Goal: Task Accomplishment & Management: Complete application form

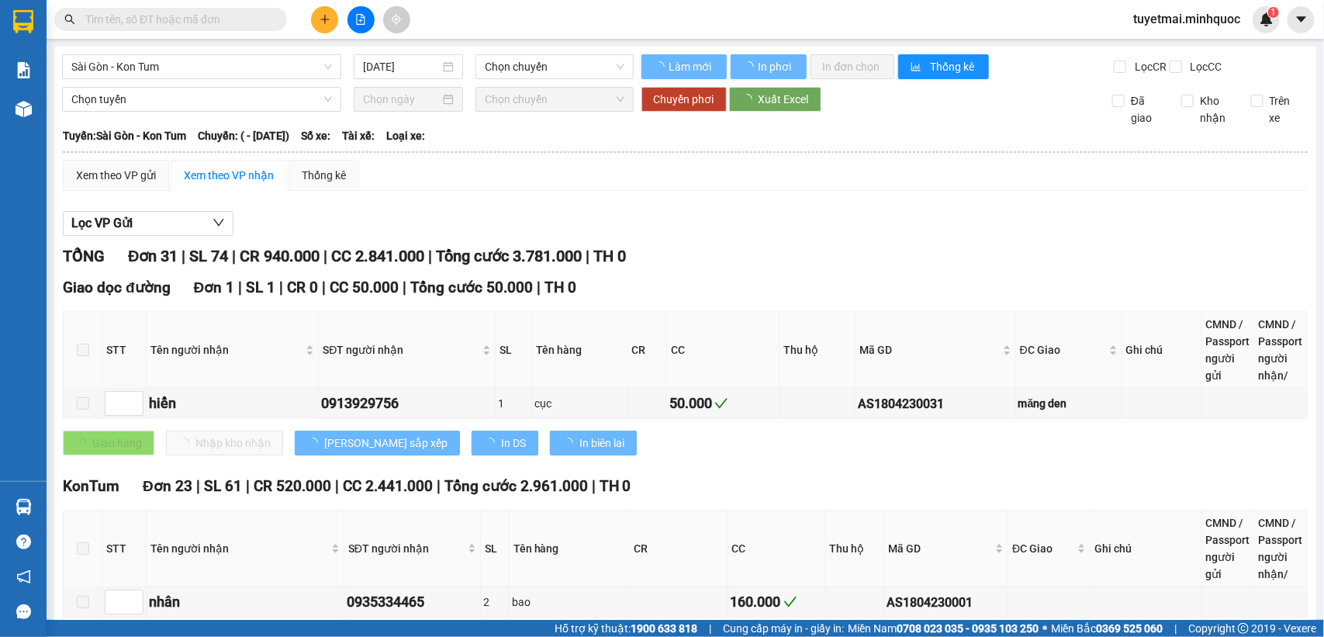
type input "[DATE]"
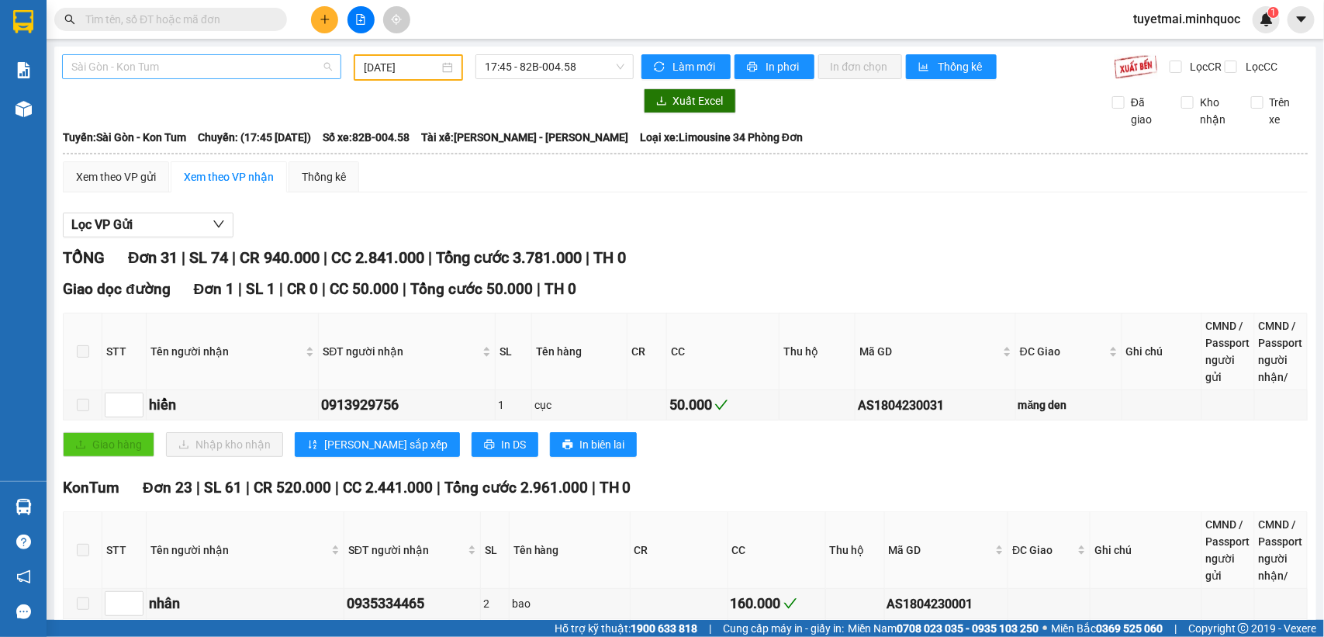
click at [326, 68] on span "Sài Gòn - Kon Tum" at bounding box center [201, 66] width 261 height 23
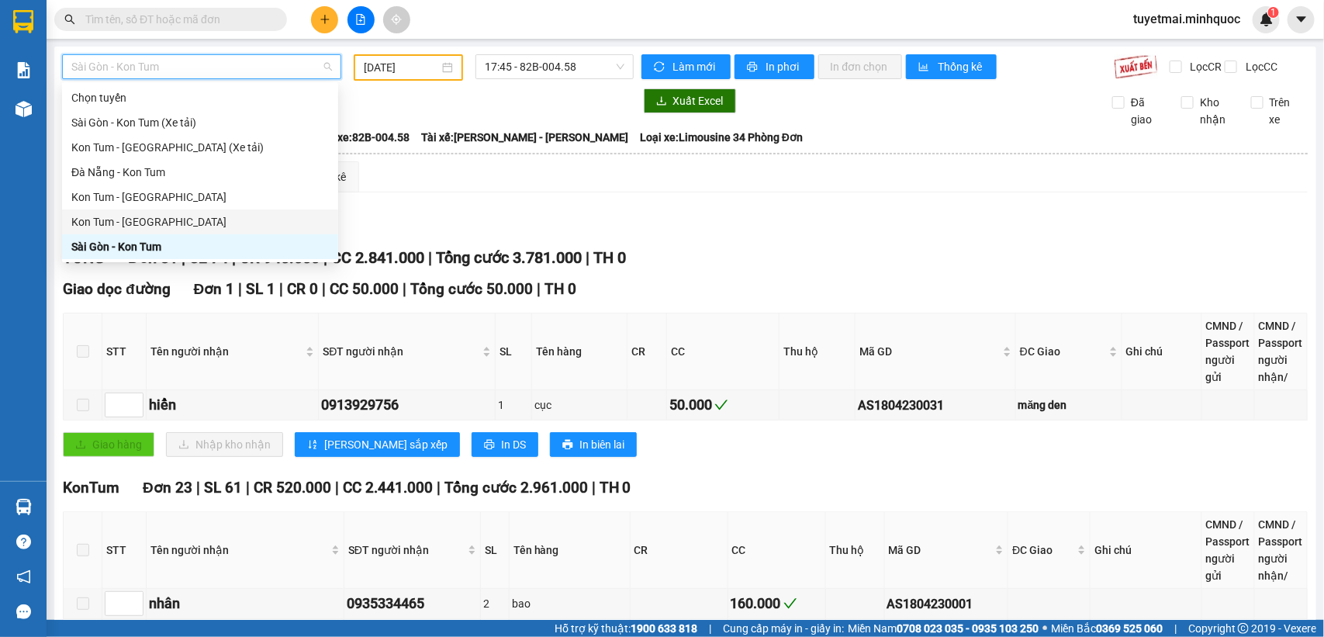
click at [217, 223] on div "Kon Tum - [GEOGRAPHIC_DATA]" at bounding box center [199, 221] width 257 height 17
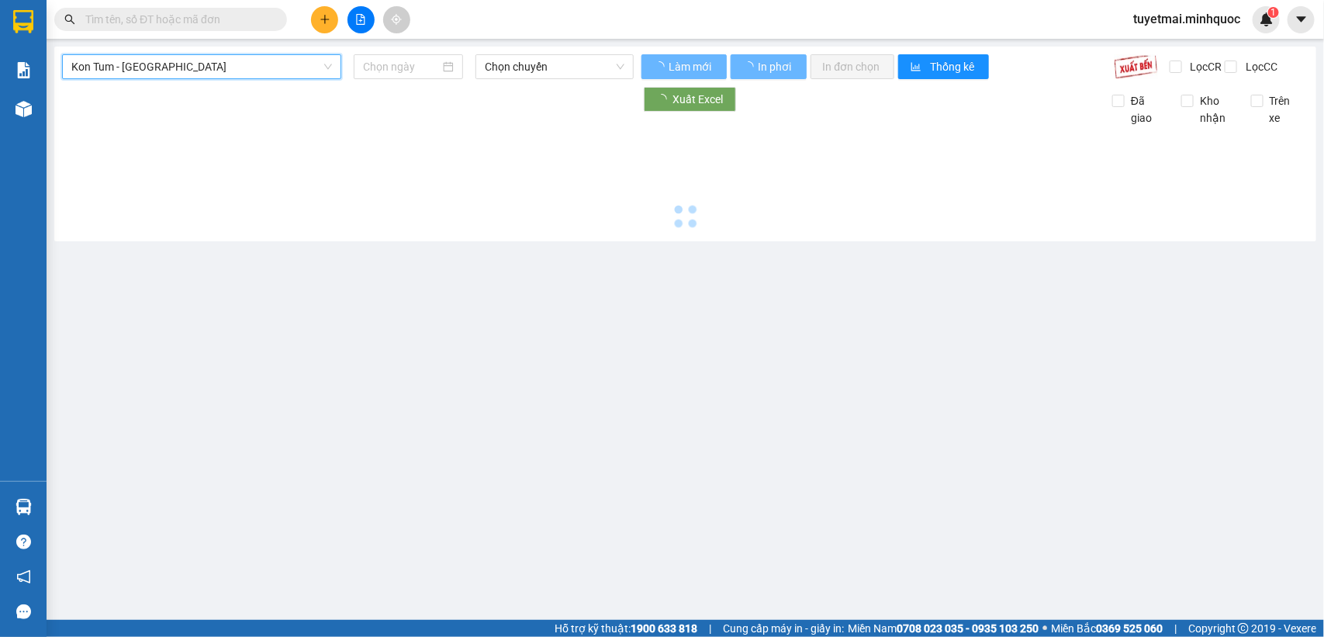
type input "[DATE]"
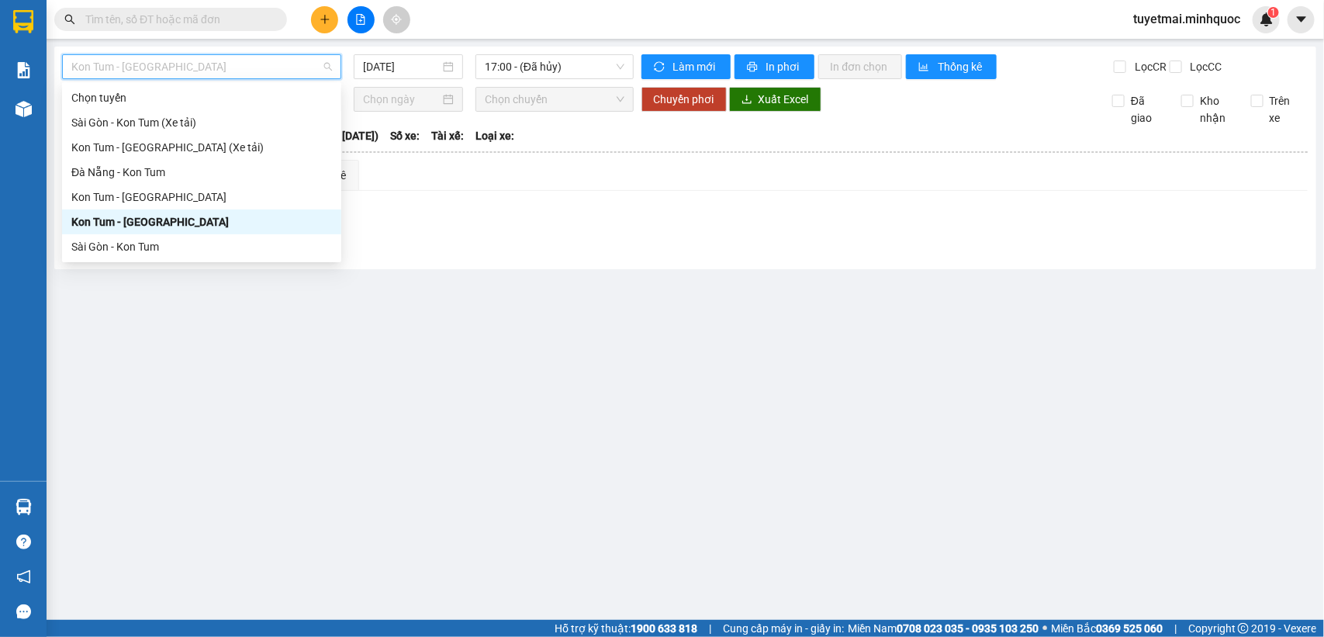
click at [327, 67] on span "Kon Tum - [GEOGRAPHIC_DATA]" at bounding box center [201, 66] width 261 height 23
click at [212, 250] on div "Sài Gòn - Kon Tum" at bounding box center [201, 246] width 261 height 17
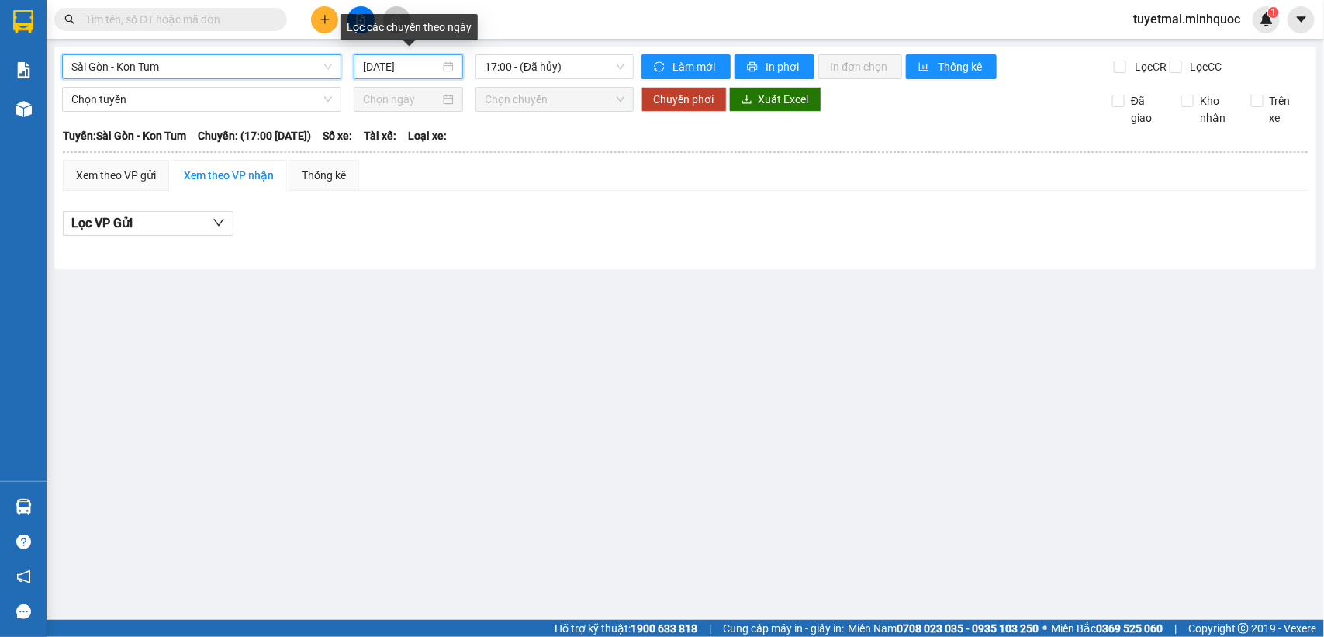
click at [423, 66] on input "[DATE]" at bounding box center [401, 66] width 77 height 17
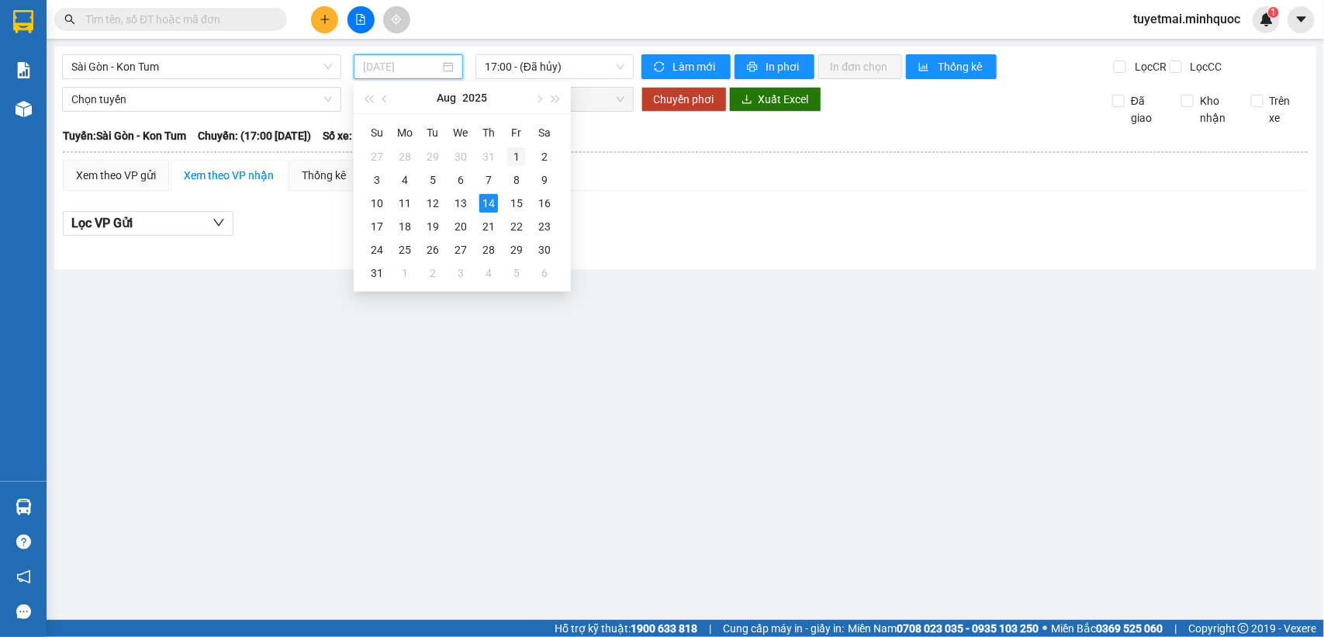
click at [519, 153] on div "1" at bounding box center [516, 156] width 19 height 19
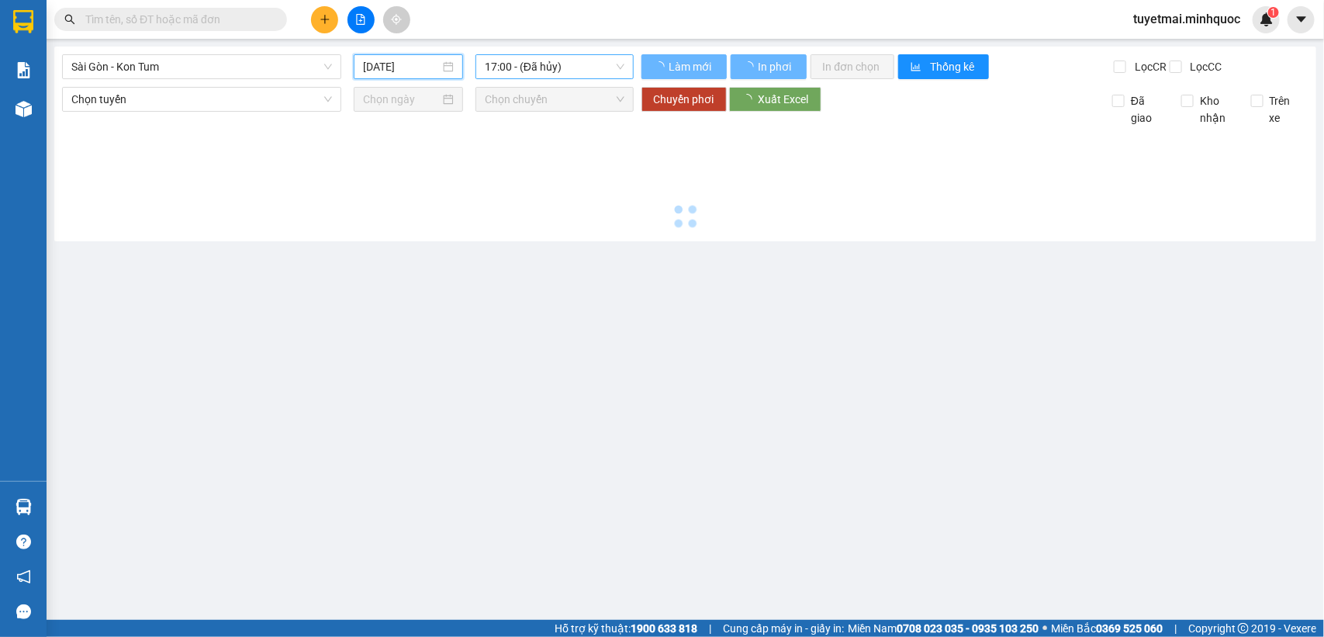
type input "[DATE]"
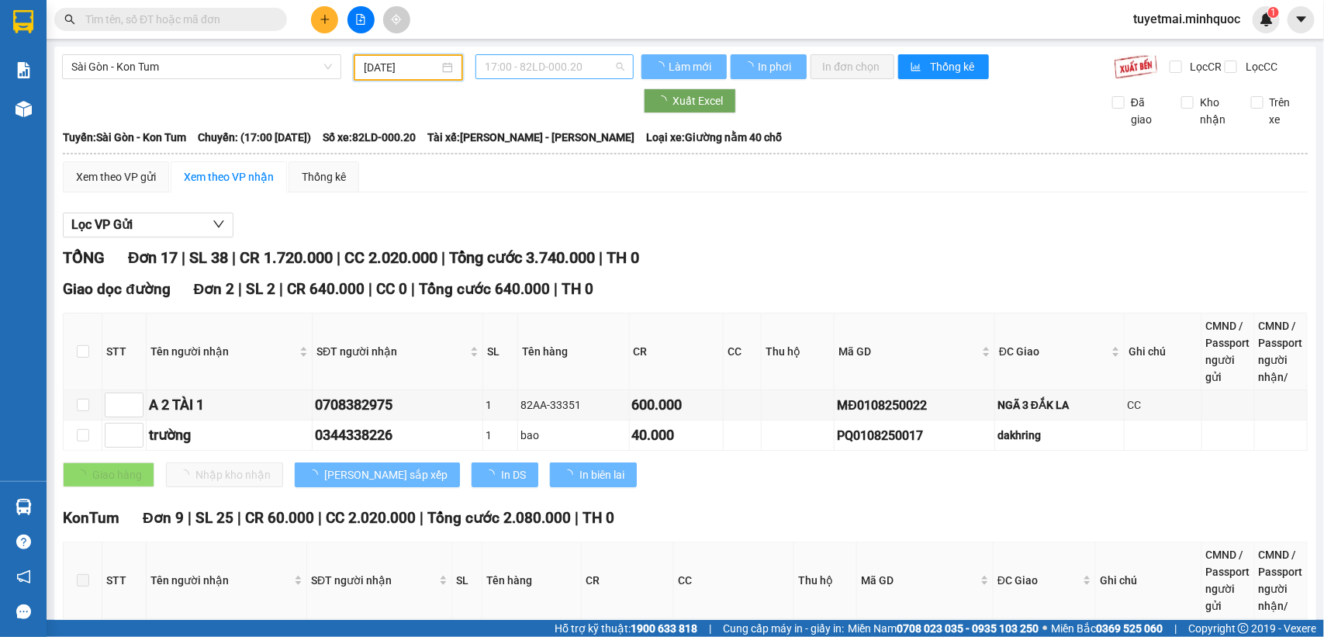
click at [564, 71] on span "17:00 - 82LD-000.20" at bounding box center [554, 66] width 139 height 23
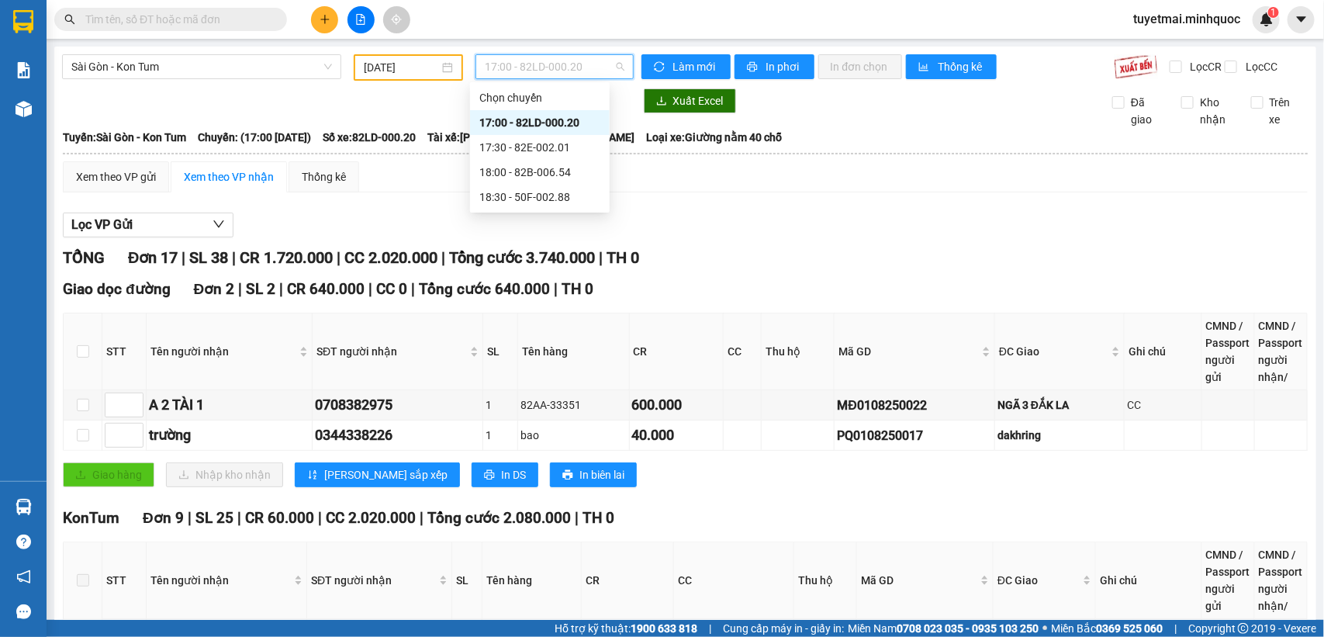
click at [780, 262] on div "TỔNG Đơn 17 | SL 38 | CR 1.720.000 | CC 2.020.000 | Tổng cước 3.740.000 | TH 0" at bounding box center [685, 258] width 1244 height 24
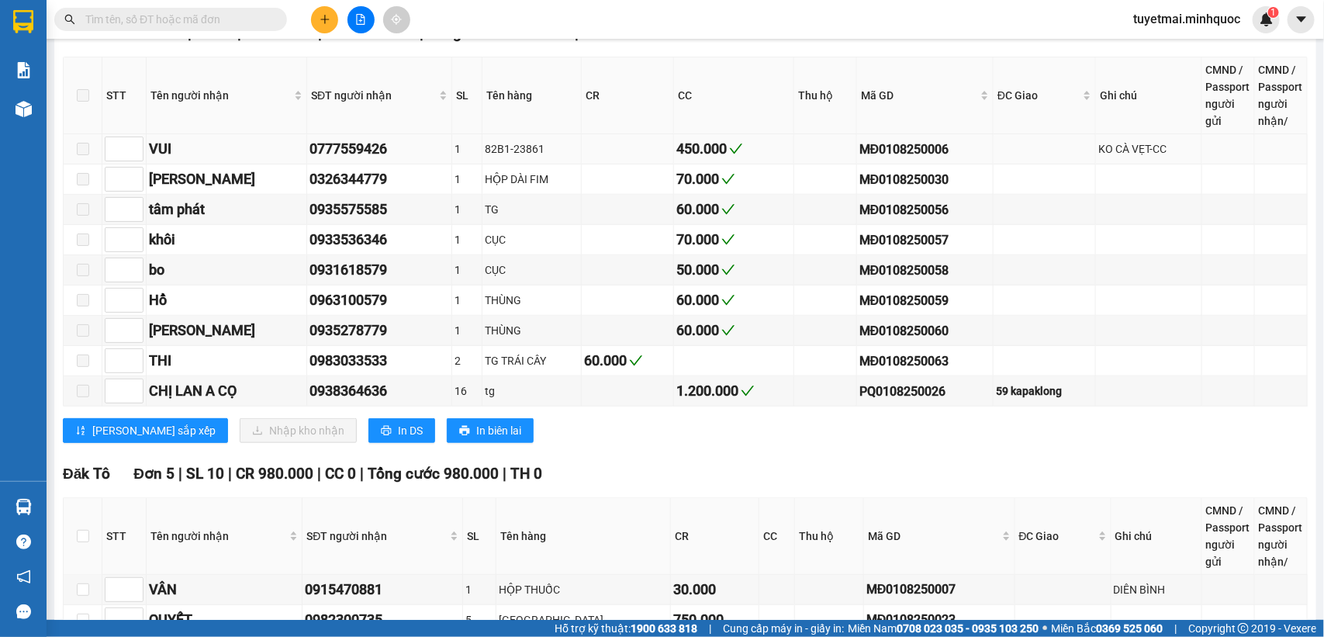
scroll to position [872, 0]
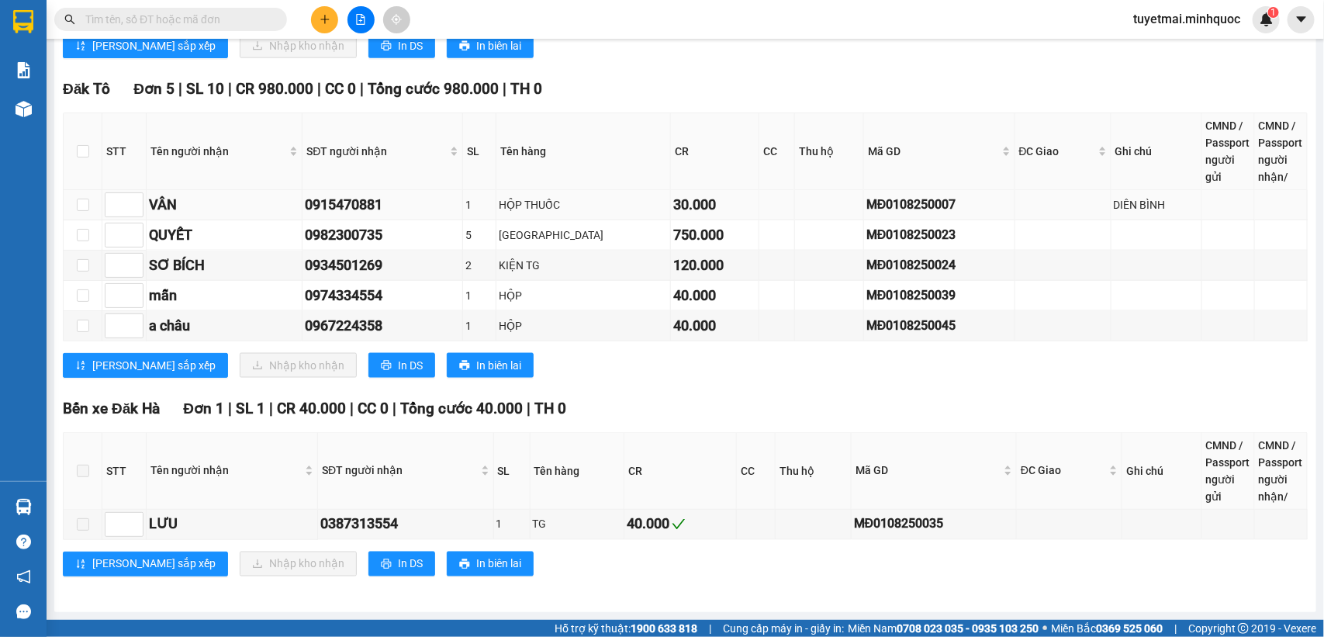
click at [866, 214] on div "MĐ0108250007" at bounding box center [938, 204] width 145 height 19
copy div "MĐ0108250007"
click at [198, 16] on input "text" at bounding box center [176, 19] width 183 height 17
paste input "MĐ0108250007"
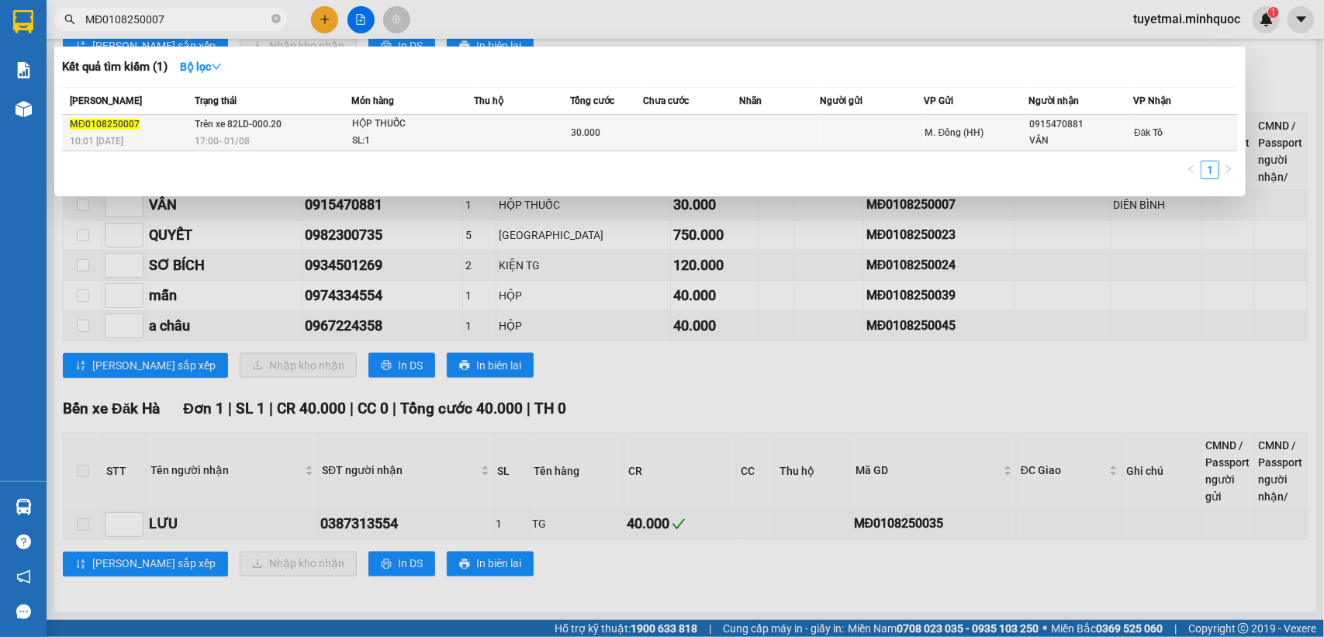
type input "MĐ0108250007"
click at [322, 133] on div "17:00 [DATE]" at bounding box center [273, 141] width 156 height 17
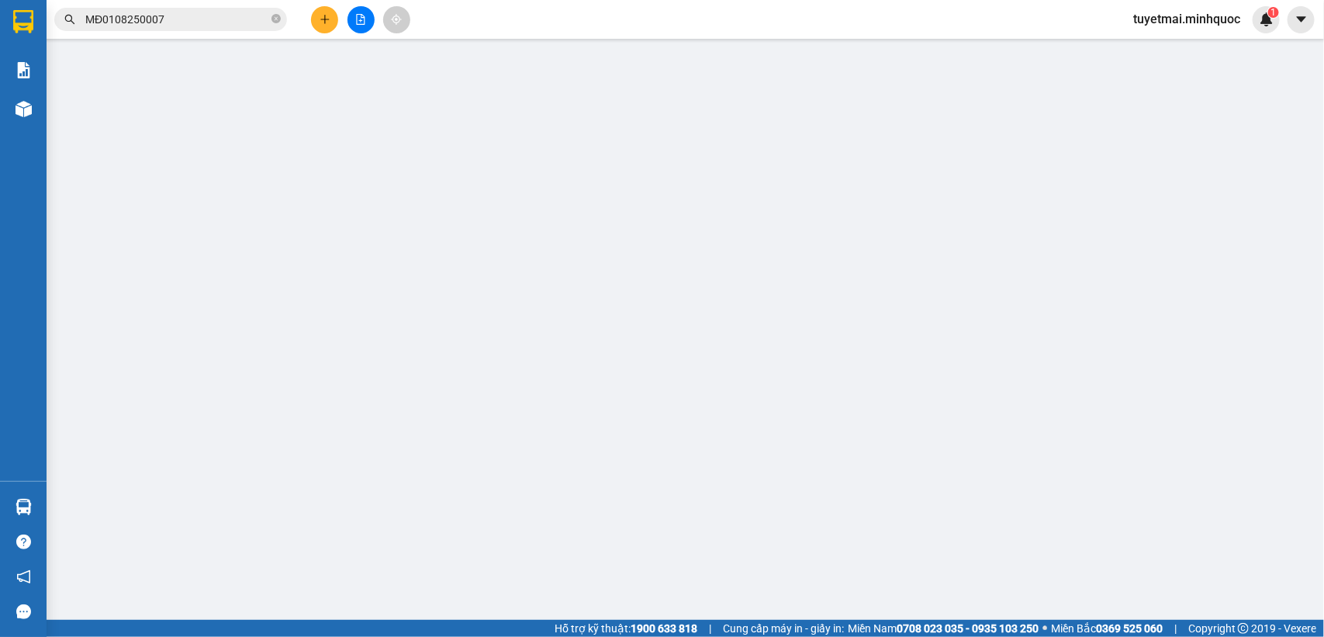
type input "0915470881"
type input "VÂN"
type input "30.000"
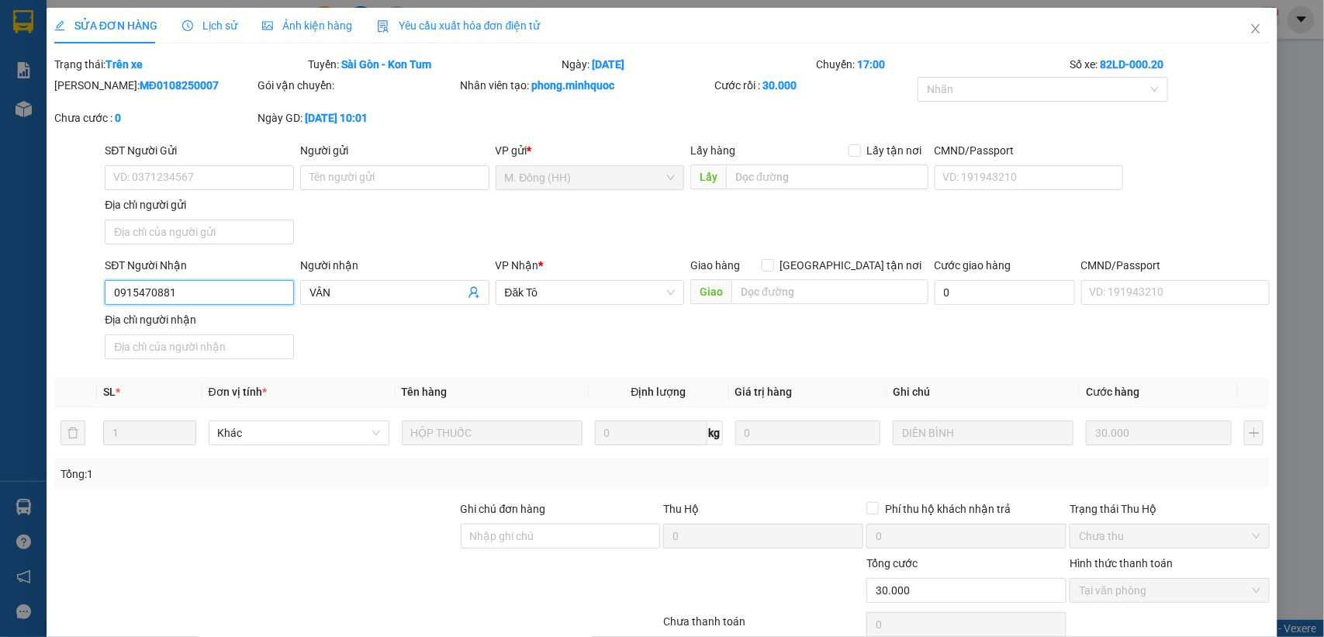
drag, startPoint x: 215, startPoint y: 295, endPoint x: 98, endPoint y: 306, distance: 117.7
click at [98, 306] on div "SĐT Người Nhận 0915470881 0915470881 Người nhận VÂN VP Nhận * Đăk Tô Giao hàng …" at bounding box center [662, 311] width 1219 height 109
click at [1249, 29] on icon "close" at bounding box center [1255, 28] width 12 height 12
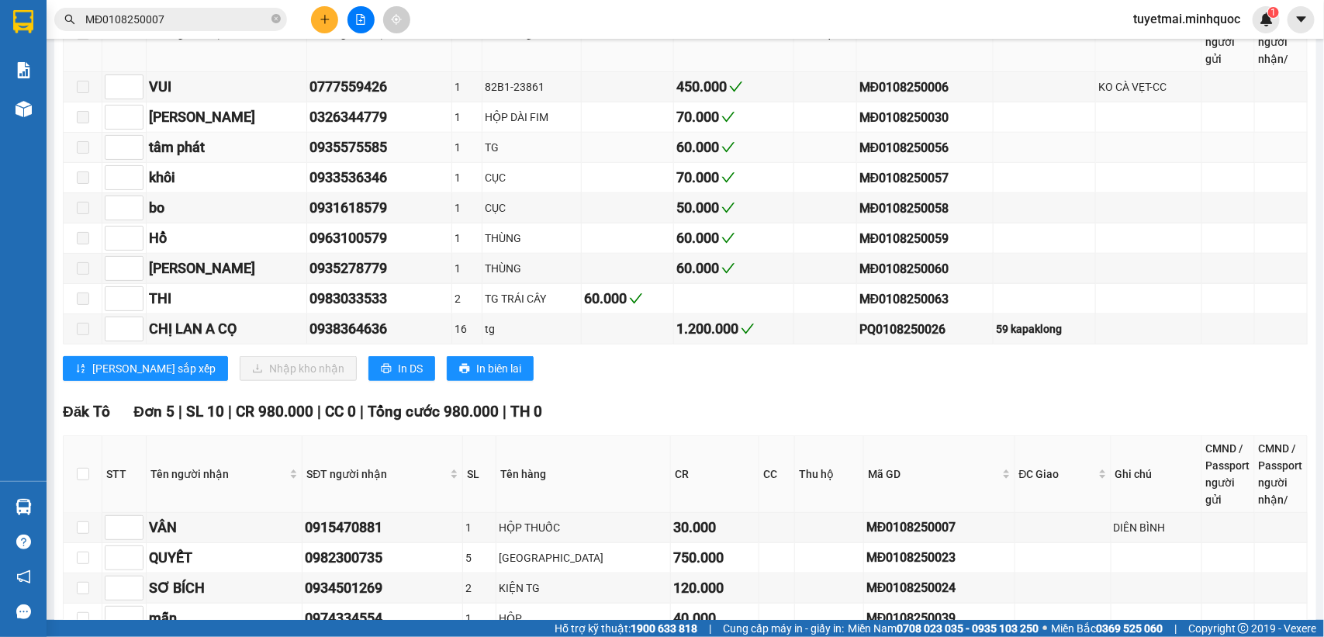
scroll to position [775, 0]
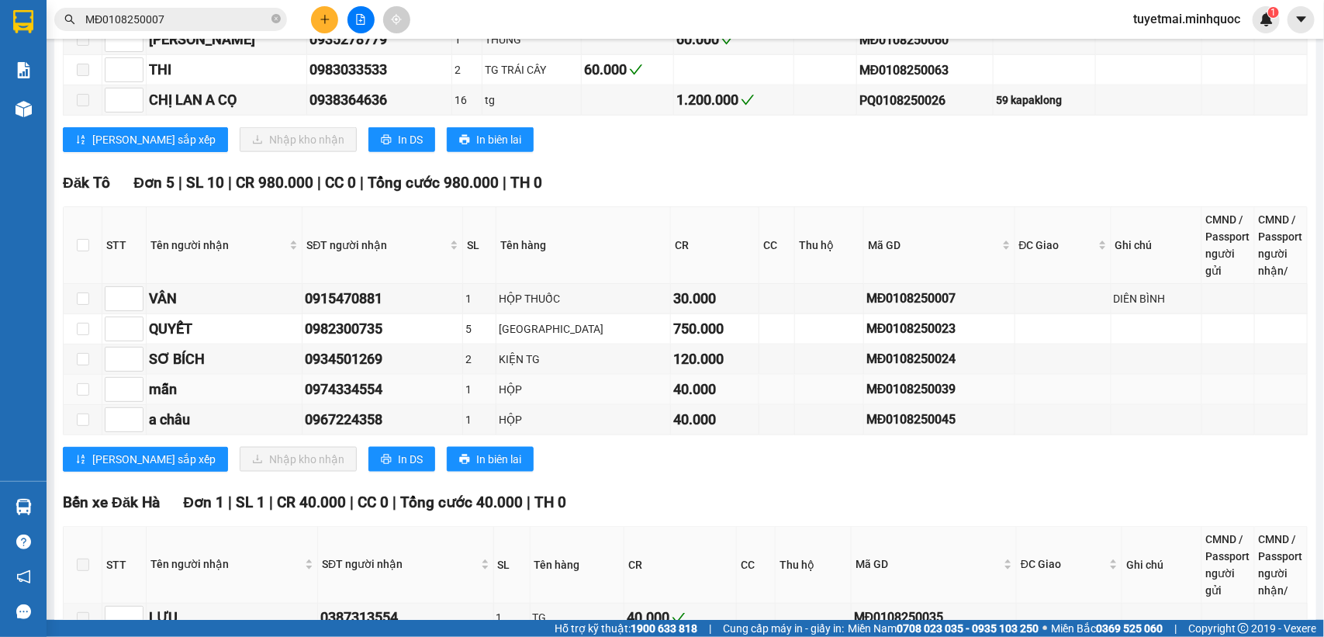
click at [351, 400] on div "0974334554" at bounding box center [382, 389] width 154 height 22
copy div "0974334554"
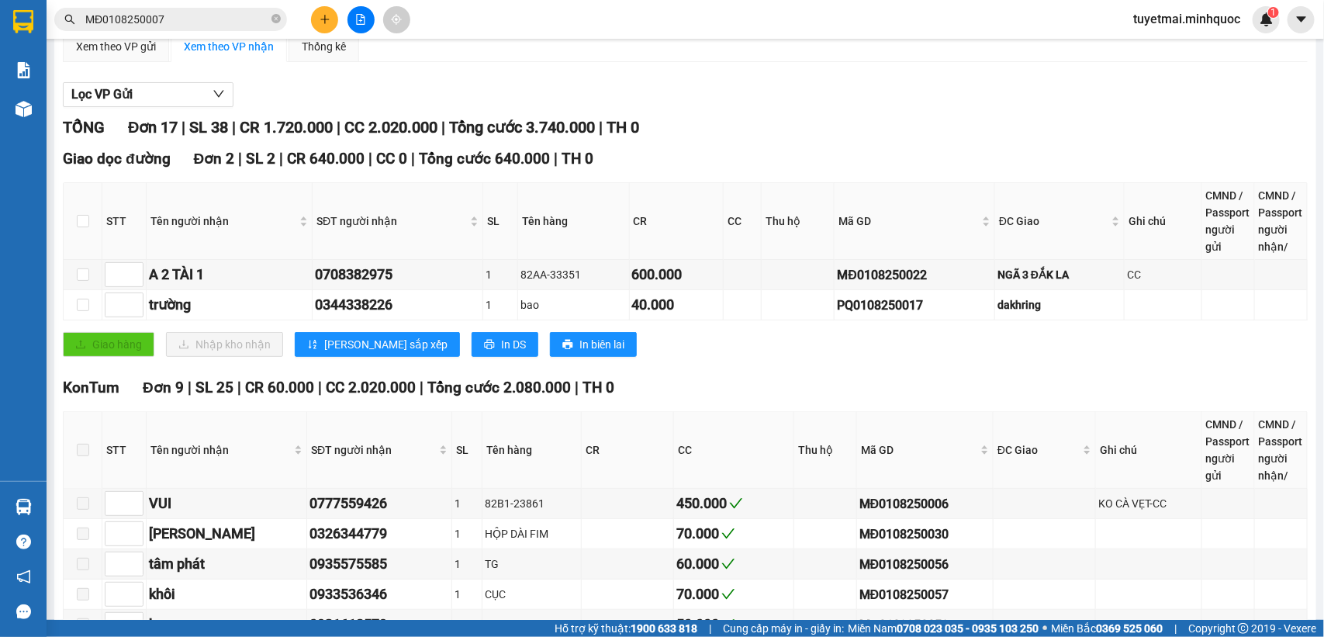
scroll to position [20, 0]
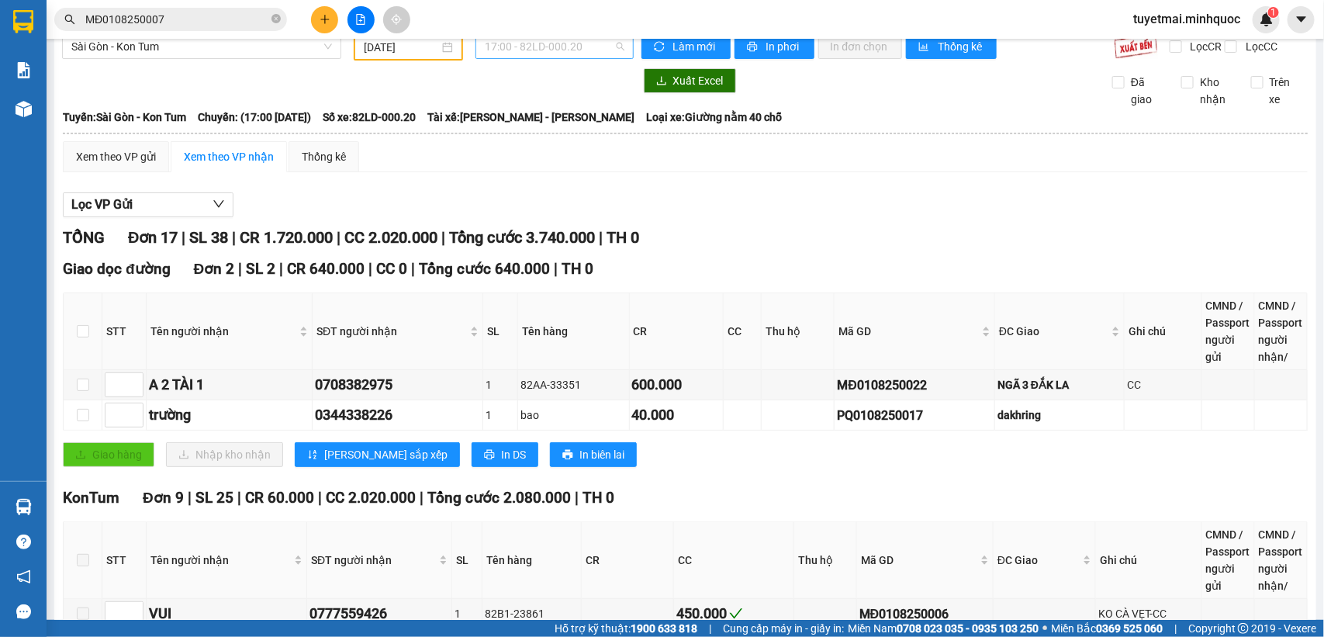
click at [568, 50] on span "17:00 - 82LD-000.20" at bounding box center [554, 46] width 139 height 23
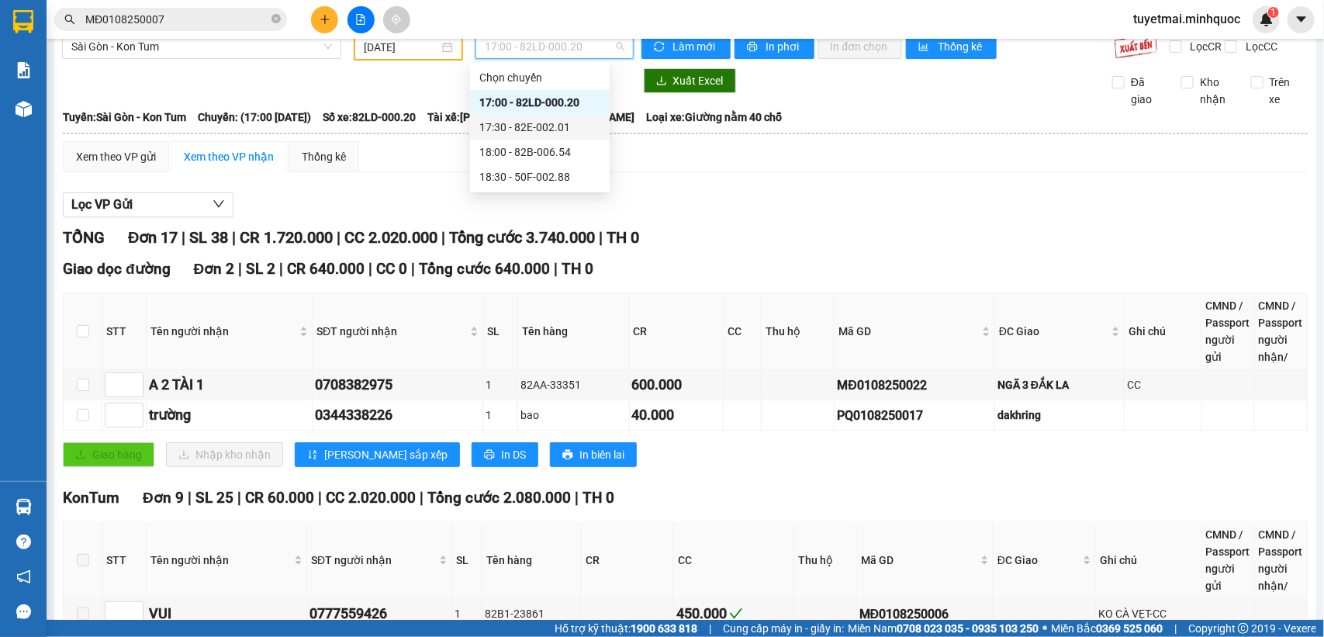
click at [532, 123] on div "17:30 - 82E-002.01" at bounding box center [539, 127] width 121 height 17
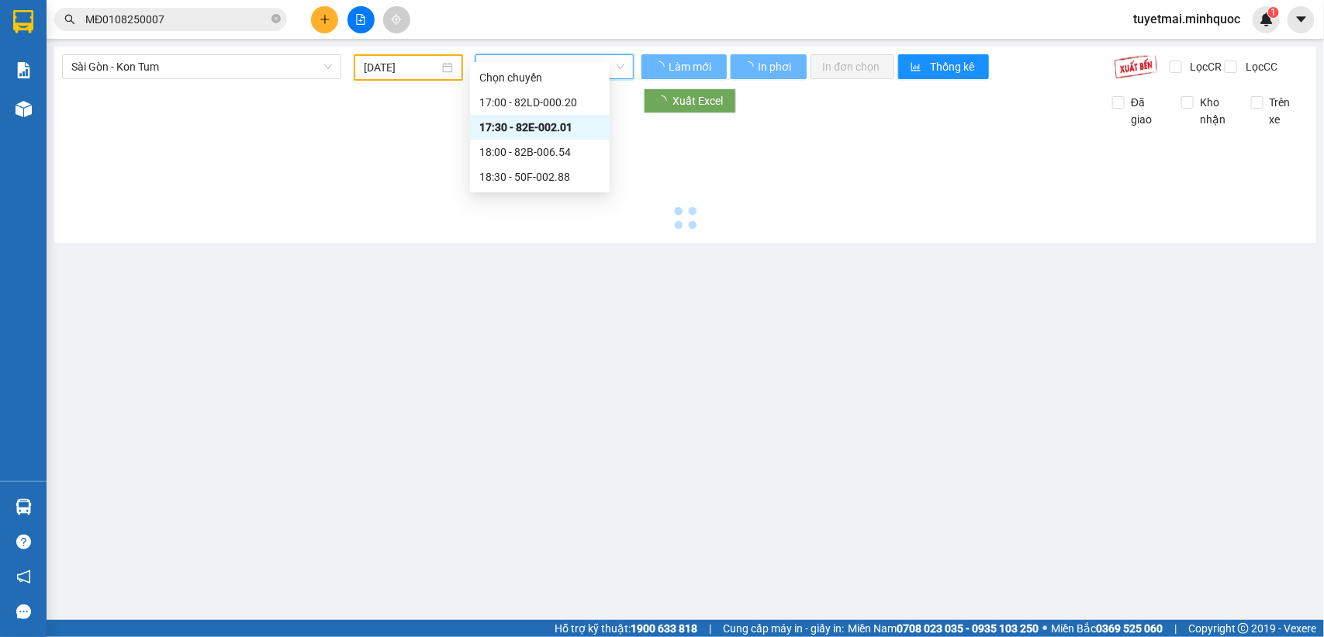
scroll to position [0, 0]
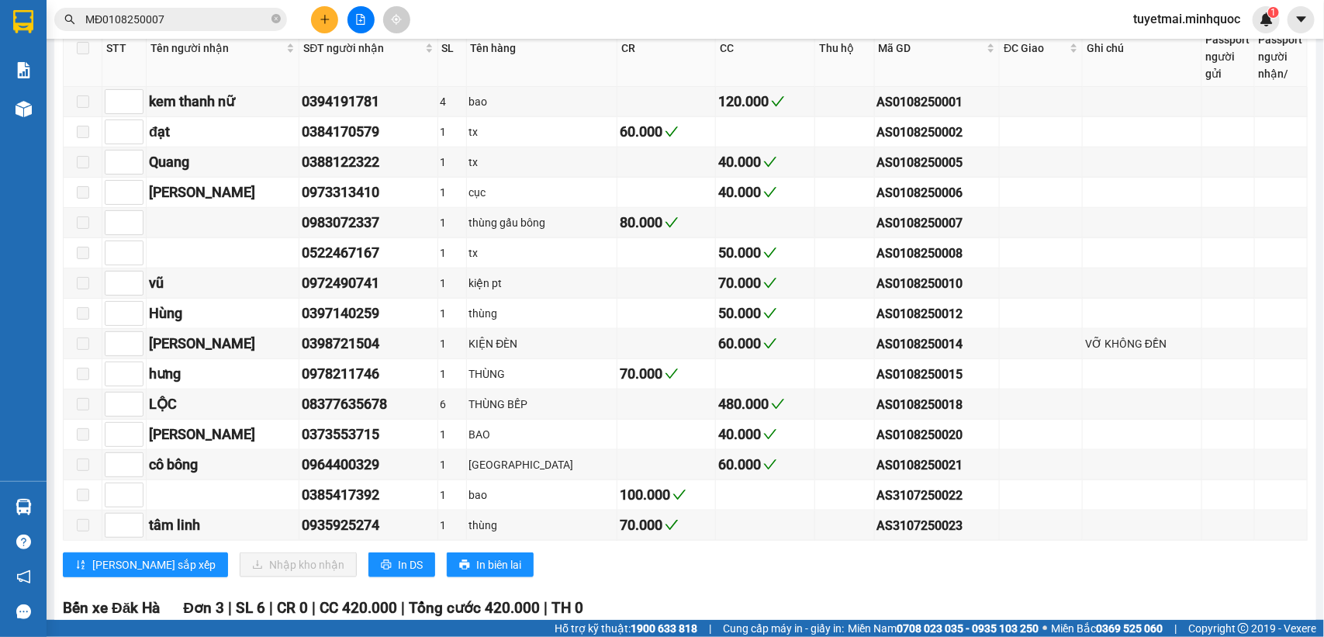
scroll to position [582, 0]
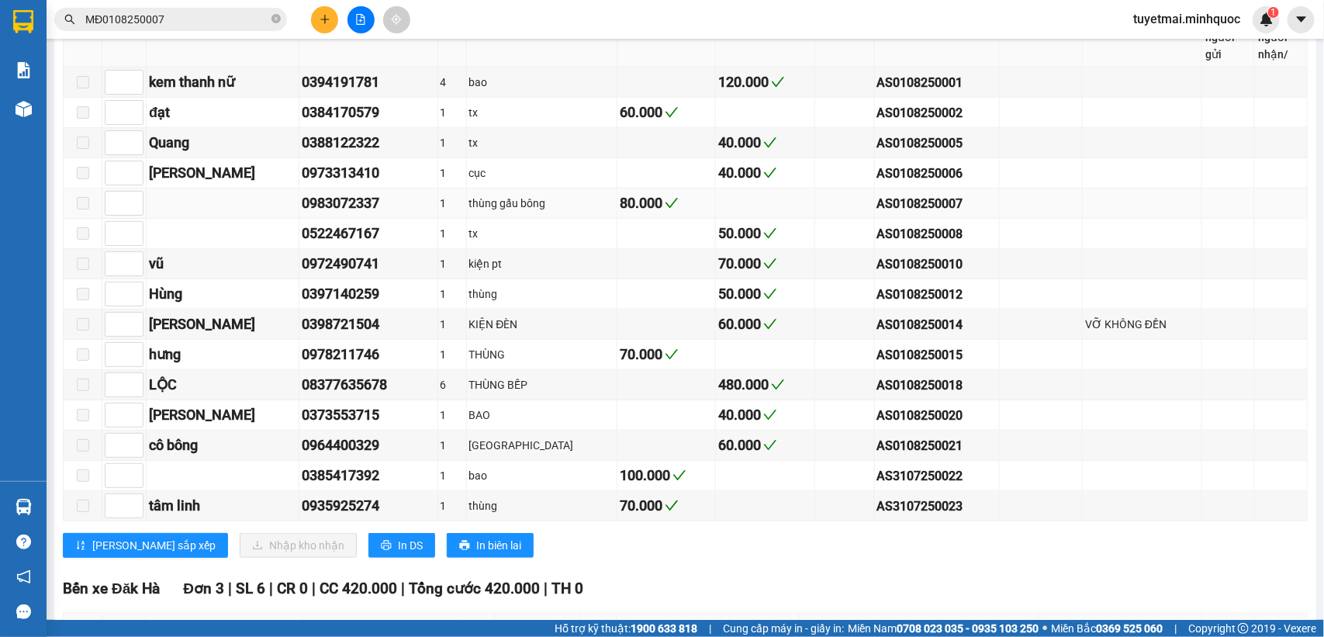
click at [878, 213] on div "AS0108250007" at bounding box center [937, 203] width 120 height 19
copy div "AS0108250007"
click at [188, 25] on input "MĐ0108250007" at bounding box center [176, 19] width 183 height 17
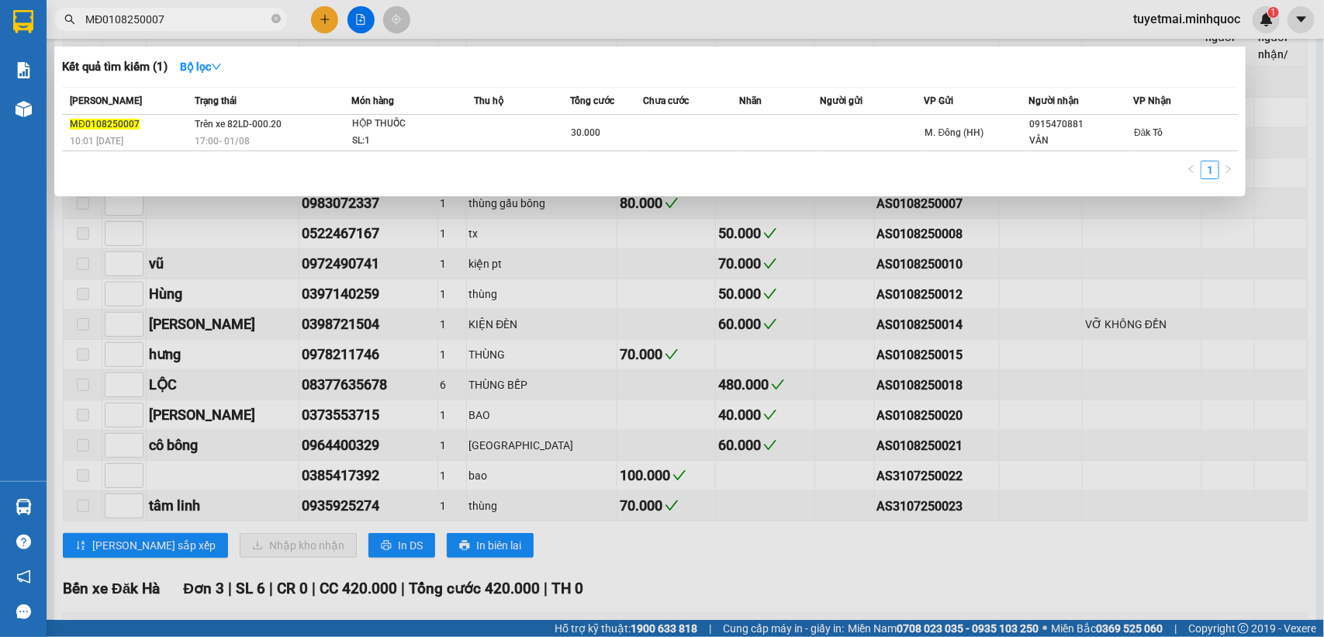
paste input "AS"
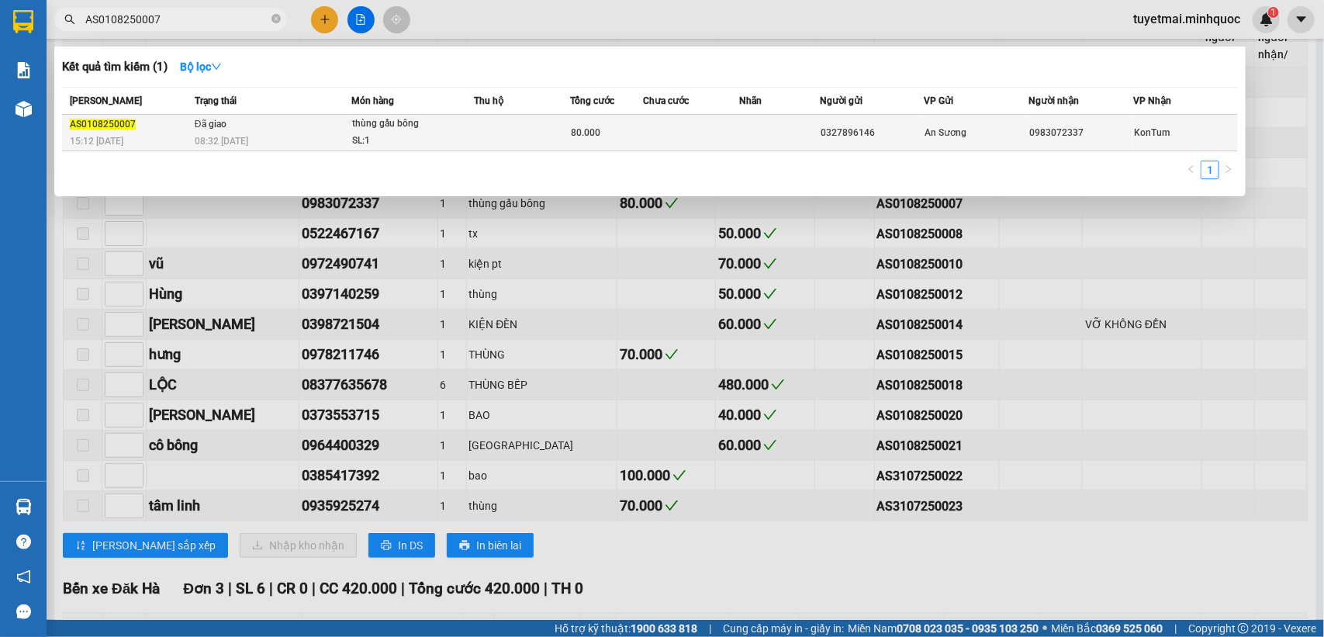
type input "AS0108250007"
click at [513, 132] on td at bounding box center [522, 133] width 96 height 36
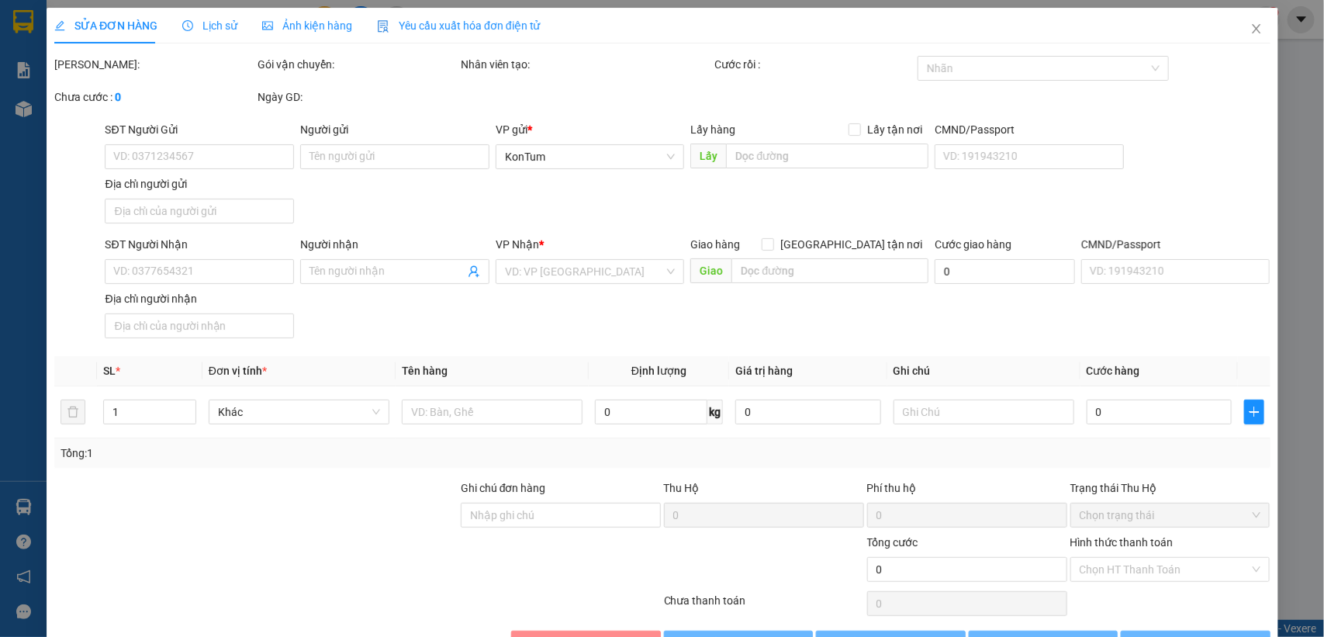
type input "0327896146"
type input "0983072337"
type input "80.000"
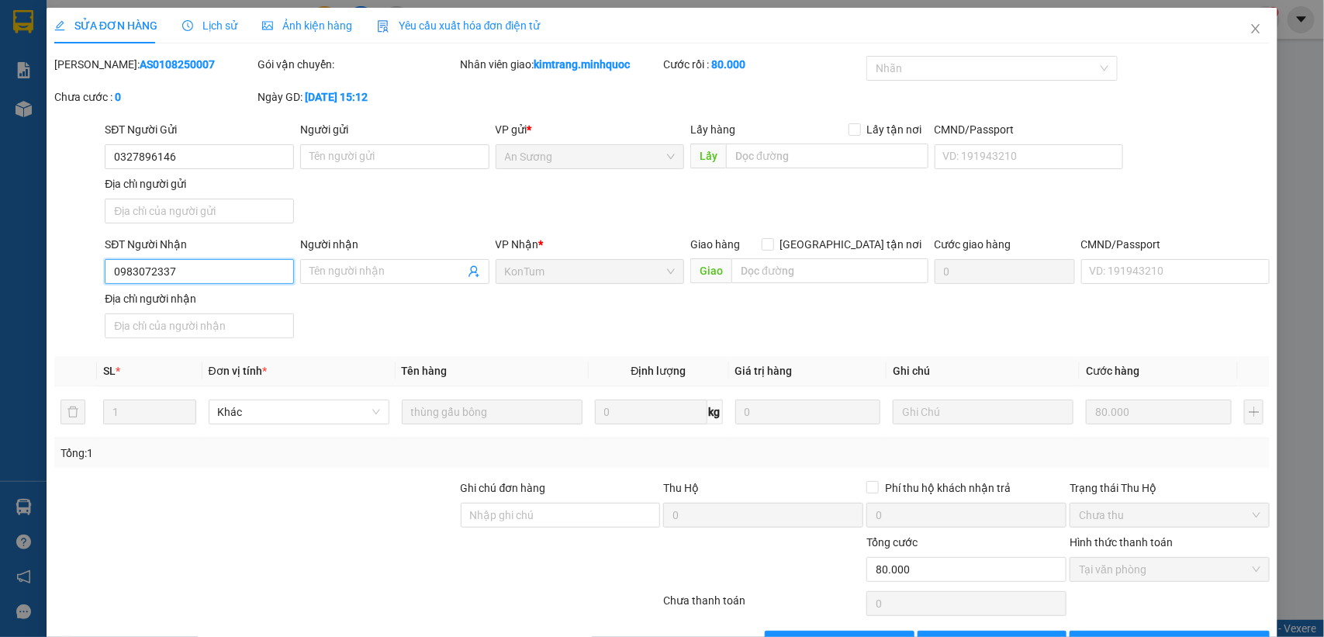
click at [246, 271] on input "0983072337" at bounding box center [199, 271] width 189 height 25
click at [1249, 33] on icon "close" at bounding box center [1255, 28] width 12 height 12
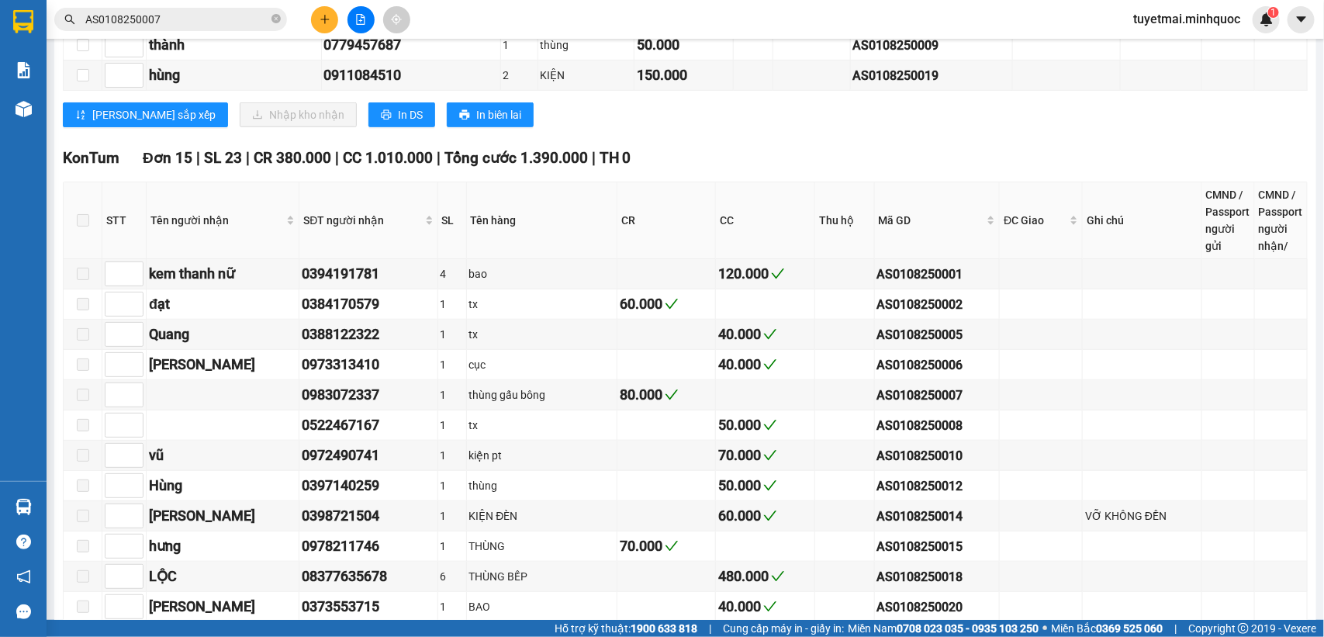
scroll to position [485, 0]
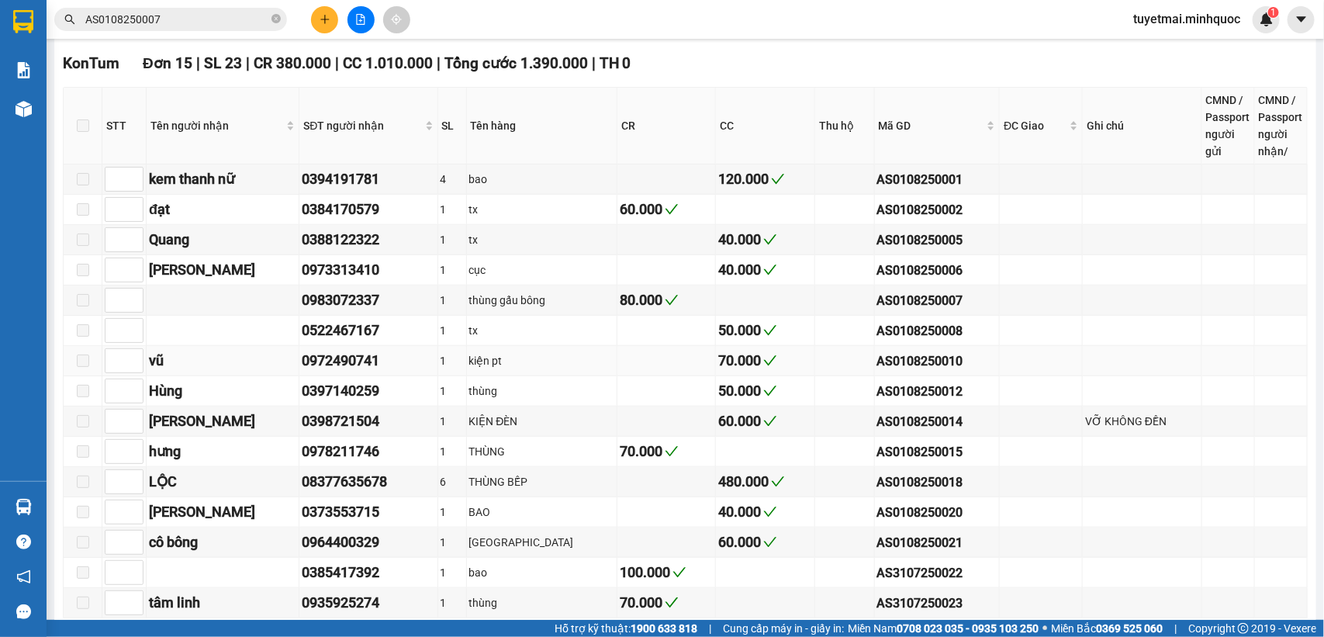
click at [907, 371] on div "AS0108250010" at bounding box center [937, 360] width 120 height 19
copy div "AS0108250010"
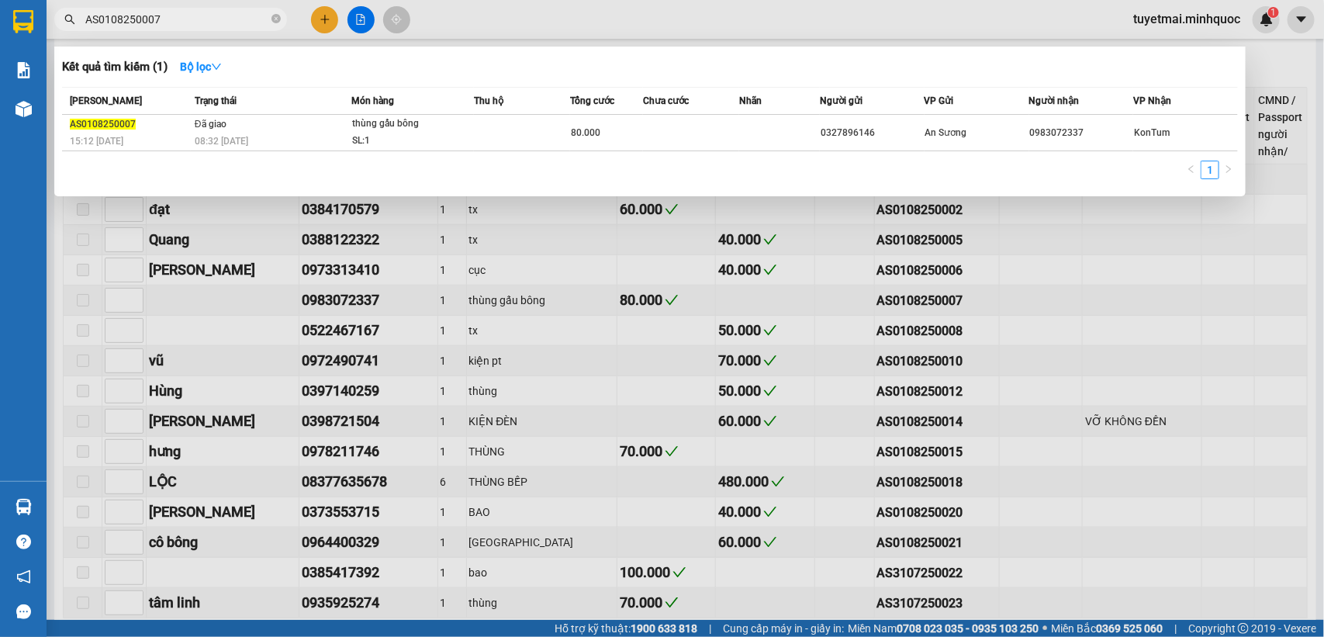
click at [182, 22] on input "AS0108250007" at bounding box center [176, 19] width 183 height 17
paste input "10"
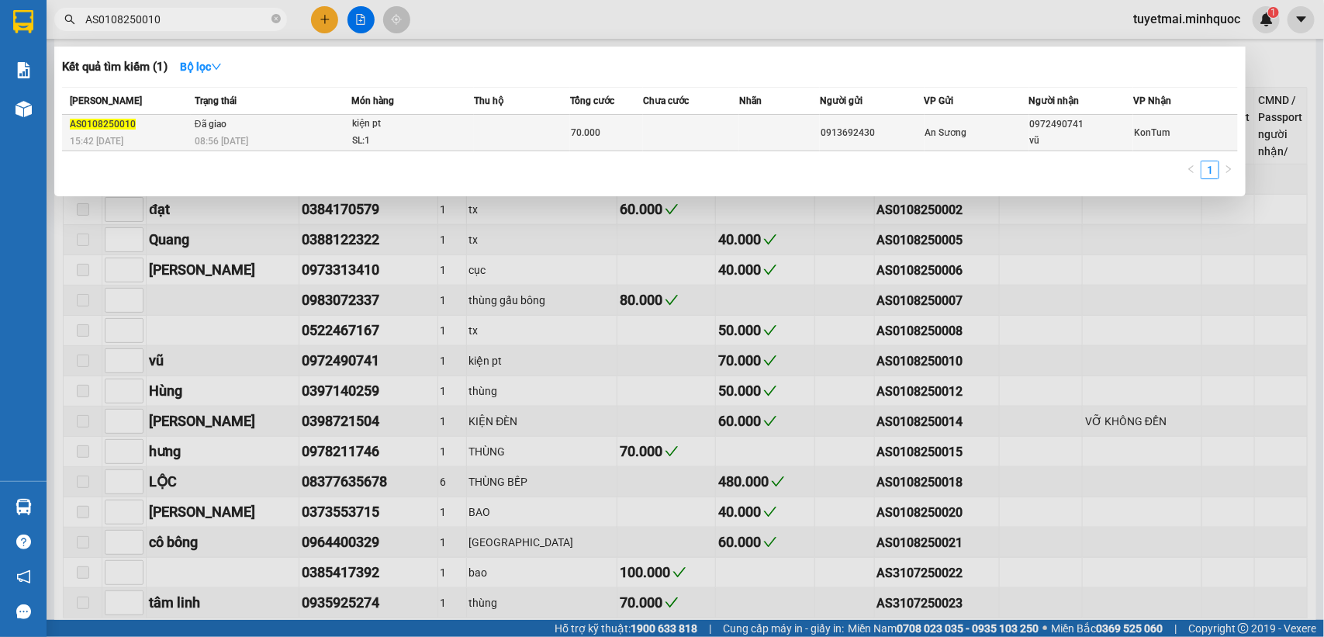
type input "AS0108250010"
click at [470, 126] on span "kiện pt SL: 1" at bounding box center [412, 132] width 121 height 33
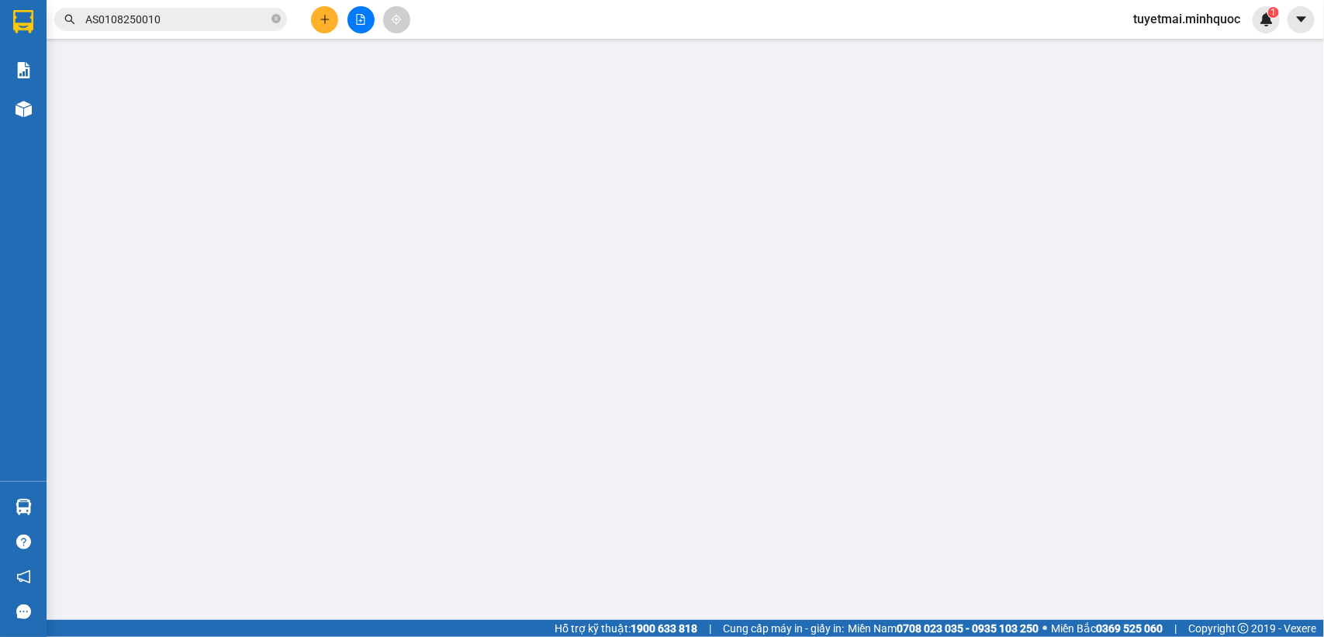
type input "0913692430"
type input "0972490741"
type input "vũ"
type input "70.000"
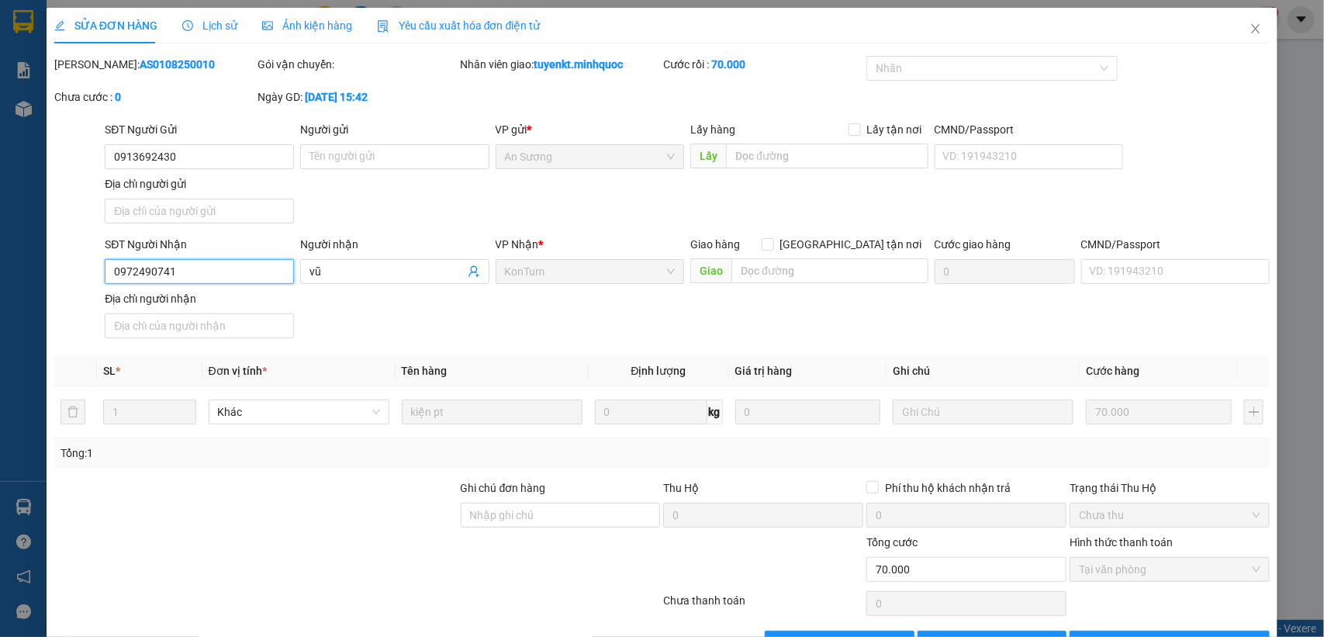
click at [226, 268] on input "0972490741" at bounding box center [199, 271] width 189 height 25
click at [1251, 27] on icon "close" at bounding box center [1255, 28] width 9 height 9
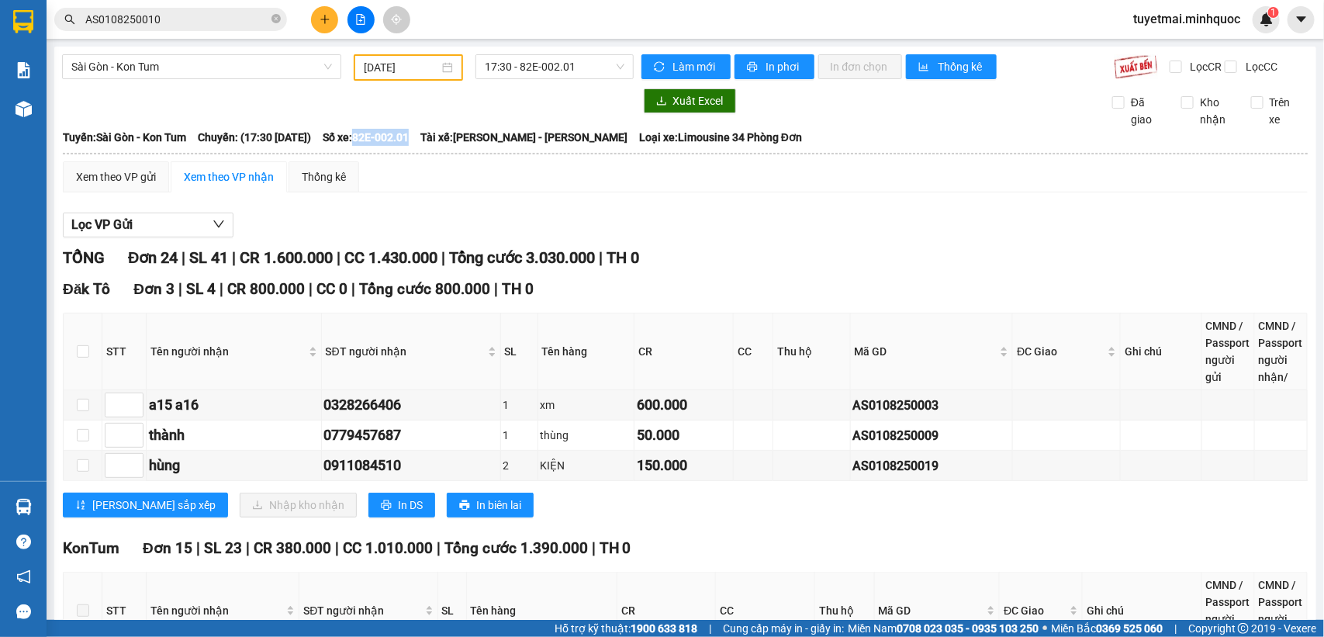
drag, startPoint x: 402, startPoint y: 144, endPoint x: 459, endPoint y: 147, distance: 57.5
click at [459, 146] on div "Tuyến: Sài Gòn - [PERSON_NAME]: (17:30 [DATE]) Số xe: 82E-002.01 Tài xế: [PERSO…" at bounding box center [685, 137] width 1244 height 17
copy span "82E-002.01"
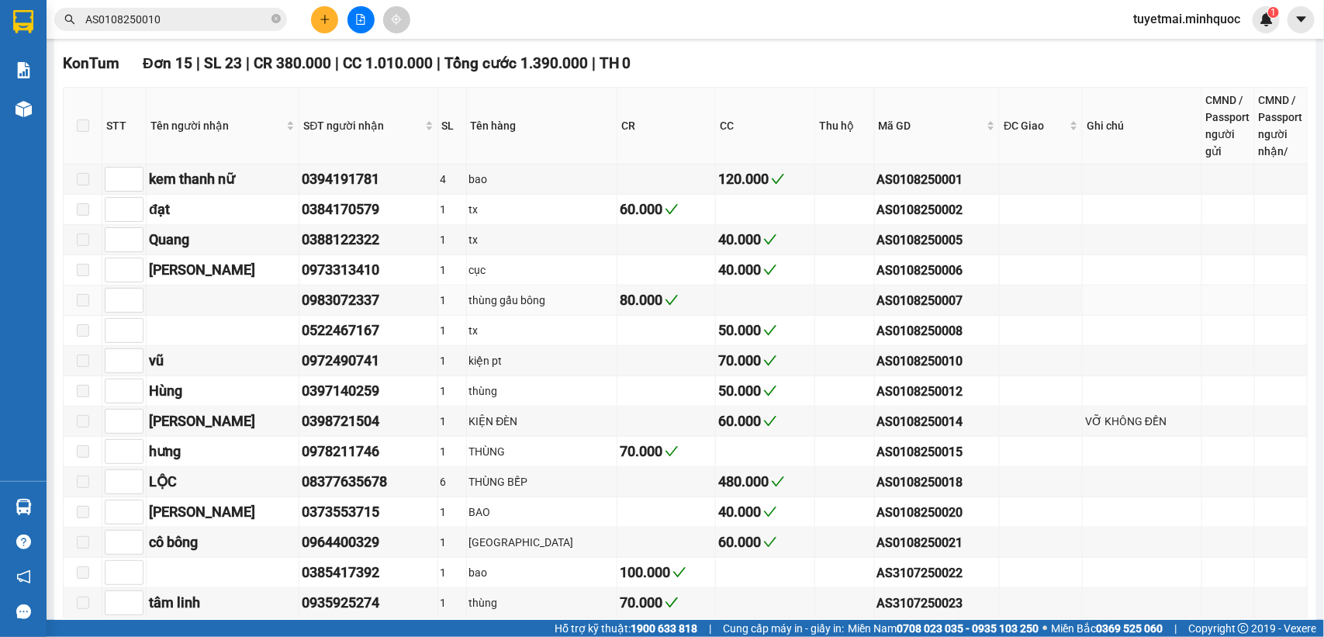
scroll to position [678, 0]
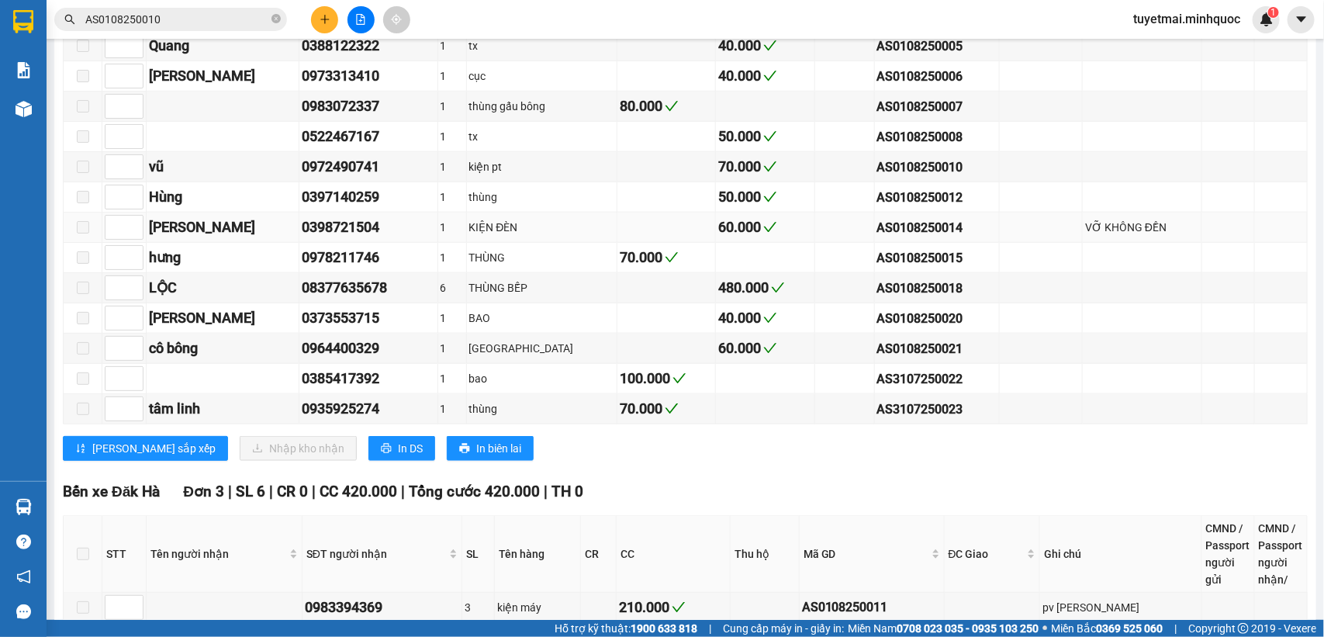
click at [880, 237] on div "AS0108250014" at bounding box center [937, 227] width 120 height 19
copy div "AS0108250014"
click at [180, 21] on input "AS0108250010" at bounding box center [176, 19] width 183 height 17
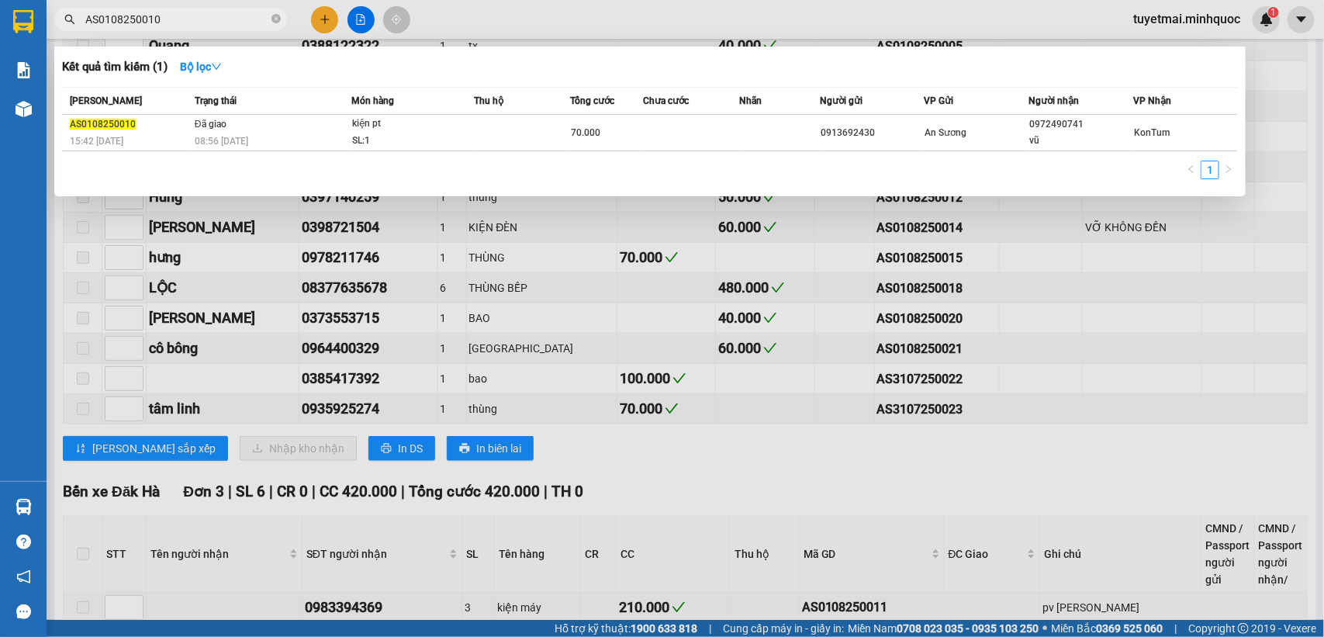
paste input "4"
type input "AS0108250014"
click at [610, 140] on div "60.000" at bounding box center [606, 132] width 71 height 17
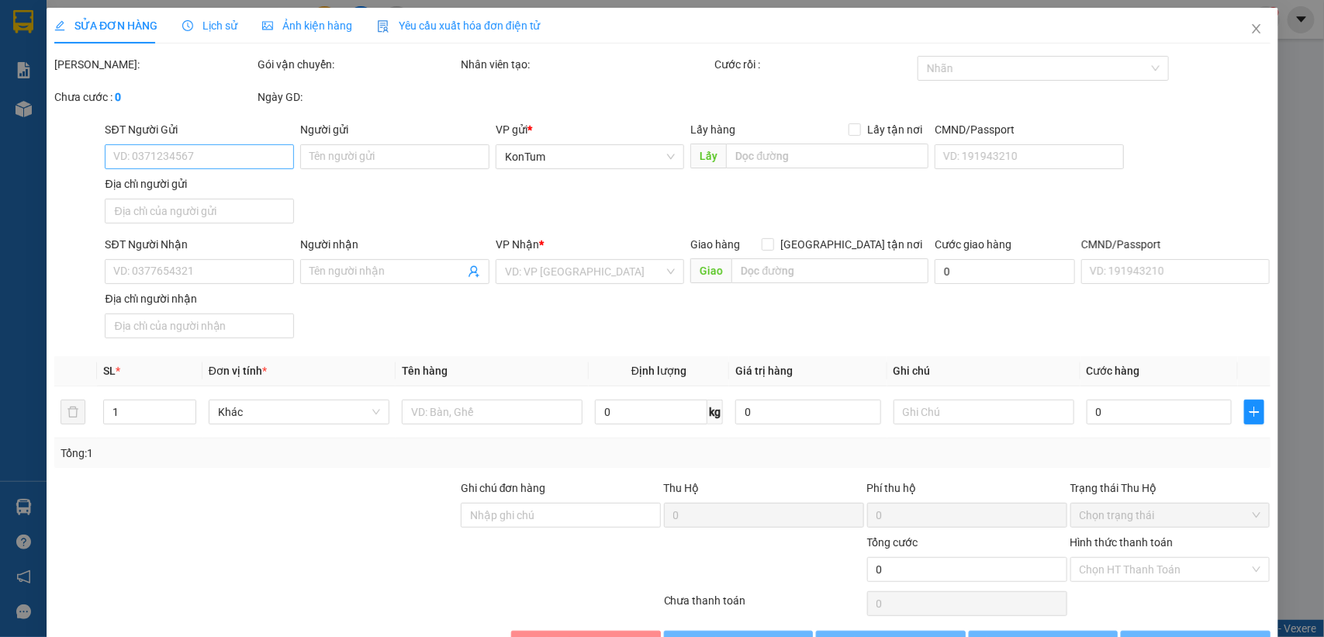
type input "0913481949"
type input "0398721504"
type input "[PERSON_NAME]"
type input "60.000"
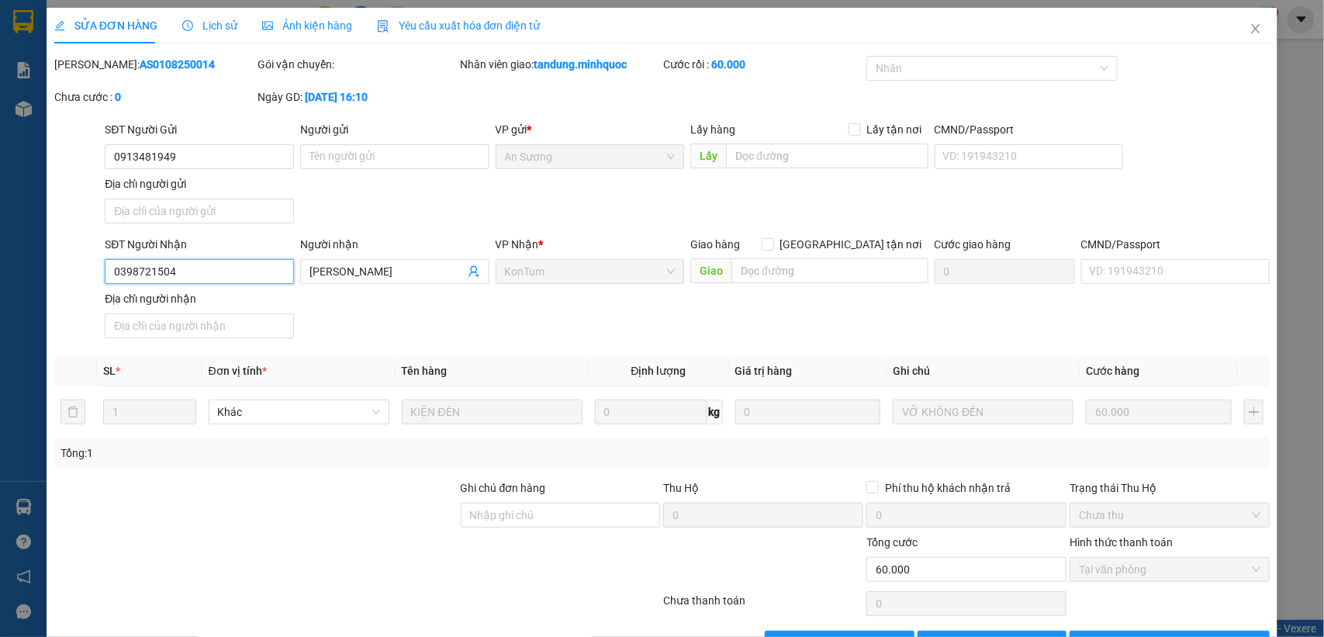
click at [237, 281] on input "0398721504" at bounding box center [199, 271] width 189 height 25
click at [1249, 32] on icon "close" at bounding box center [1255, 28] width 12 height 12
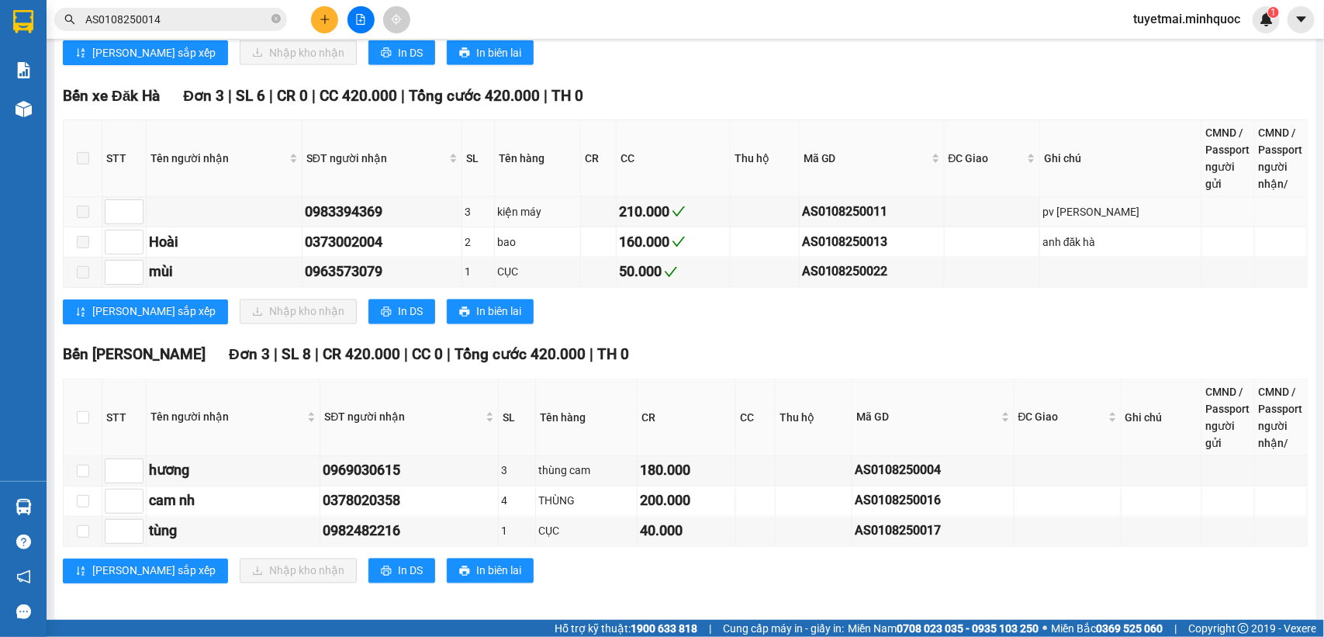
scroll to position [1107, 0]
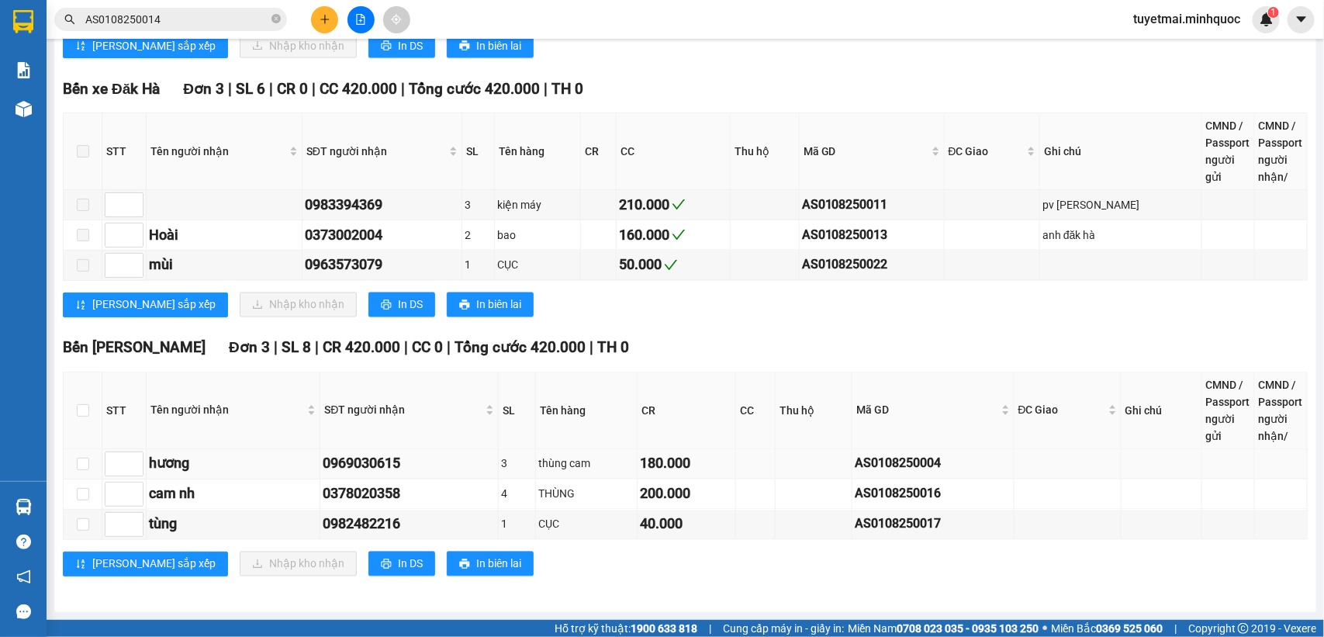
click at [910, 458] on div "AS0108250004" at bounding box center [932, 463] width 157 height 19
copy div "AS0108250004"
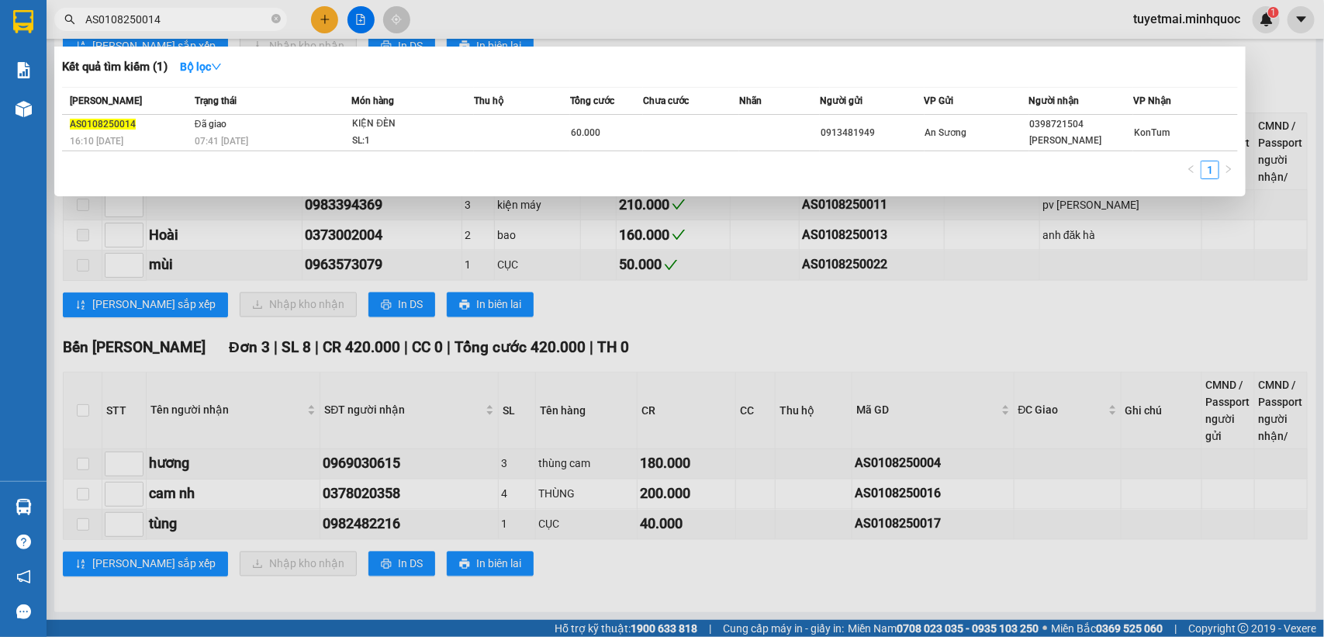
click at [223, 20] on input "AS0108250014" at bounding box center [176, 19] width 183 height 17
paste input "0"
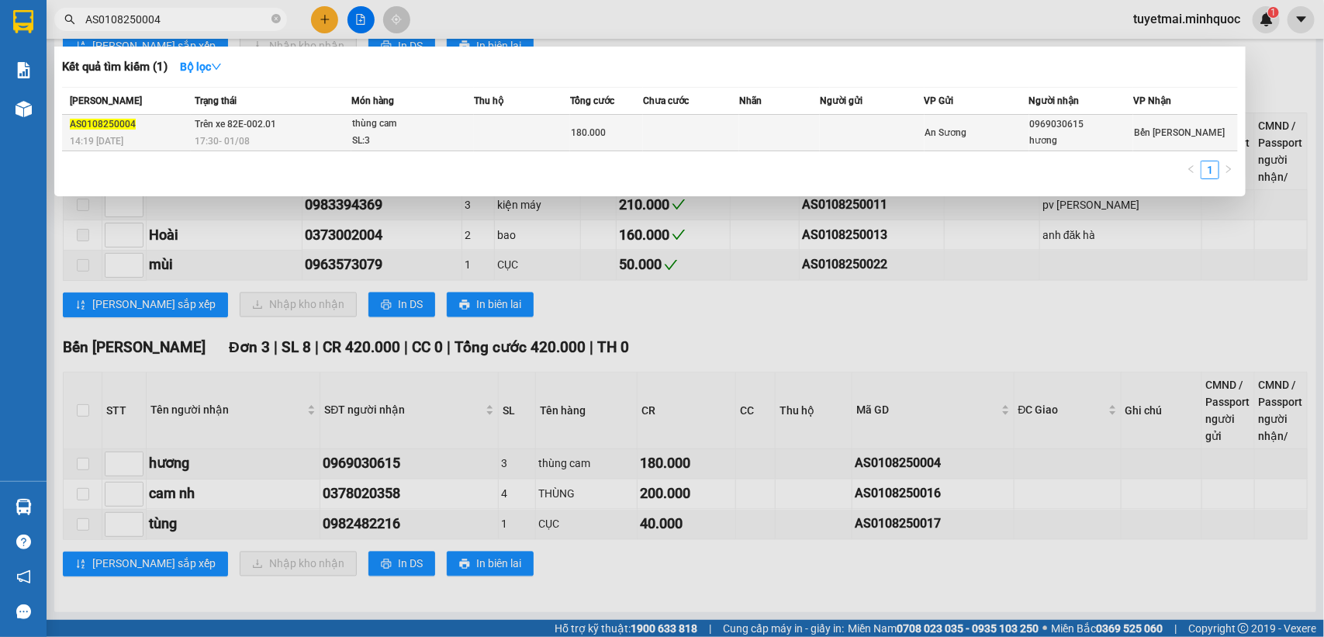
type input "AS0108250004"
click at [509, 130] on td at bounding box center [522, 133] width 96 height 36
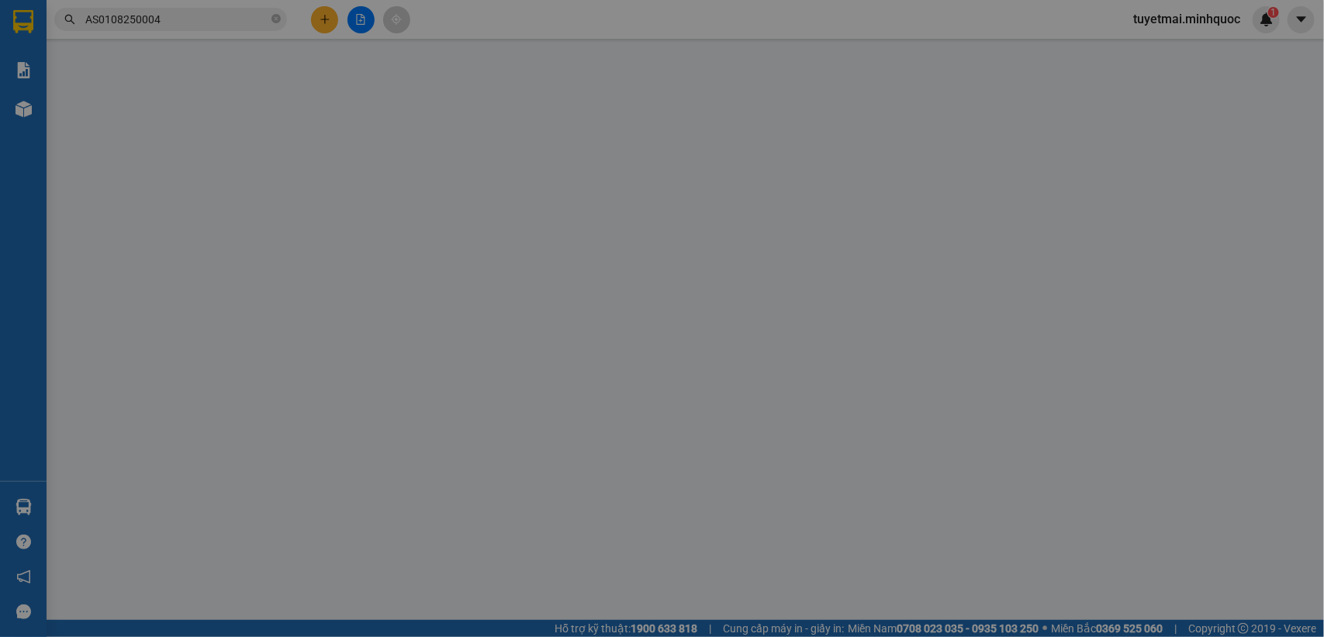
type input "0969030615"
type input "hương"
type input "nh 2/8"
type input "180.000"
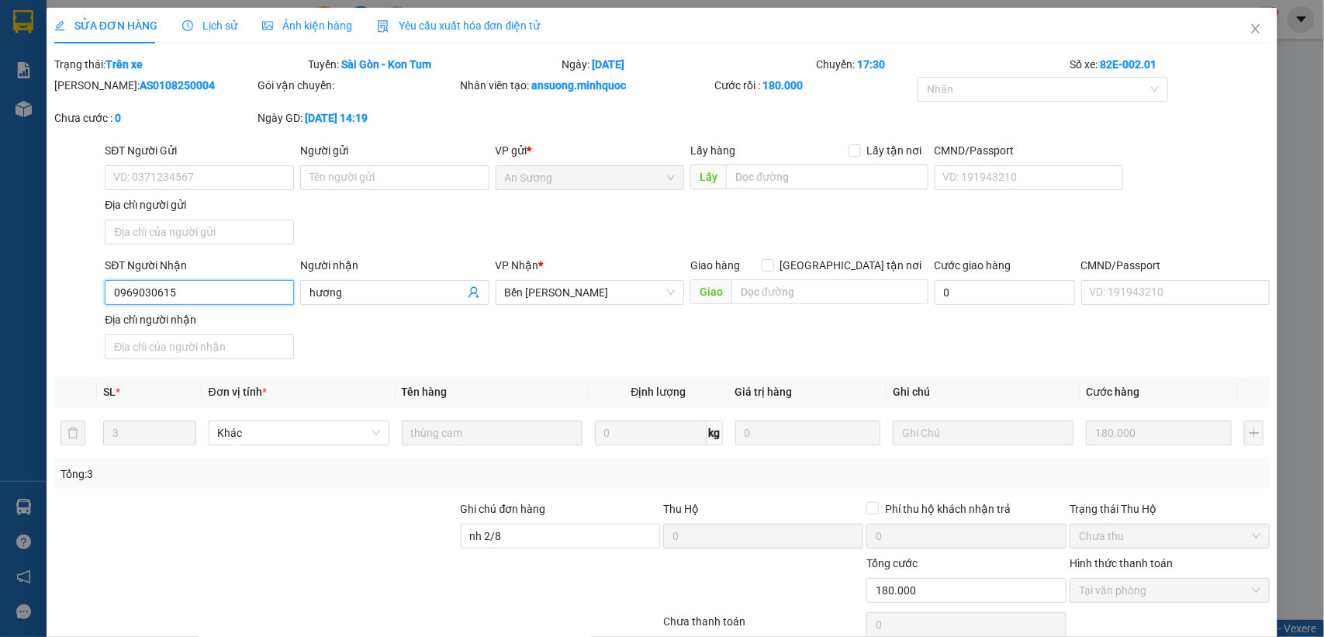
click at [230, 287] on input "0969030615" at bounding box center [199, 292] width 189 height 25
click at [1234, 18] on span "Close" at bounding box center [1255, 29] width 43 height 43
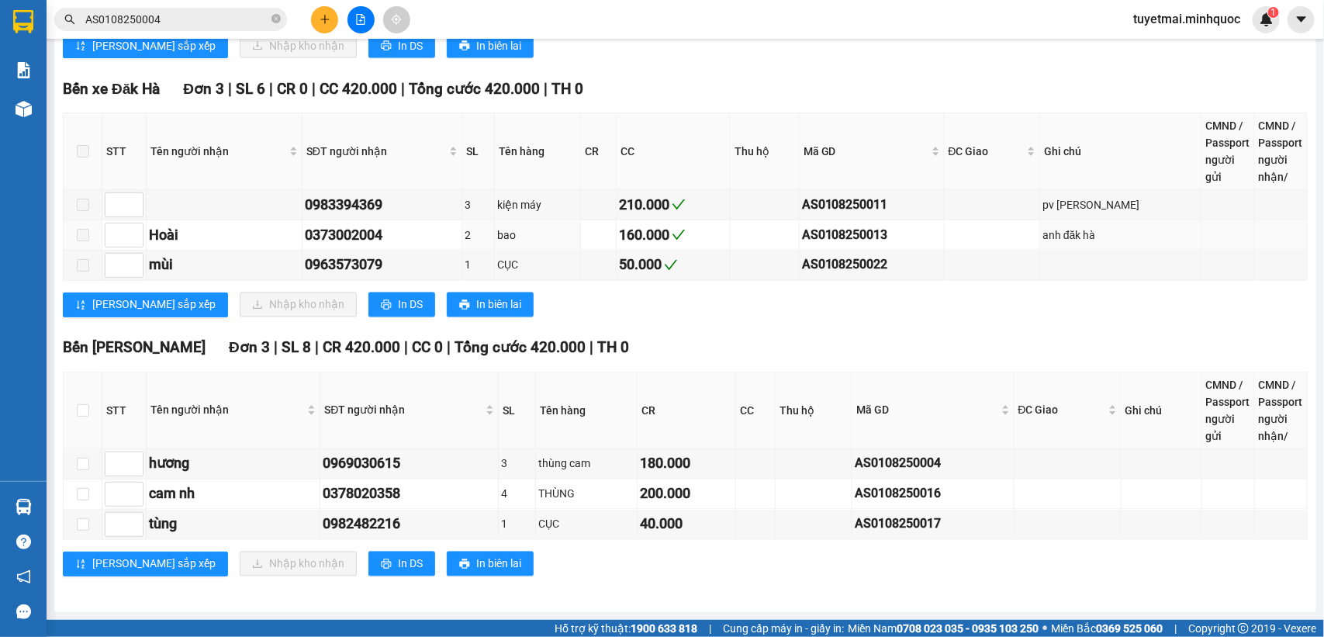
scroll to position [1107, 0]
click at [358, 497] on div "0378020358" at bounding box center [409, 494] width 173 height 22
copy div "0378020358"
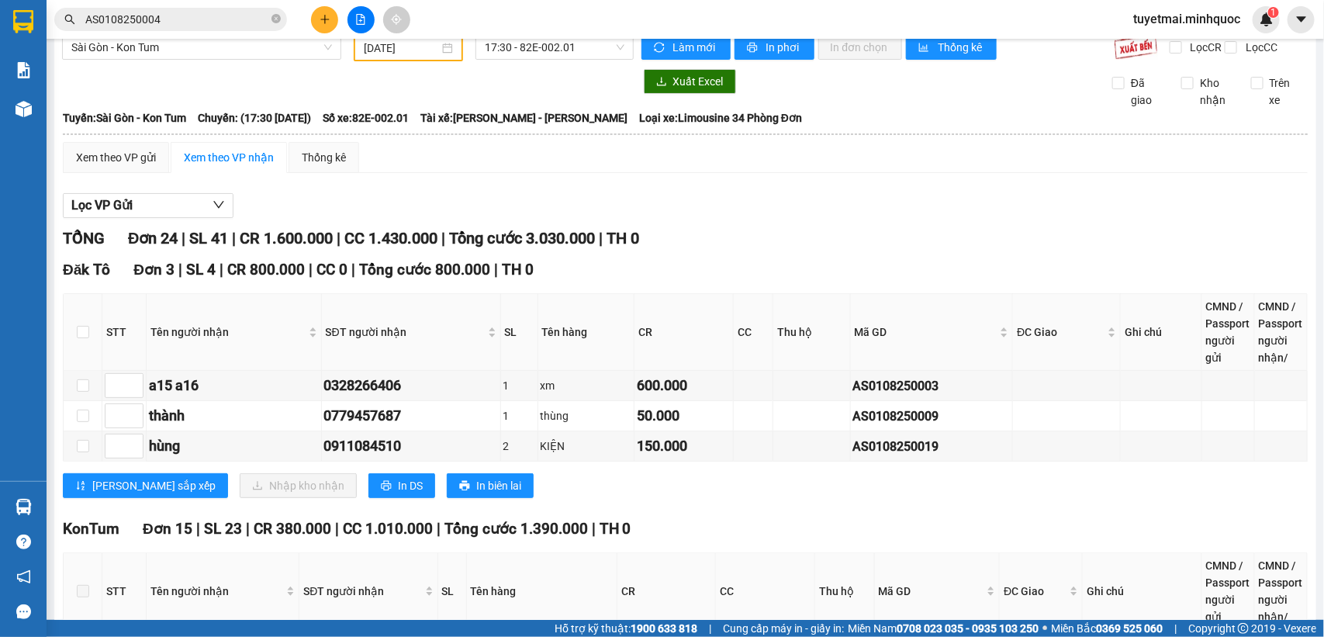
scroll to position [0, 0]
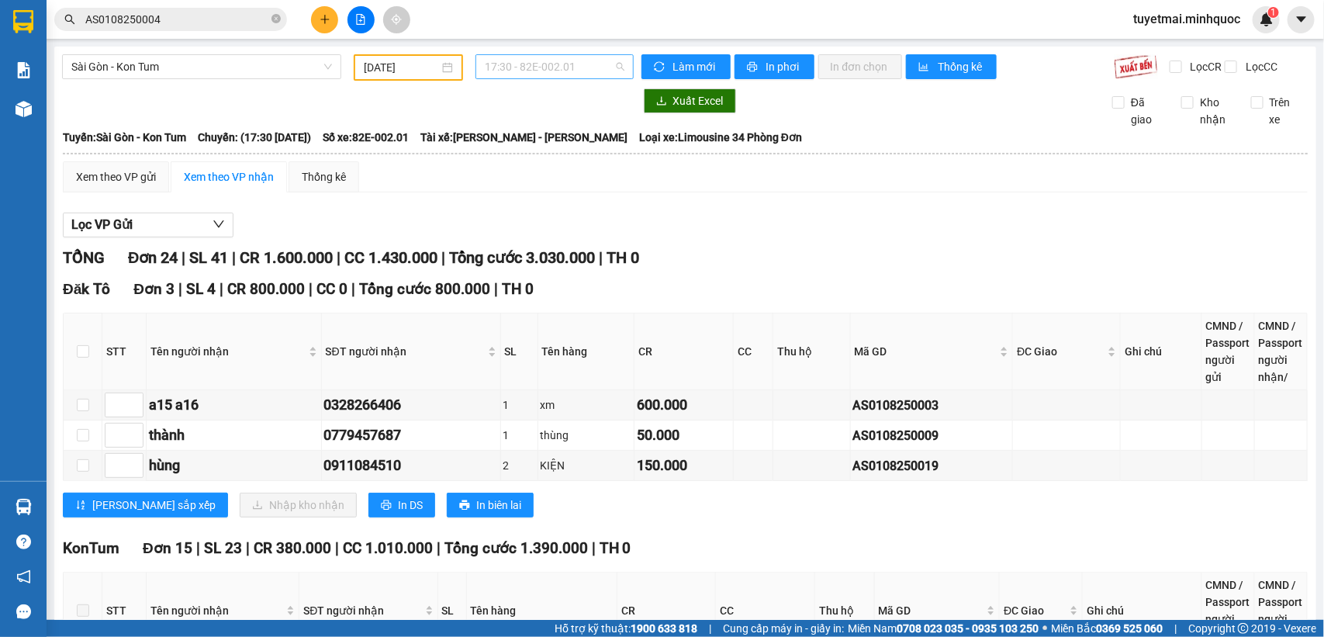
click at [591, 68] on span "17:30 - 82E-002.01" at bounding box center [554, 66] width 139 height 23
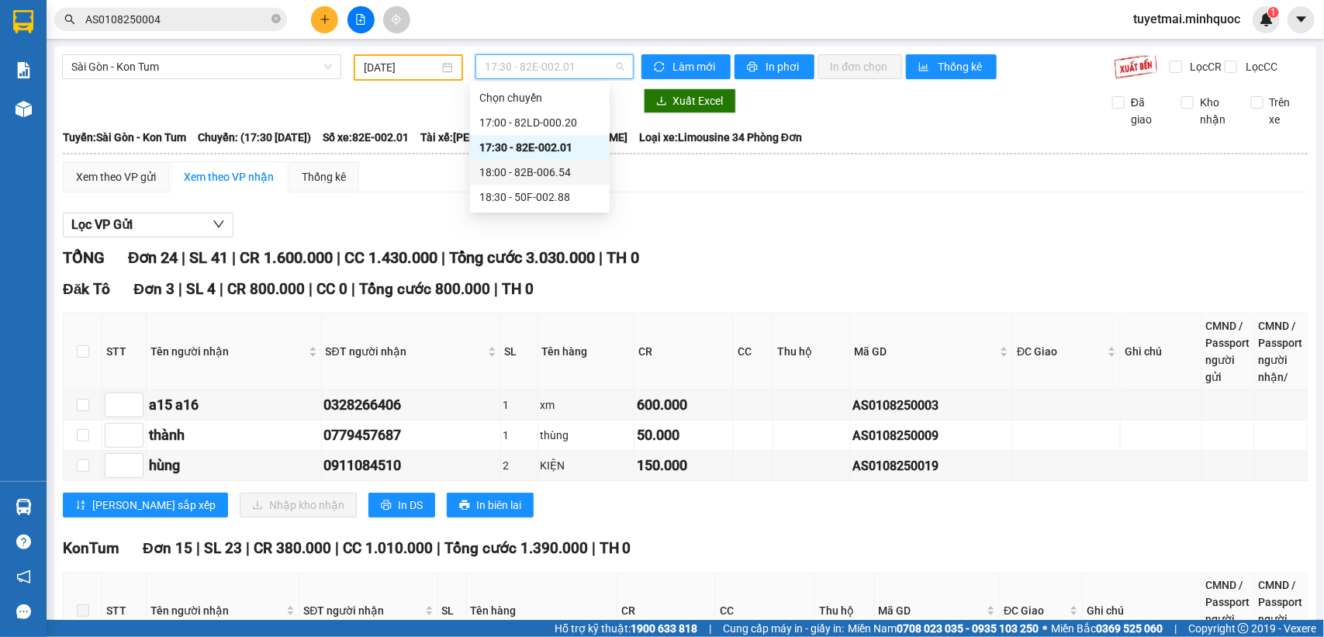
click at [578, 168] on div "18:00 - 82B-006.54" at bounding box center [539, 172] width 121 height 17
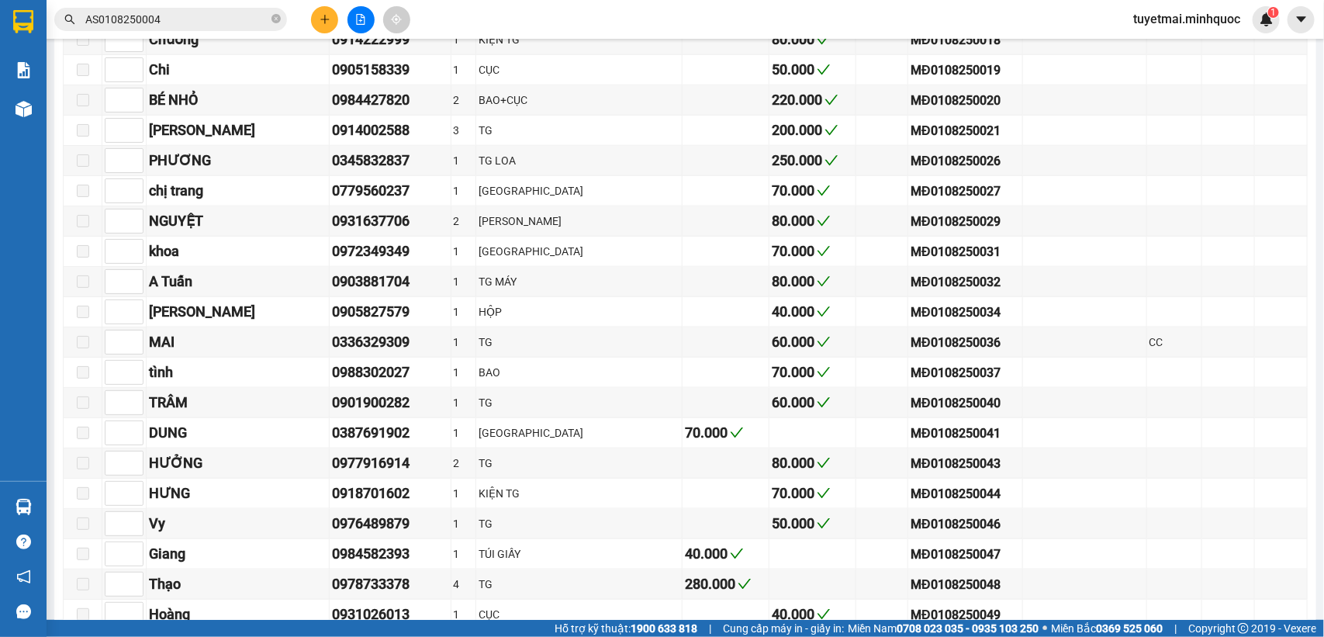
scroll to position [678, 0]
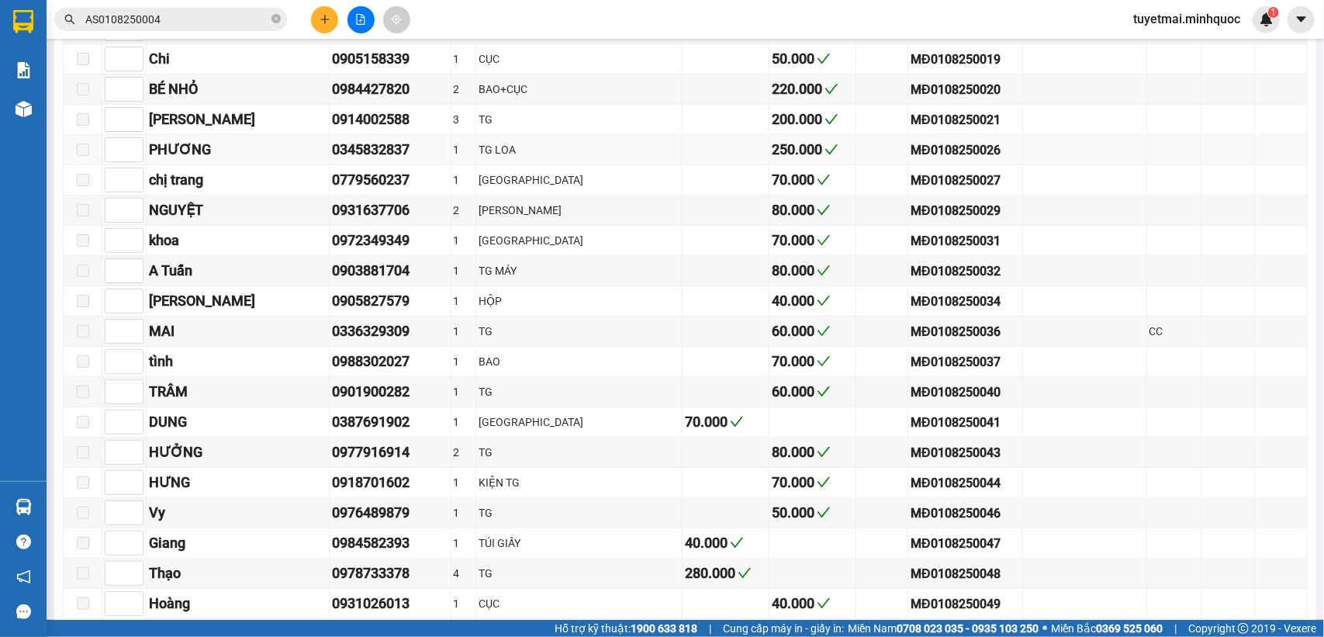
click at [936, 160] on div "MĐ0108250026" at bounding box center [964, 149] width 109 height 19
copy div "MĐ0108250026"
drag, startPoint x: 221, startPoint y: 8, endPoint x: 219, endPoint y: 16, distance: 7.9
click at [219, 16] on span "AS0108250004" at bounding box center [170, 19] width 233 height 23
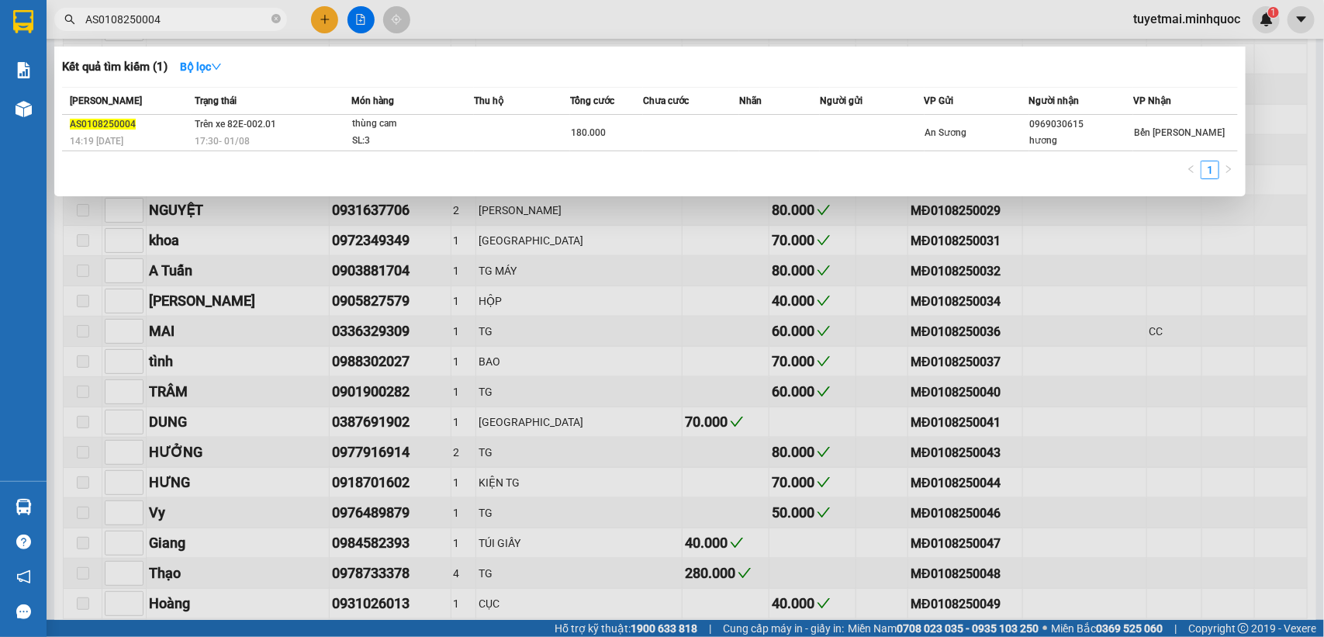
click at [218, 20] on input "AS0108250004" at bounding box center [176, 19] width 183 height 17
paste input "MĐ0108250026"
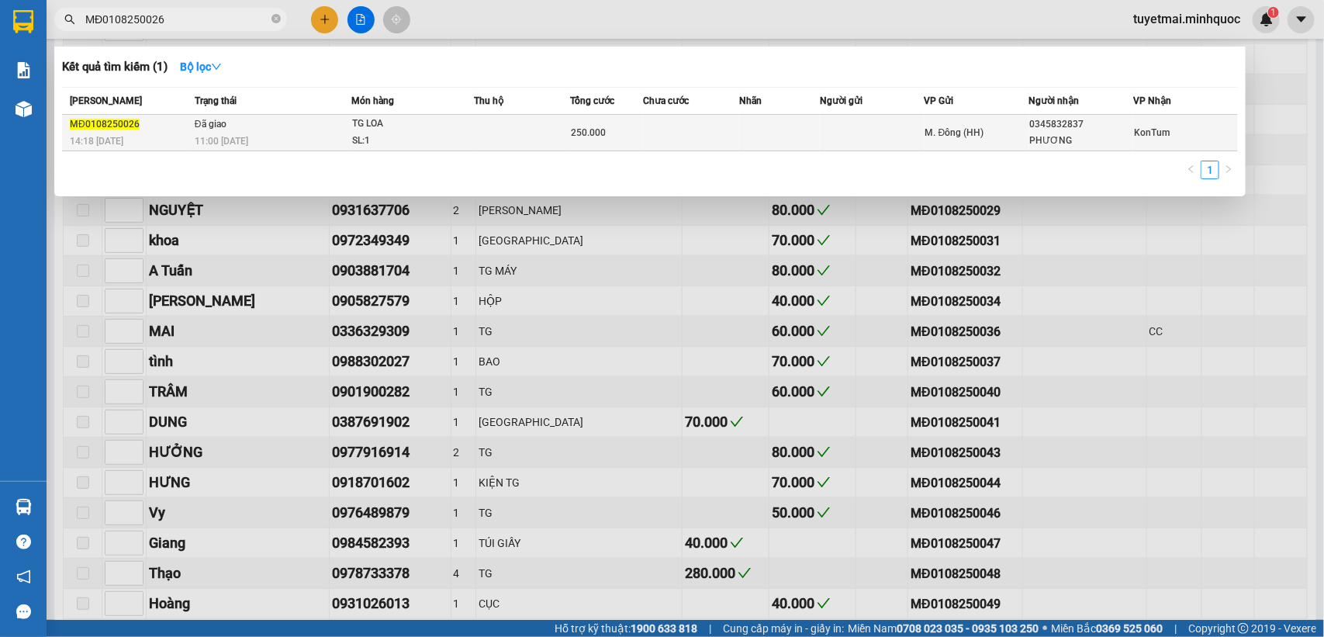
type input "MĐ0108250026"
click at [625, 136] on div "250.000" at bounding box center [606, 132] width 71 height 17
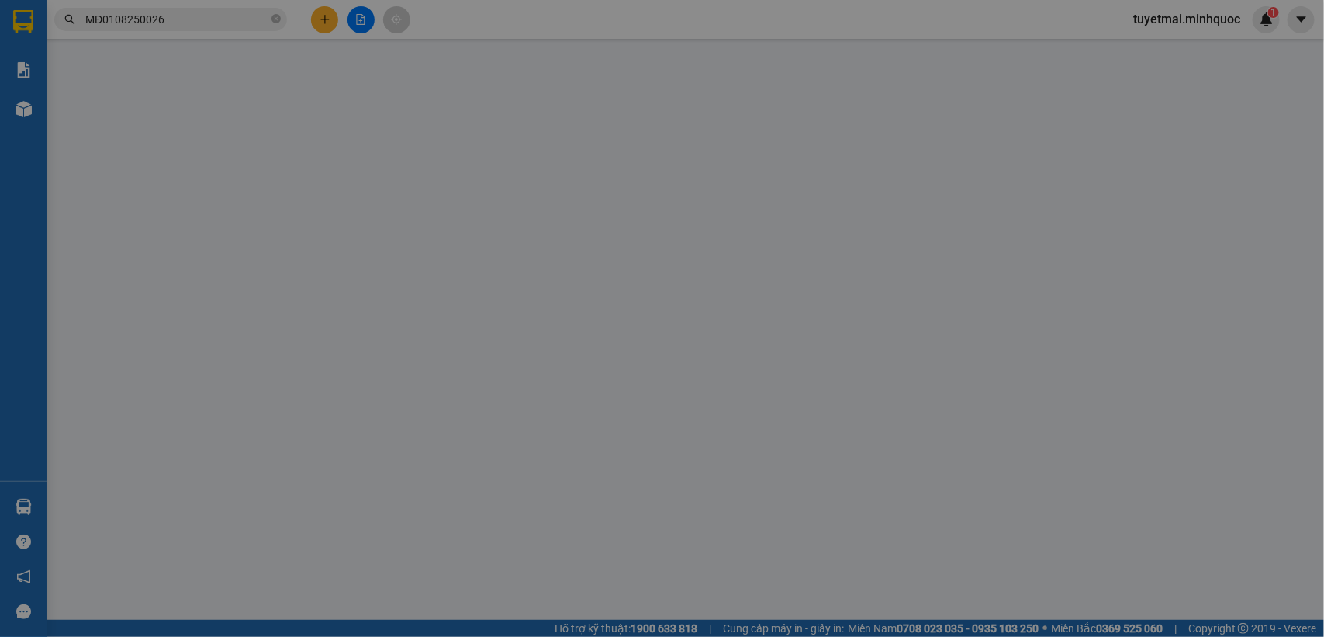
type input "0345832837"
type input "PHƯƠNG"
type input "250.000"
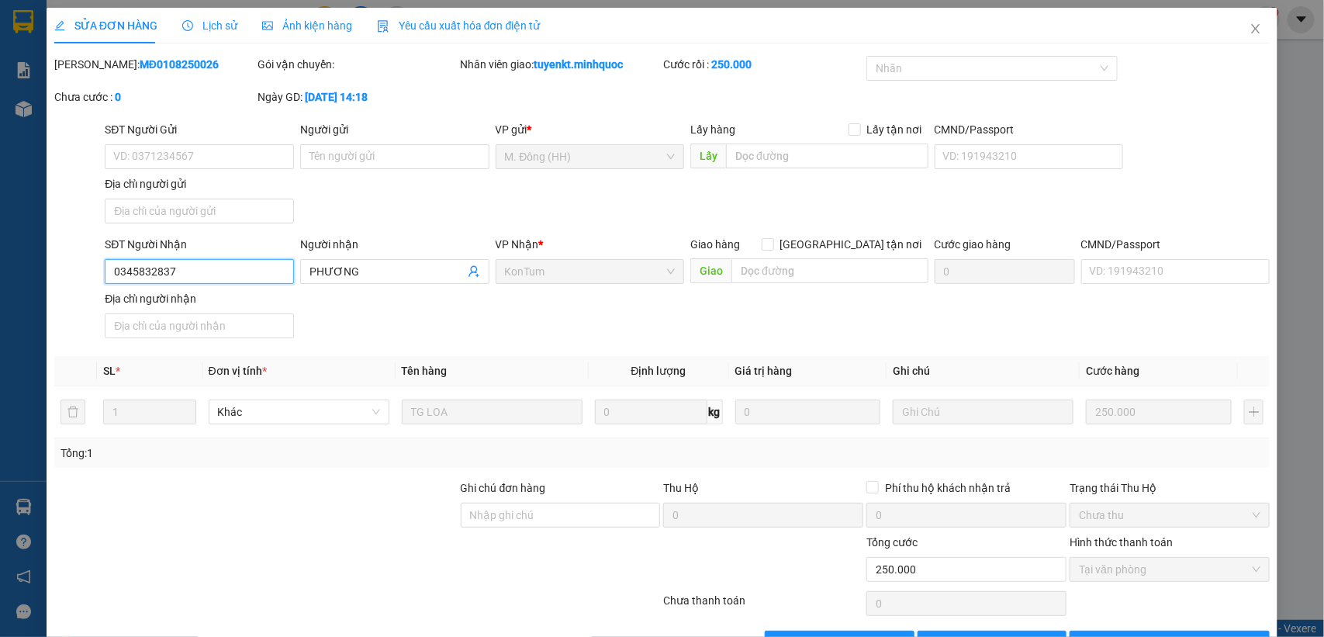
drag, startPoint x: 238, startPoint y: 268, endPoint x: 63, endPoint y: 279, distance: 175.6
click at [63, 279] on div "SĐT Người Nhận 0345832837 0345832837 Người nhận PHƯƠNG VP Nhận * KonTum Giao hà…" at bounding box center [662, 290] width 1219 height 109
click at [1249, 32] on icon "close" at bounding box center [1255, 28] width 12 height 12
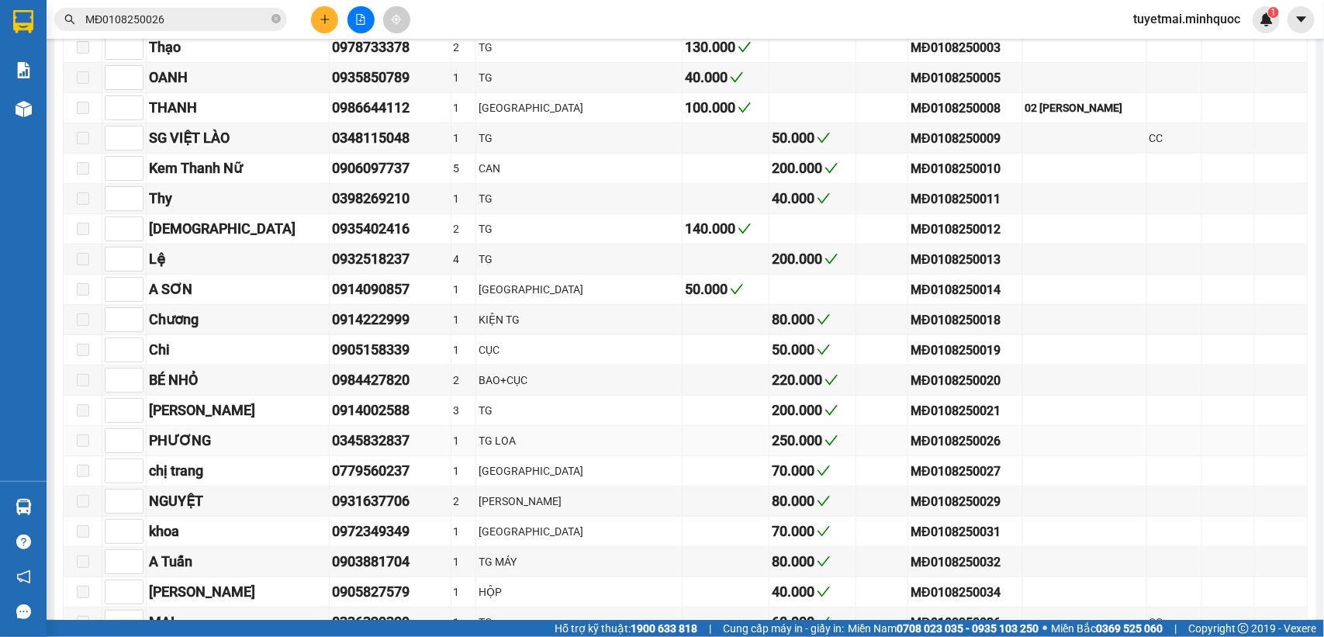
scroll to position [485, 0]
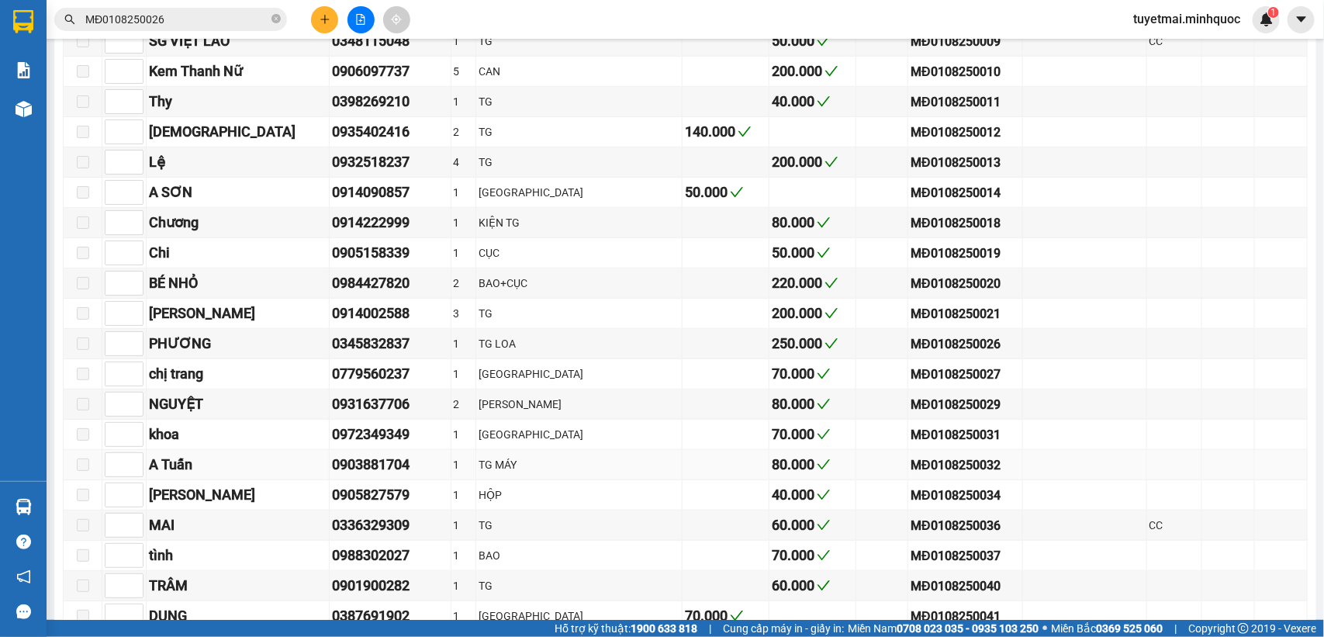
click at [349, 475] on div "0903881704" at bounding box center [390, 465] width 116 height 22
copy div "0903881704"
click at [343, 324] on div "0914002588" at bounding box center [390, 313] width 116 height 22
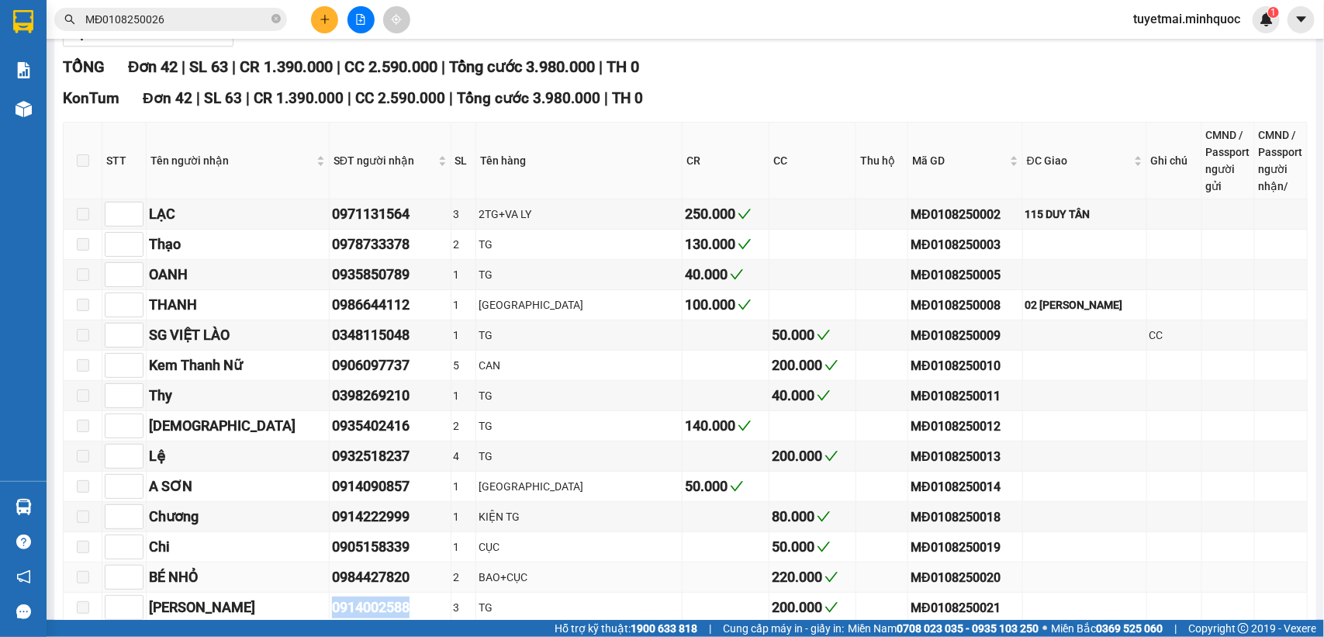
scroll to position [0, 0]
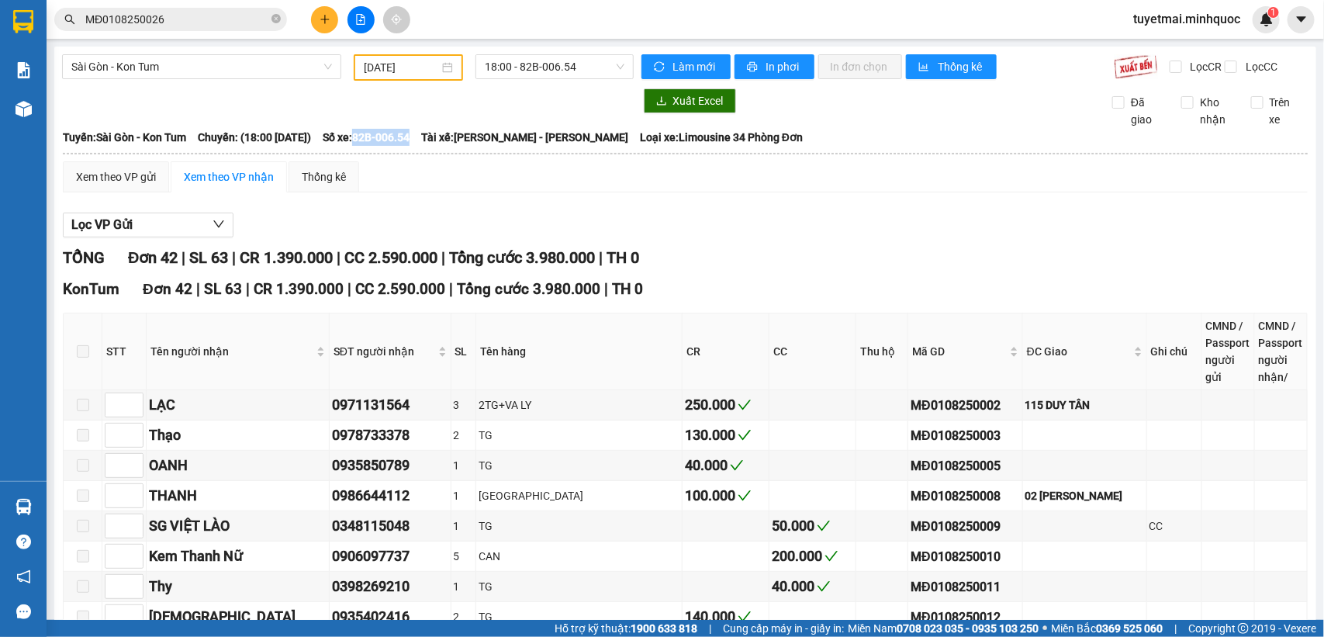
drag, startPoint x: 400, startPoint y: 148, endPoint x: 458, endPoint y: 150, distance: 58.2
click at [458, 146] on div "Tuyến: [GEOGRAPHIC_DATA] - [PERSON_NAME]: (18:00 [DATE]) Số xe: 82B-006.54 Tài …" at bounding box center [685, 137] width 1244 height 17
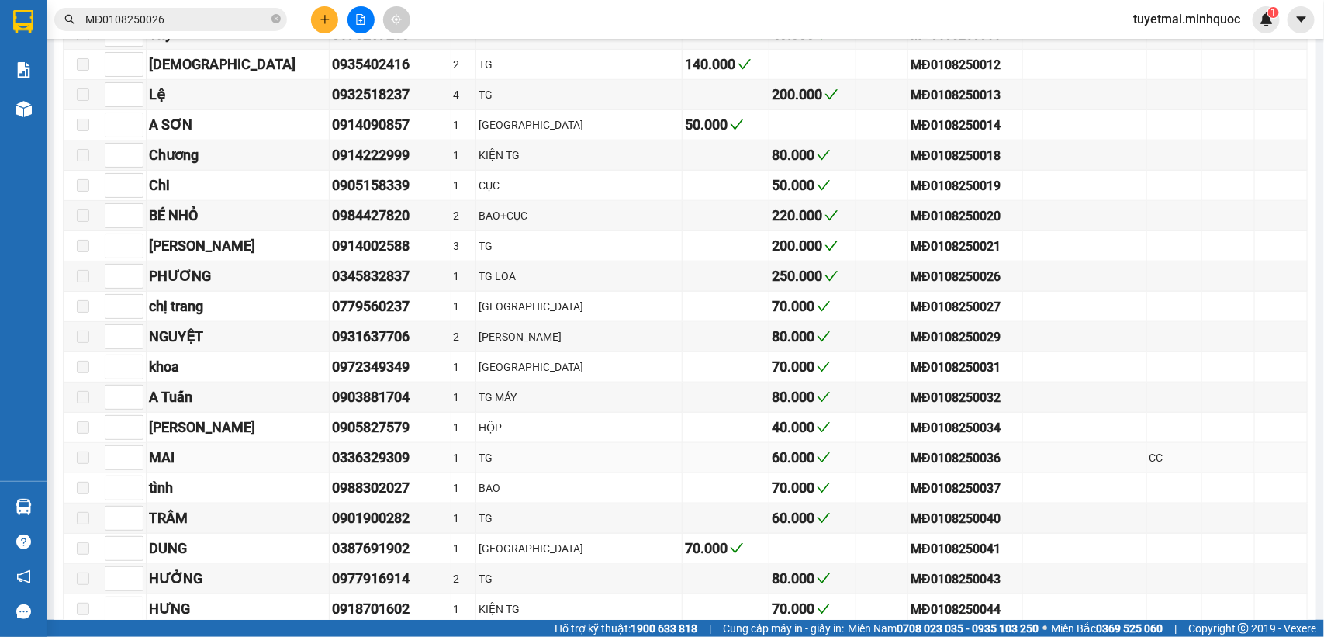
scroll to position [582, 0]
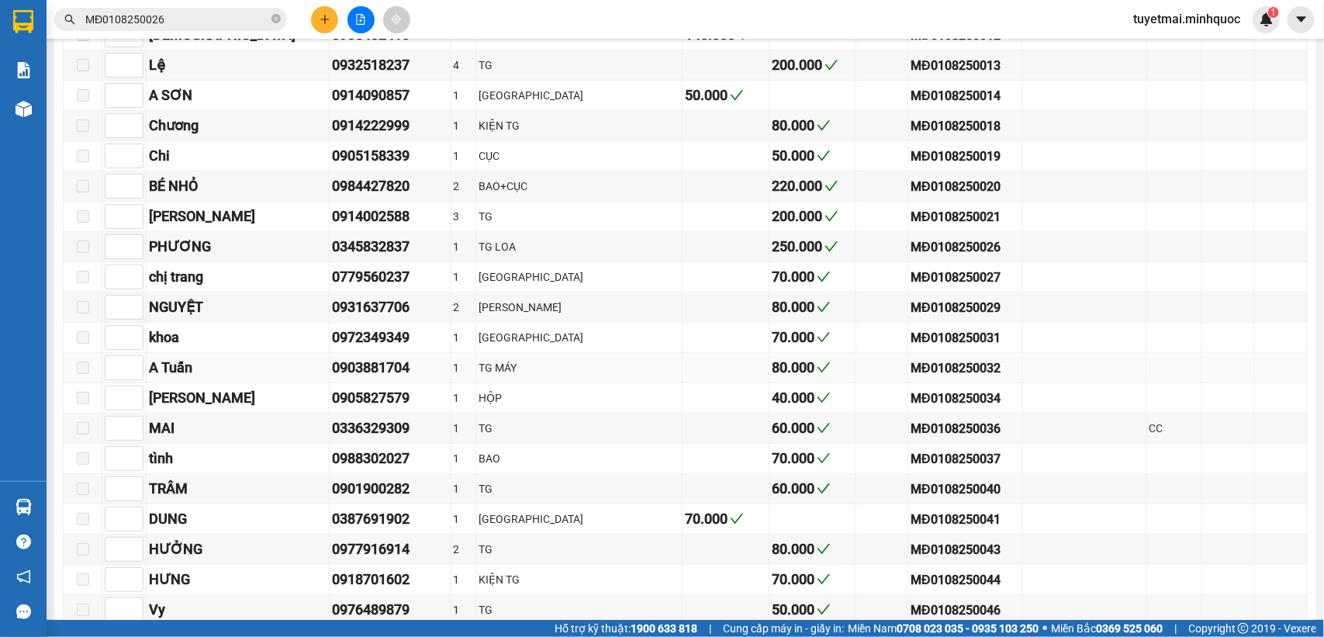
click at [919, 378] on div "MĐ0108250032" at bounding box center [964, 367] width 109 height 19
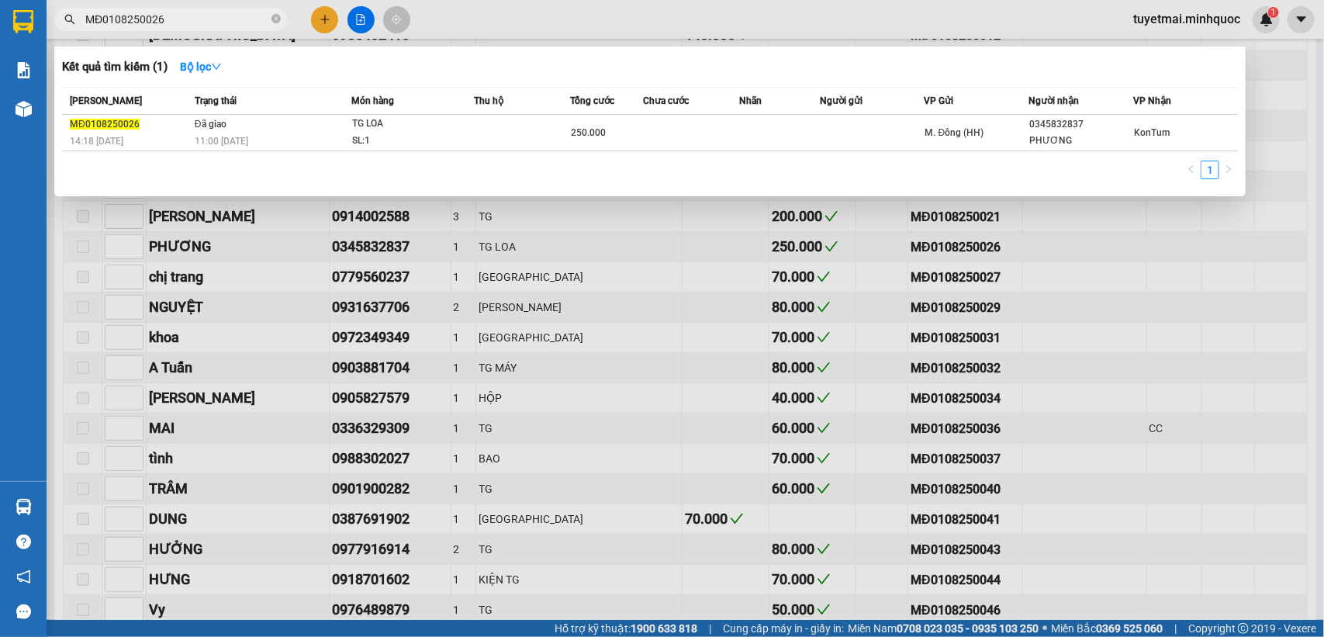
click at [192, 17] on input "MĐ0108250026" at bounding box center [176, 19] width 183 height 17
paste input "32"
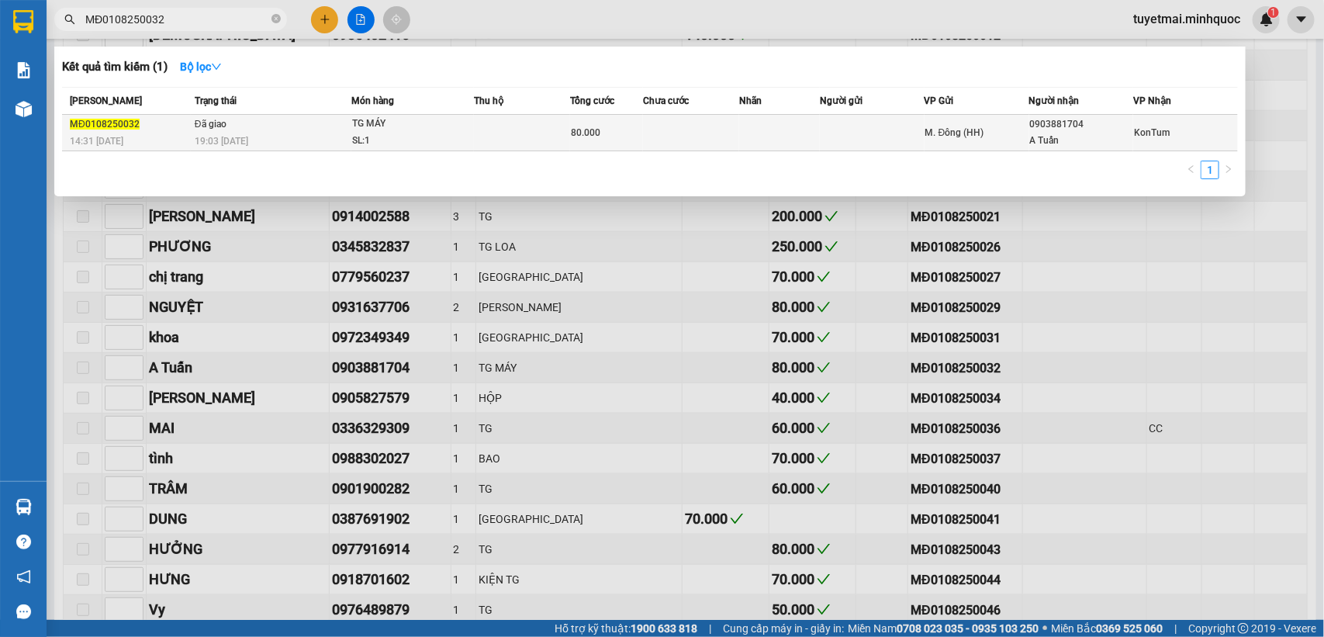
type input "MĐ0108250032"
click at [439, 136] on div "SL: 1" at bounding box center [410, 141] width 116 height 17
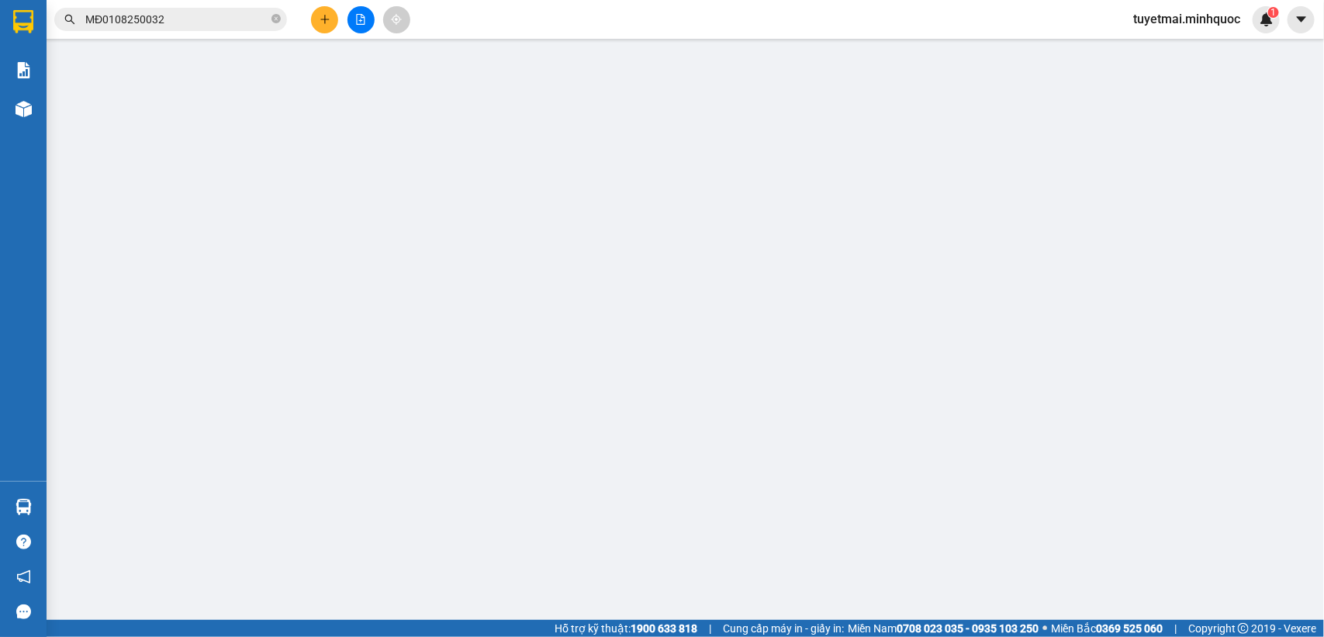
type input "0903881704"
type input "A Tuấn"
type input "80.000"
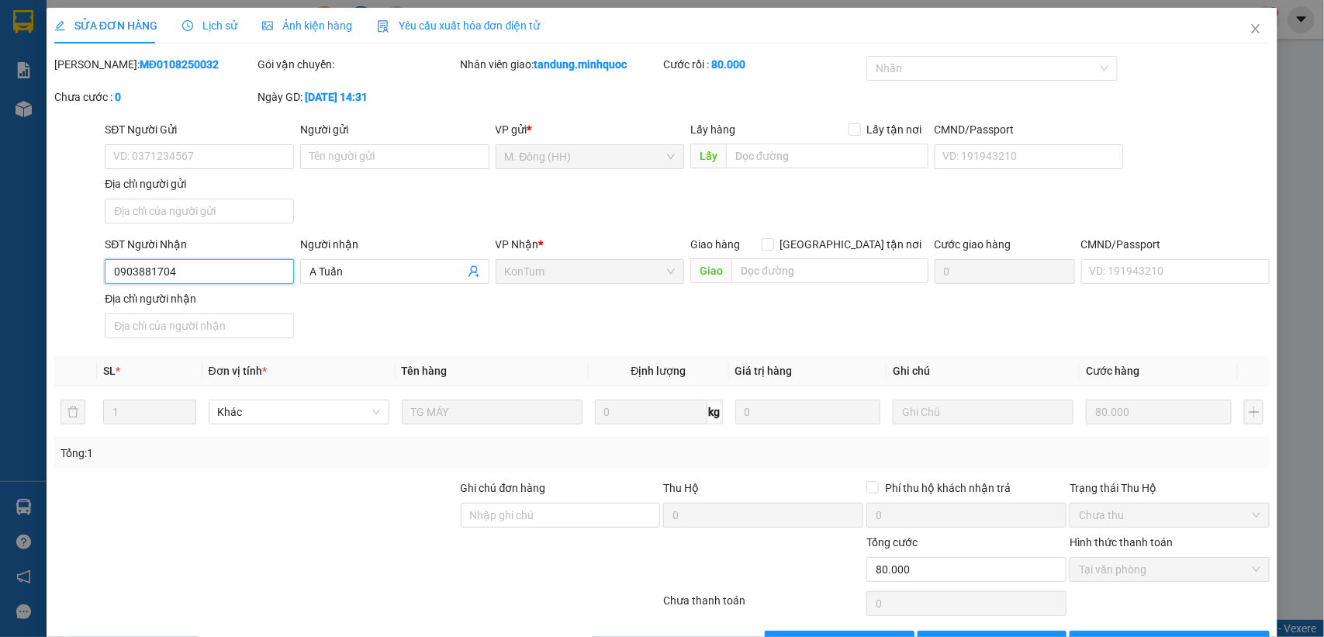
drag, startPoint x: 183, startPoint y: 281, endPoint x: 64, endPoint y: 275, distance: 119.6
click at [64, 275] on div "SĐT Người Nhận 0903881704 0903881704 Người nhận A Tuấn VP Nhận * KonTum Giao hà…" at bounding box center [662, 290] width 1219 height 109
click at [1234, 29] on span "Close" at bounding box center [1255, 29] width 43 height 43
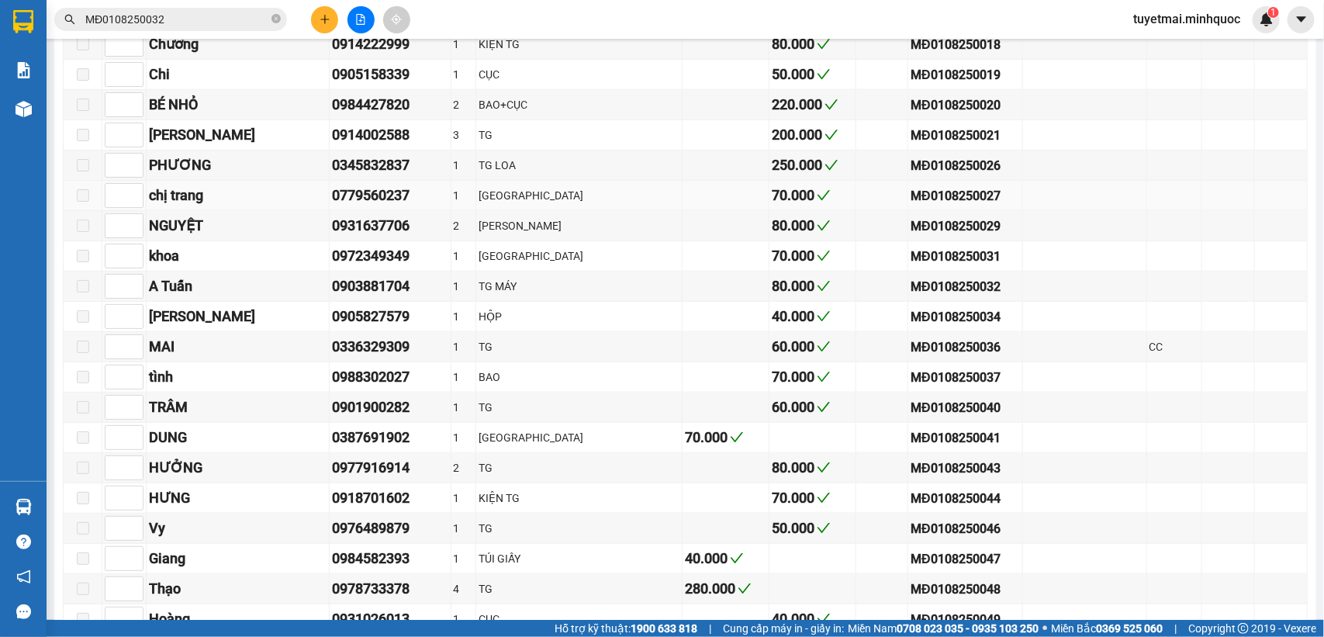
scroll to position [678, 0]
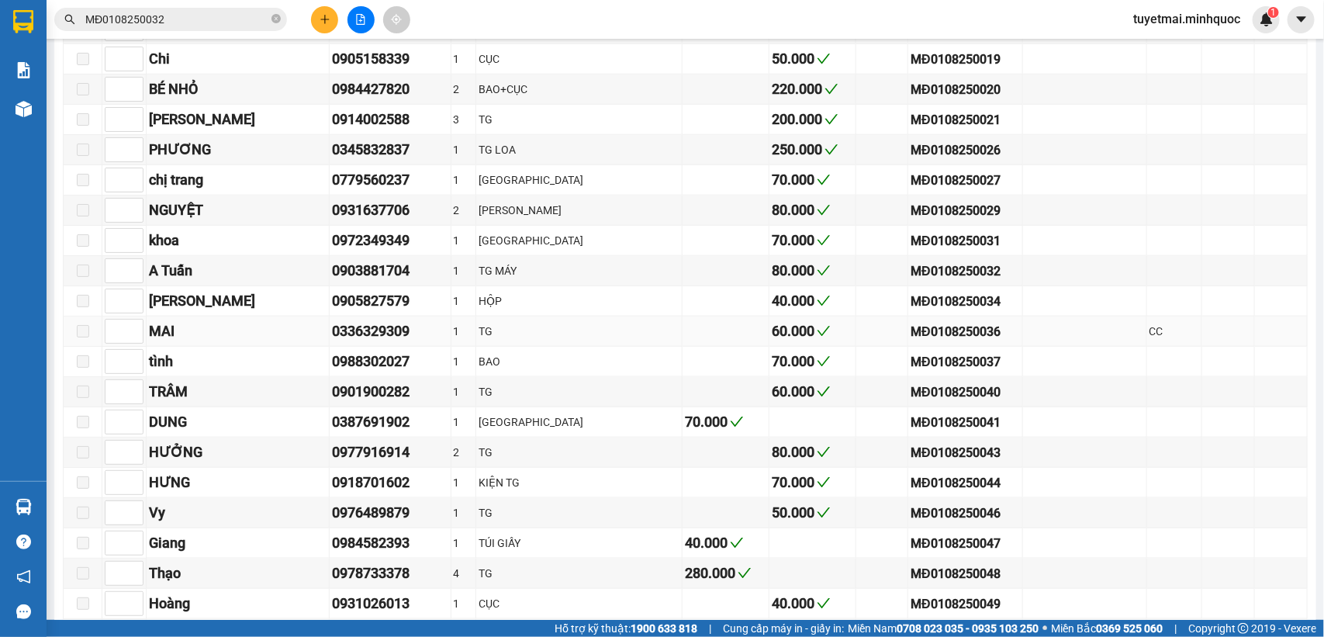
click at [357, 342] on div "0336329309" at bounding box center [390, 331] width 116 height 22
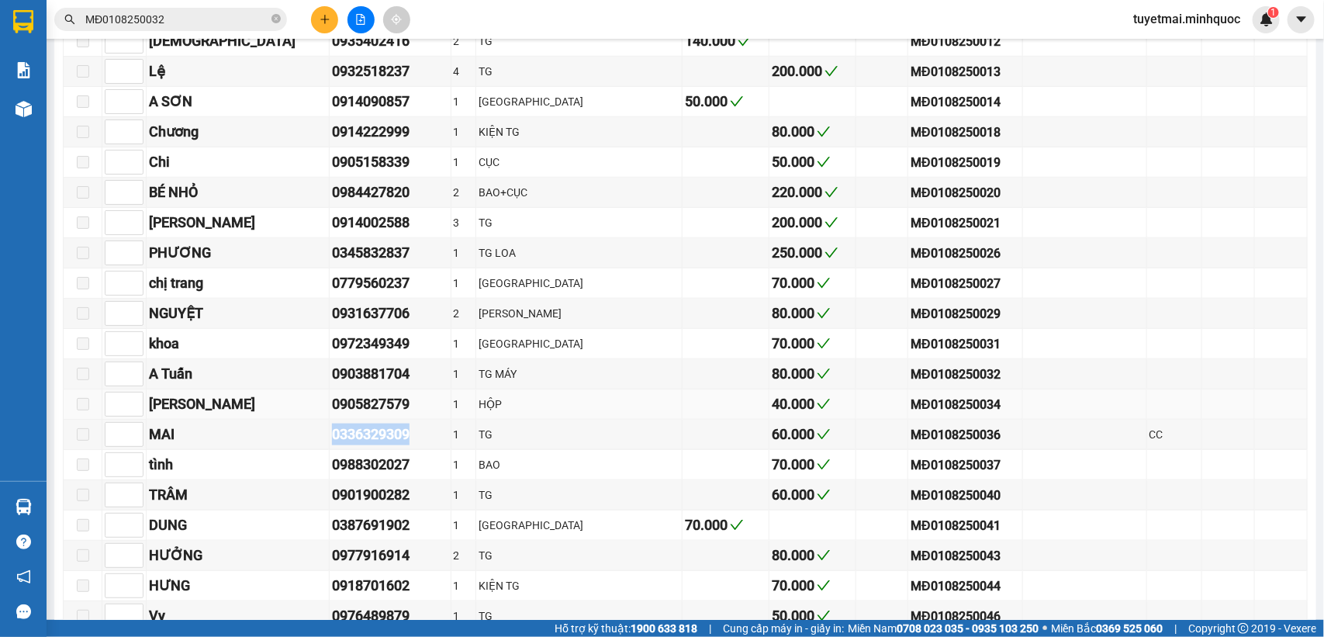
scroll to position [0, 0]
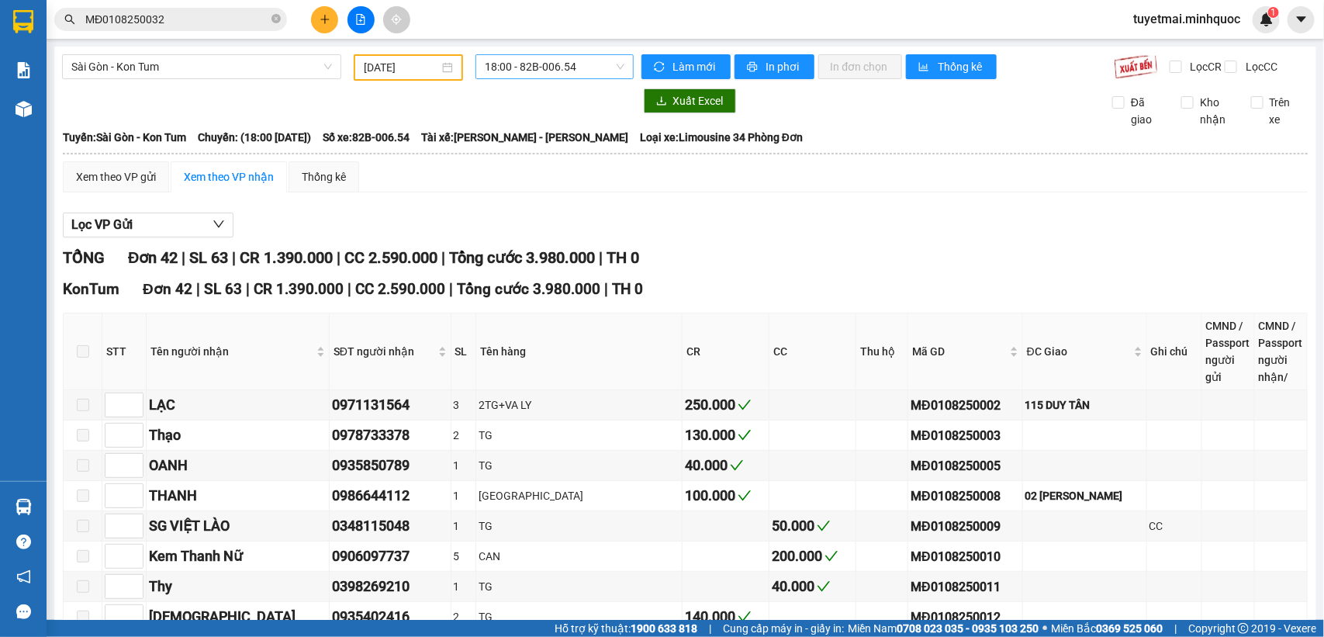
click at [606, 71] on span "18:00 - 82B-006.54" at bounding box center [554, 66] width 139 height 23
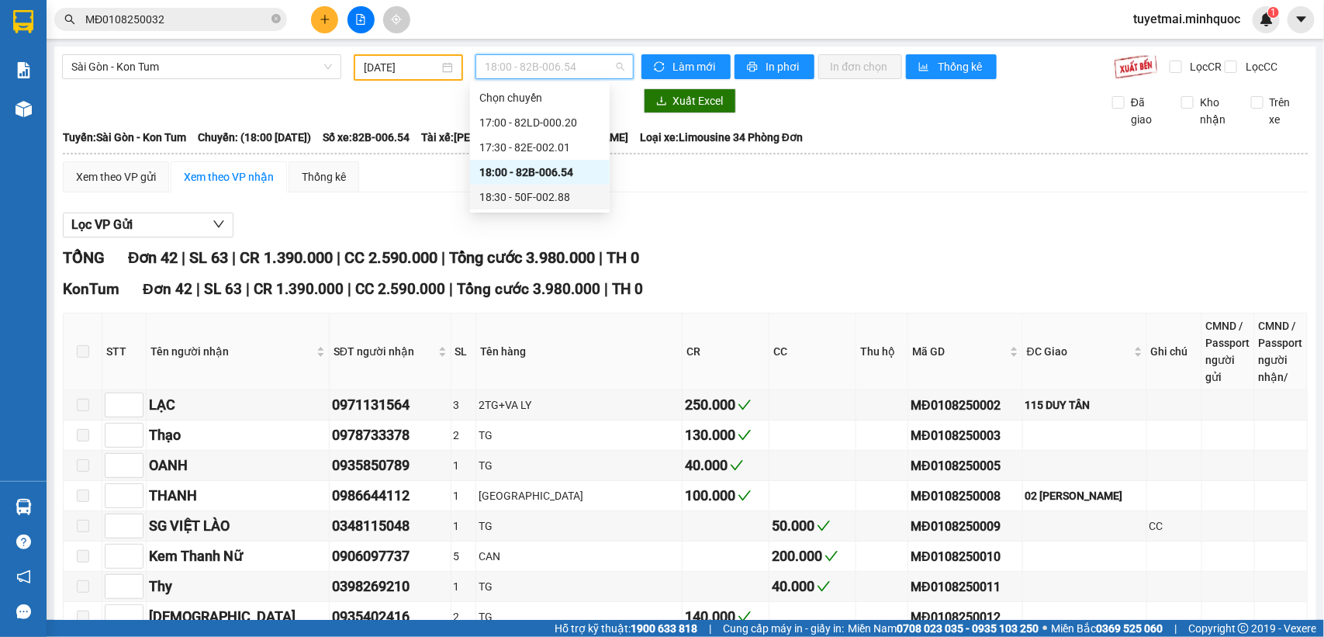
click at [554, 190] on div "18:30 - 50F-002.88" at bounding box center [539, 196] width 121 height 17
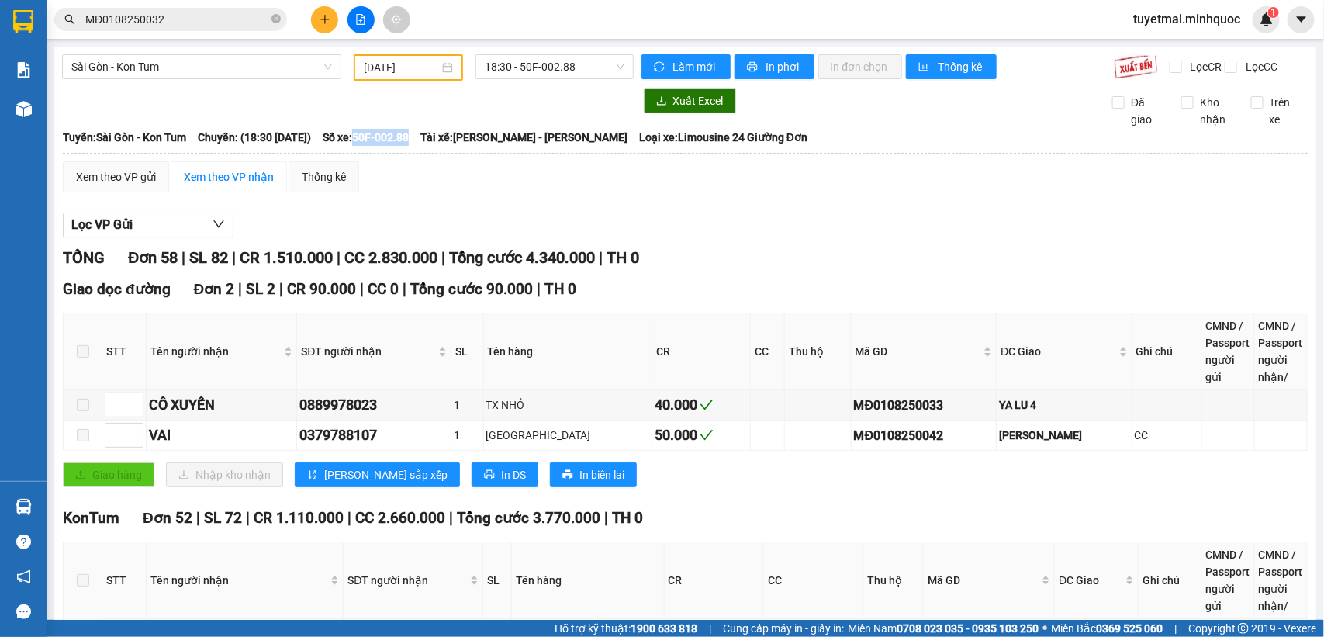
drag, startPoint x: 399, startPoint y: 150, endPoint x: 458, endPoint y: 149, distance: 58.9
click at [458, 146] on div "Tuyến: [GEOGRAPHIC_DATA] - Kon Tum Chuyến: (18:30 [DATE]) Số xe: 50F-002.88 Tài…" at bounding box center [685, 137] width 1244 height 17
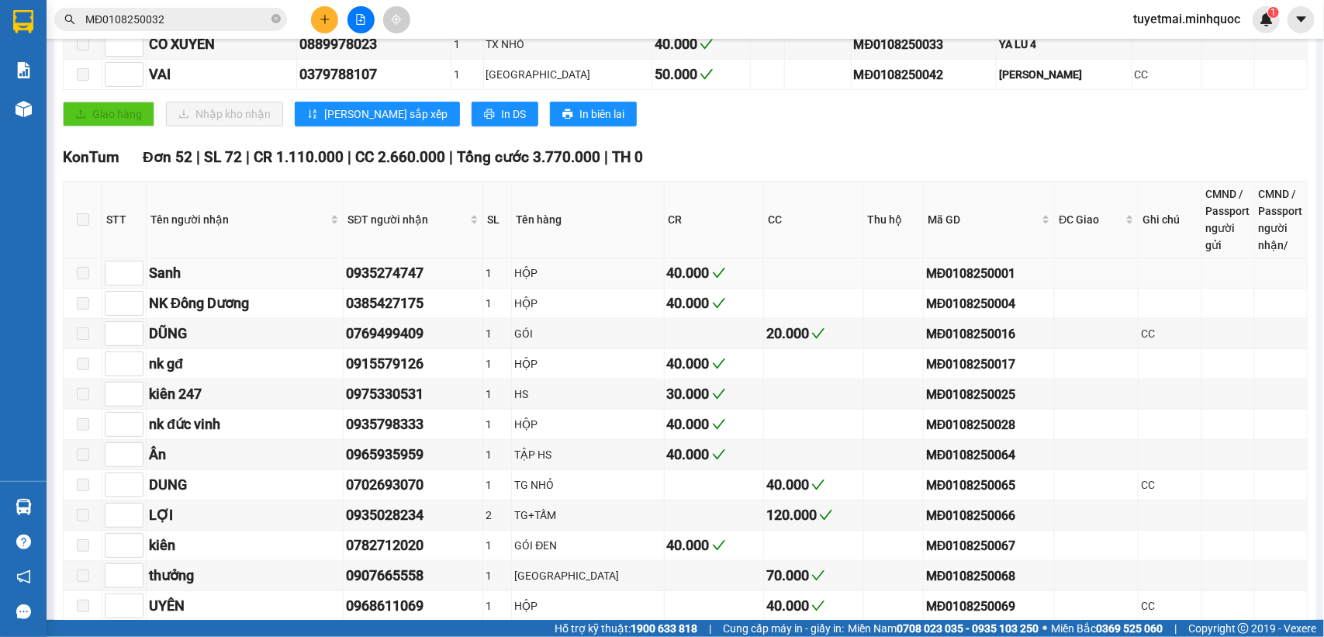
scroll to position [485, 0]
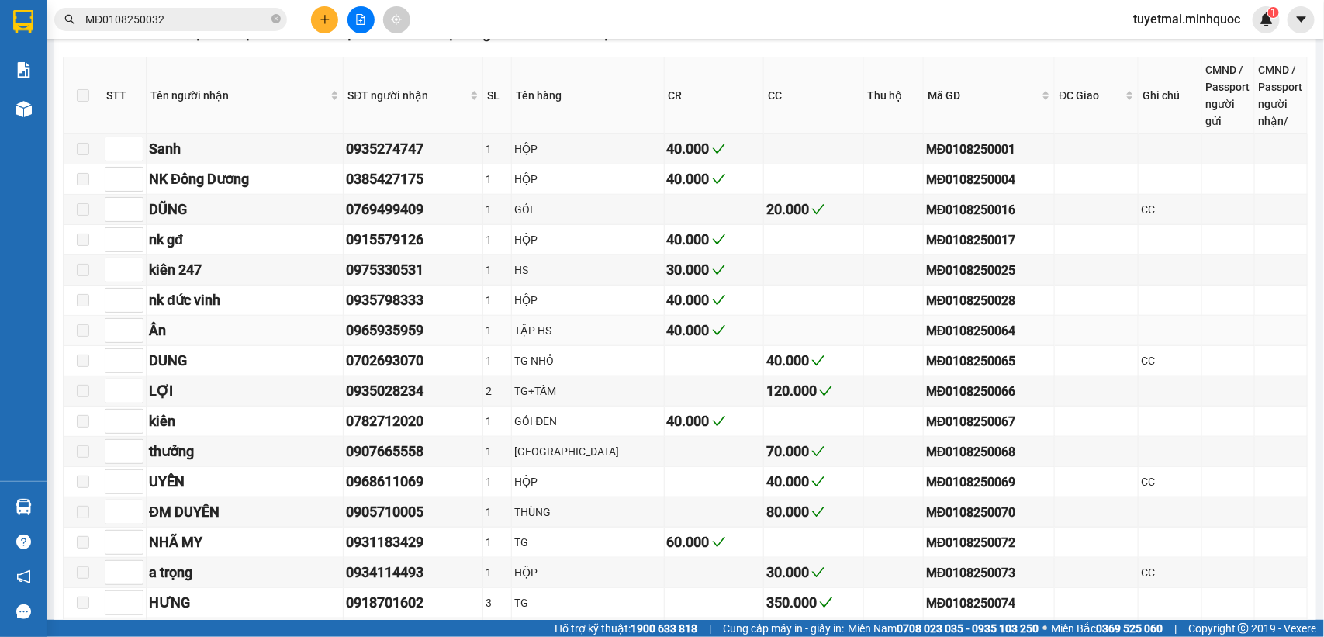
click at [954, 340] on div "MĐ0108250064" at bounding box center [989, 330] width 126 height 19
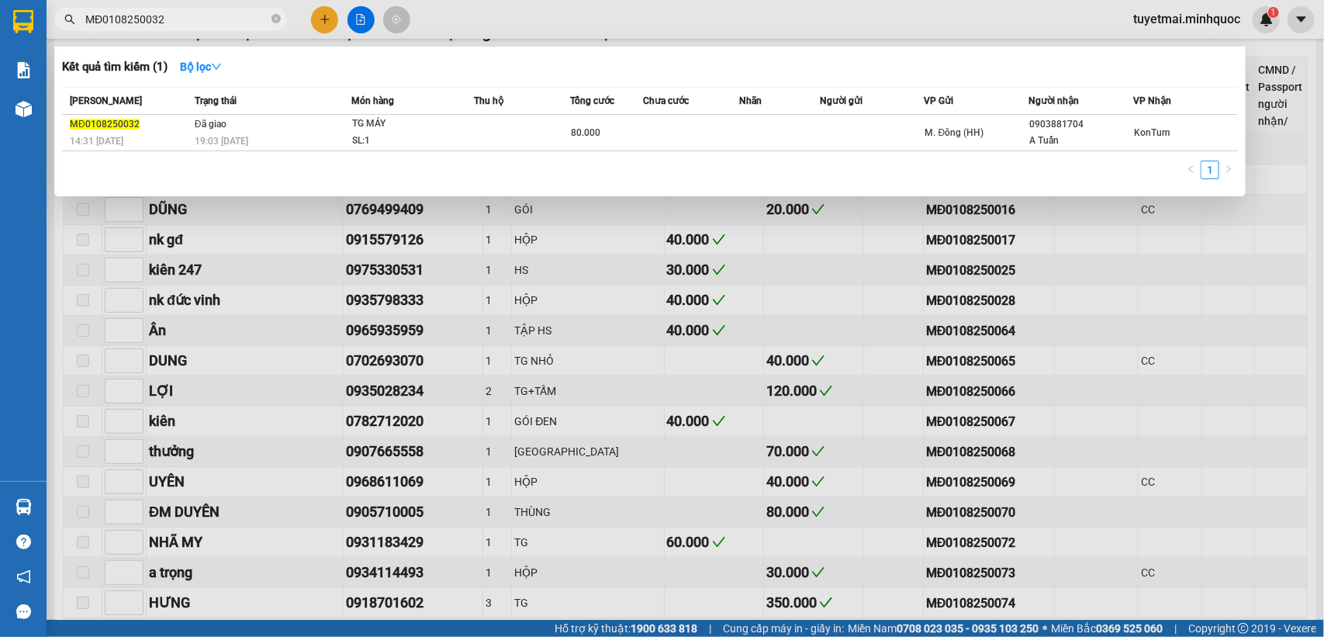
click at [212, 17] on input "MĐ0108250032" at bounding box center [176, 19] width 183 height 17
paste input "64"
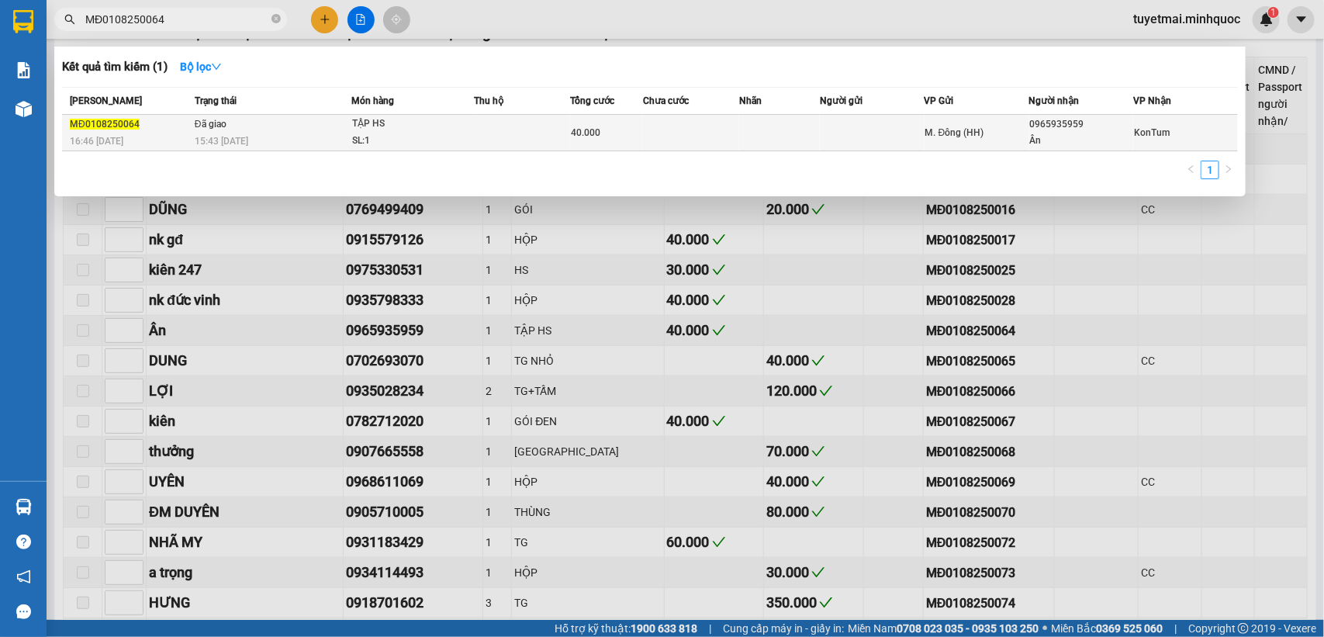
type input "MĐ0108250064"
click at [552, 132] on td at bounding box center [522, 133] width 96 height 36
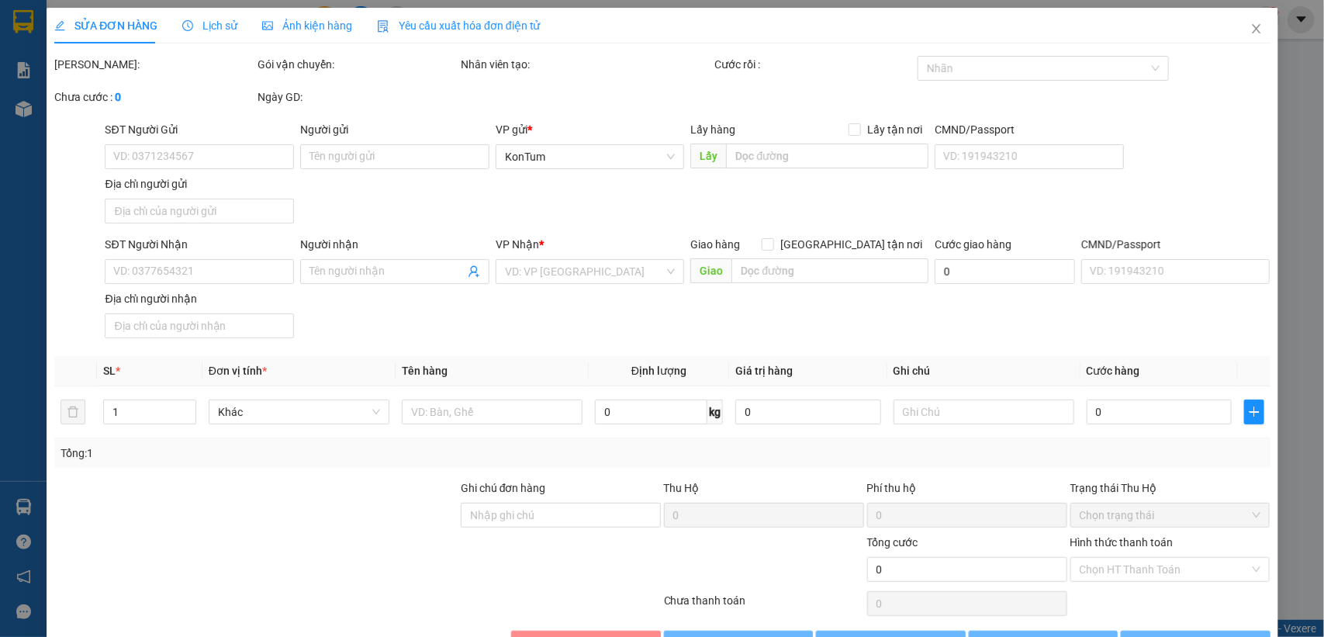
type input "0965935959"
type input "Ân"
type input "40.000"
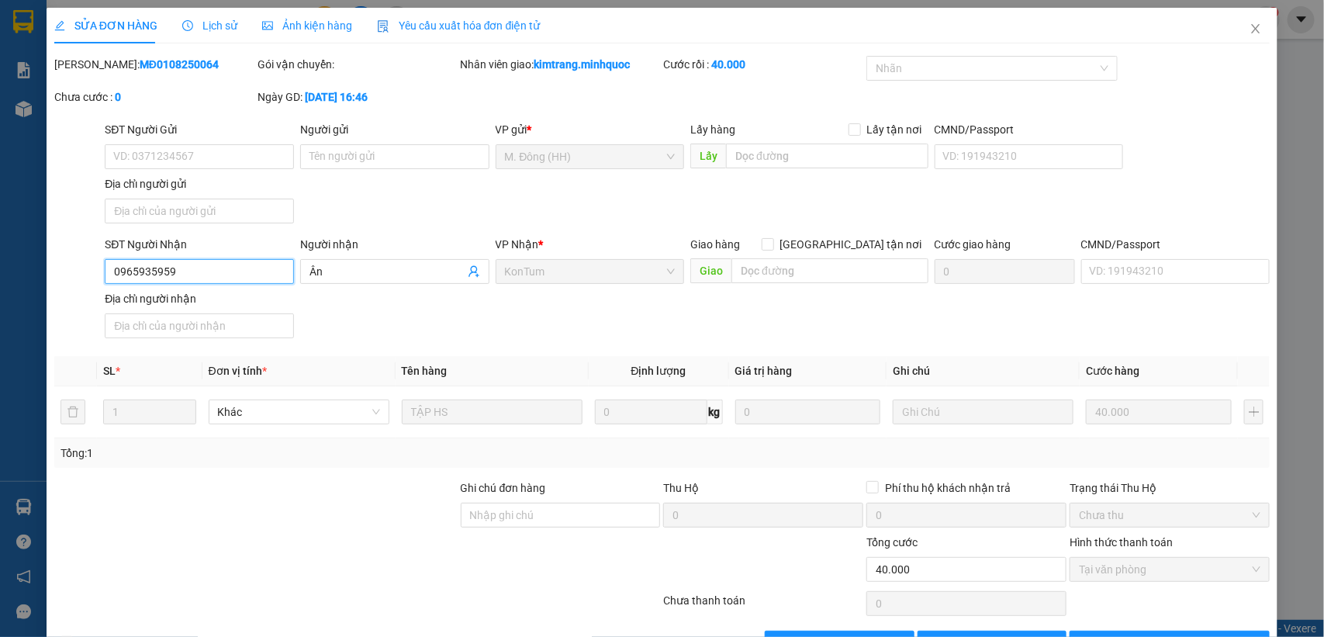
click at [223, 269] on input "0965935959" at bounding box center [199, 271] width 189 height 25
click at [1238, 18] on span "Close" at bounding box center [1255, 29] width 43 height 43
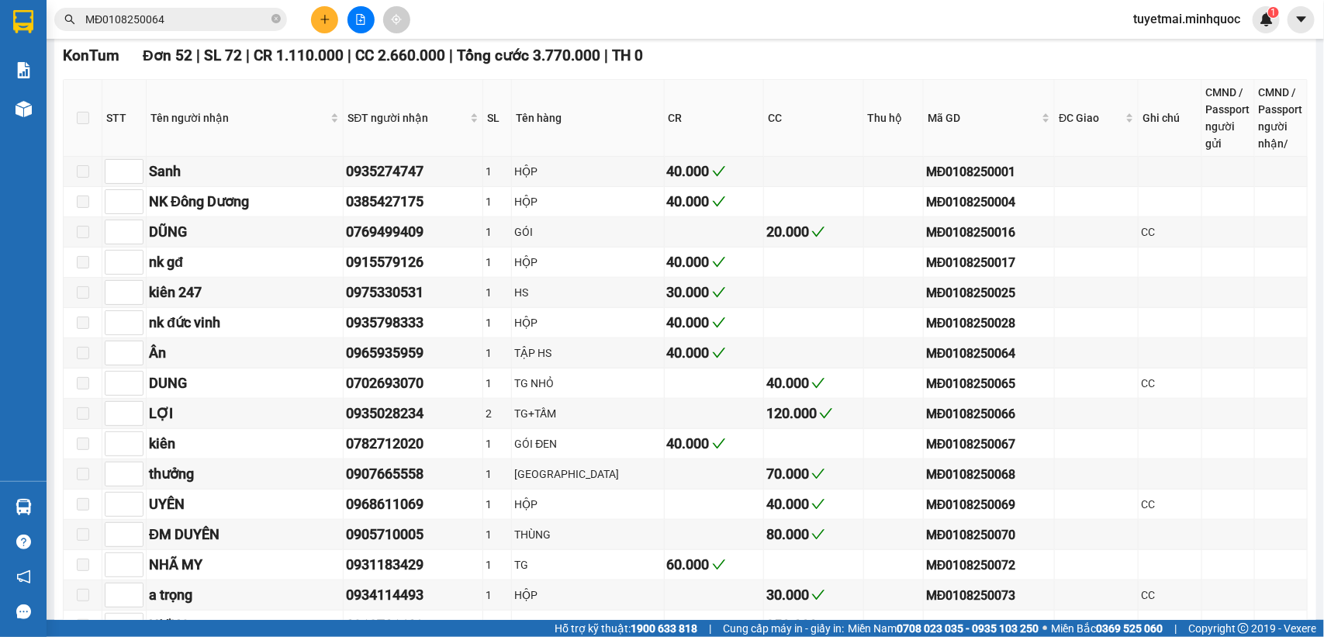
scroll to position [678, 0]
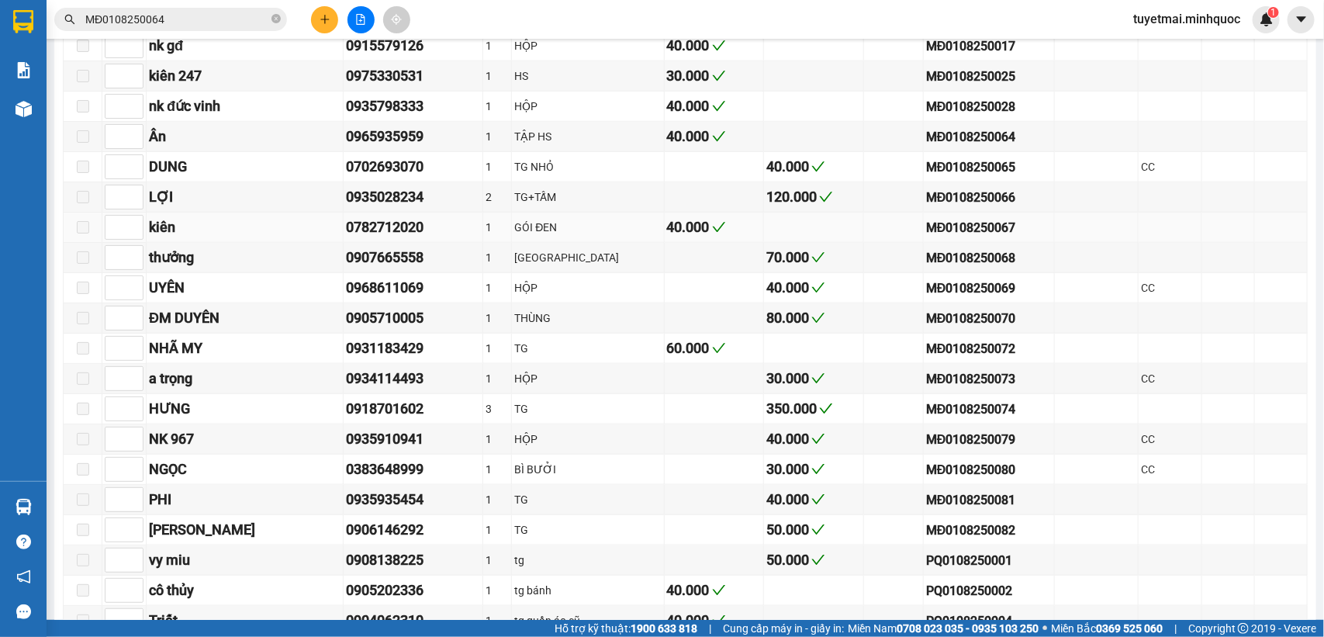
click at [366, 238] on div "0782712020" at bounding box center [413, 227] width 134 height 22
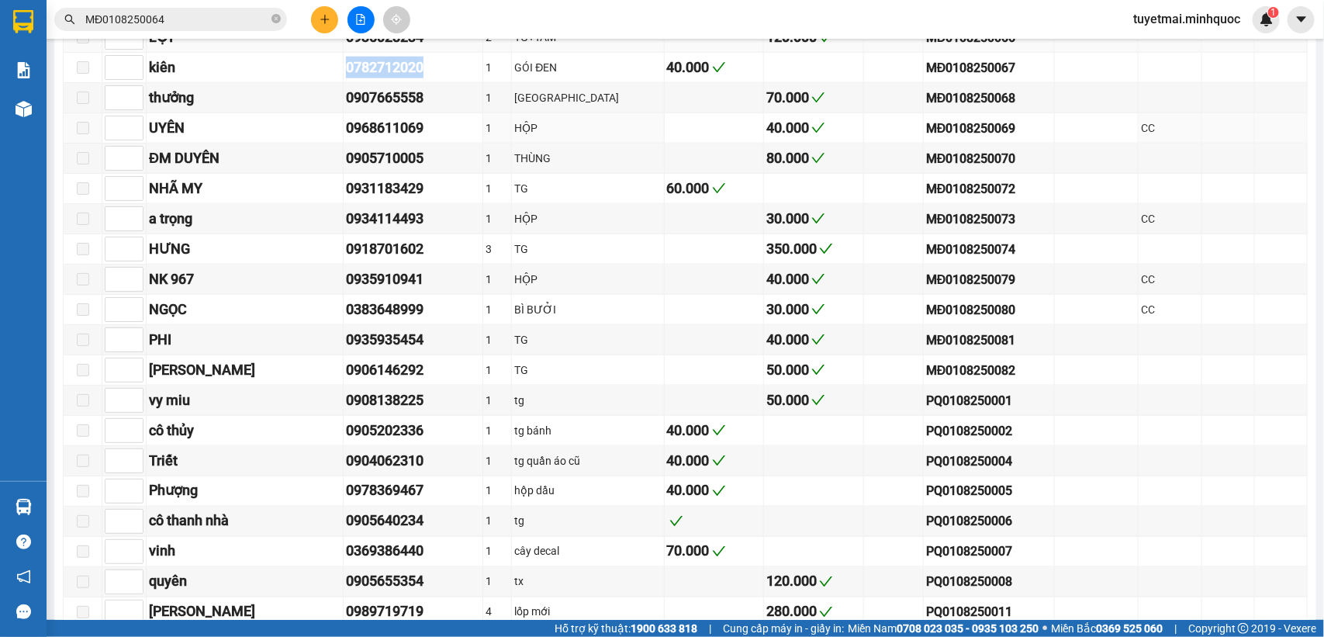
scroll to position [872, 0]
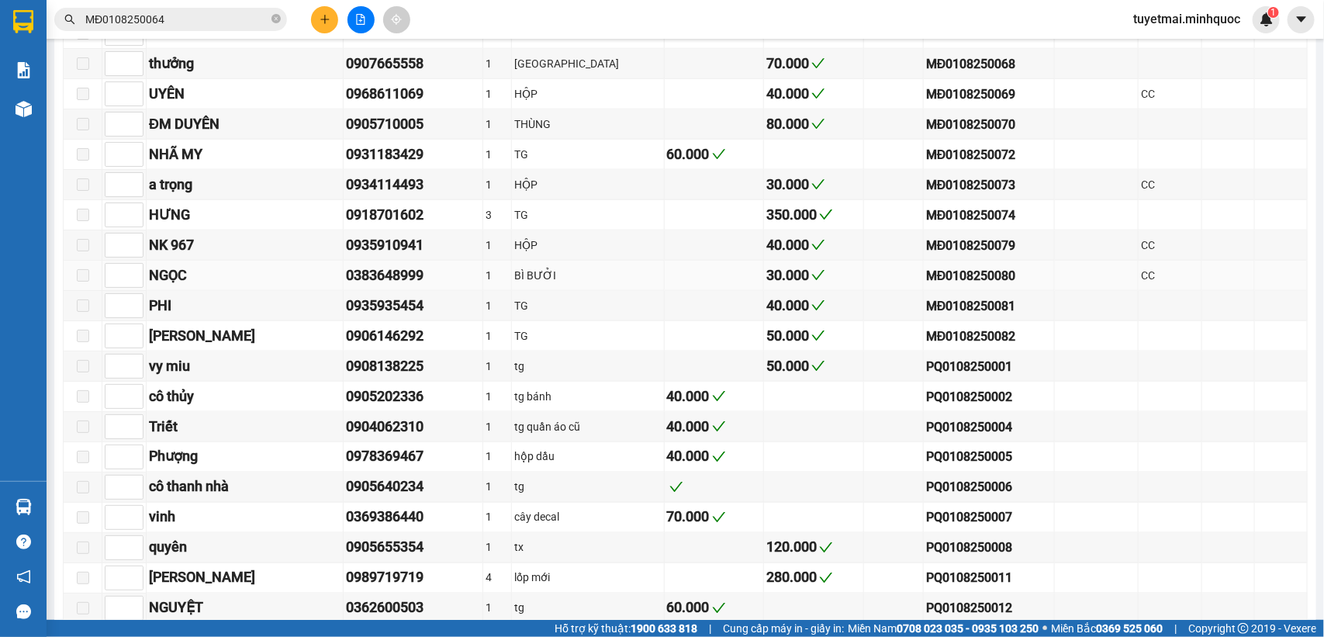
click at [927, 285] on div "MĐ0108250080" at bounding box center [989, 275] width 126 height 19
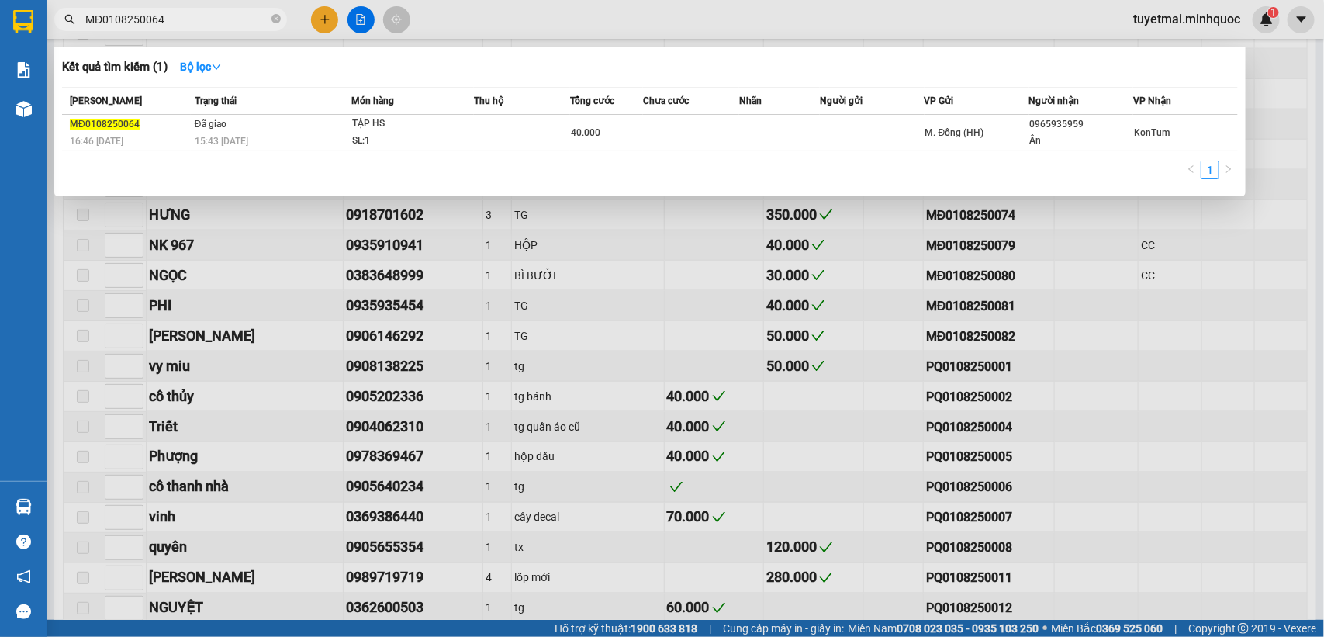
click at [194, 19] on input "MĐ0108250064" at bounding box center [176, 19] width 183 height 17
paste input "80"
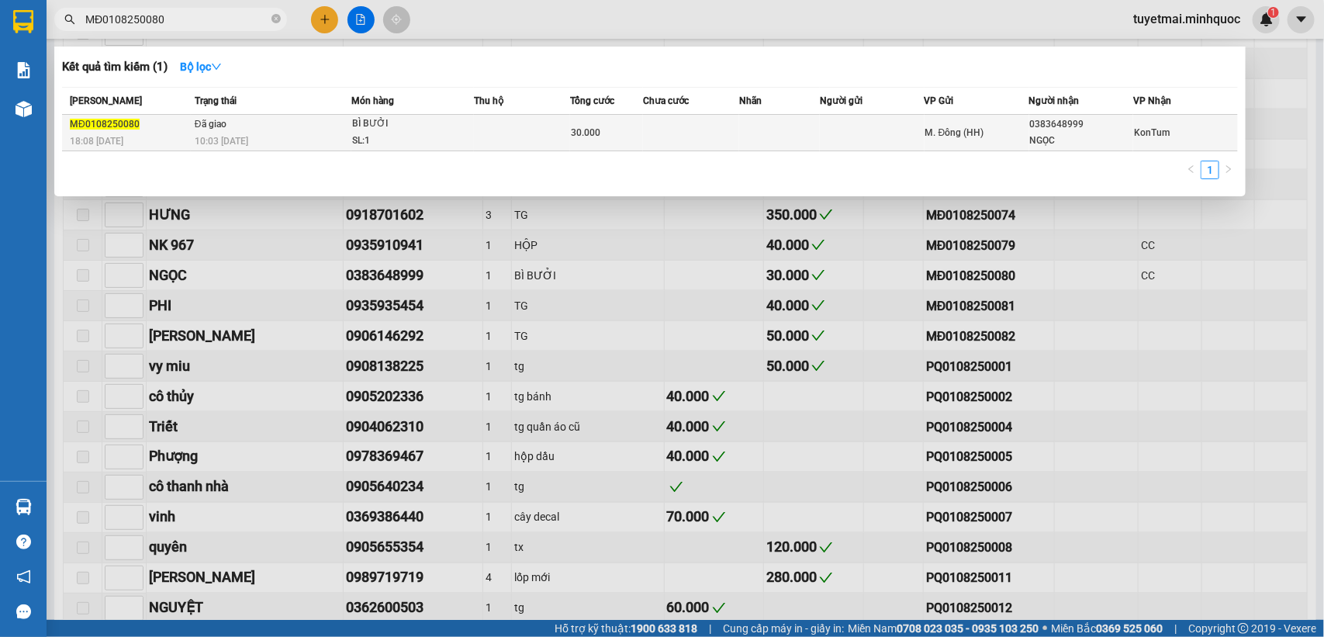
type input "MĐ0108250080"
click at [516, 137] on td at bounding box center [522, 133] width 96 height 36
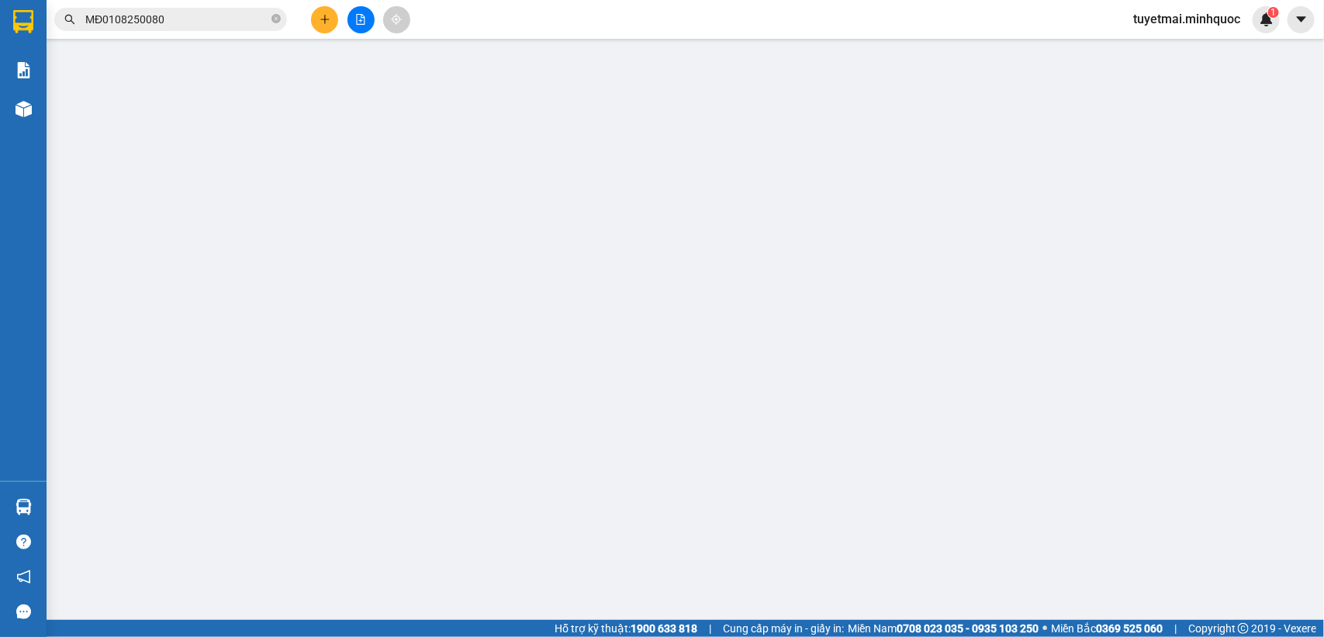
type input "0383648999"
type input "NGỌC"
type input "30.000"
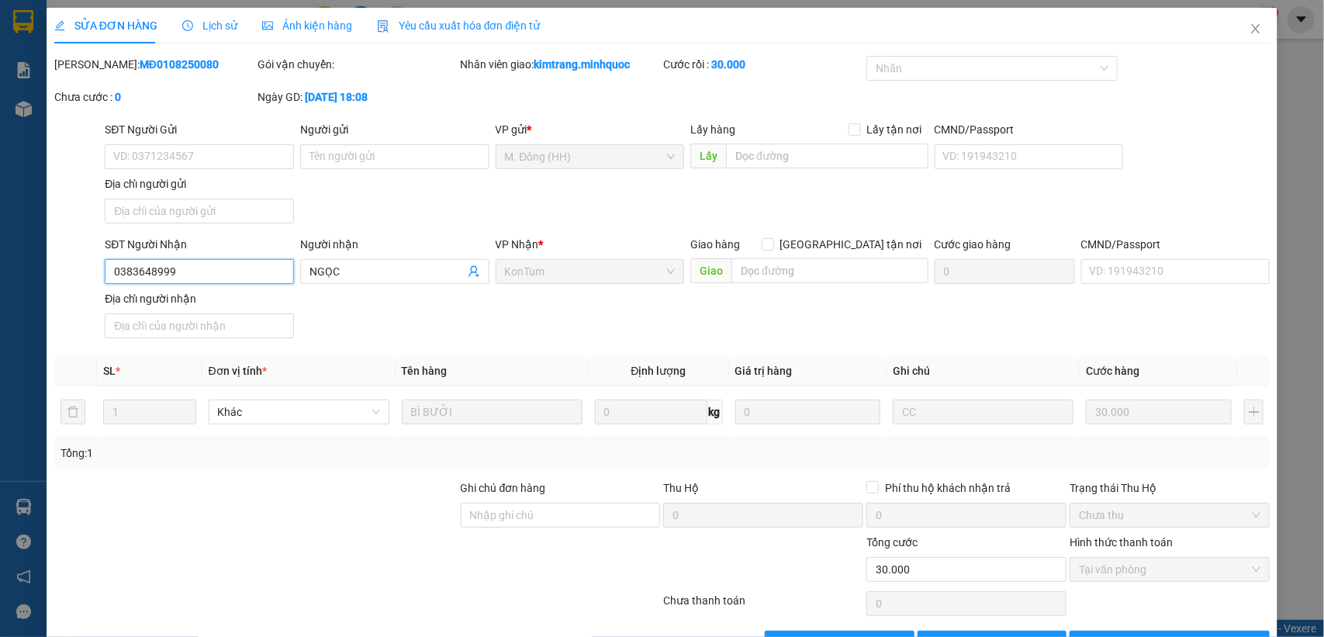
click at [227, 274] on input "0383648999" at bounding box center [199, 271] width 189 height 25
click at [1249, 29] on icon "close" at bounding box center [1255, 28] width 12 height 12
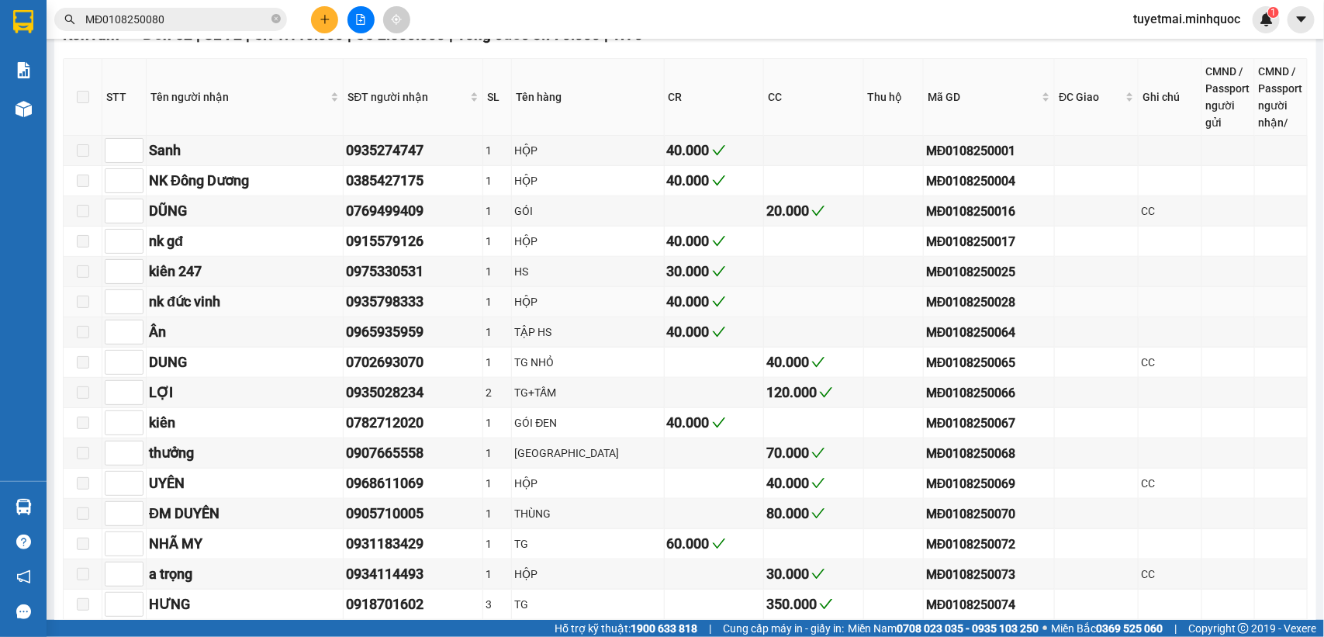
scroll to position [485, 0]
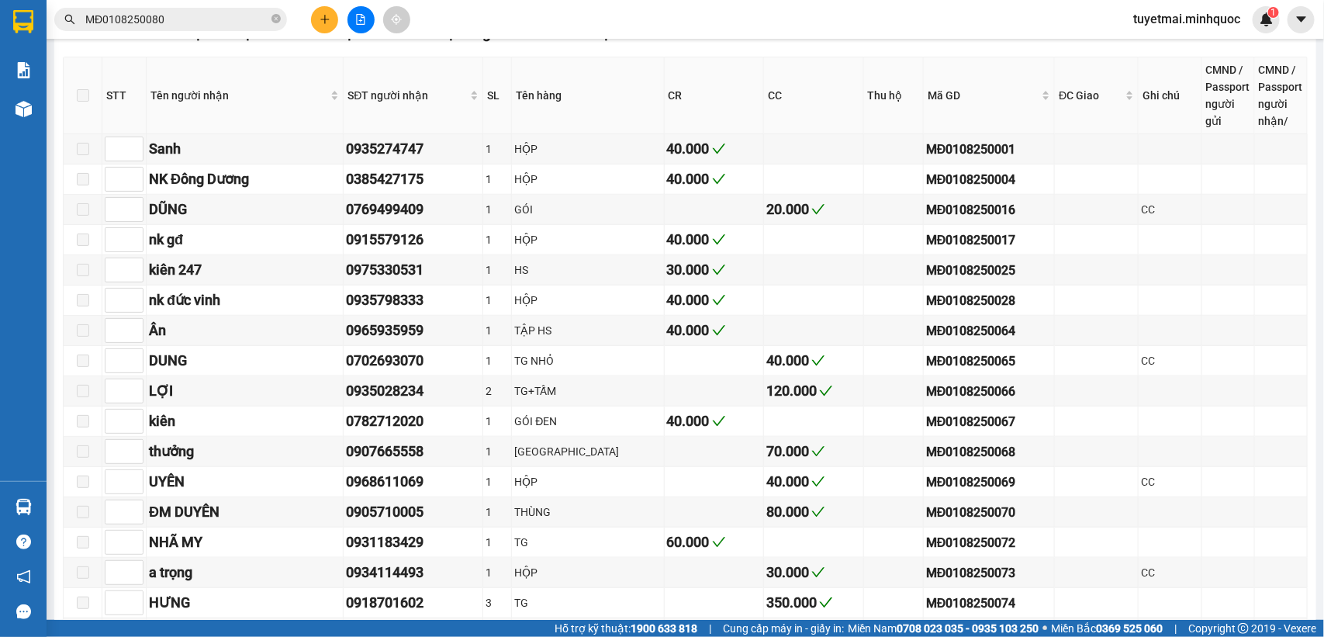
click at [213, 16] on input "MĐ0108250080" at bounding box center [176, 19] width 183 height 17
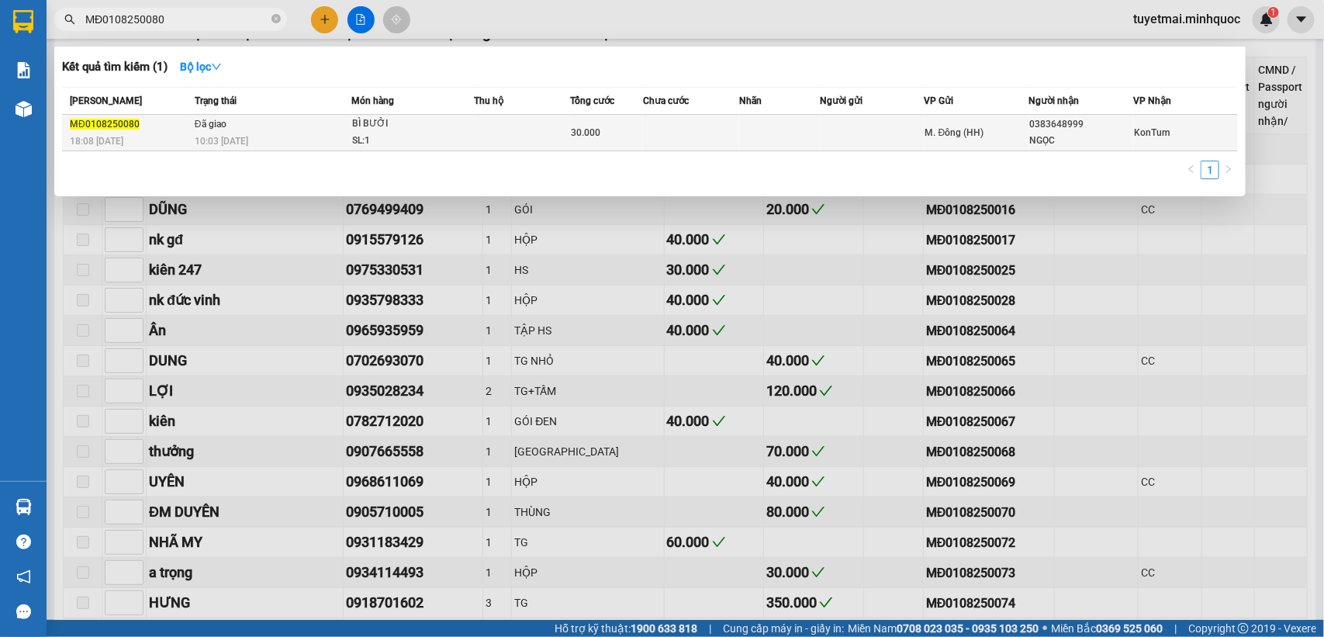
click at [469, 140] on span "BÌ BƯỞI SL: 1" at bounding box center [412, 132] width 121 height 33
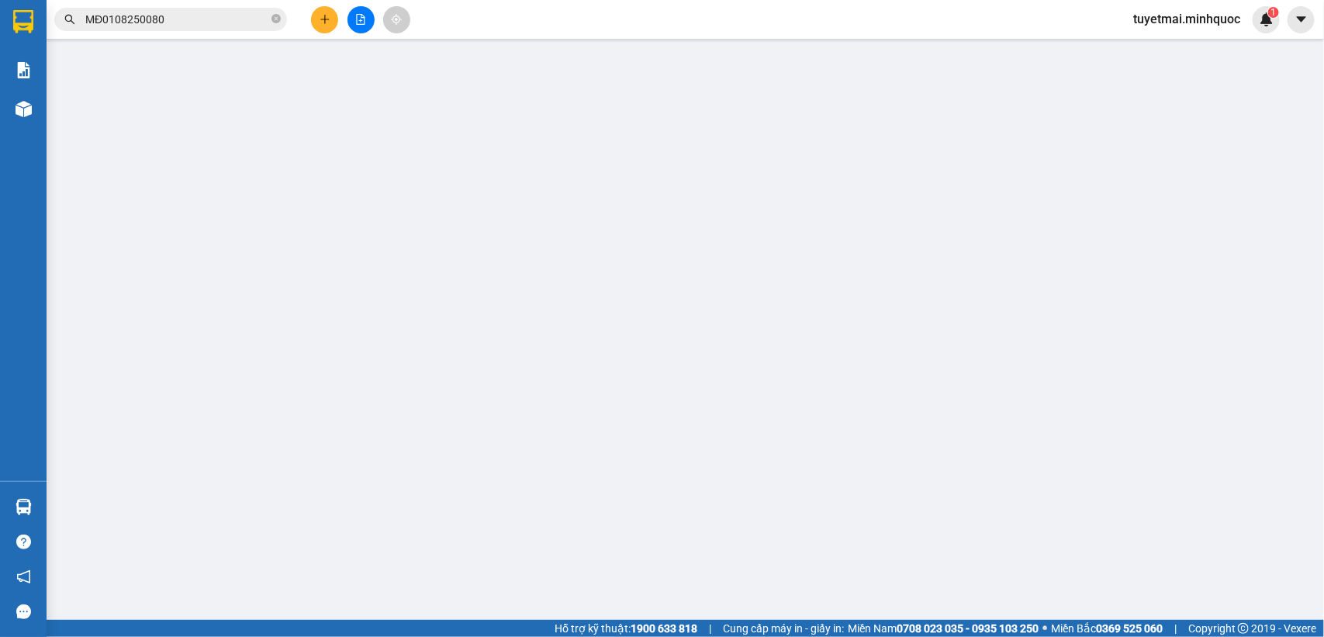
type input "0383648999"
type input "NGỌC"
type input "30.000"
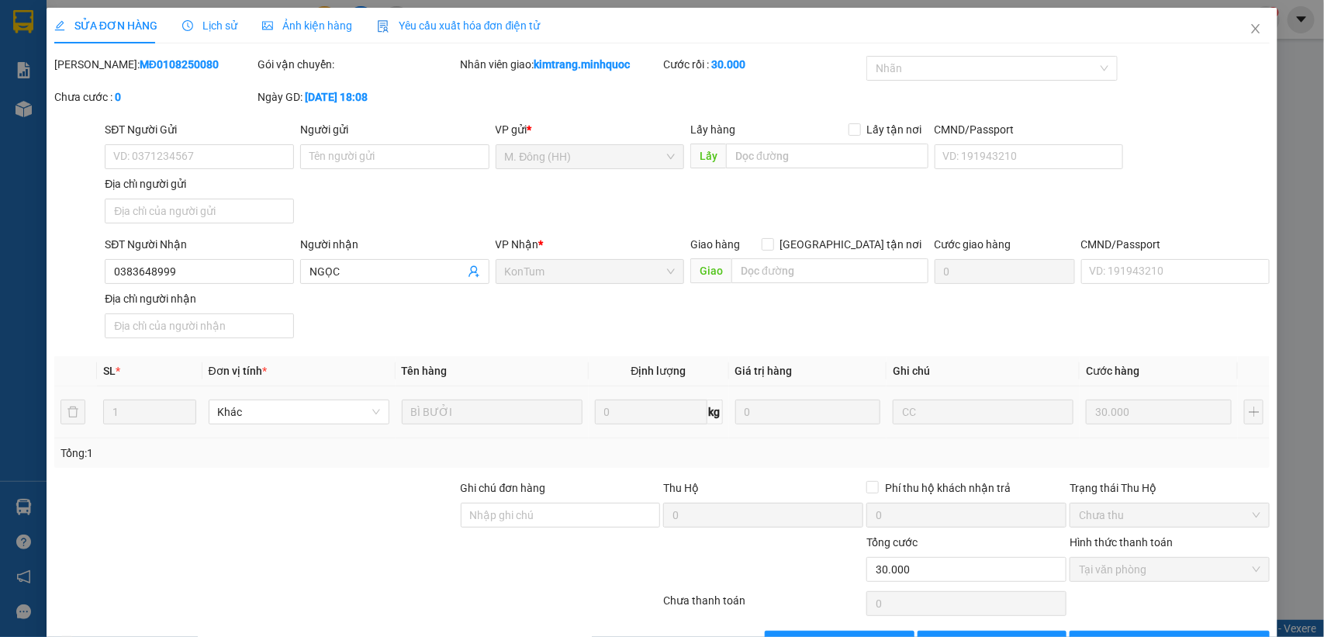
click at [210, 250] on div "SĐT Người Nhận" at bounding box center [199, 244] width 189 height 17
click at [210, 259] on input "0383648999" at bounding box center [199, 271] width 189 height 25
click at [216, 262] on input "0383648999" at bounding box center [199, 271] width 189 height 25
click at [1249, 33] on icon "close" at bounding box center [1255, 28] width 12 height 12
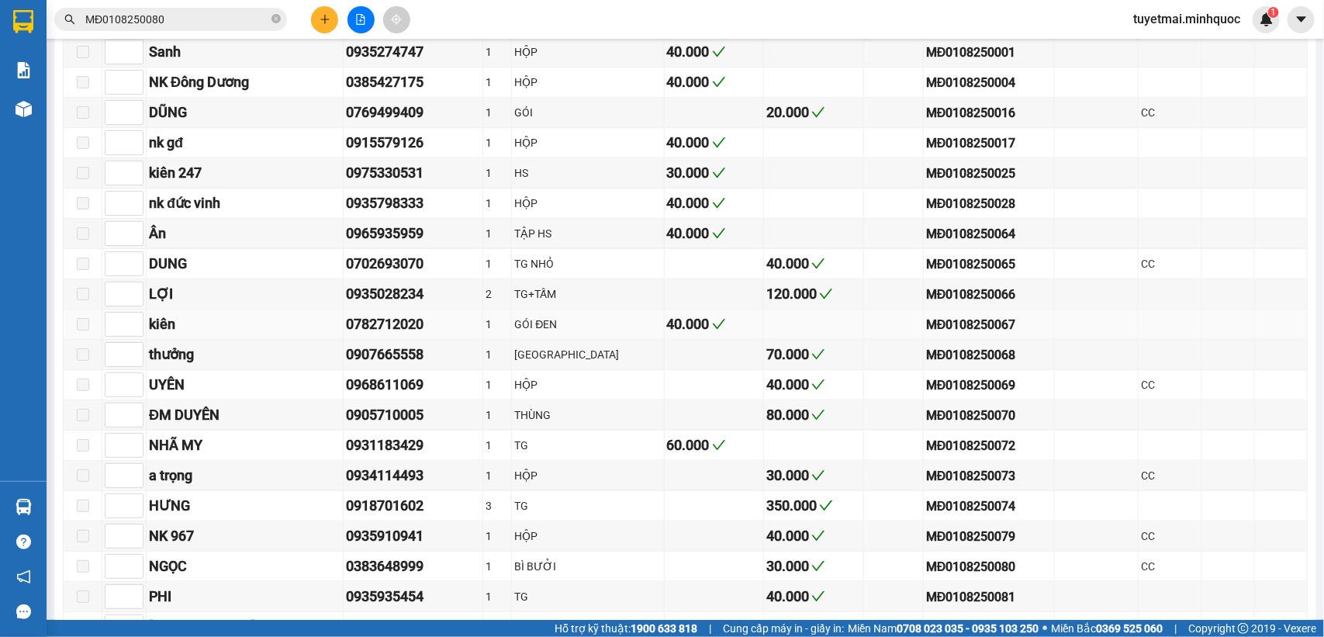
scroll to position [678, 0]
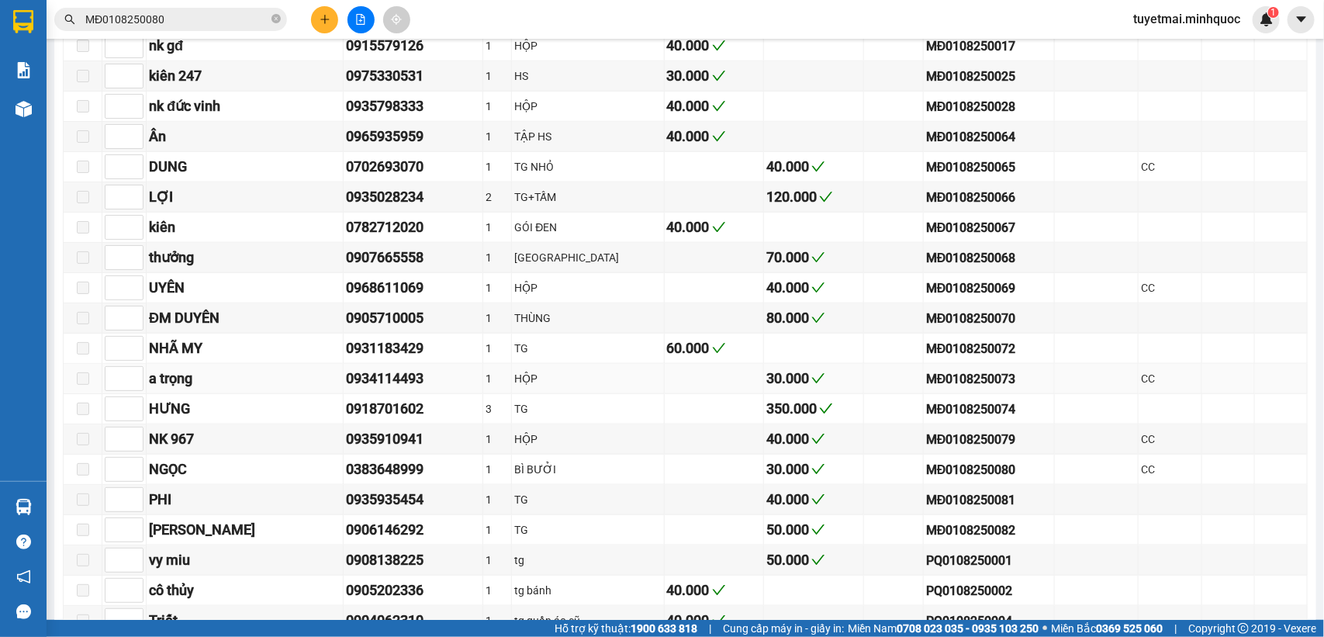
click at [362, 389] on div "0934114493" at bounding box center [413, 379] width 134 height 22
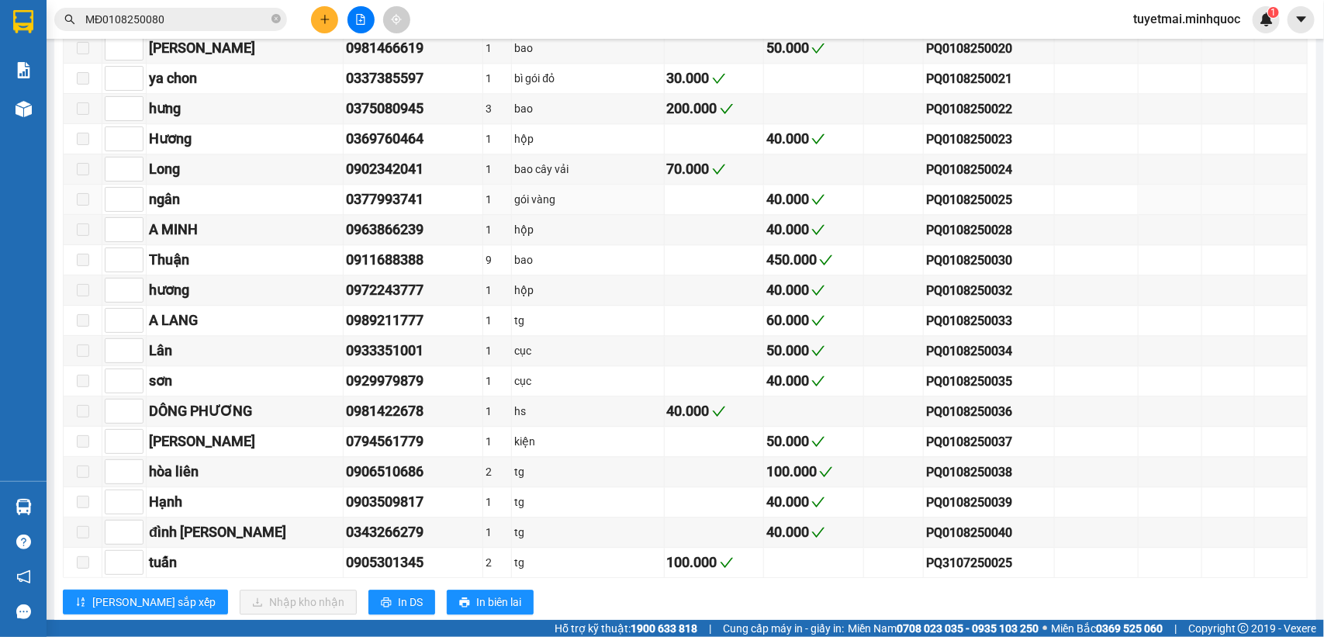
scroll to position [1648, 0]
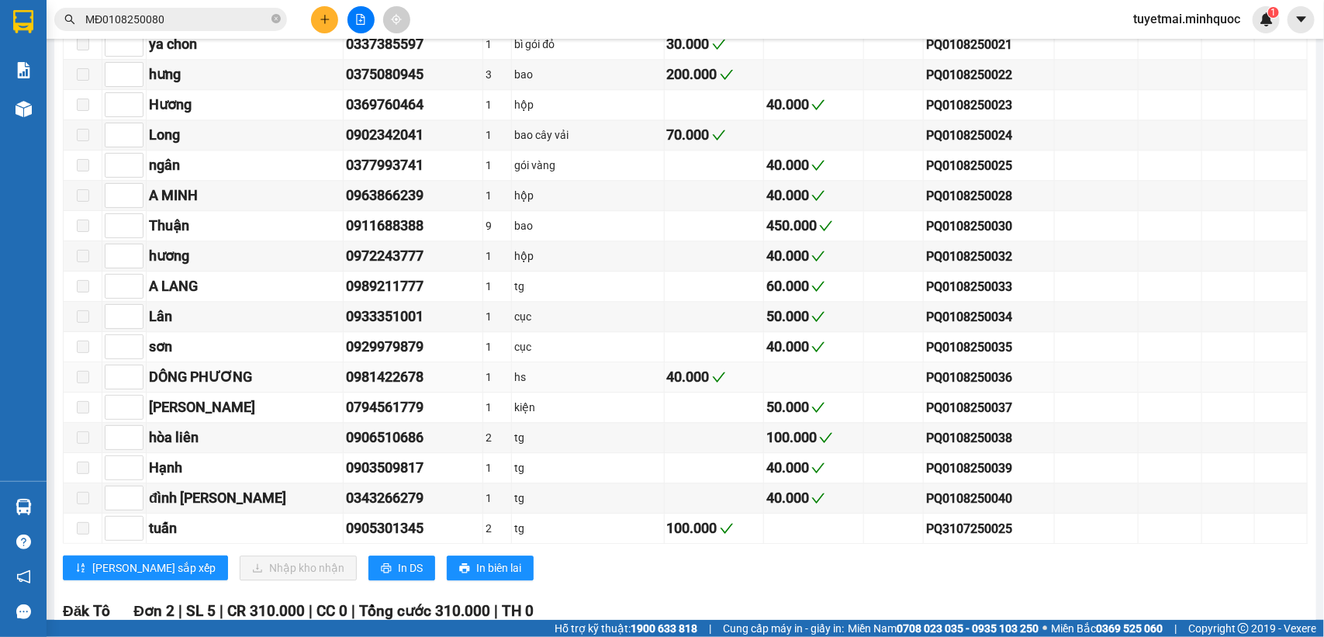
click at [355, 388] on div "0981422678" at bounding box center [413, 377] width 134 height 22
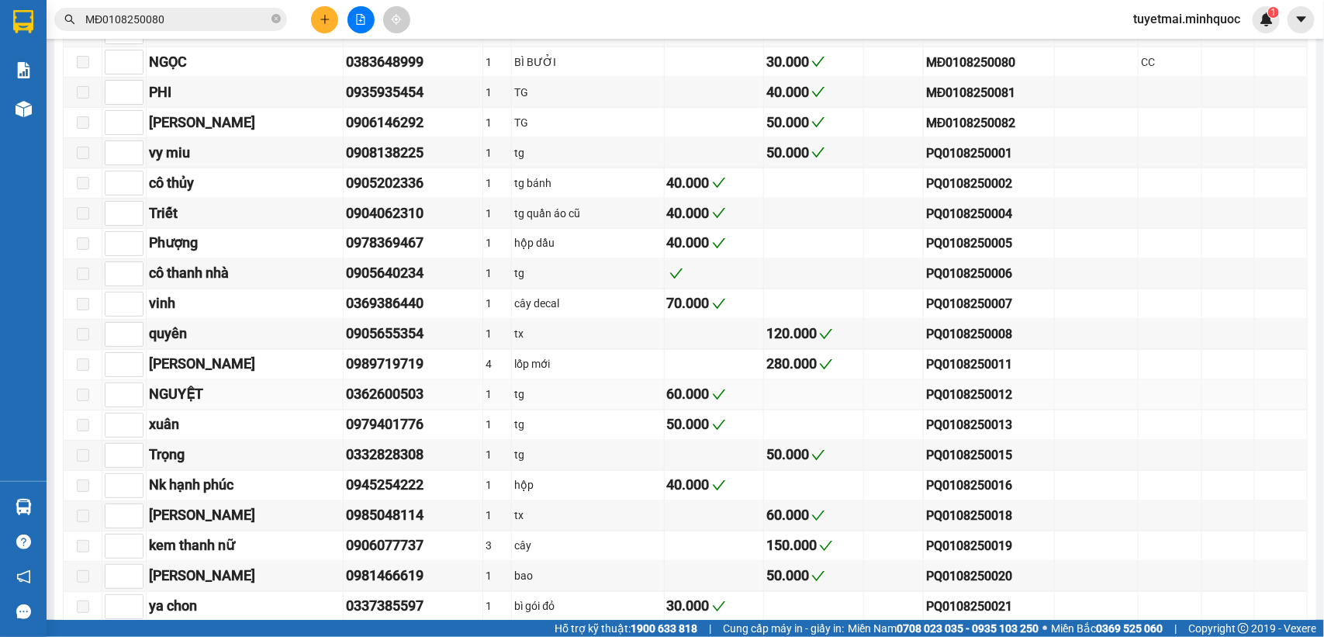
scroll to position [1066, 0]
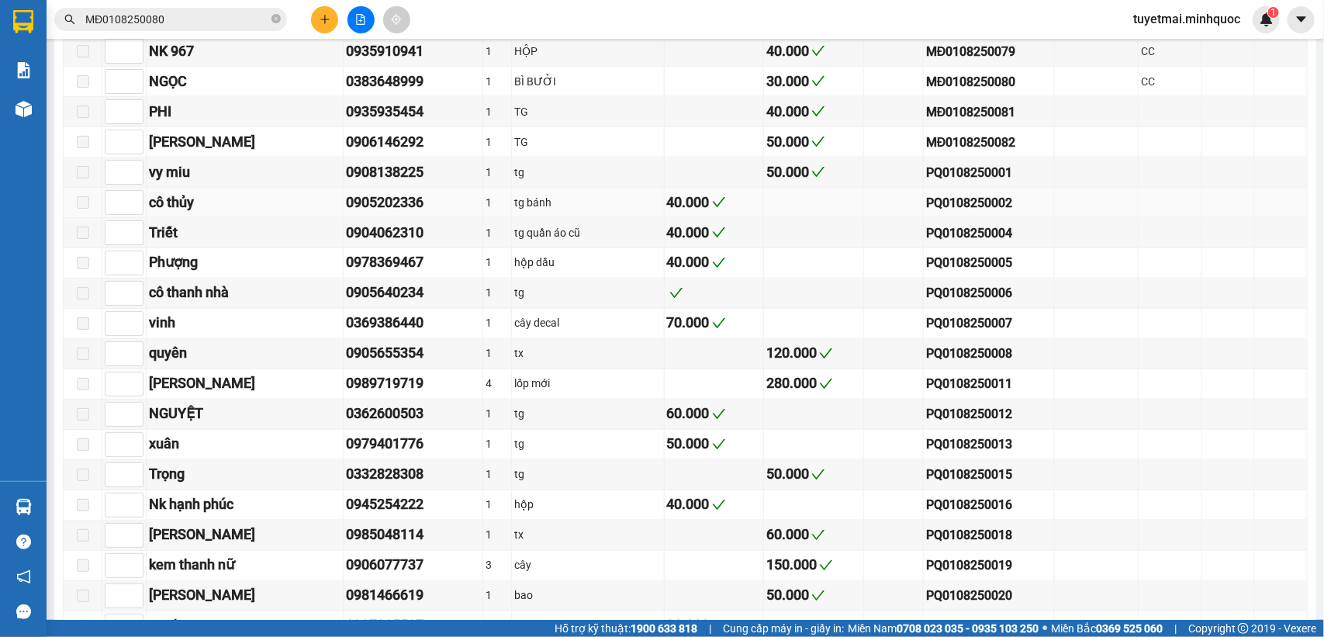
click at [930, 212] on div "PQ0108250002" at bounding box center [989, 202] width 126 height 19
click at [192, 24] on input "MĐ0108250080" at bounding box center [176, 19] width 183 height 17
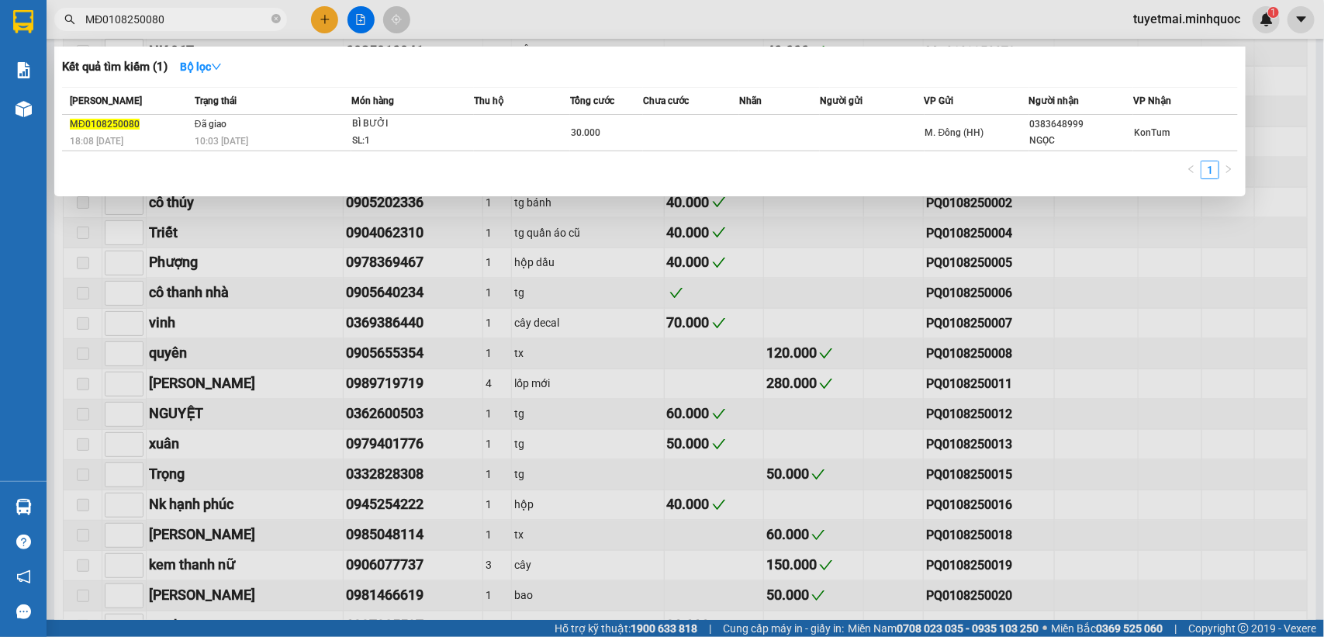
paste input "PQ0108250002"
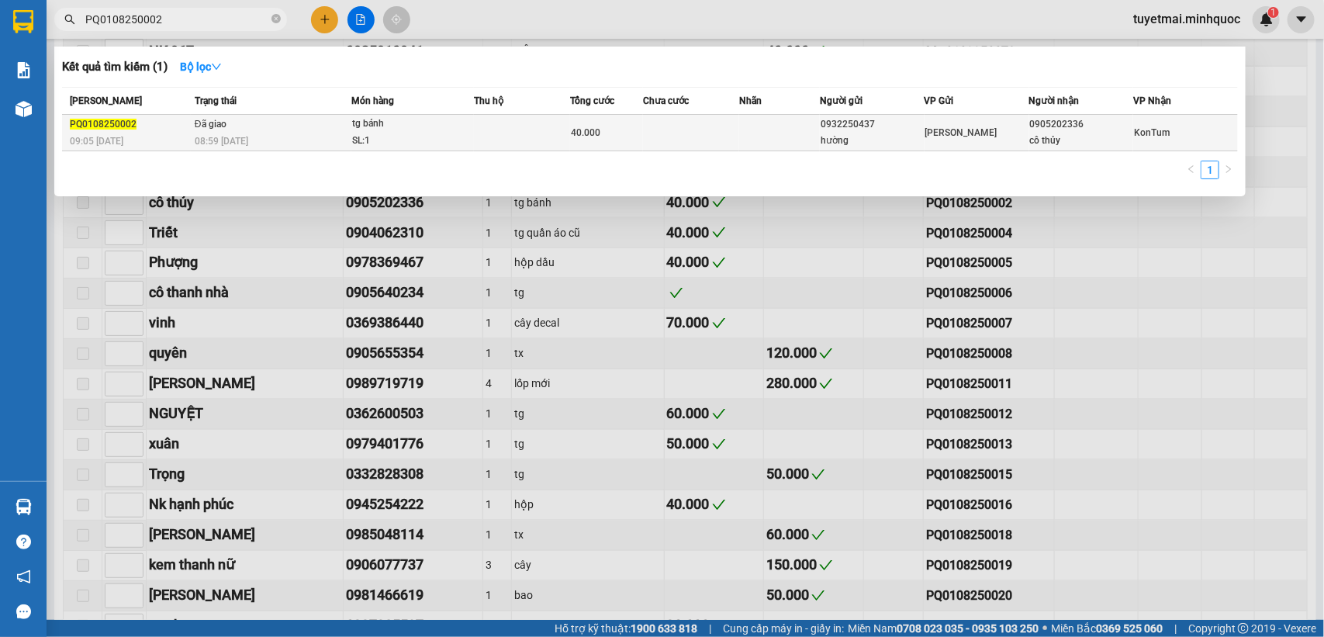
type input "PQ0108250002"
click at [640, 122] on td "40.000" at bounding box center [606, 133] width 72 height 36
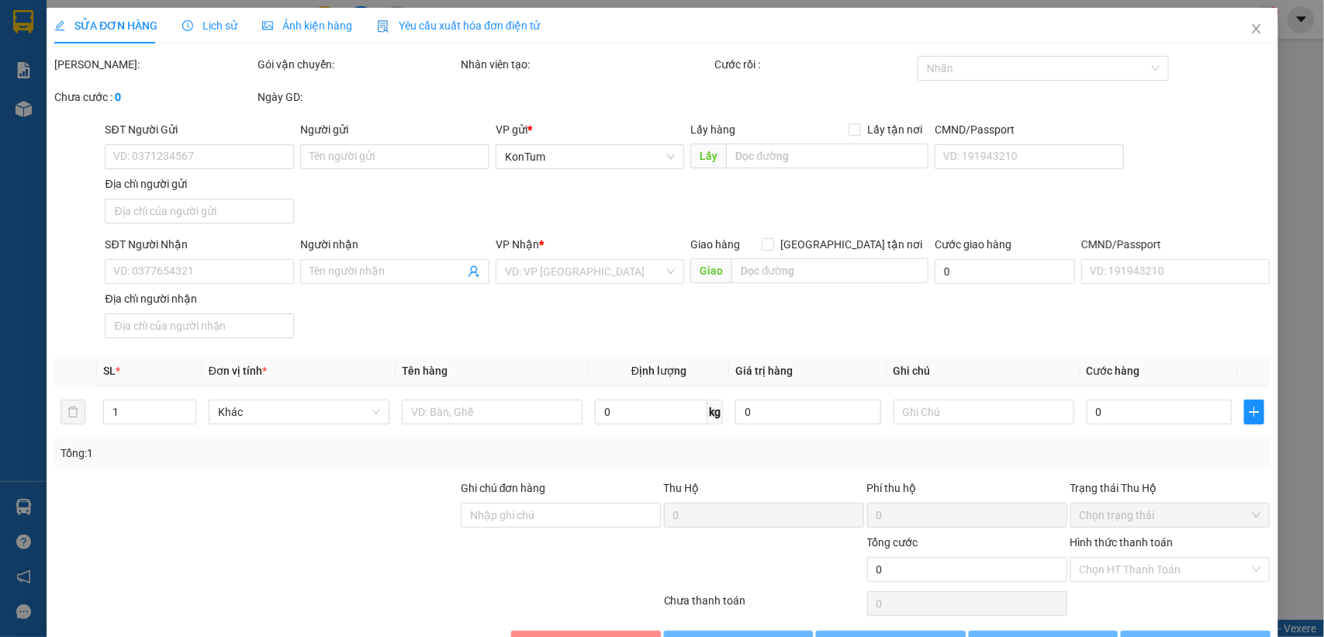
type input "0932250437"
type input "hường"
type input "0905202336"
type input "cô thủy"
type input "40.000"
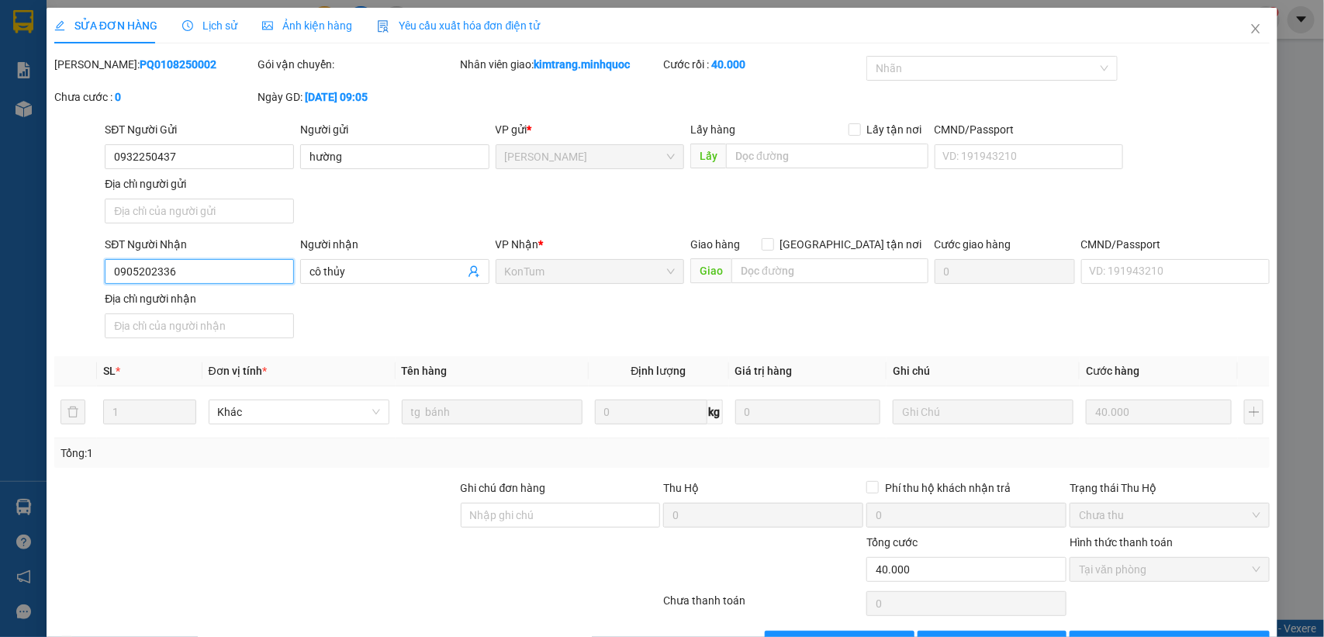
click at [205, 277] on input "0905202336" at bounding box center [199, 271] width 189 height 25
click at [1249, 24] on icon "close" at bounding box center [1255, 28] width 12 height 12
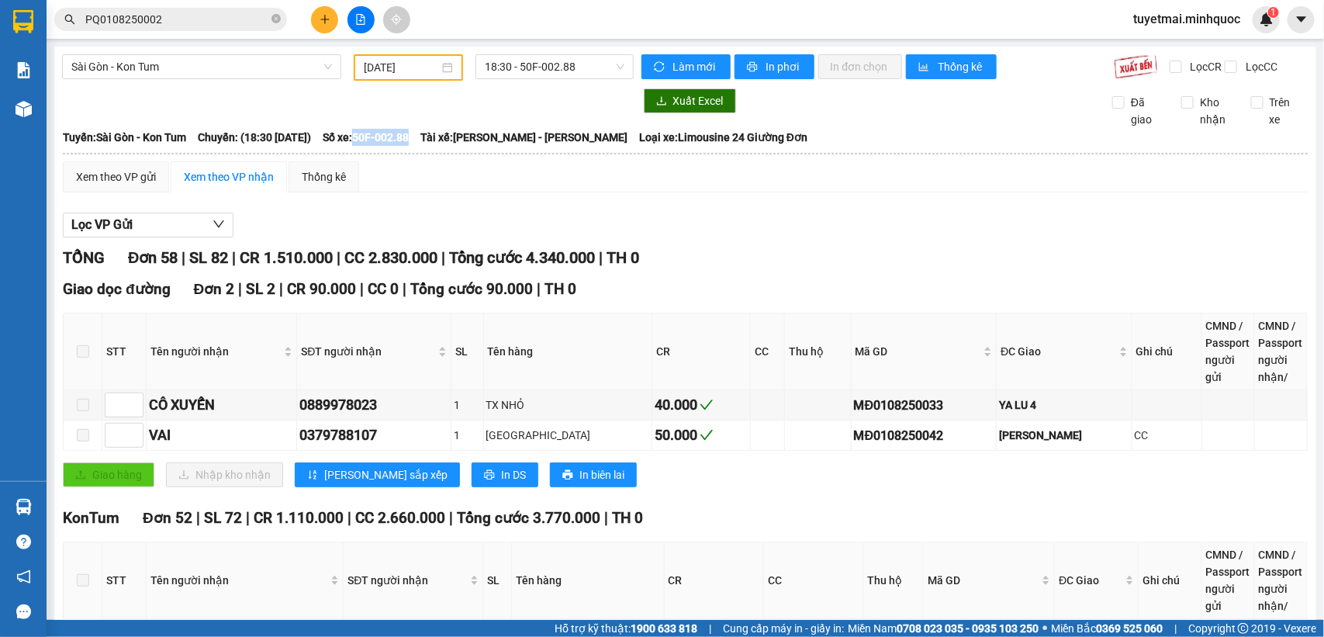
drag, startPoint x: 400, startPoint y: 150, endPoint x: 460, endPoint y: 152, distance: 59.7
click at [460, 146] on div "Tuyến: [GEOGRAPHIC_DATA] - Kon Tum Chuyến: (18:30 [DATE]) Số xe: 50F-002.88 Tài…" at bounding box center [685, 137] width 1244 height 17
click at [326, 68] on span "Sài Gòn - Kon Tum" at bounding box center [201, 66] width 261 height 23
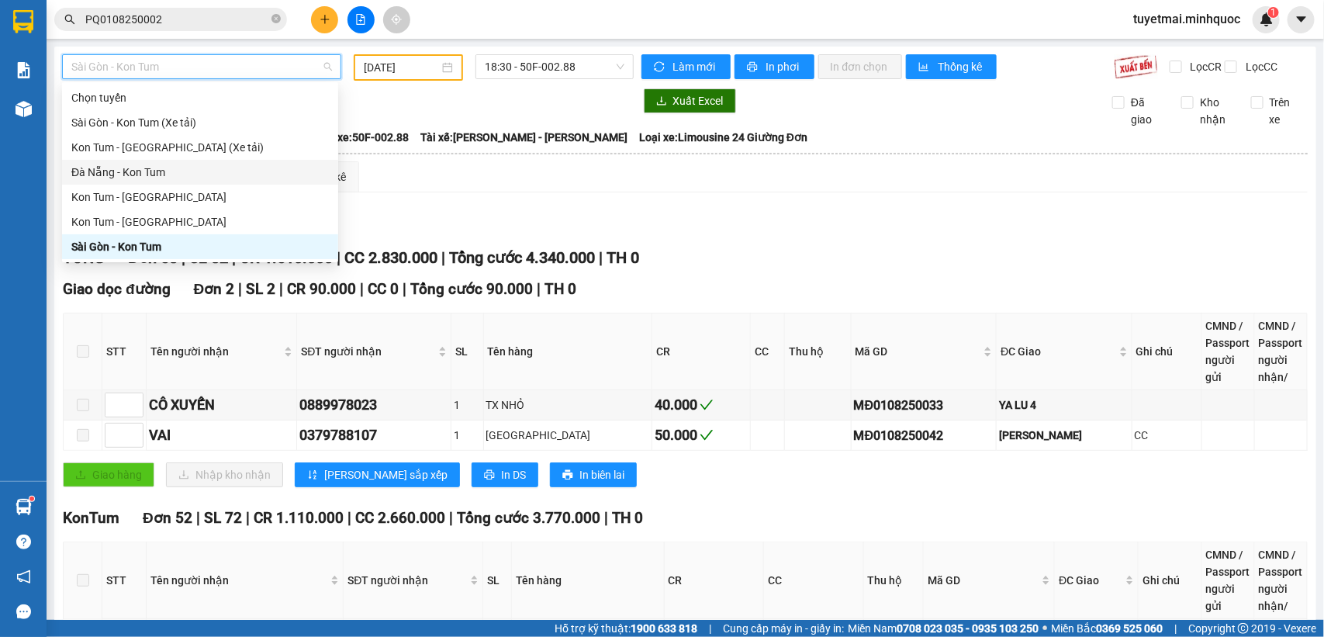
click at [229, 161] on div "Đà Nẵng - Kon Tum" at bounding box center [200, 172] width 276 height 25
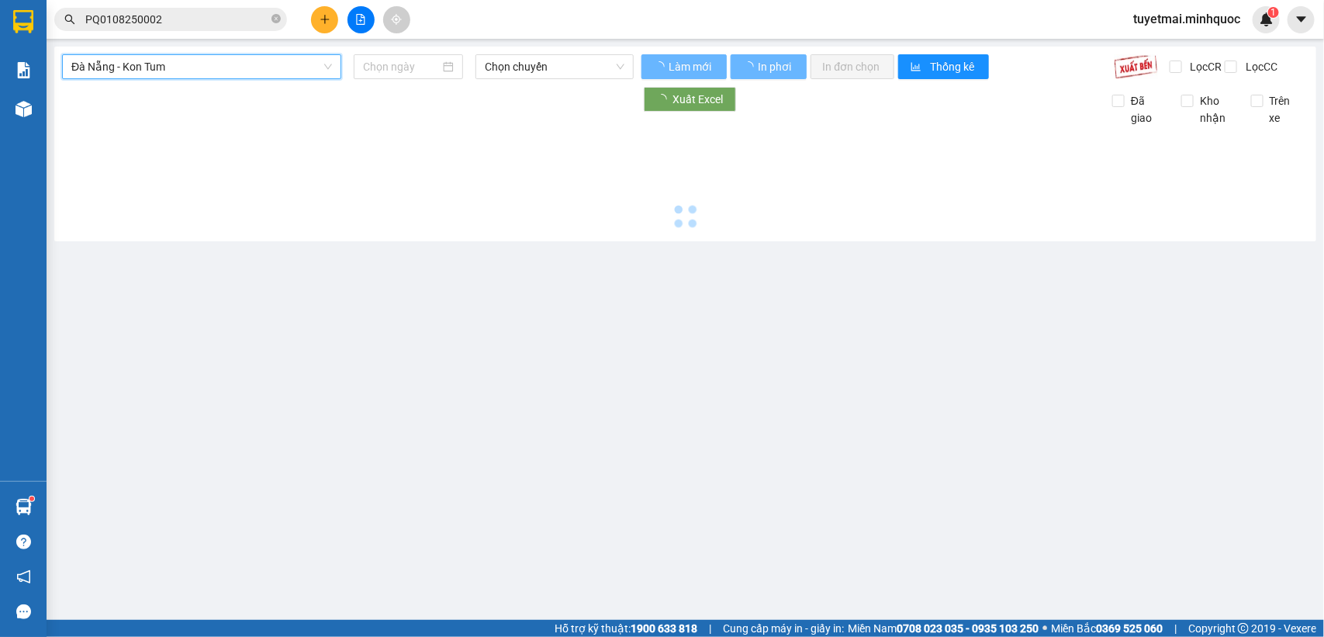
type input "[DATE]"
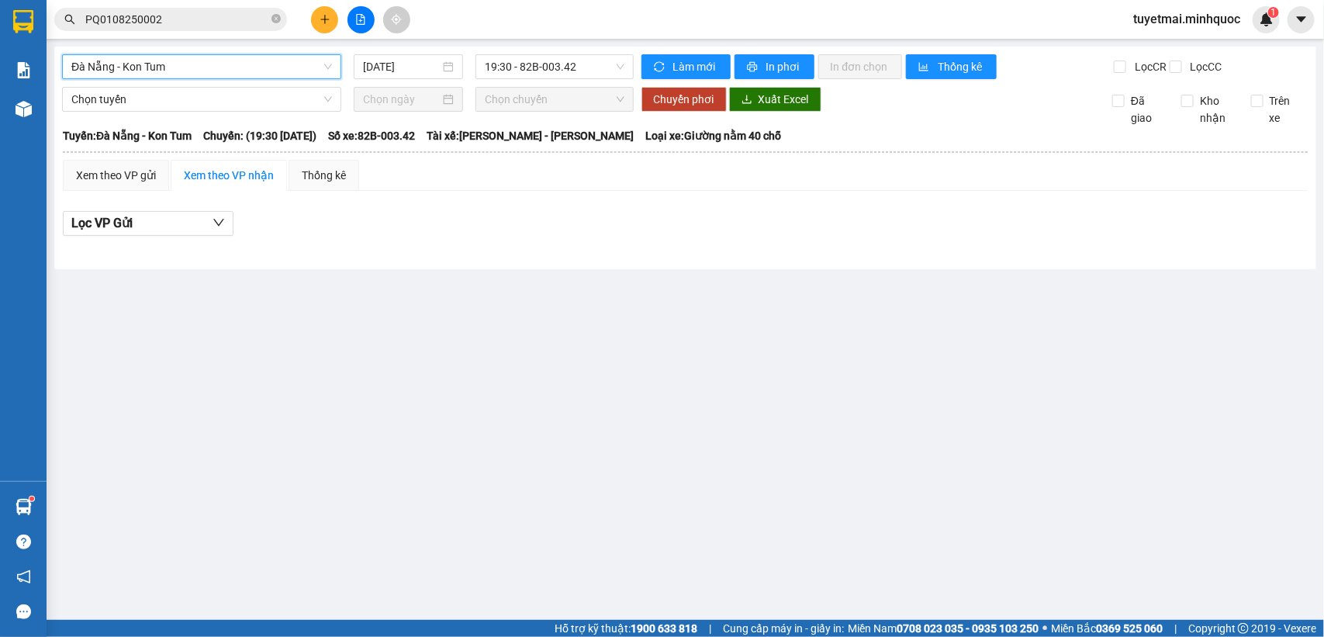
click at [328, 67] on span "Đà Nẵng - Kon Tum" at bounding box center [201, 66] width 261 height 23
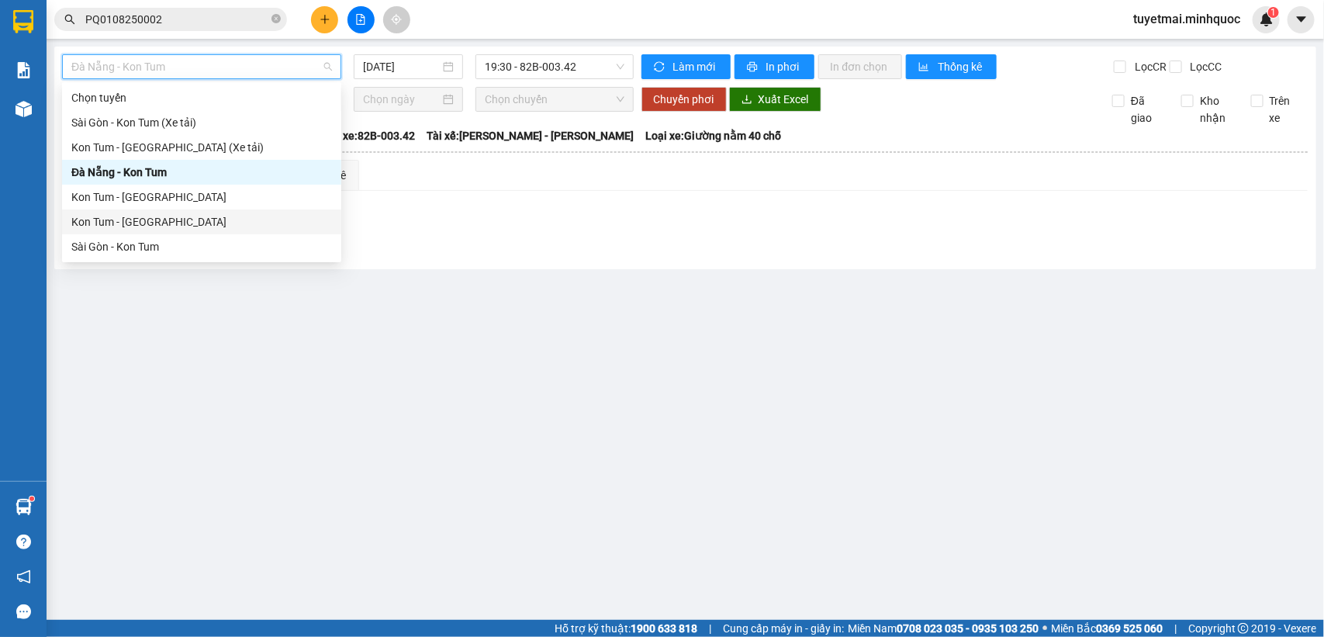
click at [253, 213] on div "Kon Tum - [GEOGRAPHIC_DATA]" at bounding box center [201, 221] width 261 height 17
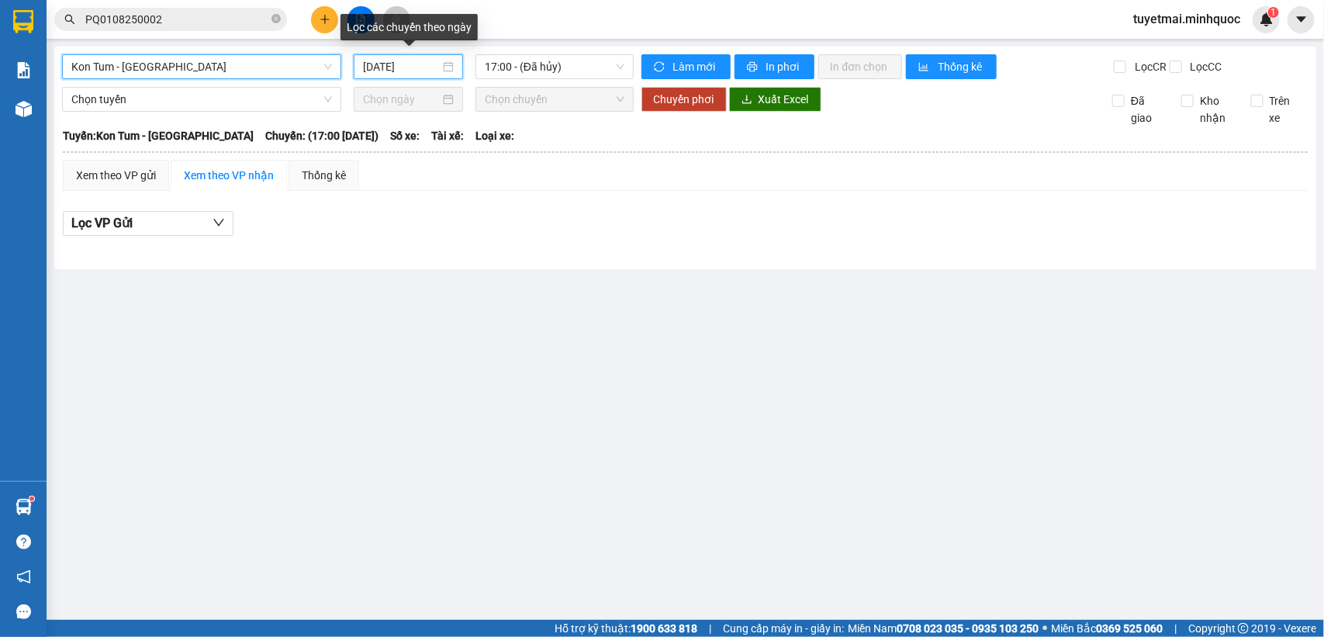
click at [424, 62] on input "[DATE]" at bounding box center [401, 66] width 77 height 17
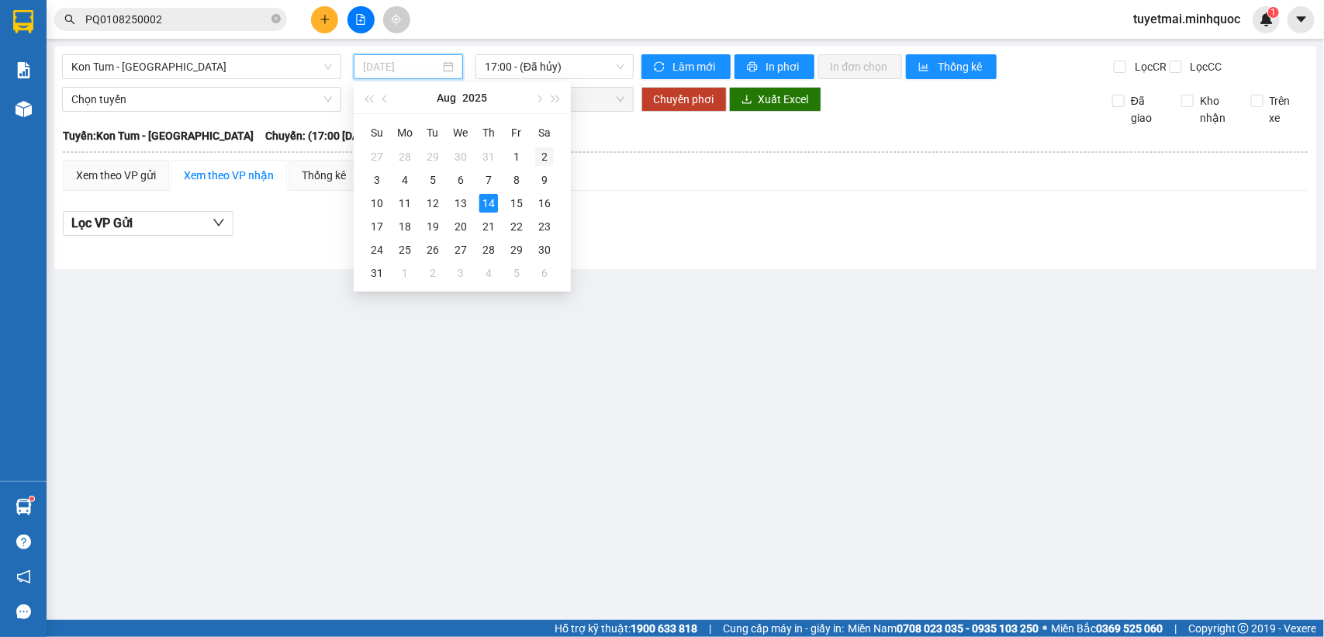
click at [544, 159] on div "2" at bounding box center [544, 156] width 19 height 19
type input "[DATE]"
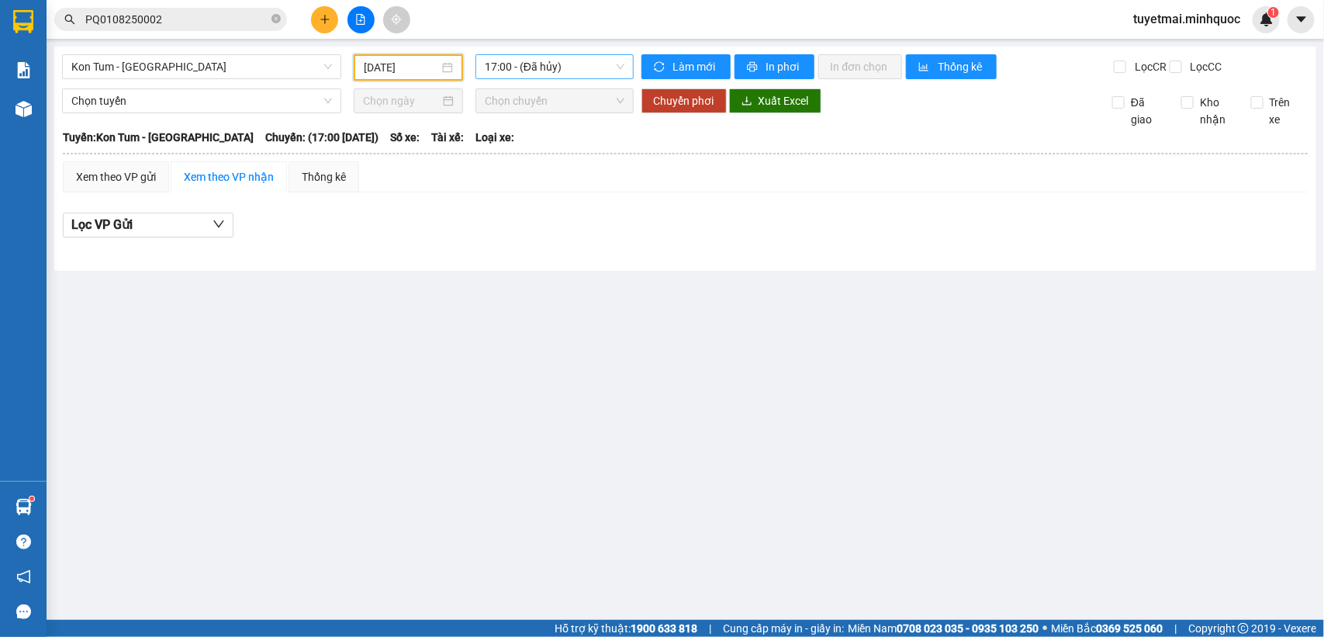
click at [578, 63] on span "17:00 - (Đã hủy)" at bounding box center [554, 66] width 139 height 23
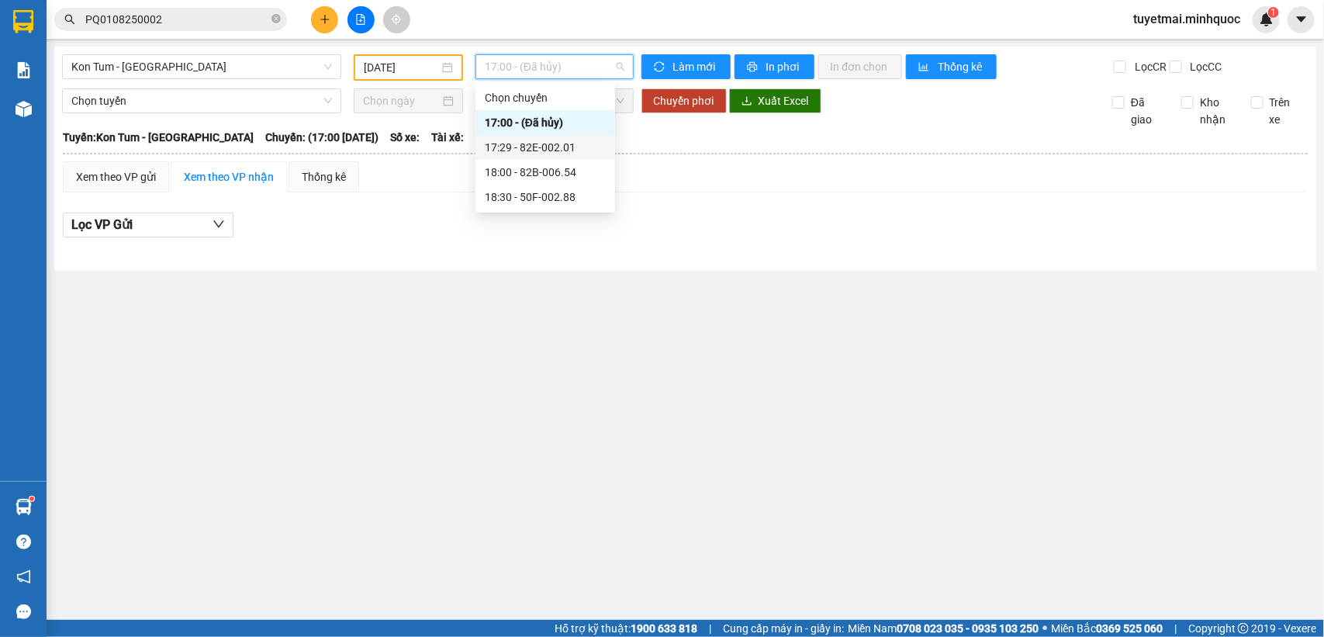
click at [574, 139] on div "17:29 - 82E-002.01" at bounding box center [545, 147] width 121 height 17
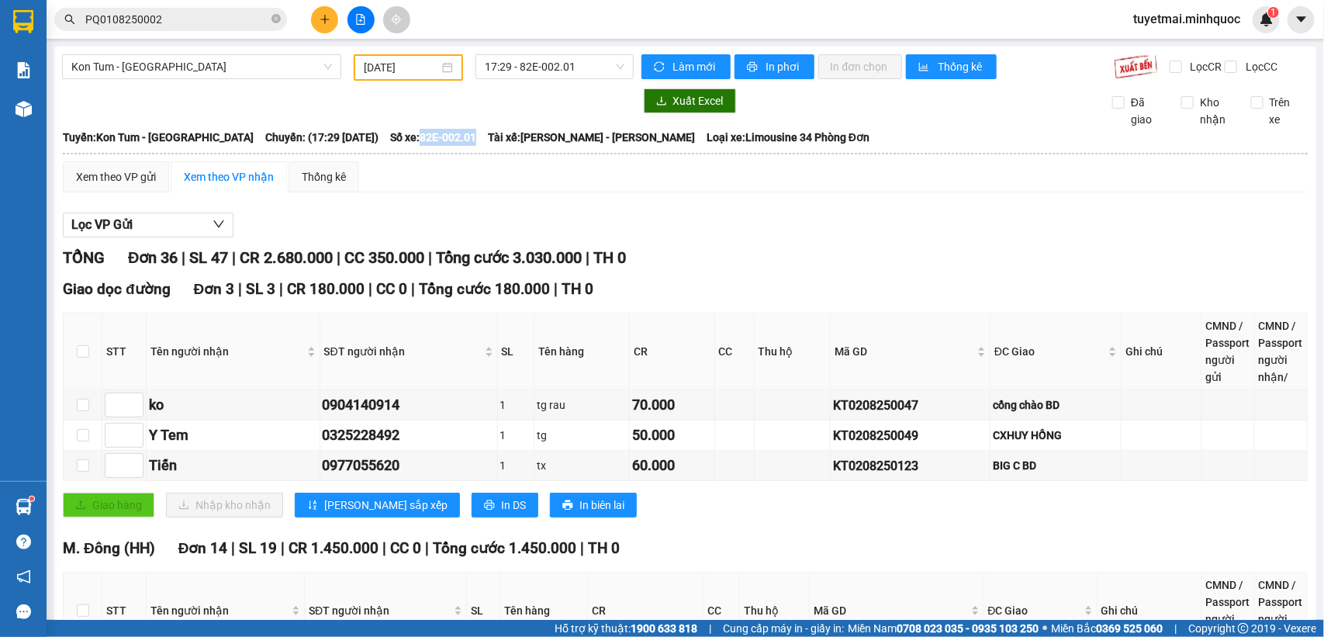
drag, startPoint x: 401, startPoint y: 147, endPoint x: 460, endPoint y: 146, distance: 58.9
click at [460, 146] on div "Tuyến: Kon Tum - [GEOGRAPHIC_DATA] Chuyến: (17:29 [DATE]) Số xe: 82E-002.01 Tài…" at bounding box center [685, 137] width 1244 height 17
click at [873, 415] on div "KT0208250047" at bounding box center [910, 404] width 154 height 19
click at [233, 60] on span "Kon Tum - [GEOGRAPHIC_DATA]" at bounding box center [201, 66] width 261 height 23
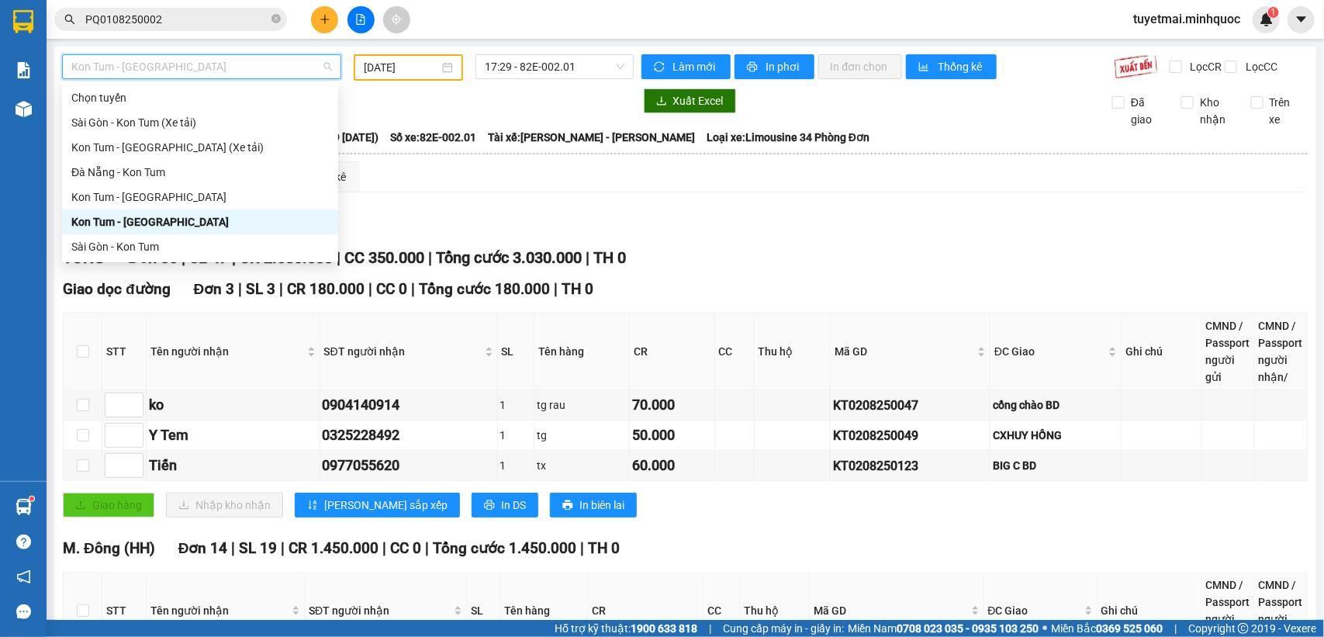
click at [219, 9] on span "PQ0108250002" at bounding box center [170, 19] width 233 height 23
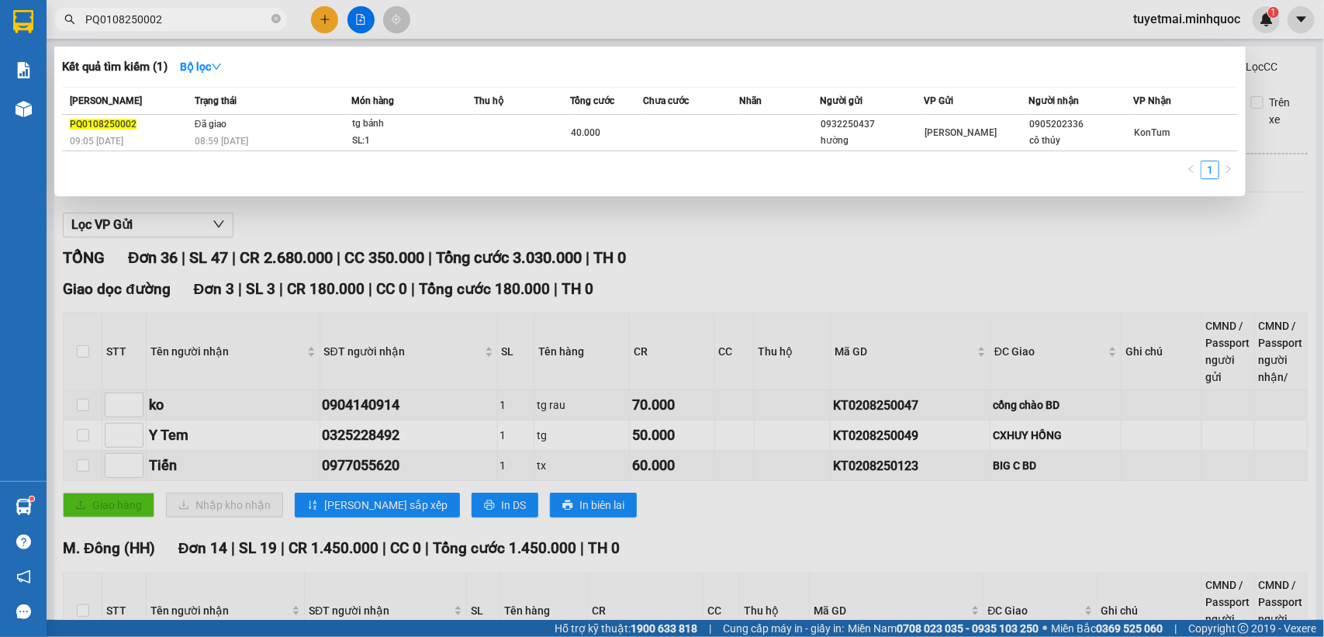
click at [216, 19] on input "PQ0108250002" at bounding box center [176, 19] width 183 height 17
paste input "KT0208250047"
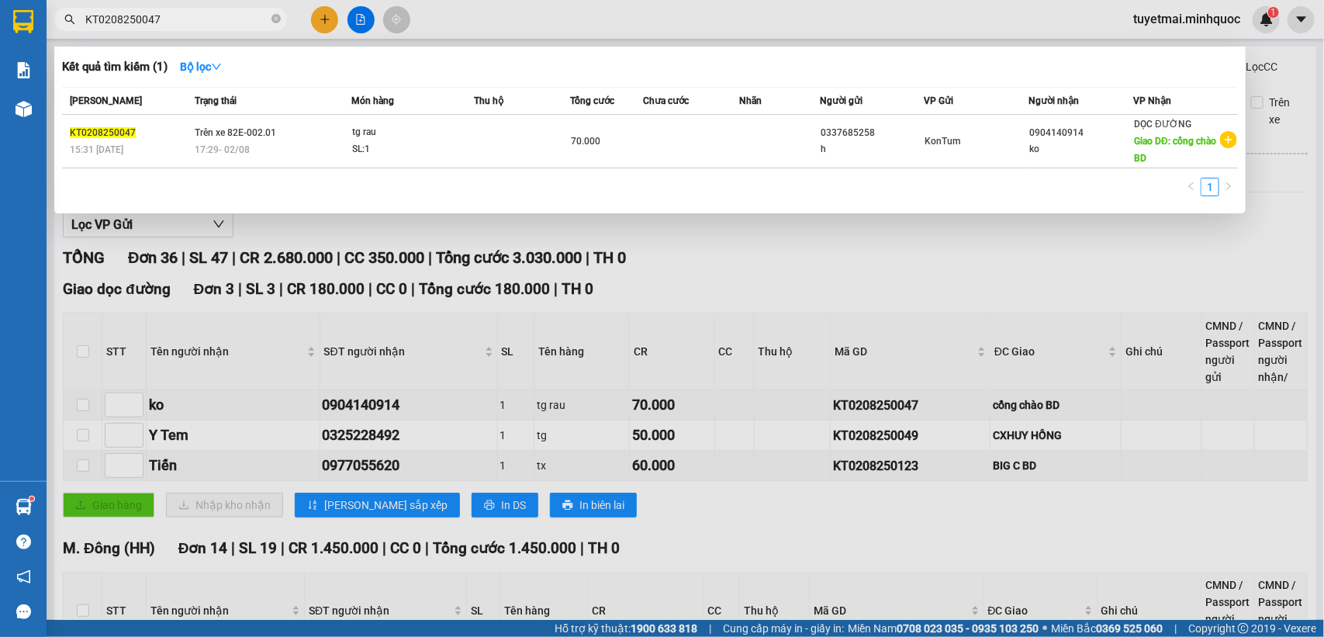
type input "KT0208250047"
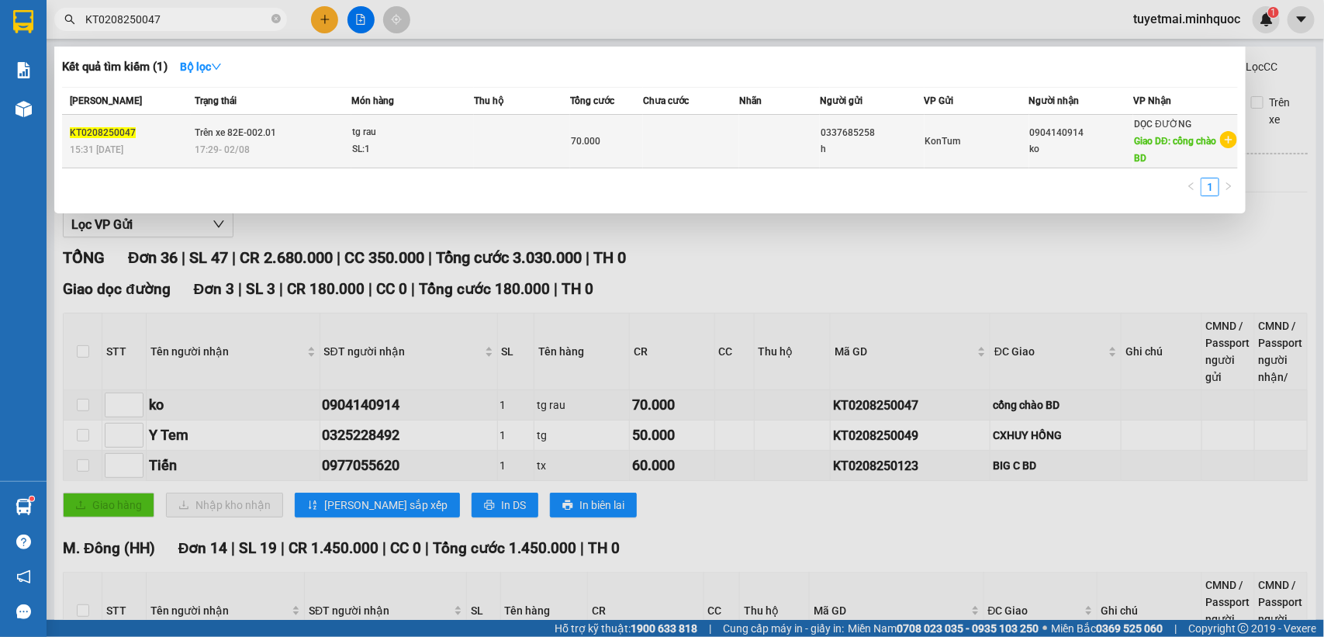
click at [706, 145] on td at bounding box center [691, 142] width 96 height 54
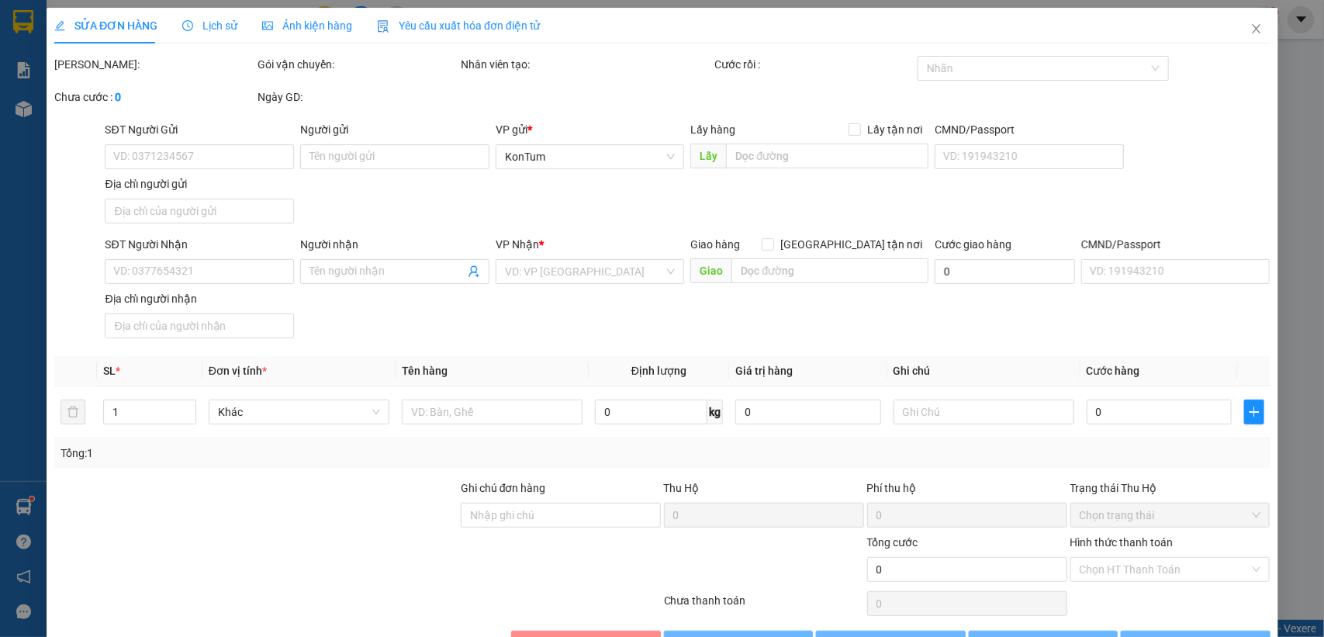
type input "0337685258"
type input "h"
type input "0904140914"
type input "ko"
type input "cổng chào BD"
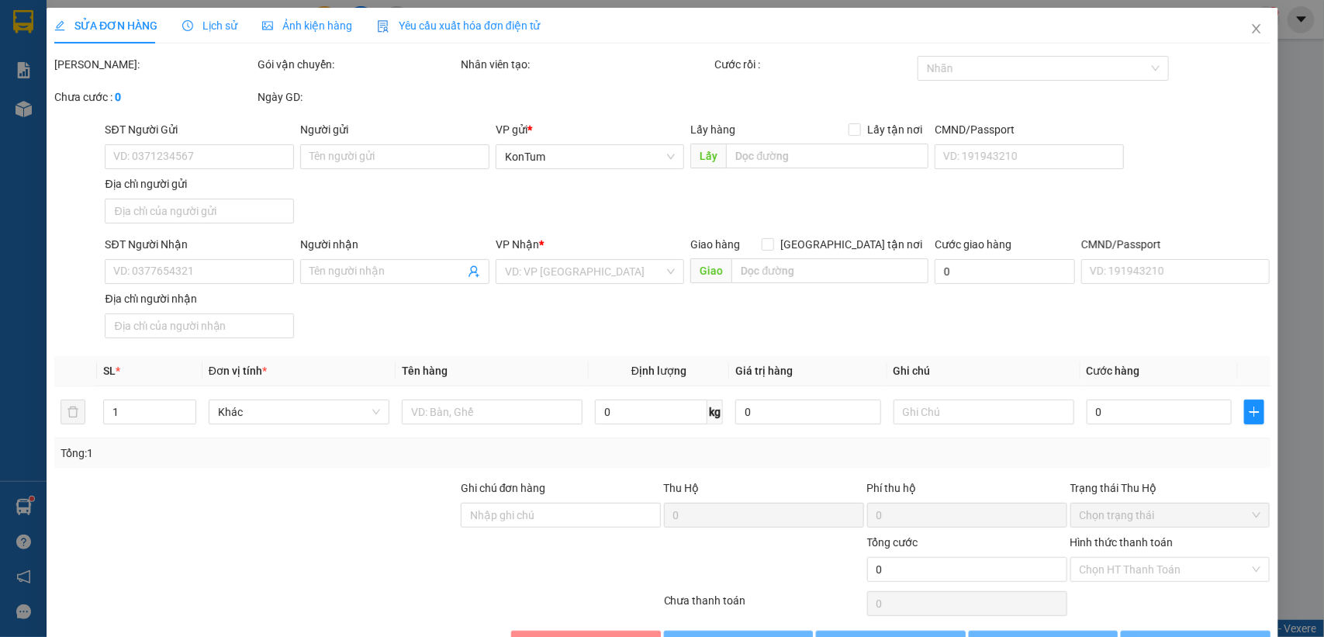
type input "70.000"
type input "0"
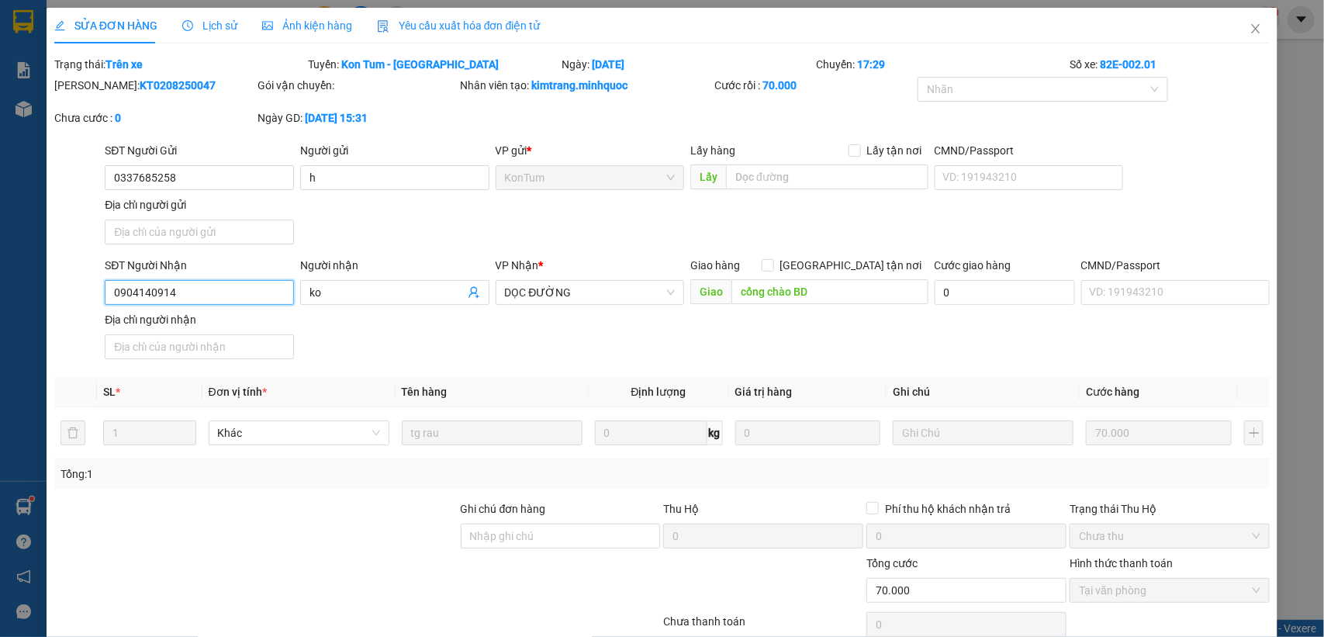
click at [208, 283] on input "0904140914" at bounding box center [199, 292] width 189 height 25
click at [1249, 31] on icon "close" at bounding box center [1255, 28] width 12 height 12
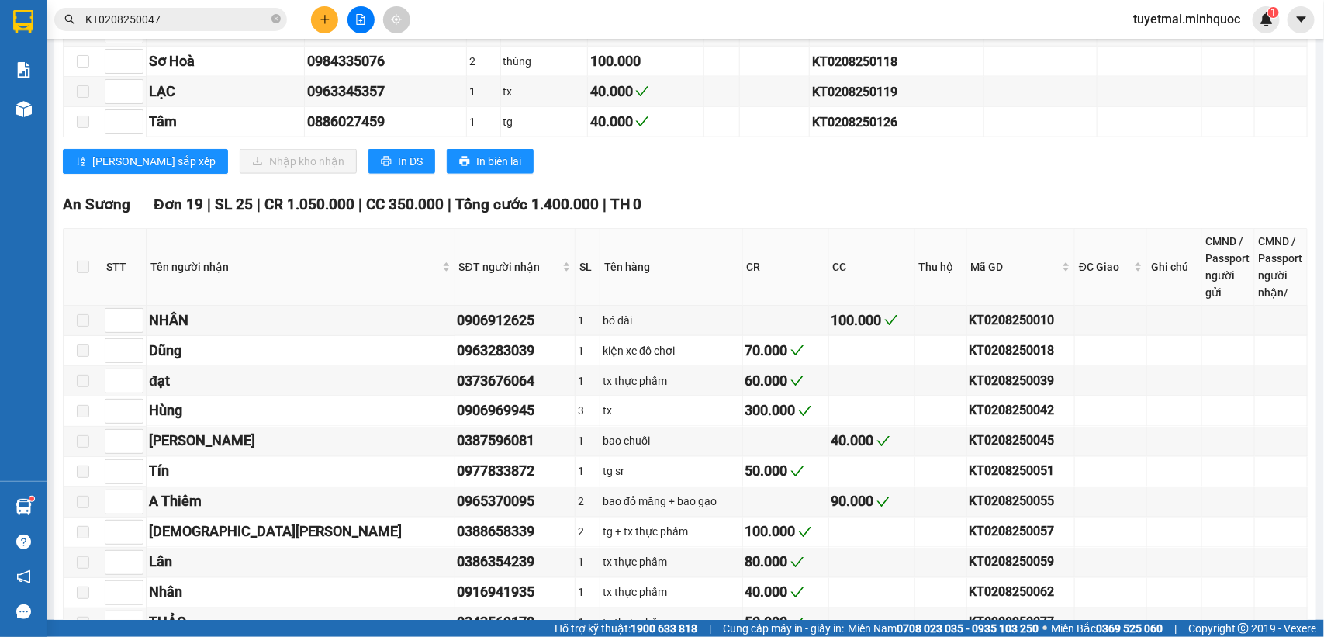
scroll to position [969, 0]
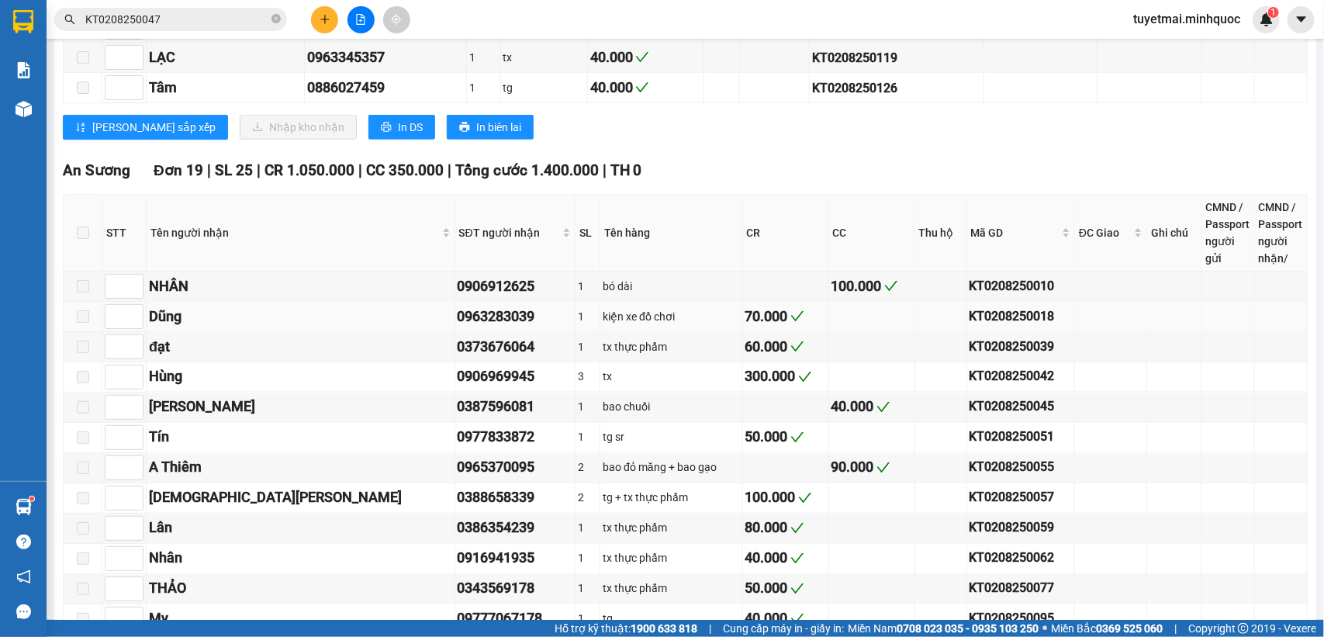
click at [969, 326] on div "KT0208250018" at bounding box center [1020, 315] width 103 height 19
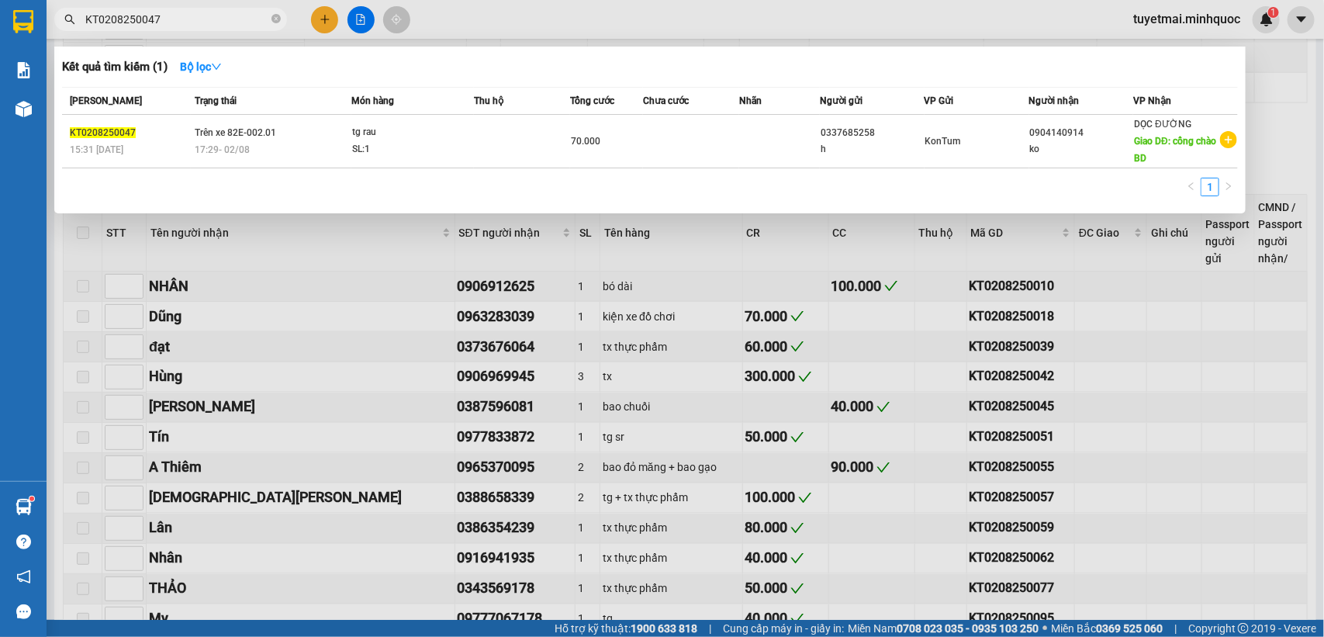
click at [195, 21] on input "KT0208250047" at bounding box center [176, 19] width 183 height 17
paste input "18"
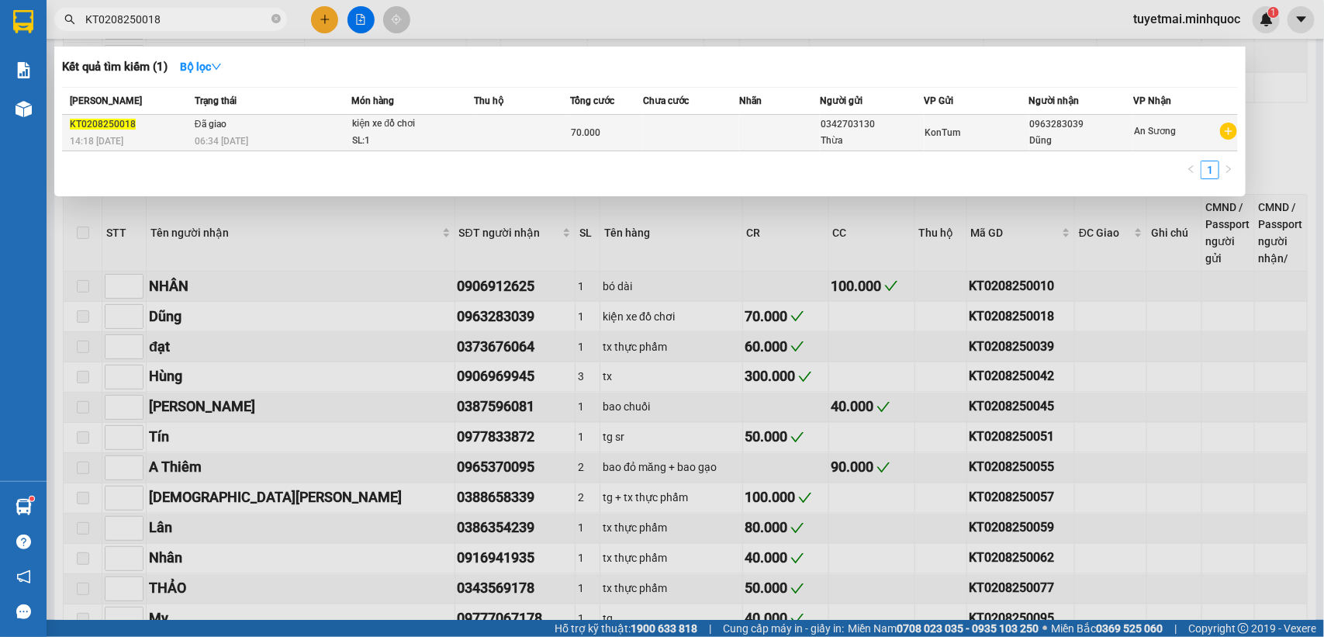
type input "KT0208250018"
click at [686, 134] on td at bounding box center [691, 133] width 96 height 36
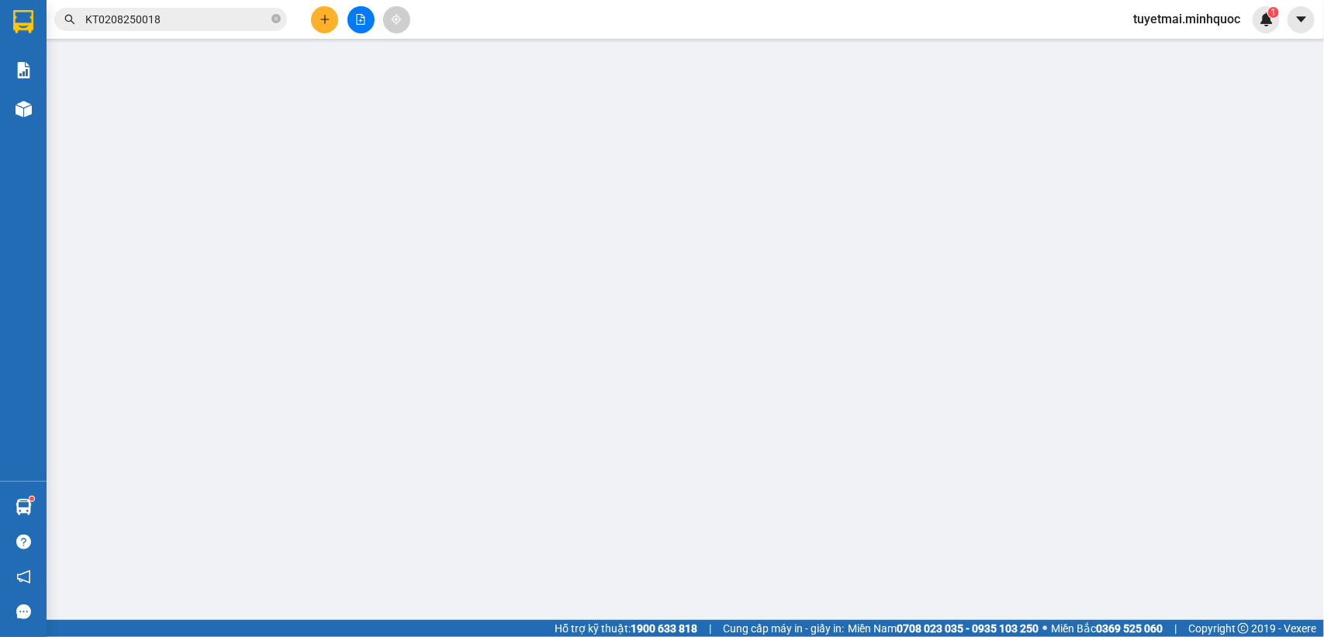
type input "0342703130"
type input "Thừa"
type input "0963283039"
type input "Dũng"
type input "70.000"
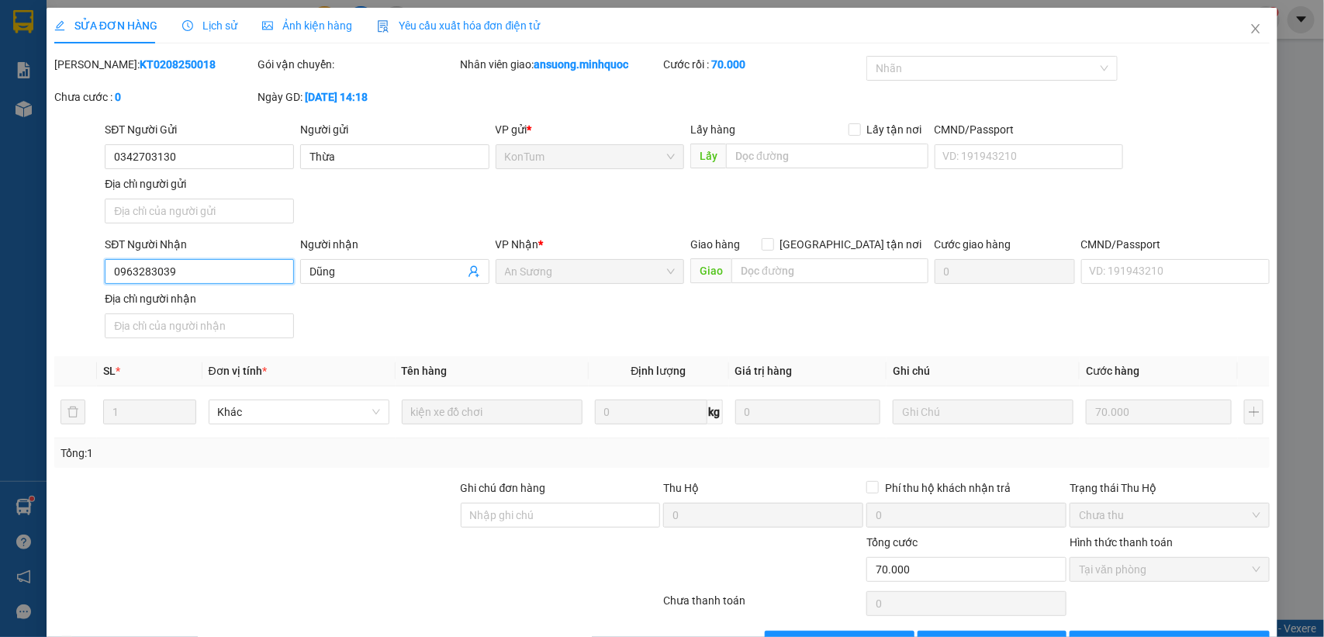
click at [192, 271] on input "0963283039" at bounding box center [199, 271] width 189 height 25
click at [1249, 28] on icon "close" at bounding box center [1255, 28] width 12 height 12
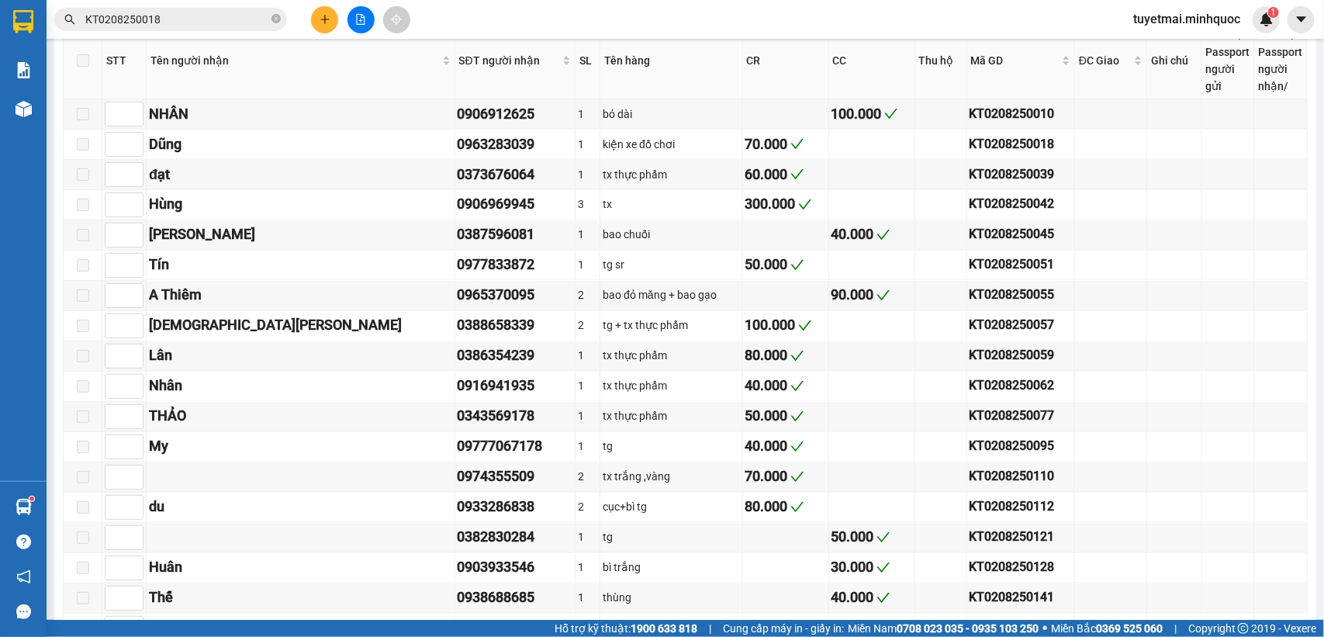
scroll to position [1163, 0]
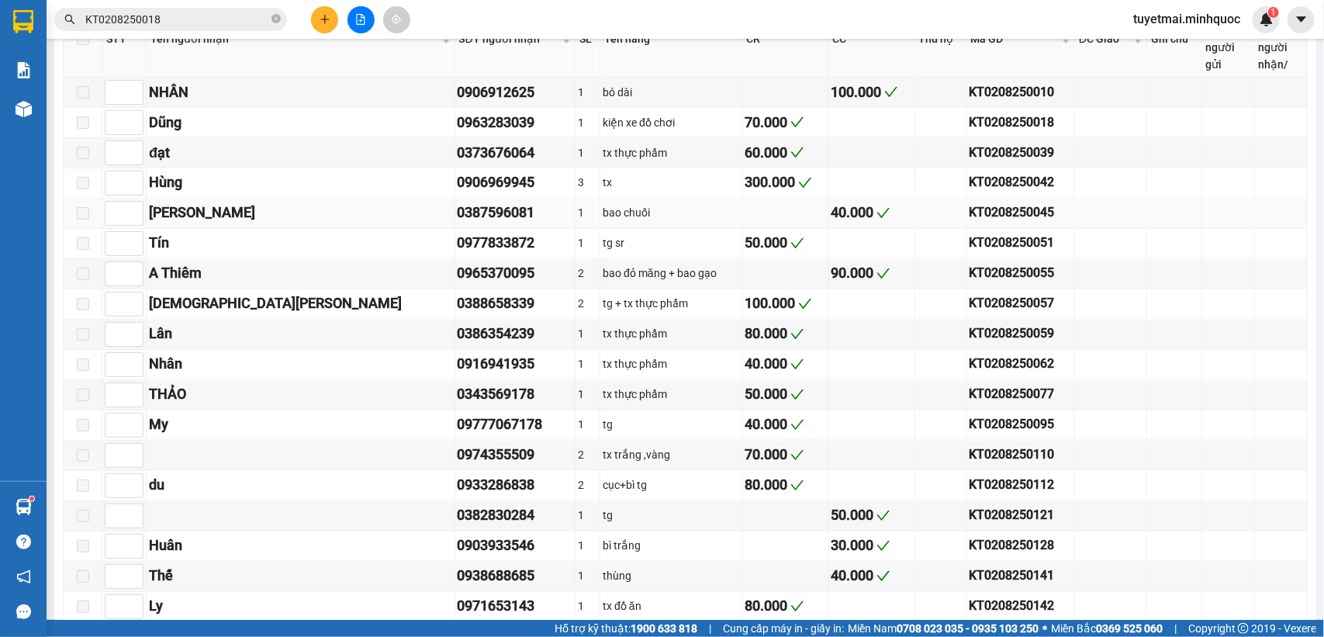
click at [969, 223] on div "KT0208250045" at bounding box center [1020, 212] width 103 height 19
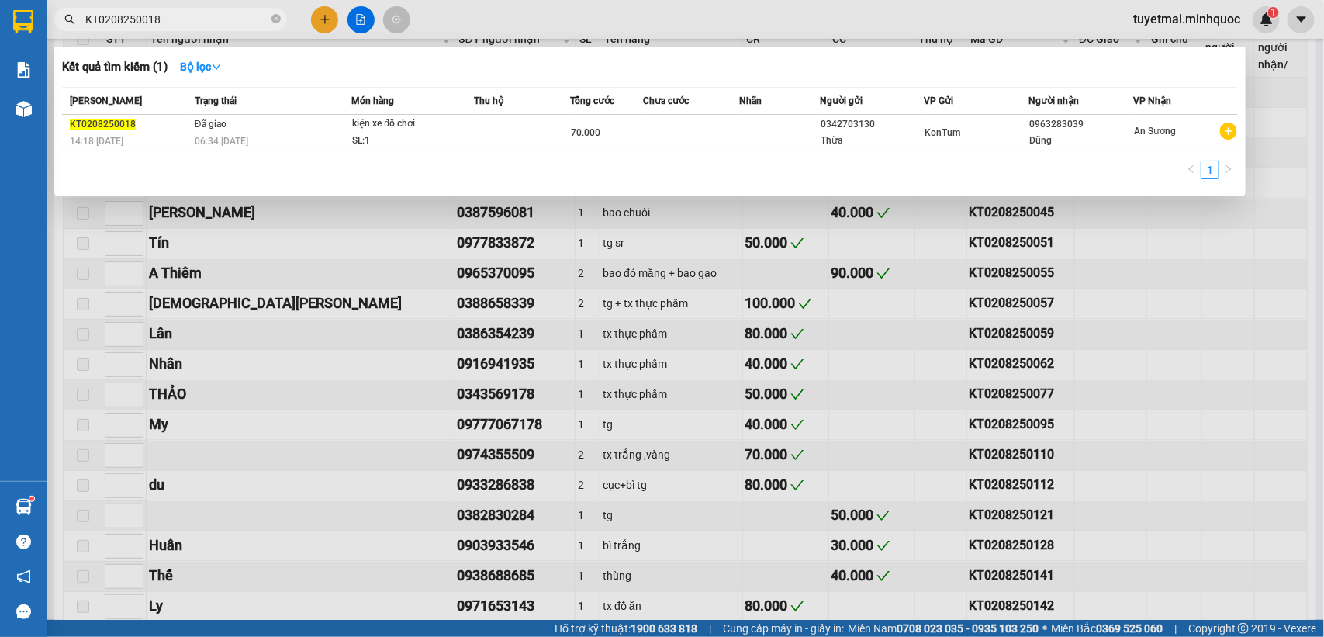
click at [182, 19] on input "KT0208250018" at bounding box center [176, 19] width 183 height 17
paste input "45"
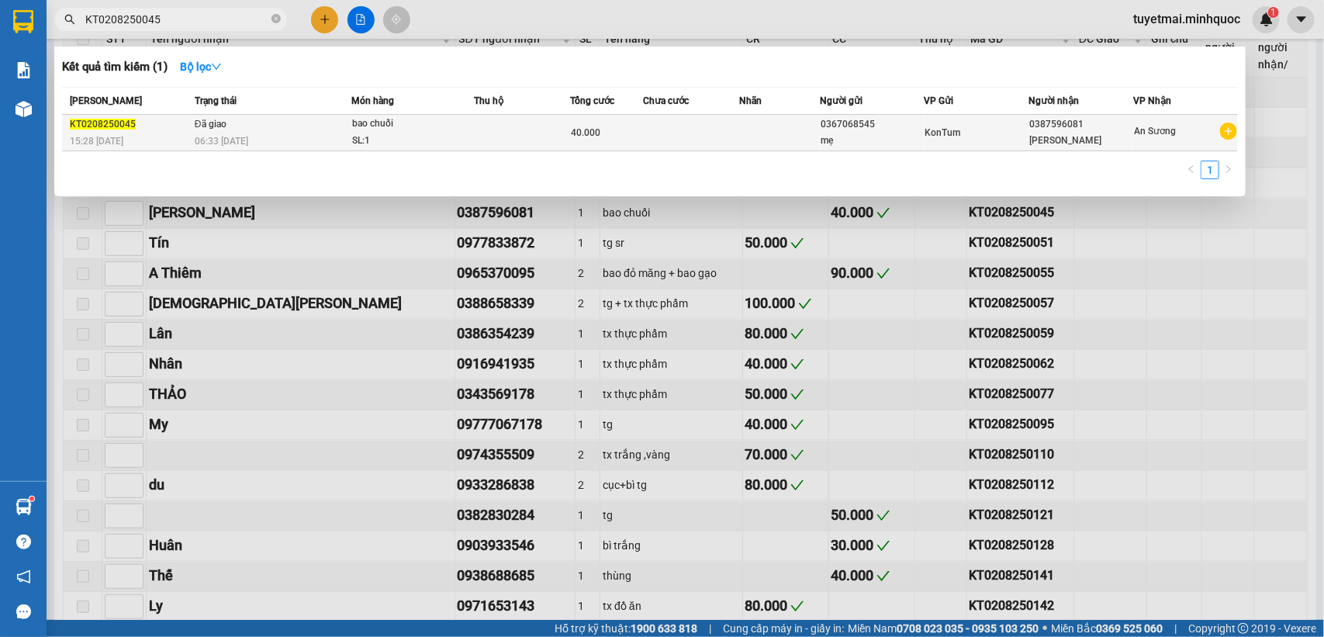
type input "KT0208250045"
click at [637, 133] on div "40.000" at bounding box center [606, 132] width 71 height 17
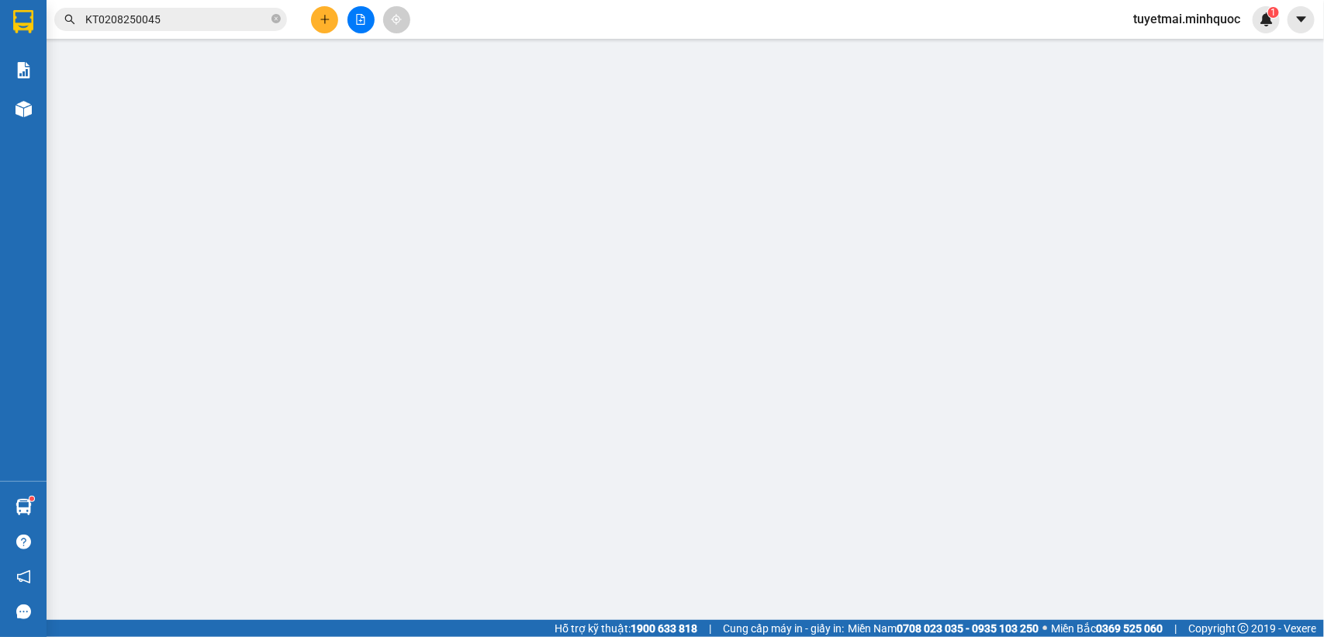
type input "0367068545"
type input "mẹ"
type input "0387596081"
type input "[PERSON_NAME]"
type input "sổ kho"
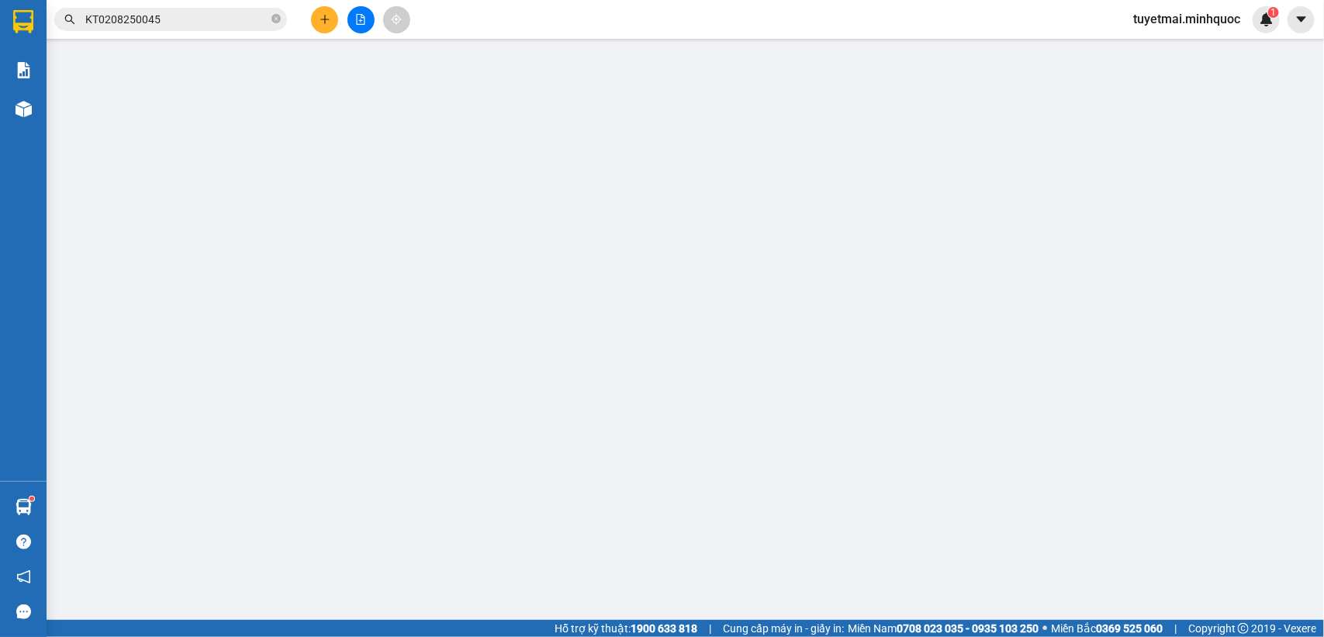
type input "40.000"
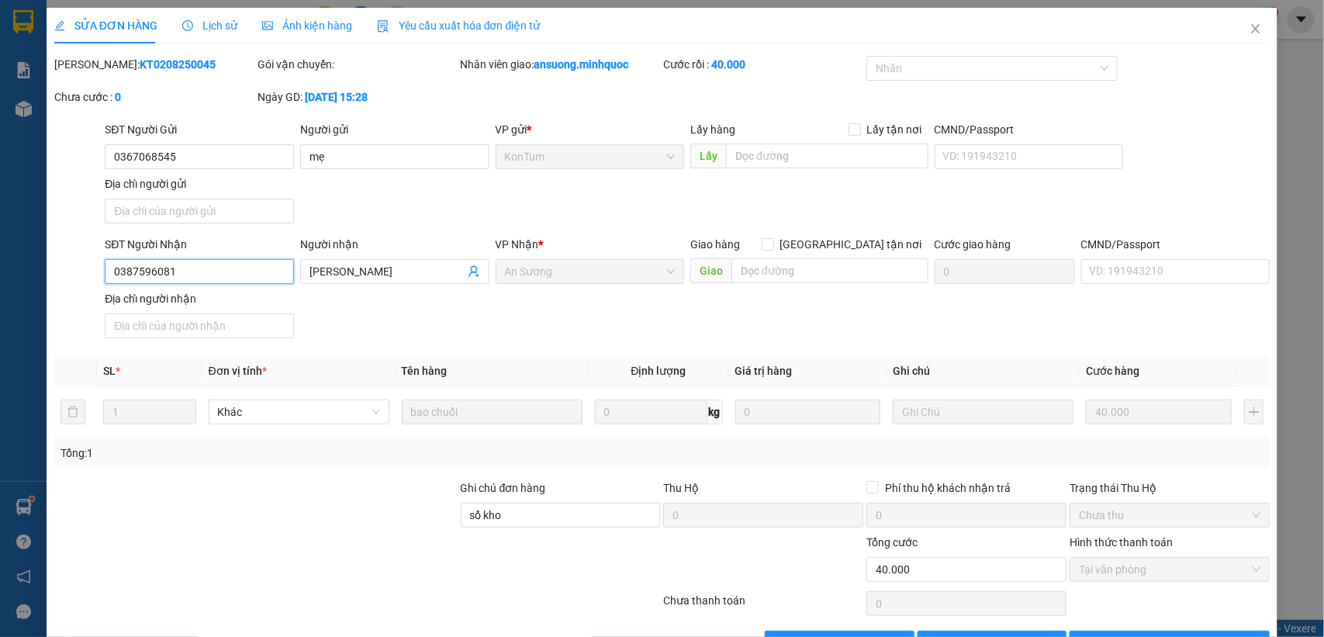
click at [195, 271] on input "0387596081" at bounding box center [199, 271] width 189 height 25
click at [1249, 28] on icon "close" at bounding box center [1255, 28] width 12 height 12
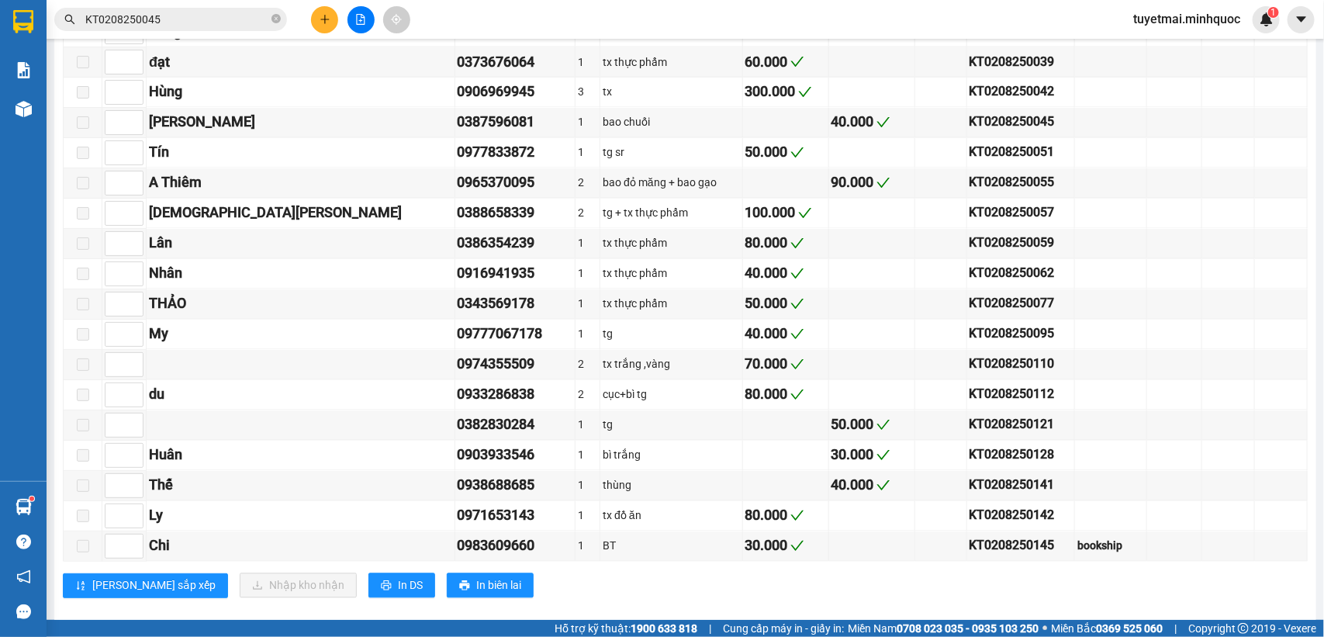
scroll to position [1260, 0]
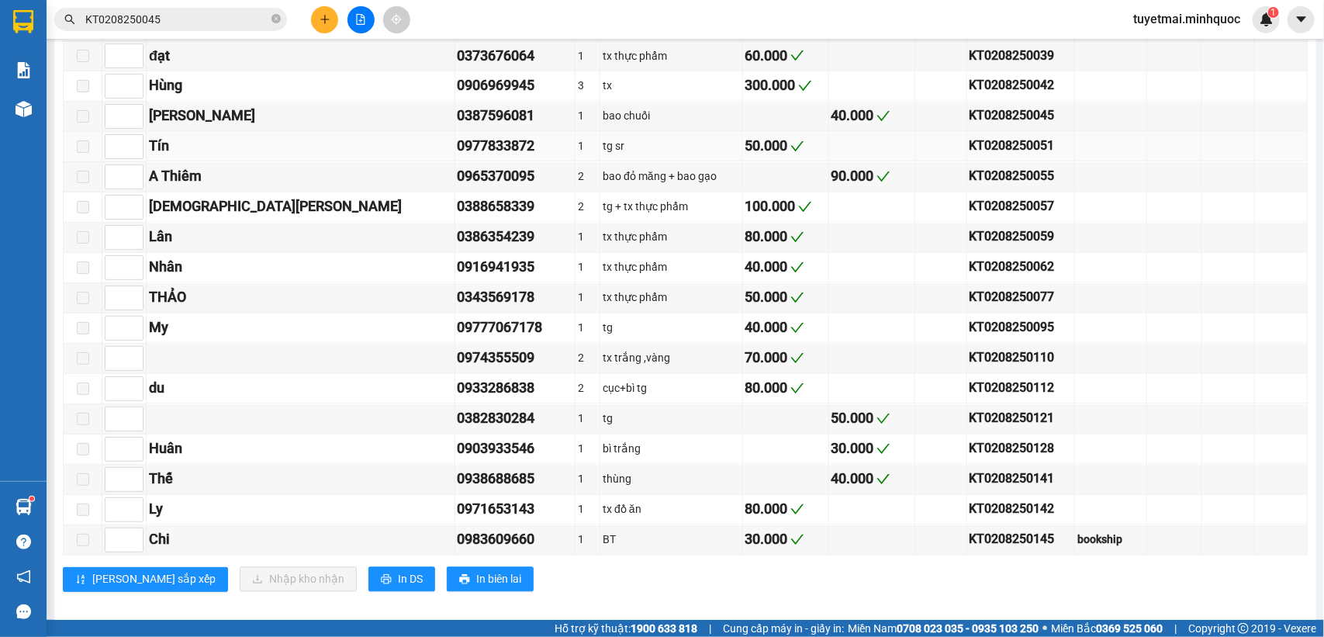
click at [969, 156] on div "KT0208250051" at bounding box center [1020, 145] width 103 height 19
click at [199, 16] on input "KT0208250045" at bounding box center [176, 19] width 183 height 17
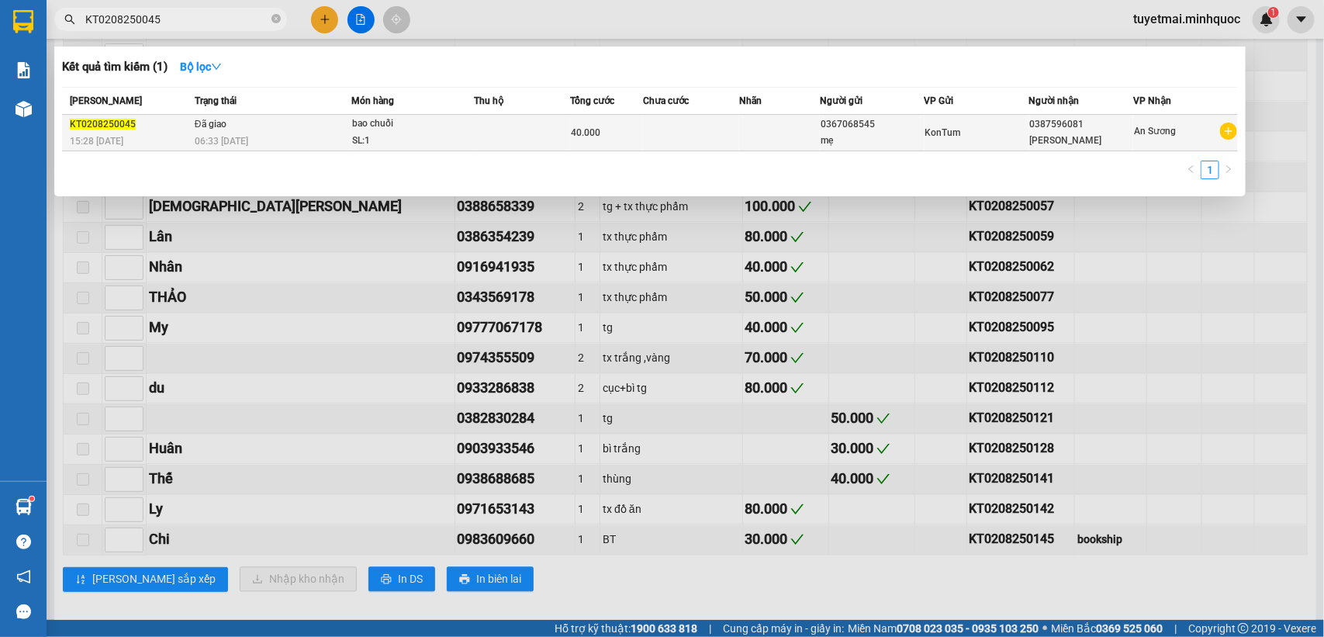
paste input "51"
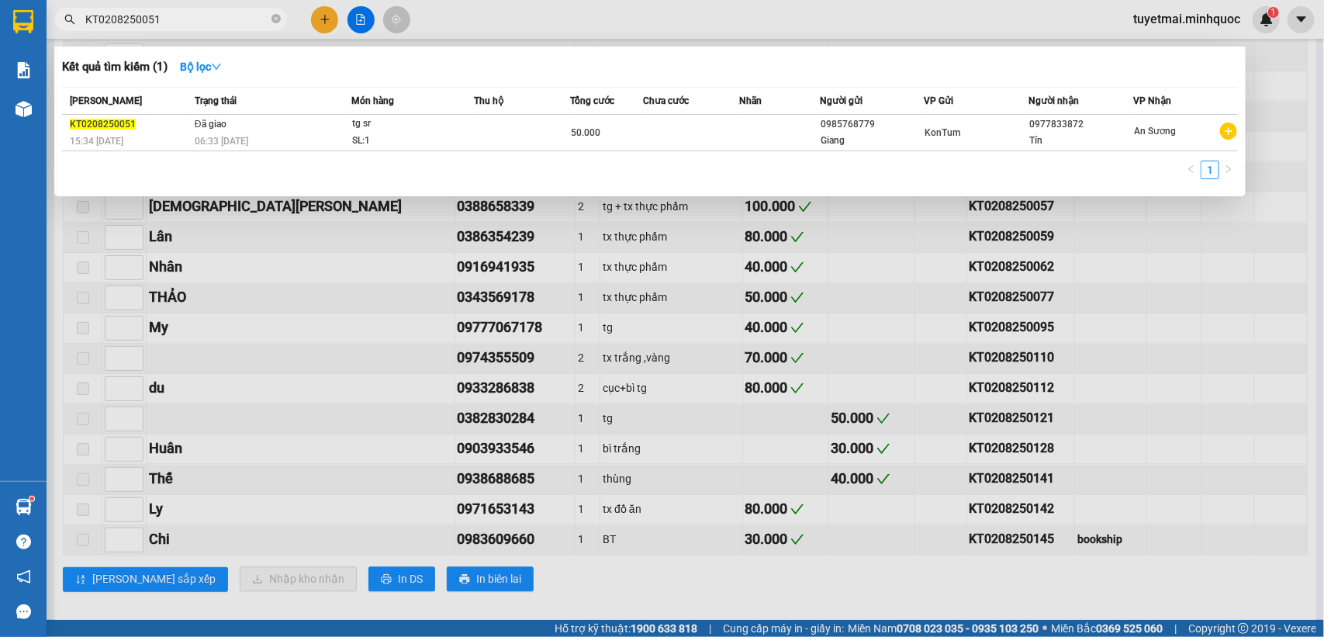
type input "KT0208250051"
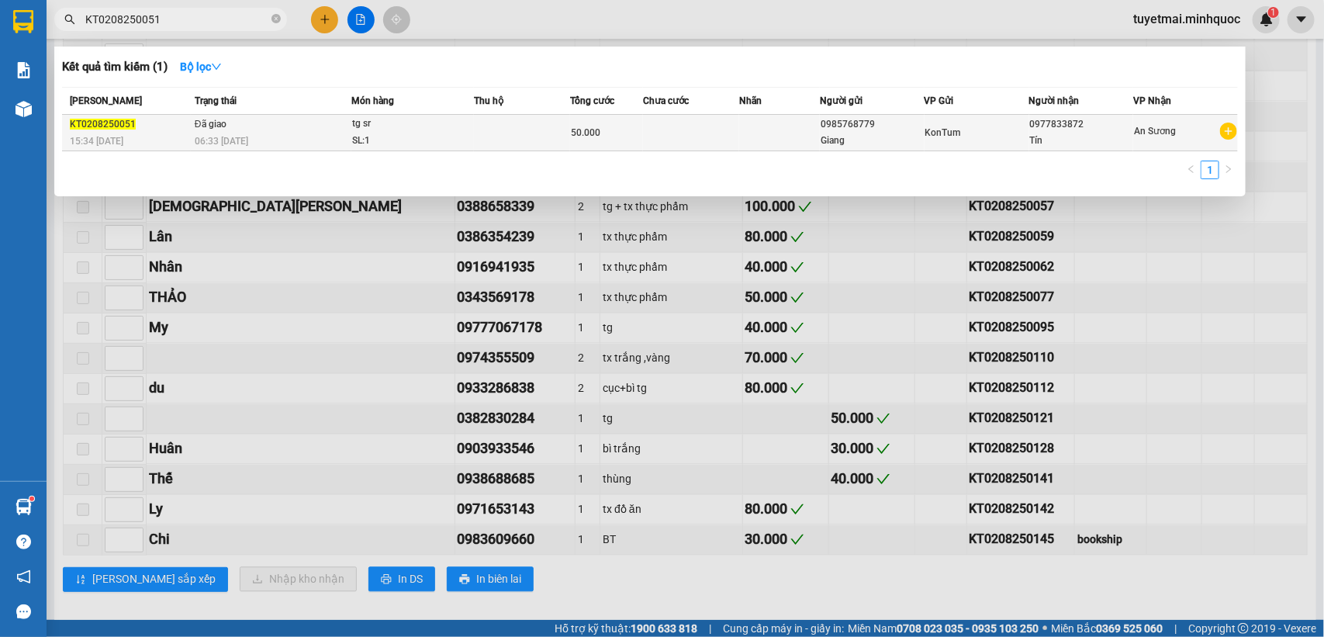
click at [446, 128] on div "tg sr" at bounding box center [410, 124] width 116 height 17
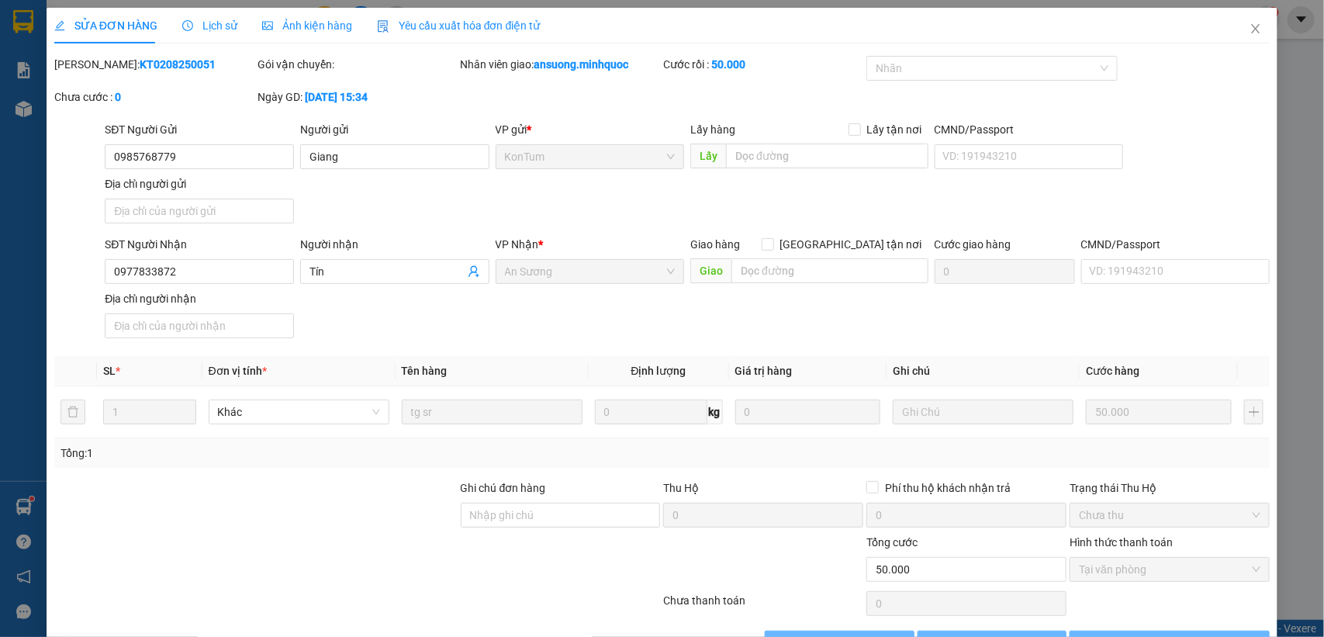
type input "0985768779"
type input "Giang"
type input "0977833872"
type input "Tín"
type input "50.000"
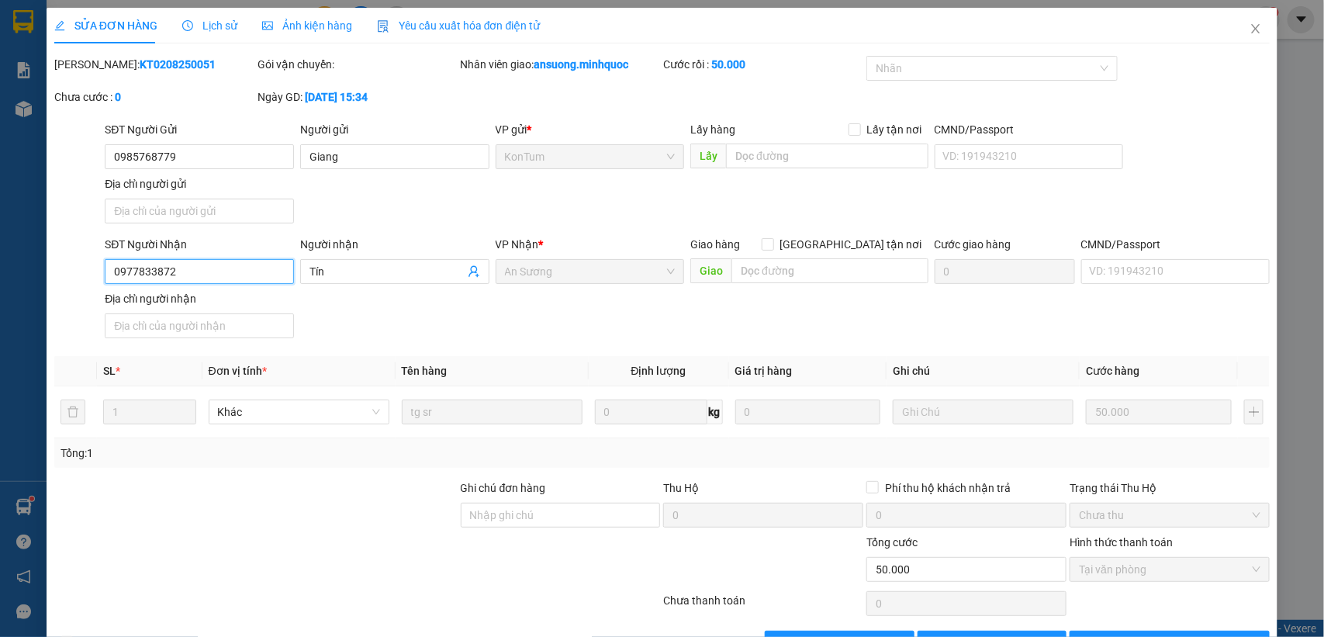
click at [210, 270] on input "0977833872" at bounding box center [199, 271] width 189 height 25
click at [1251, 28] on icon "close" at bounding box center [1255, 28] width 9 height 9
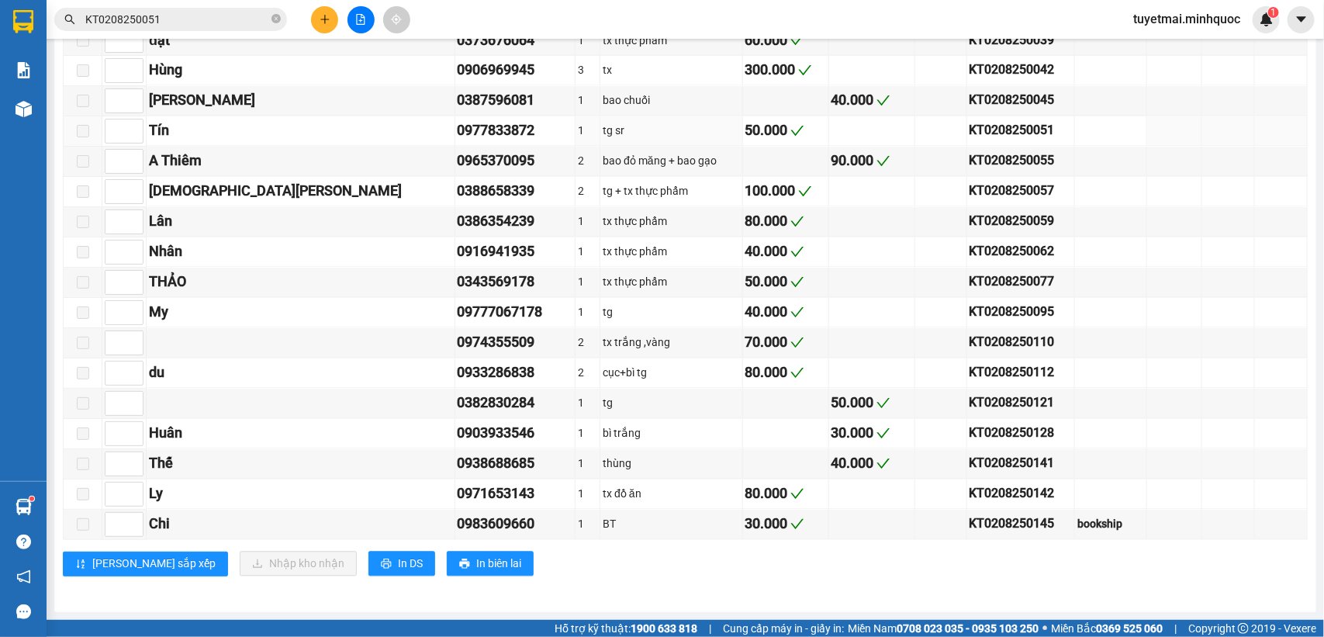
scroll to position [1309, 0]
click at [969, 522] on div "KT0208250145" at bounding box center [1020, 523] width 103 height 19
click at [173, 26] on input "KT0208250051" at bounding box center [176, 19] width 183 height 17
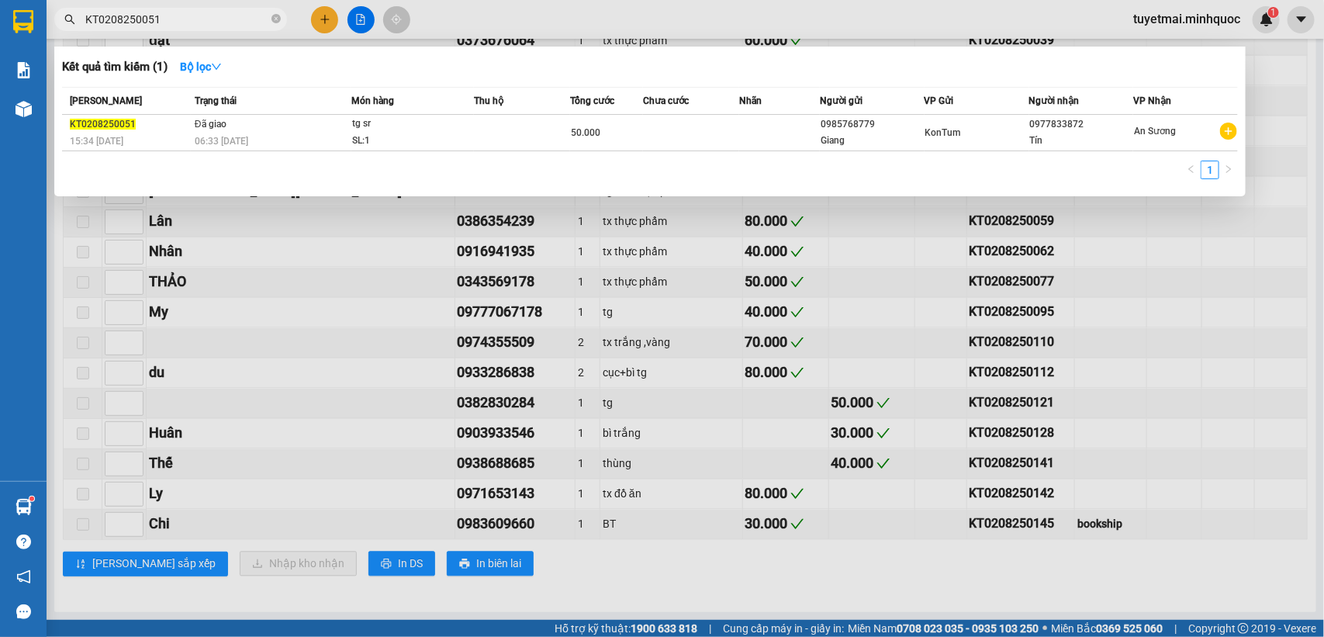
paste input "145"
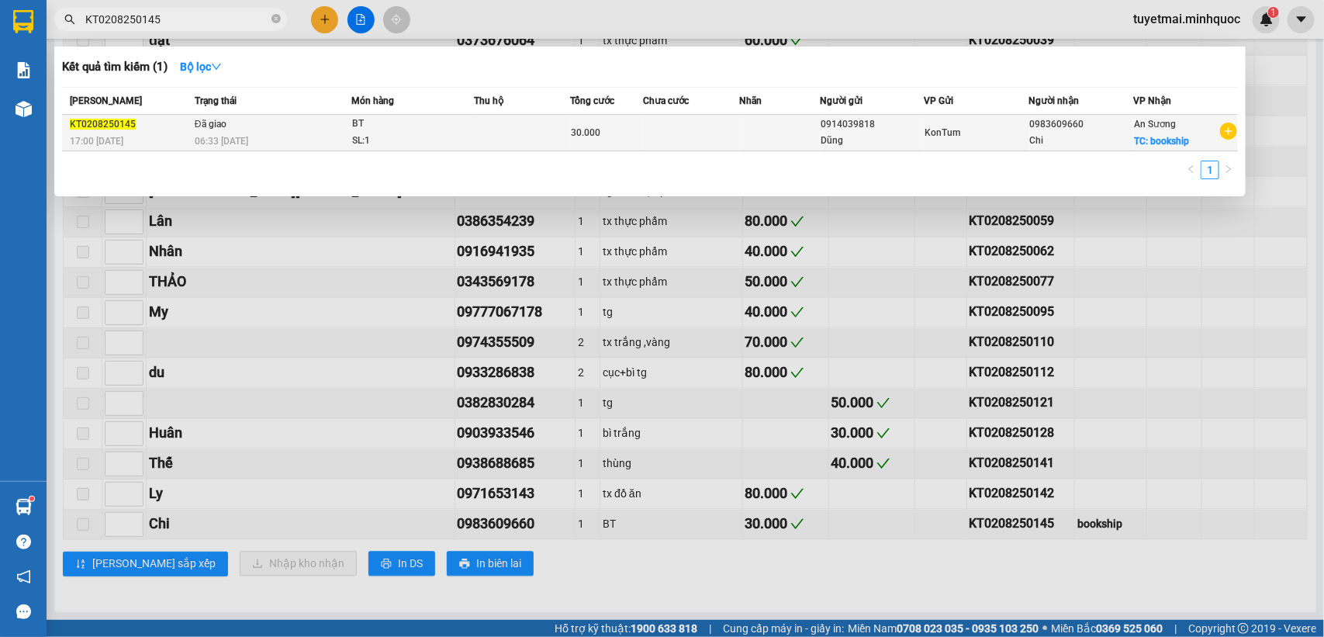
type input "KT0208250145"
click at [668, 129] on td at bounding box center [691, 133] width 96 height 36
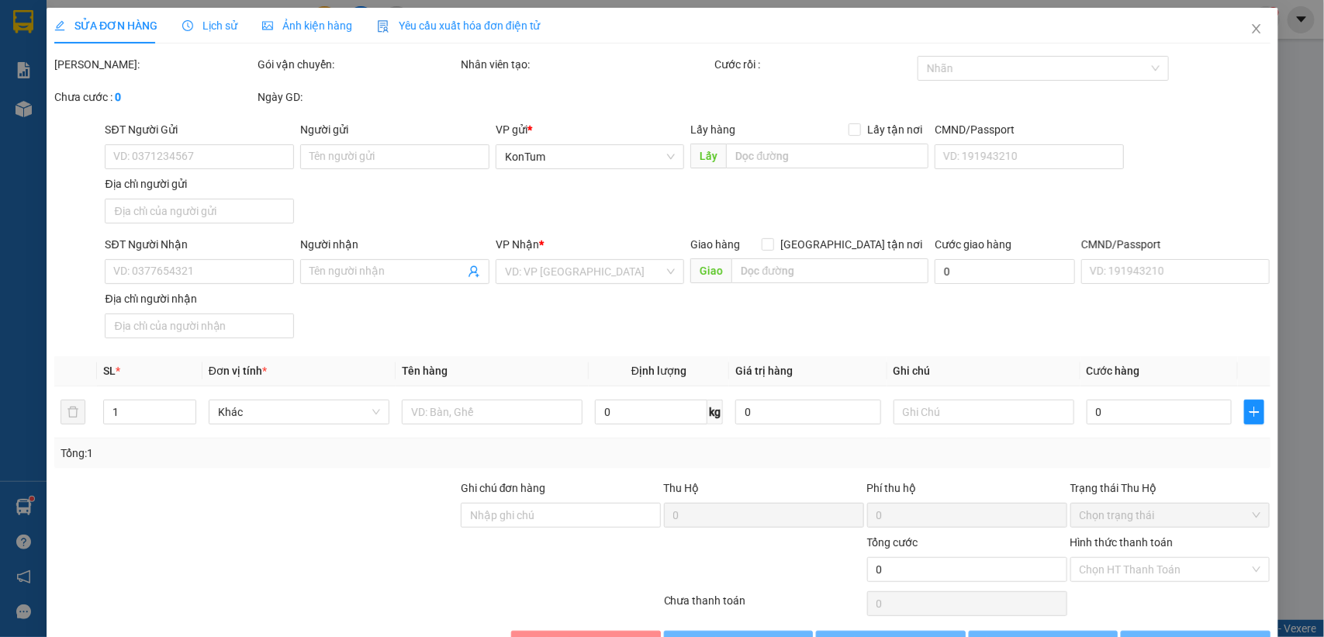
type input "0914039818"
type input "Dũng"
type input "0983609660"
type input "Chi"
checkbox input "true"
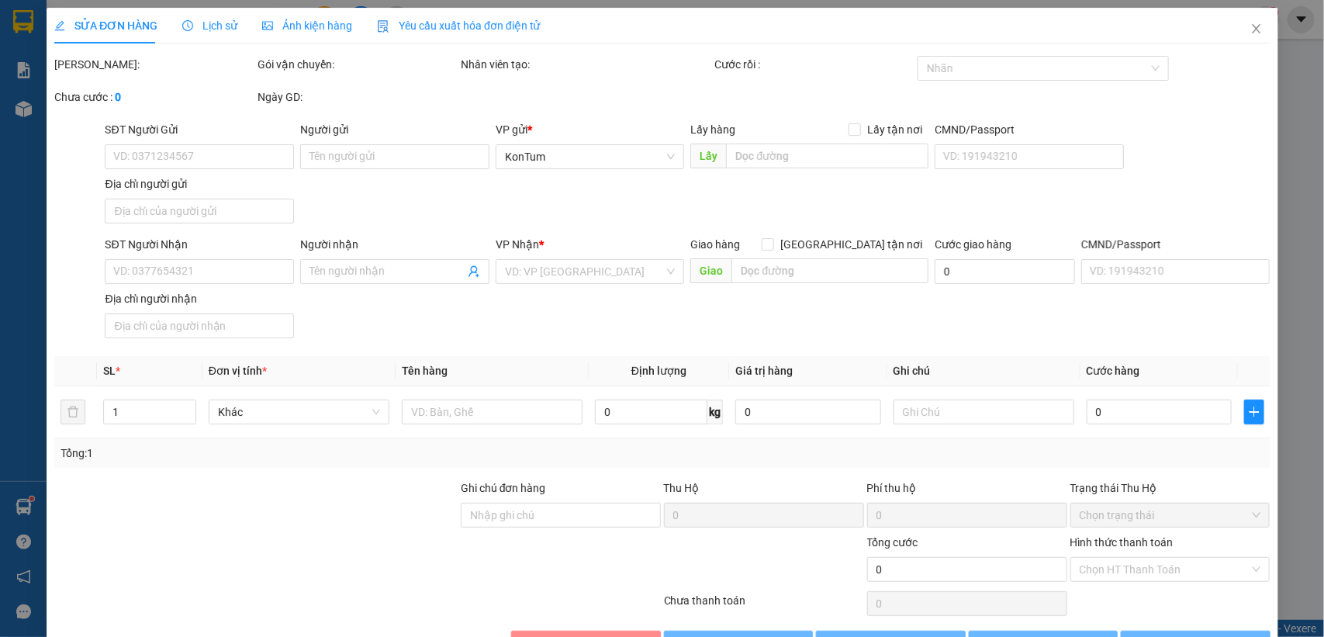
type input "bookship"
type input "30.000"
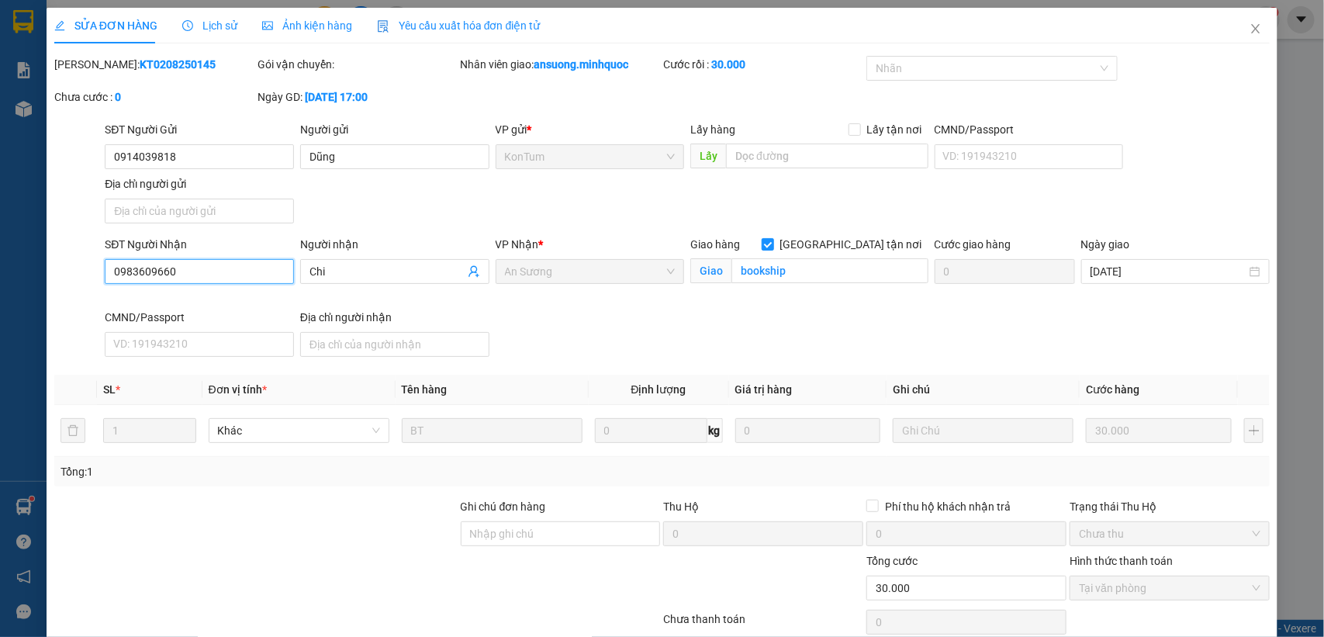
click at [225, 279] on input "0983609660" at bounding box center [199, 271] width 189 height 25
click at [1249, 35] on icon "close" at bounding box center [1255, 28] width 12 height 12
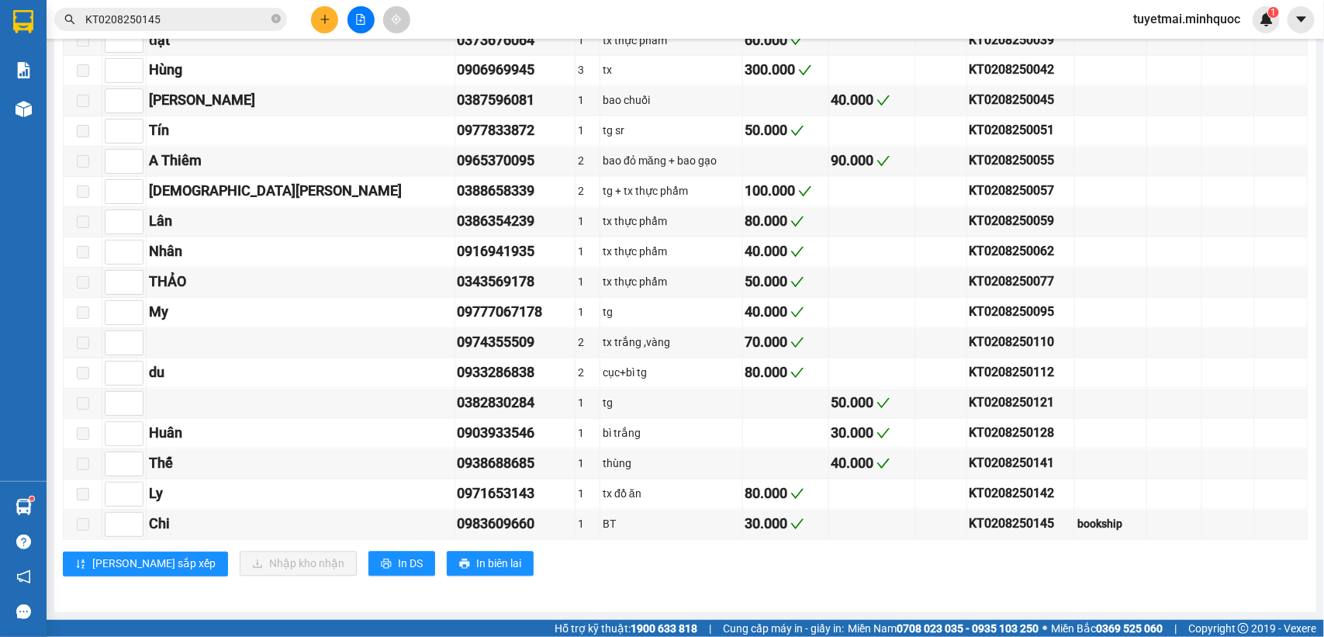
scroll to position [1309, 0]
click at [969, 154] on div "KT0208250055" at bounding box center [1020, 160] width 103 height 19
click at [229, 13] on input "KT0208250145" at bounding box center [176, 19] width 183 height 17
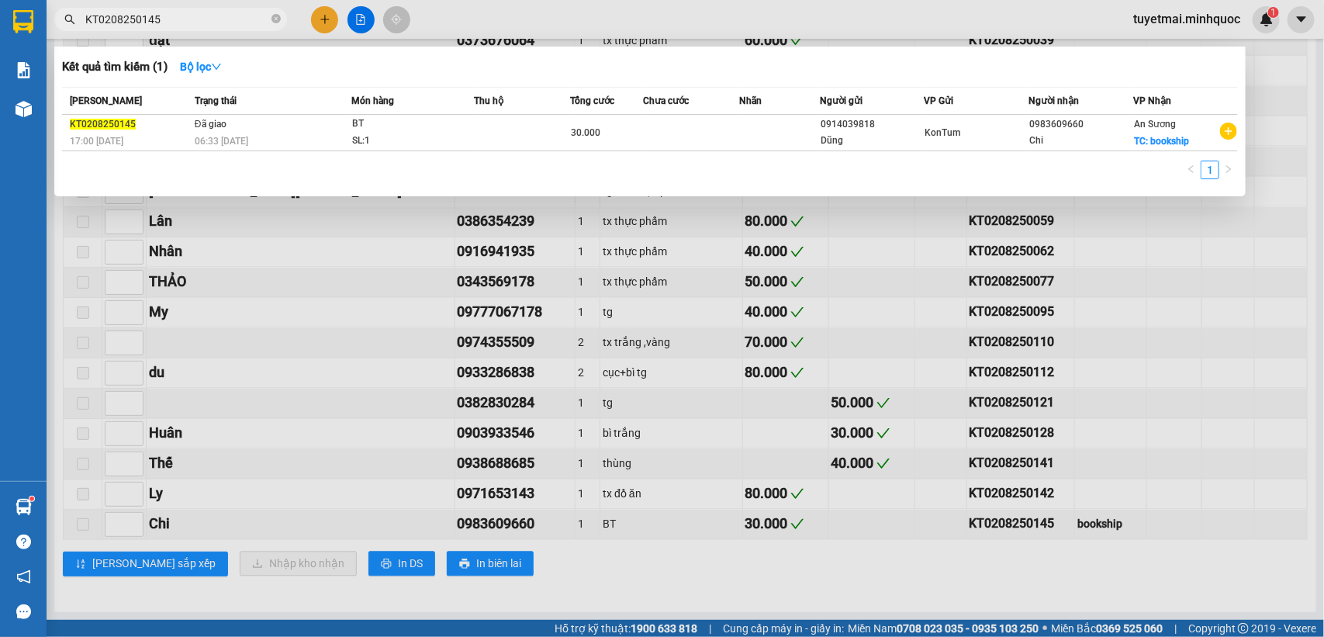
paste input "05"
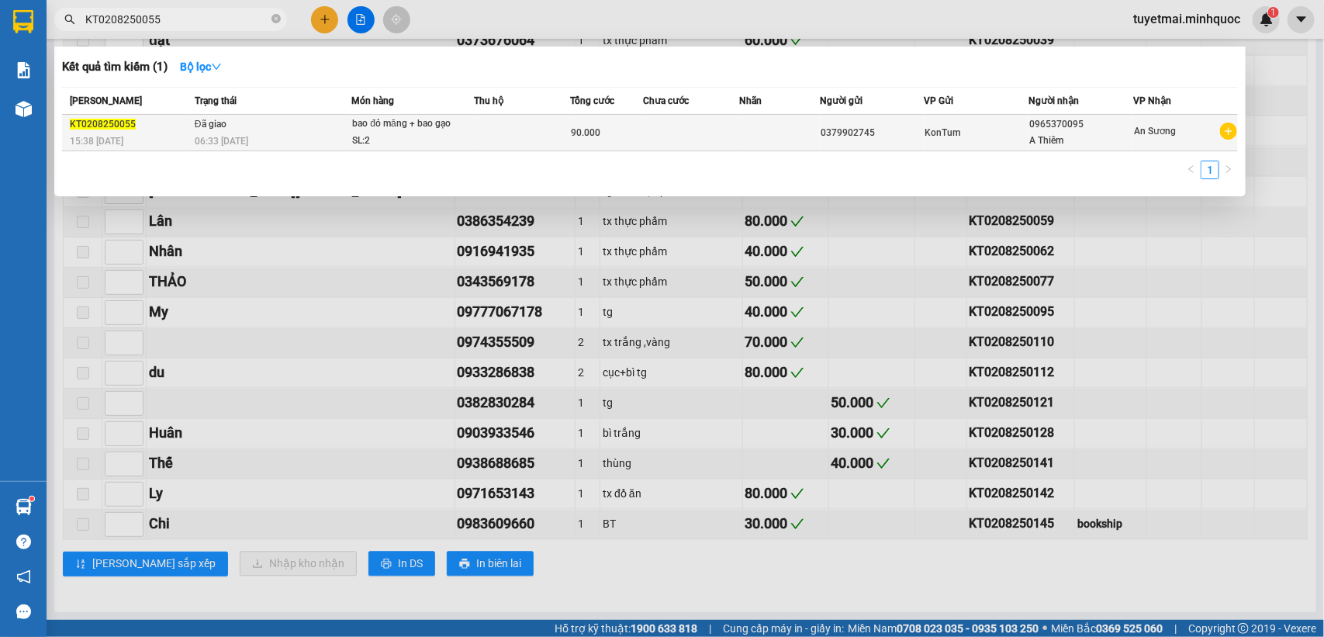
type input "KT0208250055"
click at [745, 134] on td at bounding box center [779, 133] width 81 height 36
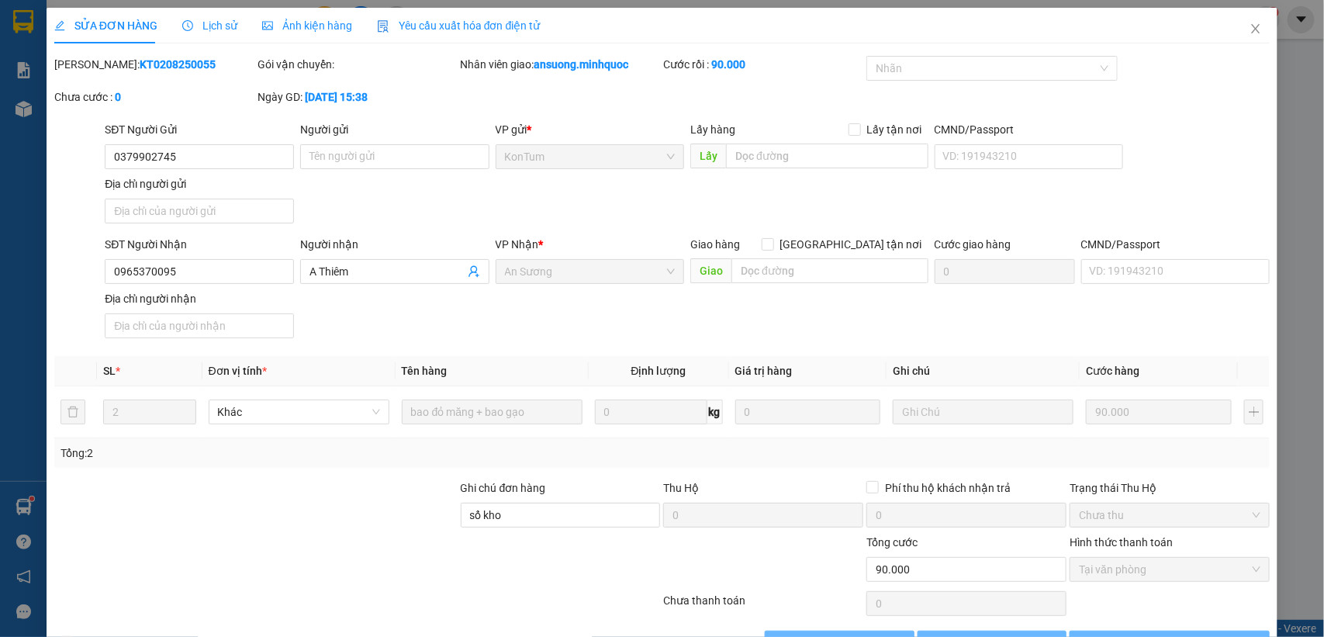
type input "0379902745"
type input "0965370095"
type input "A Thiêm"
type input "sổ kho"
type input "90.000"
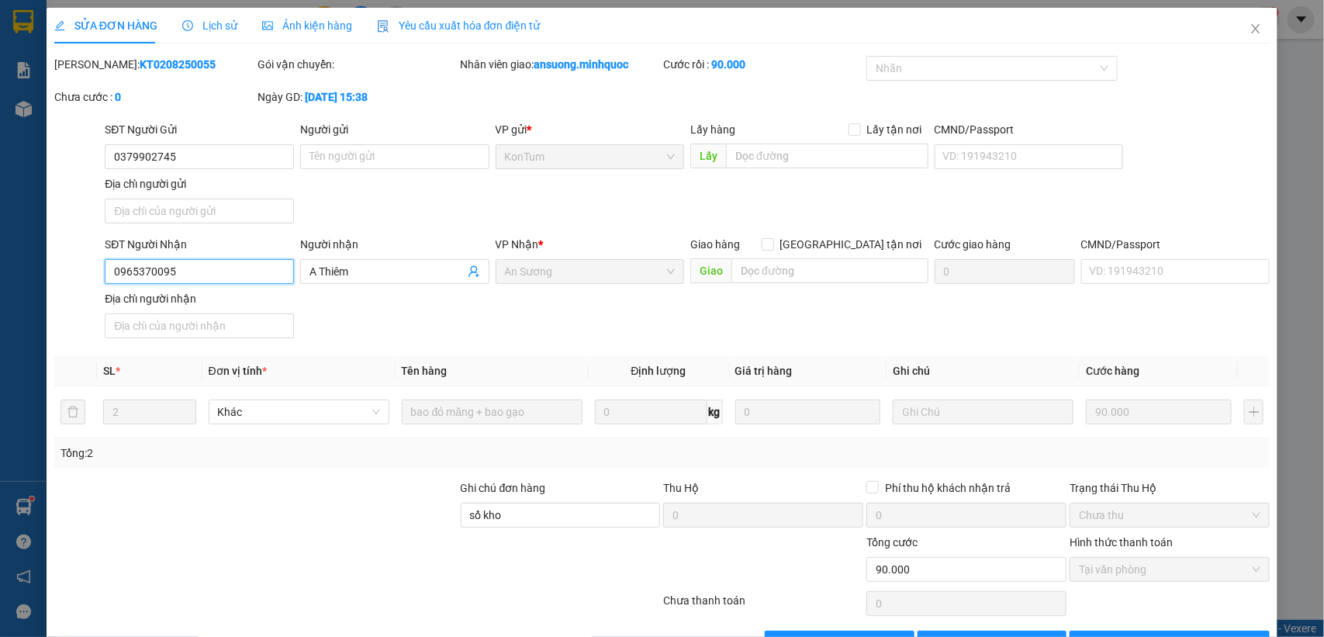
click at [185, 269] on input "0965370095" at bounding box center [199, 271] width 189 height 25
click at [1238, 21] on span "Close" at bounding box center [1255, 29] width 43 height 43
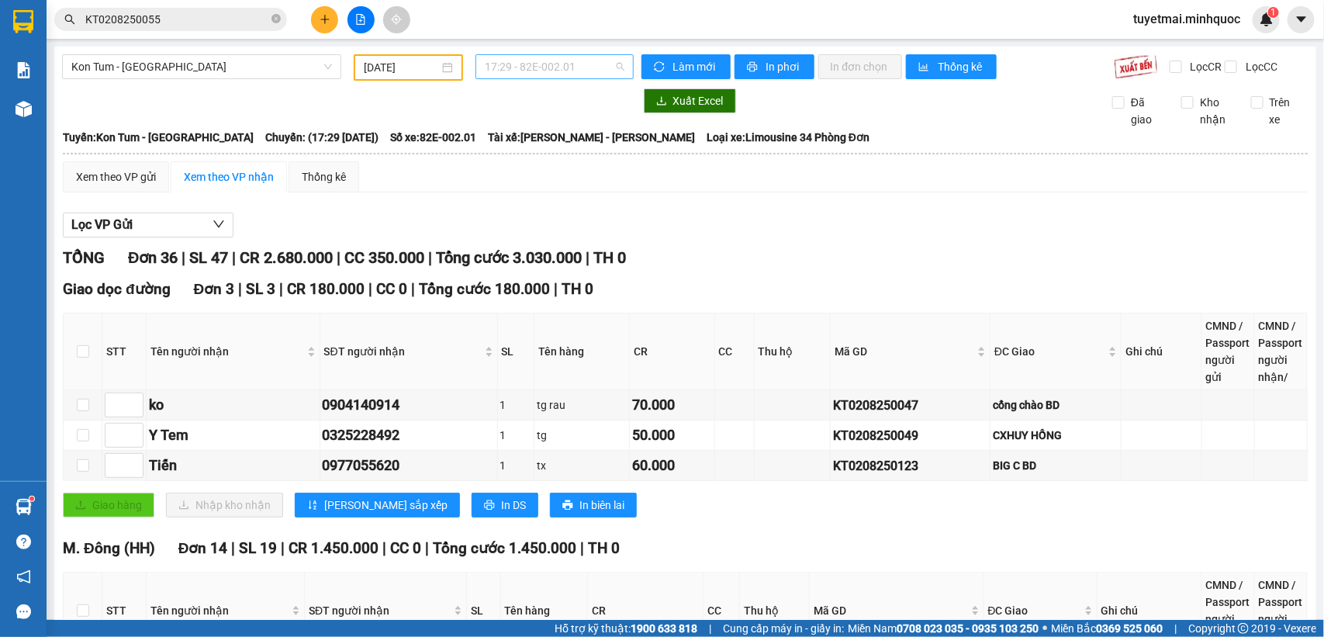
click at [579, 66] on span "17:29 - 82E-002.01" at bounding box center [554, 66] width 139 height 23
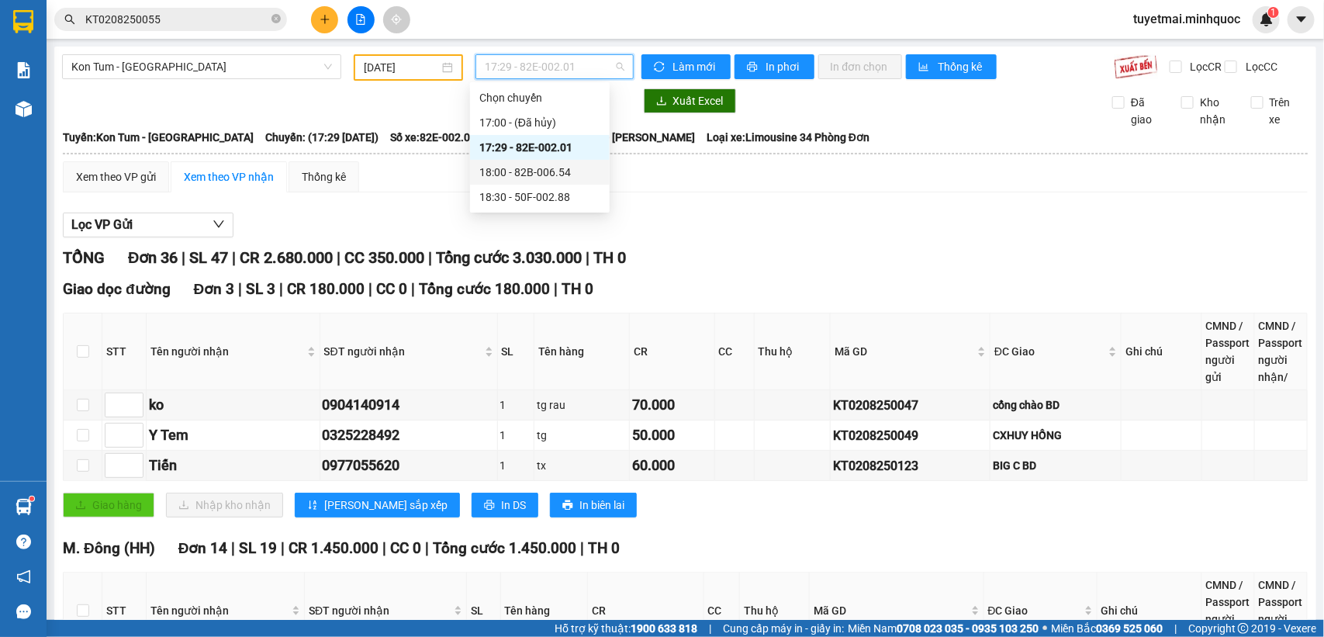
click at [559, 164] on div "18:00 - 82B-006.54" at bounding box center [539, 172] width 121 height 17
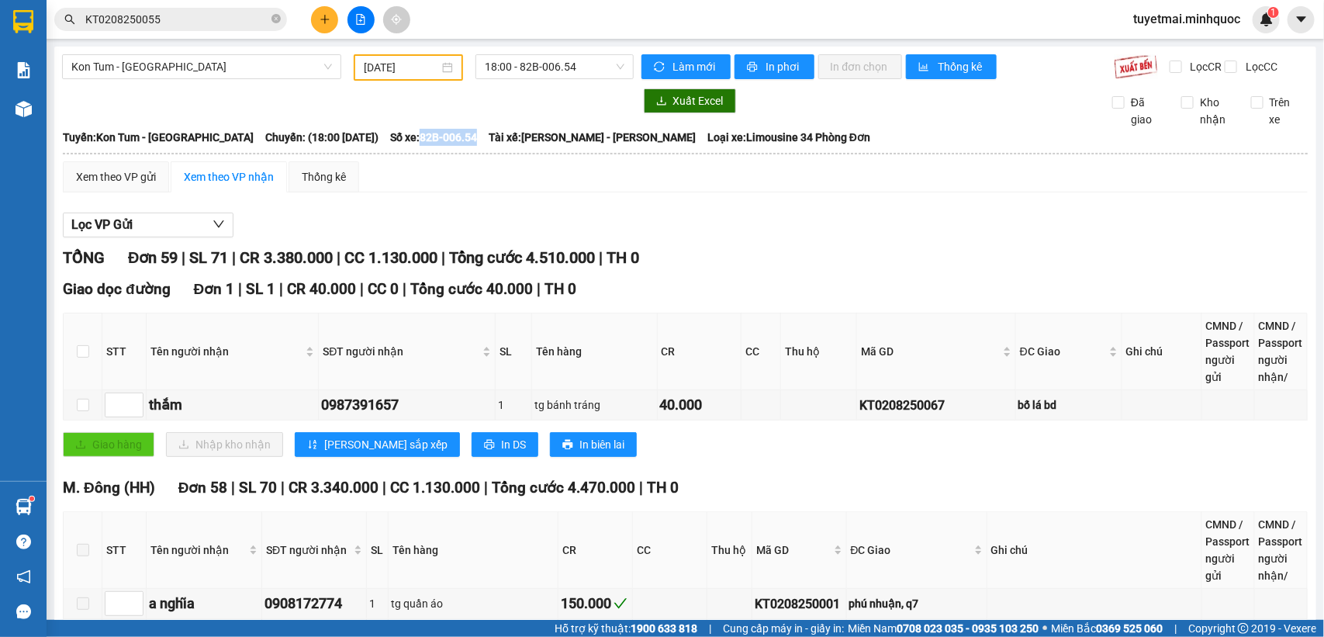
drag, startPoint x: 401, startPoint y: 147, endPoint x: 456, endPoint y: 152, distance: 55.2
click at [456, 146] on span "Số xe: 82B-006.54" at bounding box center [433, 137] width 87 height 17
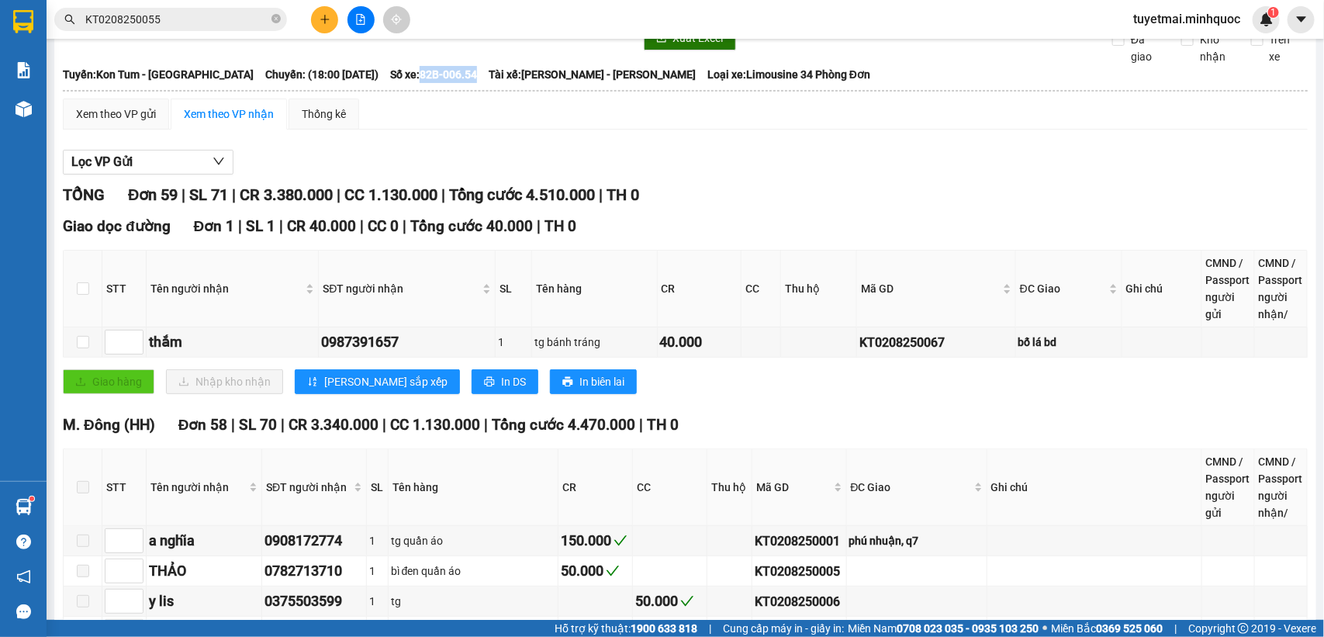
scroll to position [97, 0]
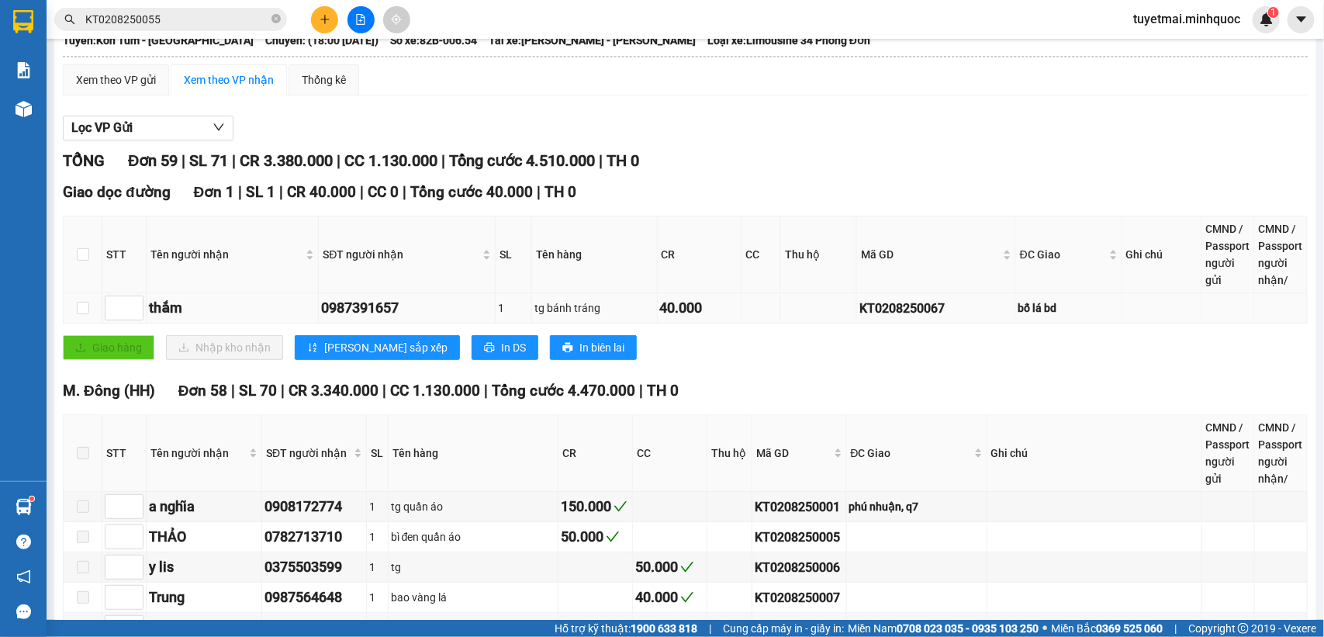
click at [896, 318] on div "KT0208250067" at bounding box center [936, 308] width 154 height 19
click at [219, 21] on input "KT0208250055" at bounding box center [176, 19] width 183 height 17
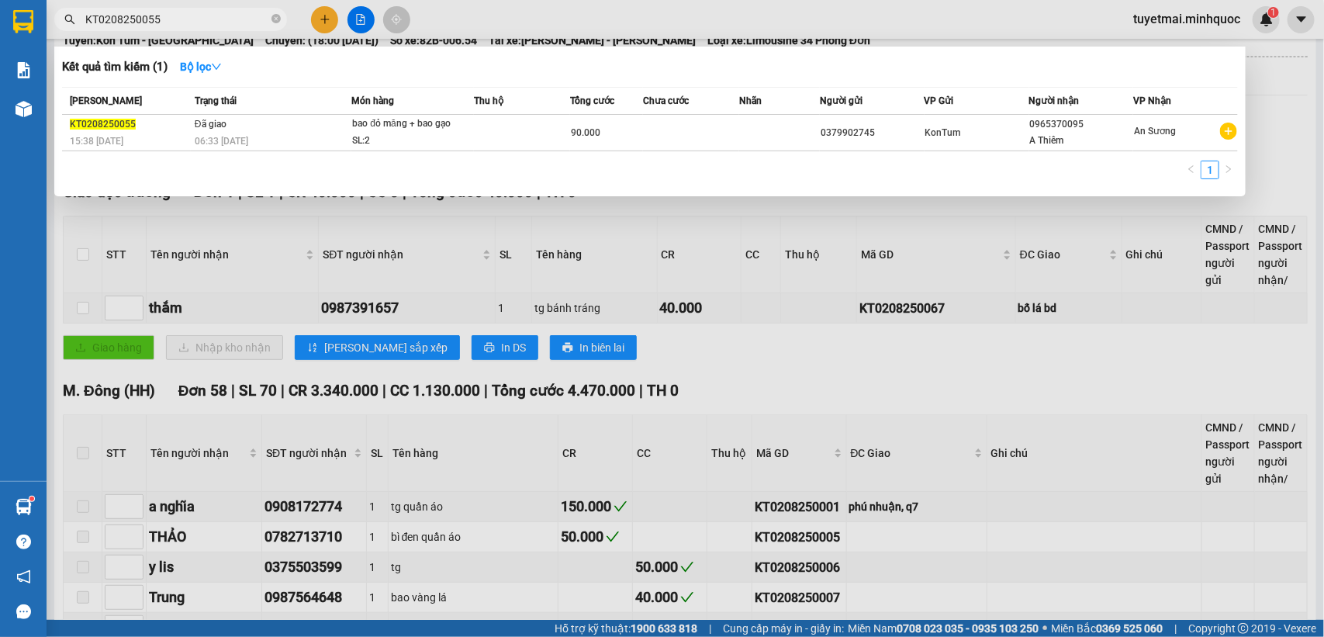
paste input "67"
type input "KT0208250067"
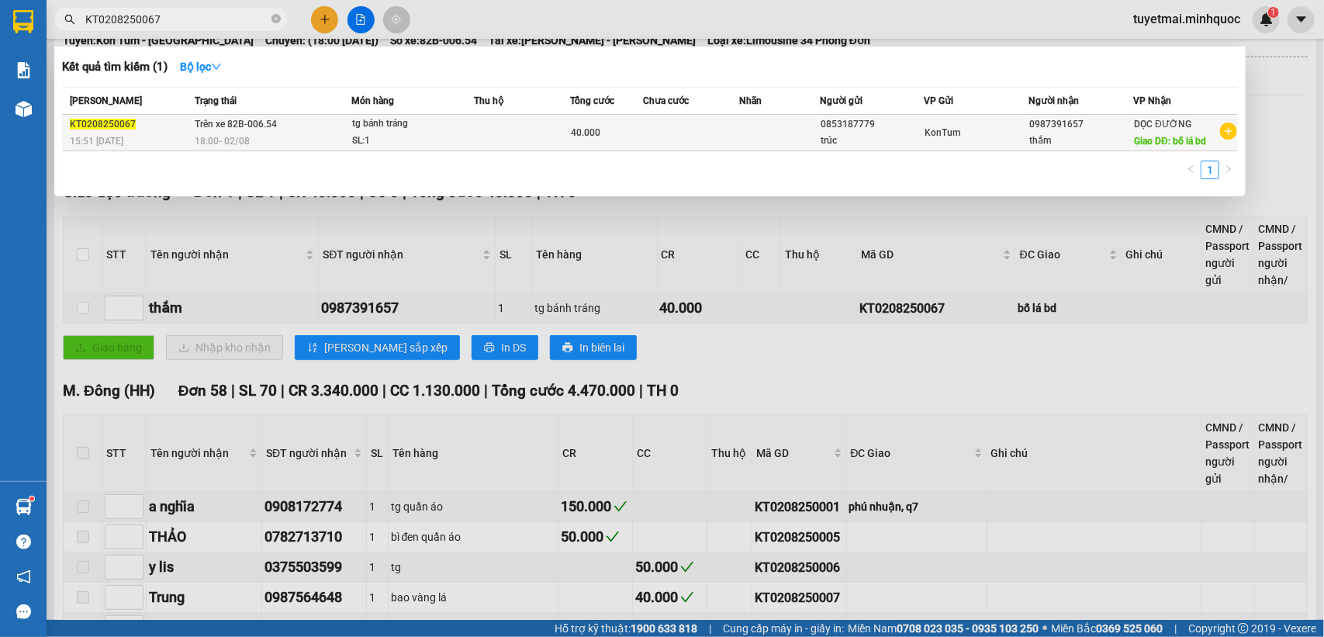
click at [659, 136] on td at bounding box center [691, 133] width 96 height 36
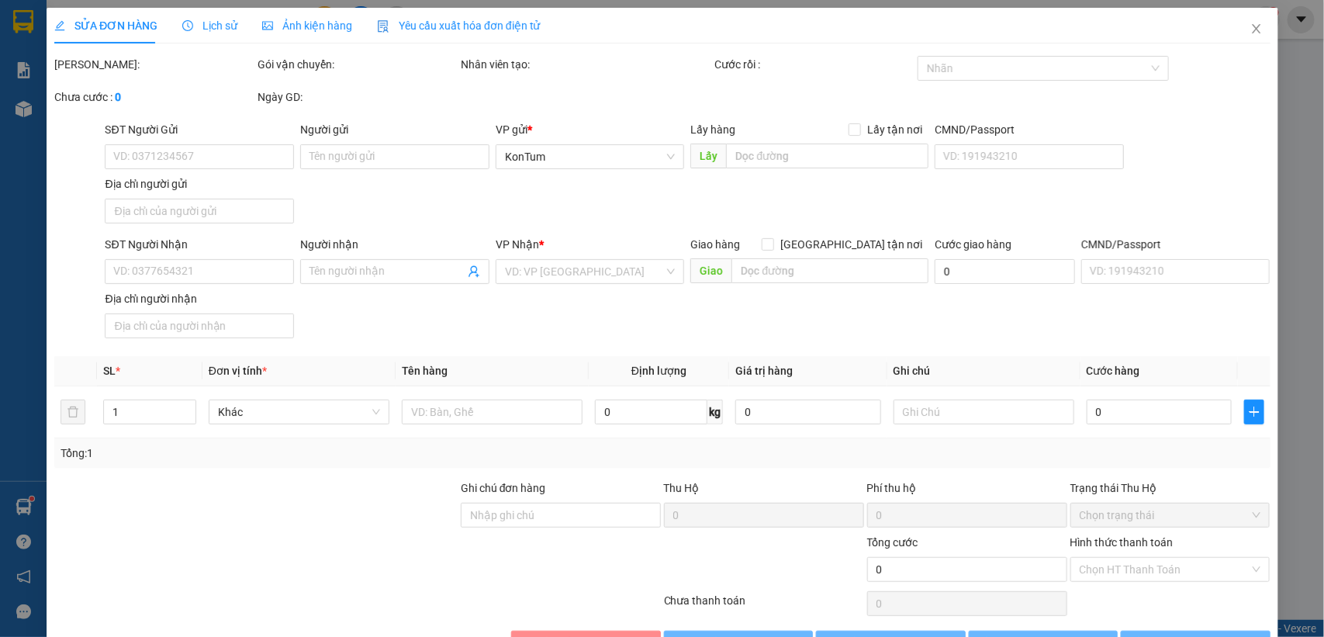
type input "0853187779"
type input "trúc"
type input "0987391657"
type input "thắm"
type input "bố lá bd"
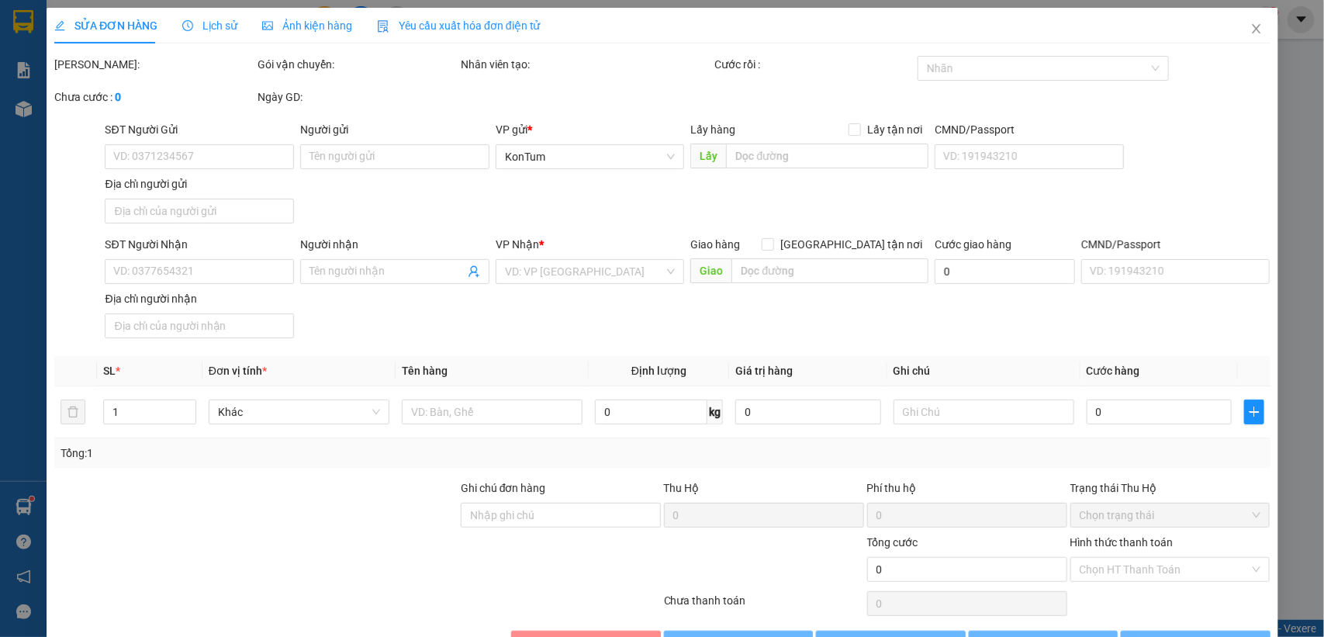
type input "40.000"
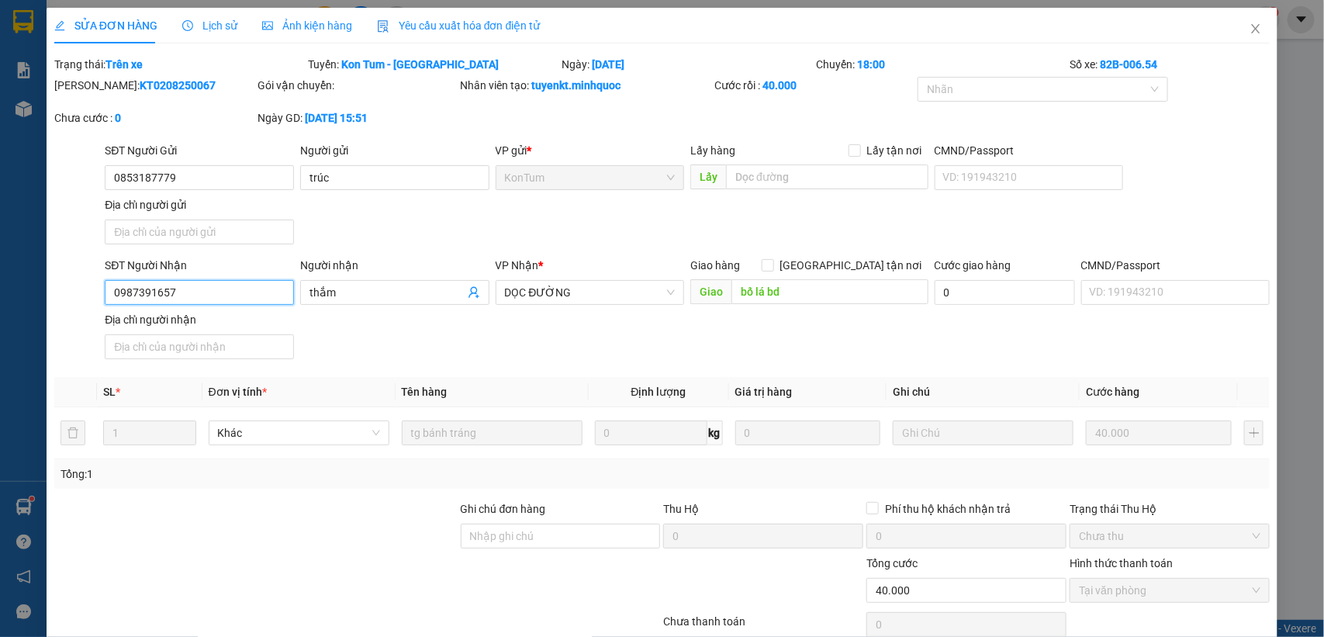
click at [247, 284] on input "0987391657" at bounding box center [199, 292] width 189 height 25
click at [1251, 26] on icon "close" at bounding box center [1255, 28] width 9 height 9
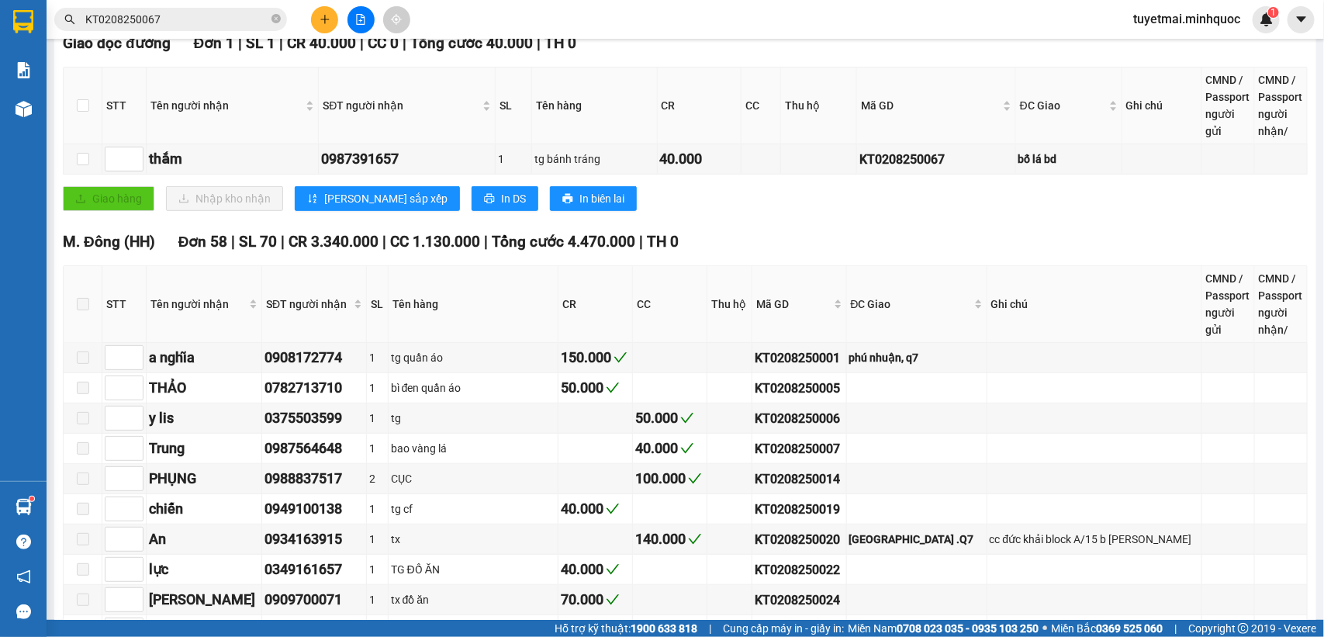
scroll to position [291, 0]
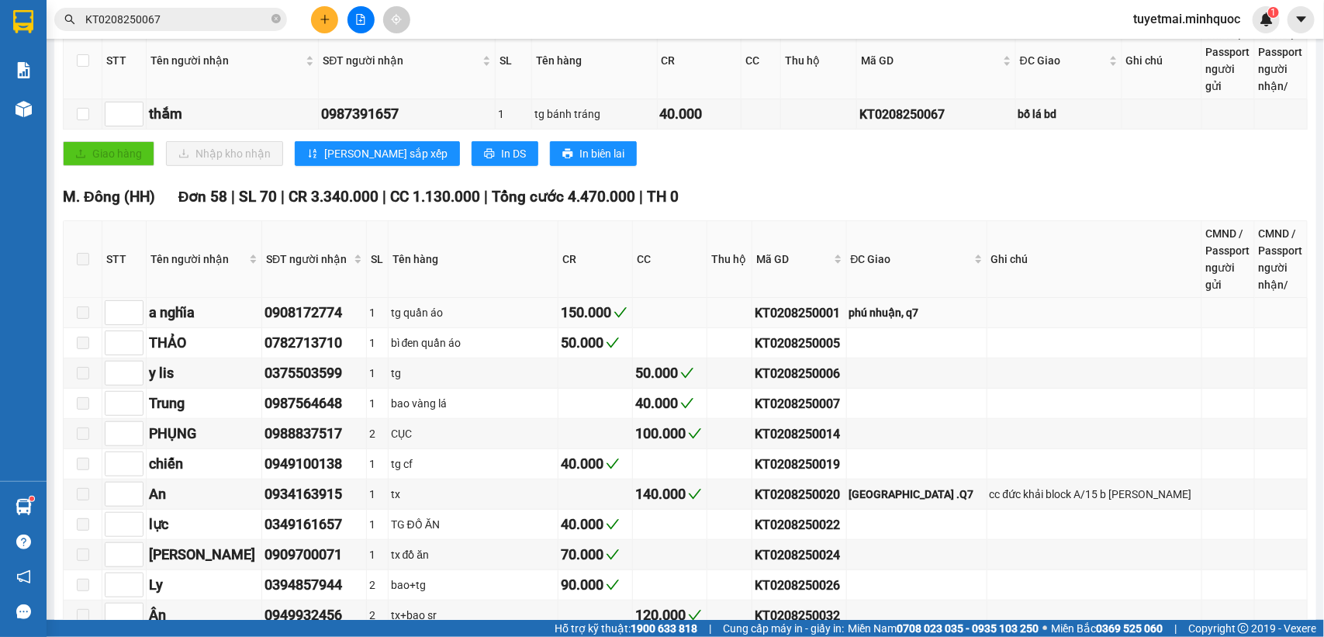
click at [813, 323] on div "KT0208250001" at bounding box center [798, 312] width 88 height 19
click at [819, 350] on div "KT0208250005" at bounding box center [798, 342] width 88 height 19
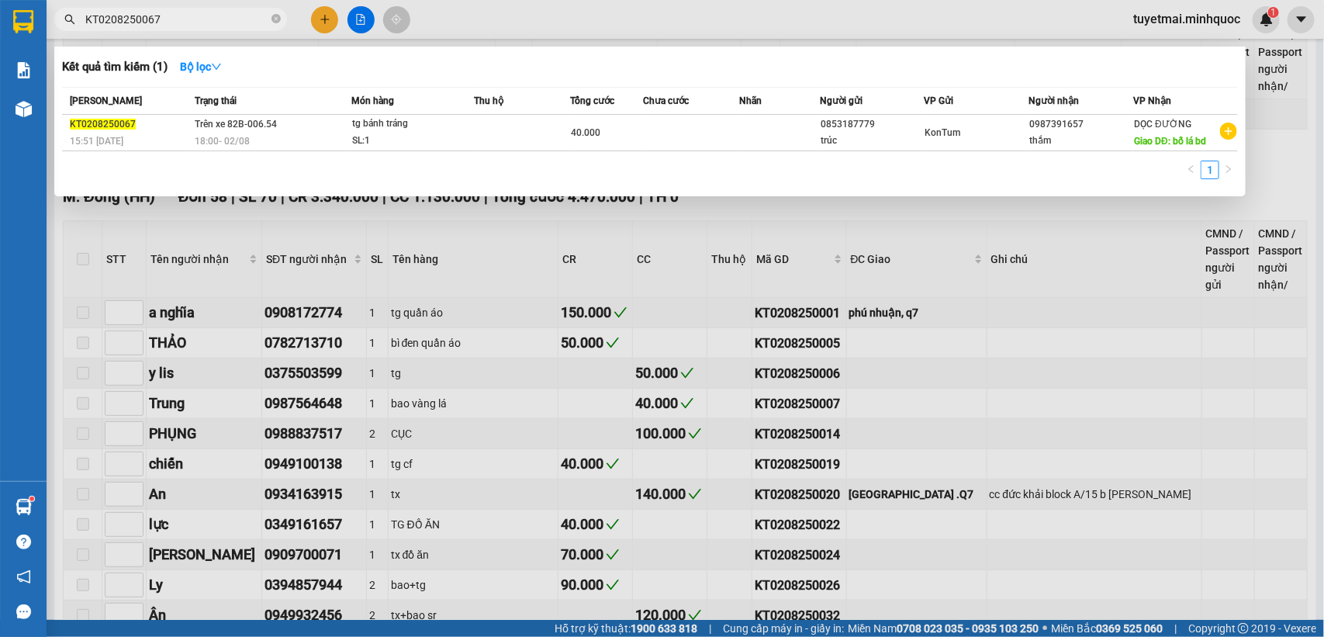
click at [185, 17] on input "KT0208250067" at bounding box center [176, 19] width 183 height 17
paste input "05"
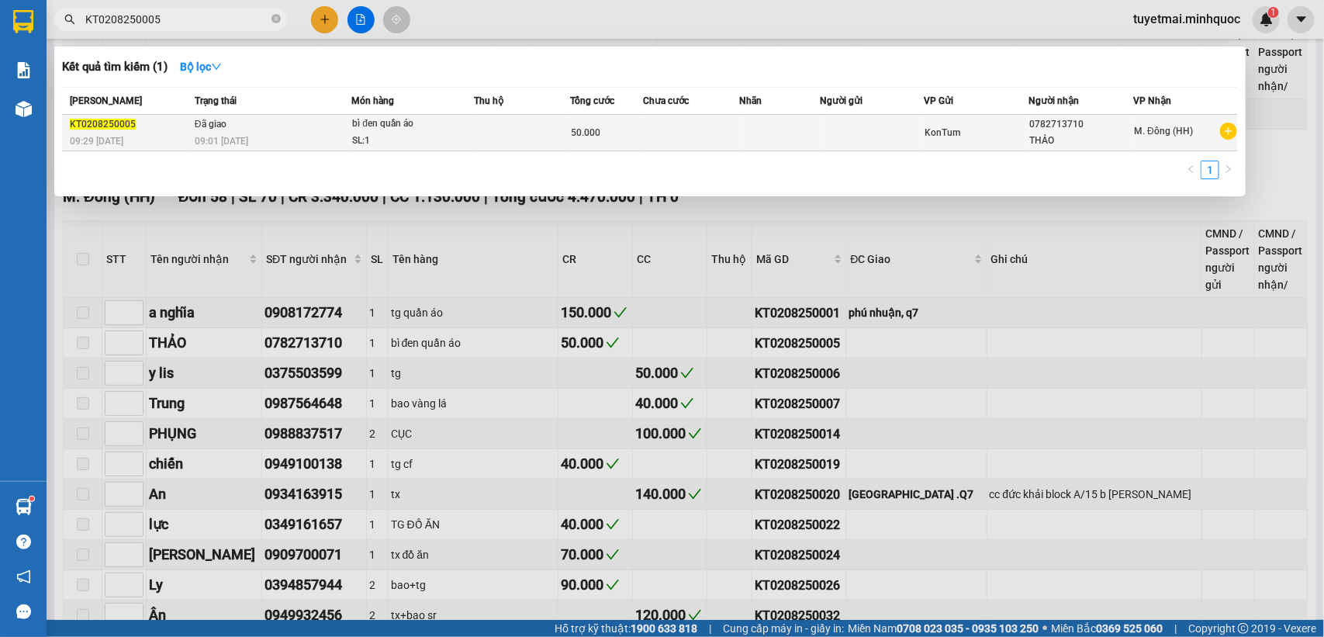
type input "KT0208250005"
click at [417, 126] on div "bì đen quần áo" at bounding box center [410, 124] width 116 height 17
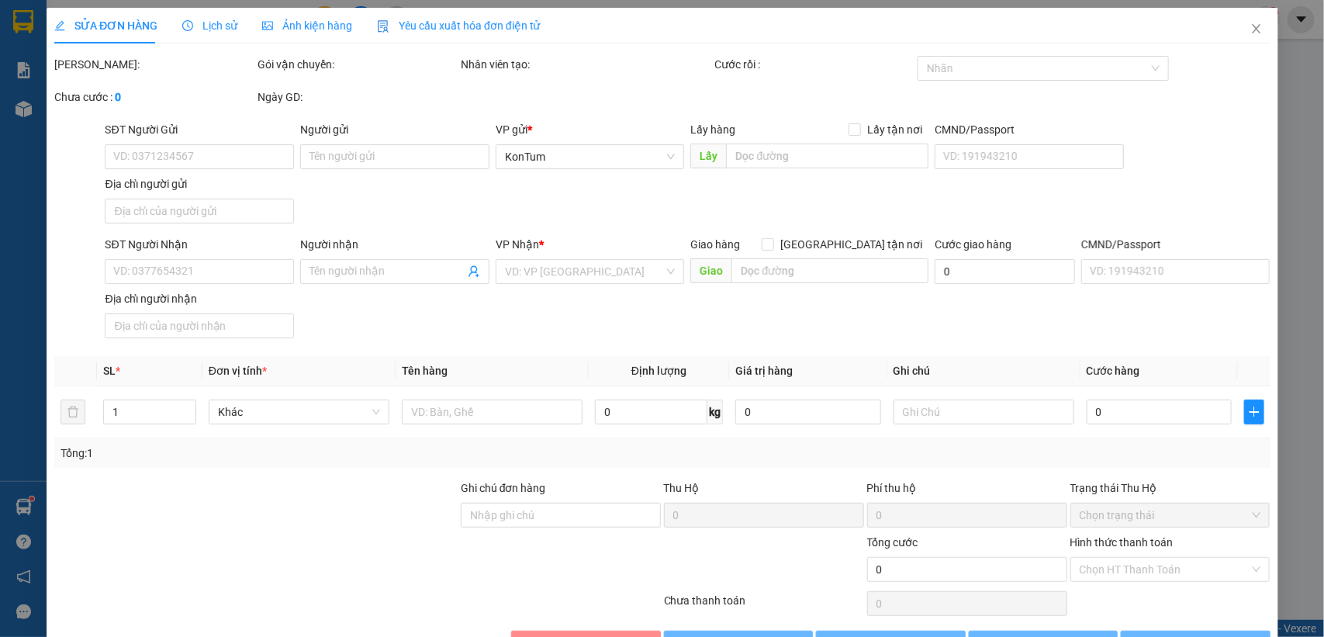
type input "0782713710"
type input "THẢO"
type input "50.000"
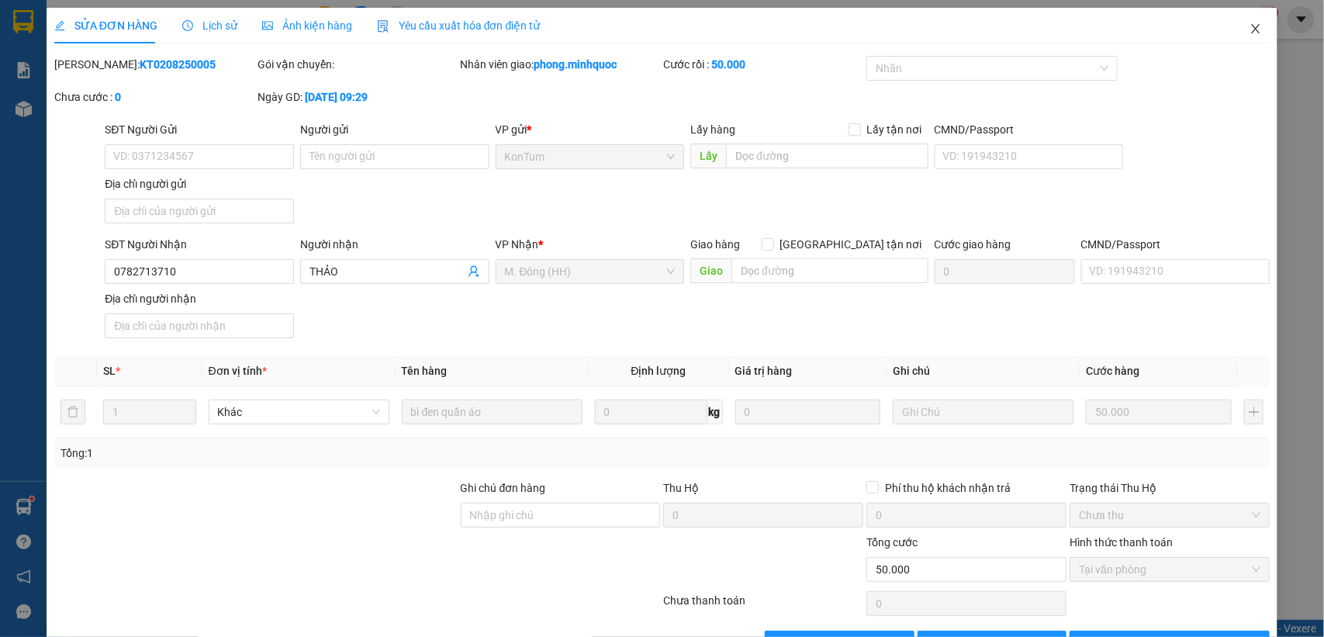
click at [1249, 29] on icon "close" at bounding box center [1255, 28] width 12 height 12
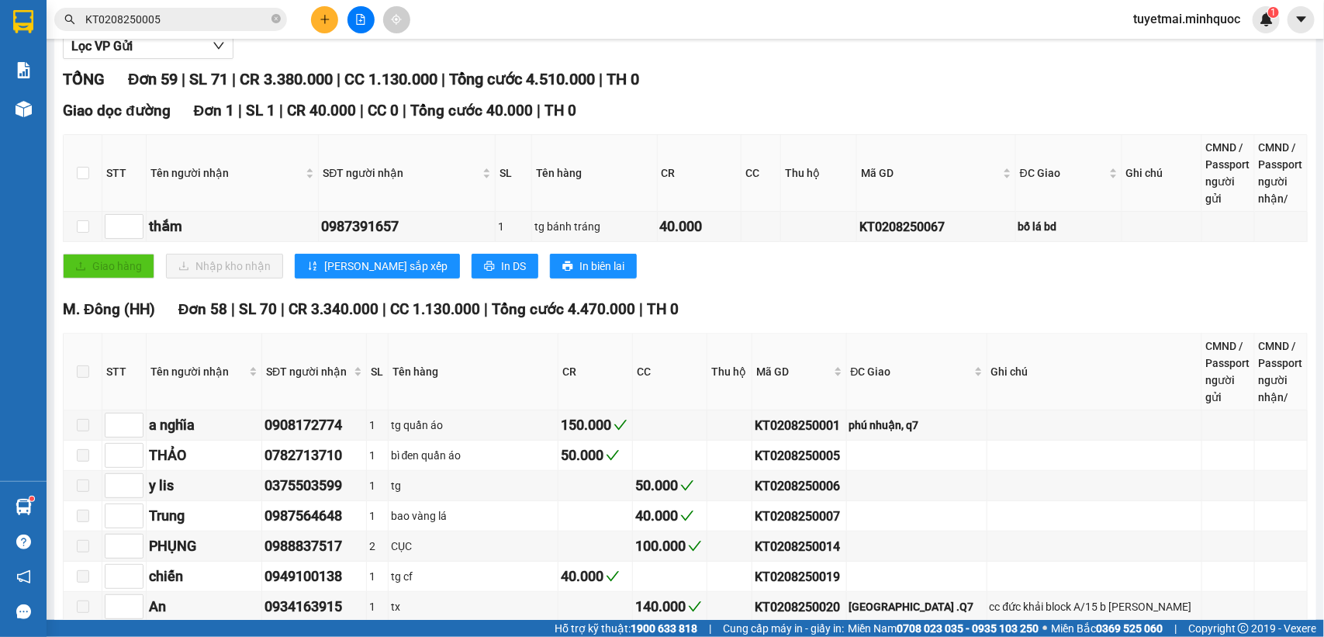
scroll to position [194, 0]
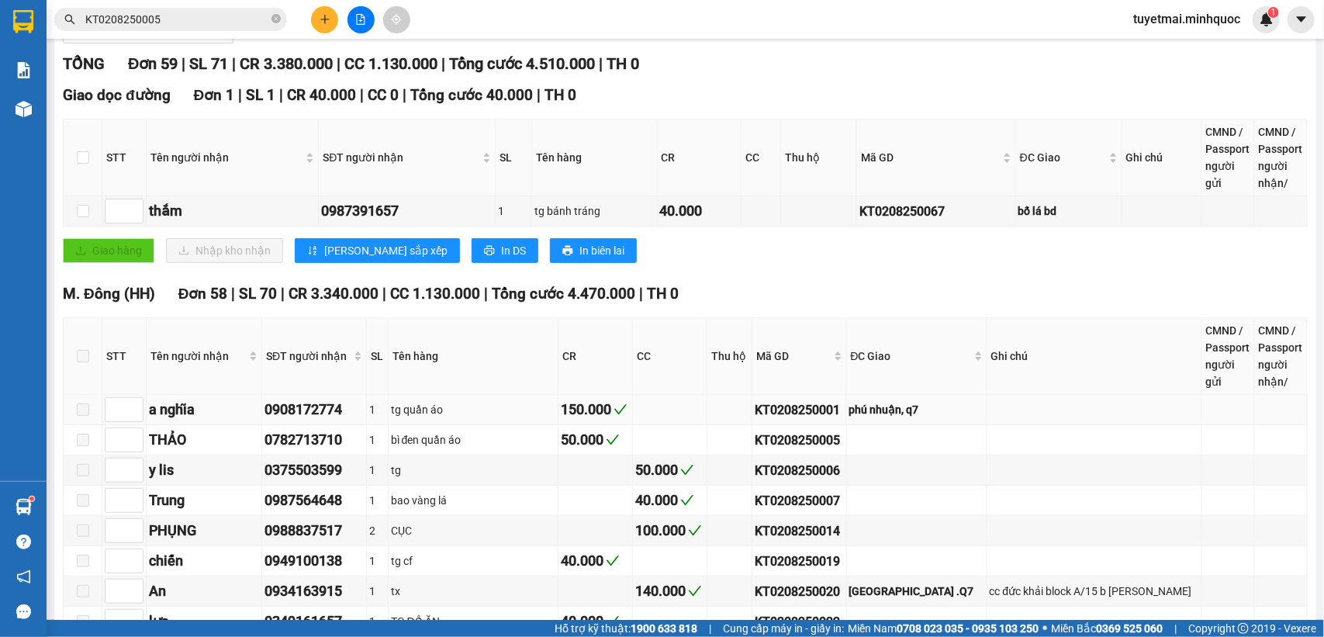
click at [803, 419] on div "KT0208250001" at bounding box center [798, 409] width 88 height 19
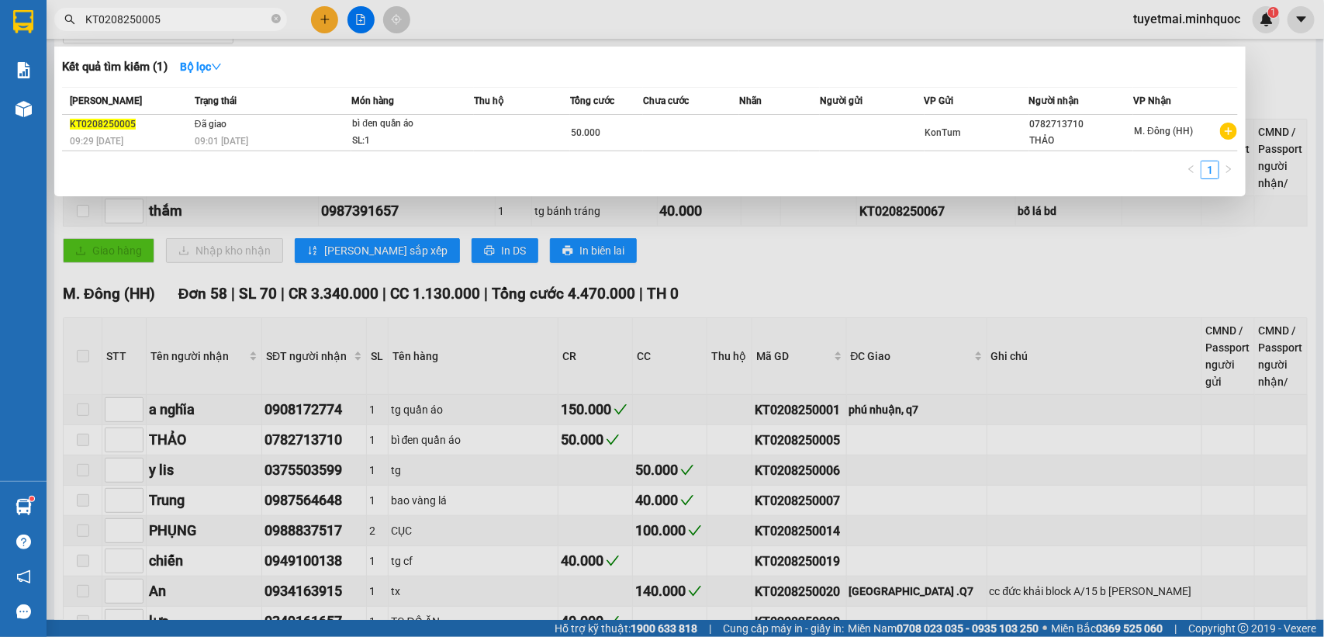
click at [233, 9] on span "KT0208250005" at bounding box center [170, 19] width 233 height 23
click at [221, 17] on input "KT0208250005" at bounding box center [176, 19] width 183 height 17
paste input "1"
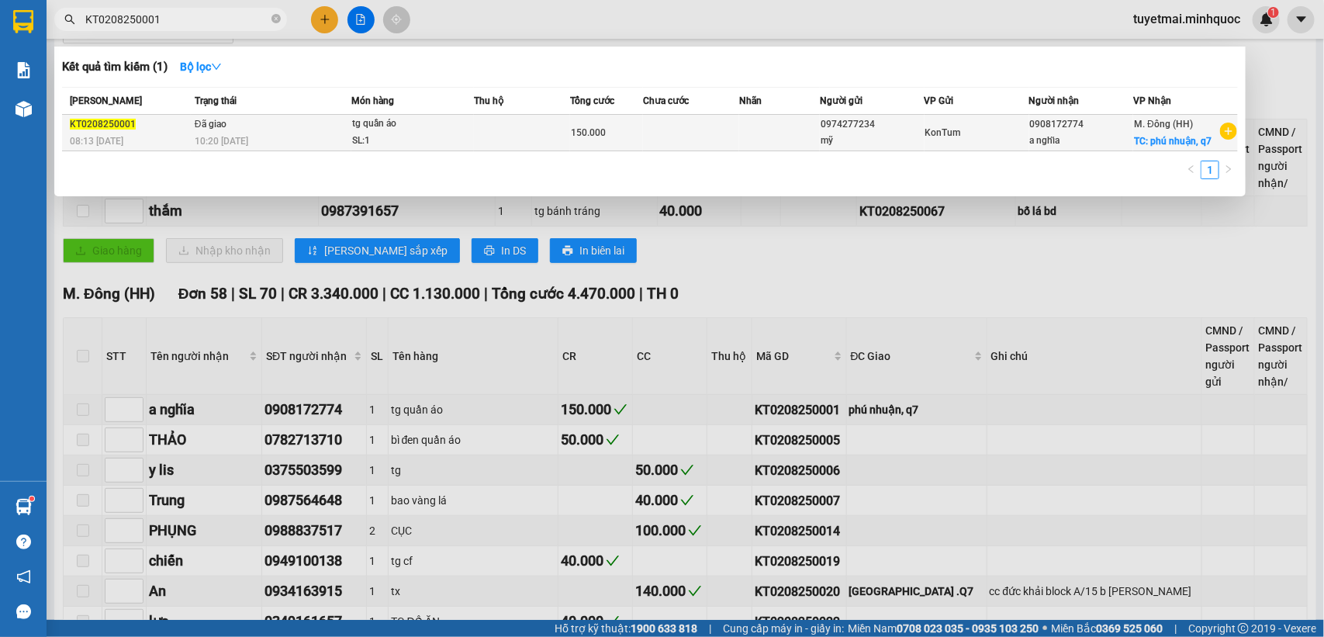
type input "KT0208250001"
click at [603, 136] on span "150.000" at bounding box center [588, 132] width 35 height 11
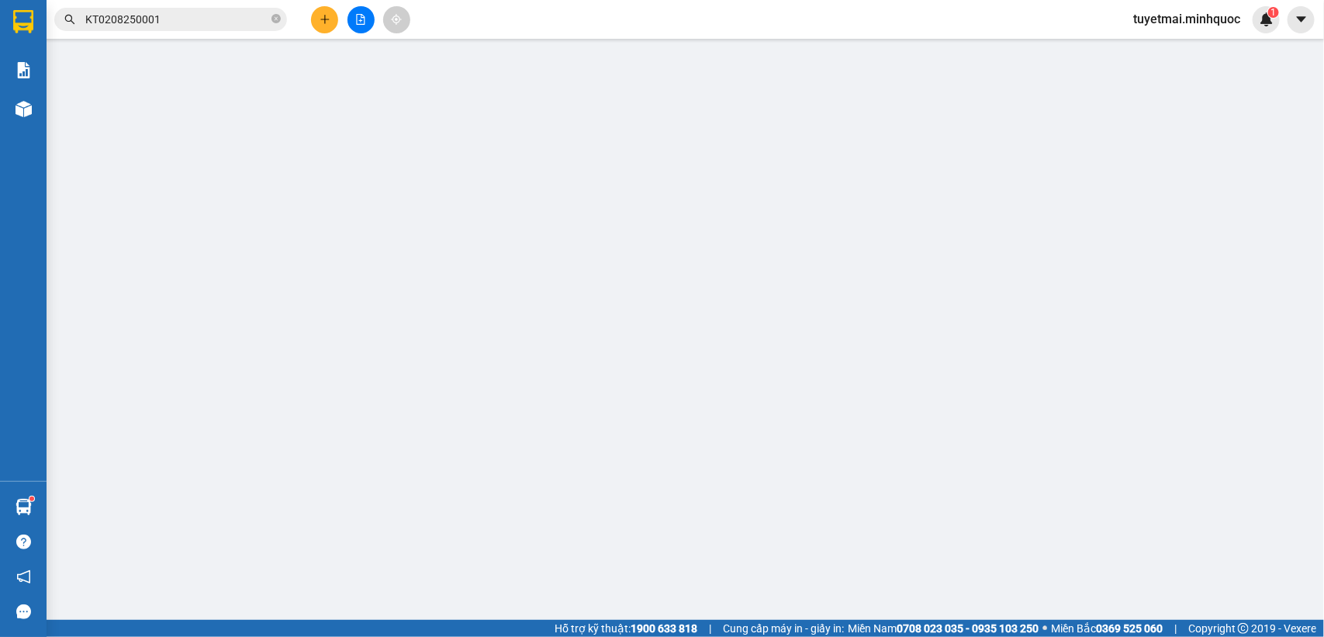
type input "0974277234"
type input "mỹ"
type input "0908172774"
type input "a nghĩa"
checkbox input "true"
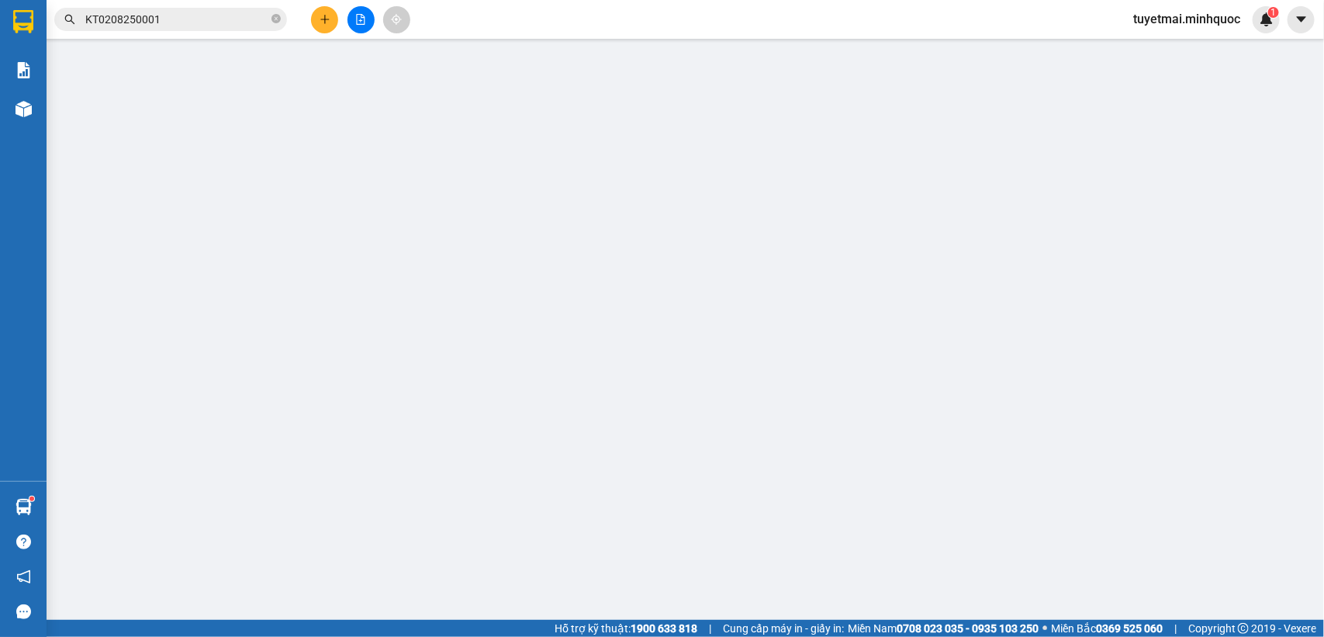
type input "phú nhuận, q7"
type input "90.000"
type input "150.000"
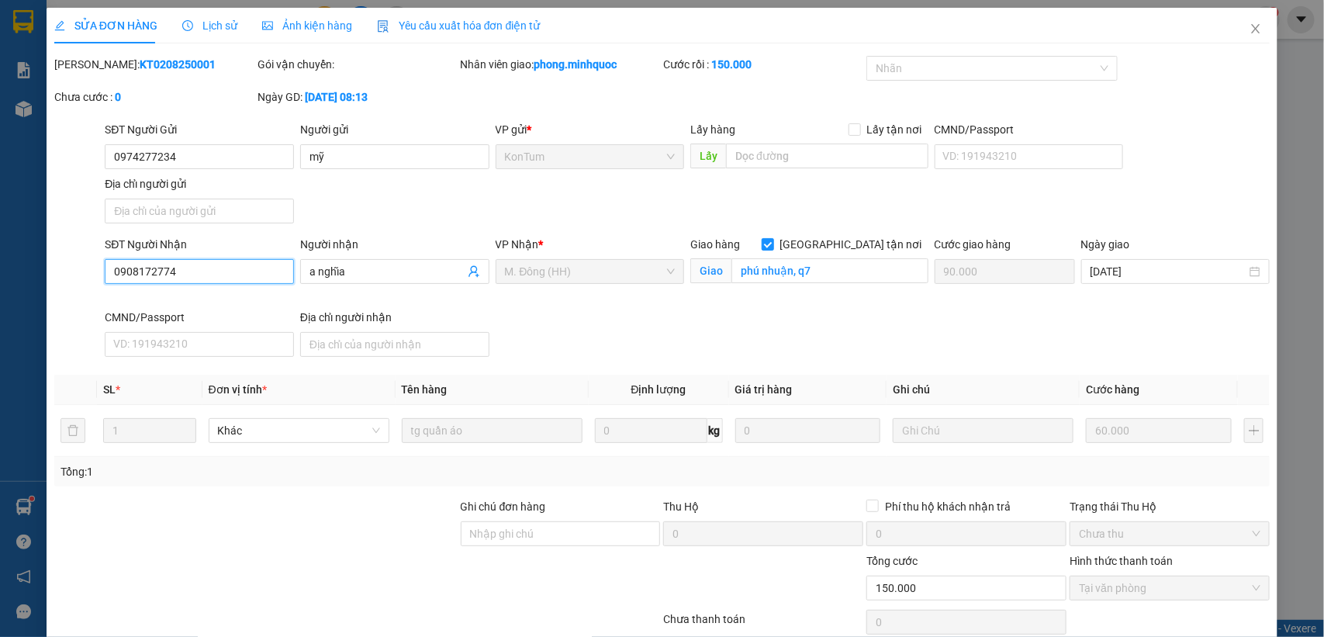
click at [210, 281] on input "0908172774" at bounding box center [199, 271] width 189 height 25
click at [1249, 29] on icon "close" at bounding box center [1255, 28] width 12 height 12
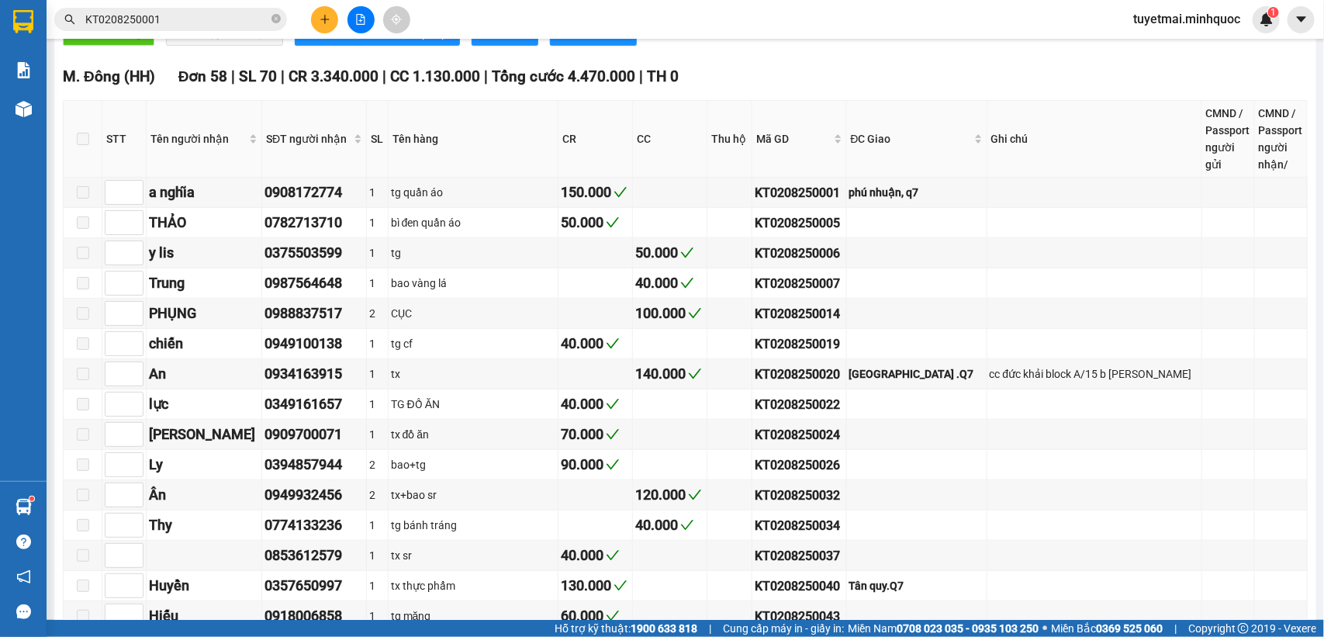
scroll to position [485, 0]
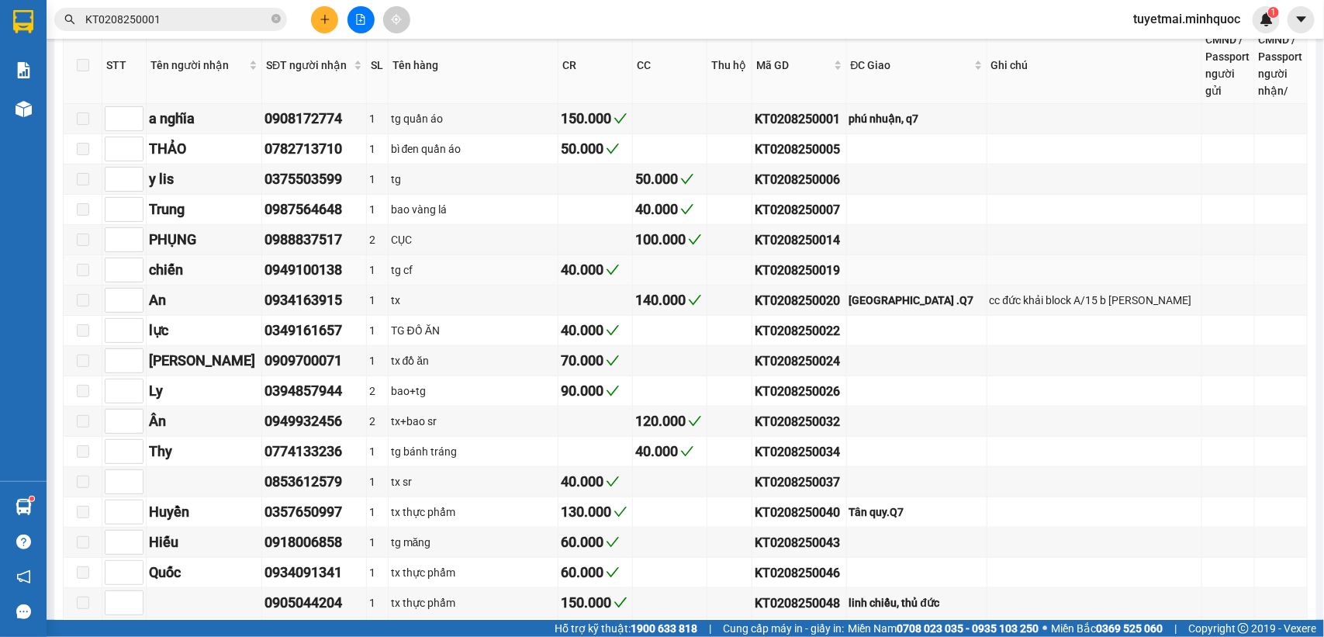
click at [811, 280] on div "KT0208250019" at bounding box center [798, 270] width 88 height 19
click at [171, 14] on input "KT0208250001" at bounding box center [176, 19] width 183 height 17
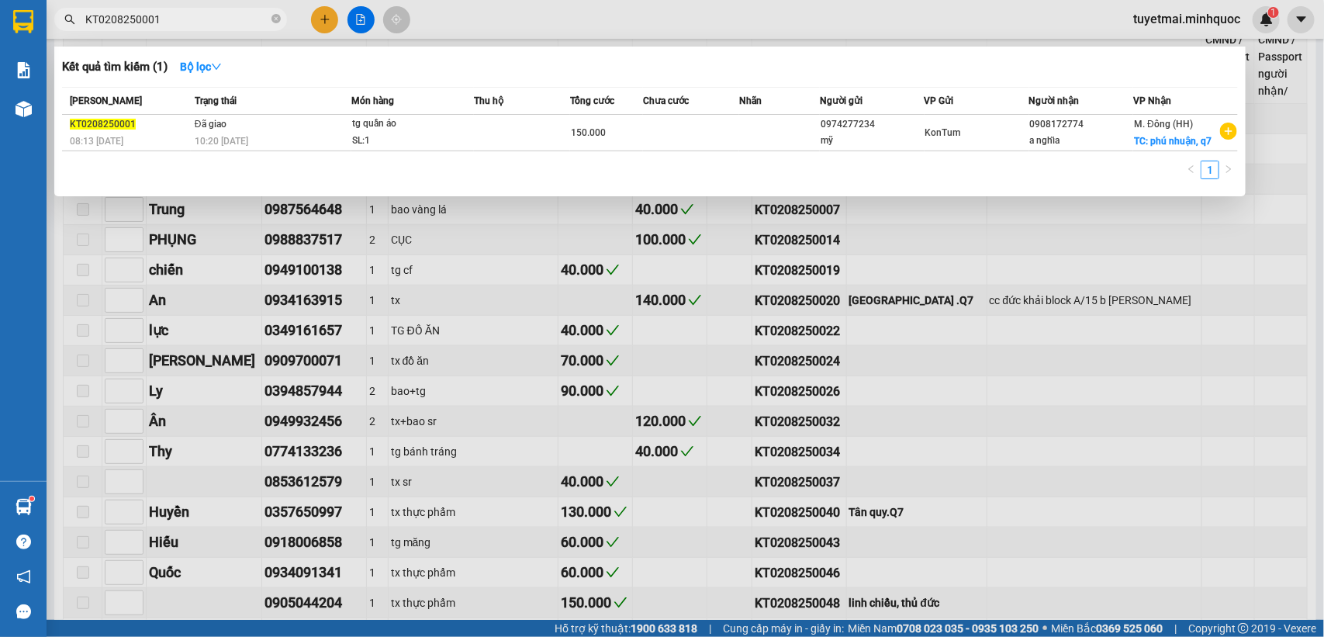
paste input "19"
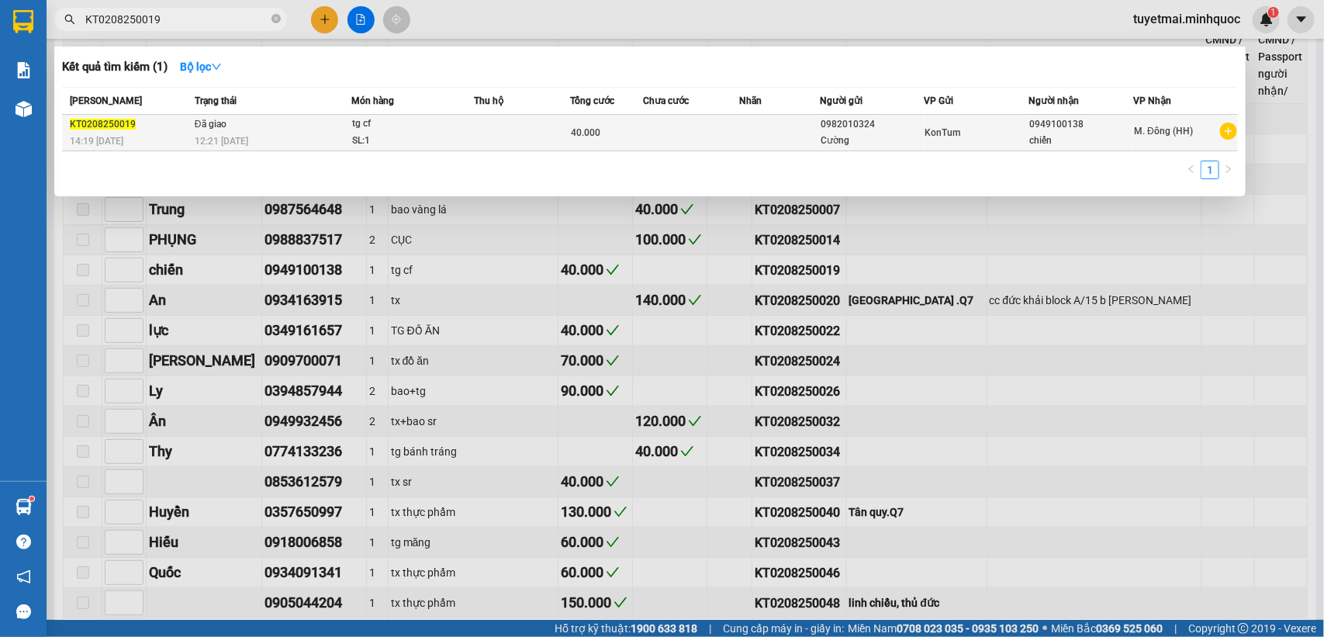
type input "KT0208250019"
click at [475, 128] on td at bounding box center [522, 133] width 96 height 36
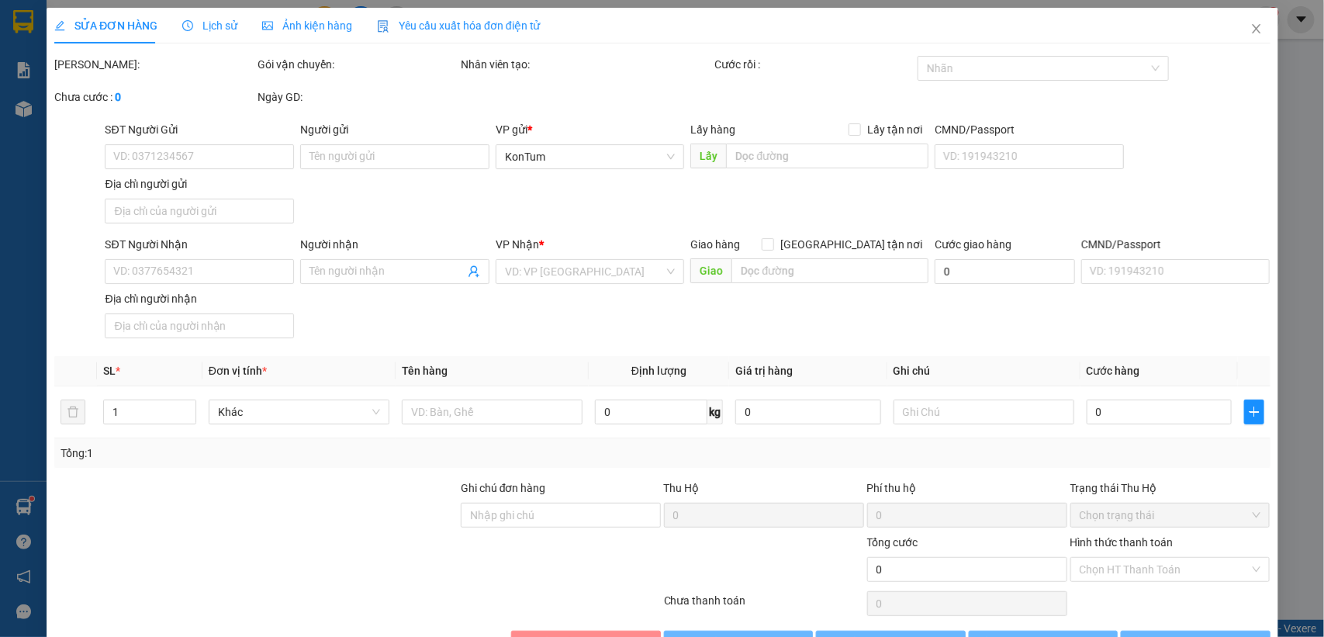
type input "0982010324"
type input "Cường"
type input "0949100138"
type input "chiến"
type input "40.000"
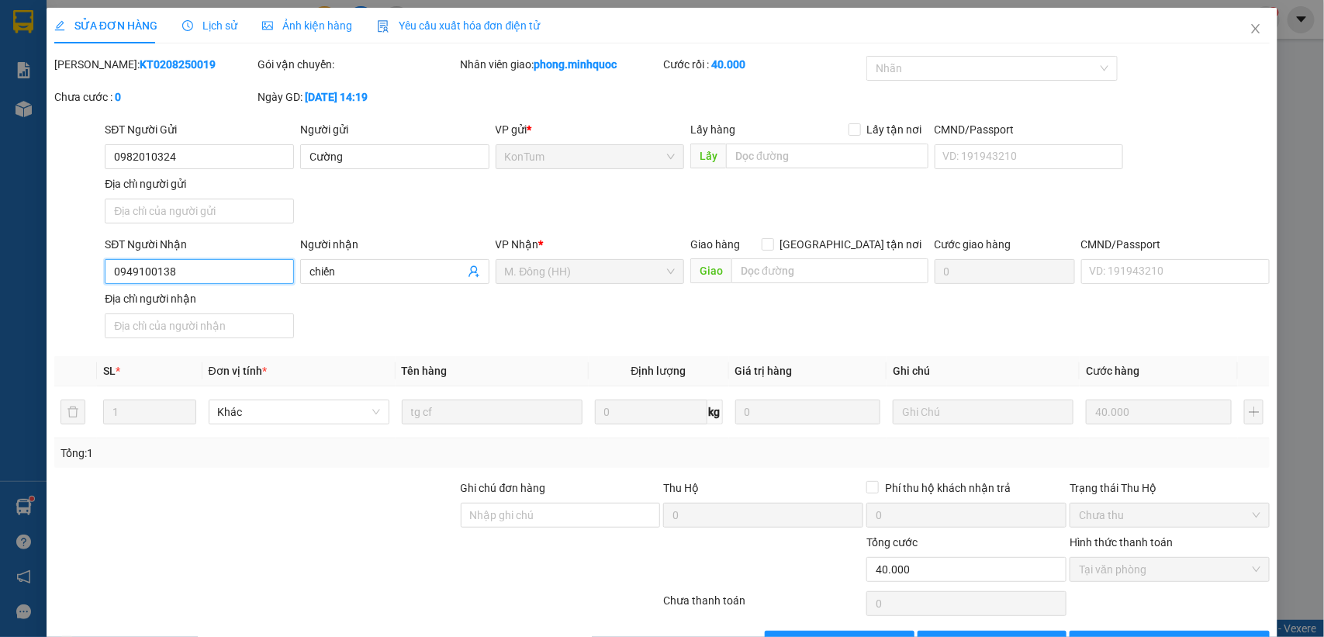
click at [219, 281] on input "0949100138" at bounding box center [199, 271] width 189 height 25
click at [1249, 29] on icon "close" at bounding box center [1255, 28] width 12 height 12
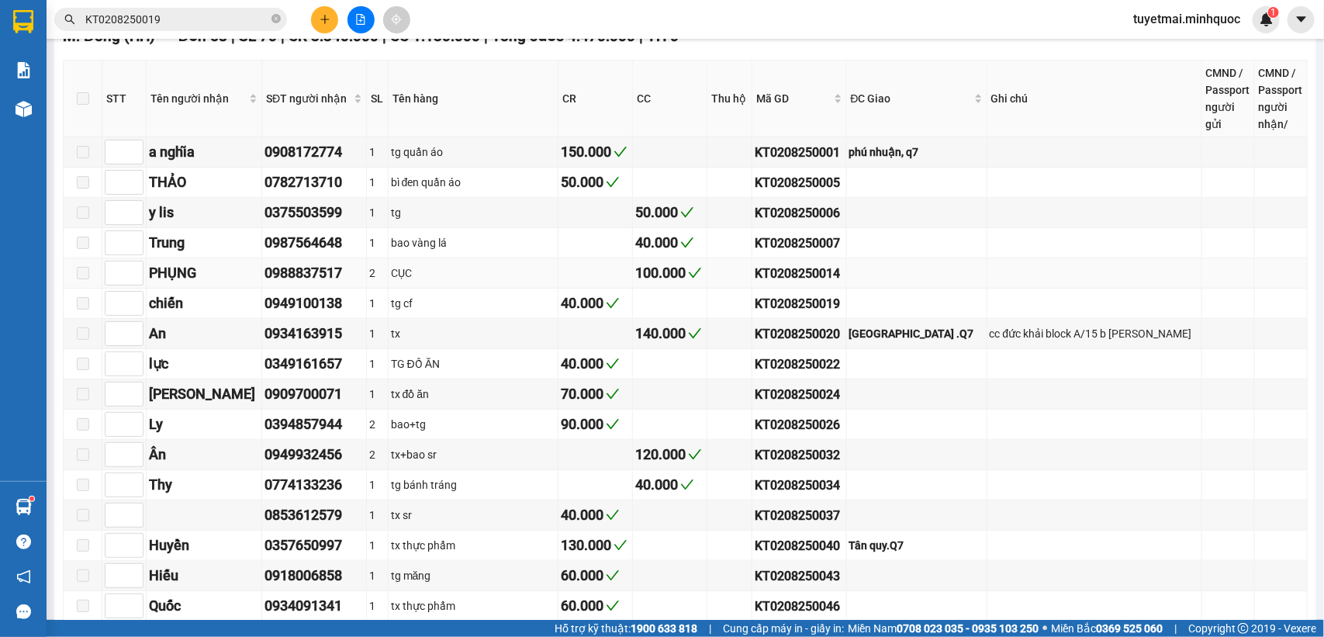
scroll to position [485, 0]
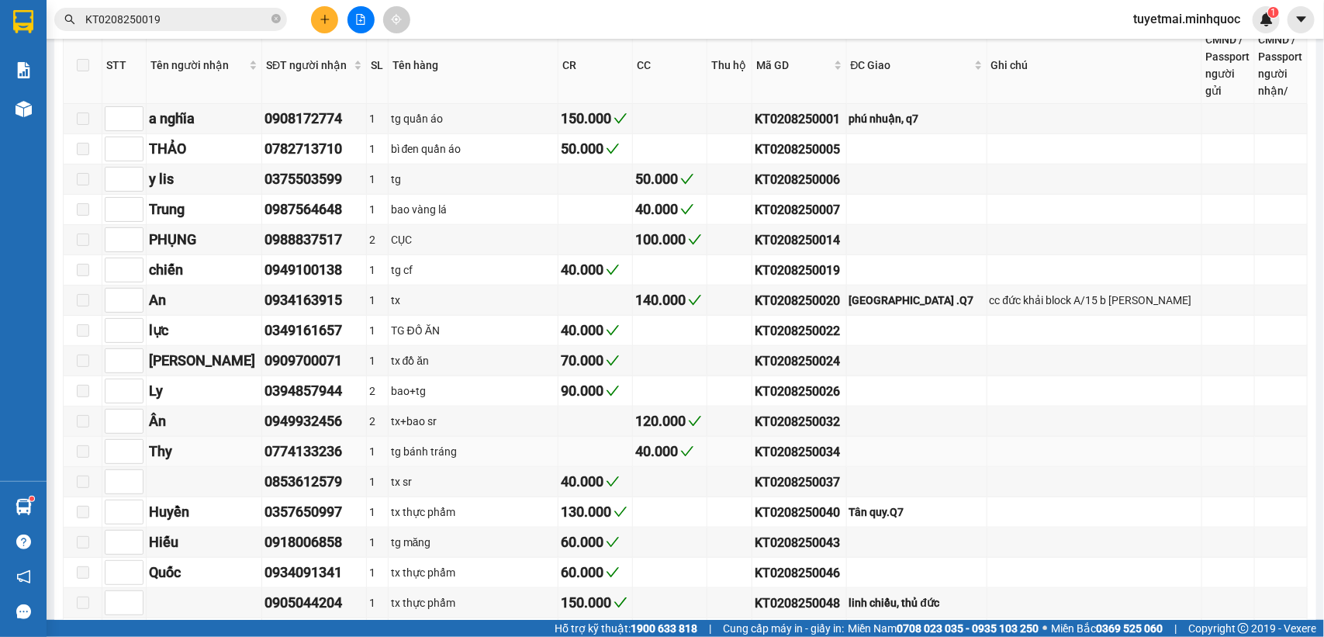
click at [800, 461] on div "KT0208250034" at bounding box center [798, 451] width 88 height 19
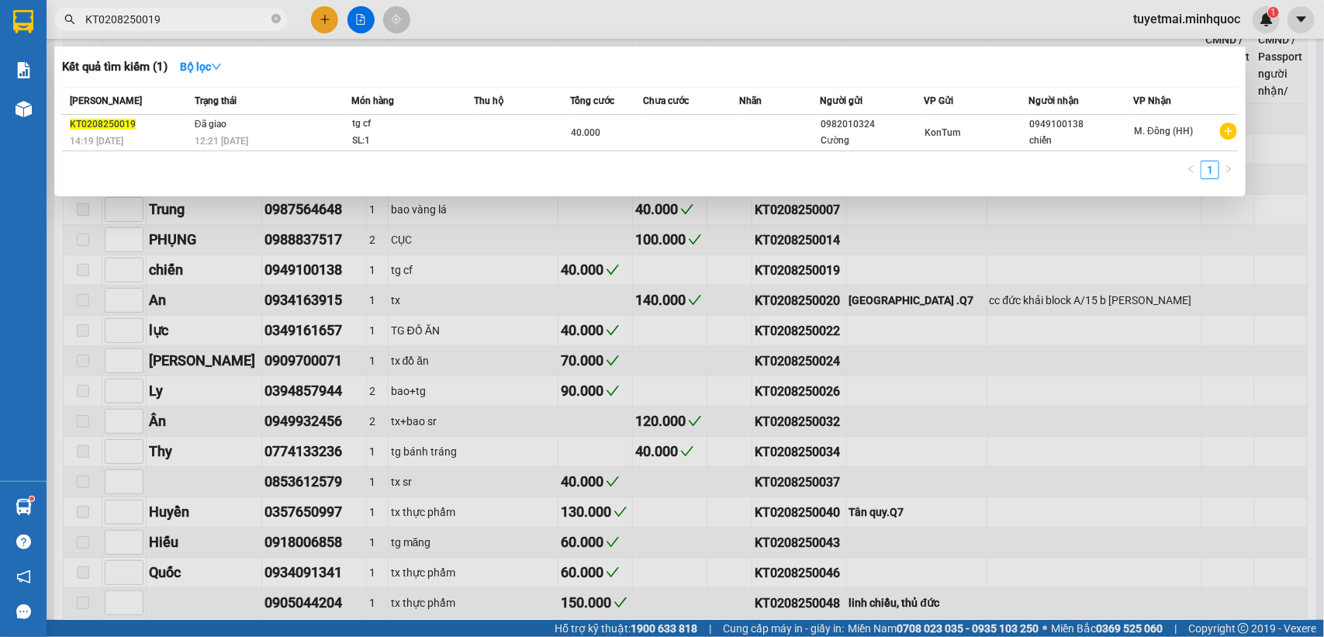
click at [195, 17] on input "KT0208250019" at bounding box center [176, 19] width 183 height 17
paste input "34"
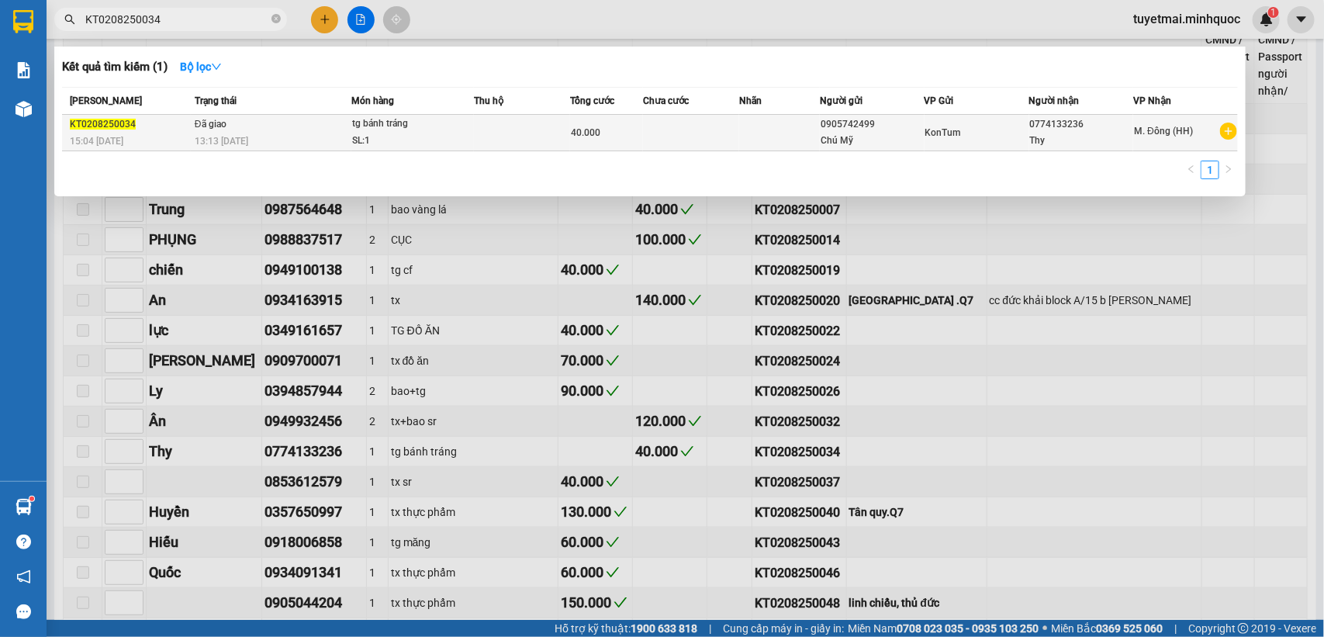
type input "KT0208250034"
click at [665, 138] on td at bounding box center [691, 133] width 96 height 36
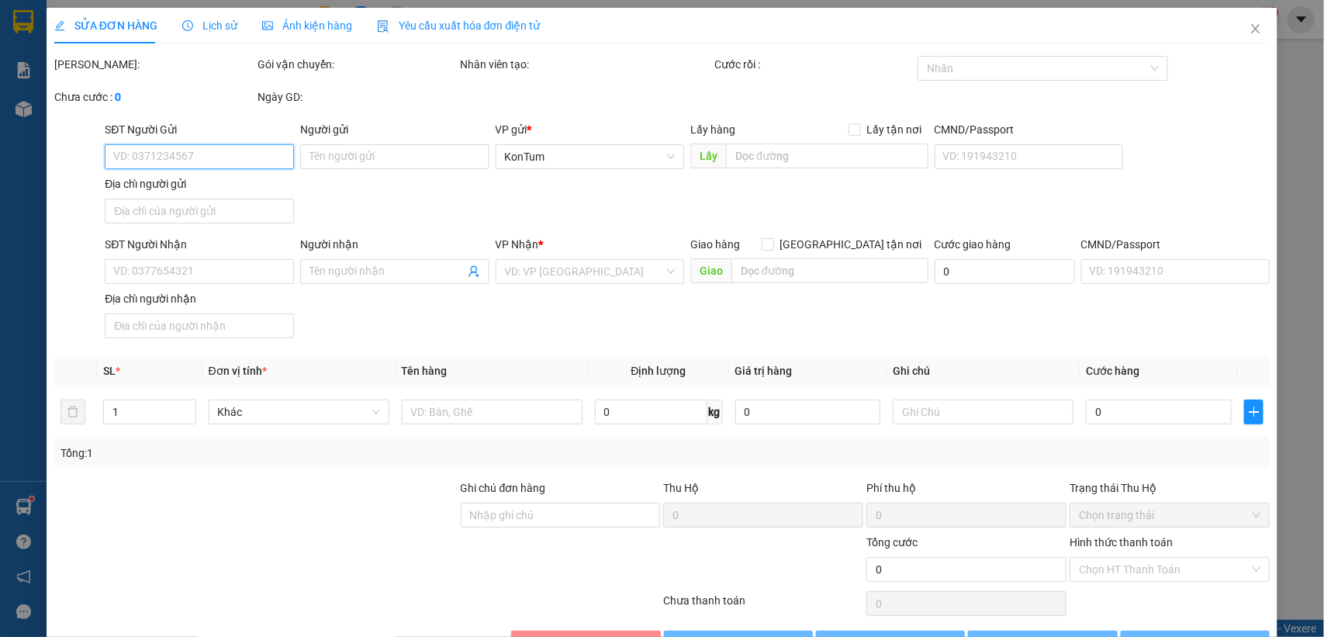
type input "0905742499"
type input "Chú Mỹ"
type input "0774133236"
type input "Thy"
type input "40.000"
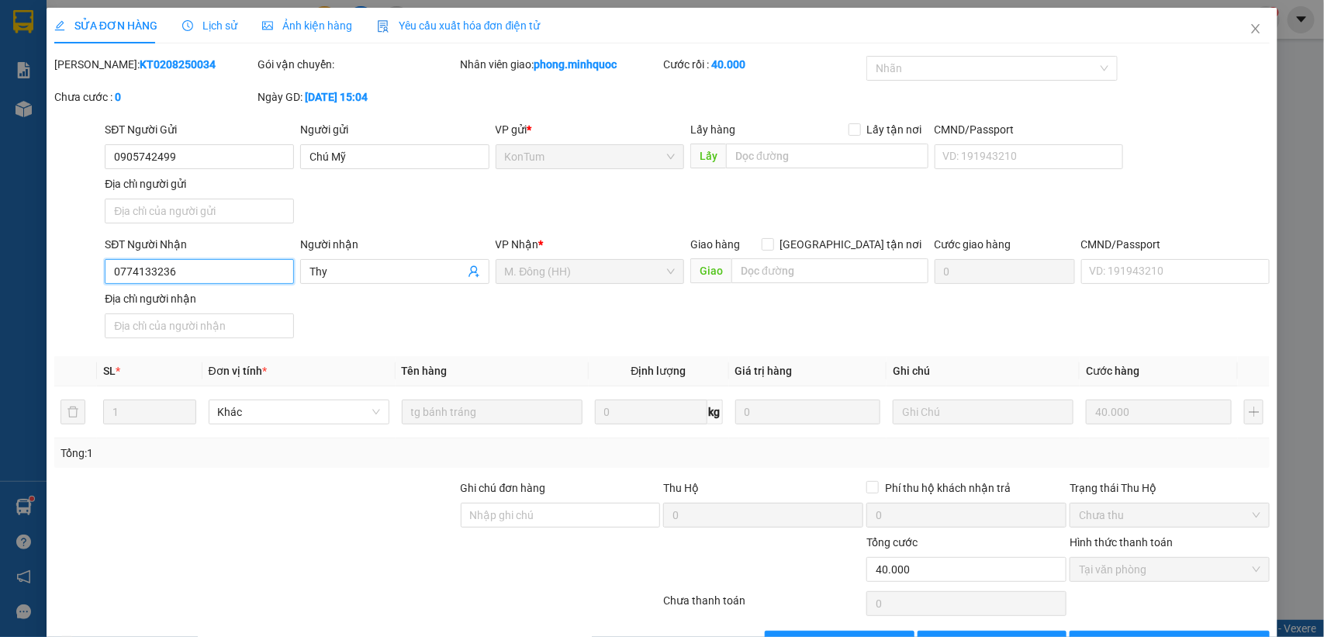
click at [180, 275] on input "0774133236" at bounding box center [199, 271] width 189 height 25
click at [1234, 29] on span "Close" at bounding box center [1255, 29] width 43 height 43
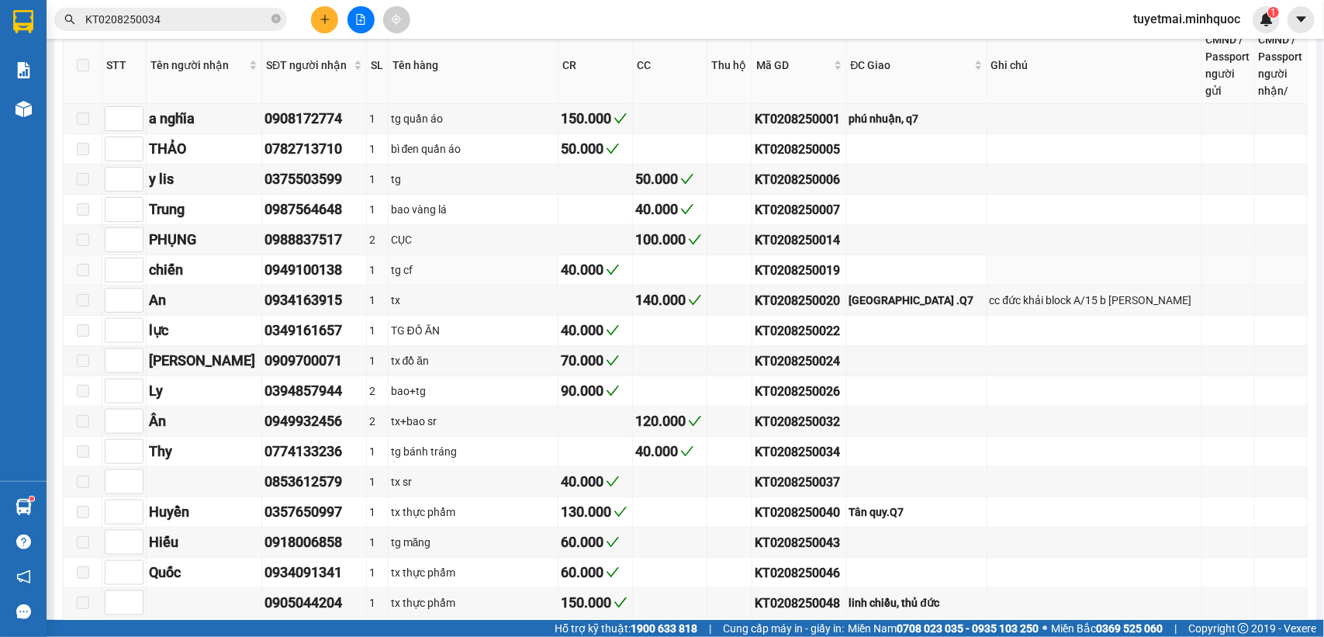
scroll to position [582, 0]
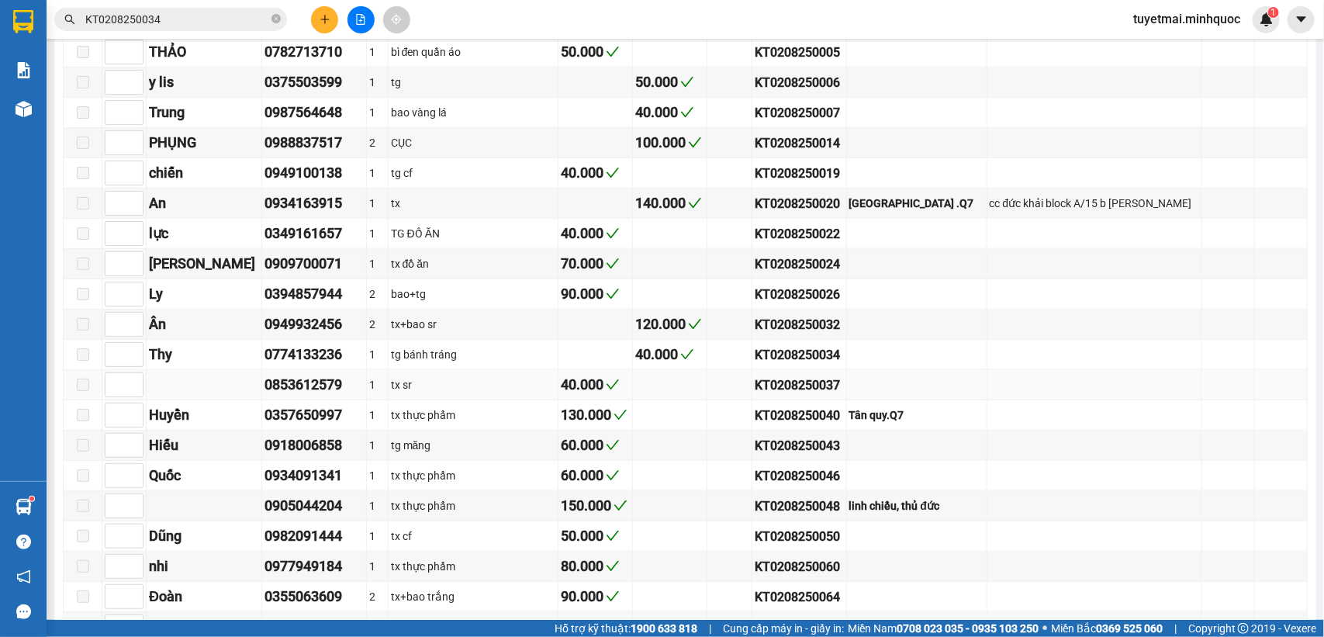
click at [792, 395] on div "KT0208250037" at bounding box center [798, 384] width 88 height 19
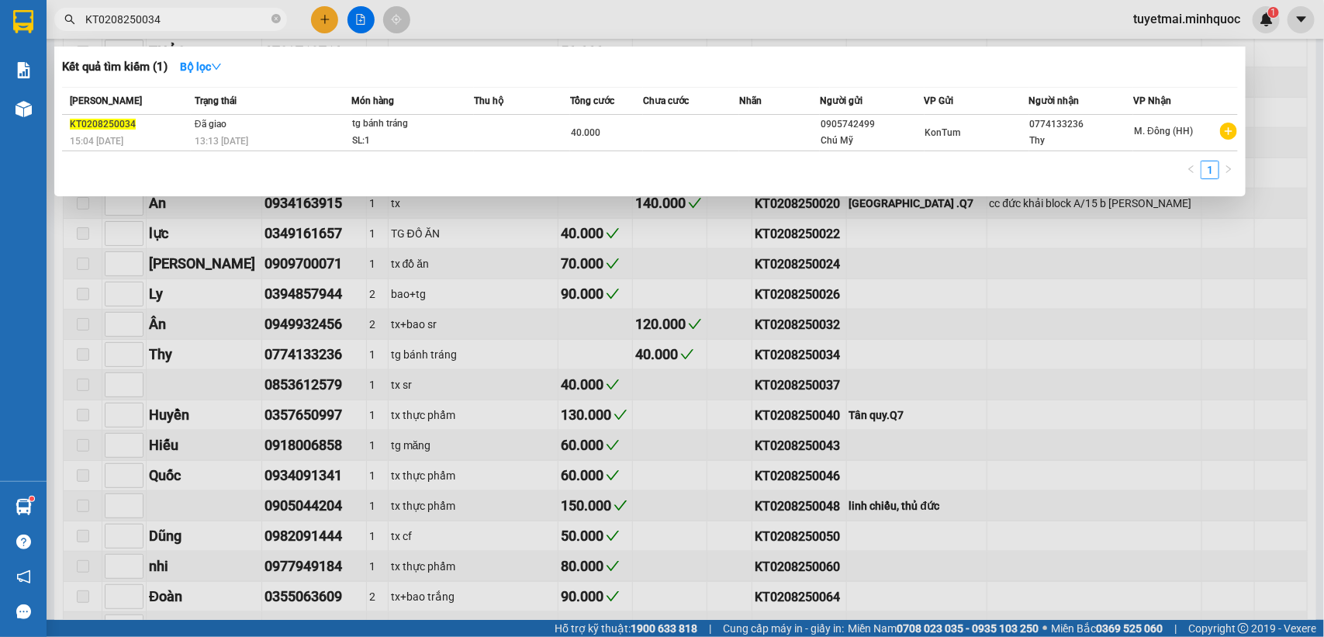
click at [215, 19] on input "KT0208250034" at bounding box center [176, 19] width 183 height 17
paste input "7"
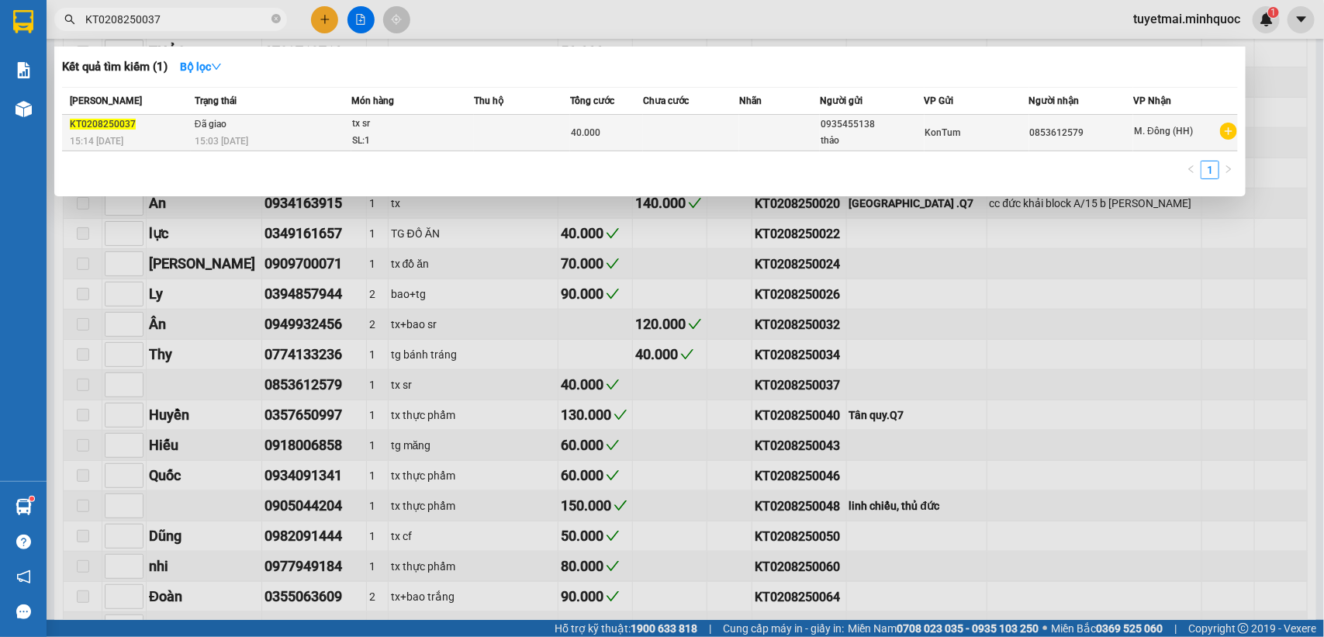
type input "KT0208250037"
click at [571, 132] on span "40.000" at bounding box center [585, 132] width 29 height 11
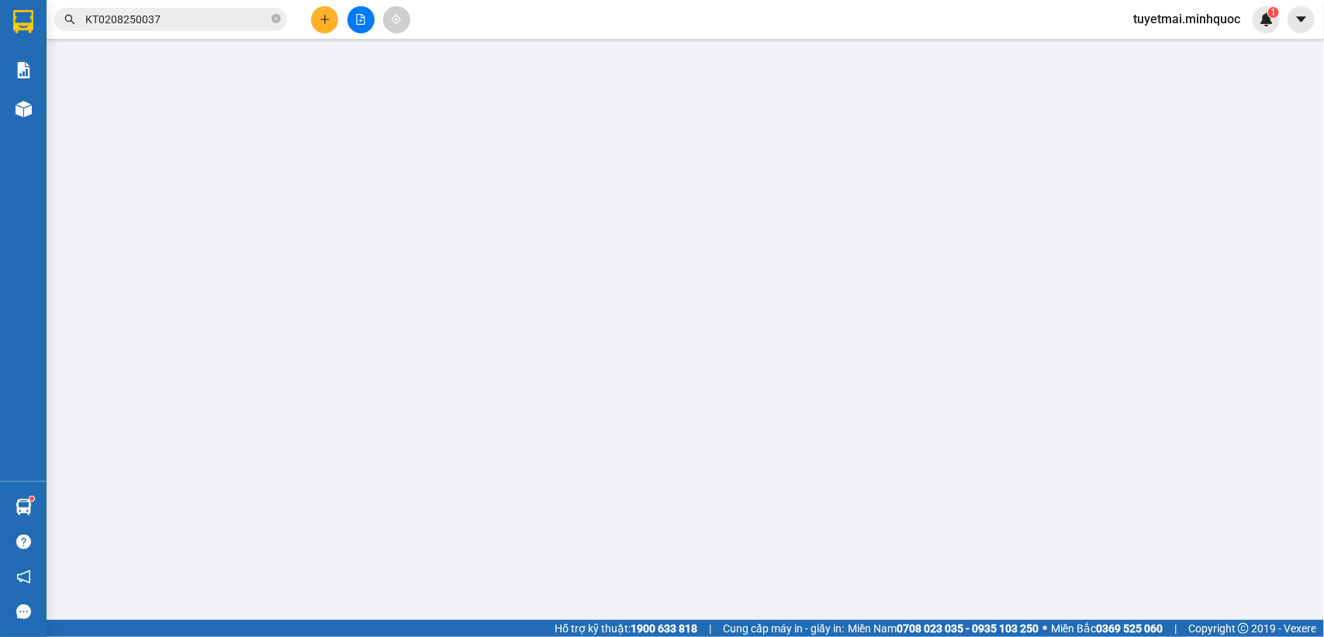
type input "0935455138"
type input "thảo"
type input "0853612579"
type input "40.000"
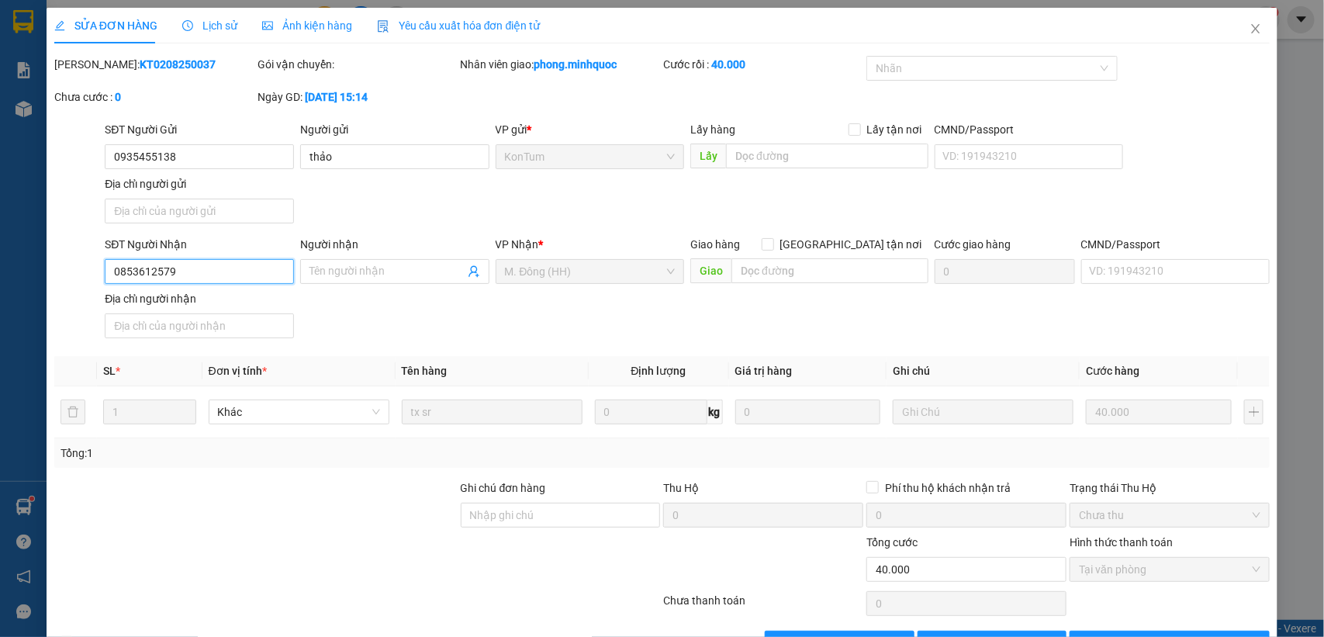
click at [208, 261] on input "0853612579" at bounding box center [199, 271] width 189 height 25
click at [1249, 25] on icon "close" at bounding box center [1255, 28] width 12 height 12
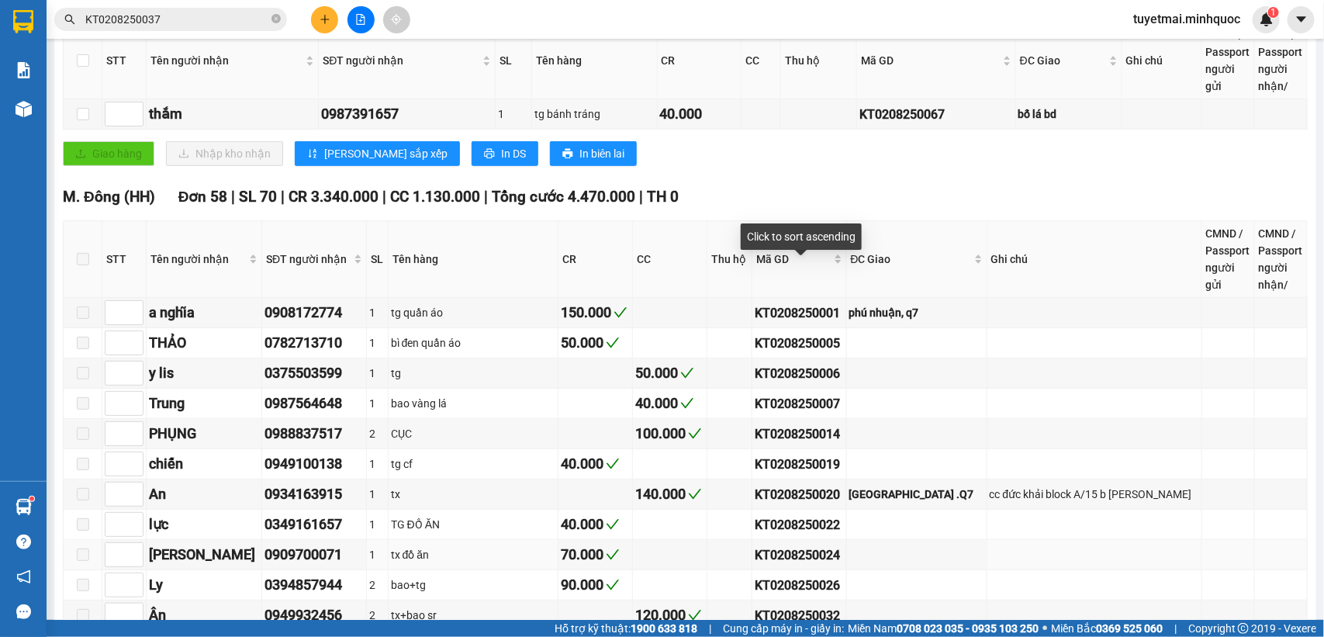
scroll to position [582, 0]
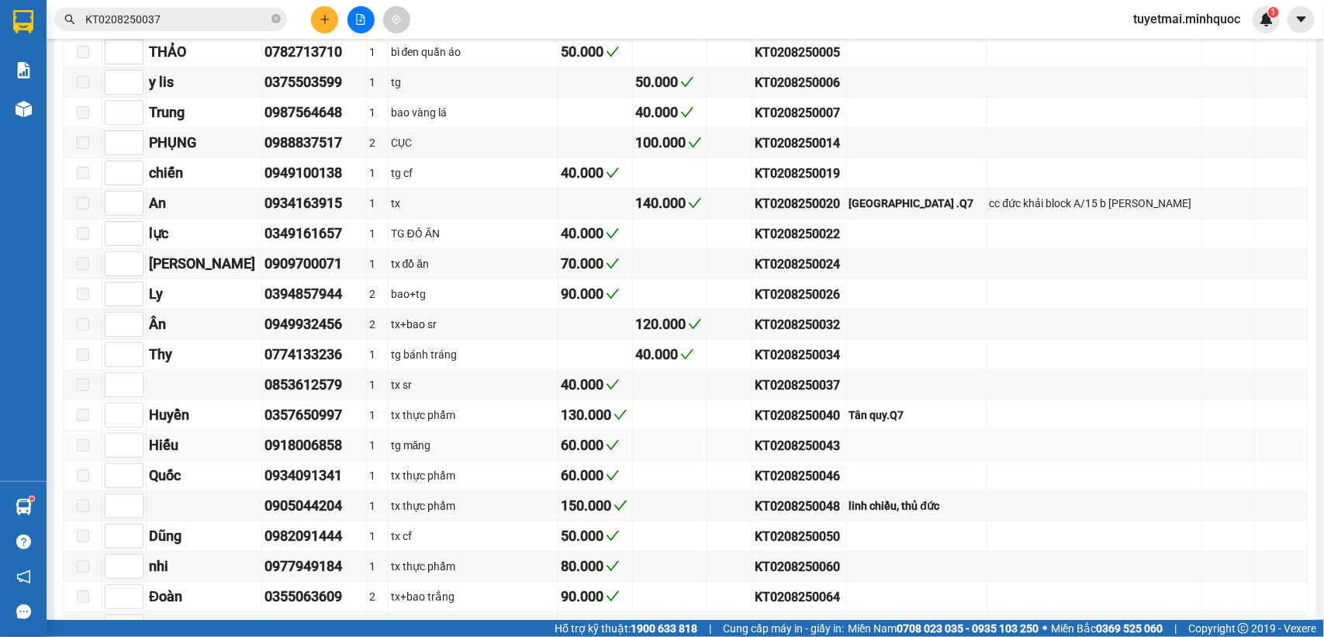
click at [799, 455] on div "KT0208250043" at bounding box center [798, 445] width 88 height 19
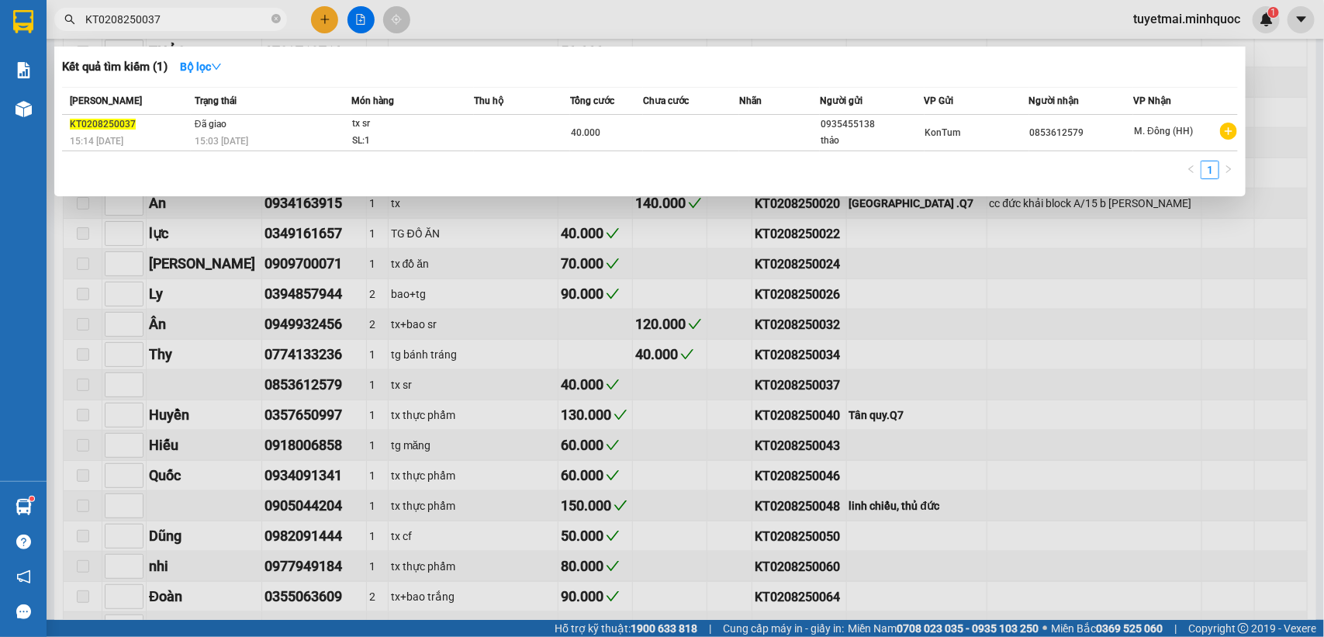
click at [187, 18] on input "KT0208250037" at bounding box center [176, 19] width 183 height 17
paste input "43"
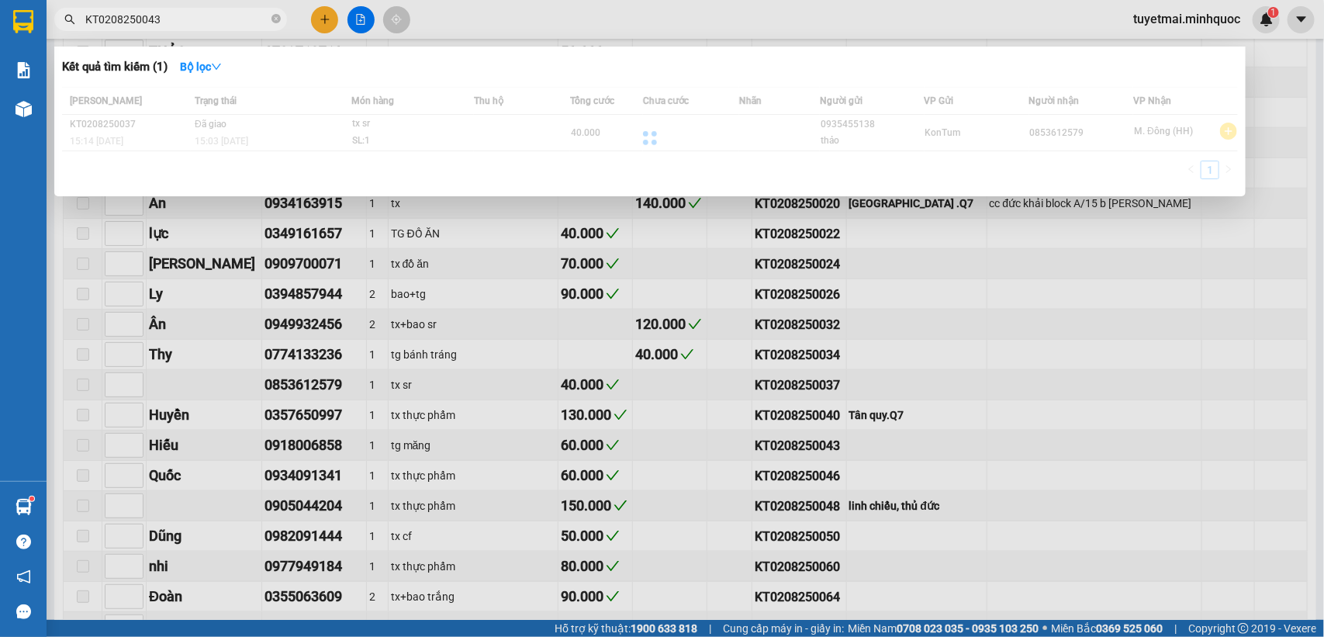
type input "KT0208250043"
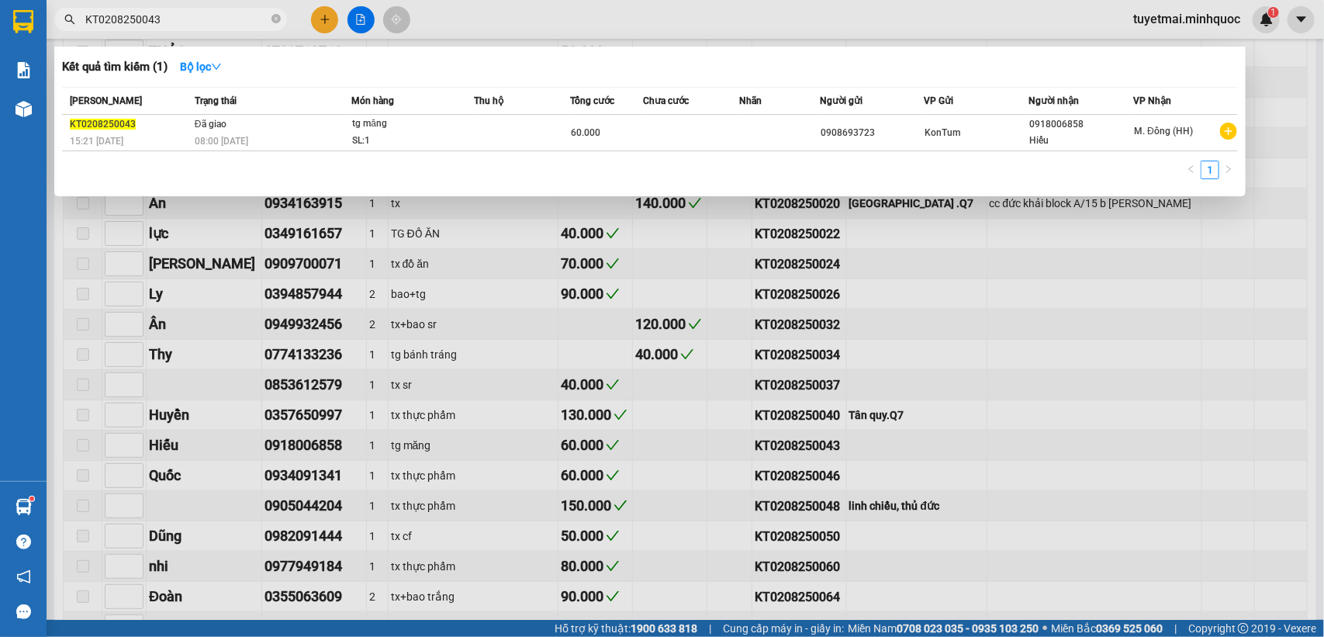
click at [524, 129] on td at bounding box center [522, 133] width 96 height 36
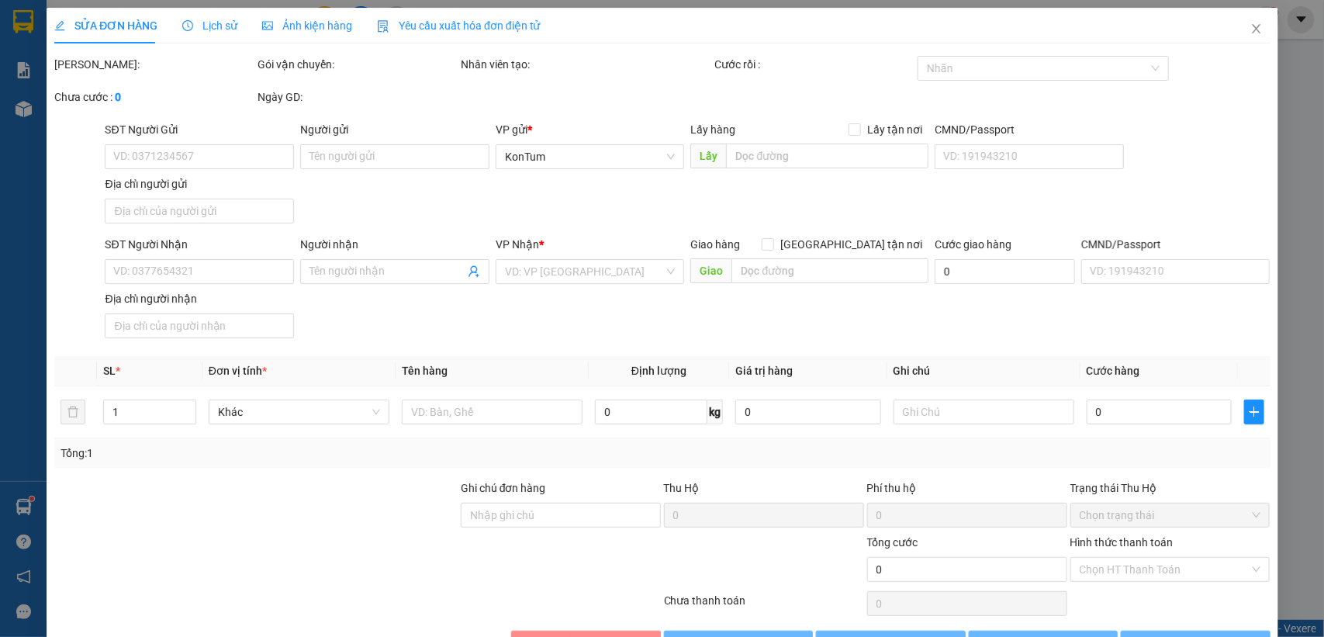
type input "0908693723"
type input "0918006858"
type input "Hiếu"
type input "60.000"
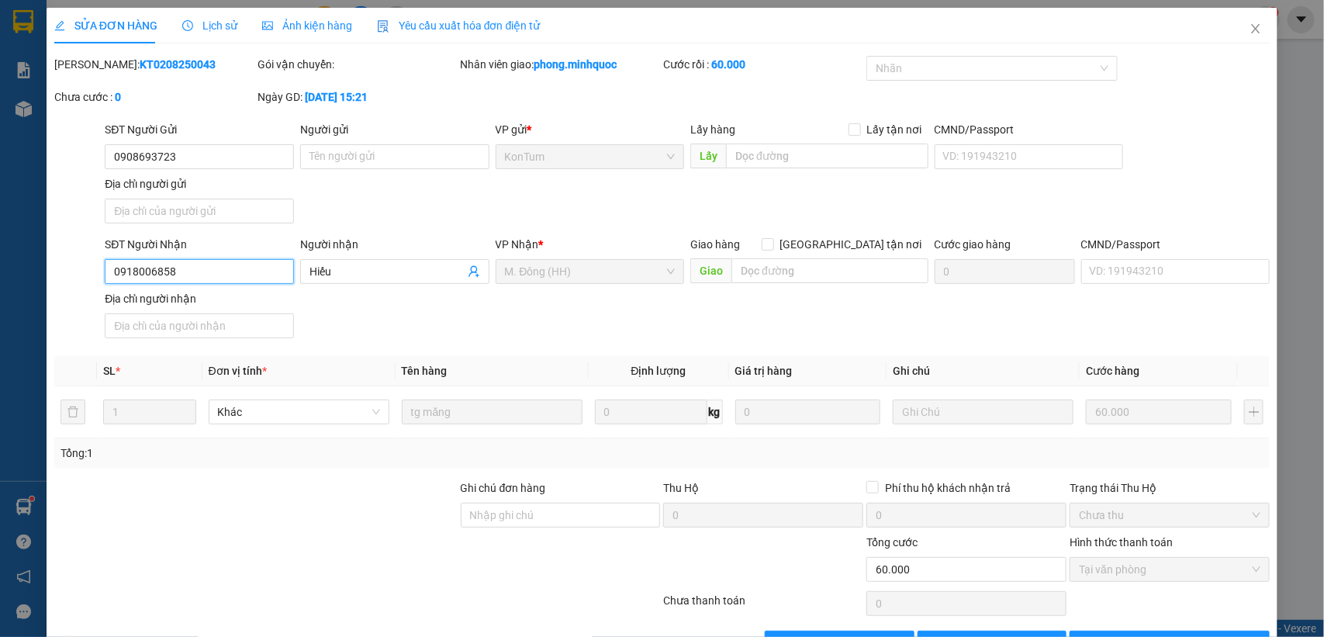
click at [239, 274] on input "0918006858" at bounding box center [199, 271] width 189 height 25
click at [1249, 27] on icon "close" at bounding box center [1255, 28] width 12 height 12
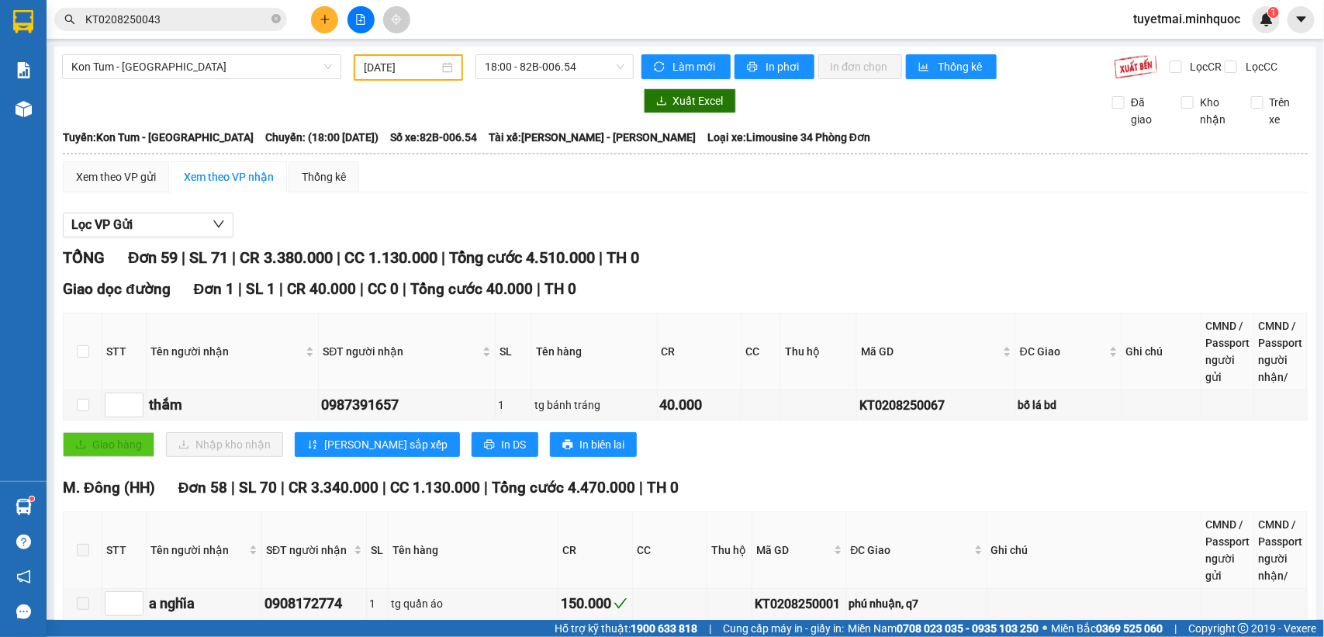
click at [865, 457] on div "Giao hàng Nhập kho nhận Lưu sắp xếp In DS In biên lai" at bounding box center [685, 444] width 1244 height 25
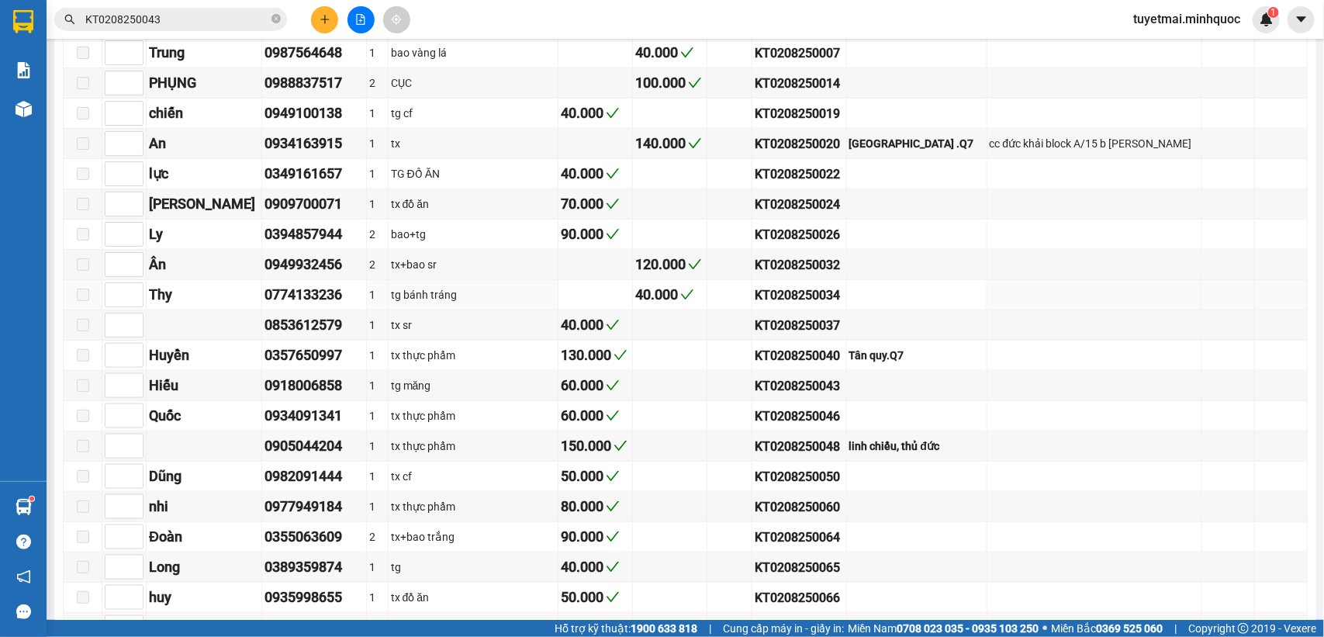
scroll to position [872, 0]
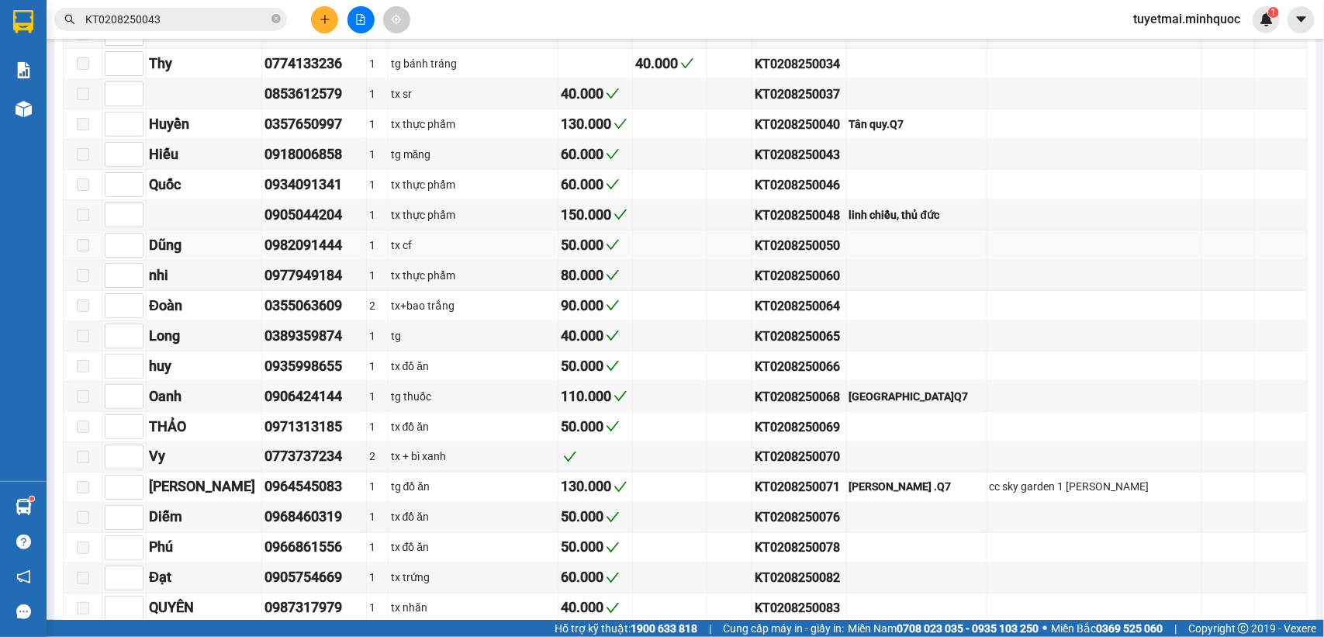
click at [803, 255] on div "KT0208250050" at bounding box center [798, 245] width 88 height 19
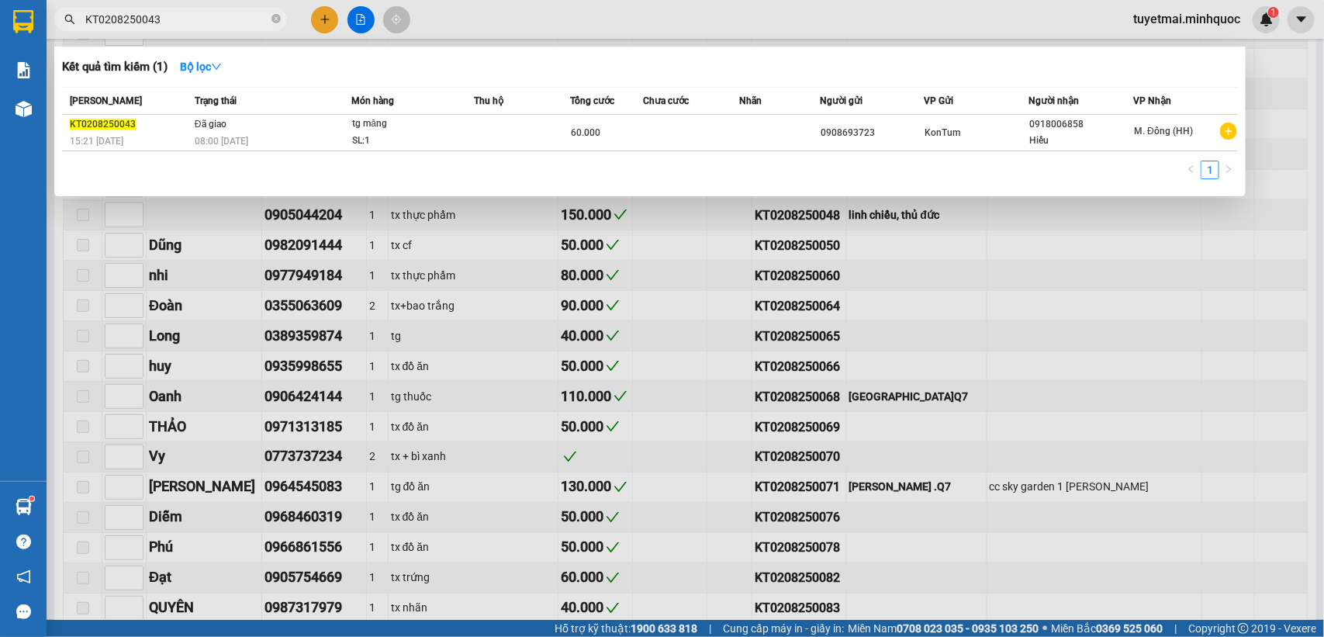
click at [181, 21] on input "KT0208250043" at bounding box center [176, 19] width 183 height 17
paste input "50"
type input "KT0208250050"
click at [519, 133] on td at bounding box center [522, 133] width 96 height 36
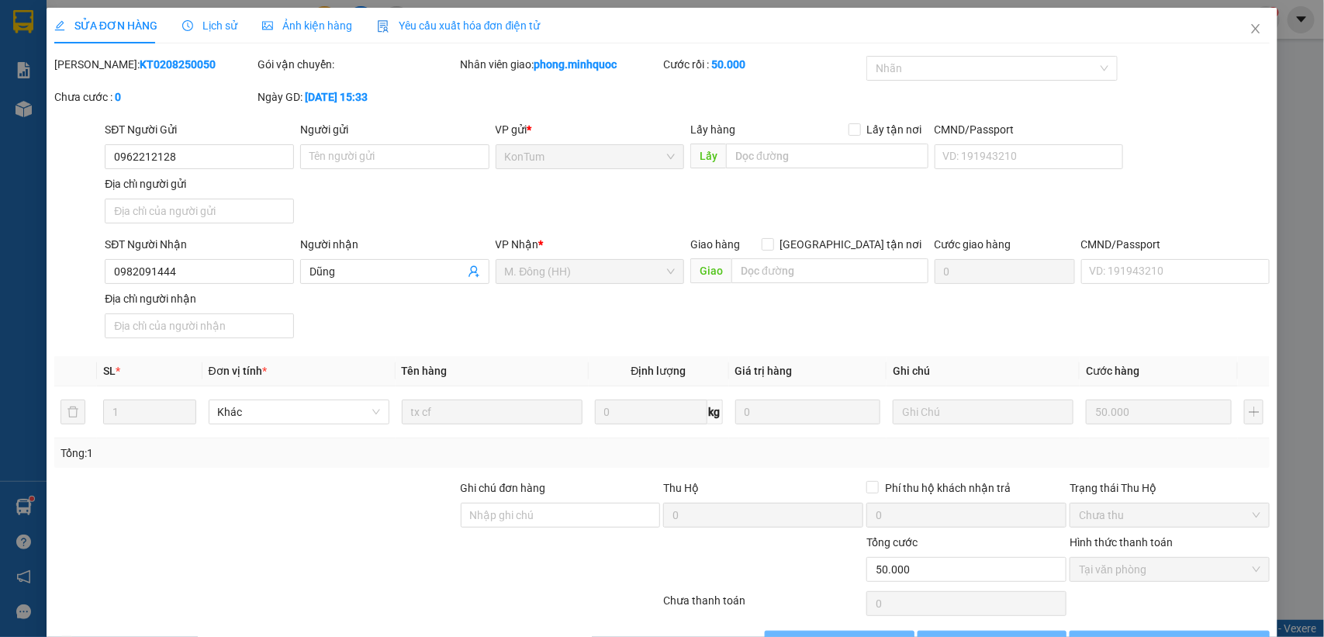
type input "0962212128"
type input "0982091444"
type input "Dũng"
type input "50.000"
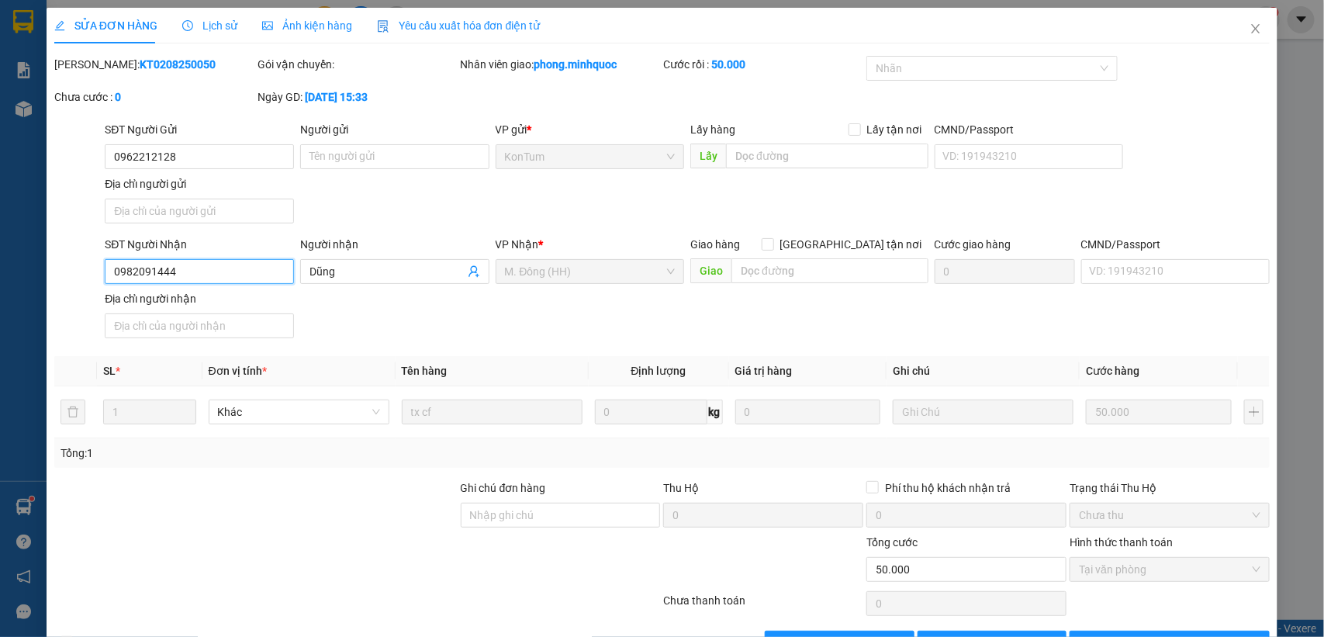
click at [235, 271] on input "0982091444" at bounding box center [199, 271] width 189 height 25
click at [1234, 21] on span "Close" at bounding box center [1255, 29] width 43 height 43
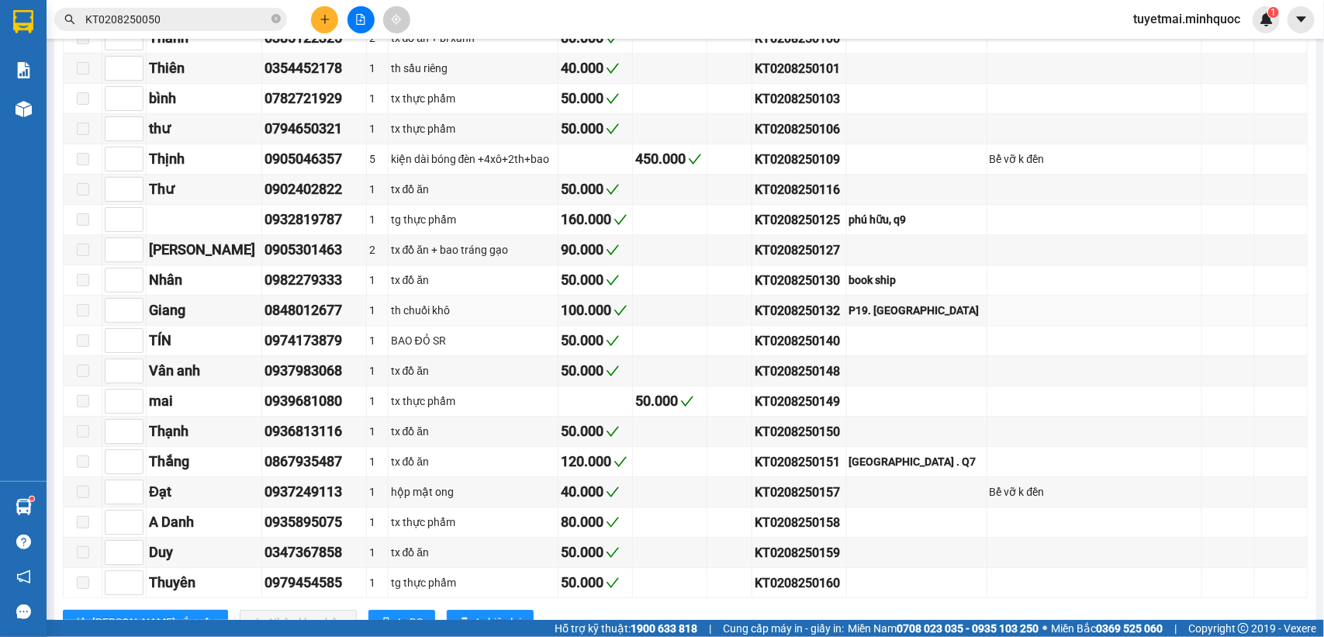
scroll to position [1849, 0]
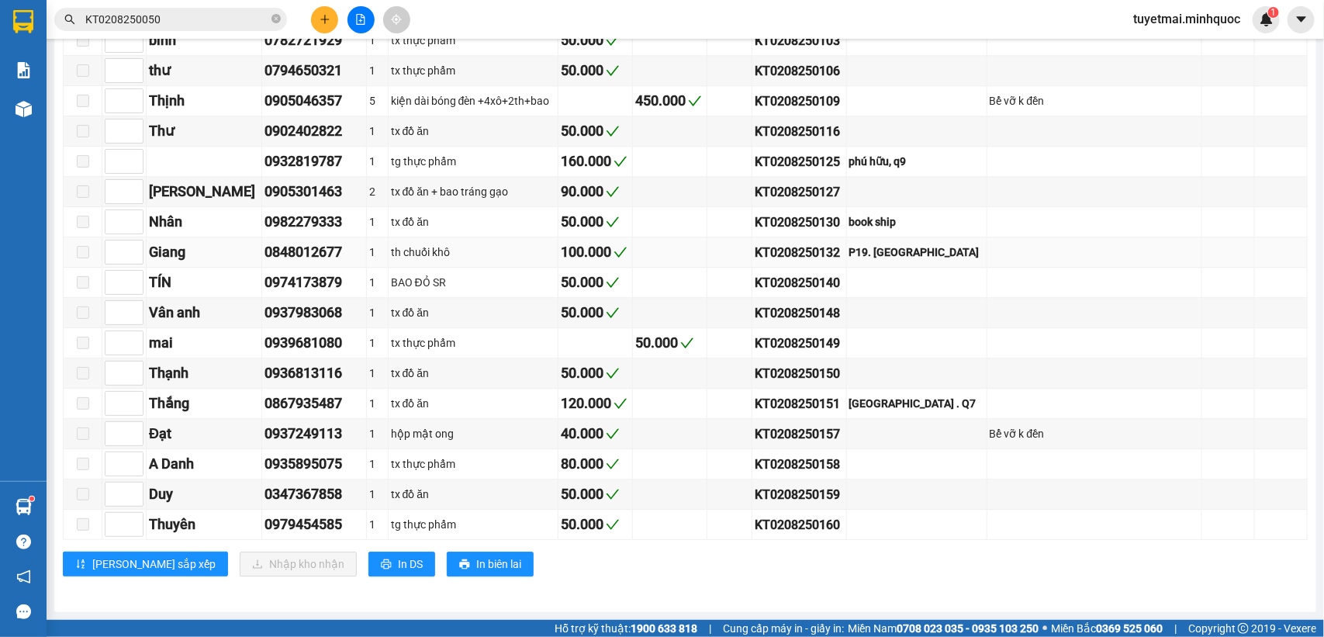
click at [811, 244] on div "KT0208250132" at bounding box center [798, 252] width 88 height 19
click at [812, 244] on div "KT0208250132" at bounding box center [798, 252] width 88 height 19
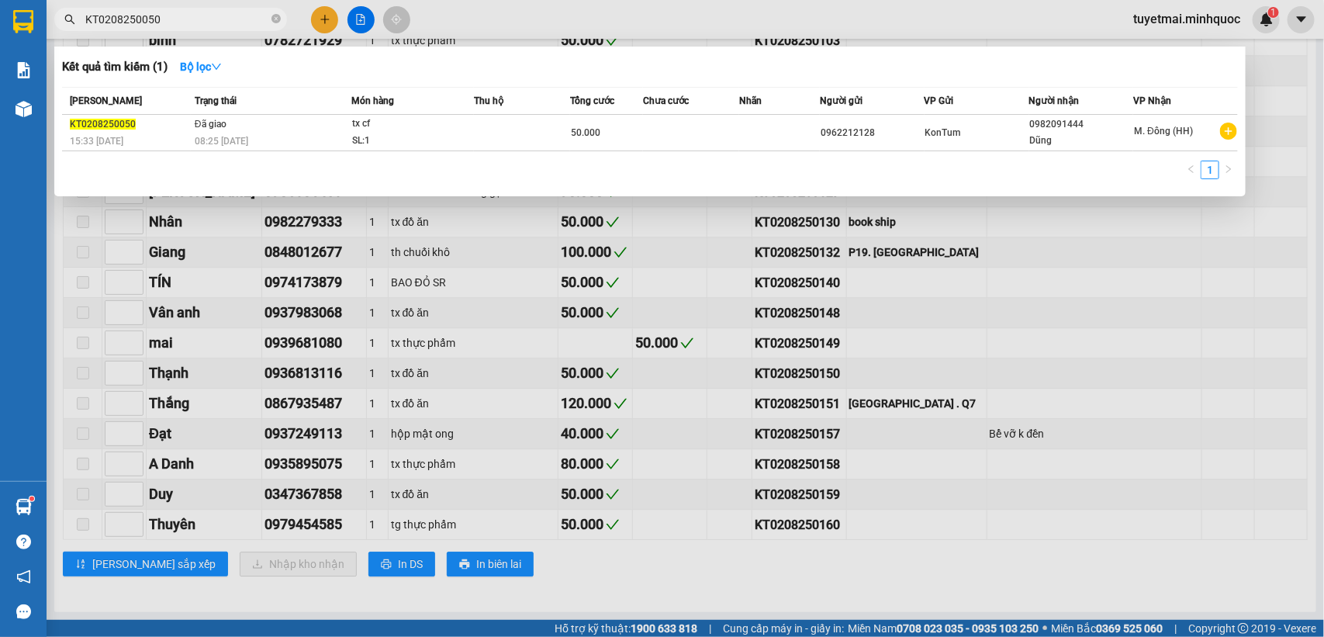
click at [186, 13] on input "KT0208250050" at bounding box center [176, 19] width 183 height 17
paste input "132"
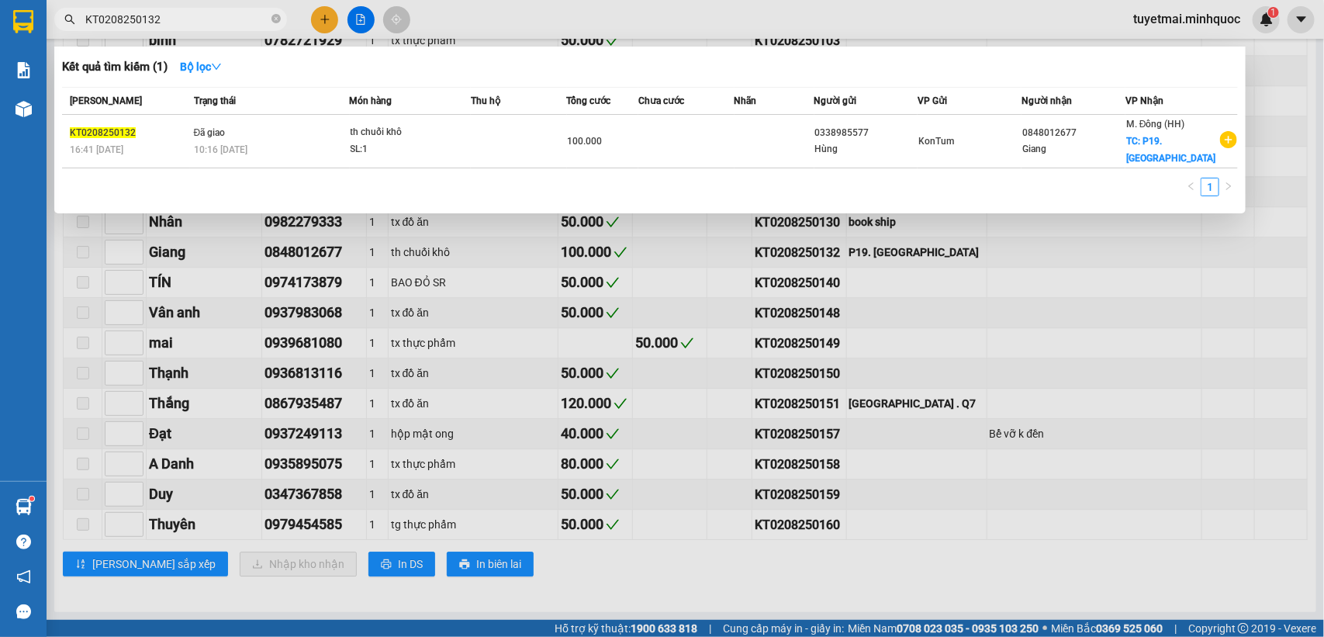
type input "KT0208250132"
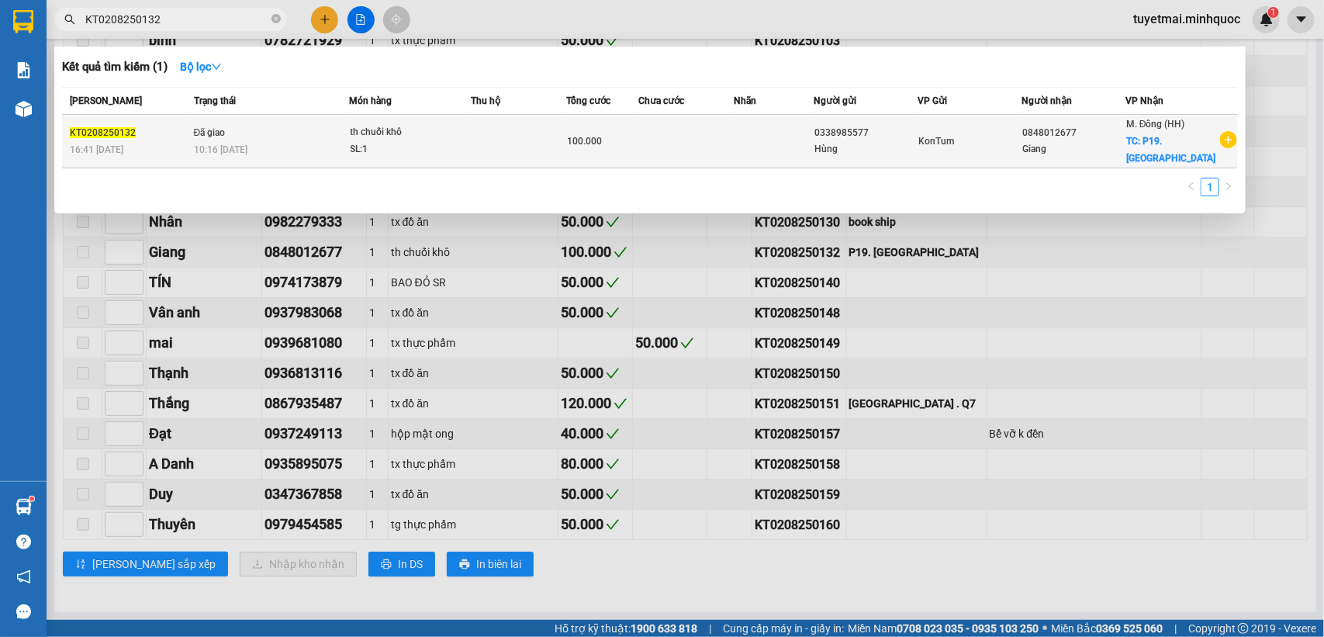
click at [494, 133] on td at bounding box center [519, 142] width 96 height 54
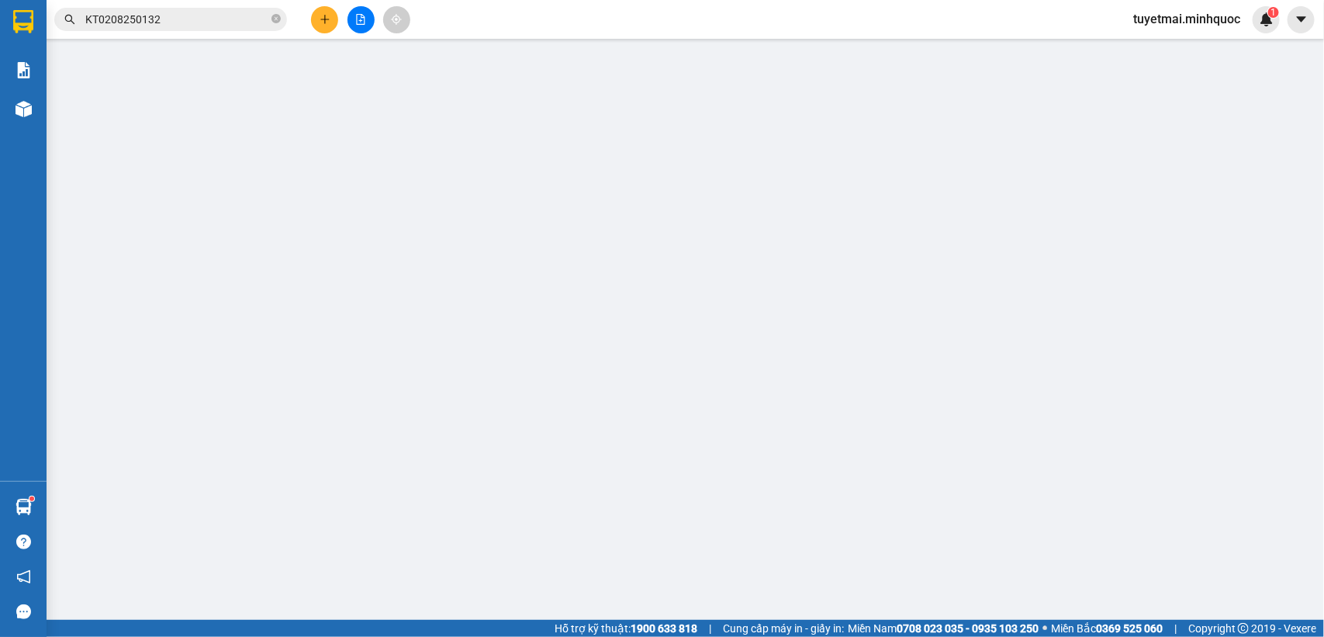
type input "0338985577"
type input "Hùng"
type input "0848012677"
type input "Giang"
checkbox input "true"
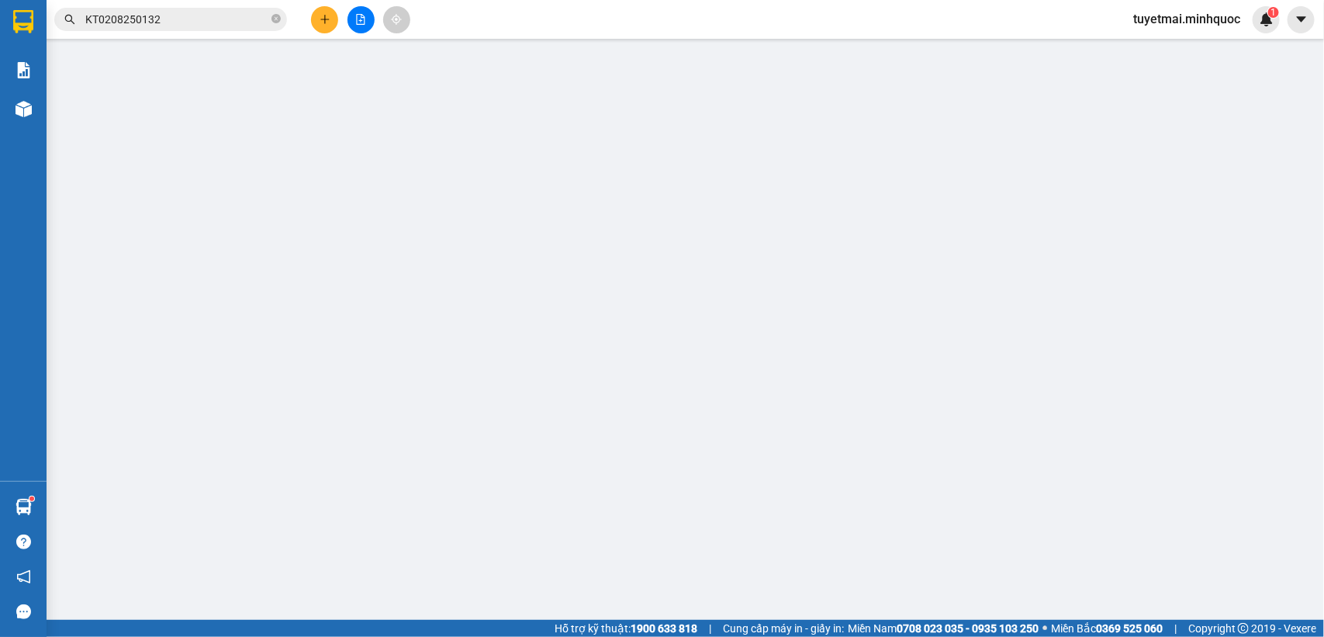
type input "P19. [GEOGRAPHIC_DATA]"
type input "50.000"
type input "100.000"
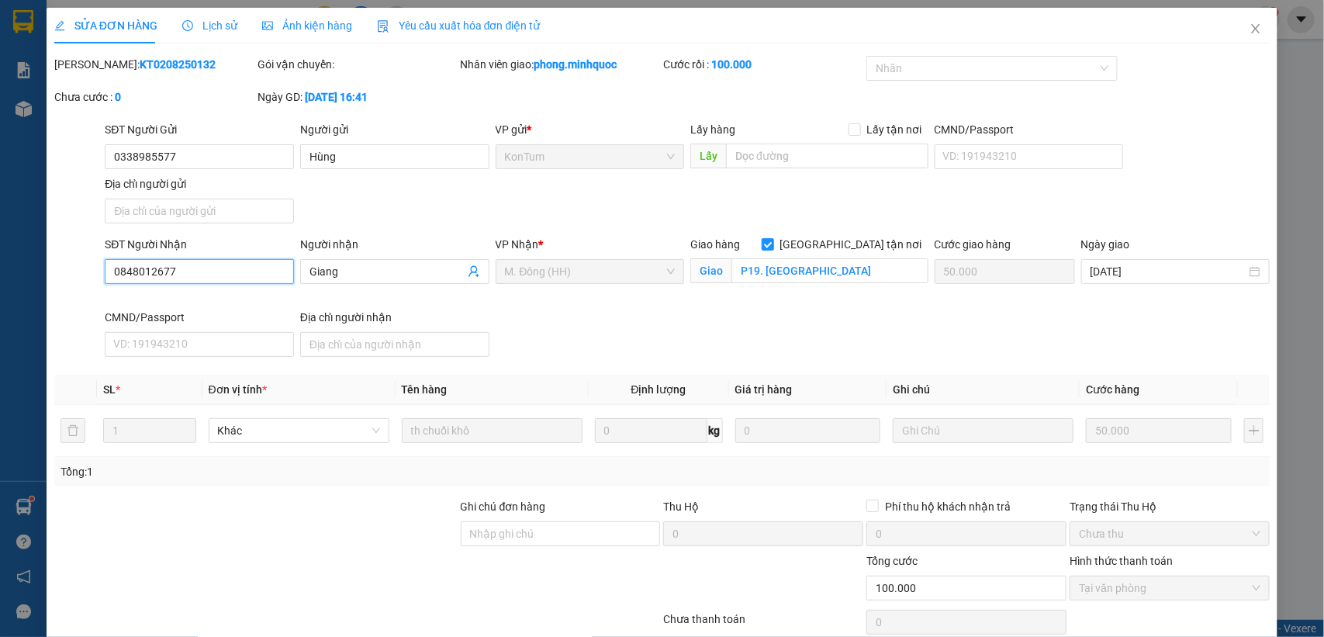
click at [202, 268] on input "0848012677" at bounding box center [199, 271] width 189 height 25
click at [1249, 35] on icon "close" at bounding box center [1255, 28] width 12 height 12
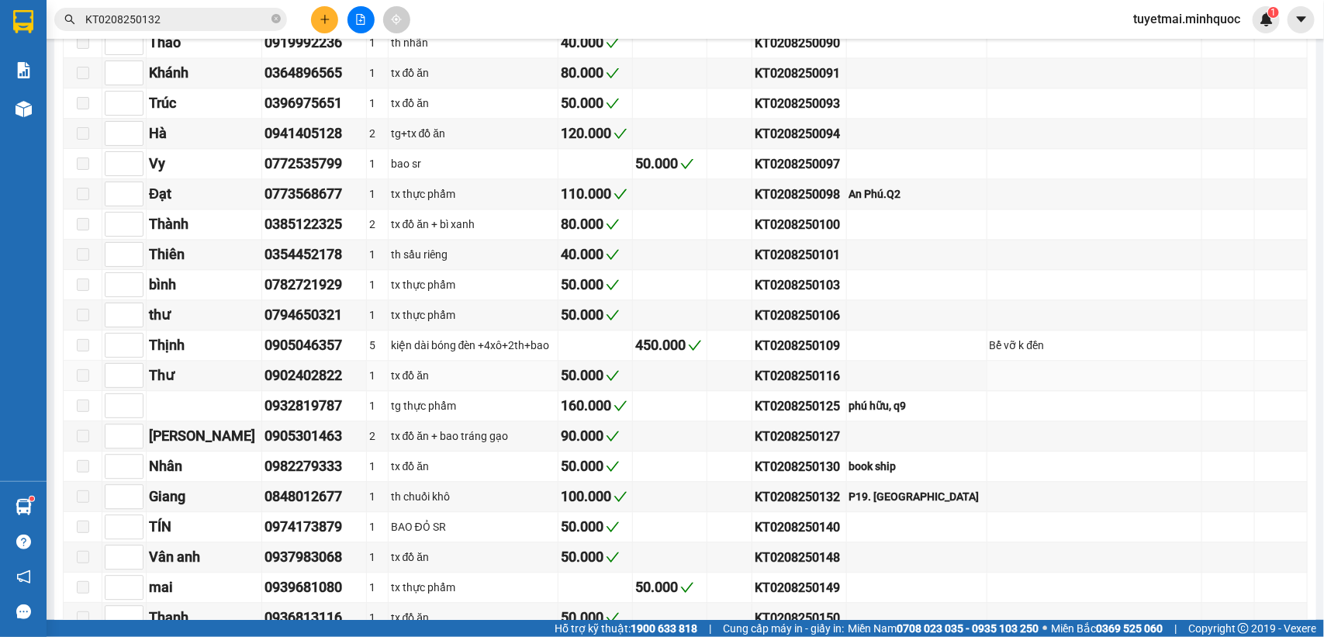
scroll to position [1462, 0]
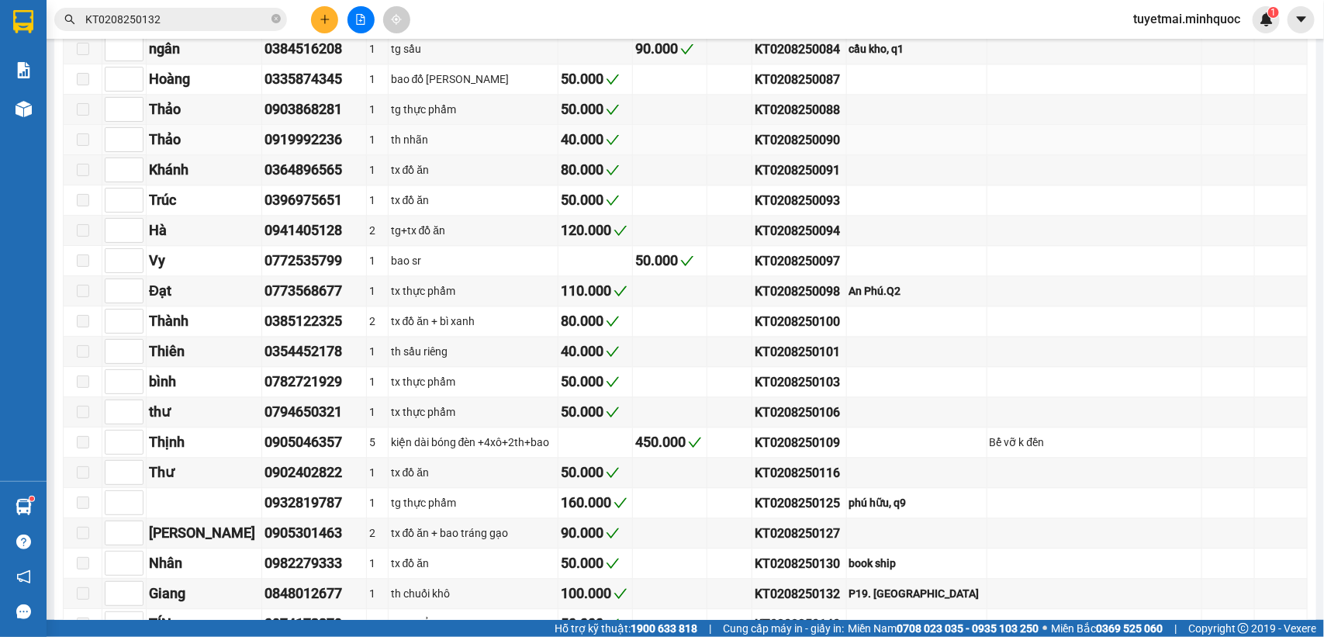
click at [812, 150] on div "KT0208250090" at bounding box center [798, 139] width 88 height 19
click at [186, 23] on input "KT0208250132" at bounding box center [176, 19] width 183 height 17
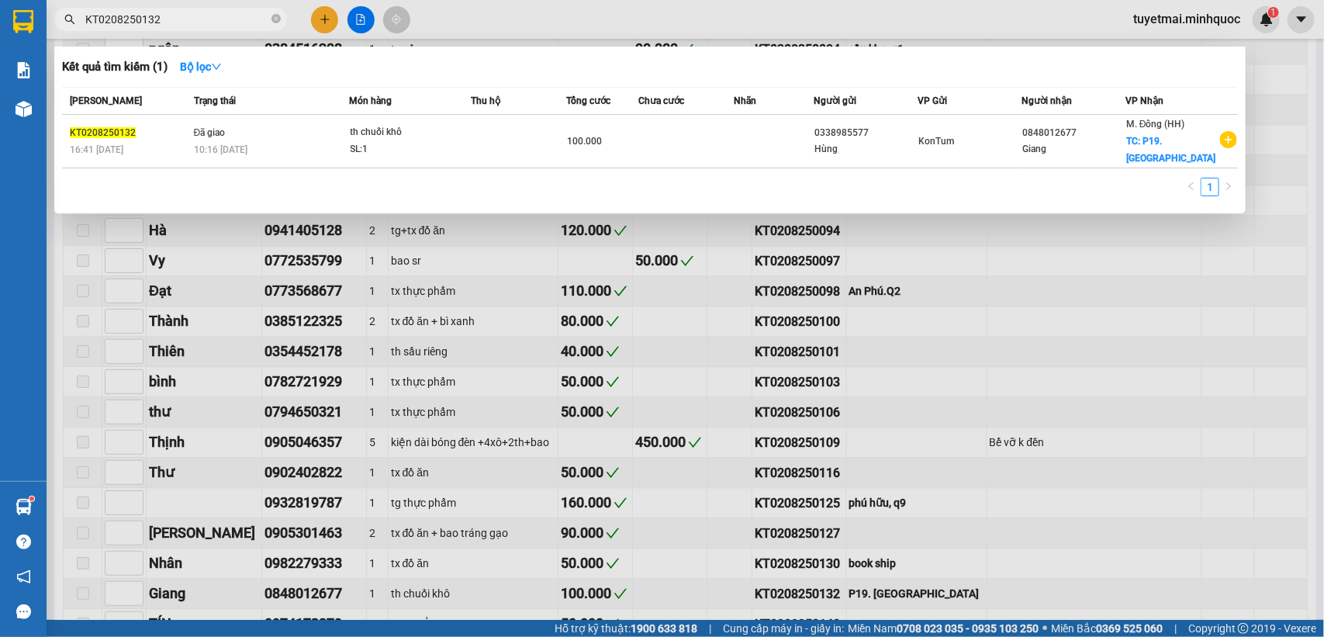
paste input "090"
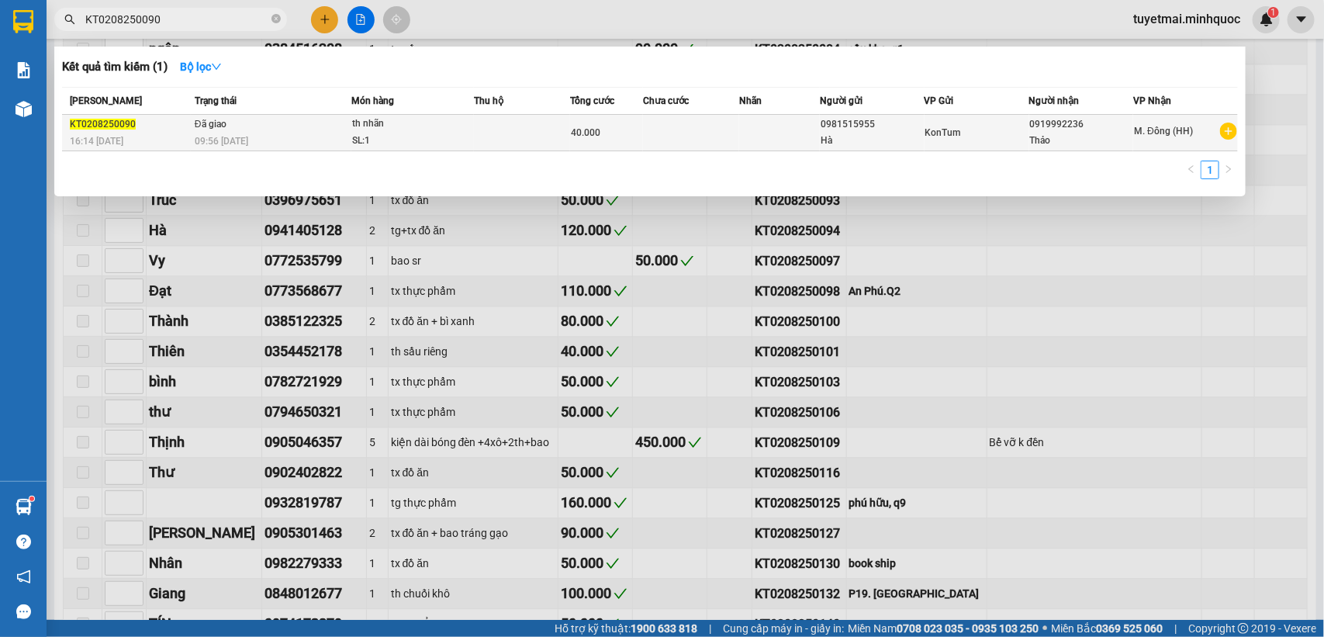
type input "KT0208250090"
click at [415, 133] on div "SL: 1" at bounding box center [410, 141] width 116 height 17
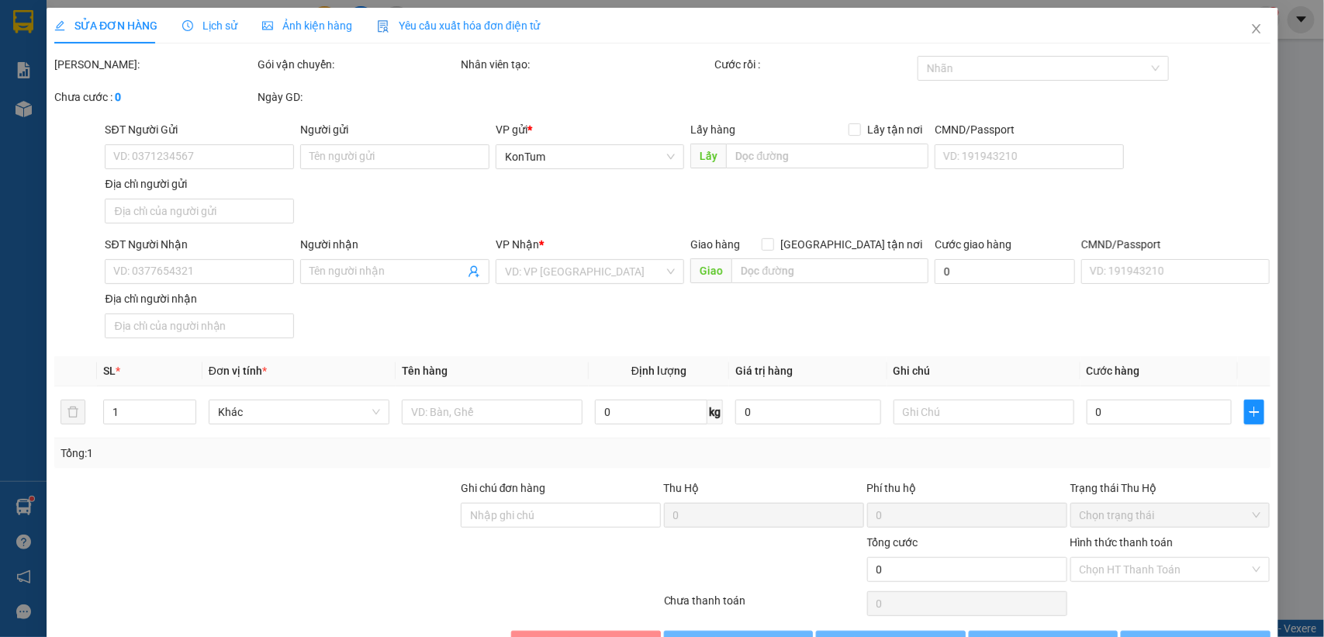
type input "0981515955"
type input "Hà"
type input "0919992236"
type input "Thảo"
type input "40.000"
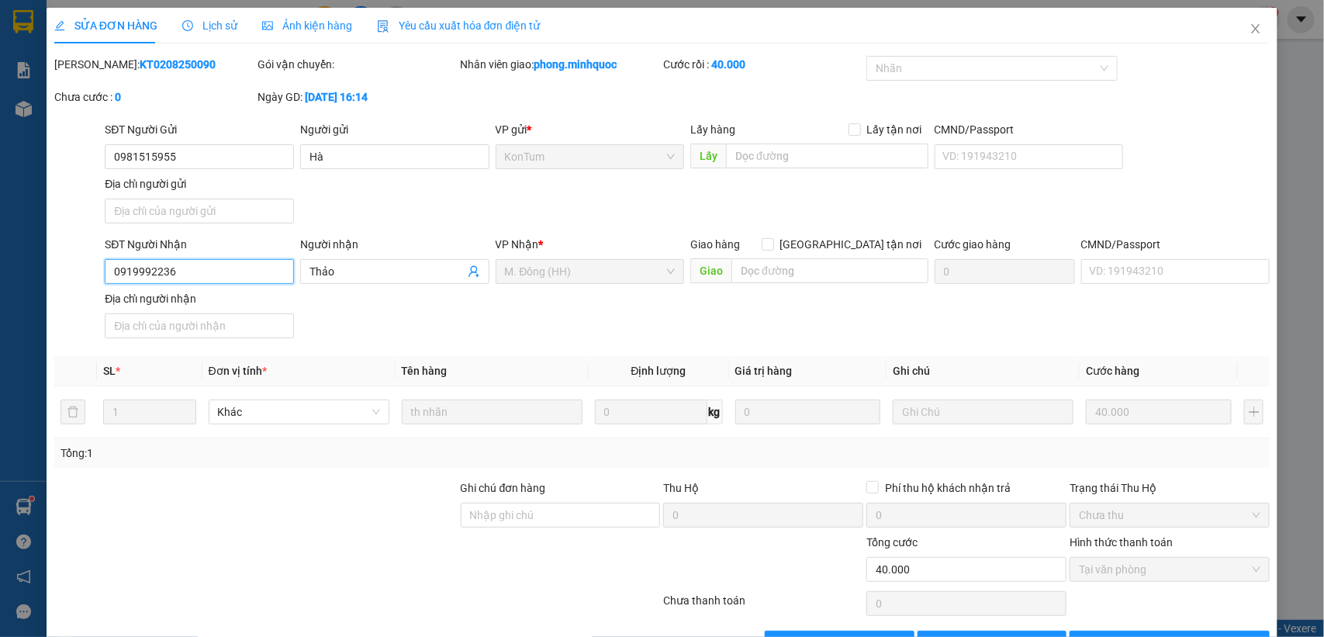
click at [231, 266] on input "0919992236" at bounding box center [199, 271] width 189 height 25
click at [1251, 31] on icon "close" at bounding box center [1255, 28] width 9 height 9
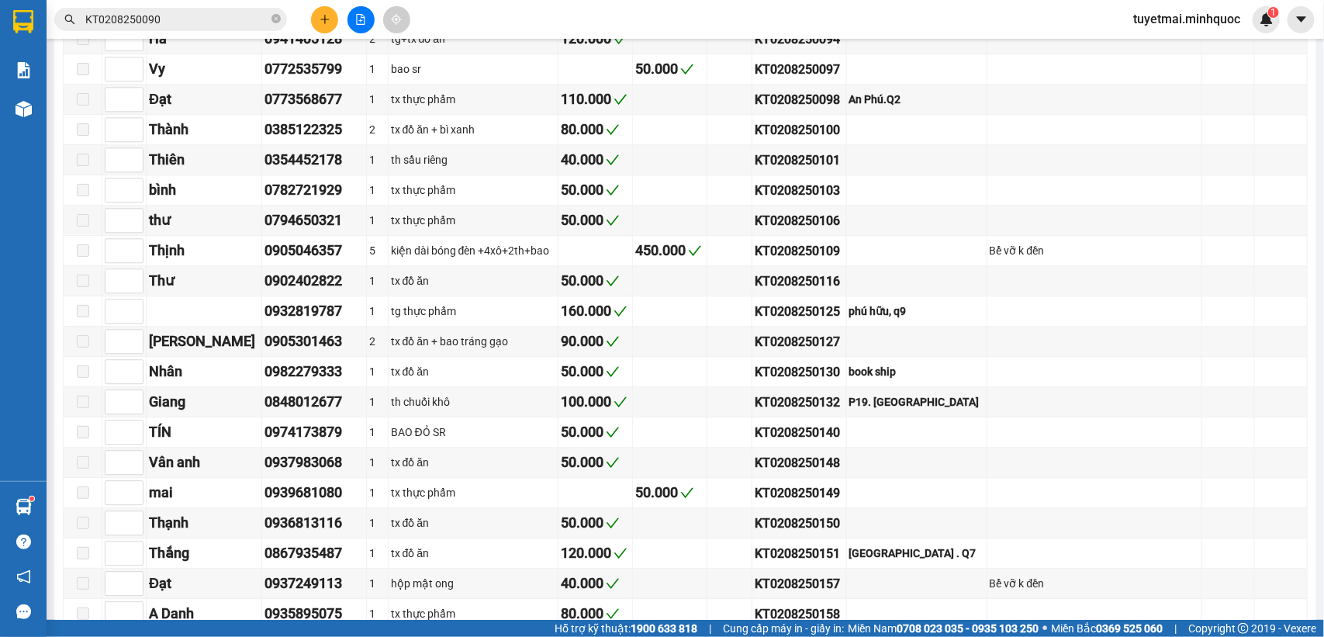
scroll to position [1849, 0]
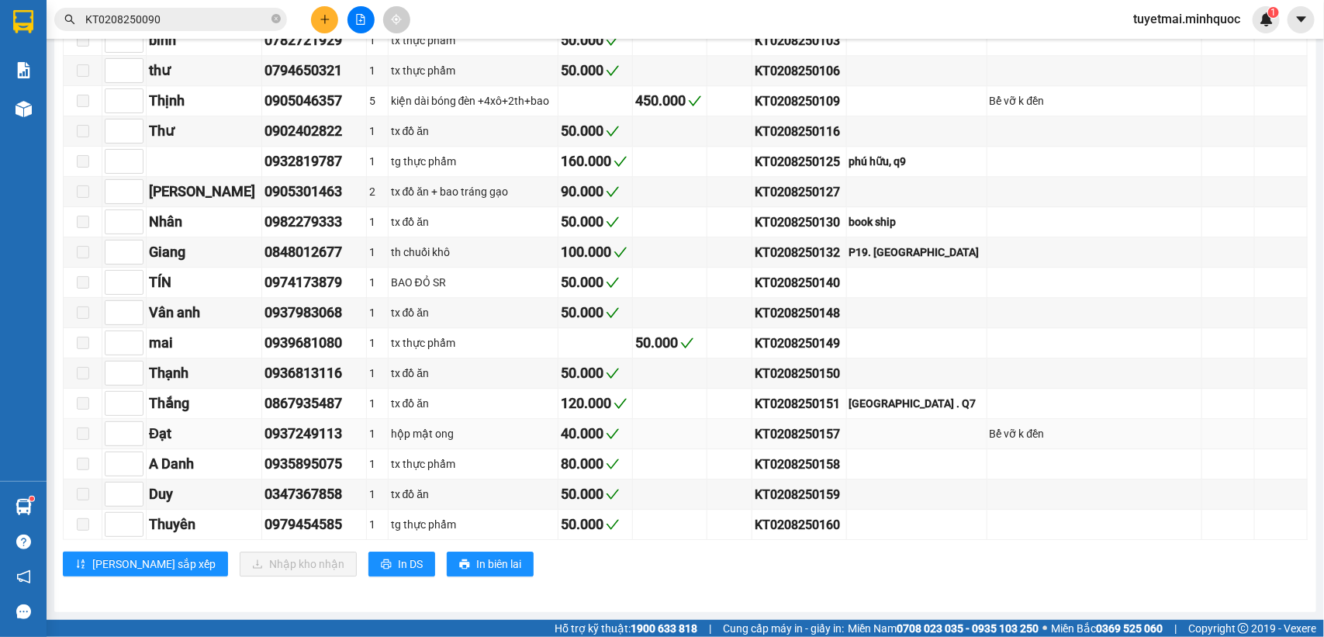
click at [779, 431] on div "KT0208250157" at bounding box center [798, 433] width 88 height 19
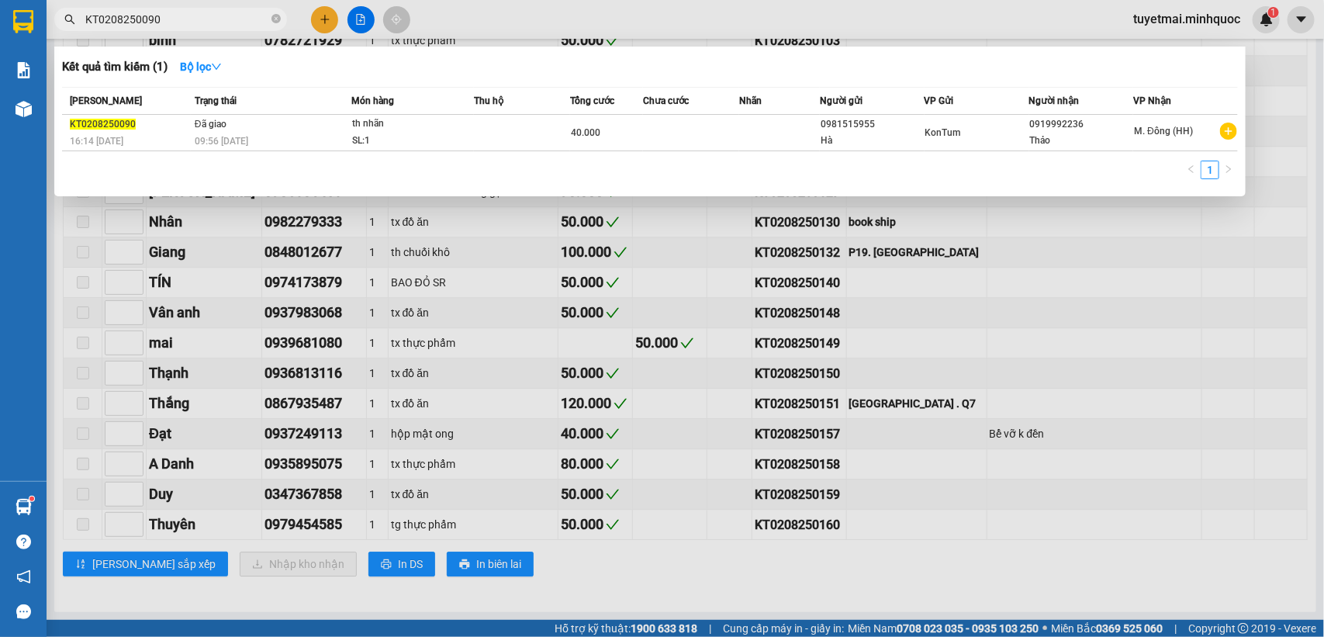
click at [179, 13] on input "KT0208250090" at bounding box center [176, 19] width 183 height 17
paste input "157"
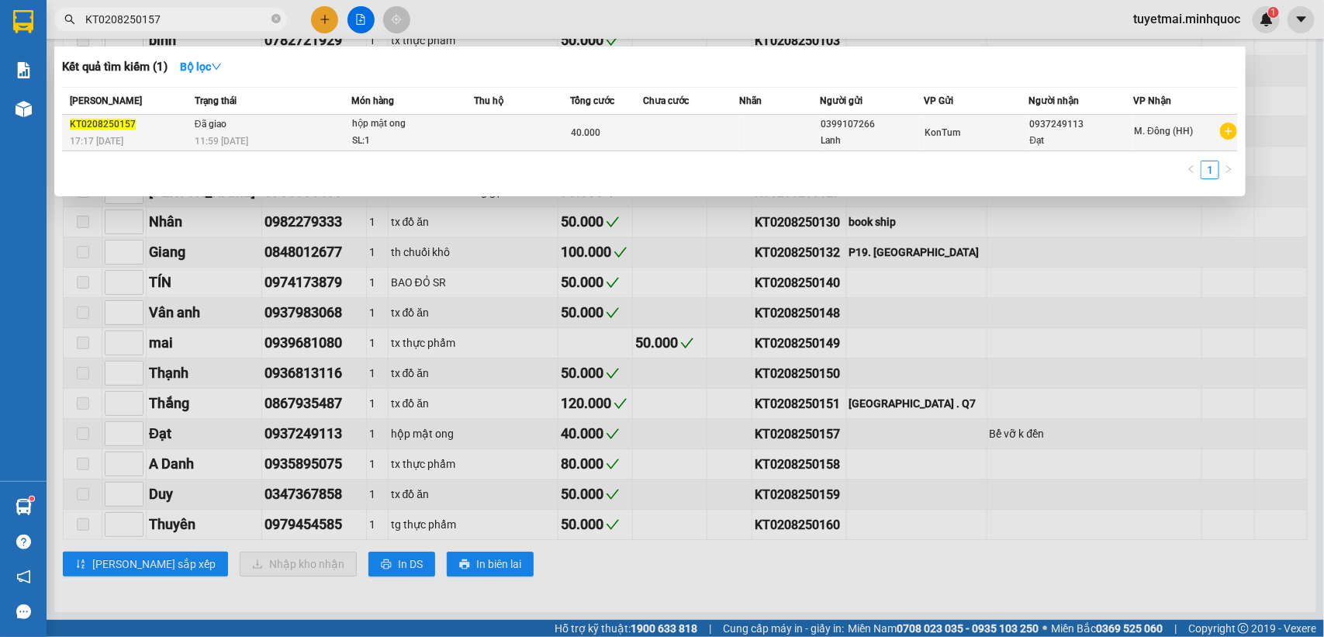
type input "KT0208250157"
click at [664, 129] on td at bounding box center [691, 133] width 96 height 36
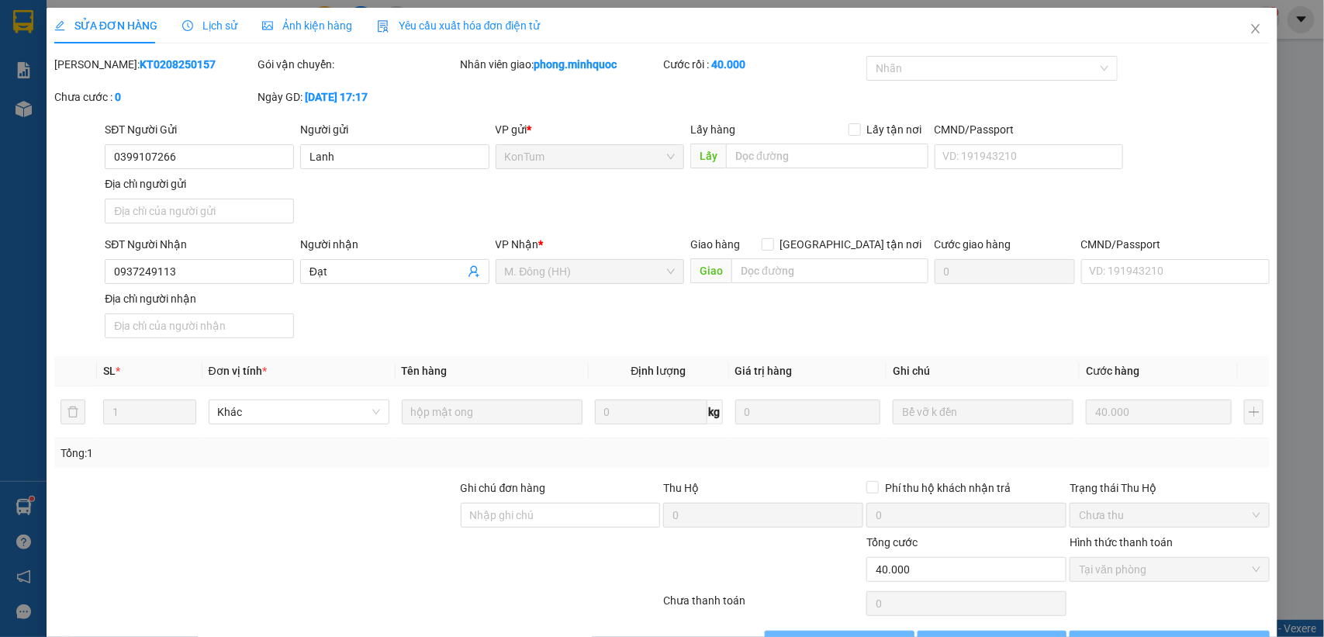
type input "0399107266"
type input "Lanh"
type input "0937249113"
type input "Đạt"
type input "40.000"
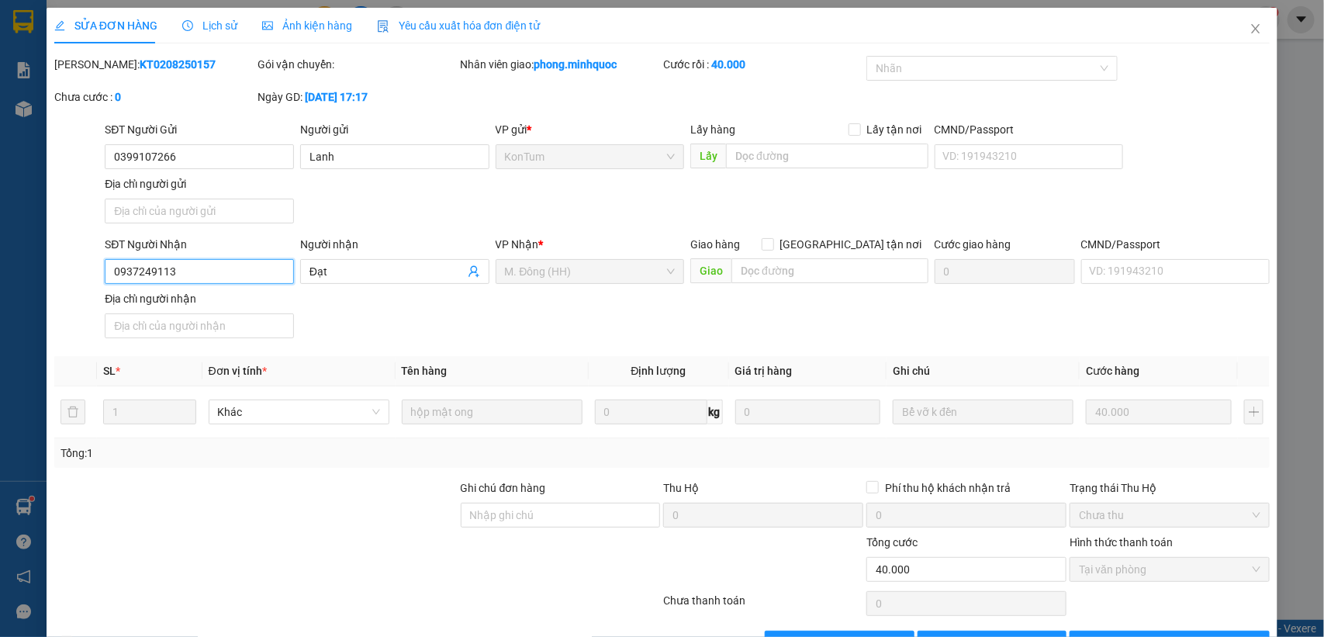
click at [229, 265] on input "0937249113" at bounding box center [199, 271] width 189 height 25
click at [1238, 37] on span "Close" at bounding box center [1255, 29] width 43 height 43
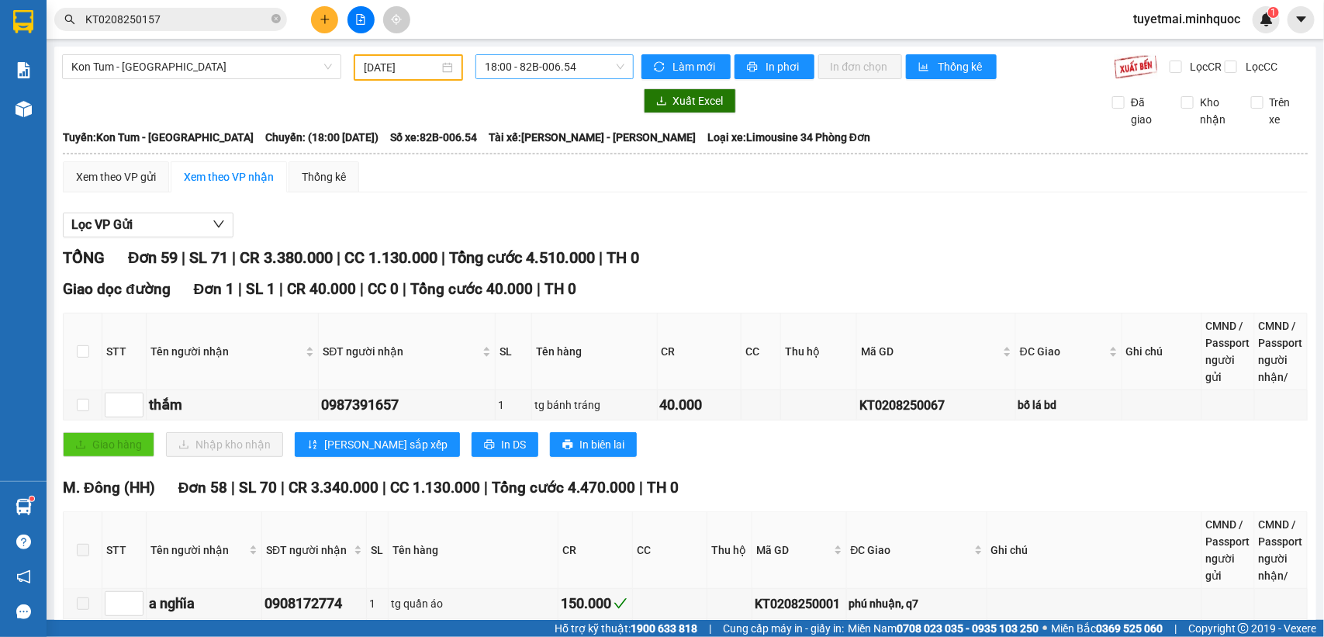
click at [561, 74] on span "18:00 - 82B-006.54" at bounding box center [554, 66] width 139 height 23
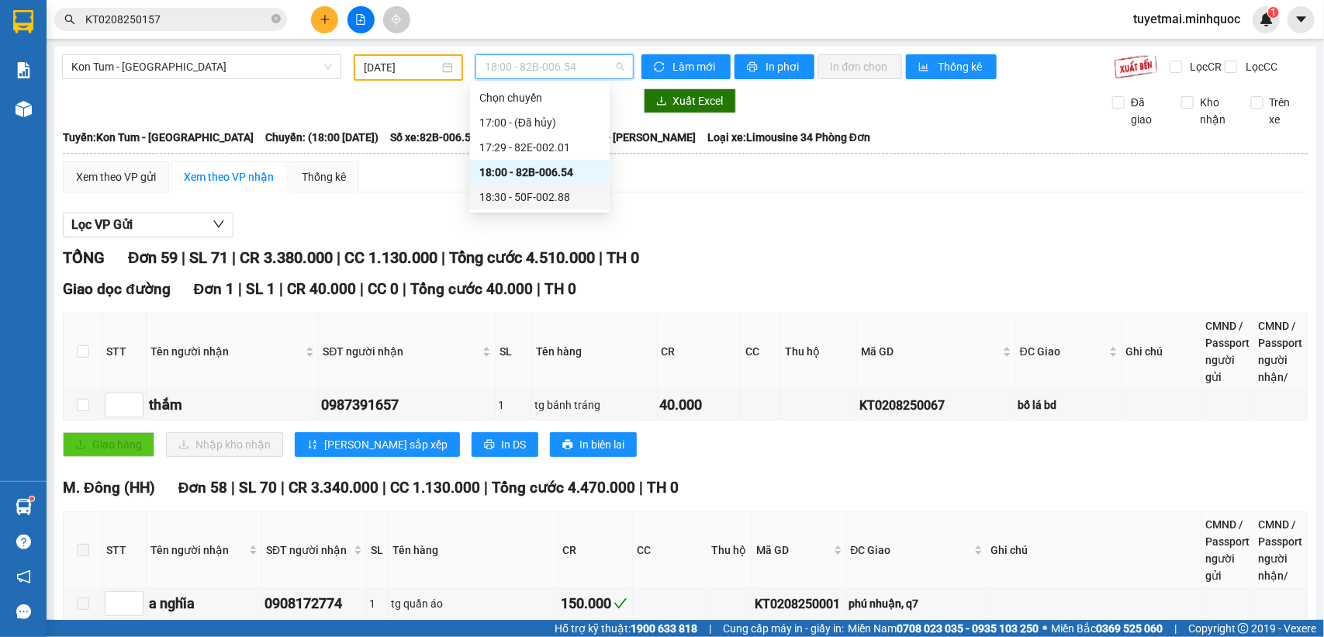
click at [564, 194] on div "18:30 - 50F-002.88" at bounding box center [539, 196] width 121 height 17
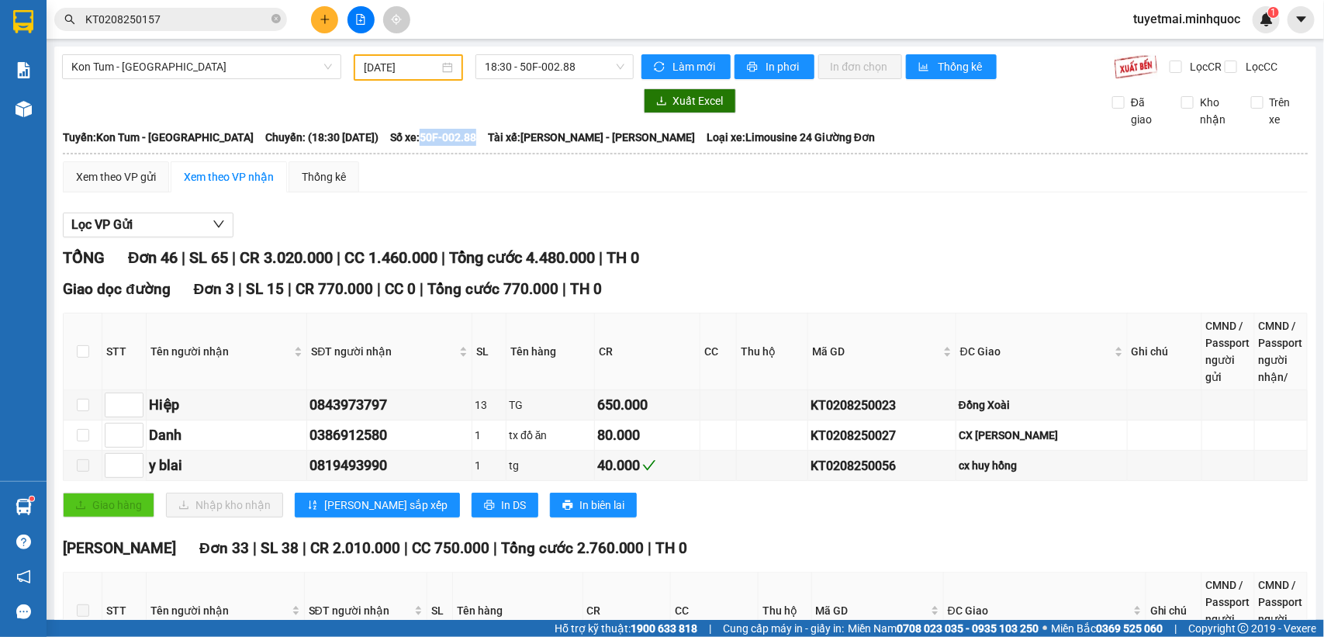
drag, startPoint x: 401, startPoint y: 149, endPoint x: 458, endPoint y: 146, distance: 57.5
click at [458, 146] on div "Tuyến: Kon Tum - [GEOGRAPHIC_DATA] Chuyến: (18:30 [DATE]) Số xe: 50F-002.88 Tài…" at bounding box center [685, 137] width 1244 height 17
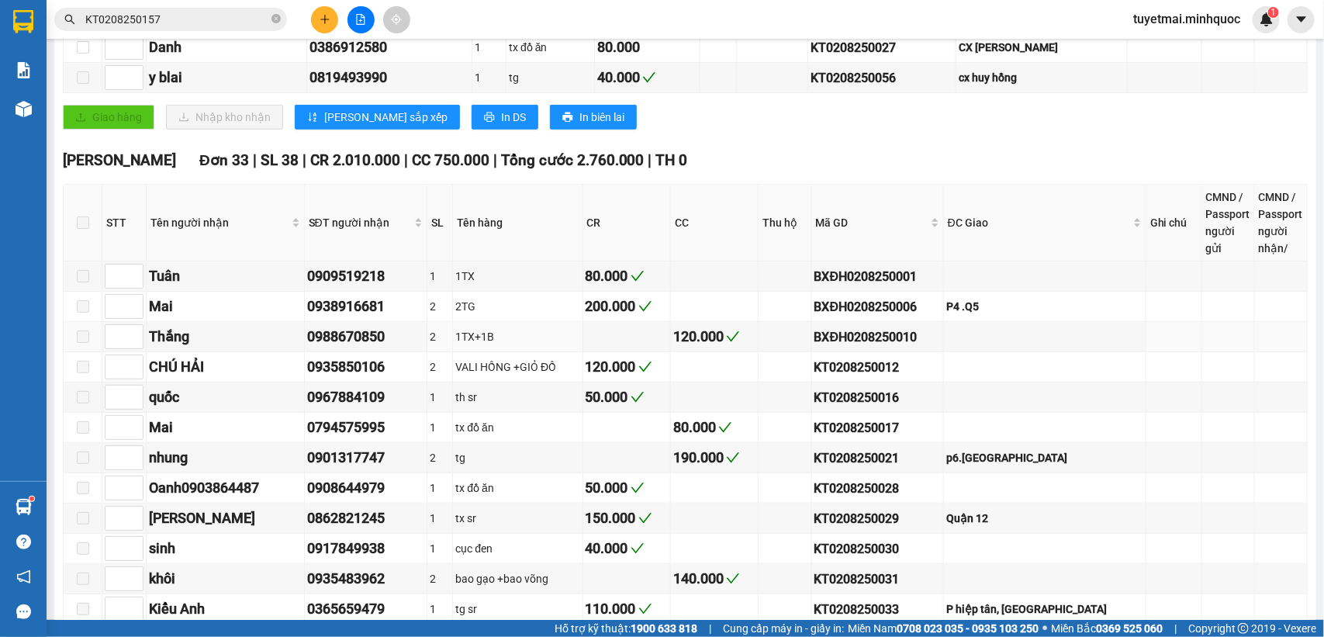
scroll to position [485, 0]
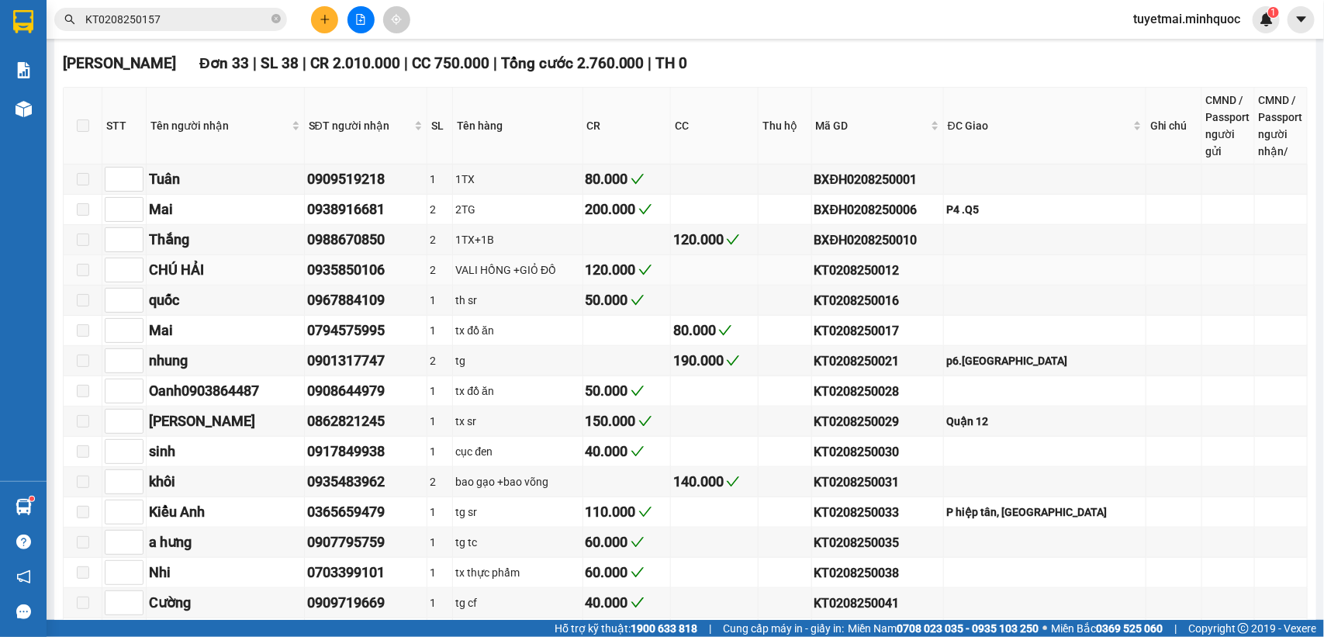
click at [901, 280] on div "KT0208250012" at bounding box center [877, 270] width 126 height 19
drag, startPoint x: 198, startPoint y: 32, endPoint x: 202, endPoint y: 14, distance: 18.4
click at [198, 32] on div "Kết quả tìm kiếm ( 1 ) Bộ lọc Mã ĐH Trạng thái Món hàng Thu hộ Tổng cước Chưa c…" at bounding box center [151, 19] width 302 height 27
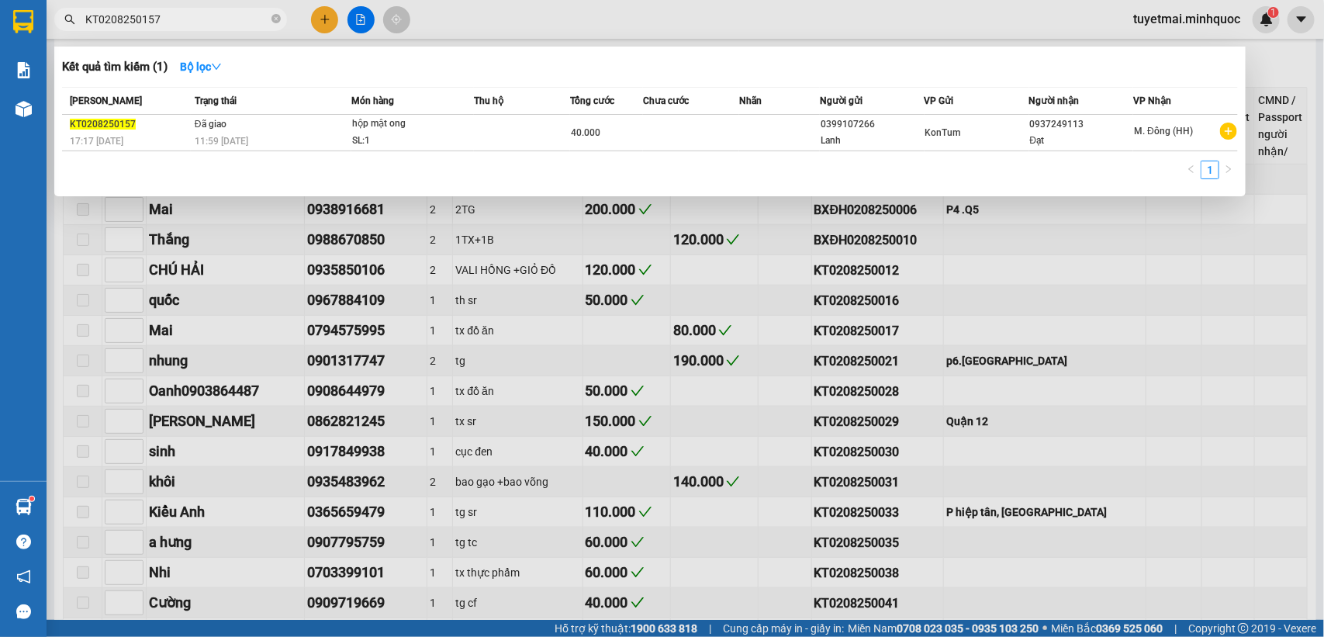
click at [202, 14] on input "KT0208250157" at bounding box center [176, 19] width 183 height 17
paste input "012"
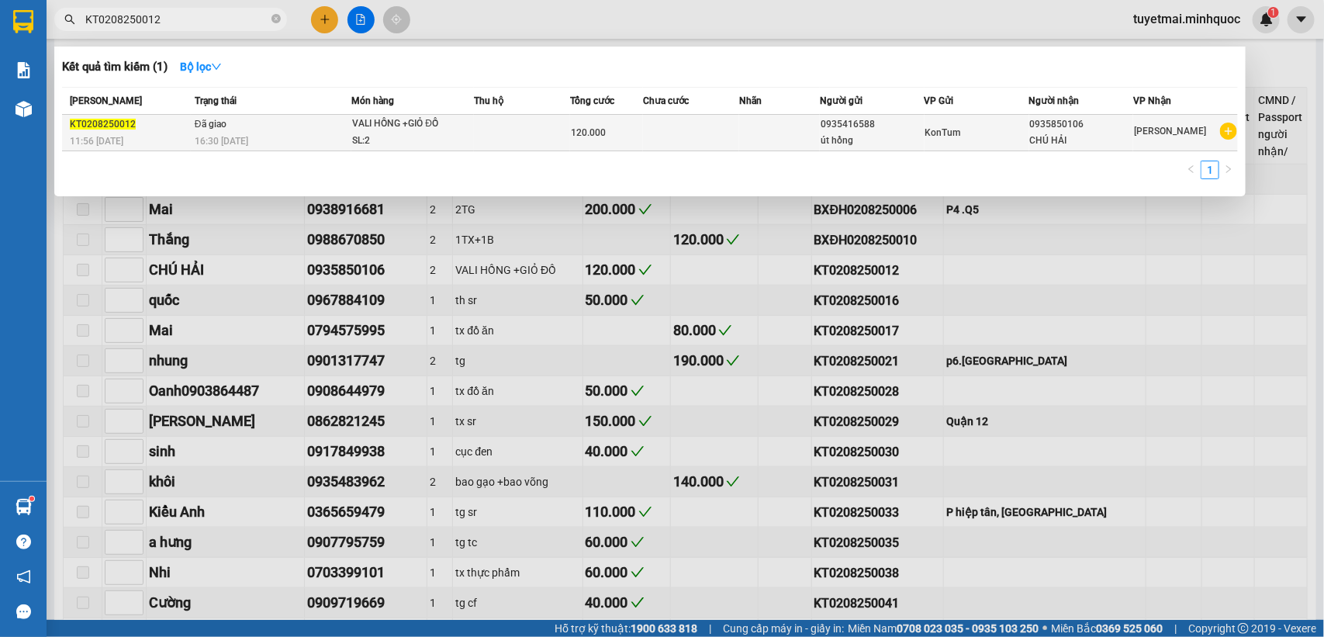
type input "KT0208250012"
click at [647, 124] on td at bounding box center [691, 133] width 96 height 36
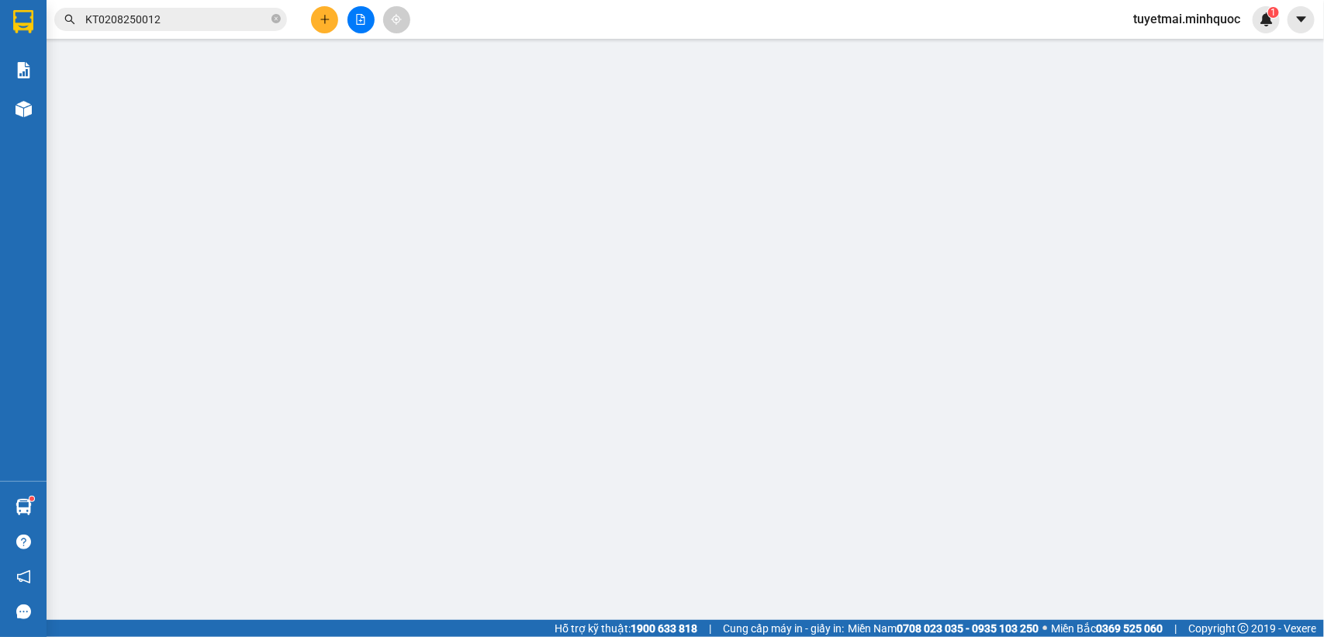
type input "0935416588"
type input "út hồng"
type input "0935850106"
type input "CHÚ HẢI"
type input "120.000"
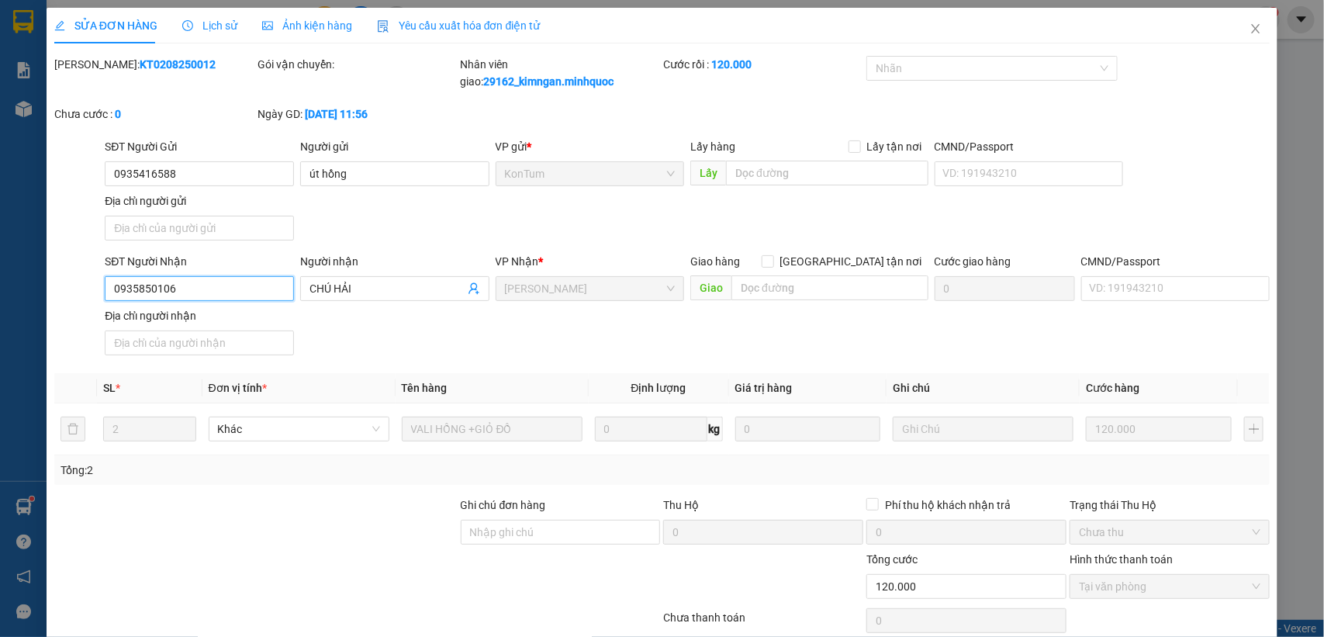
click at [217, 279] on input "0935850106" at bounding box center [199, 288] width 189 height 25
click at [1249, 23] on icon "close" at bounding box center [1255, 28] width 12 height 12
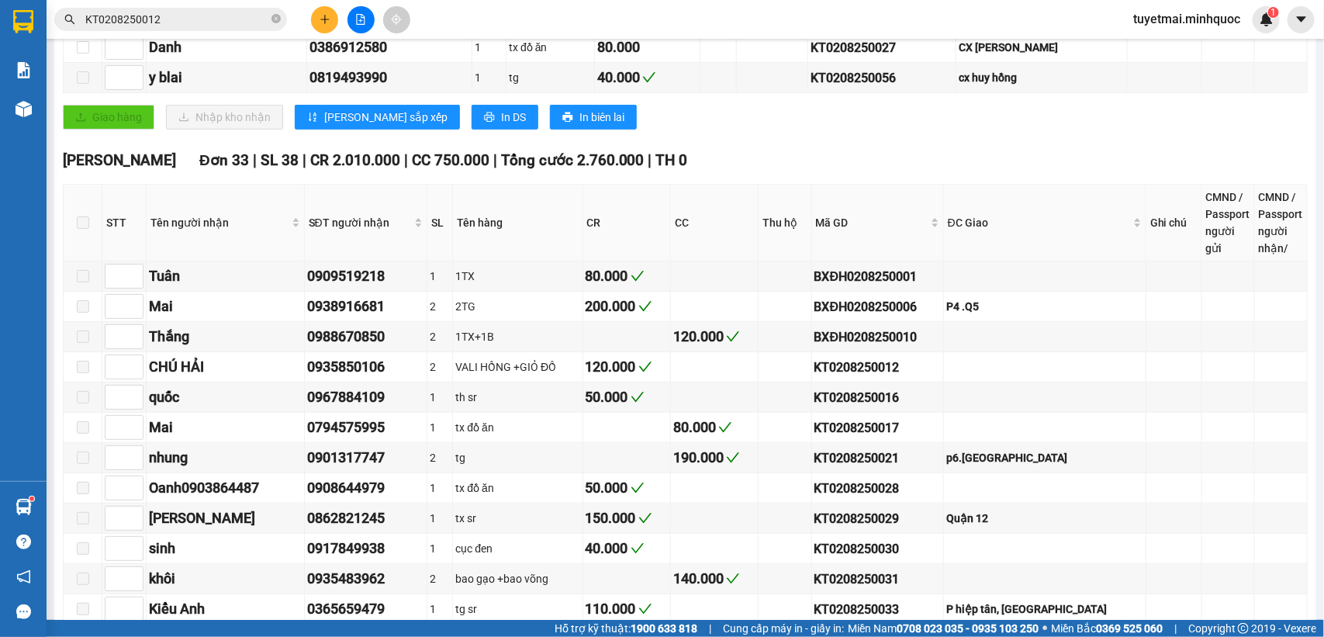
scroll to position [582, 0]
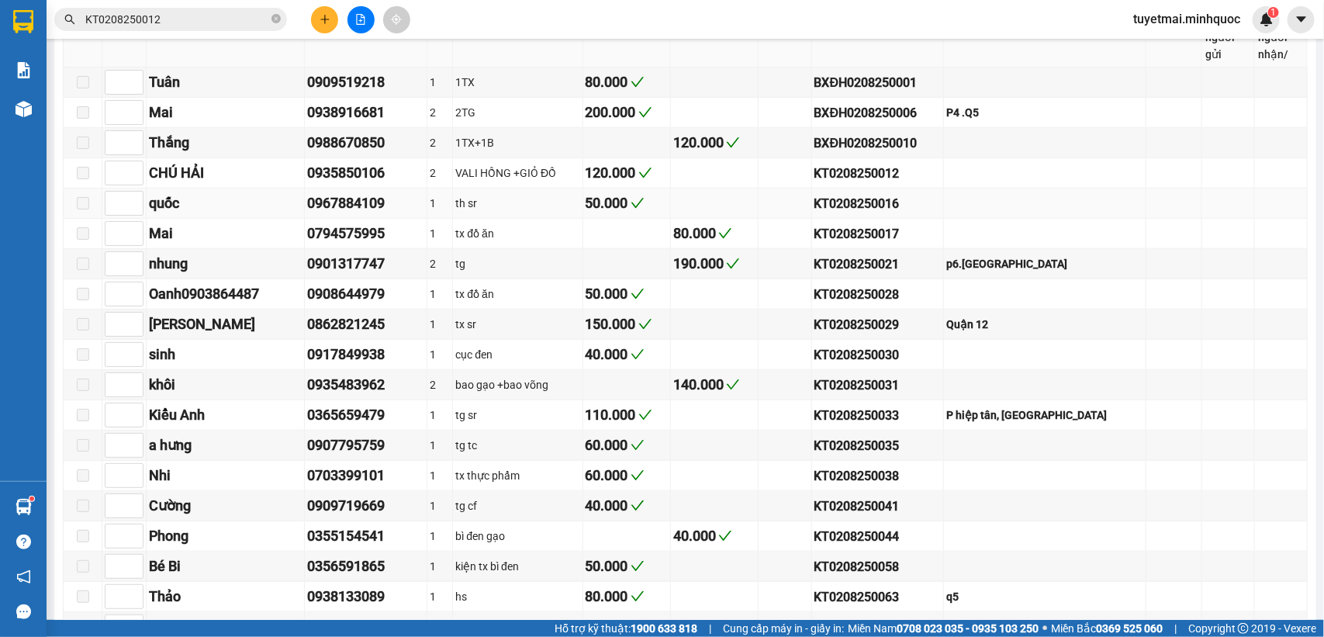
click at [898, 213] on div "KT0208250016" at bounding box center [877, 203] width 126 height 19
click at [190, 19] on input "KT0208250012" at bounding box center [176, 19] width 183 height 17
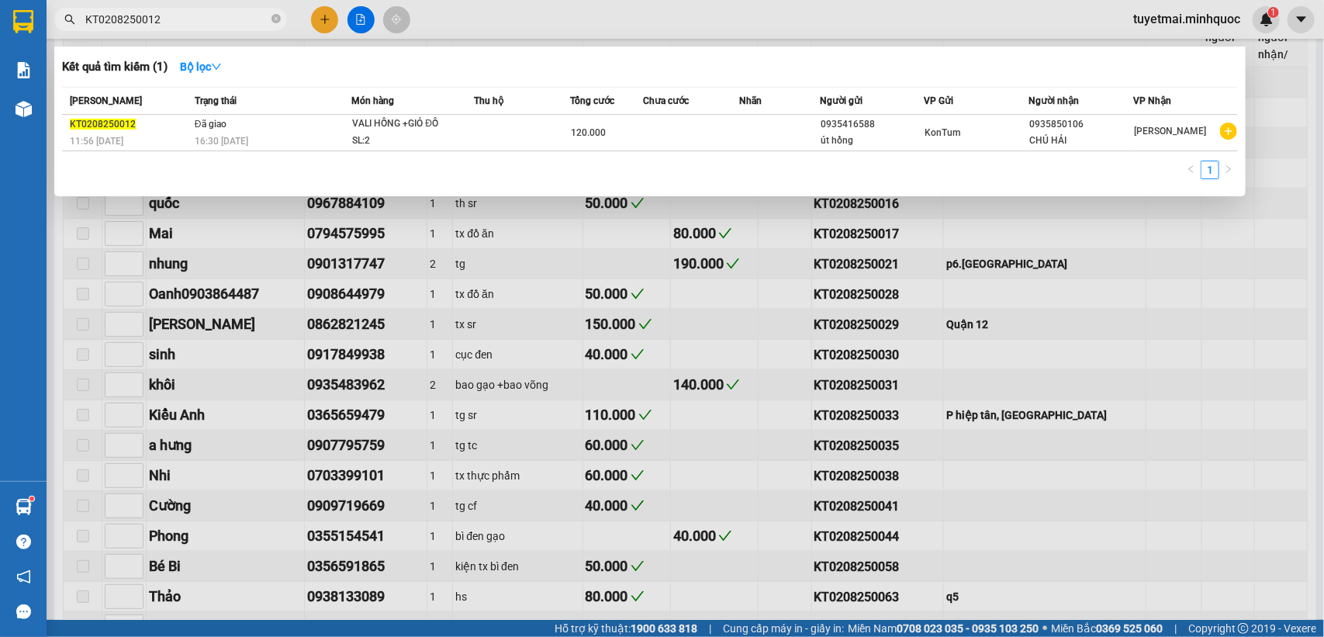
paste input "6"
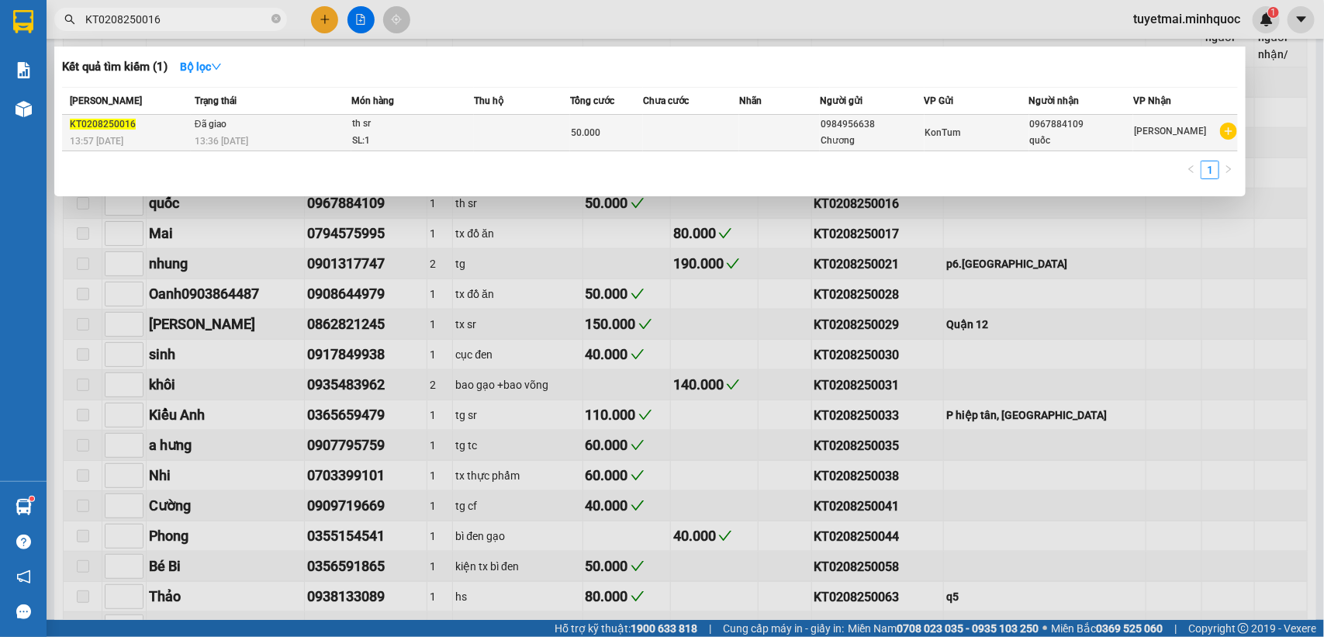
type input "KT0208250016"
click at [574, 136] on span "50.000" at bounding box center [585, 132] width 29 height 11
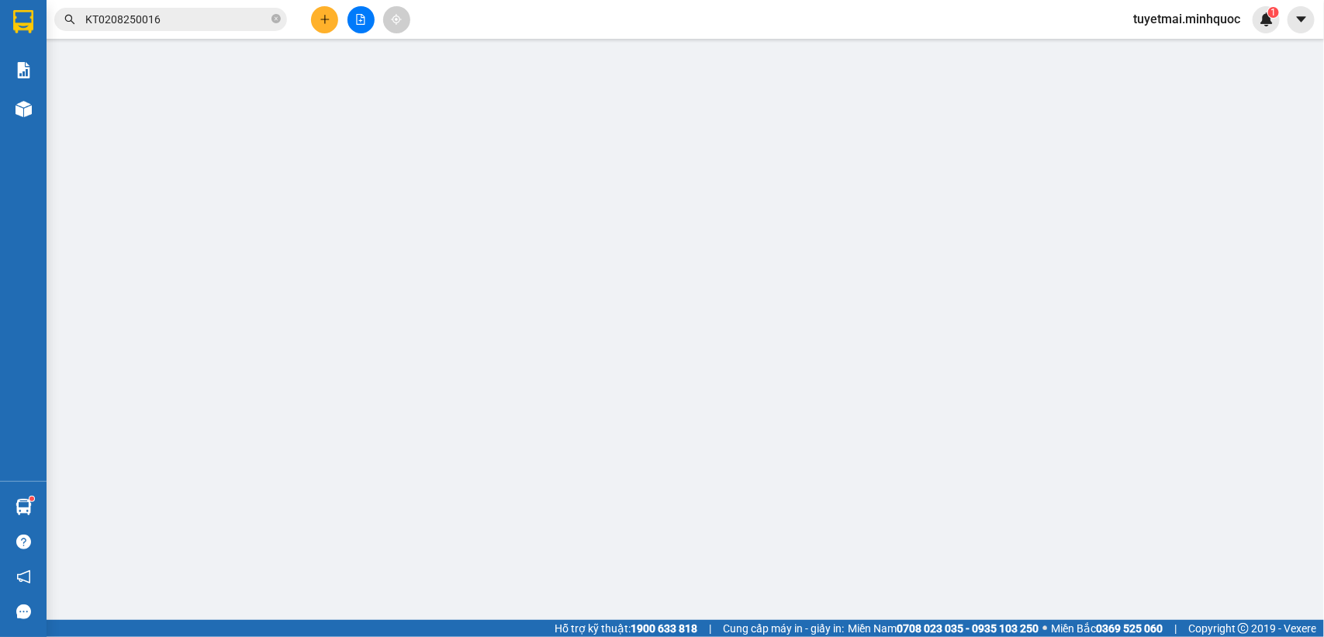
type input "0984956638"
type input "Chương"
type input "0967884109"
type input "quốc"
type input "50.000"
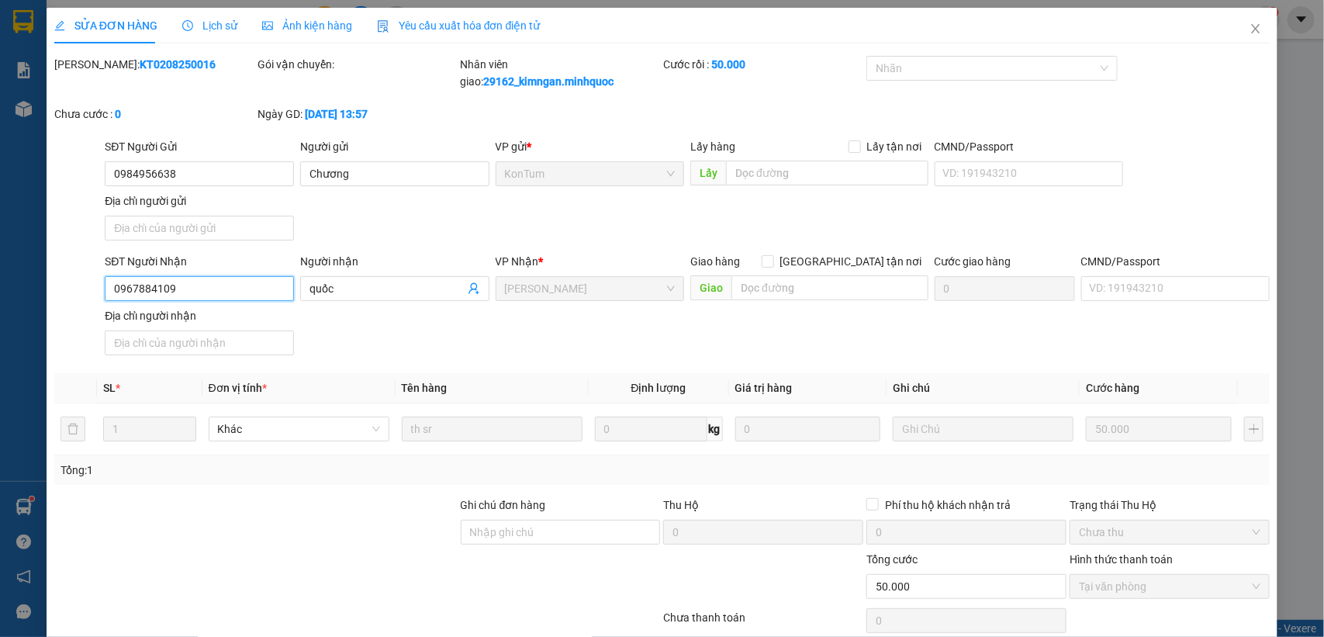
click at [210, 285] on input "0967884109" at bounding box center [199, 288] width 189 height 25
click at [1251, 26] on icon "close" at bounding box center [1255, 28] width 9 height 9
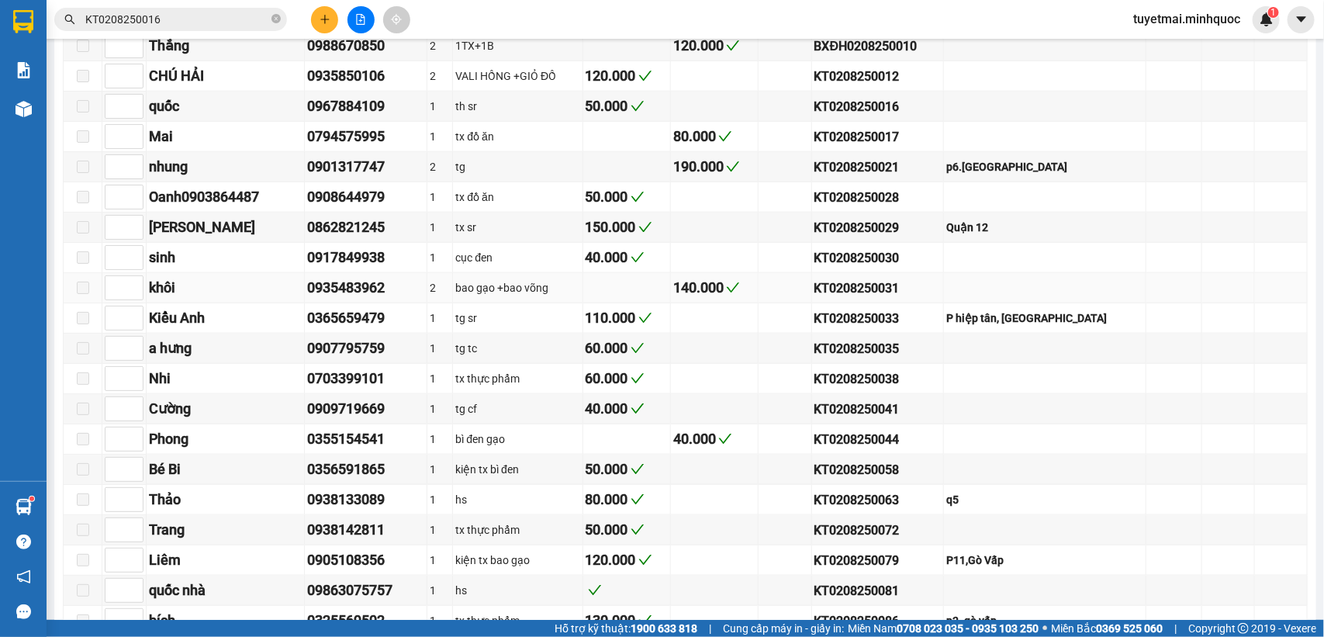
scroll to position [775, 0]
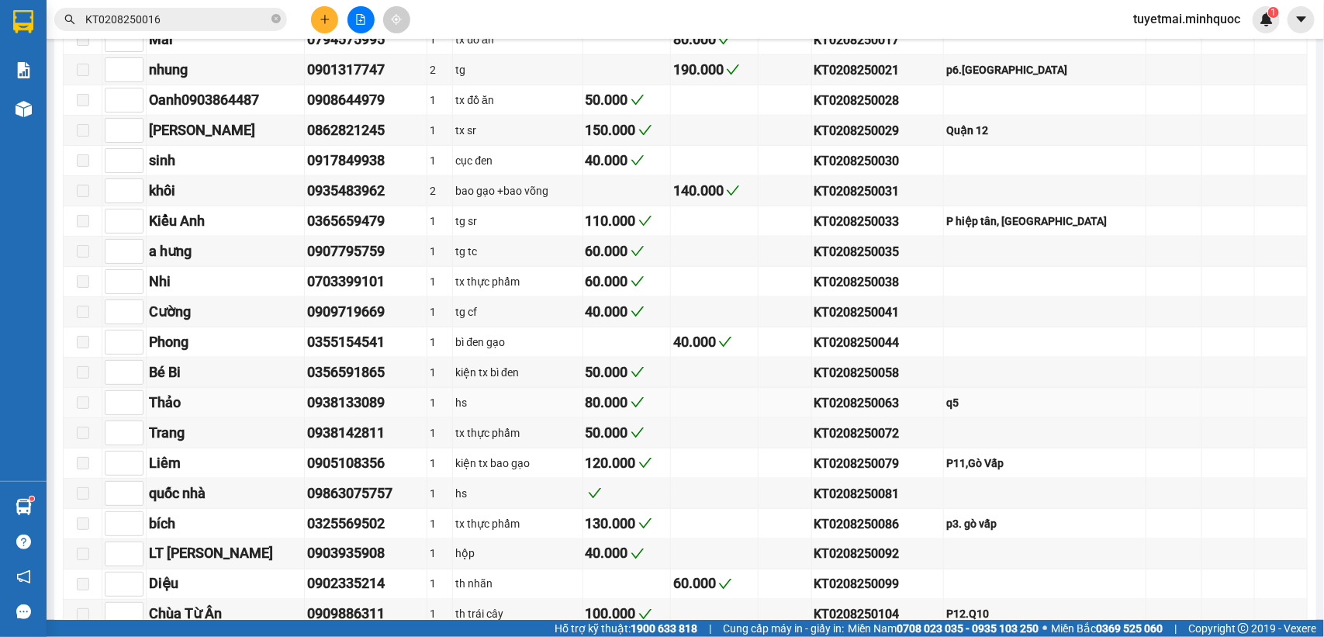
click at [884, 412] on div "KT0208250063" at bounding box center [877, 402] width 126 height 19
click at [223, 16] on input "KT0208250016" at bounding box center [176, 19] width 183 height 17
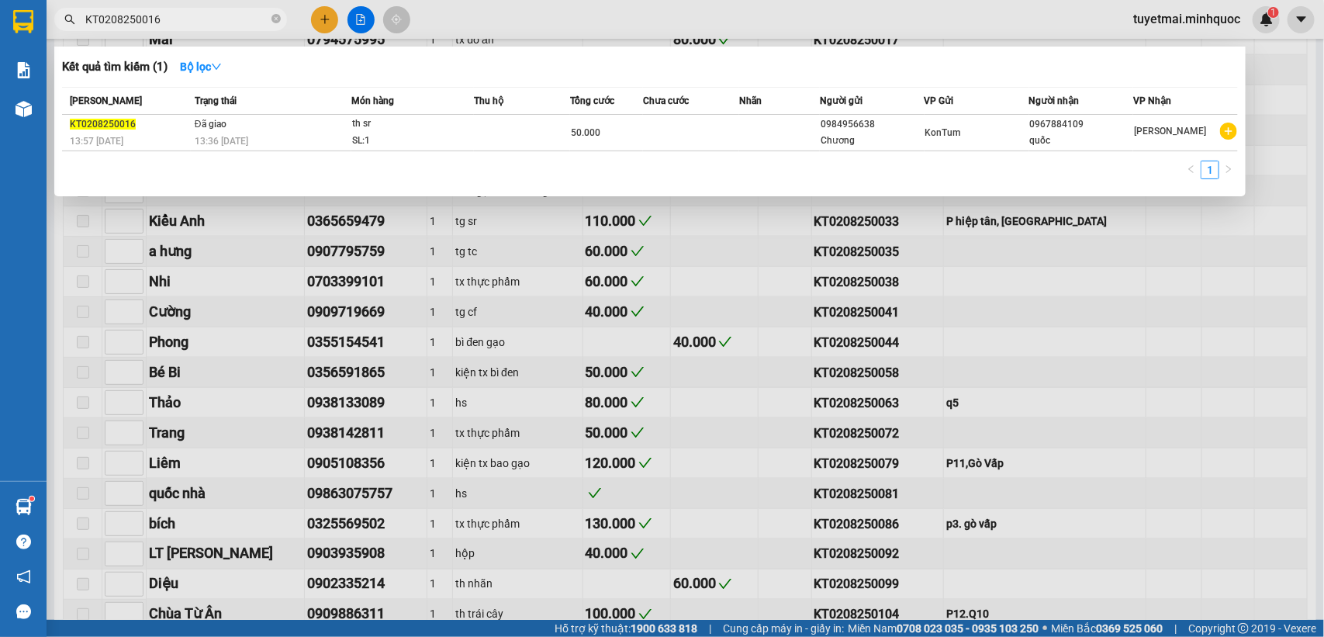
paste input "63"
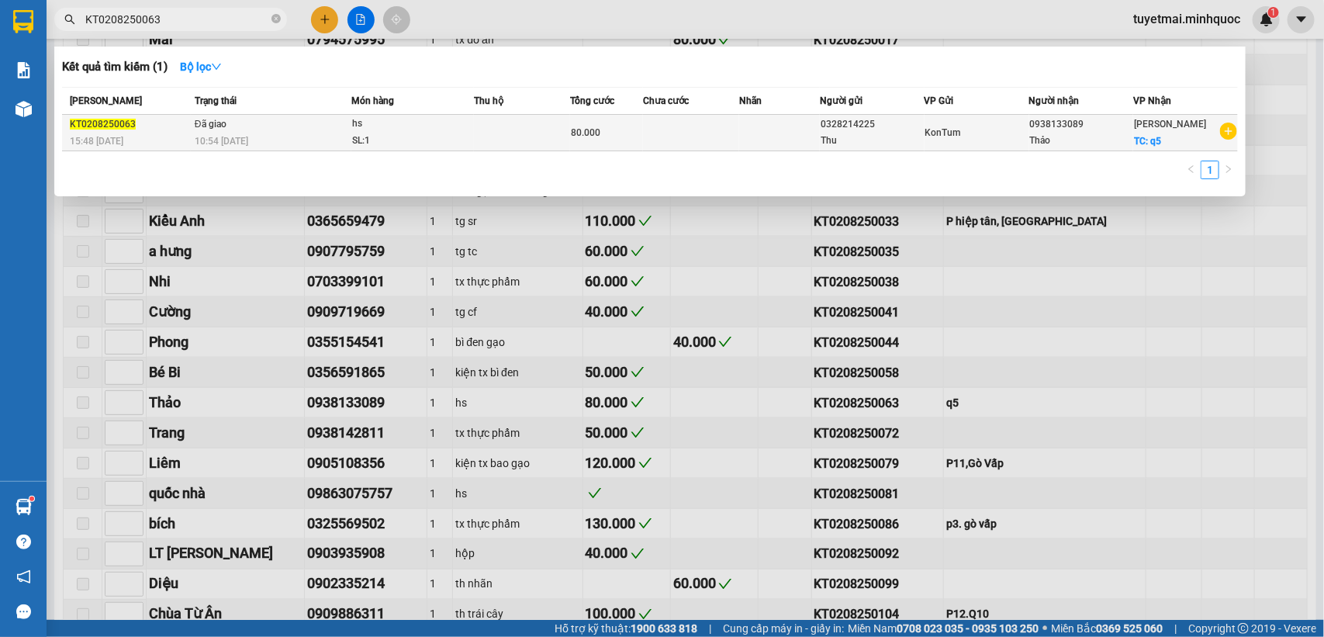
type input "KT0208250063"
click at [611, 130] on div "80.000" at bounding box center [606, 132] width 71 height 17
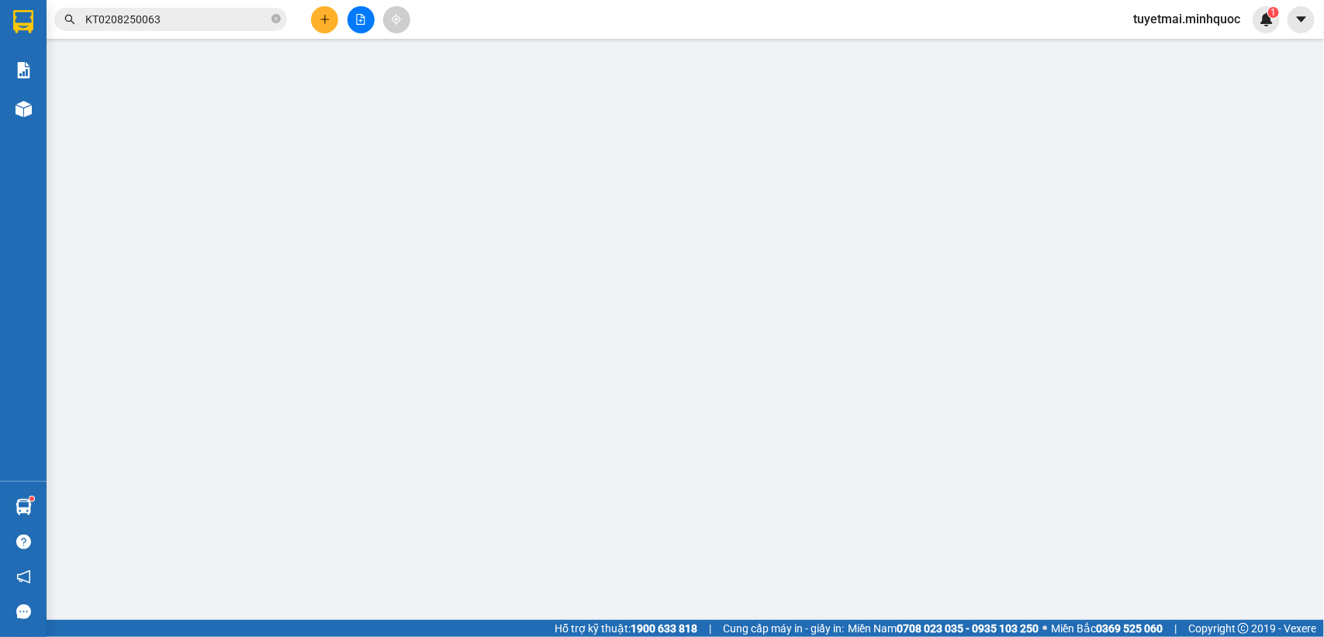
type input "0328214225"
type input "Thu"
type input "0938133089"
type input "Thảo"
checkbox input "true"
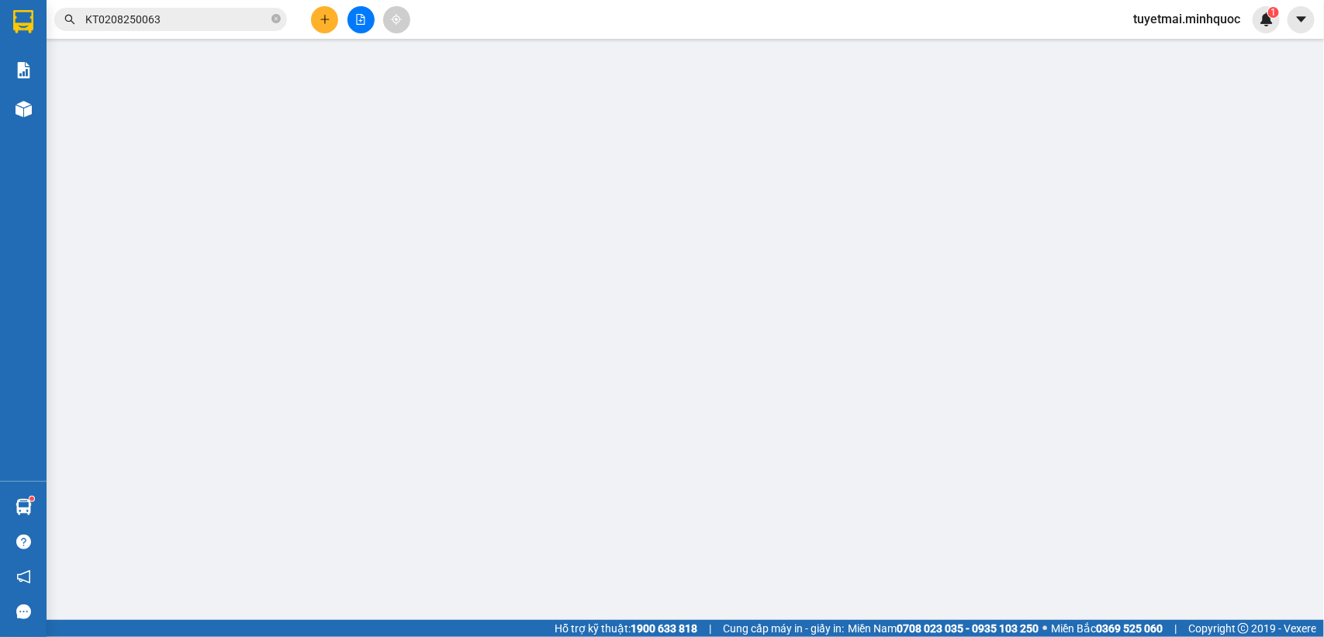
type input "q5"
type input "50.000"
type input "80.000"
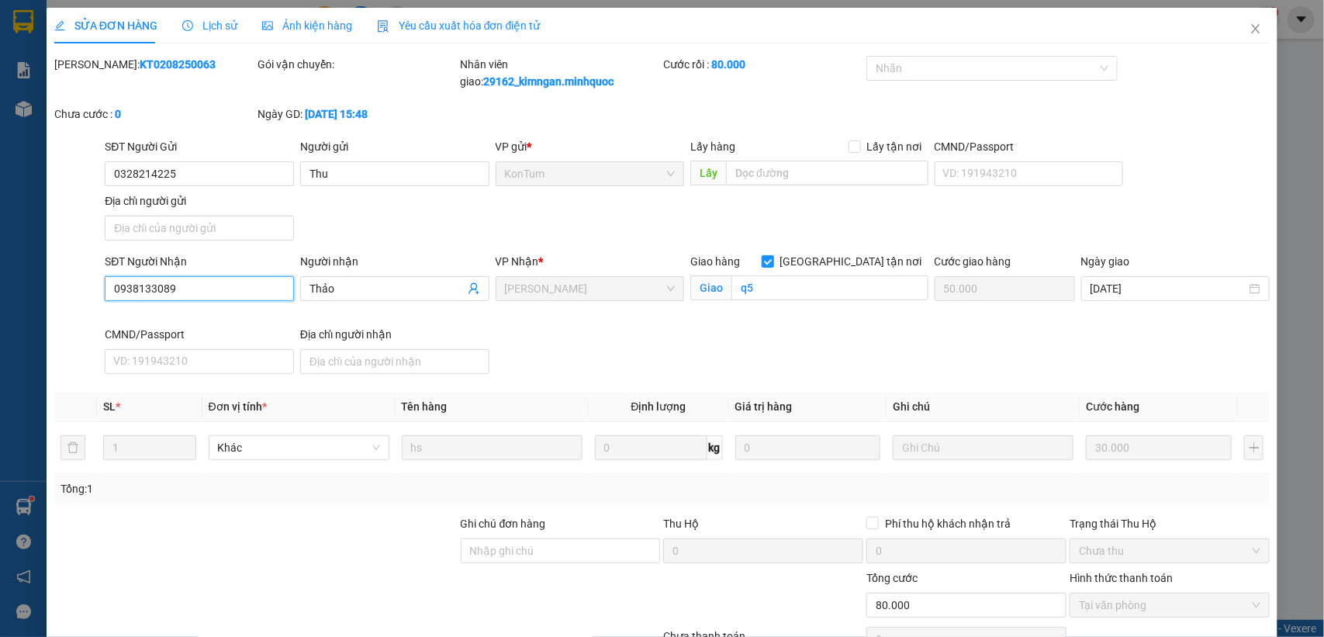
click at [208, 284] on input "0938133089" at bounding box center [199, 288] width 189 height 25
click at [1251, 28] on icon "close" at bounding box center [1255, 28] width 9 height 9
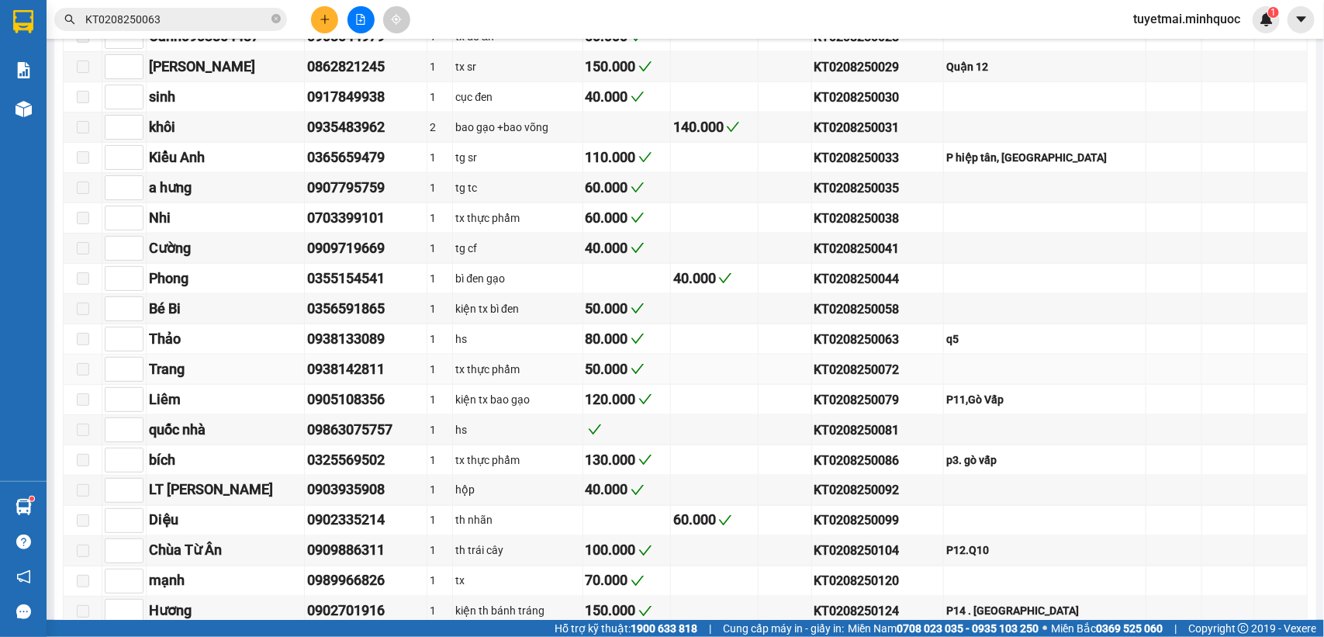
scroll to position [872, 0]
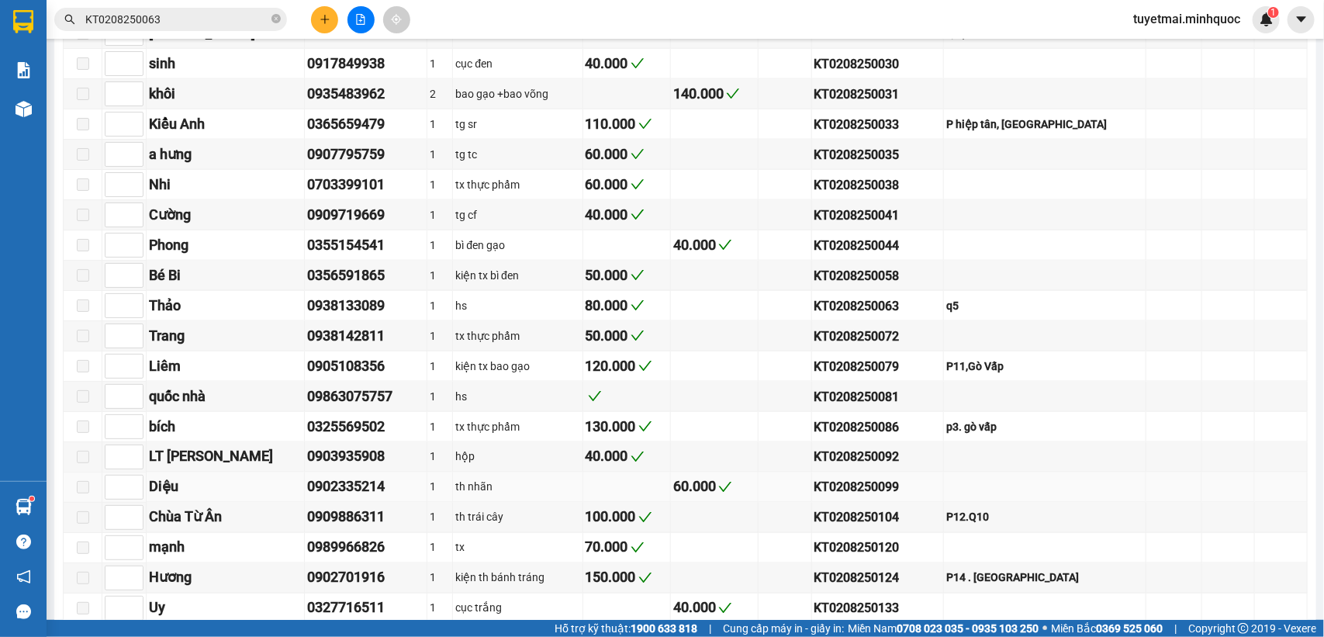
click at [877, 497] on div "KT0208250099" at bounding box center [877, 487] width 126 height 19
click at [192, 13] on input "KT0208250063" at bounding box center [176, 19] width 183 height 17
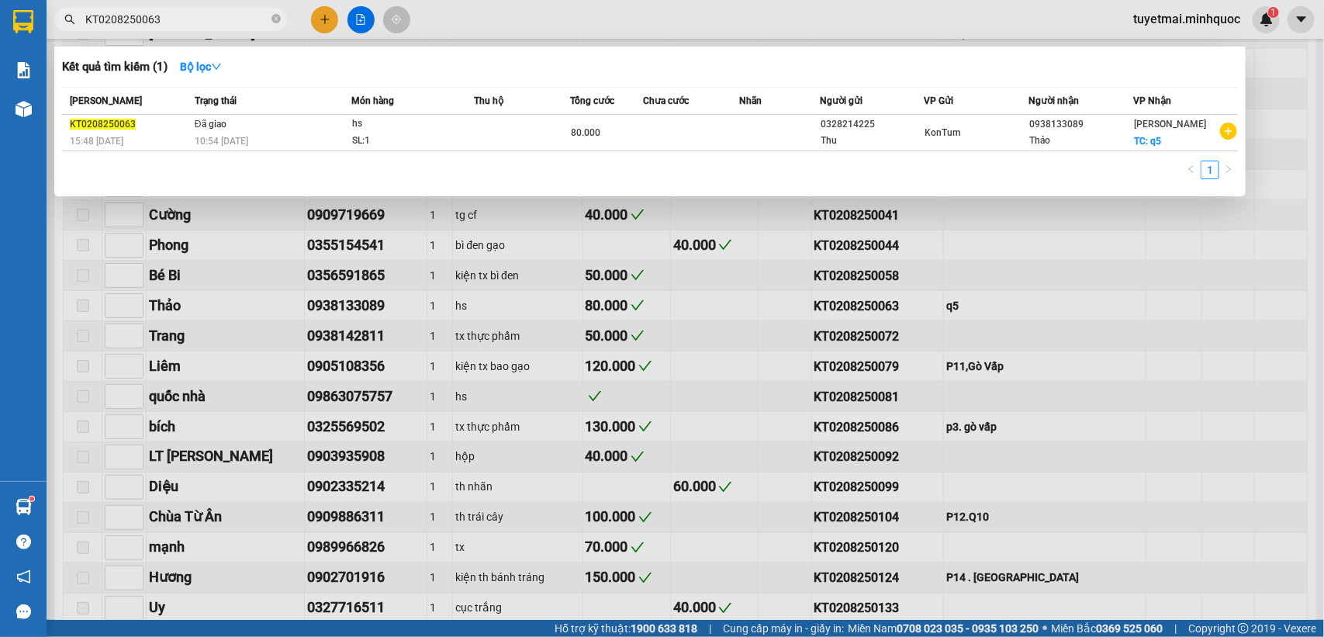
paste input "99"
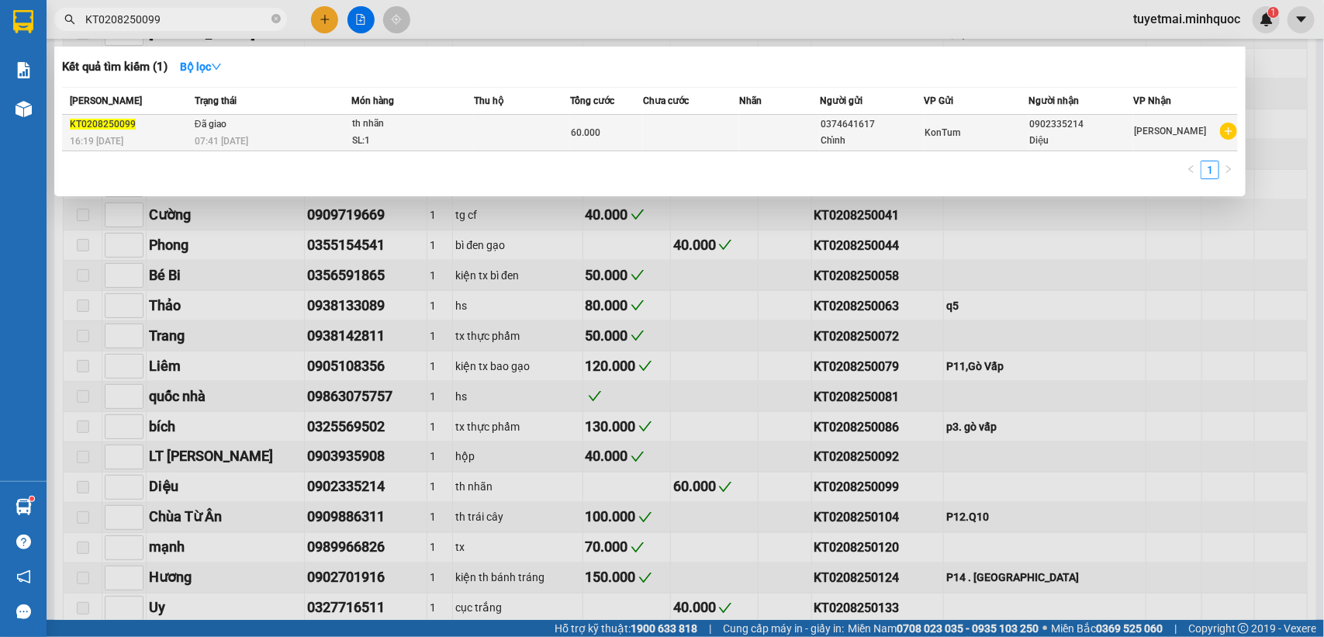
type input "KT0208250099"
click at [591, 127] on span "60.000" at bounding box center [585, 132] width 29 height 11
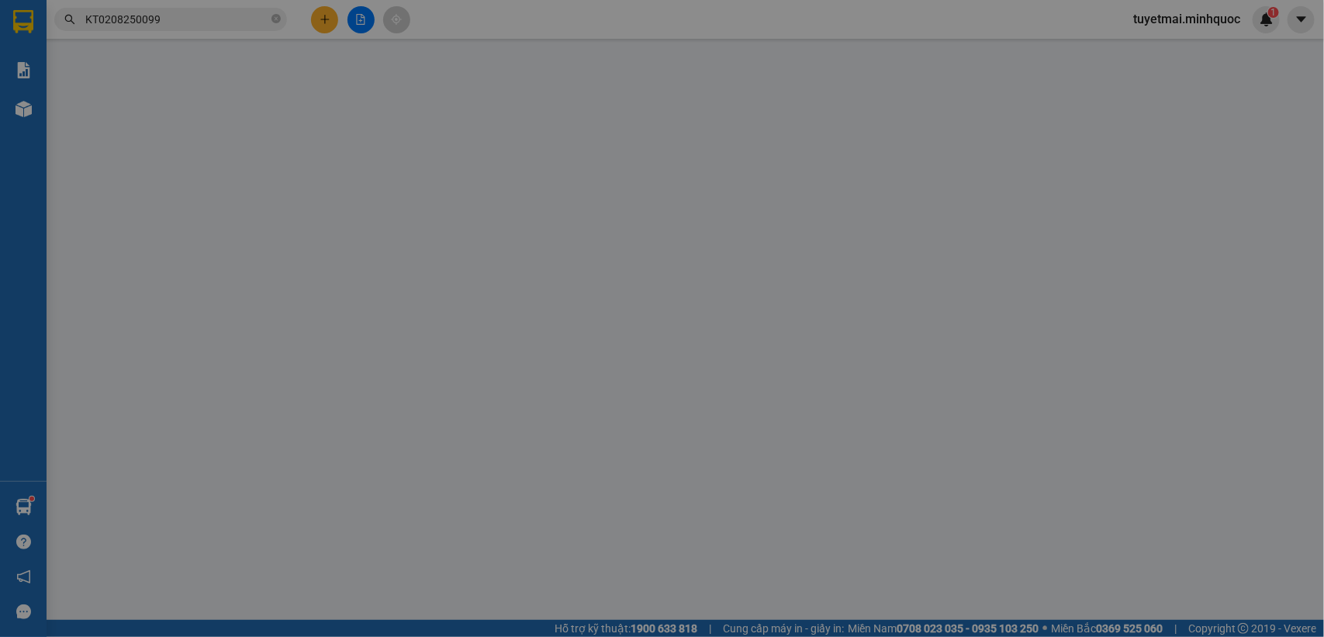
type input "0374641617"
type input "Chỉnh"
type input "0902335214"
type input "Diệu"
type input "60.000"
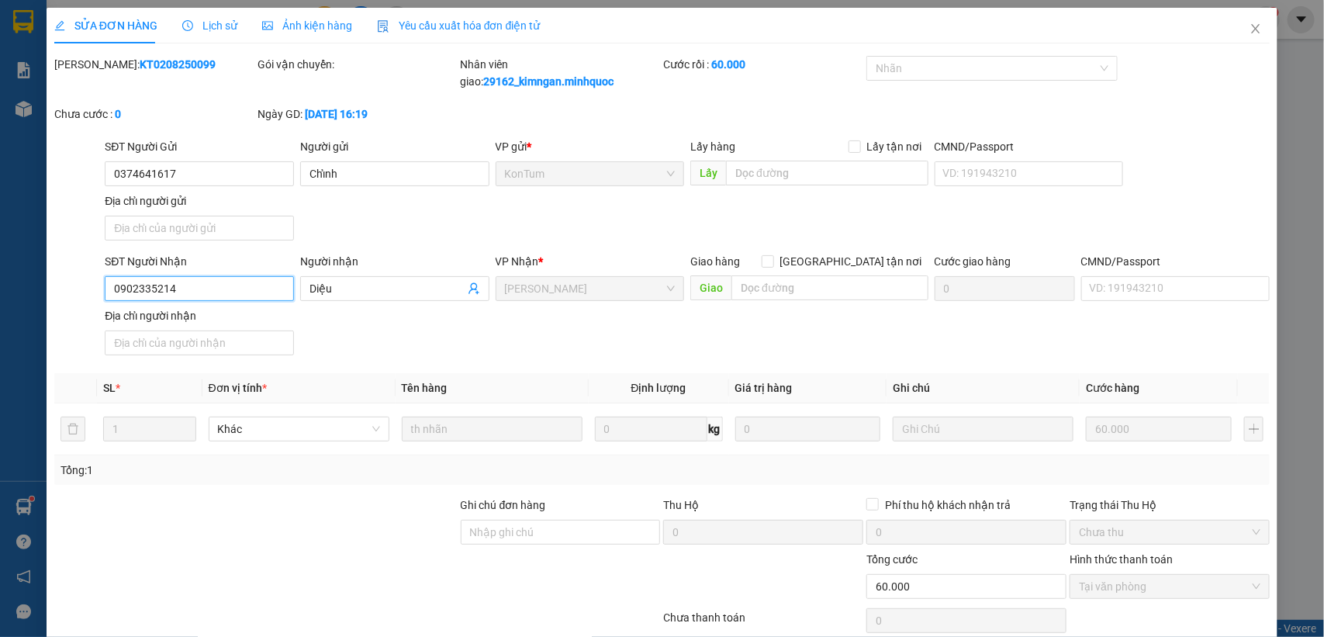
click at [218, 291] on input "0902335214" at bounding box center [199, 288] width 189 height 25
click at [1249, 33] on icon "close" at bounding box center [1255, 28] width 12 height 12
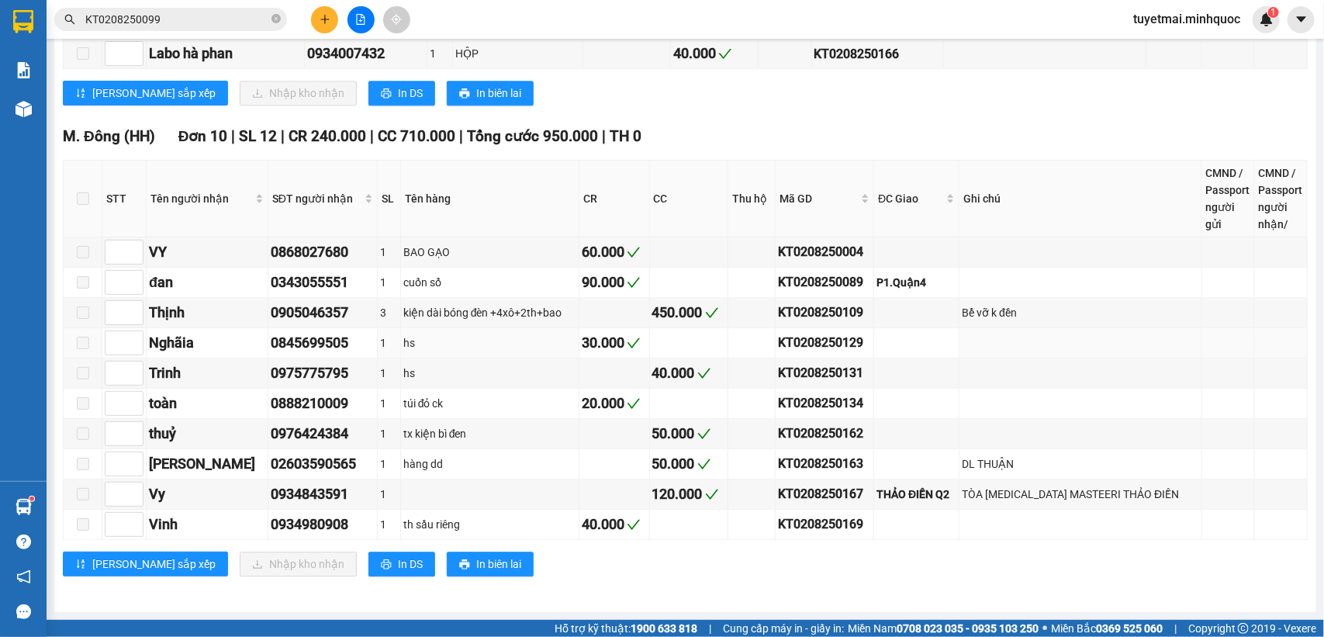
scroll to position [1617, 0]
click at [853, 333] on div "KT0208250129" at bounding box center [824, 342] width 93 height 19
click at [188, 23] on input "KT0208250099" at bounding box center [176, 19] width 183 height 17
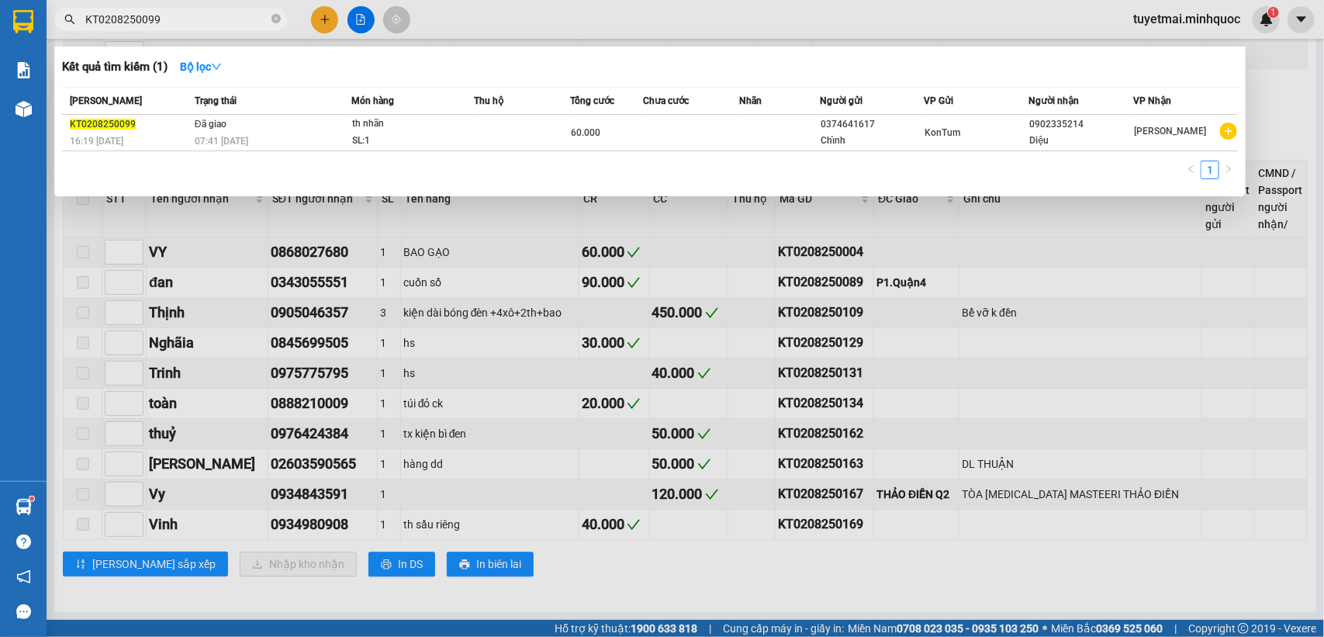
paste input "12"
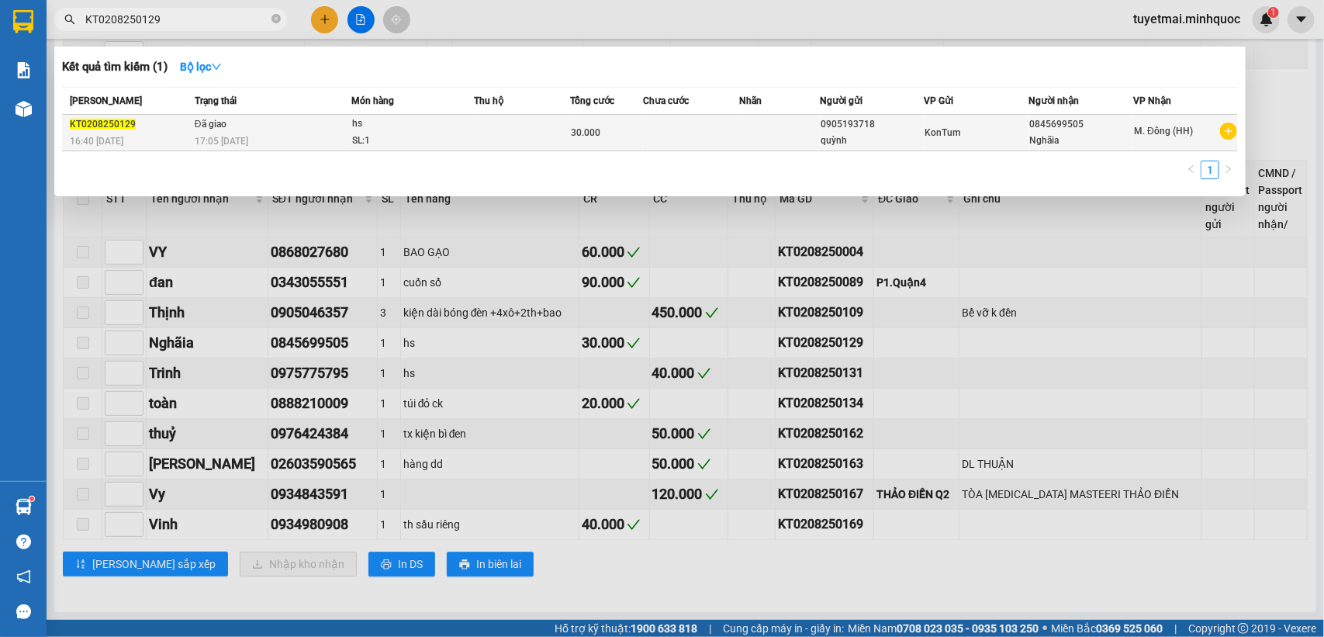
type input "KT0208250129"
click at [599, 132] on div "30.000" at bounding box center [606, 132] width 71 height 17
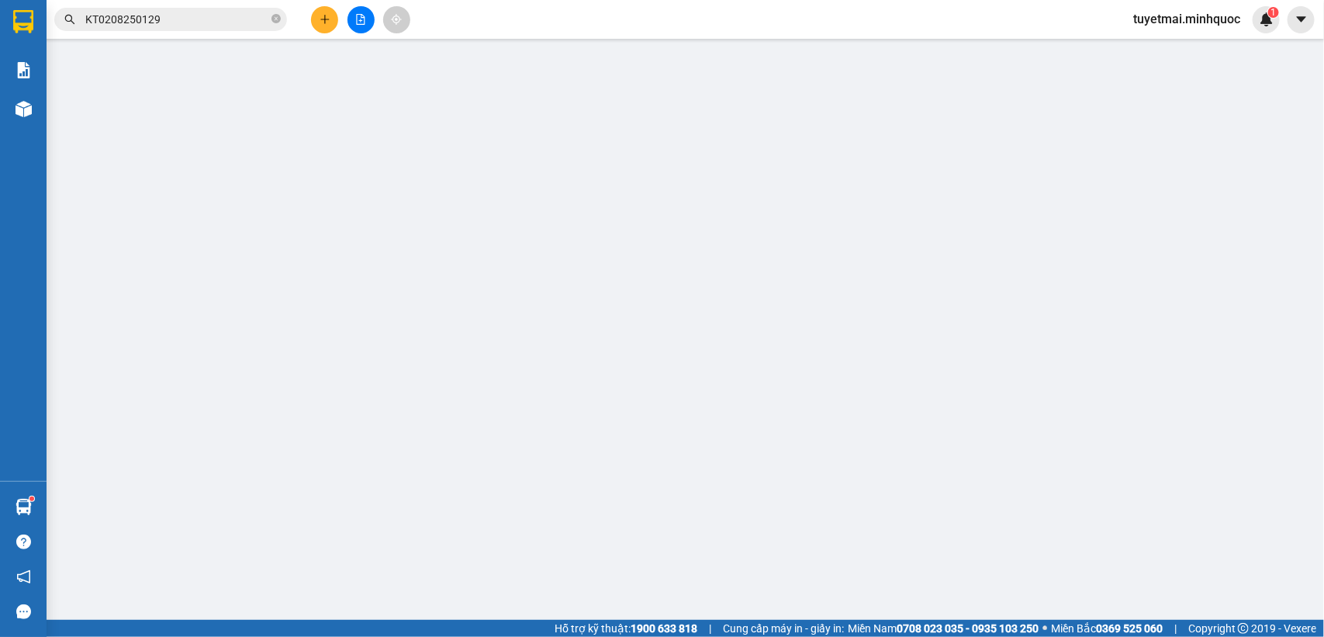
type input "0905193718"
type input "quỳnh"
type input "0845699505"
type input "Nghãia"
type input "0979643710-HIỆP"
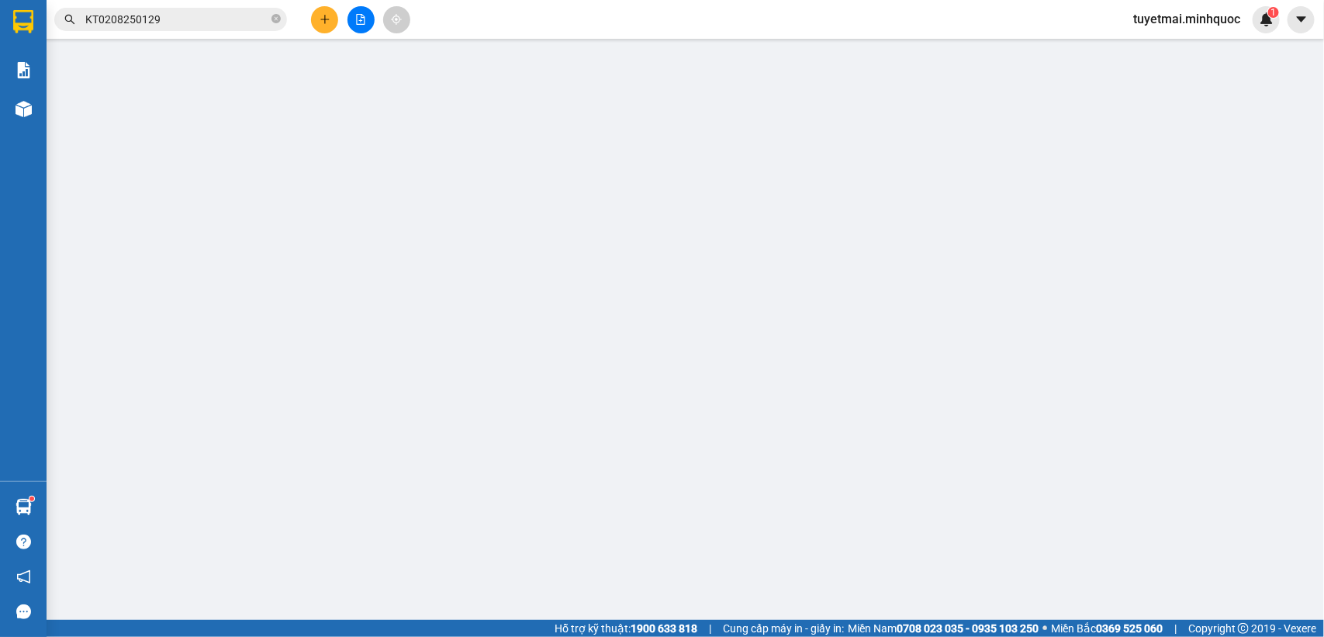
type input "30.000"
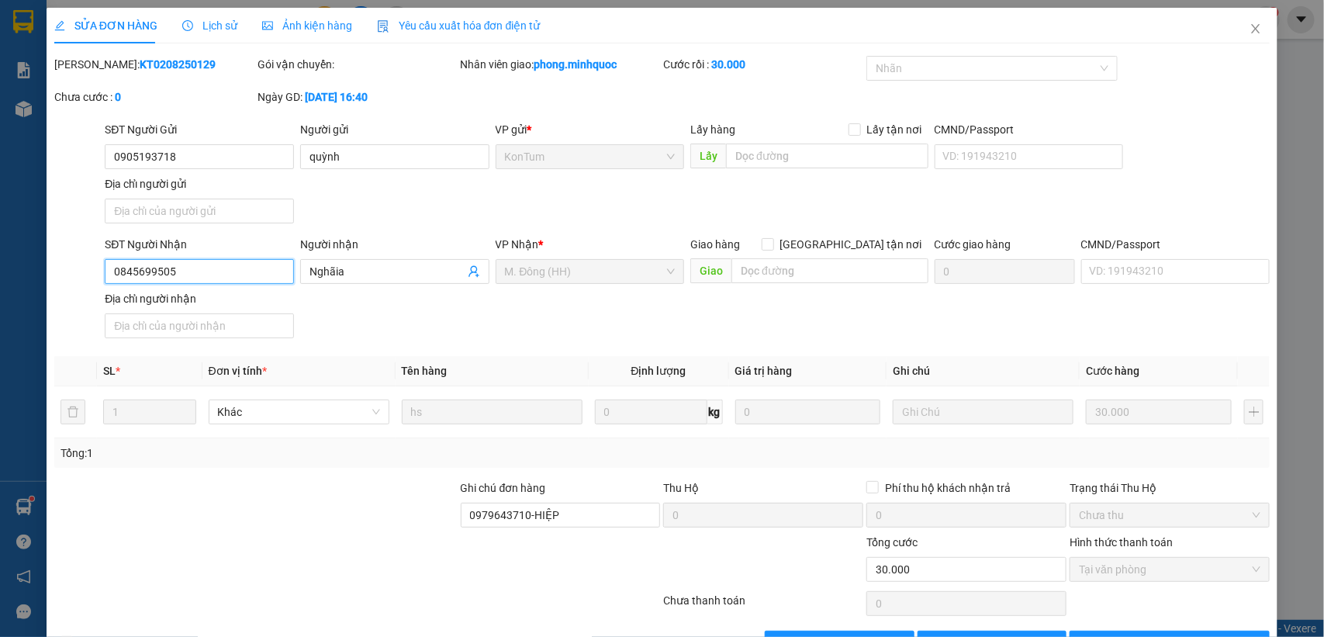
click at [207, 270] on input "0845699505" at bounding box center [199, 271] width 189 height 25
click at [1249, 29] on icon "close" at bounding box center [1255, 28] width 12 height 12
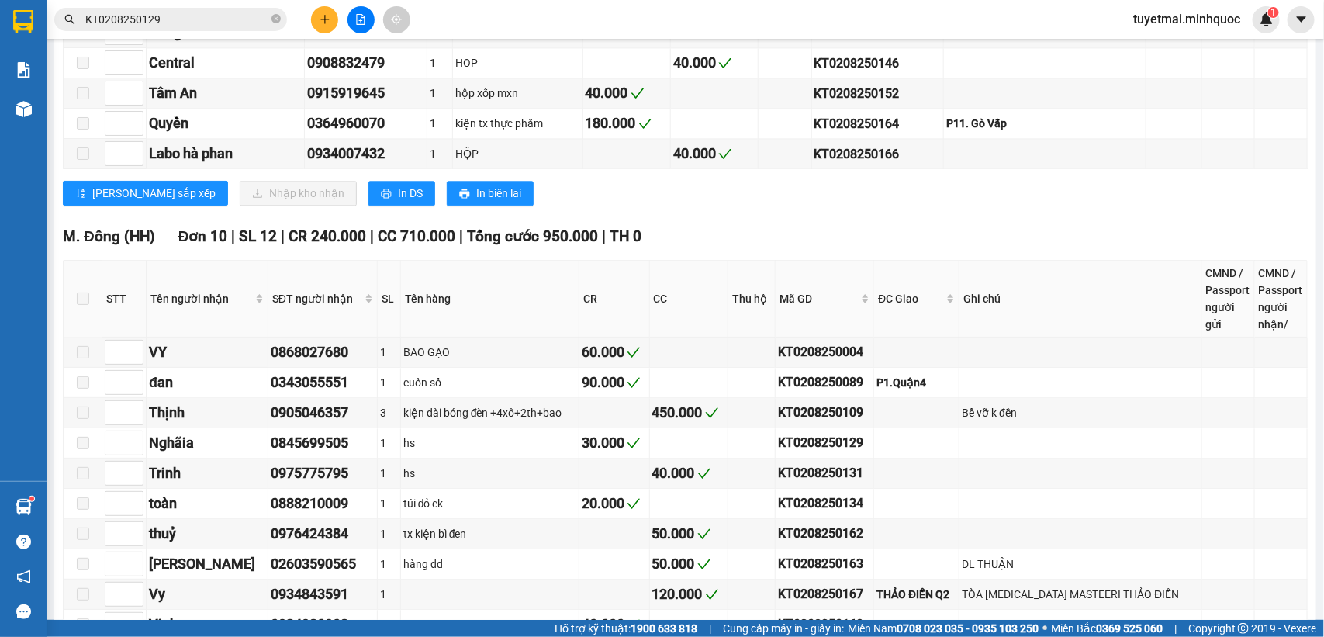
scroll to position [1617, 0]
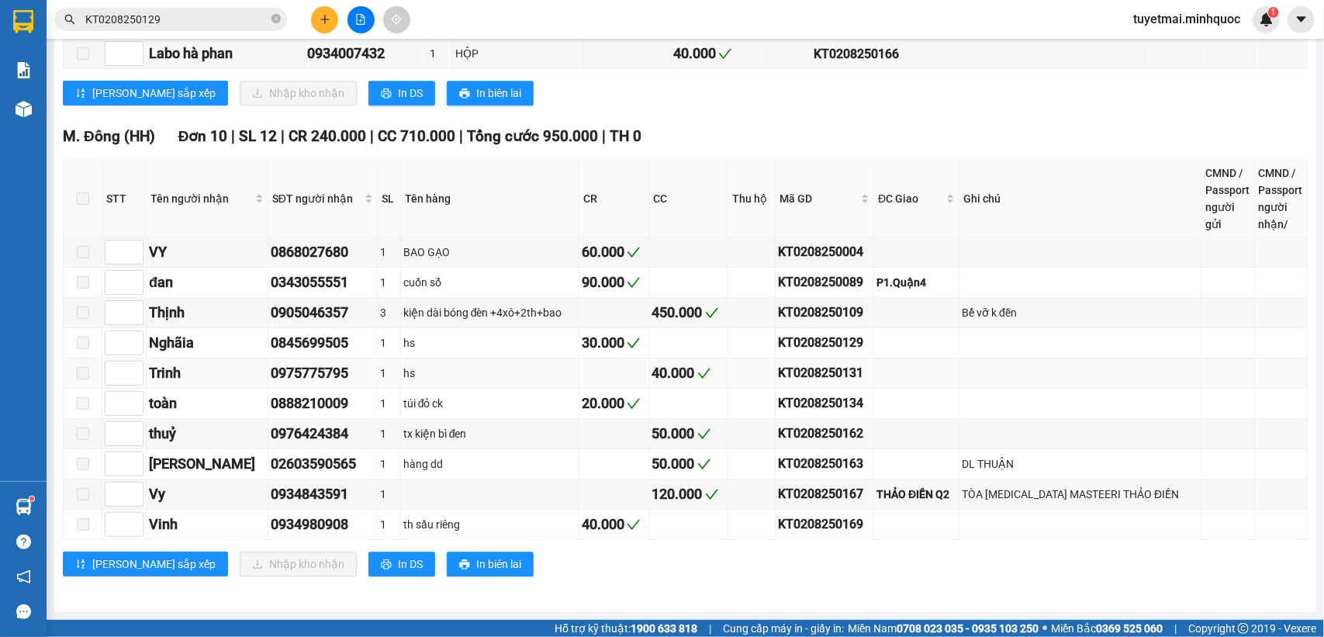
click at [865, 367] on div "KT0208250131" at bounding box center [824, 372] width 93 height 19
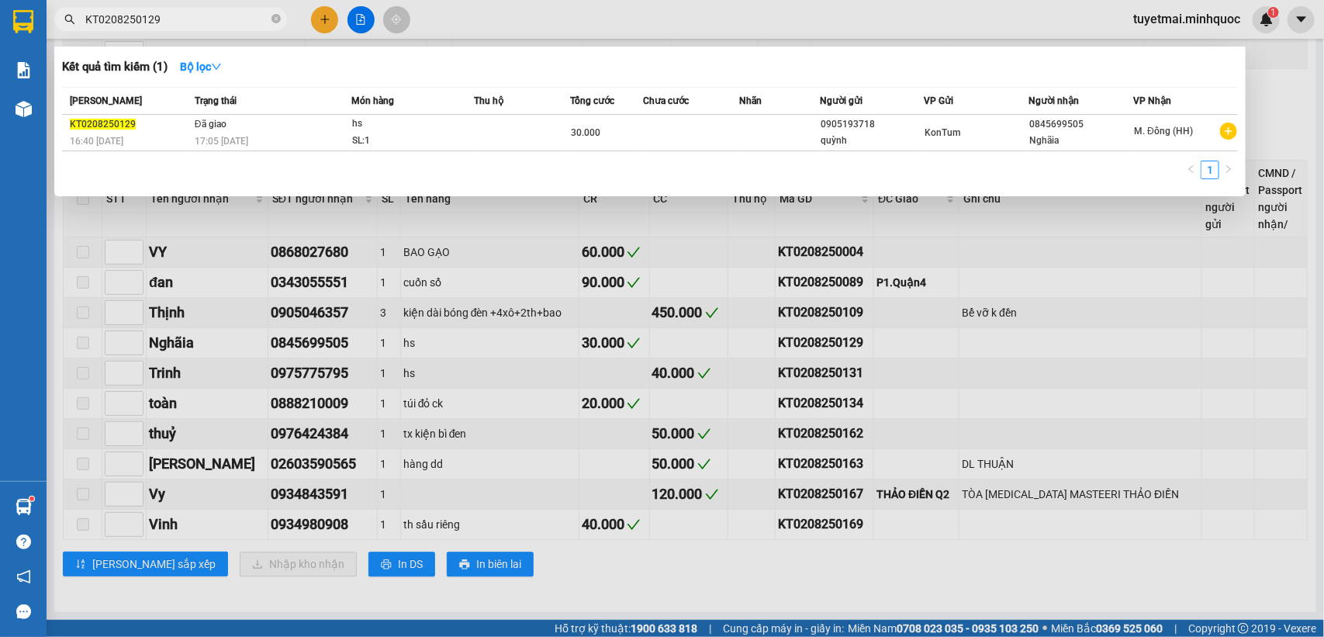
click at [218, 25] on input "KT0208250129" at bounding box center [176, 19] width 183 height 17
paste input "31"
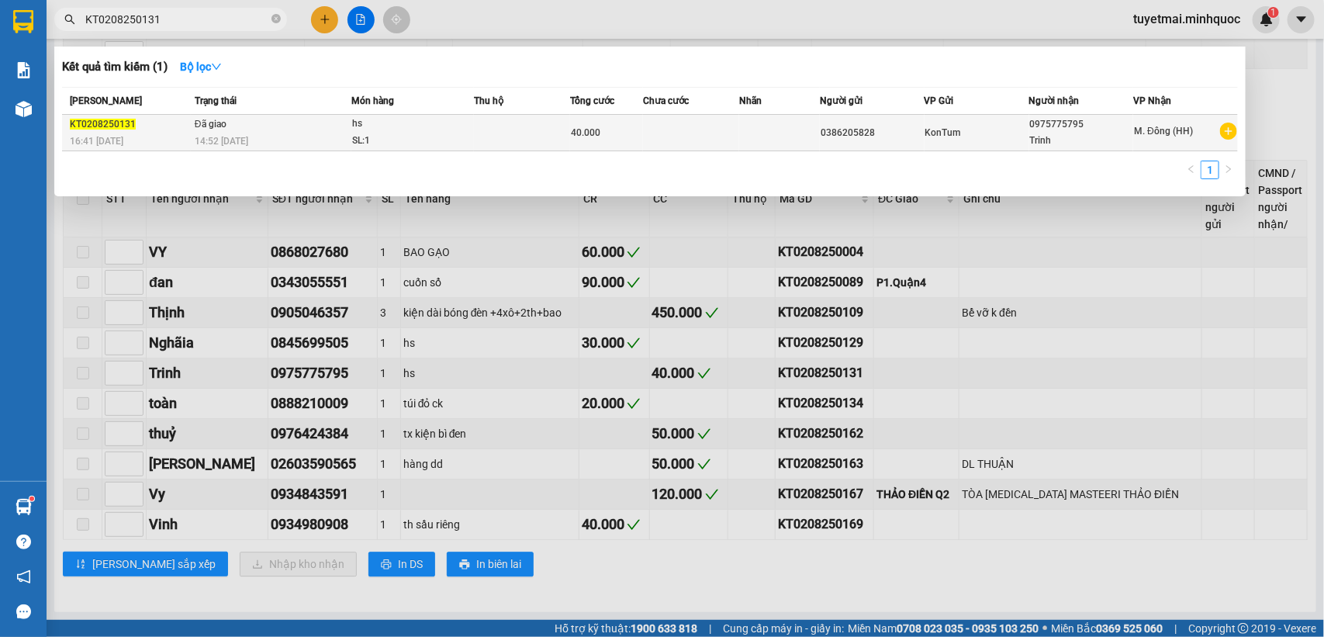
type input "KT0208250131"
click at [570, 126] on td "40.000" at bounding box center [606, 133] width 72 height 36
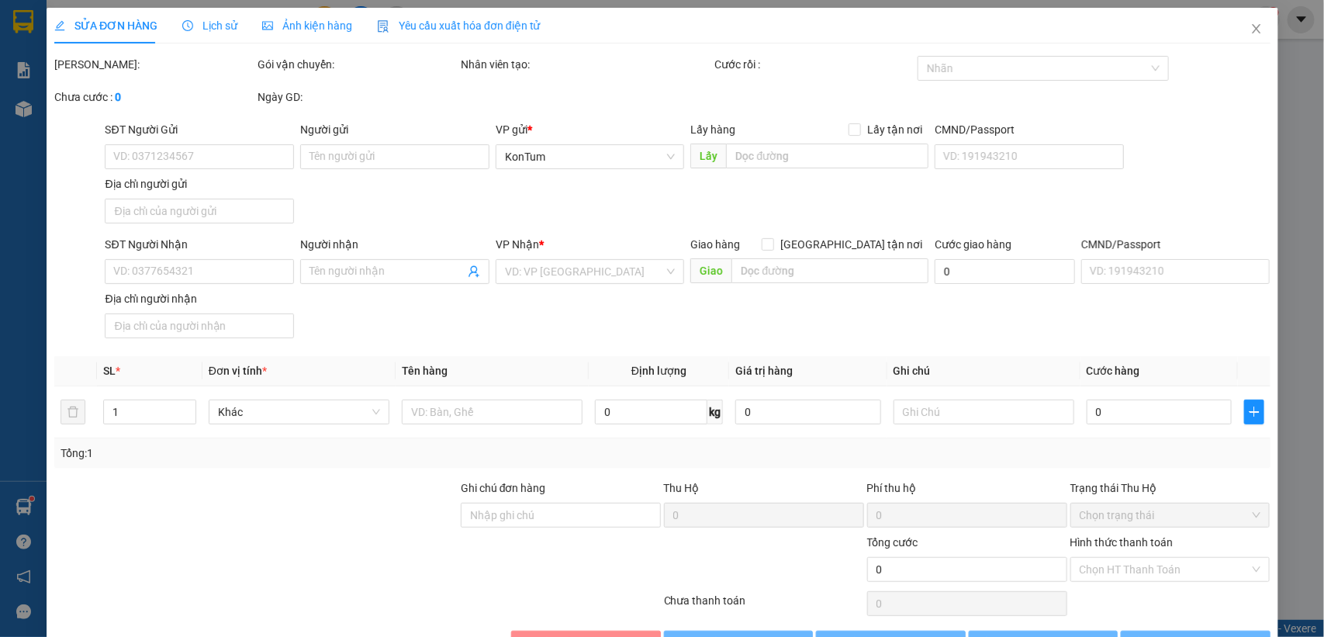
type input "0386205828"
type input "0975775795"
type input "Trinh"
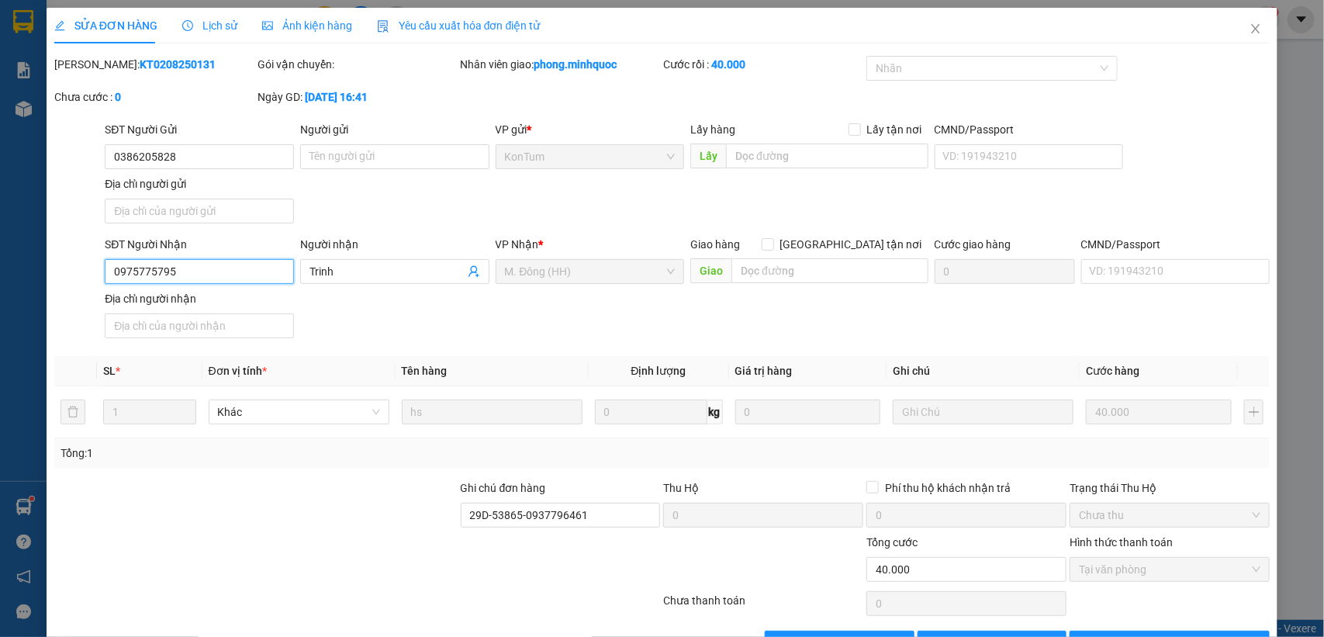
click at [233, 276] on input "0975775795" at bounding box center [199, 271] width 189 height 25
click at [1234, 31] on span "Close" at bounding box center [1255, 29] width 43 height 43
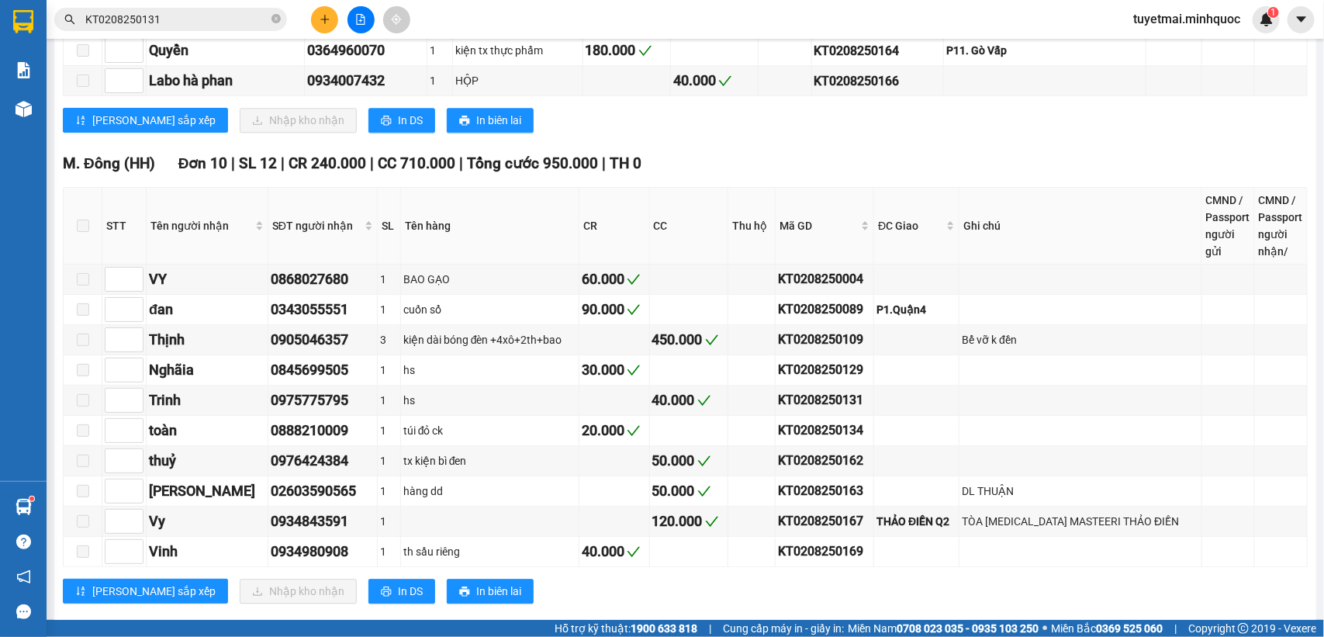
scroll to position [1617, 0]
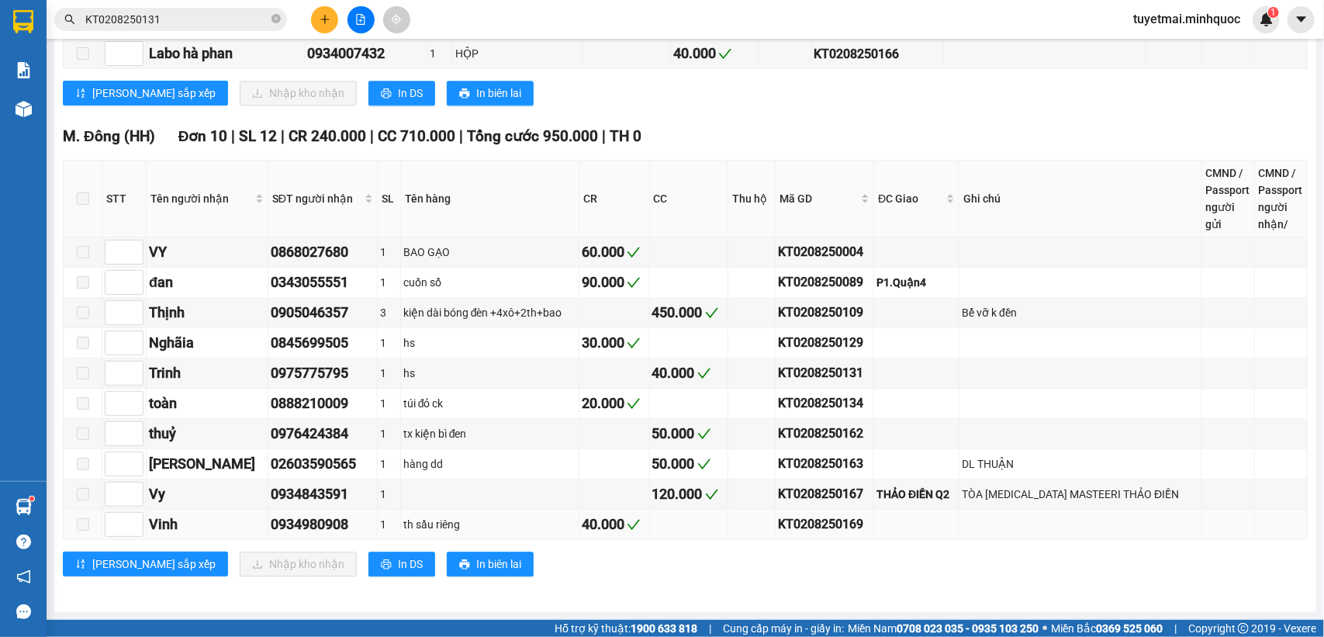
click at [858, 524] on div "KT0208250169" at bounding box center [824, 523] width 93 height 19
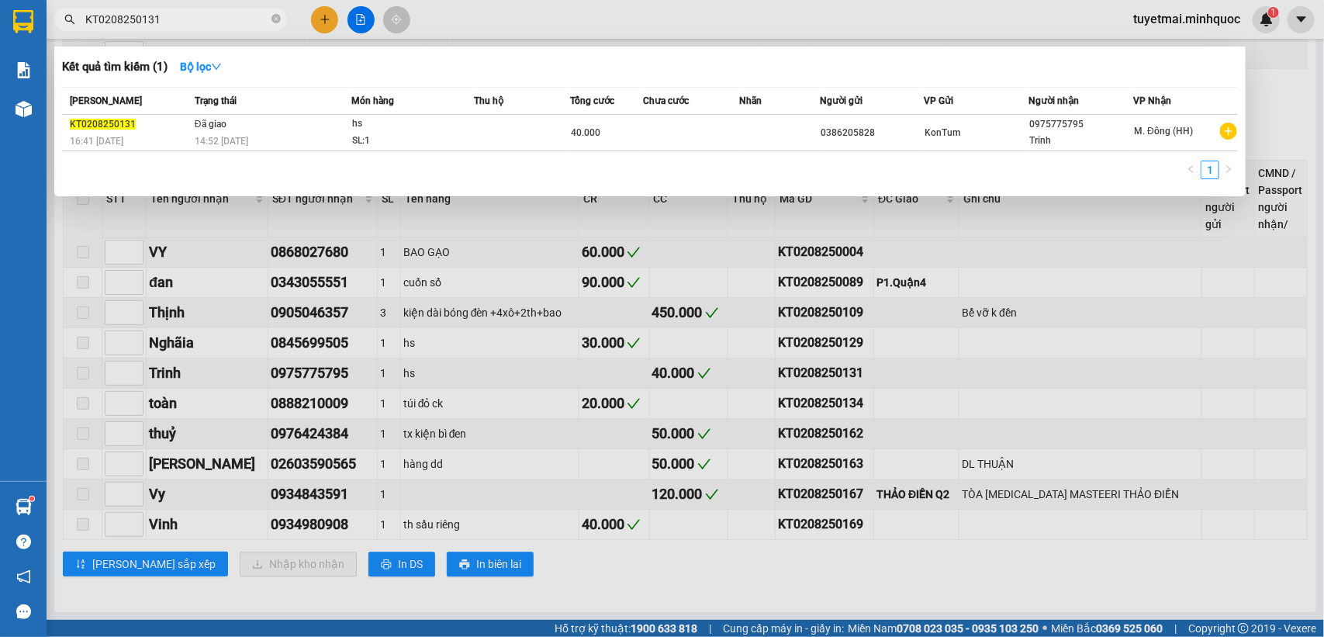
click at [164, 14] on input "KT0208250131" at bounding box center [176, 19] width 183 height 17
paste input "69"
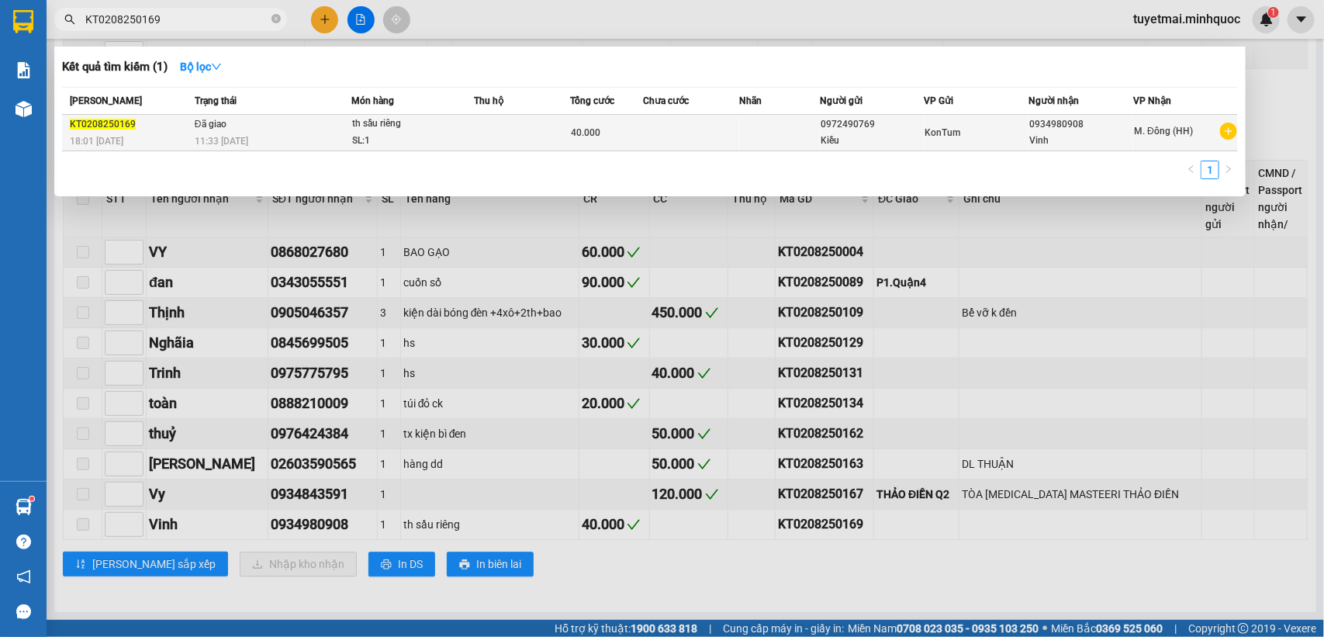
drag, startPoint x: 552, startPoint y: 133, endPoint x: 571, endPoint y: 136, distance: 19.5
click at [571, 136] on span "40.000" at bounding box center [585, 132] width 29 height 11
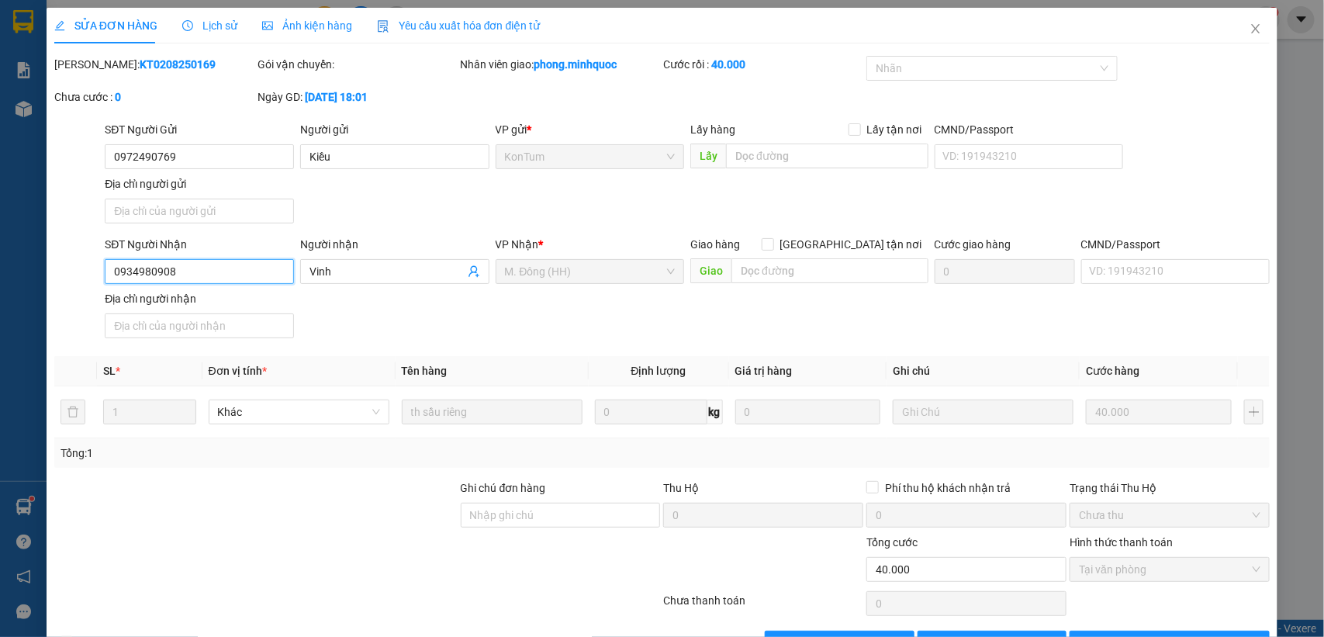
click at [235, 265] on input "0934980908" at bounding box center [199, 271] width 189 height 25
click at [1234, 31] on span "Close" at bounding box center [1255, 29] width 43 height 43
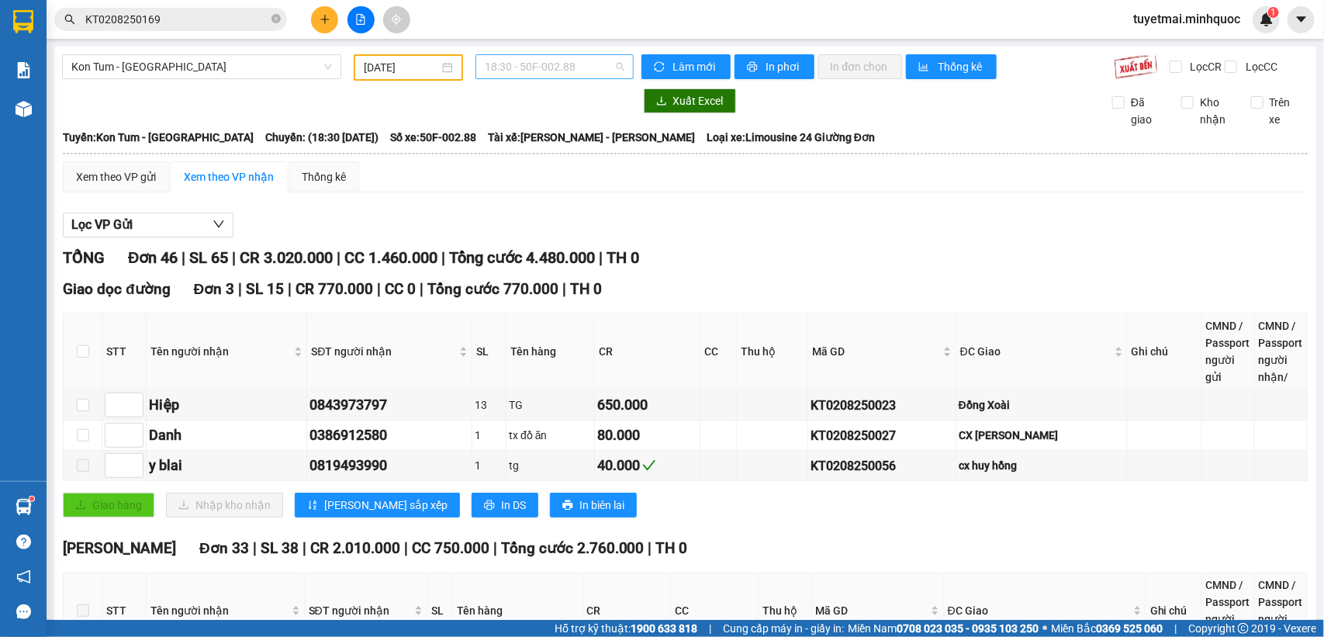
click at [572, 70] on span "18:30 - 50F-002.88" at bounding box center [554, 66] width 139 height 23
click at [323, 63] on span "Kon Tum - [GEOGRAPHIC_DATA]" at bounding box center [201, 66] width 261 height 23
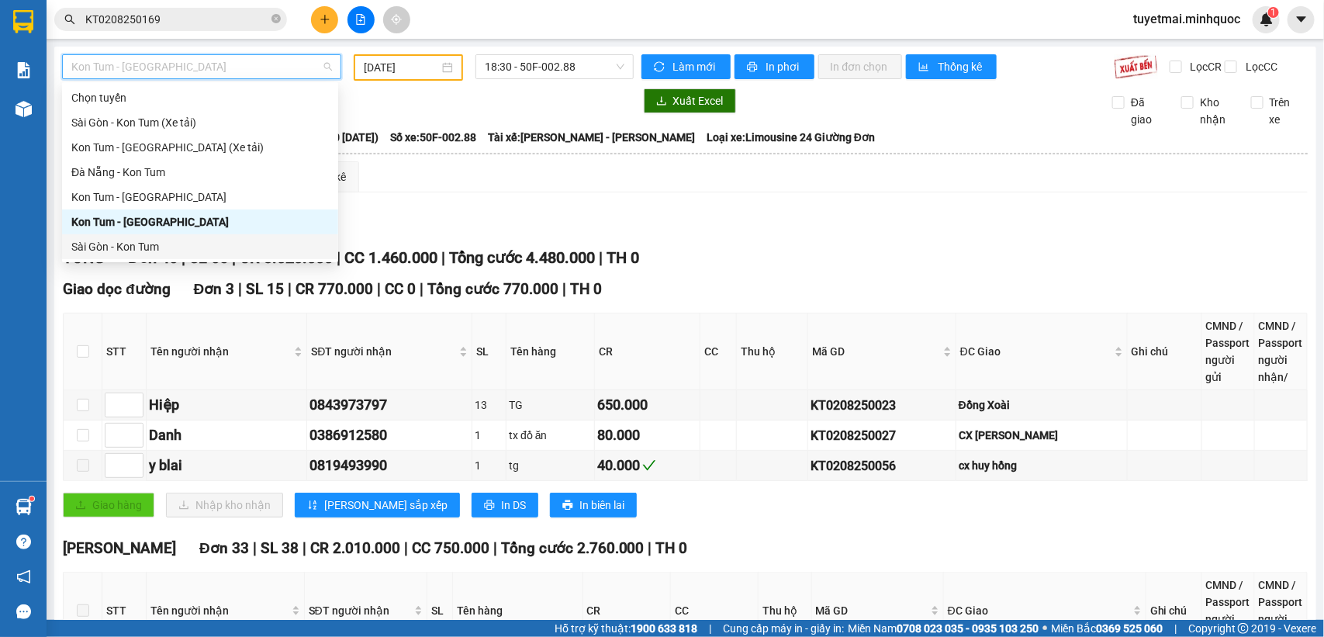
click at [200, 240] on div "Sài Gòn - Kon Tum" at bounding box center [199, 246] width 257 height 17
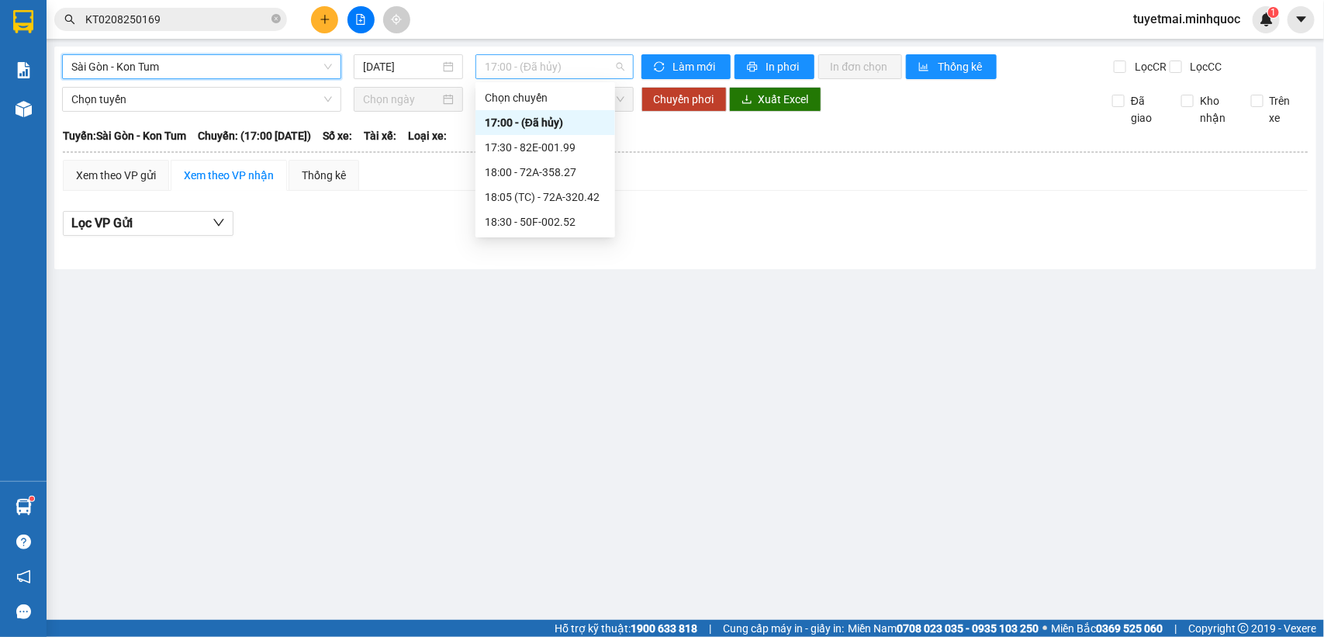
click at [579, 68] on span "17:00 - (Đã hủy)" at bounding box center [554, 66] width 139 height 23
click at [421, 62] on input "[DATE]" at bounding box center [401, 66] width 77 height 17
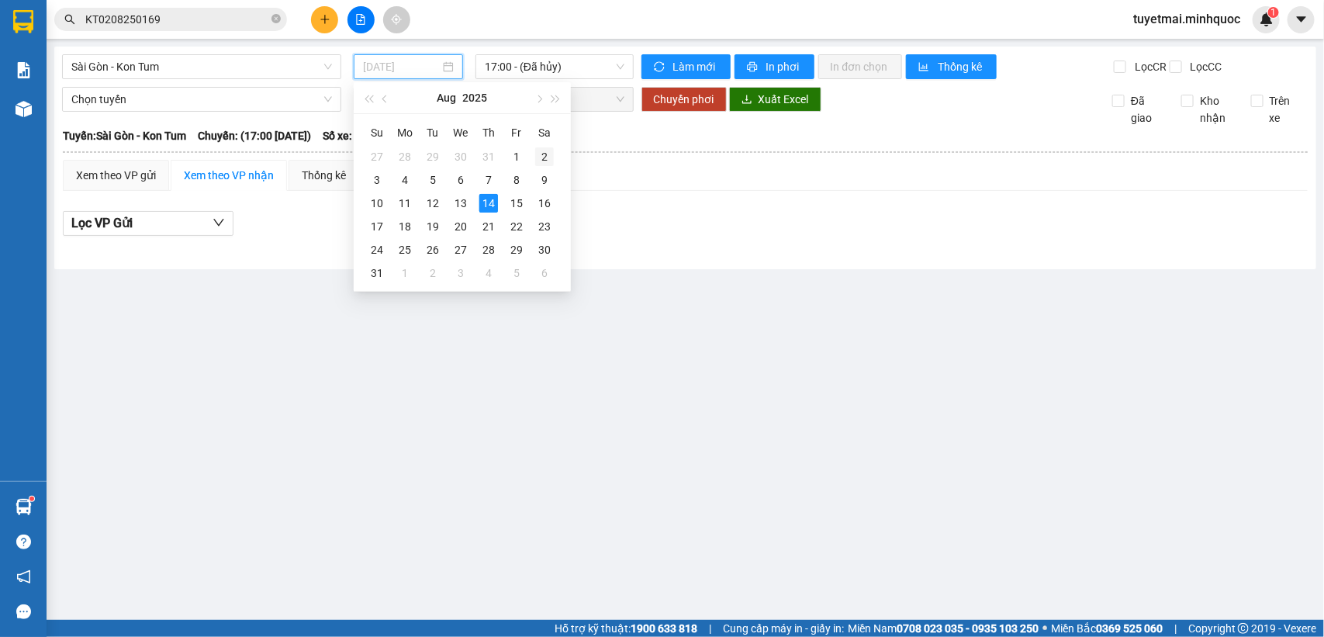
click at [543, 154] on div "2" at bounding box center [544, 156] width 19 height 19
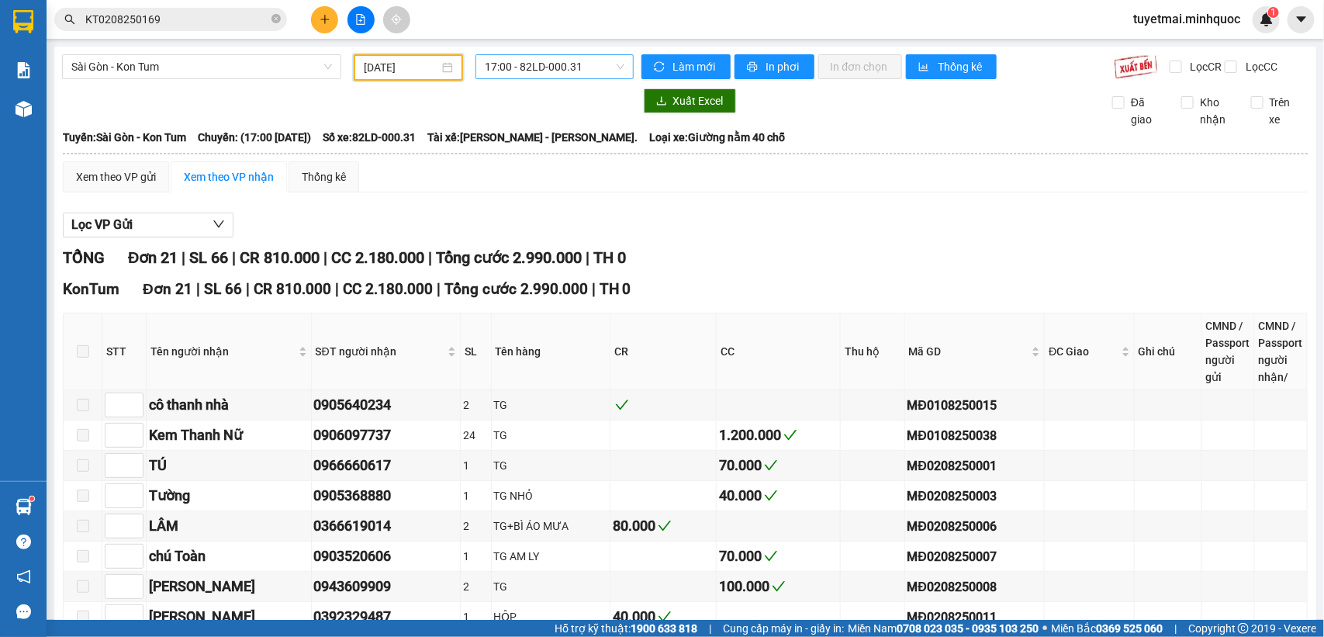
click at [587, 67] on span "17:00 - 82LD-000.31" at bounding box center [554, 66] width 139 height 23
drag, startPoint x: 401, startPoint y: 146, endPoint x: 466, endPoint y: 152, distance: 65.4
click at [466, 146] on div "Tuyến: [GEOGRAPHIC_DATA] - [PERSON_NAME]: (17:00 [DATE]) Số xe: 82LD-000.31 Tài…" at bounding box center [685, 137] width 1244 height 17
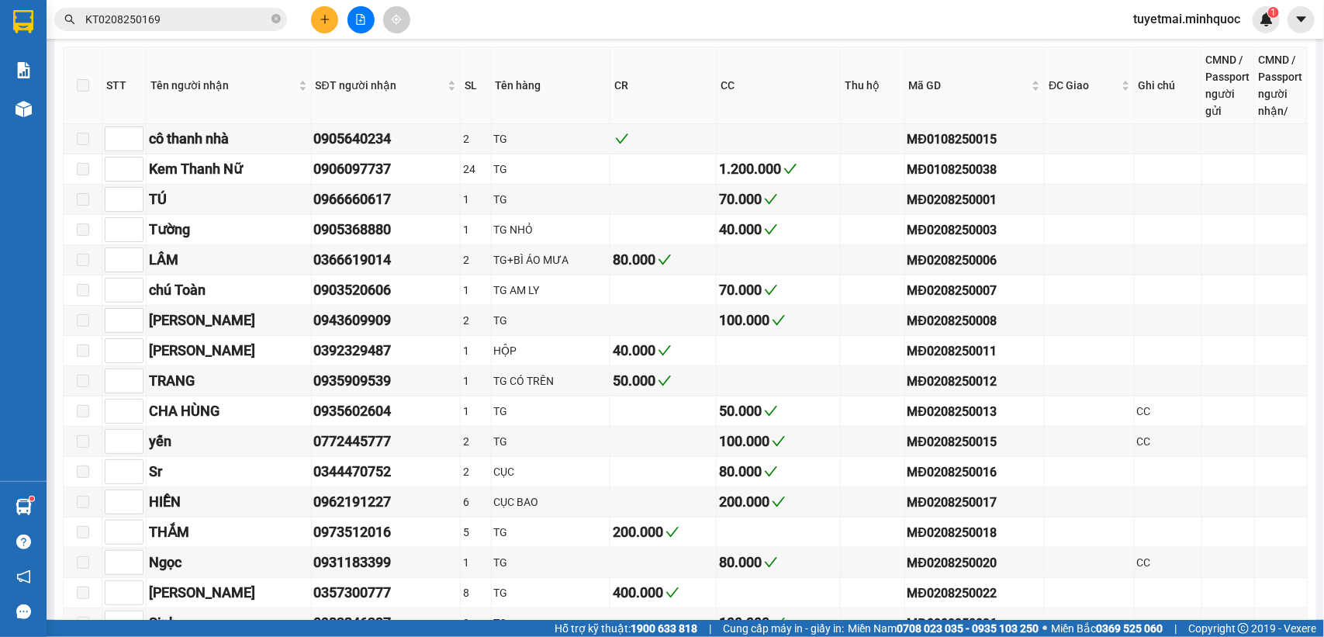
scroll to position [291, 0]
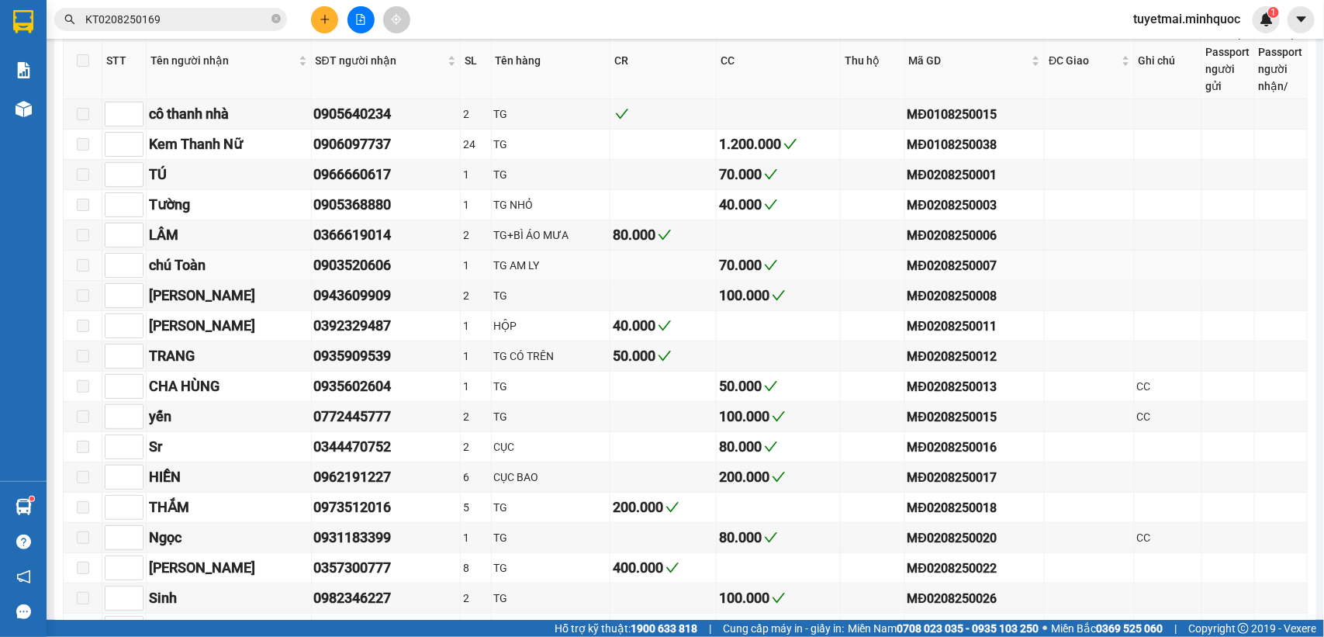
click at [947, 275] on div "MĐ0208250007" at bounding box center [974, 265] width 135 height 19
click at [183, 12] on input "KT0208250169" at bounding box center [176, 19] width 183 height 17
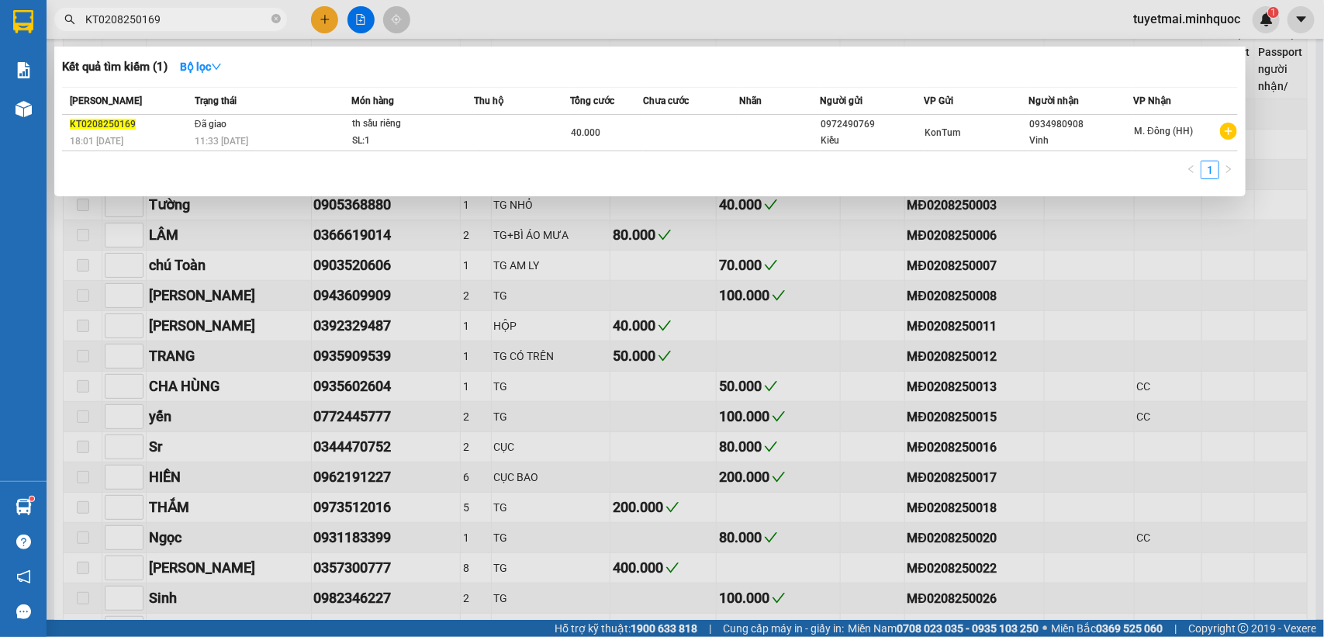
paste input "MĐ0208250007"
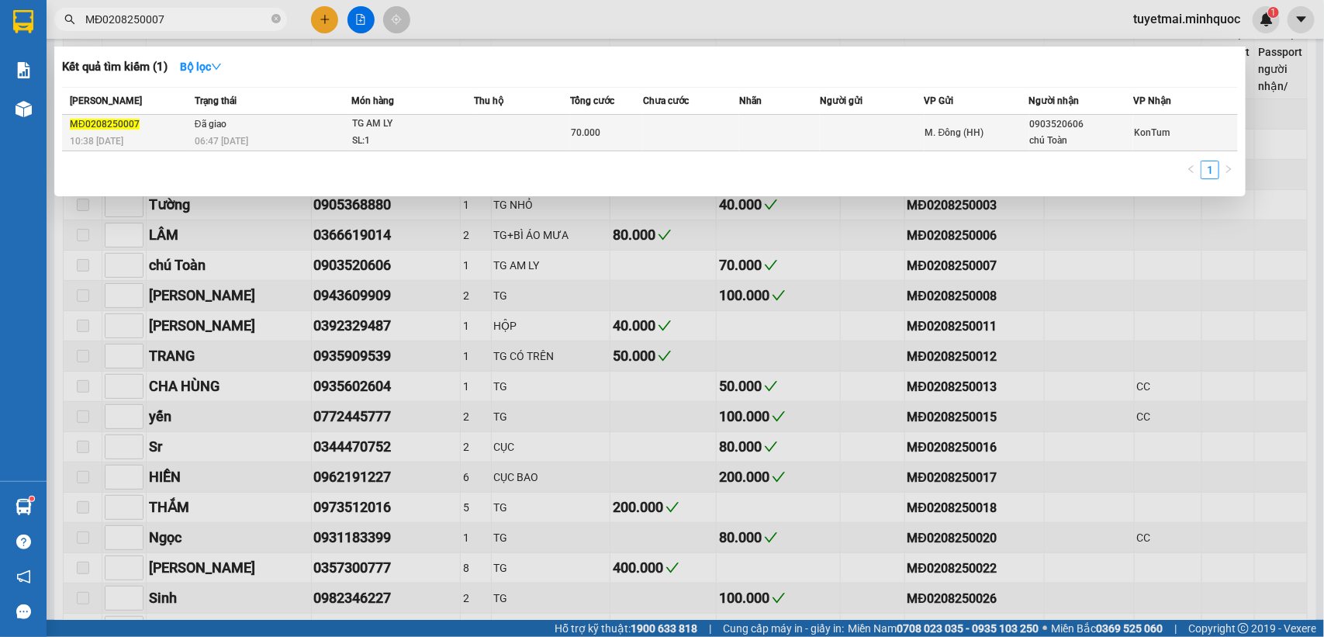
click at [566, 125] on td at bounding box center [522, 133] width 96 height 36
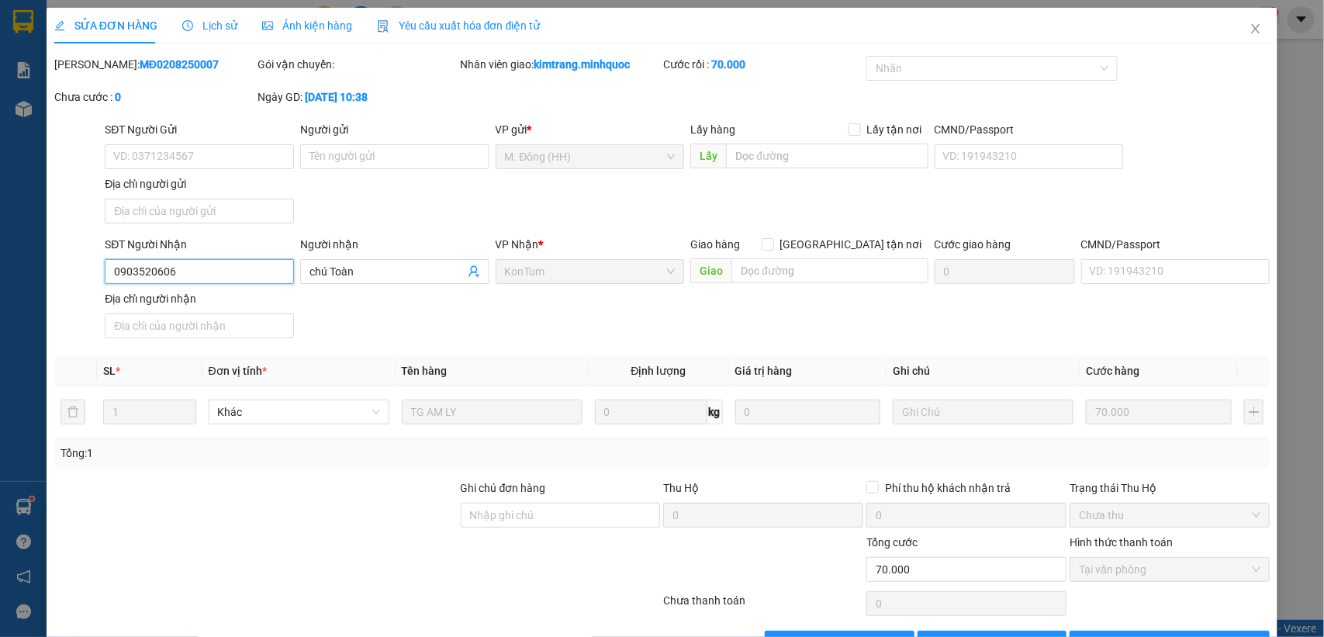
click at [208, 271] on input "0903520606" at bounding box center [199, 271] width 189 height 25
click at [1249, 28] on icon "close" at bounding box center [1255, 28] width 12 height 12
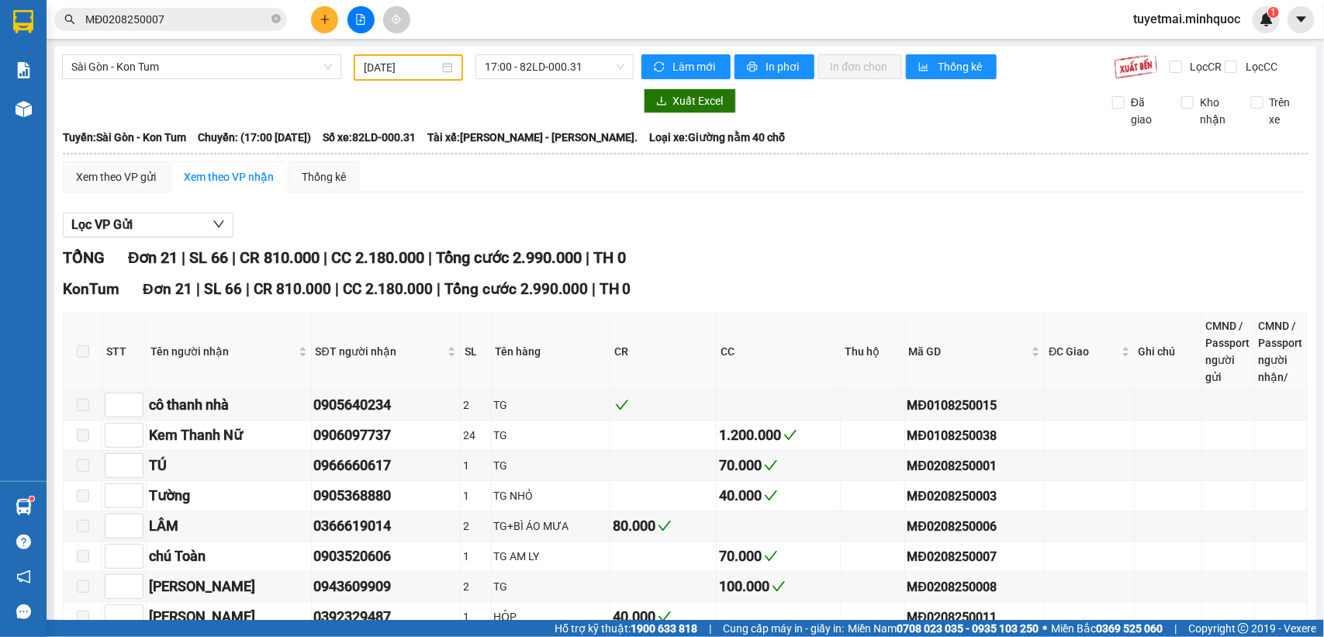
scroll to position [194, 0]
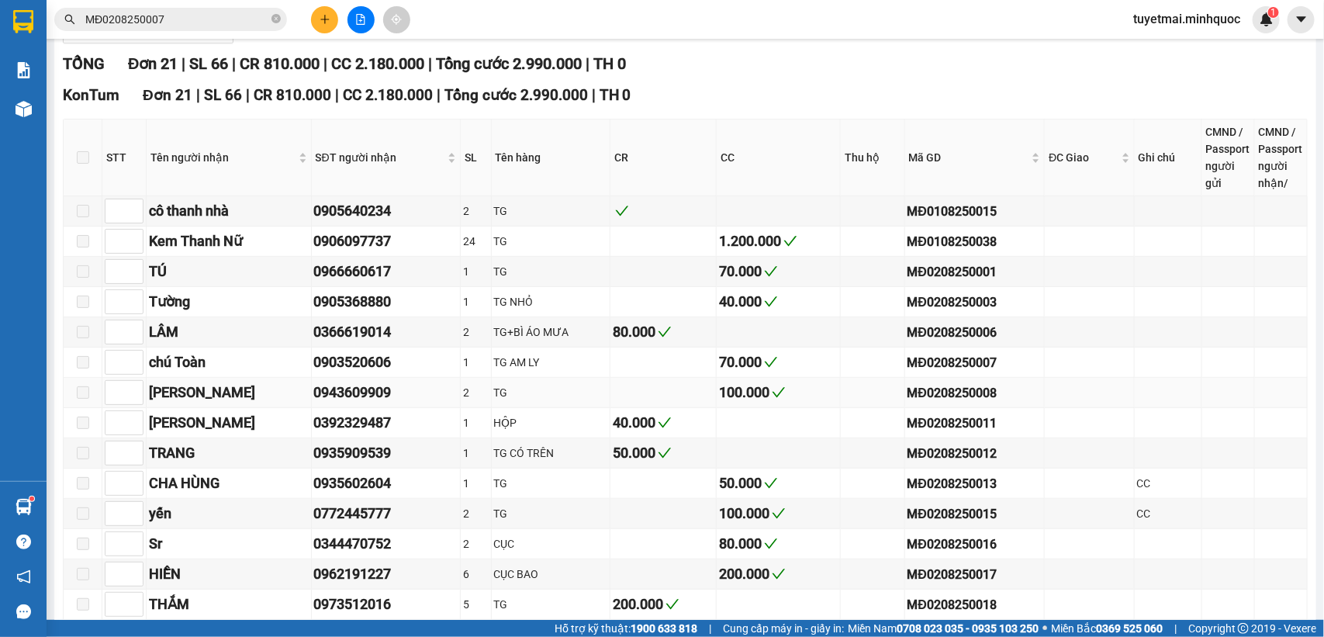
click at [347, 403] on div "0943609909" at bounding box center [385, 392] width 143 height 22
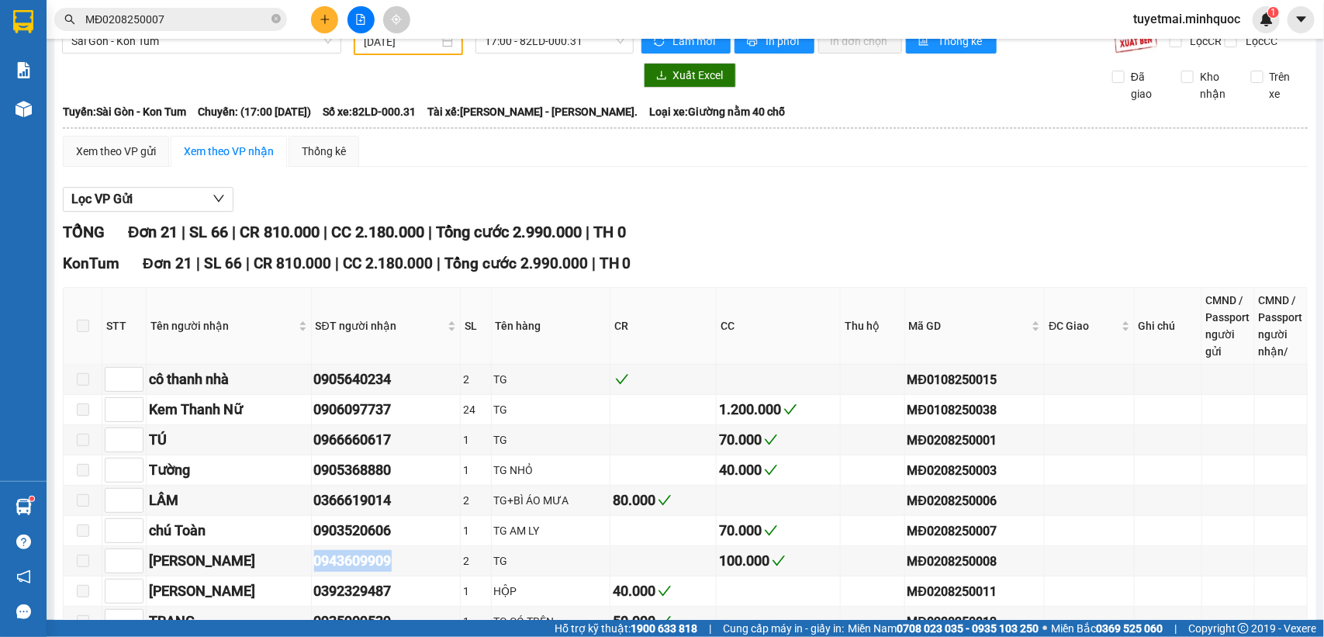
scroll to position [0, 0]
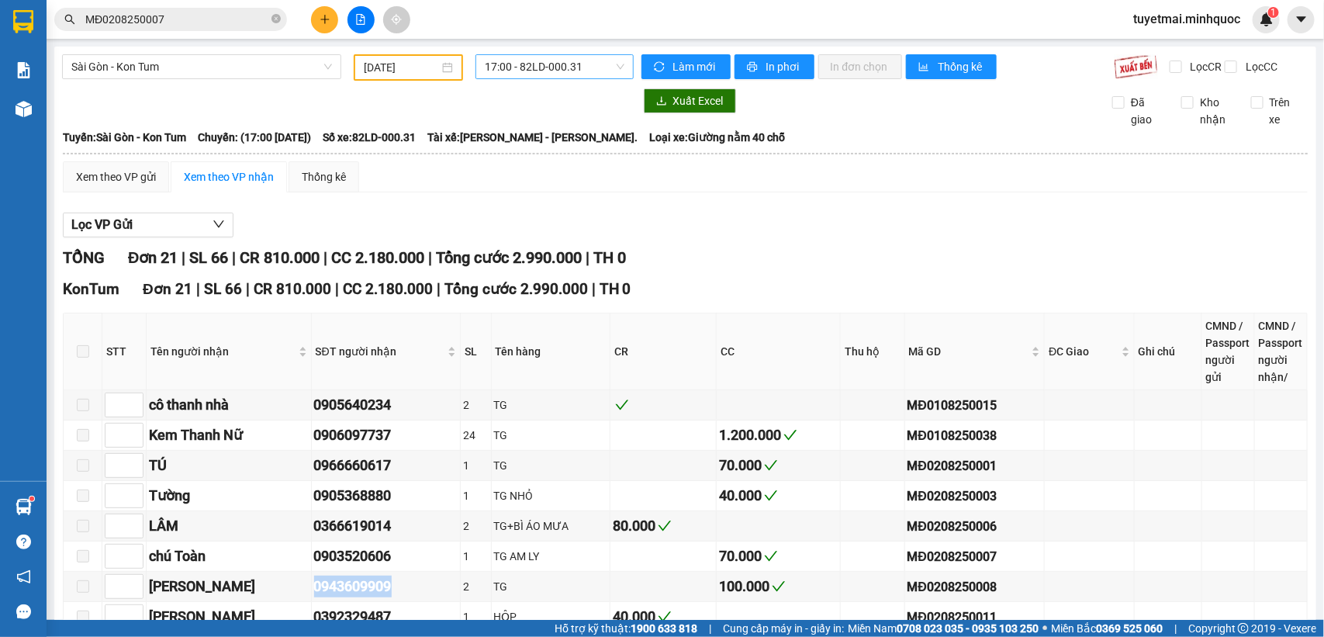
click at [571, 66] on span "17:00 - 82LD-000.31" at bounding box center [554, 66] width 139 height 23
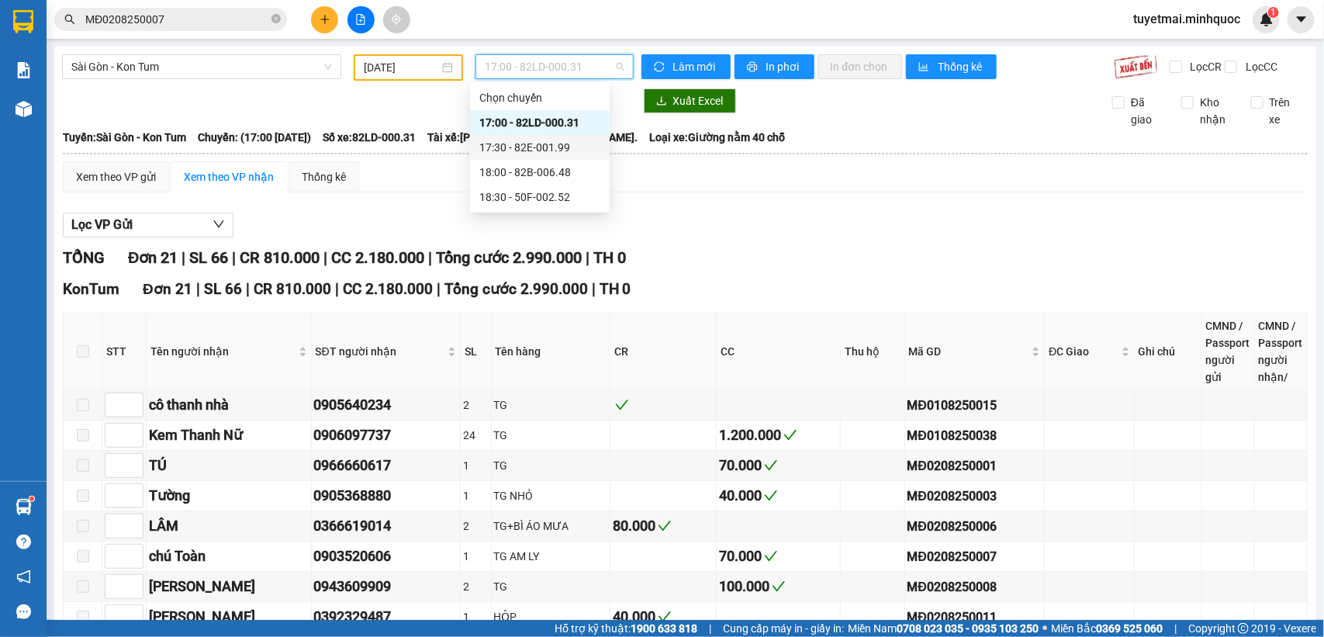
click at [564, 143] on div "17:30 - 82E-001.99" at bounding box center [539, 147] width 121 height 17
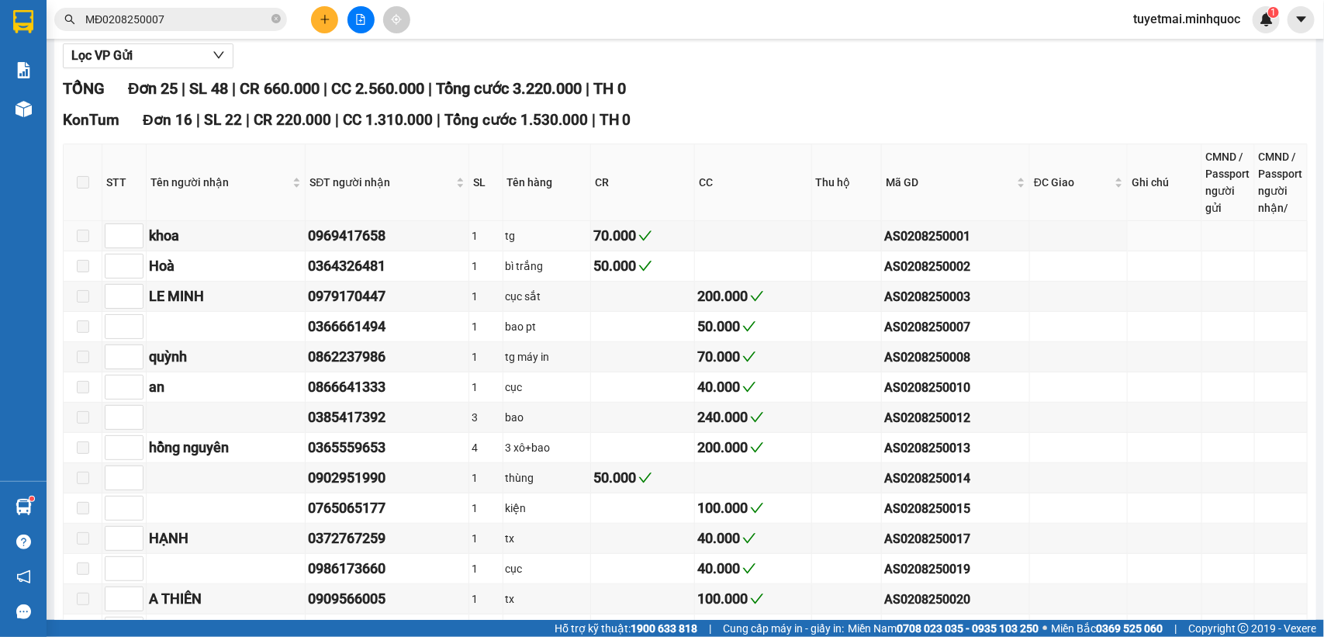
scroll to position [72, 0]
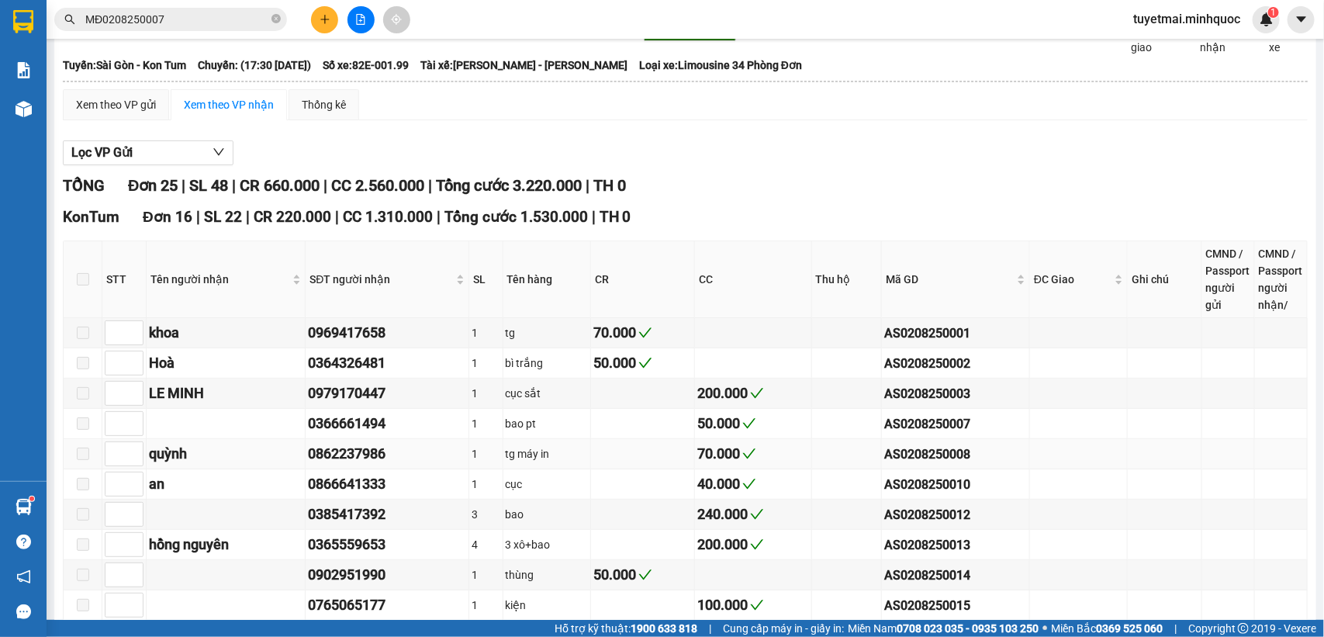
click at [937, 461] on div "AS0208250008" at bounding box center [955, 453] width 143 height 19
click at [899, 403] on div "AS0208250003" at bounding box center [955, 393] width 143 height 19
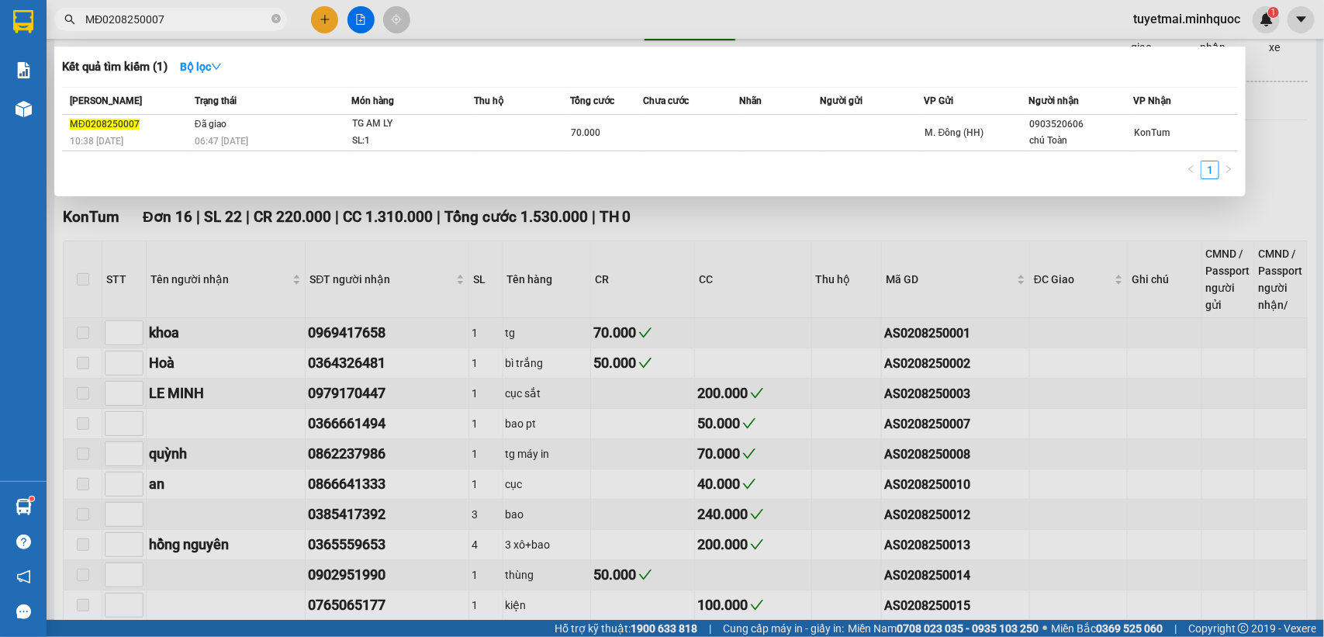
click at [202, 25] on input "MĐ0208250007" at bounding box center [176, 19] width 183 height 17
paste input "AS0208250003"
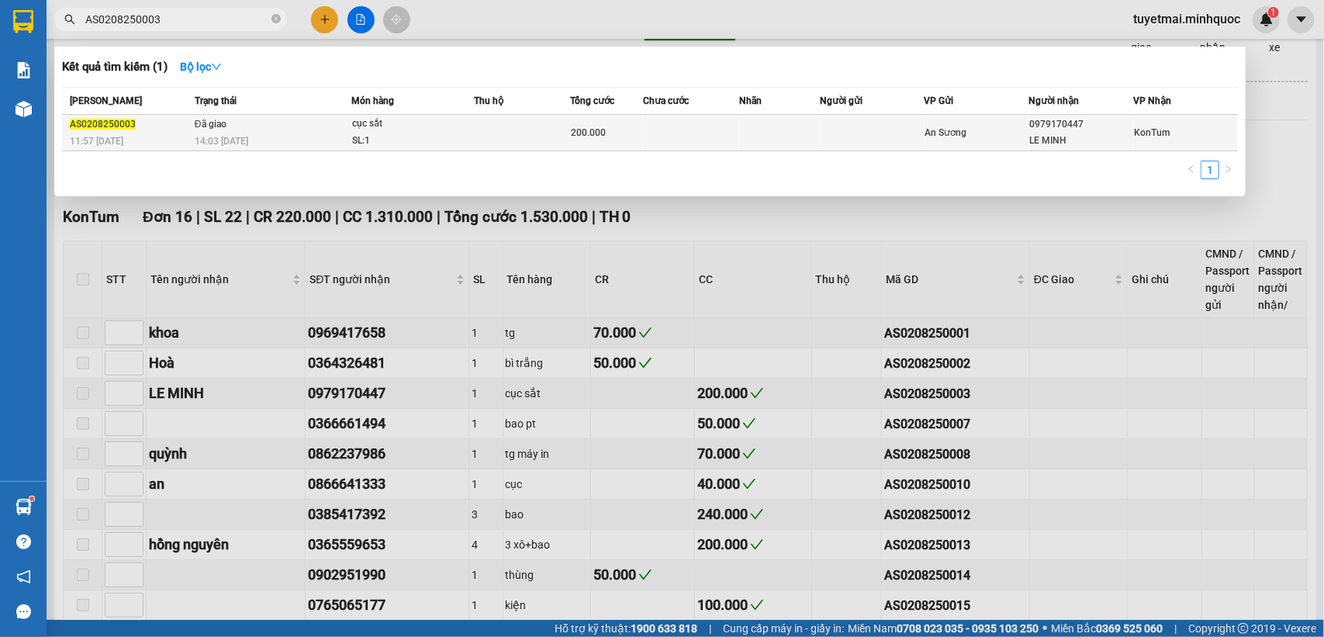
click at [502, 126] on td at bounding box center [522, 133] width 96 height 36
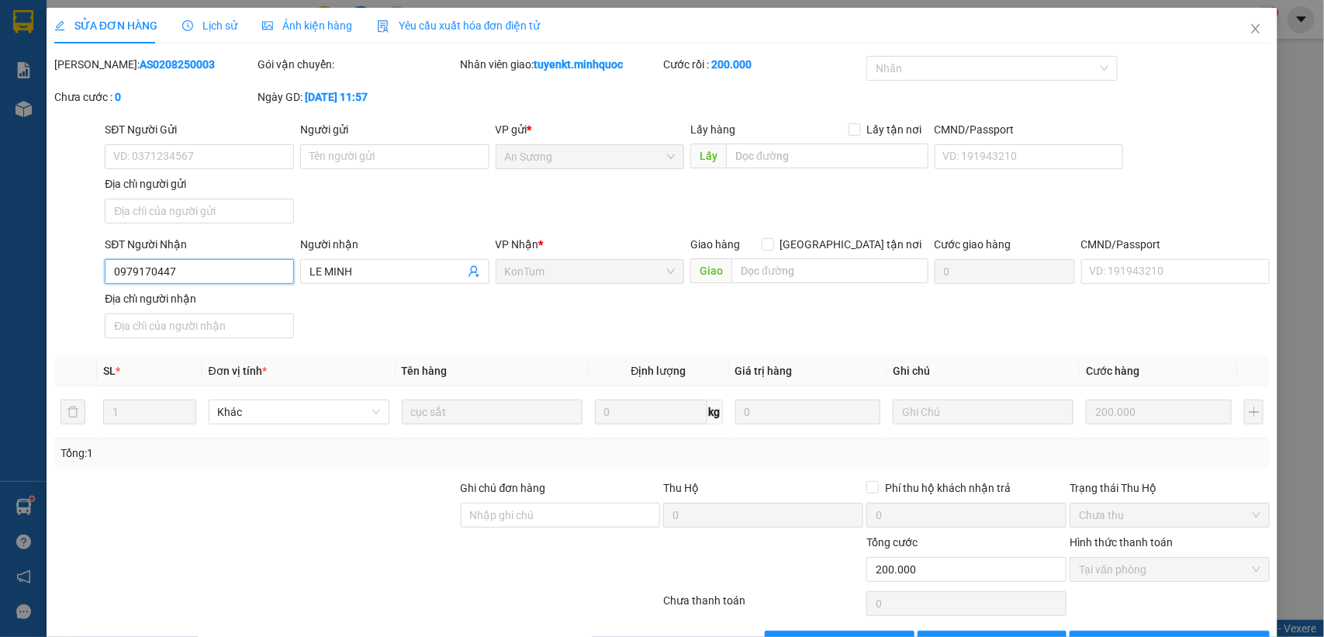
click at [219, 275] on input "0979170447" at bounding box center [199, 271] width 189 height 25
click at [1249, 22] on icon "close" at bounding box center [1255, 28] width 12 height 12
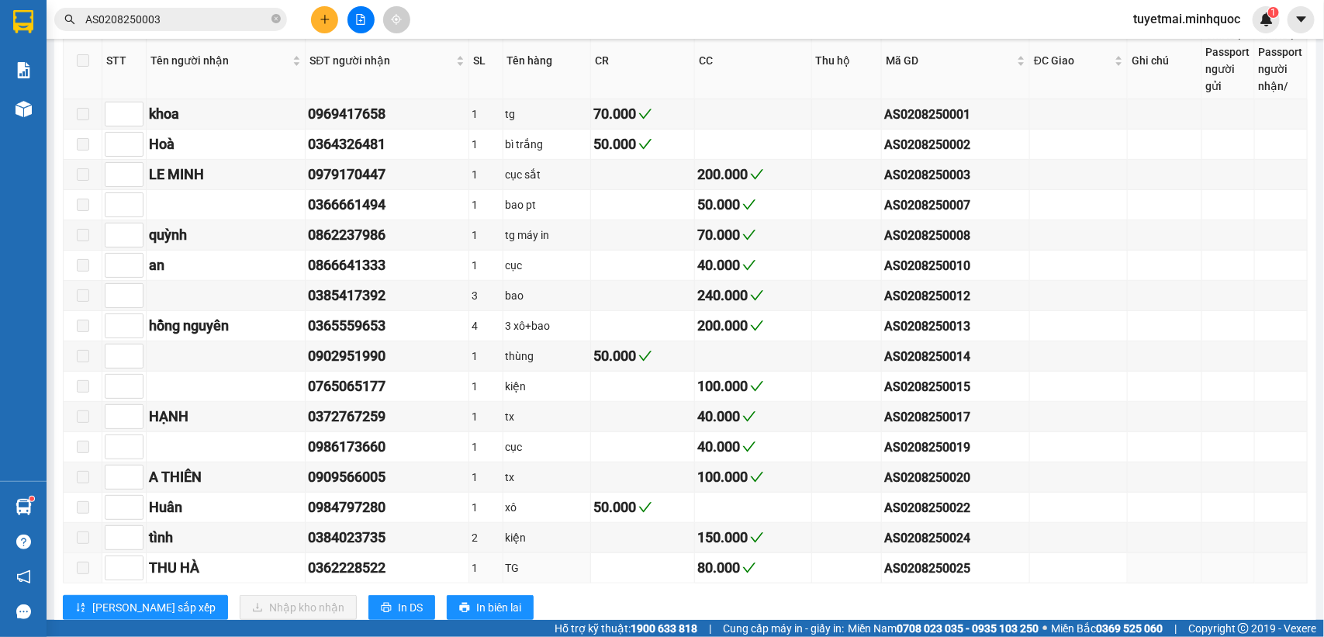
scroll to position [485, 0]
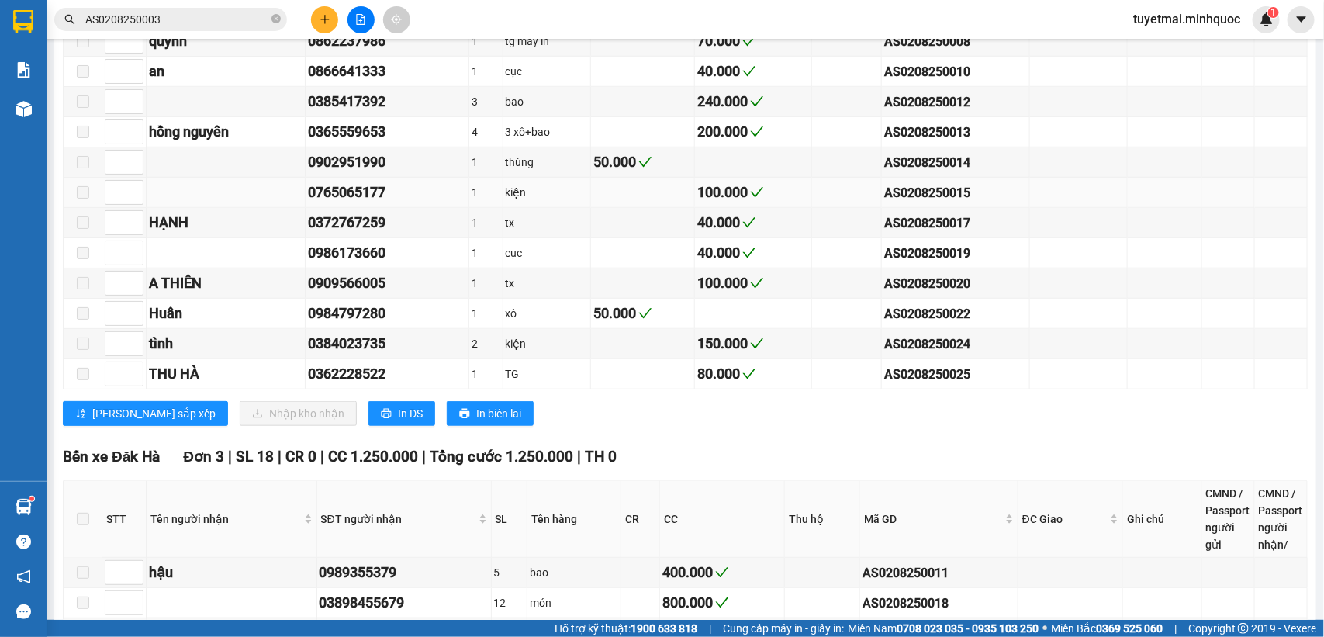
click at [347, 203] on div "0765065177" at bounding box center [387, 192] width 158 height 22
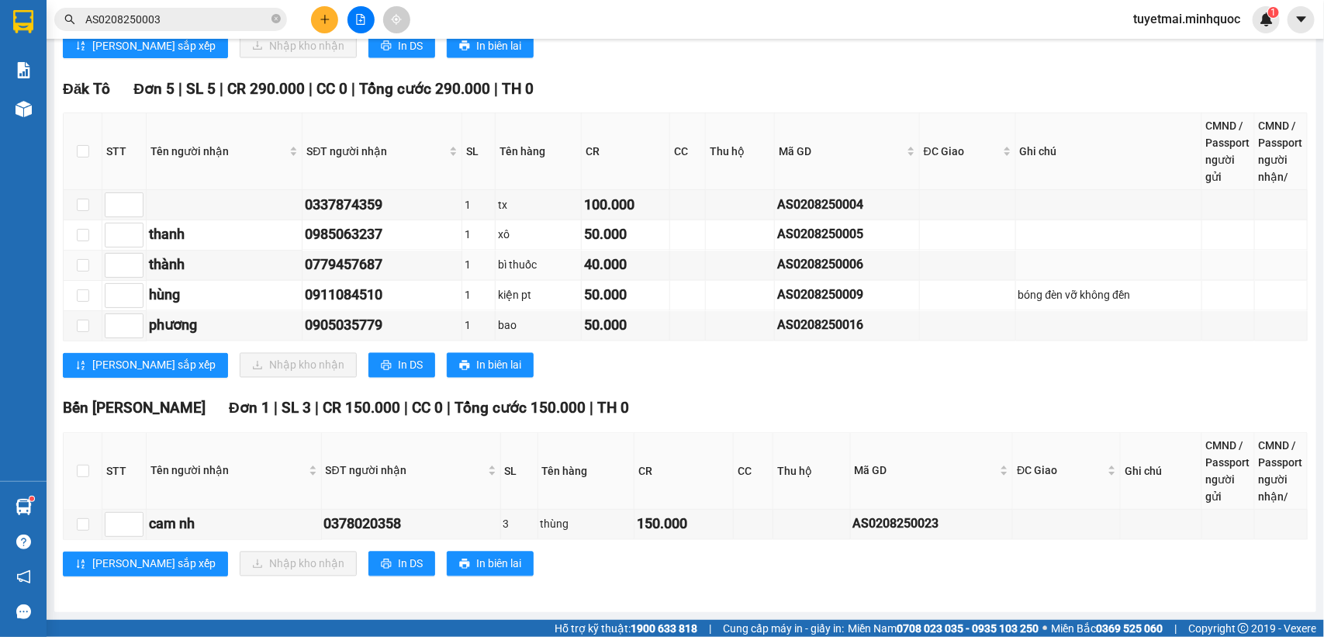
scroll to position [1138, 0]
click at [815, 288] on div "AS0208250009" at bounding box center [847, 294] width 140 height 19
click at [194, 19] on input "AS0208250003" at bounding box center [176, 19] width 183 height 17
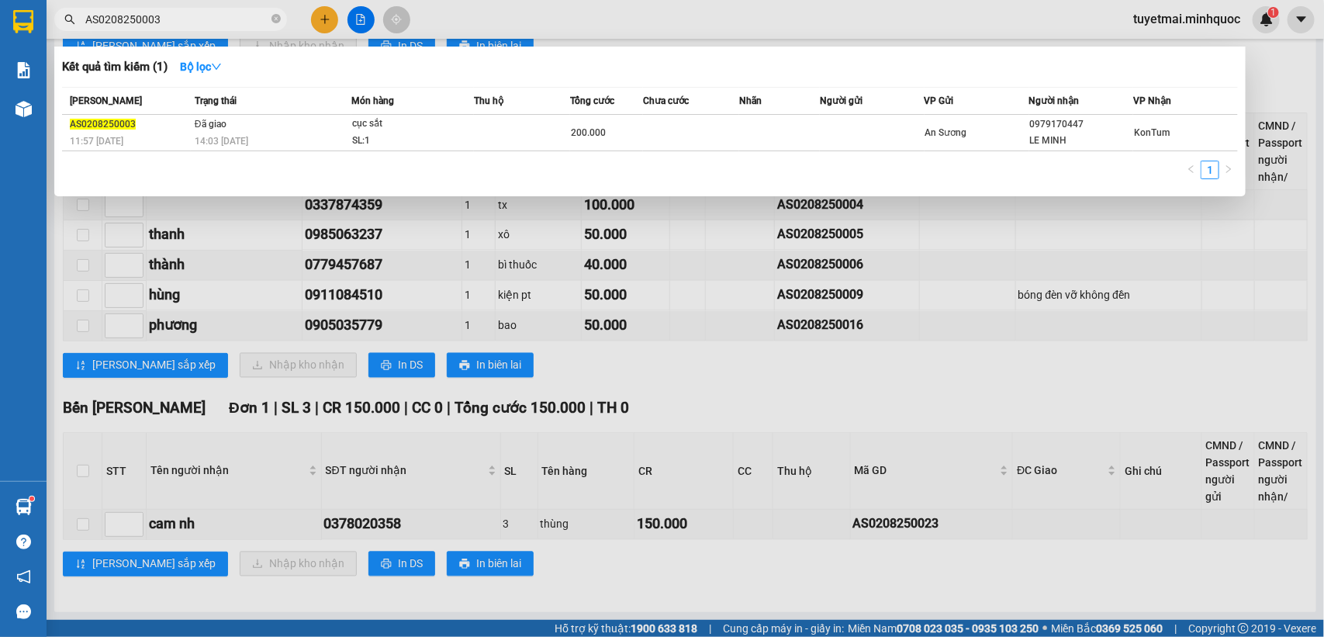
click at [194, 19] on input "AS0208250003" at bounding box center [176, 19] width 183 height 17
paste input "9"
click at [875, 402] on div at bounding box center [662, 318] width 1324 height 637
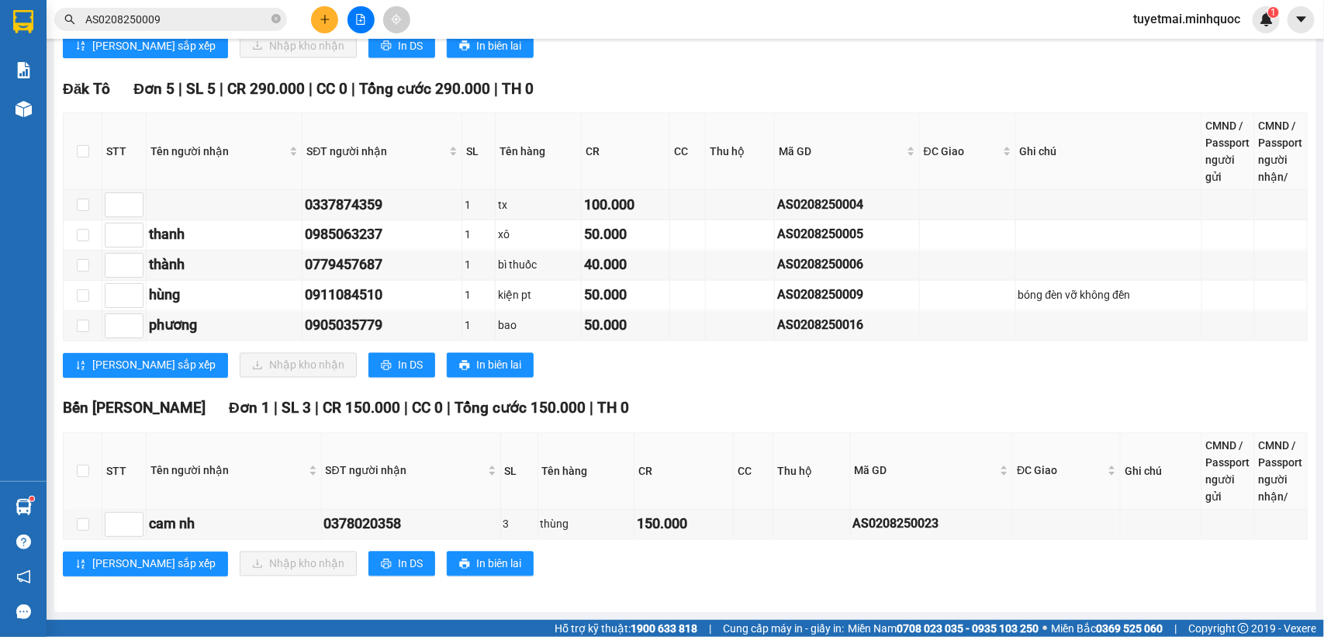
click at [192, 21] on input "AS0208250009" at bounding box center [176, 19] width 183 height 17
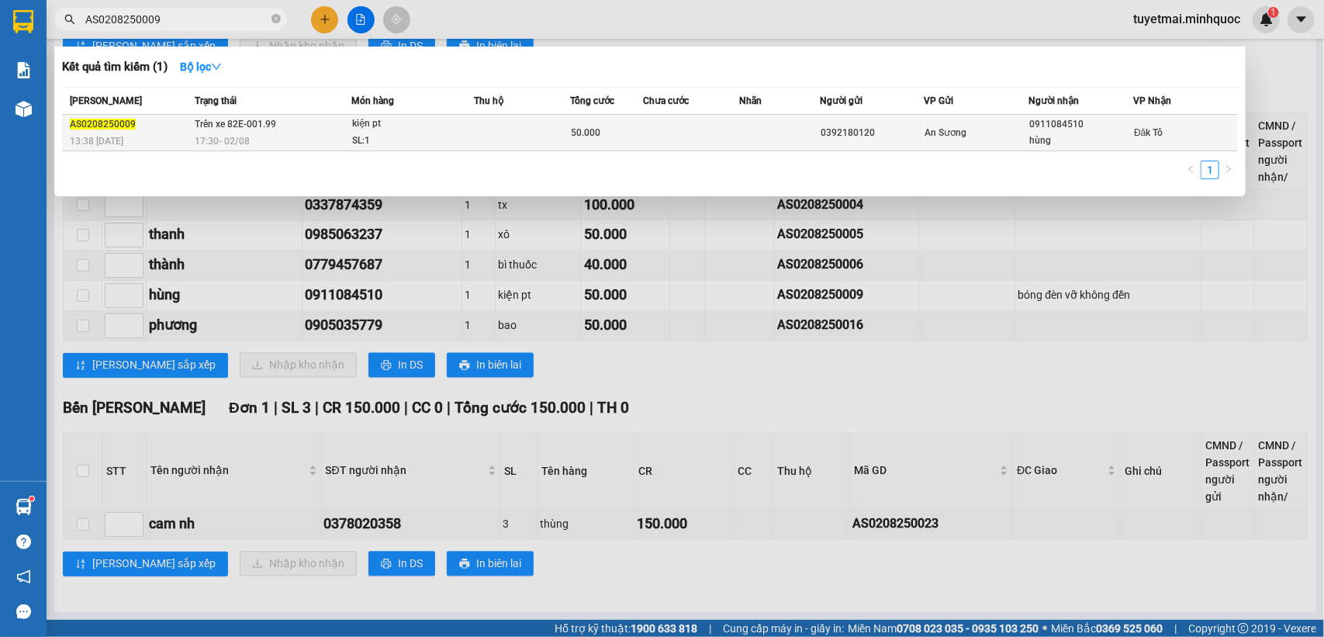
click at [555, 134] on td at bounding box center [522, 133] width 96 height 36
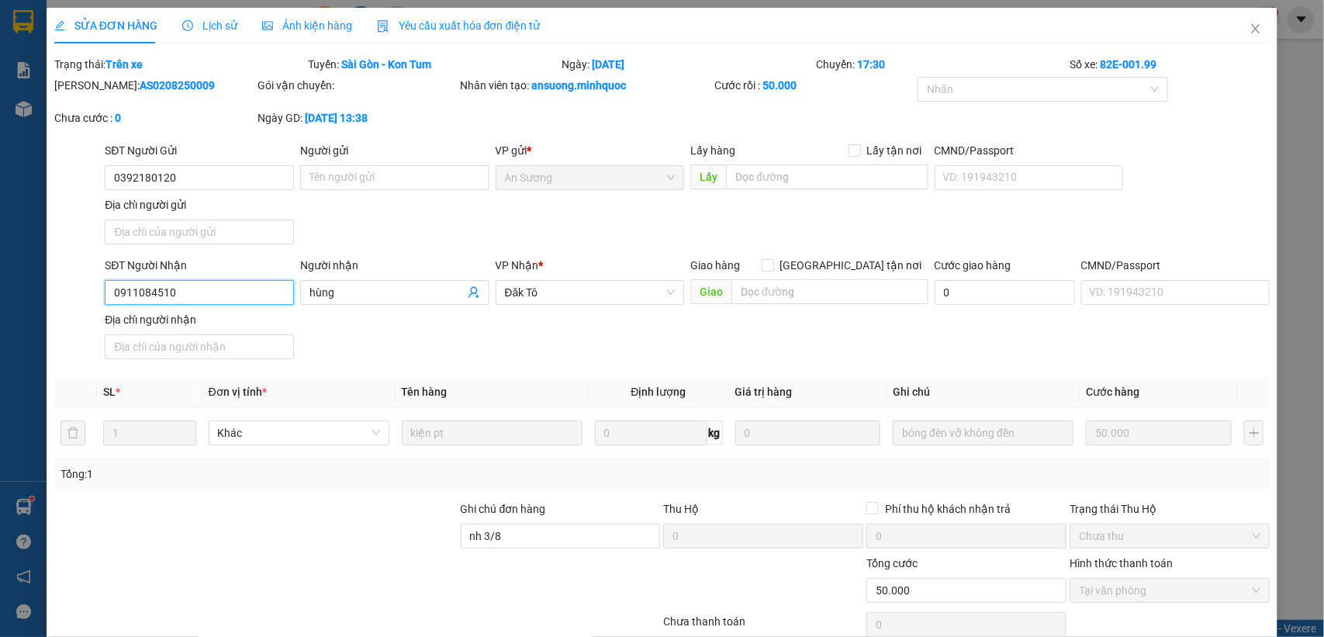
click at [219, 302] on input "0911084510" at bounding box center [199, 292] width 189 height 25
drag, startPoint x: 1088, startPoint y: 62, endPoint x: 1152, endPoint y: 60, distance: 64.4
click at [1152, 60] on div "Số xe: 82E-001.99" at bounding box center [1169, 64] width 203 height 17
click at [1249, 32] on icon "close" at bounding box center [1255, 28] width 12 height 12
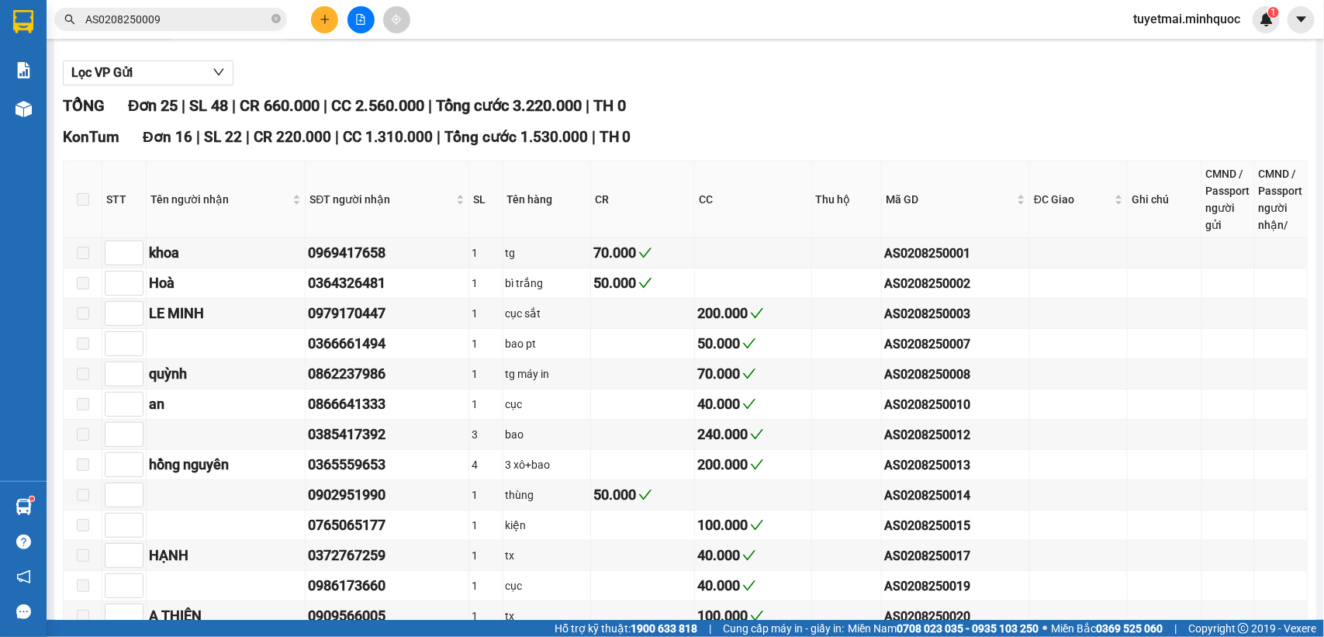
scroll to position [194, 0]
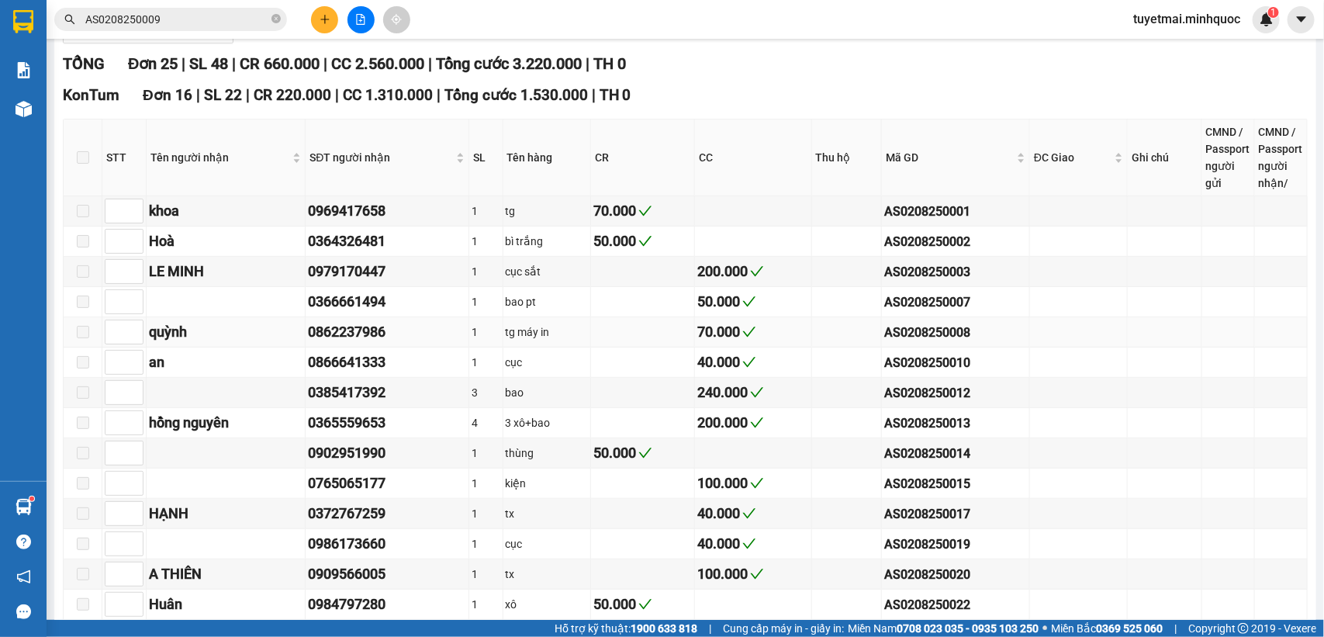
click at [923, 336] on td "AS0208250008" at bounding box center [956, 332] width 148 height 30
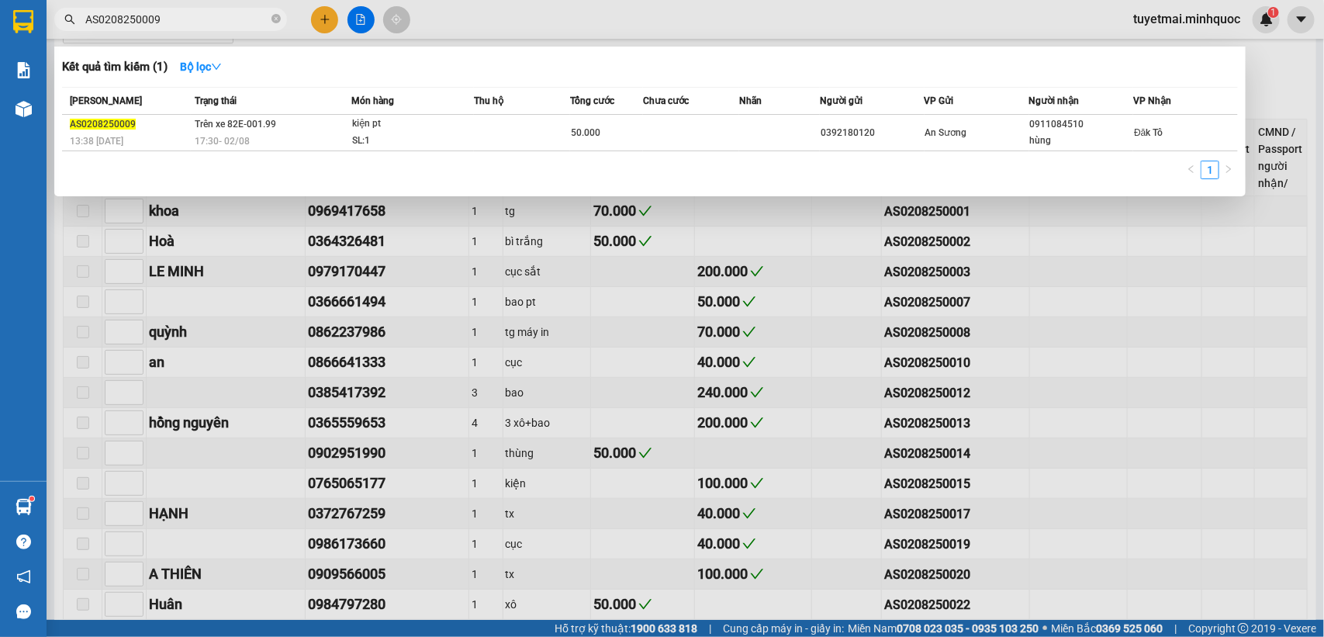
click at [171, 21] on input "AS0208250009" at bounding box center [176, 19] width 183 height 17
paste input "8"
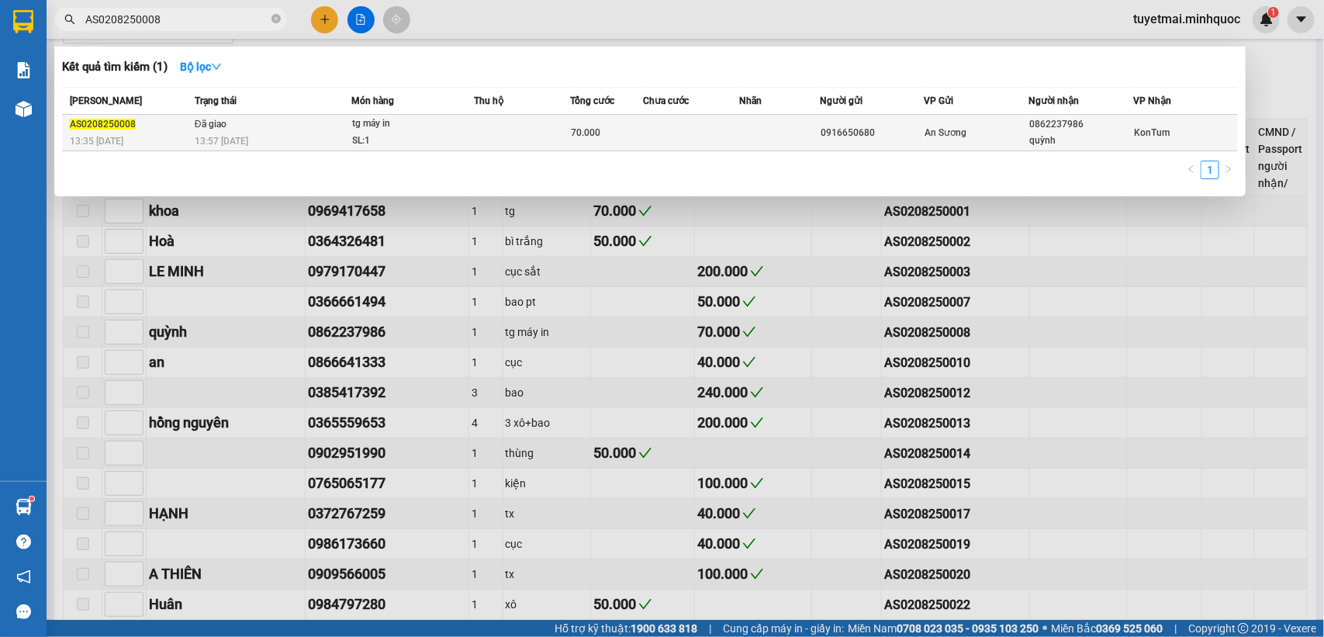
click at [702, 128] on td at bounding box center [691, 133] width 96 height 36
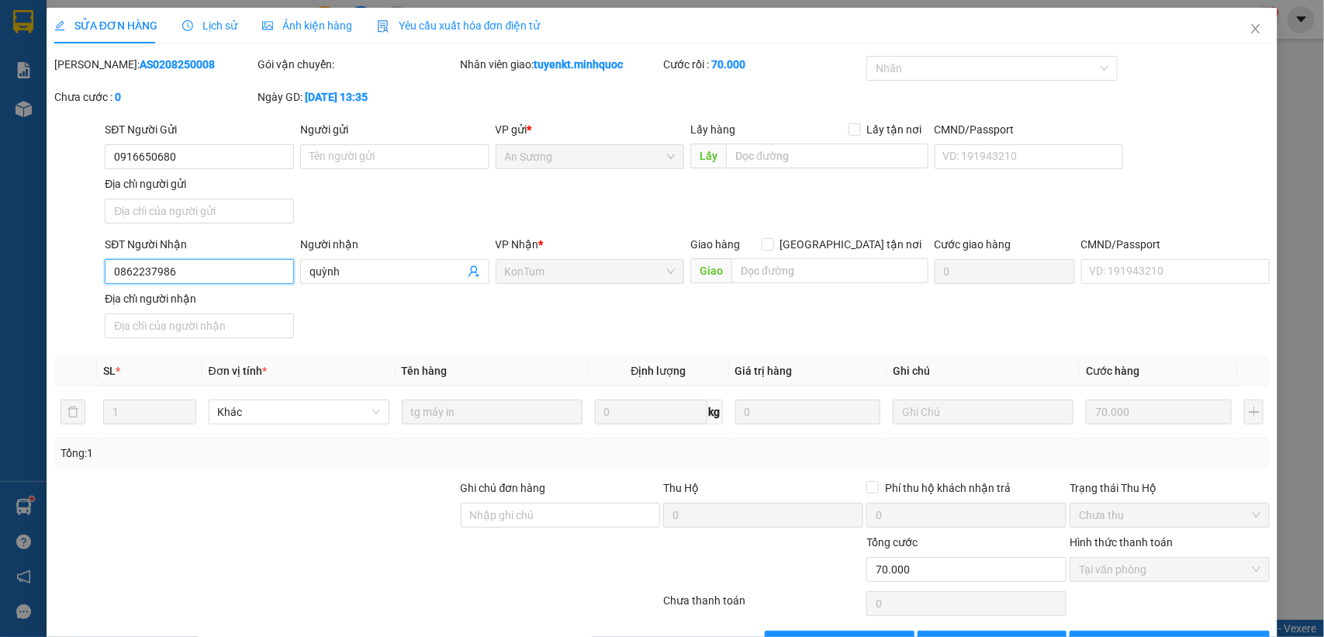
click at [202, 268] on input "0862237986" at bounding box center [199, 271] width 189 height 25
click at [1237, 39] on span "Close" at bounding box center [1255, 29] width 43 height 43
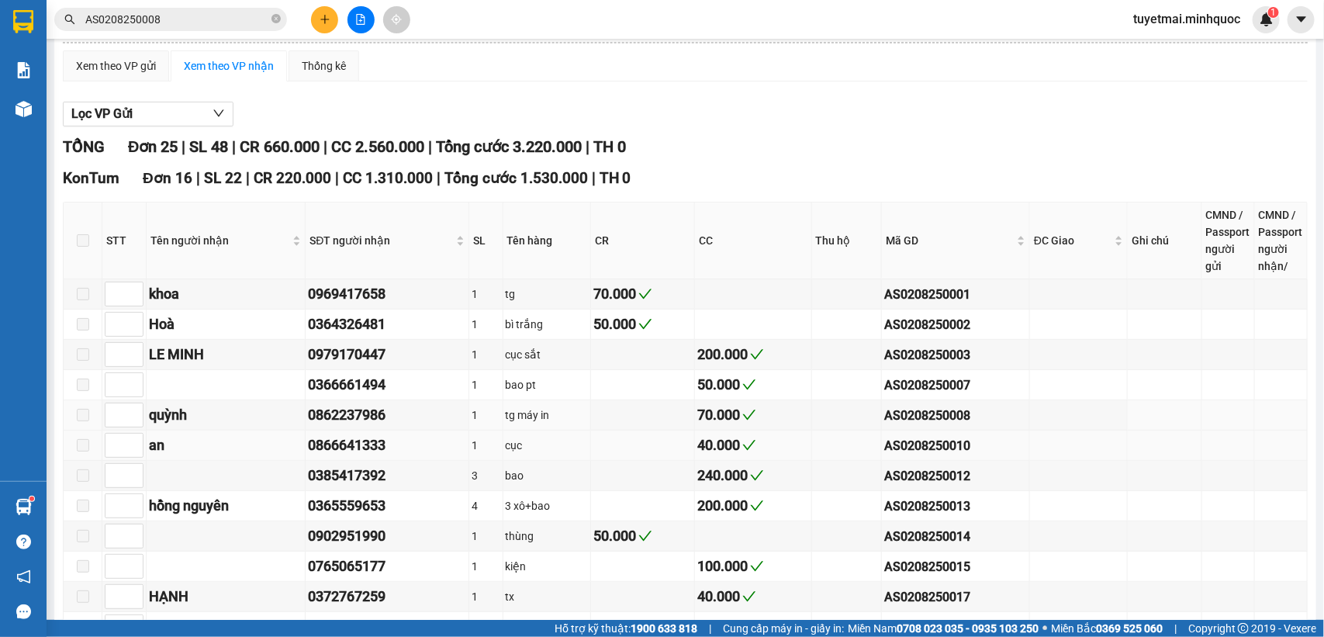
scroll to position [194, 0]
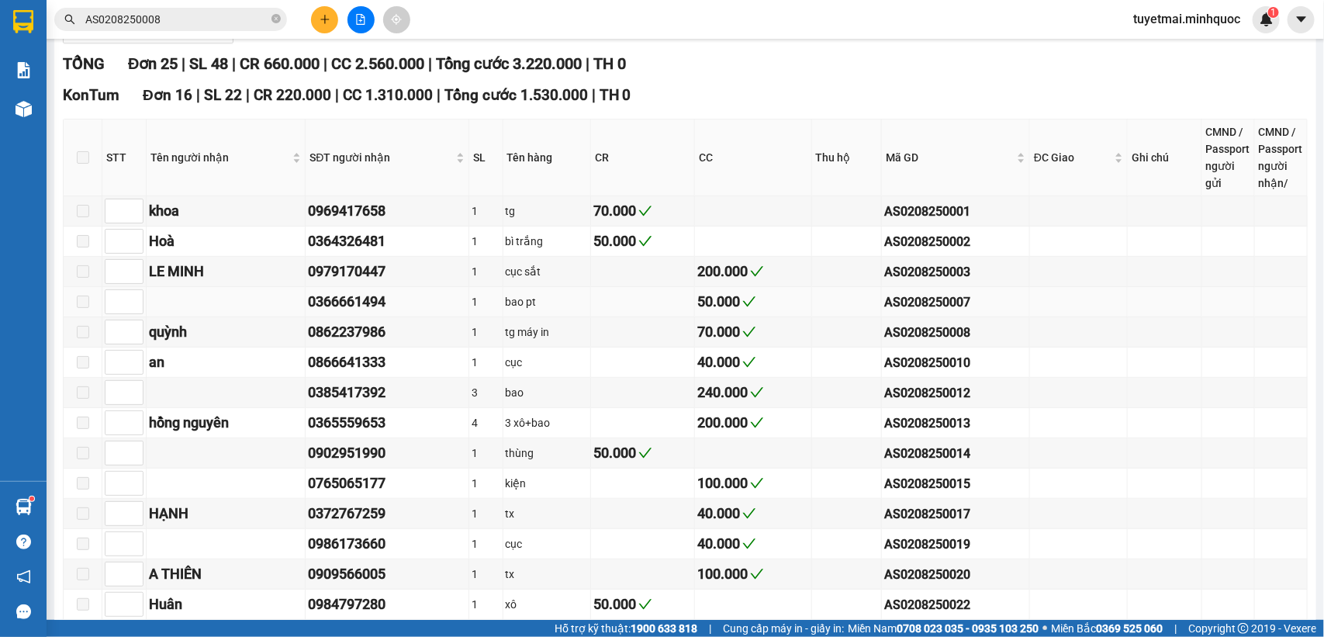
click at [925, 312] on div "AS0208250007" at bounding box center [955, 301] width 143 height 19
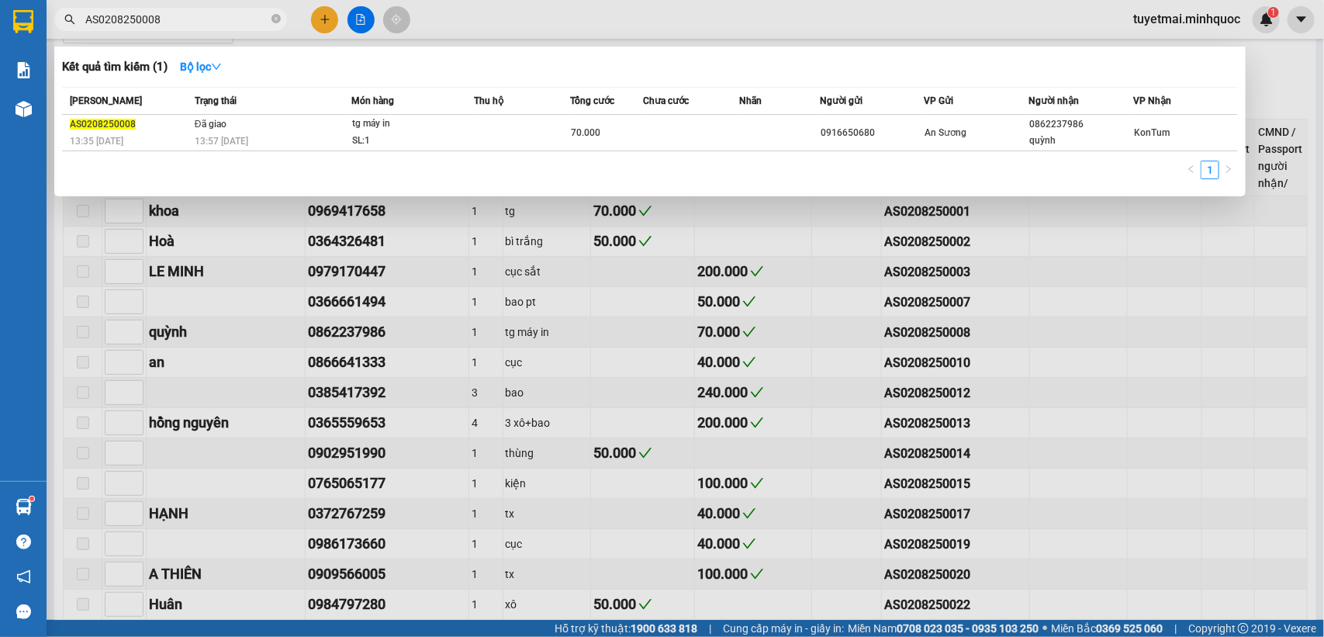
click at [192, 12] on input "AS0208250008" at bounding box center [176, 19] width 183 height 17
paste input "7"
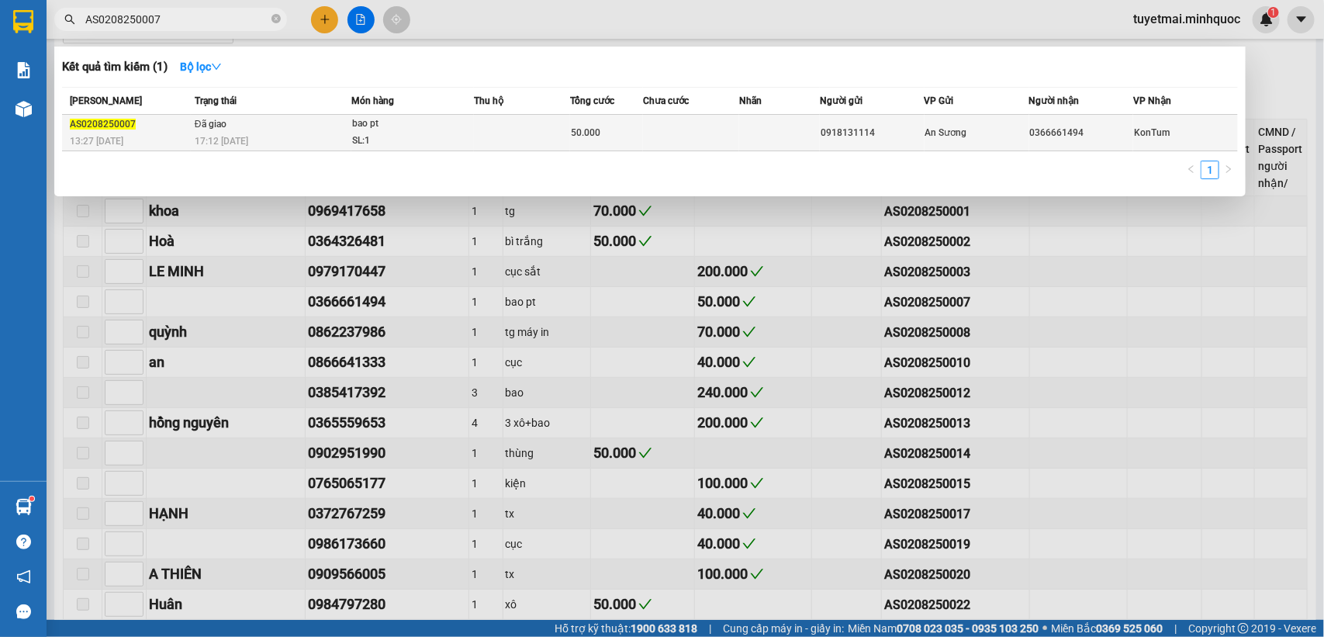
click at [782, 134] on td at bounding box center [779, 133] width 81 height 36
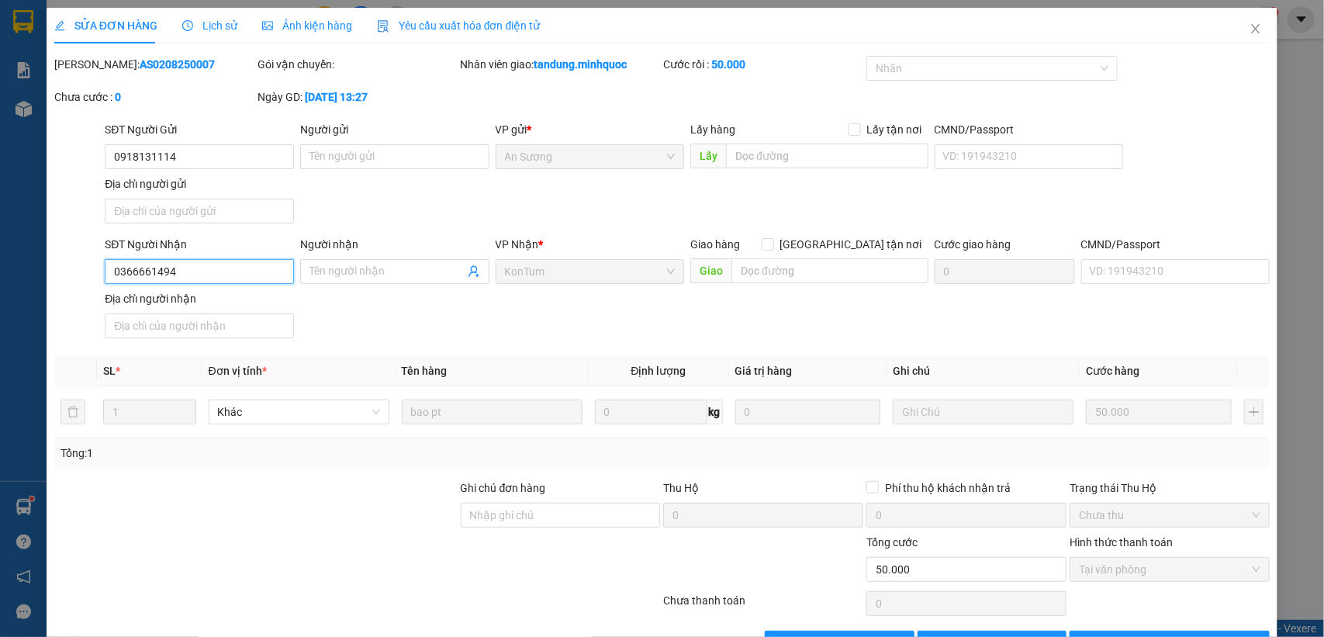
click at [250, 264] on input "0366661494" at bounding box center [199, 271] width 189 height 25
click at [1249, 31] on icon "close" at bounding box center [1255, 28] width 12 height 12
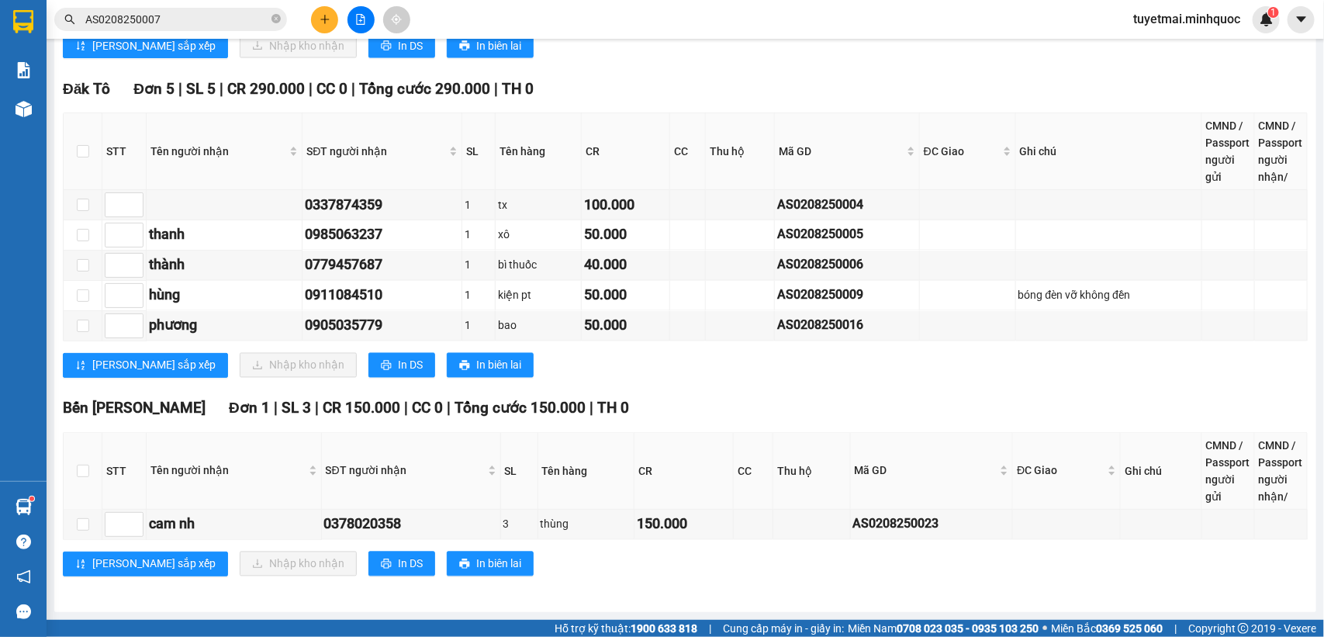
scroll to position [1138, 0]
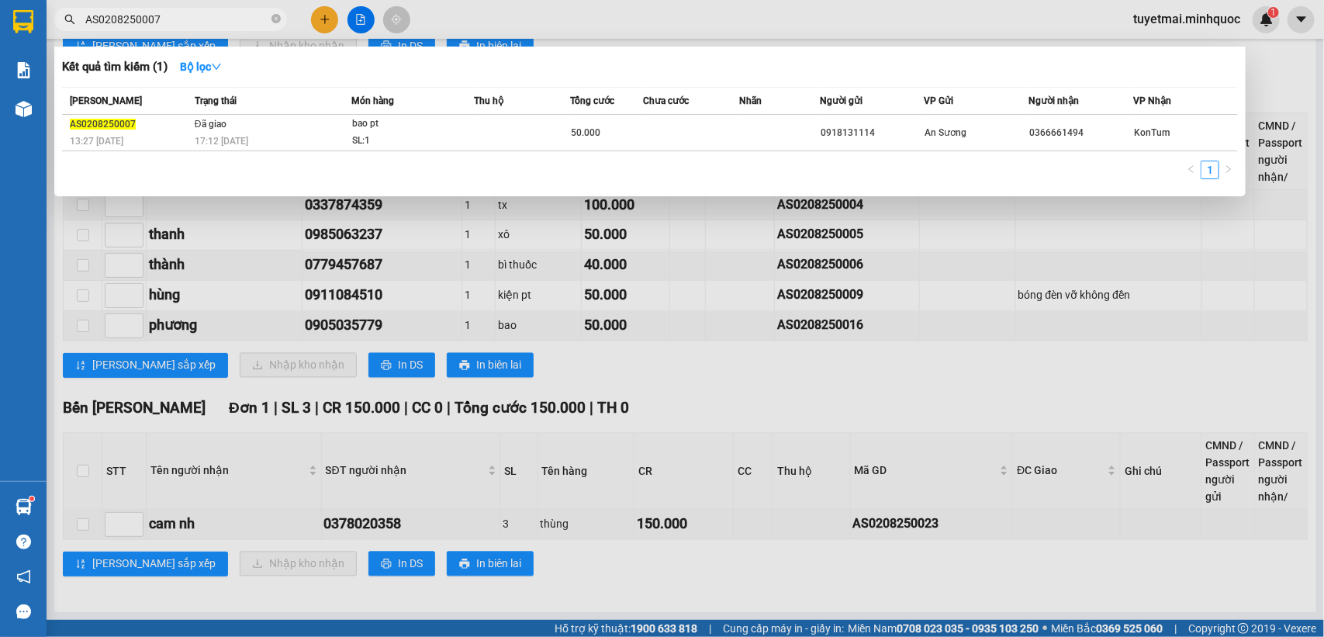
click at [202, 23] on input "AS0208250007" at bounding box center [176, 19] width 183 height 17
click at [739, 392] on div at bounding box center [662, 318] width 1324 height 637
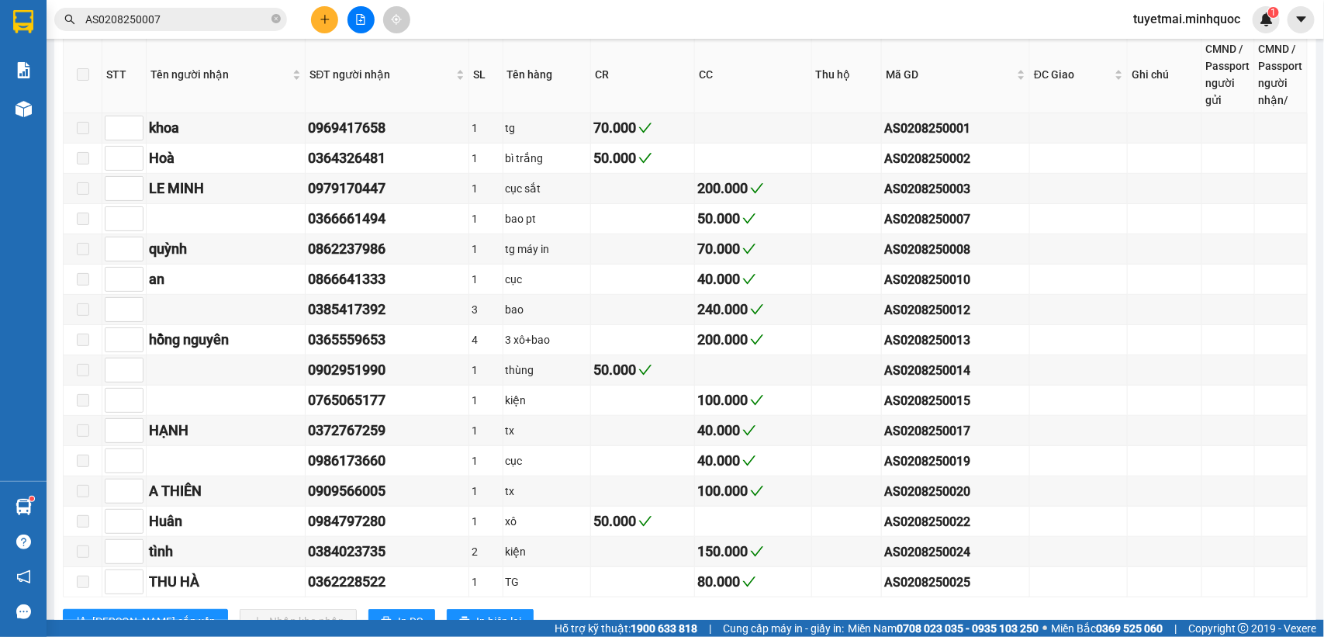
scroll to position [0, 0]
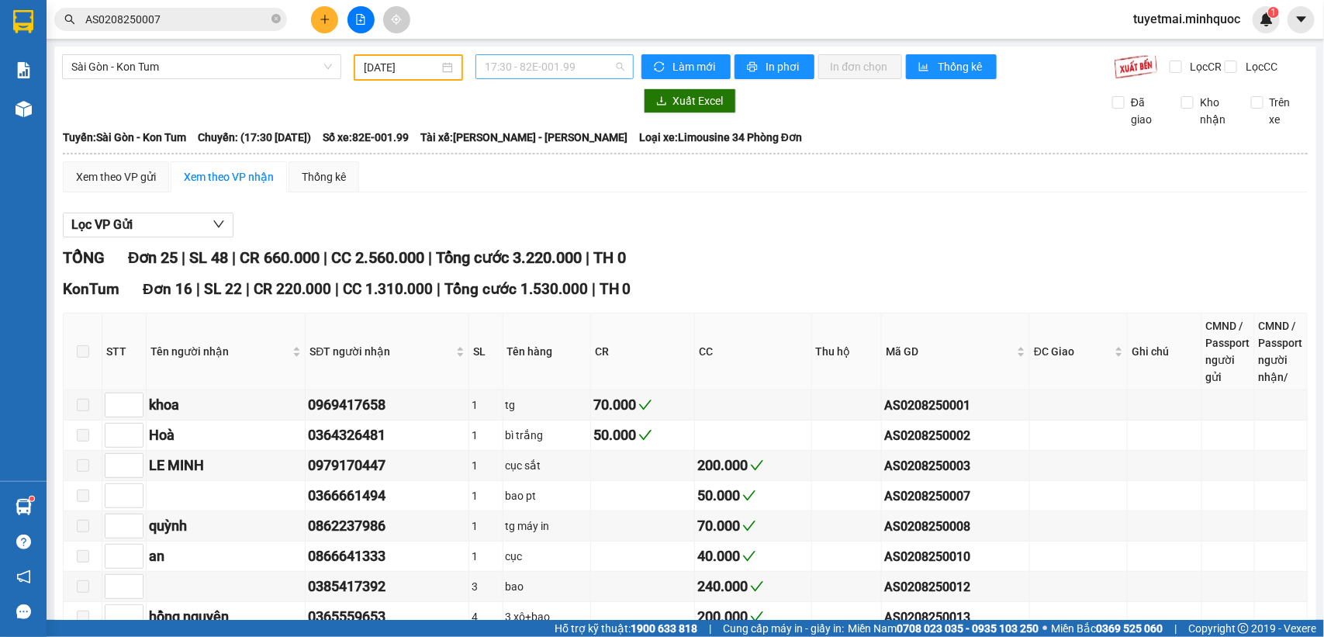
click at [549, 57] on span "17:30 - 82E-001.99" at bounding box center [554, 66] width 139 height 23
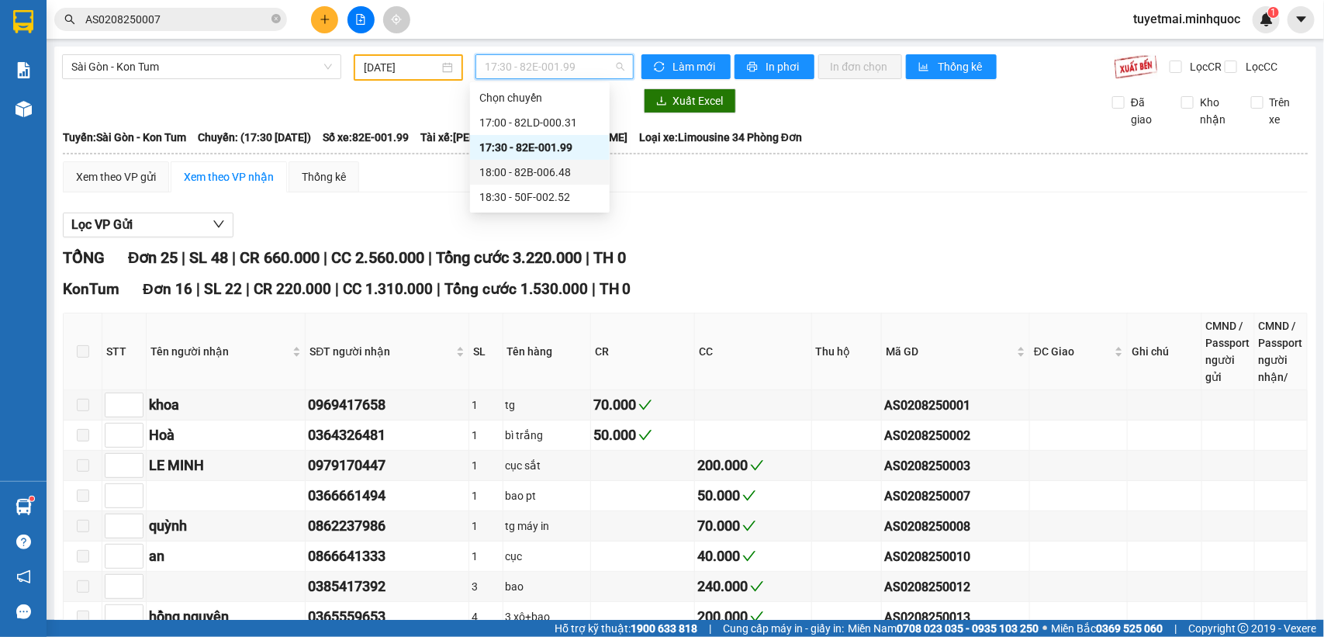
click at [552, 169] on div "18:00 - 82B-006.48" at bounding box center [539, 172] width 121 height 17
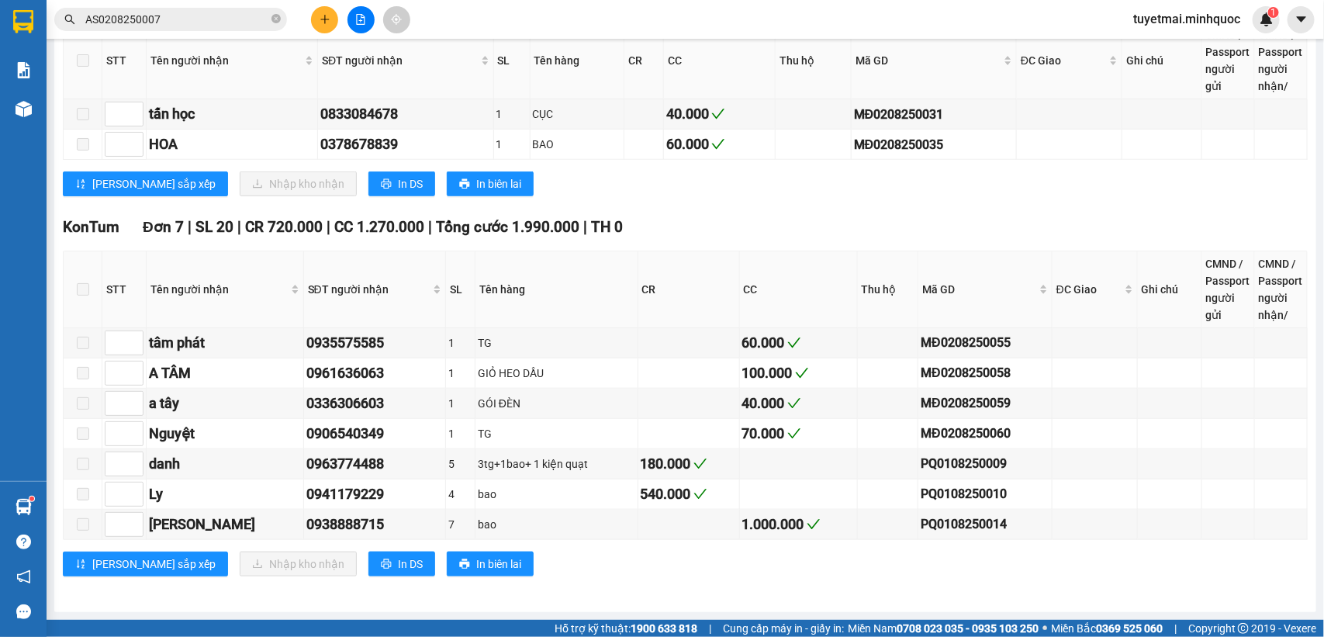
scroll to position [539, 0]
click at [952, 467] on div "PQ0108250009" at bounding box center [984, 463] width 129 height 19
click at [216, 2] on div "Kết quả tìm kiếm ( 1 ) Bộ lọc Mã ĐH Trạng thái Món hàng Thu hộ Tổng cước Chưa c…" at bounding box center [662, 19] width 1324 height 39
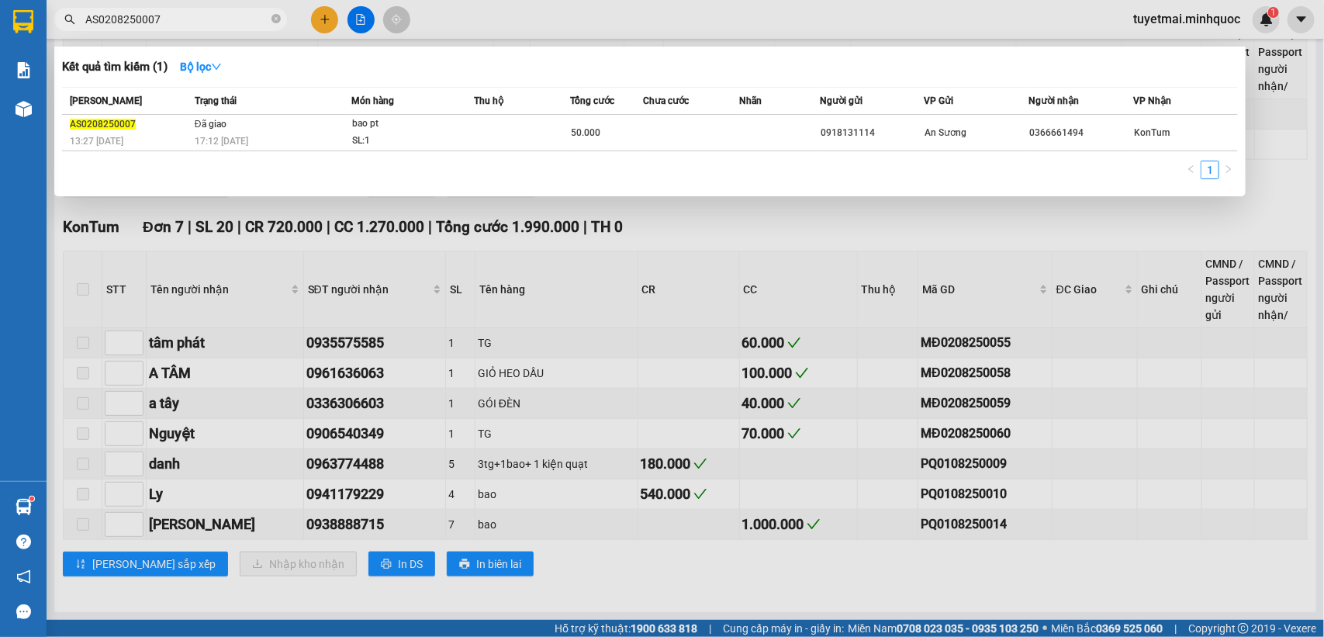
click at [203, 13] on input "AS0208250007" at bounding box center [176, 19] width 183 height 17
paste input "PQ0108250009"
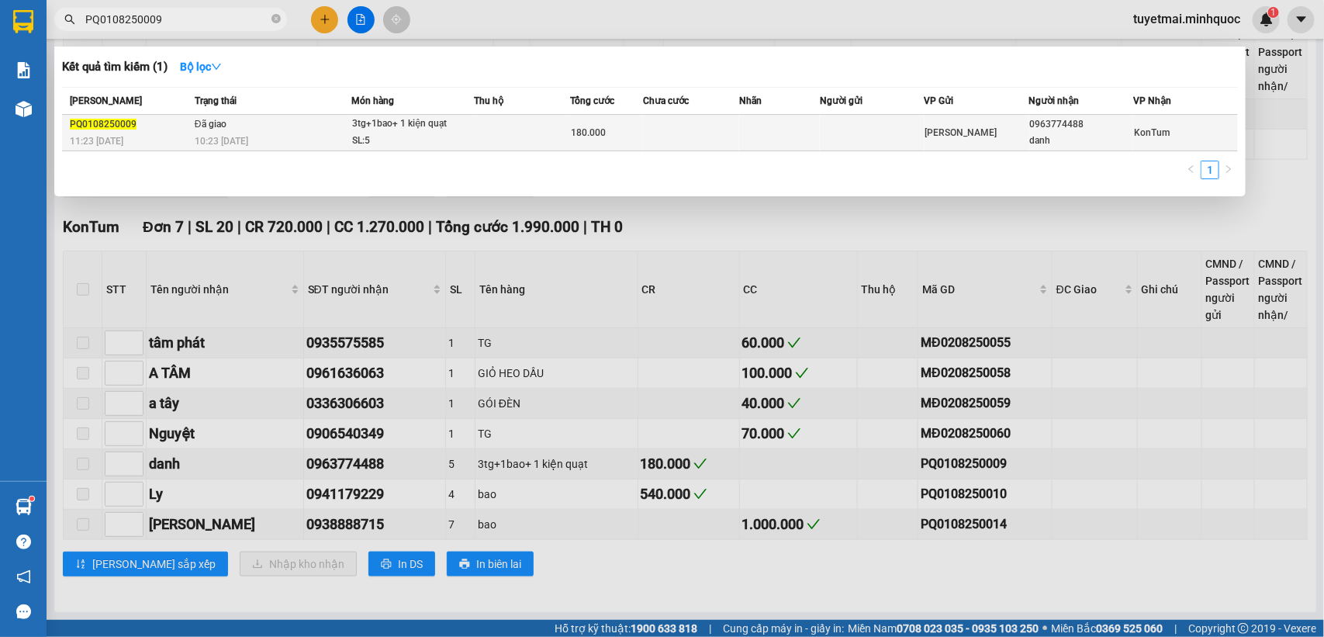
click at [648, 143] on td at bounding box center [691, 133] width 96 height 36
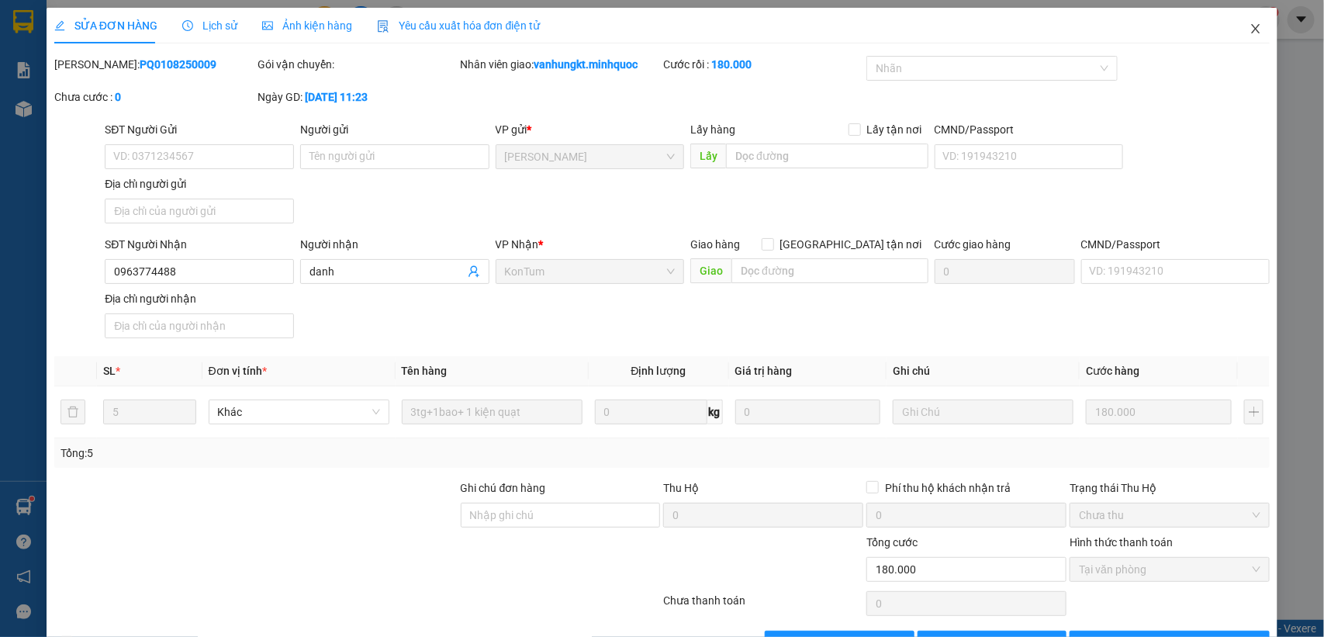
click at [1249, 29] on icon "close" at bounding box center [1255, 28] width 12 height 12
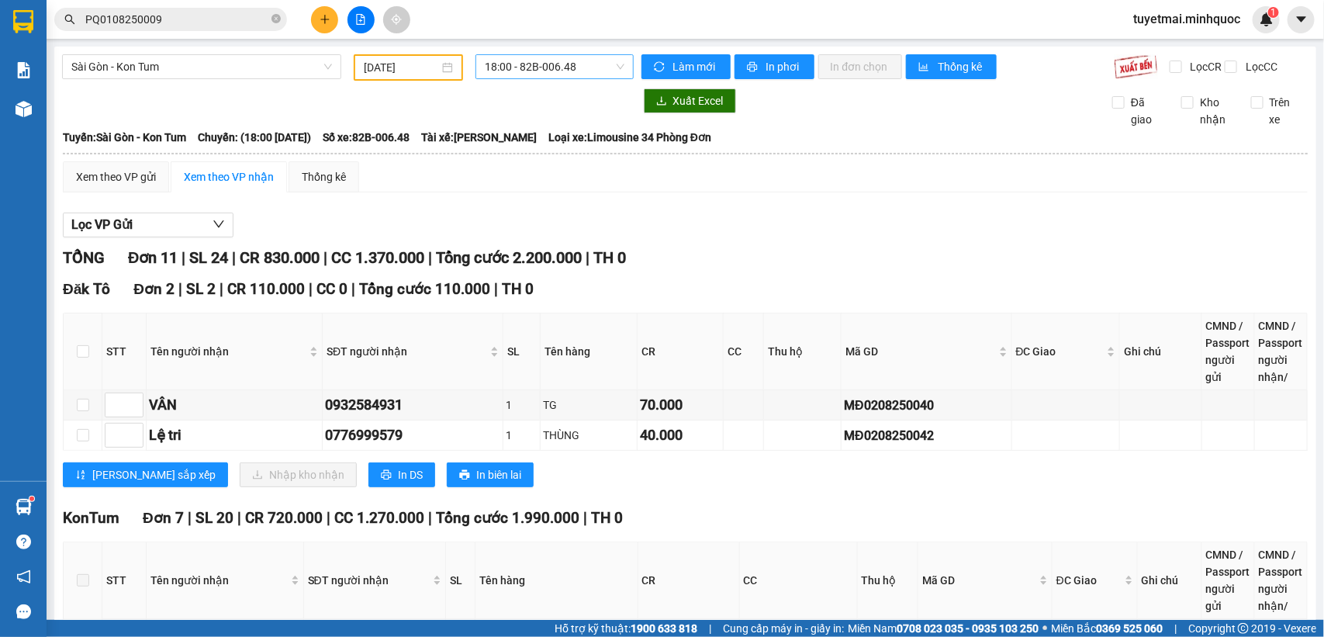
click at [586, 67] on span "18:00 - 82B-006.48" at bounding box center [554, 66] width 139 height 23
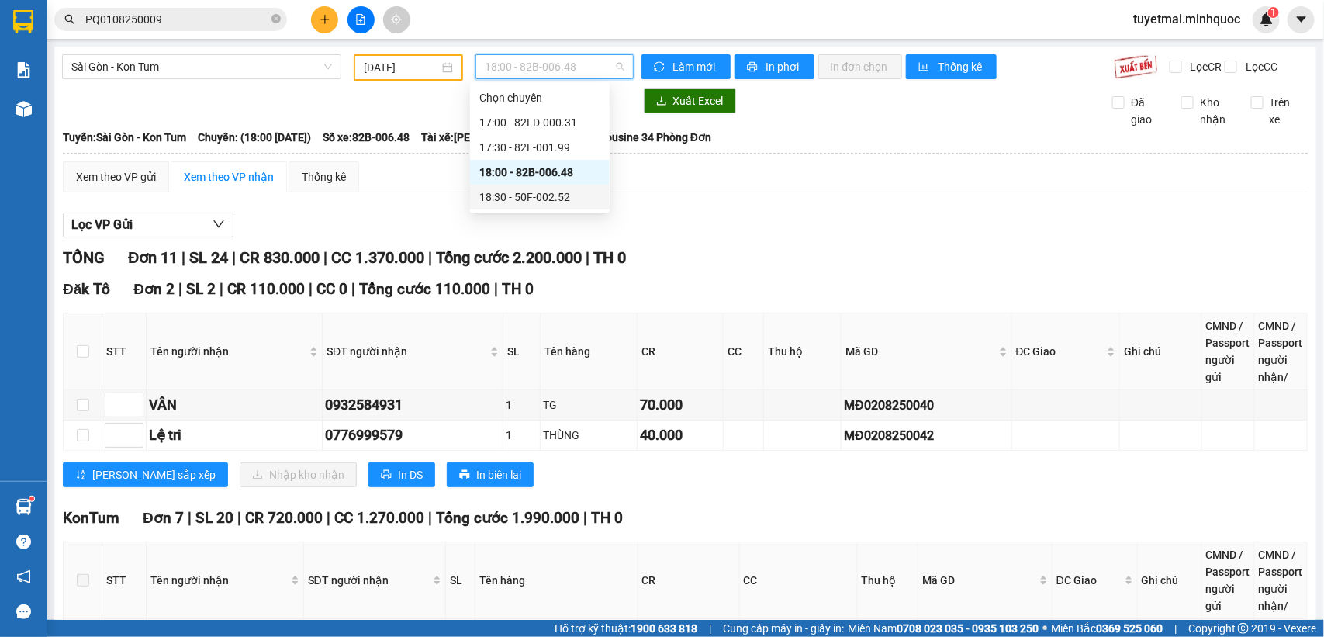
click at [571, 198] on div "18:30 - 50F-002.52" at bounding box center [539, 196] width 121 height 17
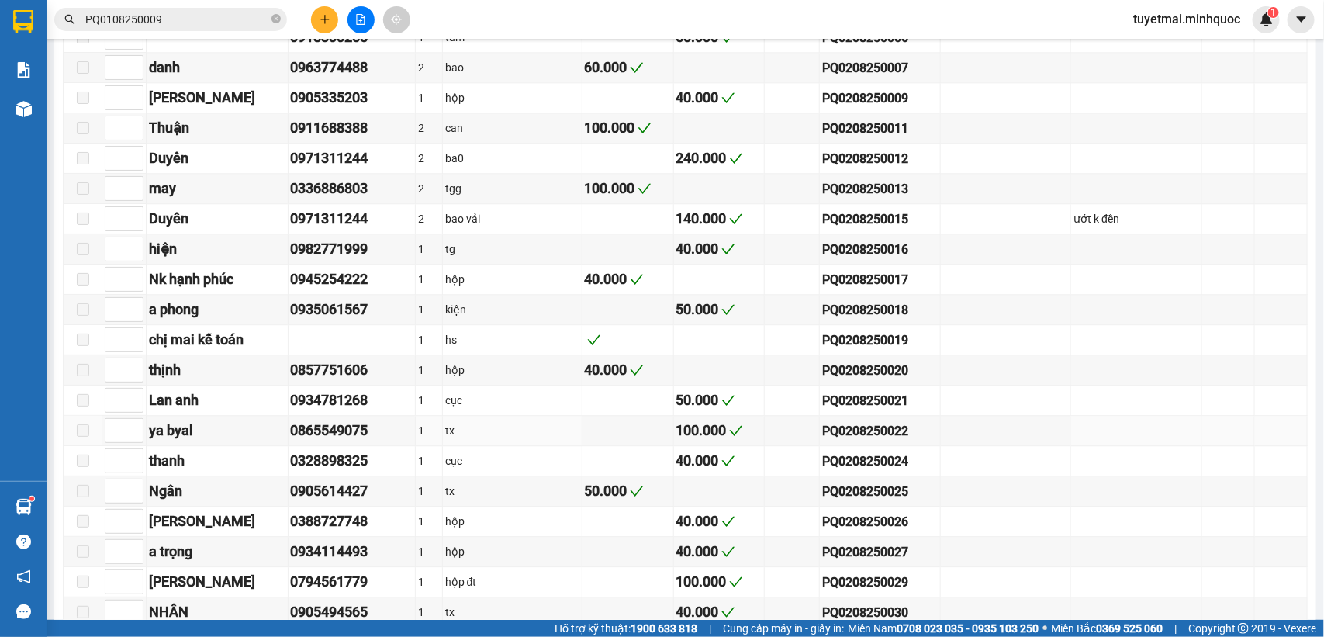
scroll to position [1672, 0]
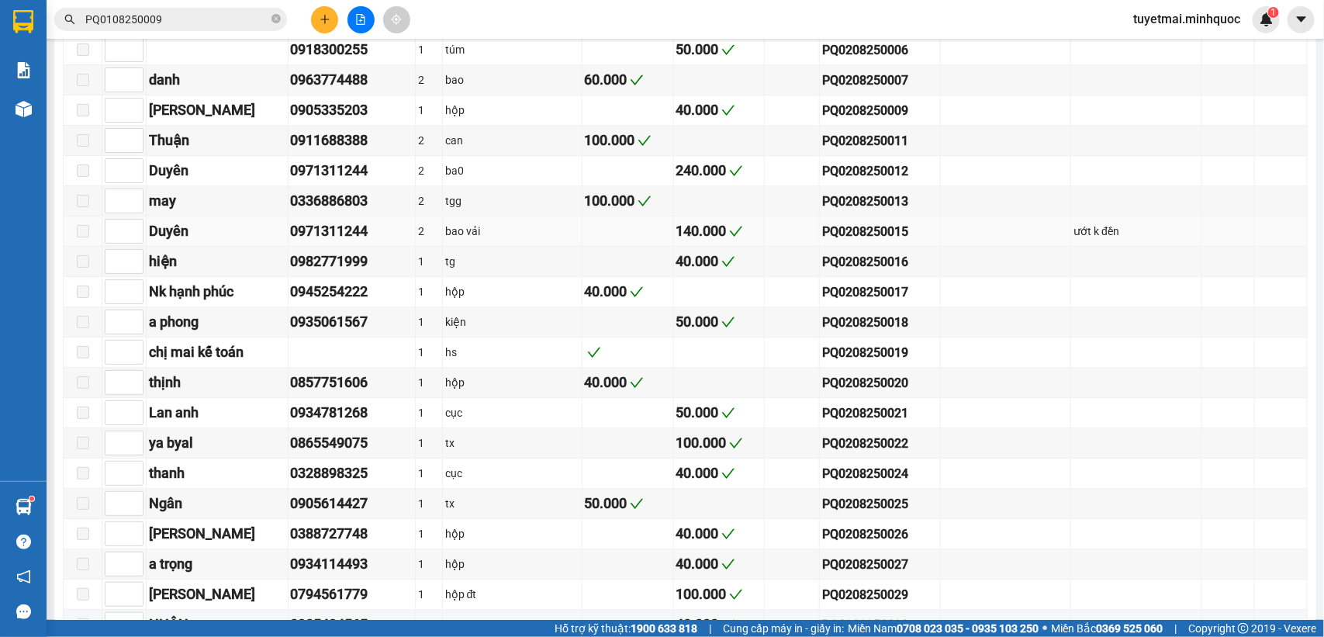
click at [854, 241] on div "PQ0208250015" at bounding box center [879, 231] width 115 height 19
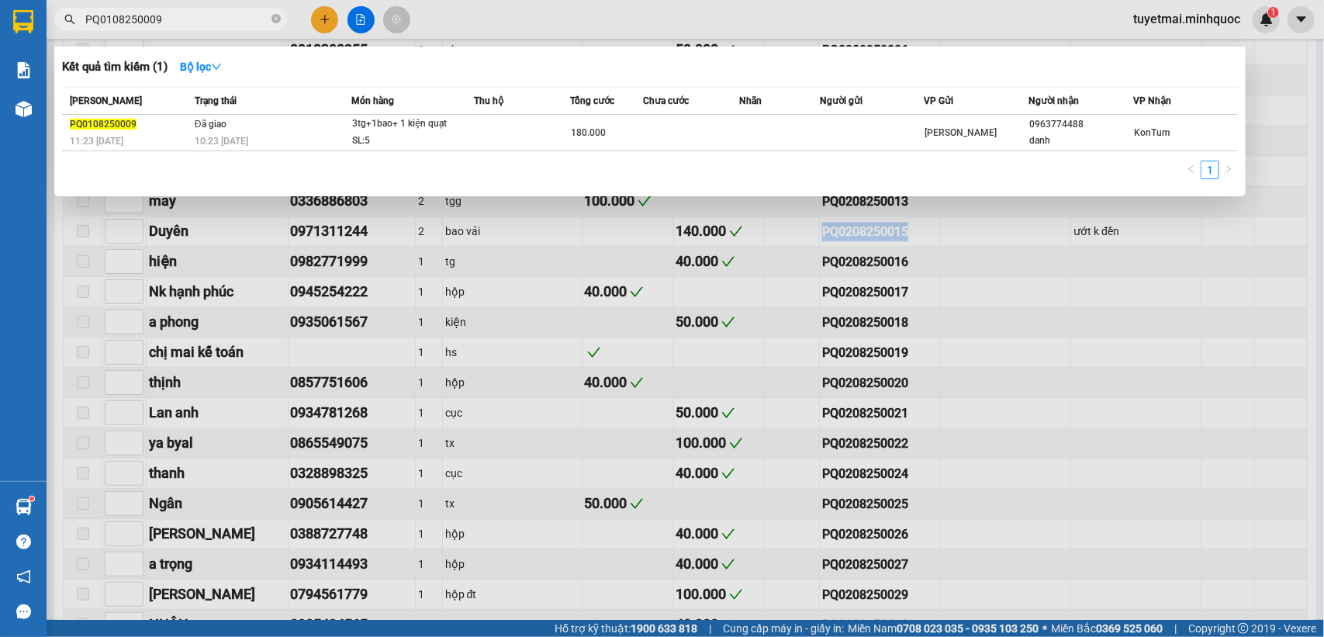
click at [188, 23] on input "PQ0108250009" at bounding box center [176, 19] width 183 height 17
paste input "208250015"
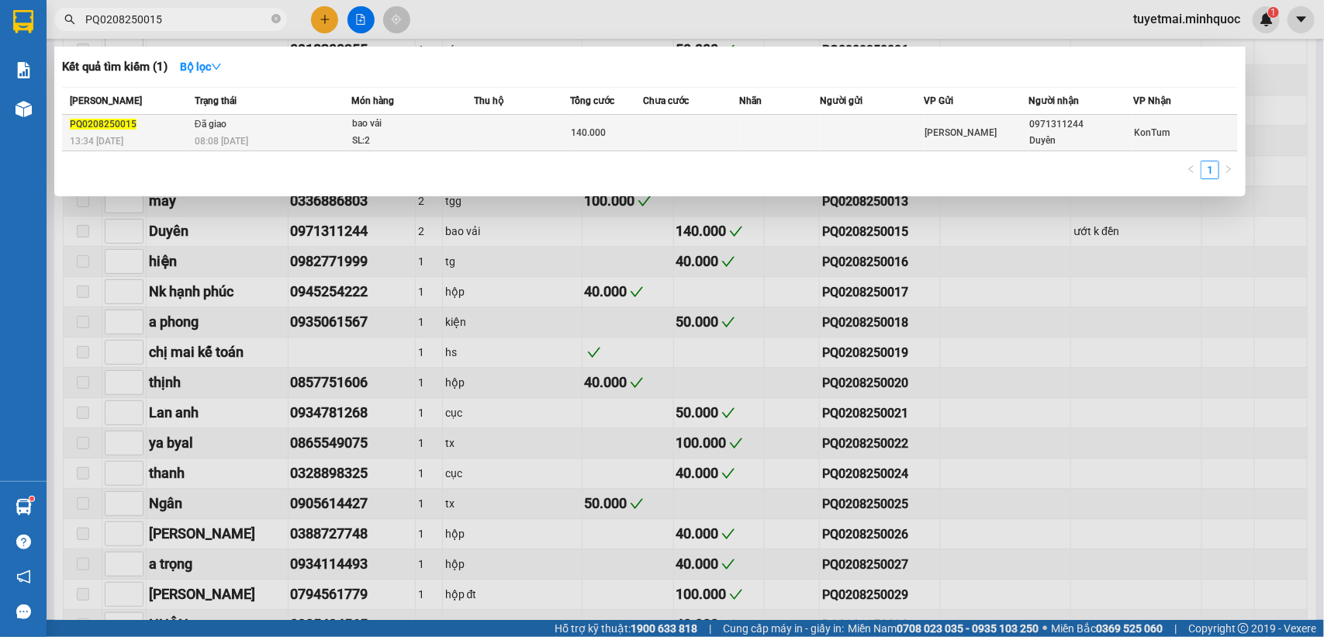
click at [558, 129] on td at bounding box center [522, 133] width 96 height 36
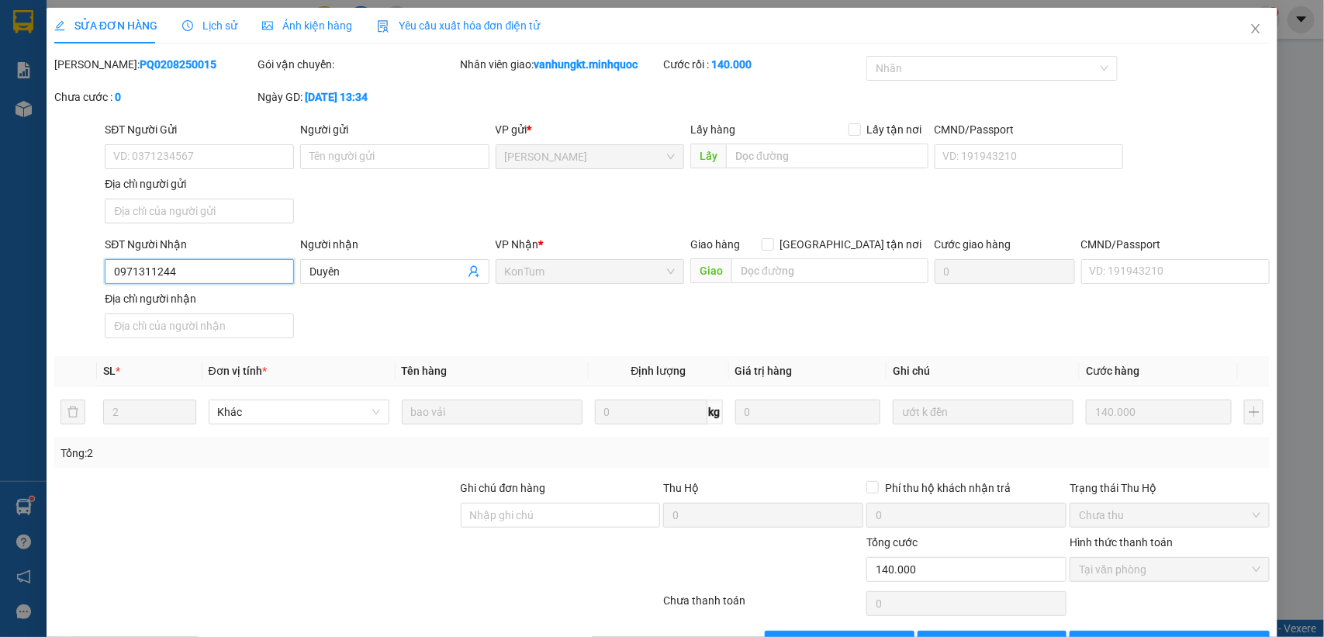
click at [207, 261] on input "0971311244" at bounding box center [199, 271] width 189 height 25
click at [1249, 33] on icon "close" at bounding box center [1255, 28] width 12 height 12
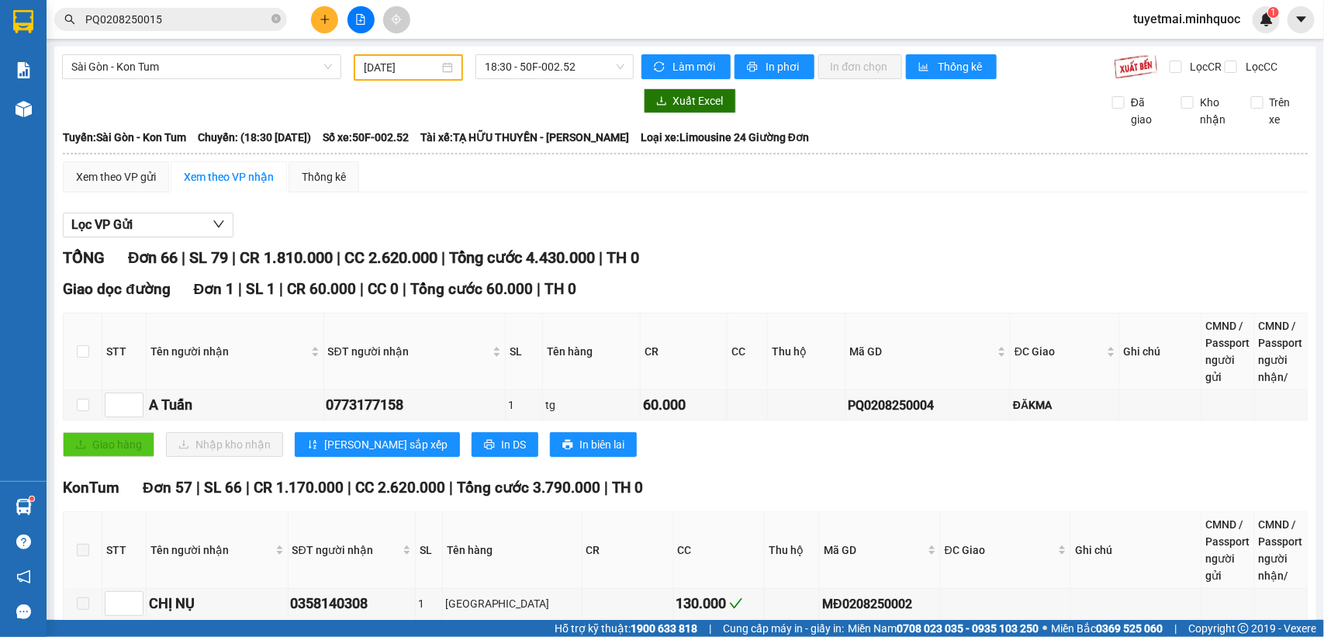
scroll to position [485, 0]
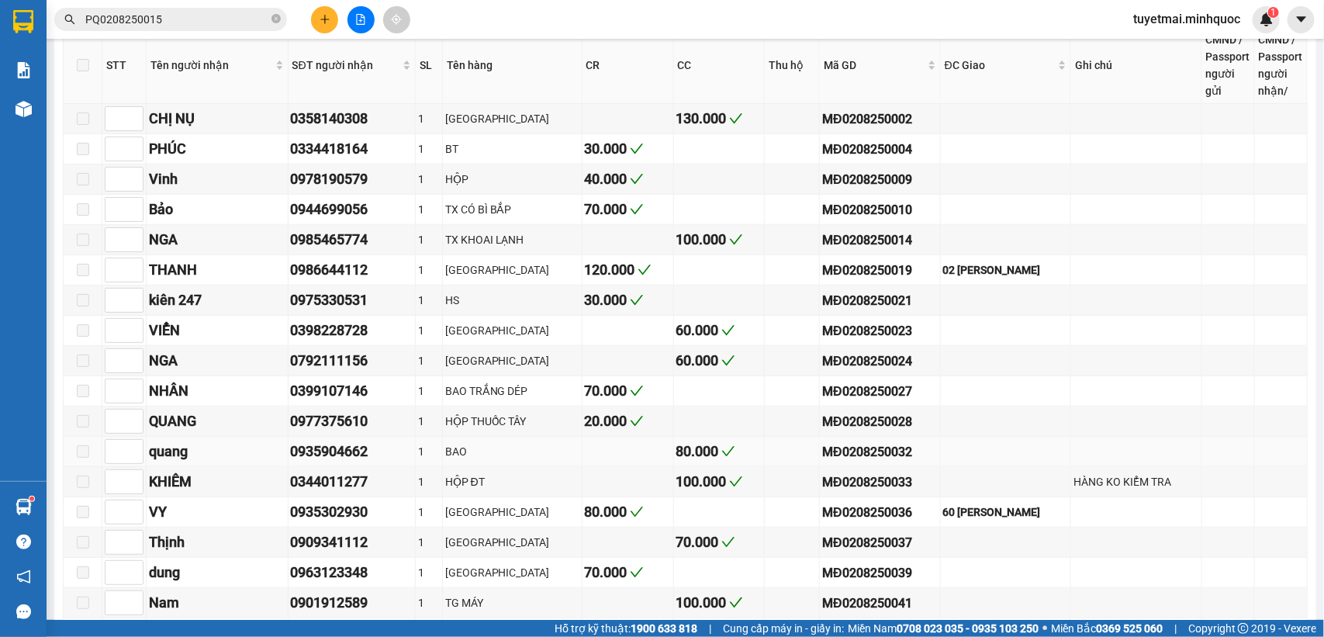
click at [326, 462] on div "0935904662" at bounding box center [352, 451] width 123 height 22
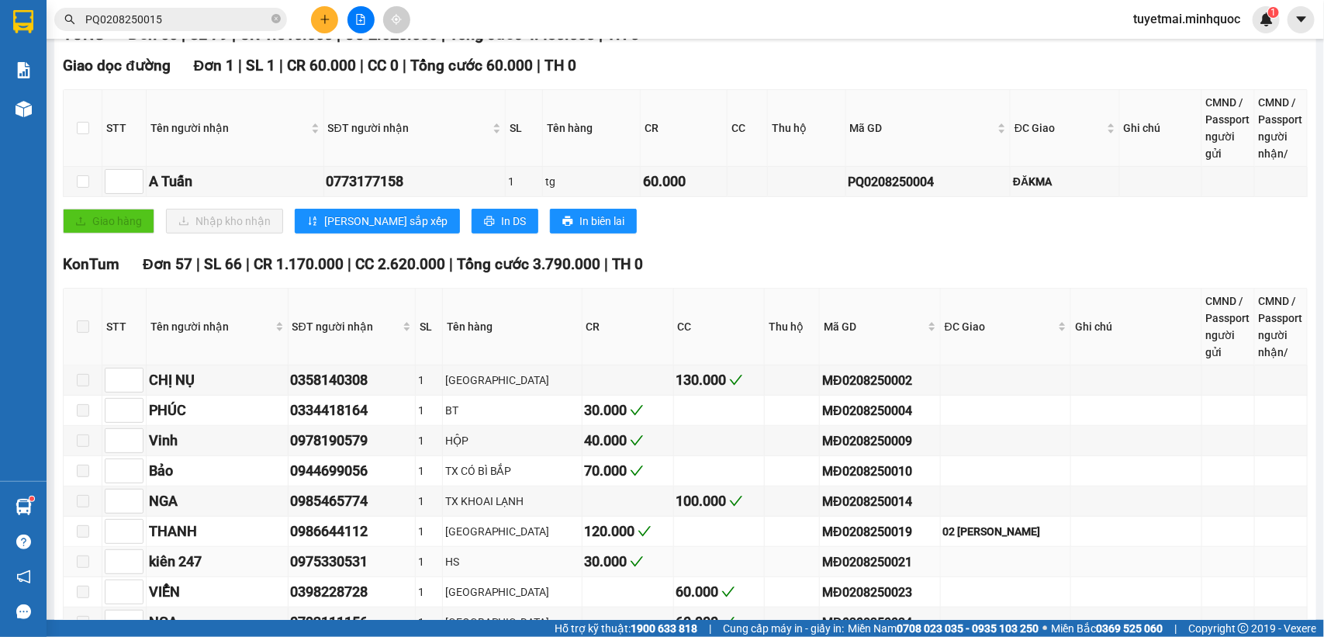
scroll to position [0, 0]
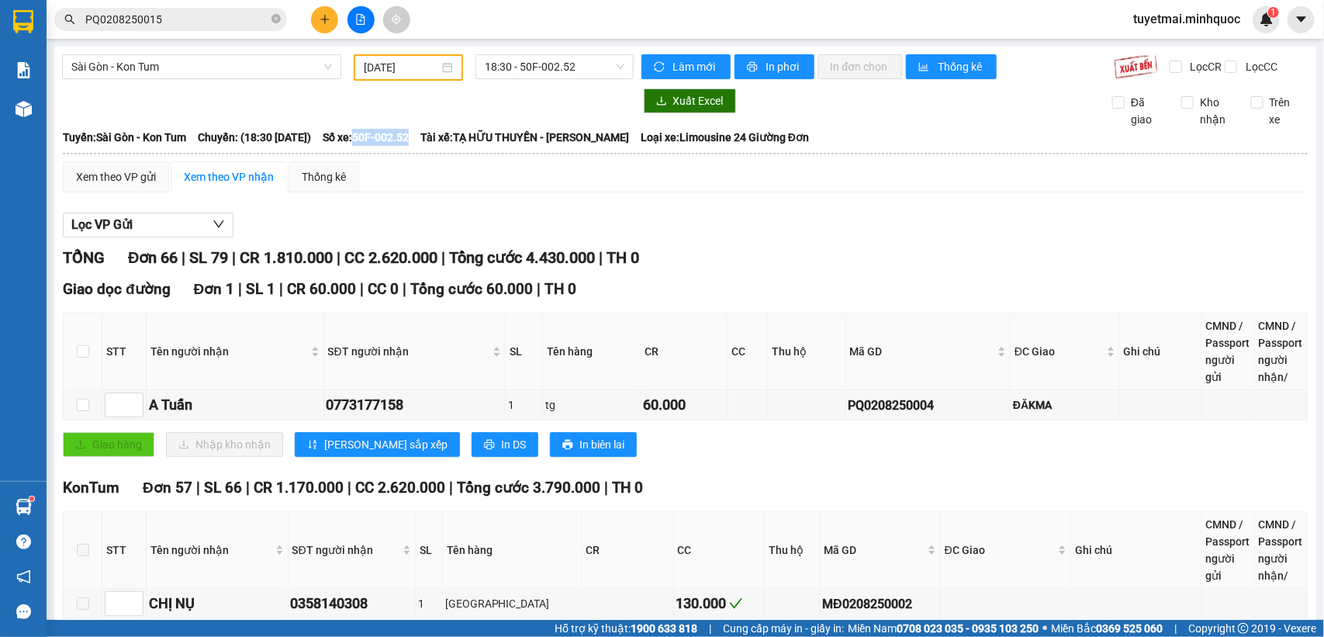
drag, startPoint x: 399, startPoint y: 148, endPoint x: 457, endPoint y: 151, distance: 58.2
click at [457, 146] on div "Tuyến: [GEOGRAPHIC_DATA] - Kon Tum Chuyến: (18:30 [DATE]) Số xe: 50F-002.52 Tài…" at bounding box center [685, 137] width 1244 height 17
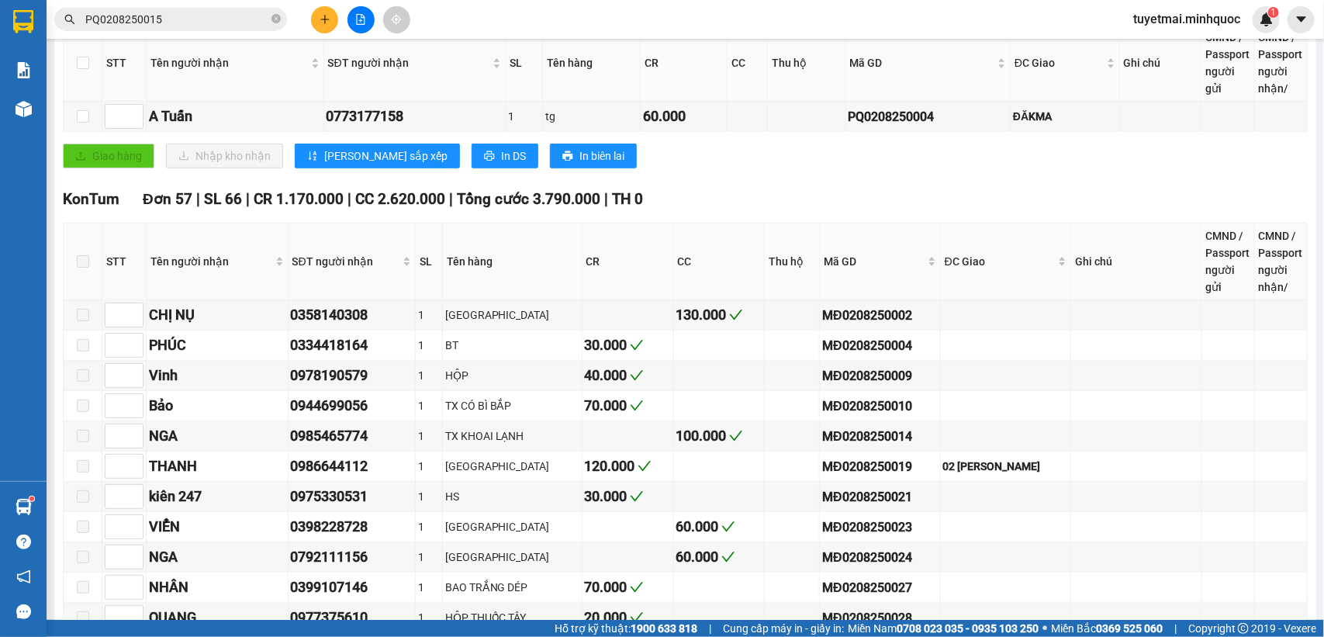
scroll to position [291, 0]
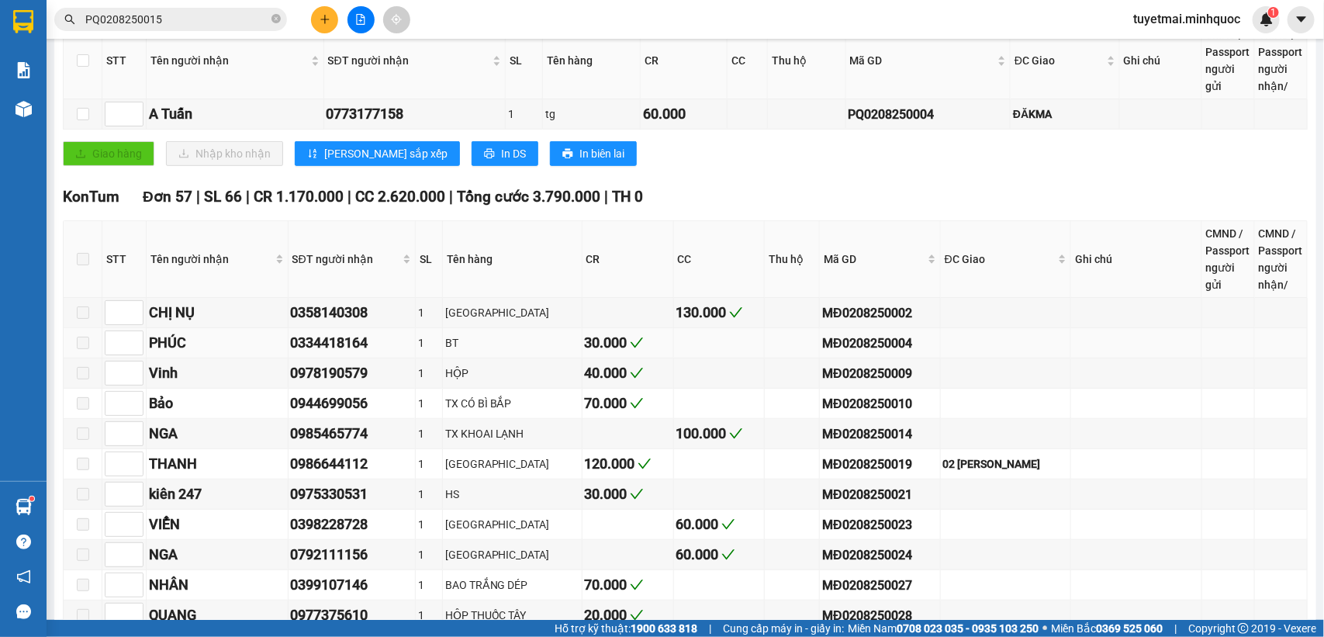
click at [834, 351] on div "MĐ0208250004" at bounding box center [879, 342] width 115 height 19
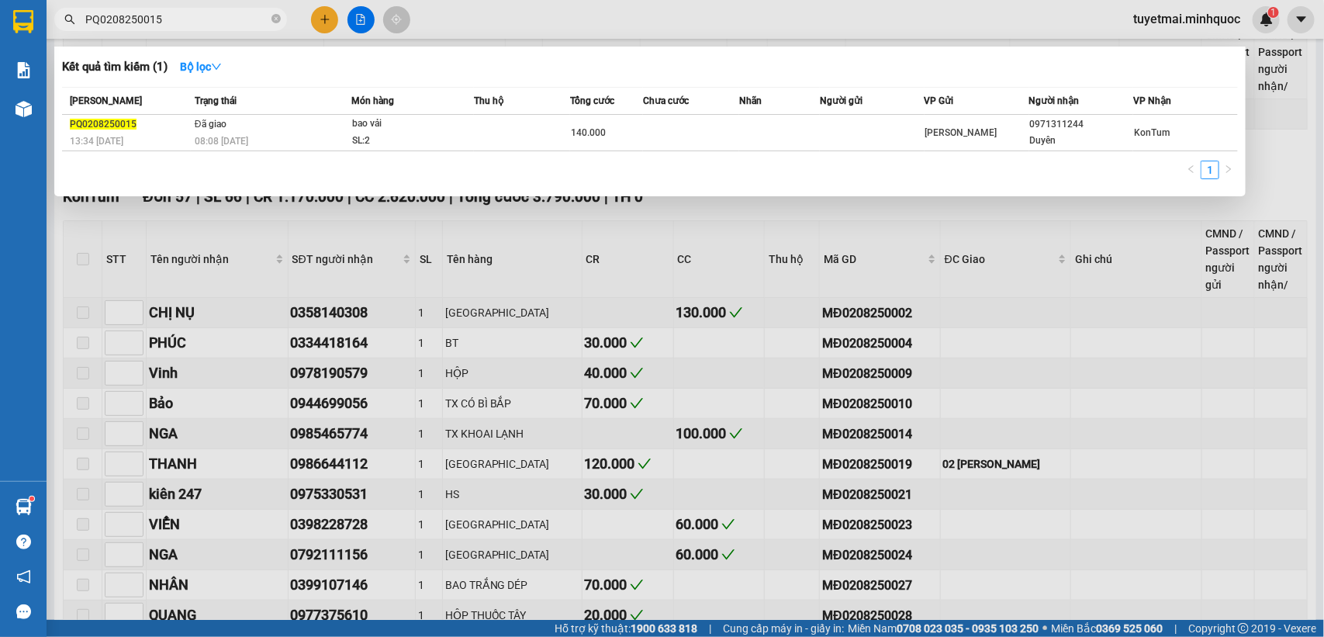
click at [229, 25] on input "PQ0208250015" at bounding box center [176, 19] width 183 height 17
paste input "MĐ0208250004"
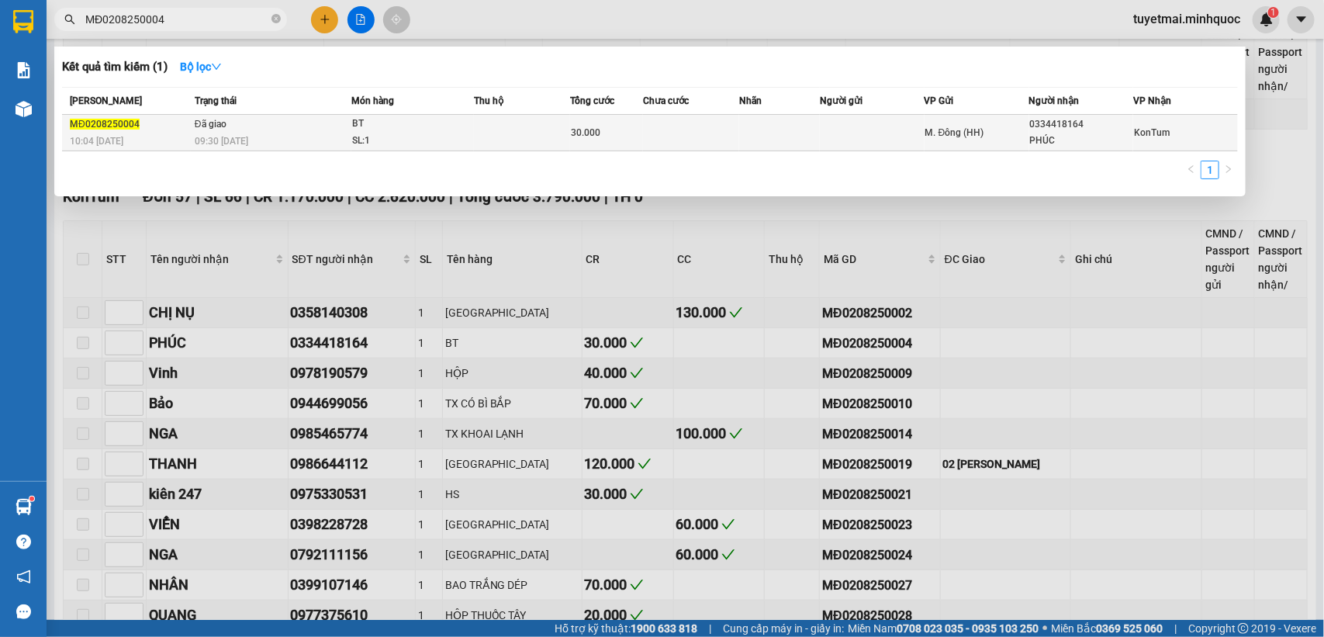
click at [506, 126] on td at bounding box center [522, 133] width 96 height 36
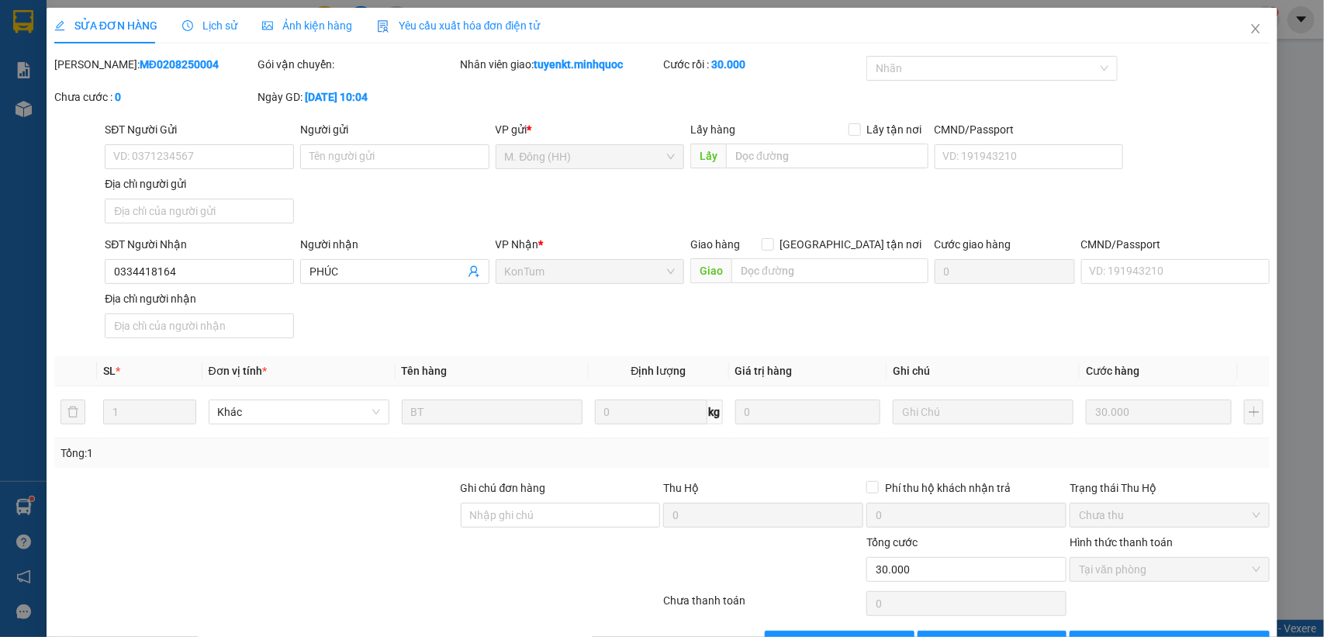
click at [223, 256] on div "SĐT Người Nhận" at bounding box center [199, 247] width 189 height 23
click at [208, 277] on input "0334418164" at bounding box center [199, 271] width 189 height 25
click at [1249, 28] on icon "close" at bounding box center [1255, 28] width 12 height 12
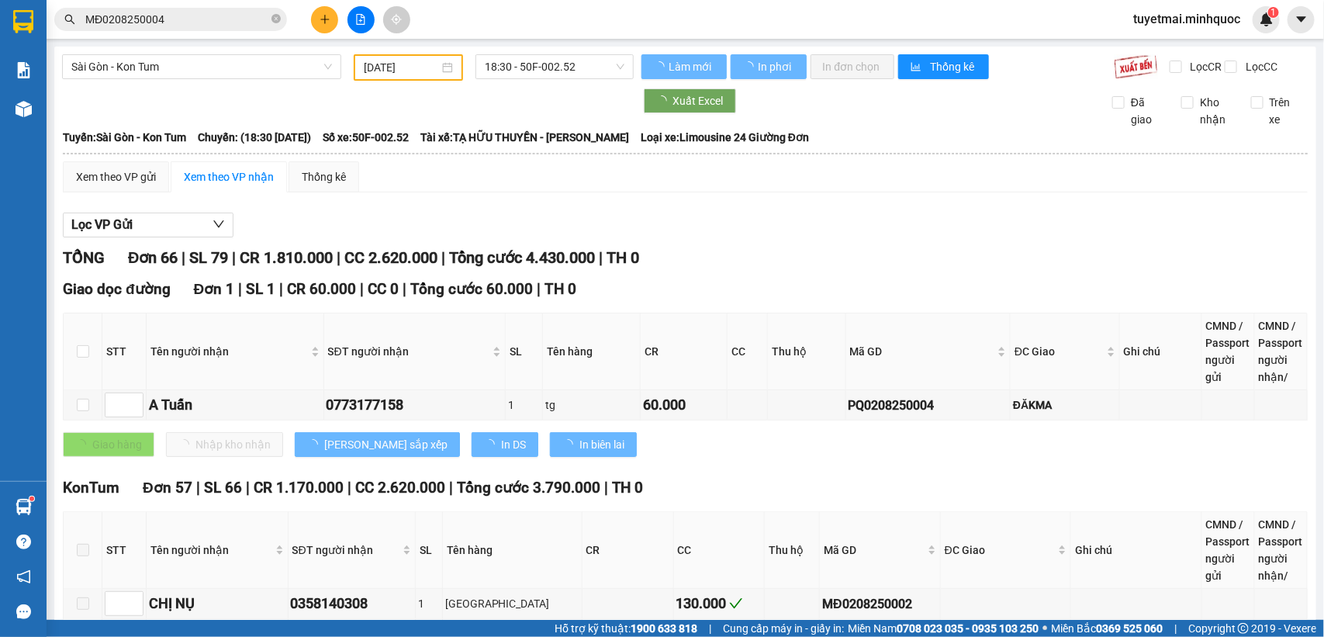
scroll to position [388, 0]
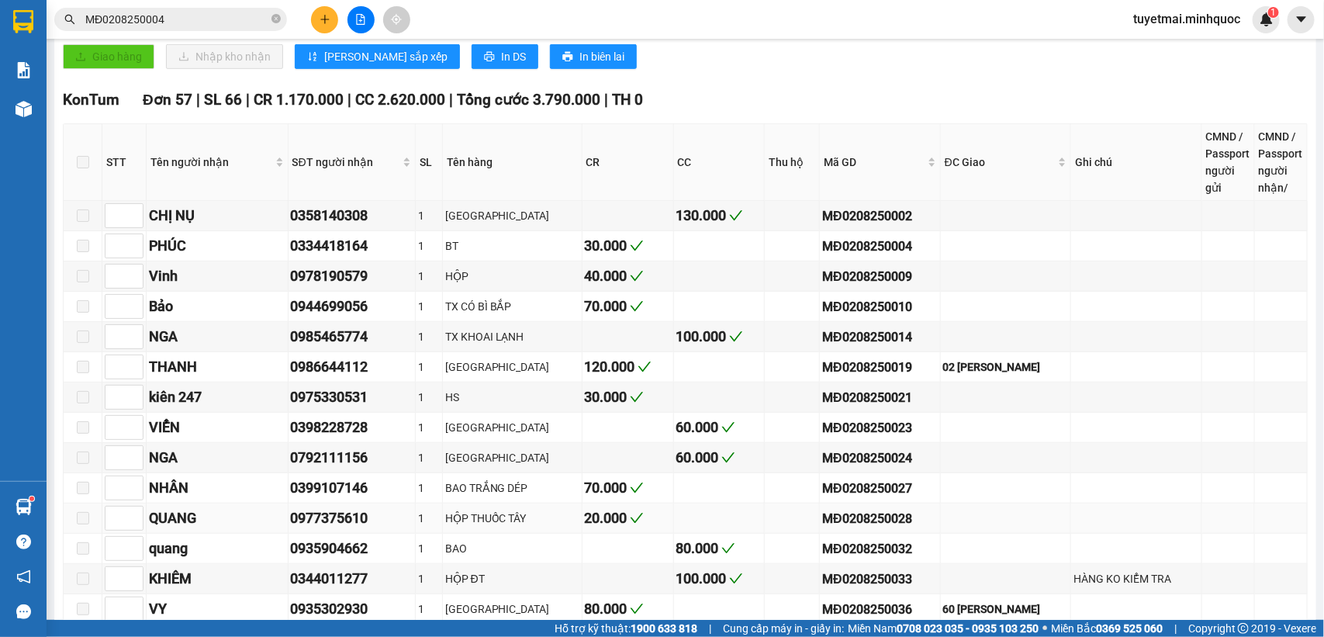
click at [330, 529] on div "0977375610" at bounding box center [352, 518] width 123 height 22
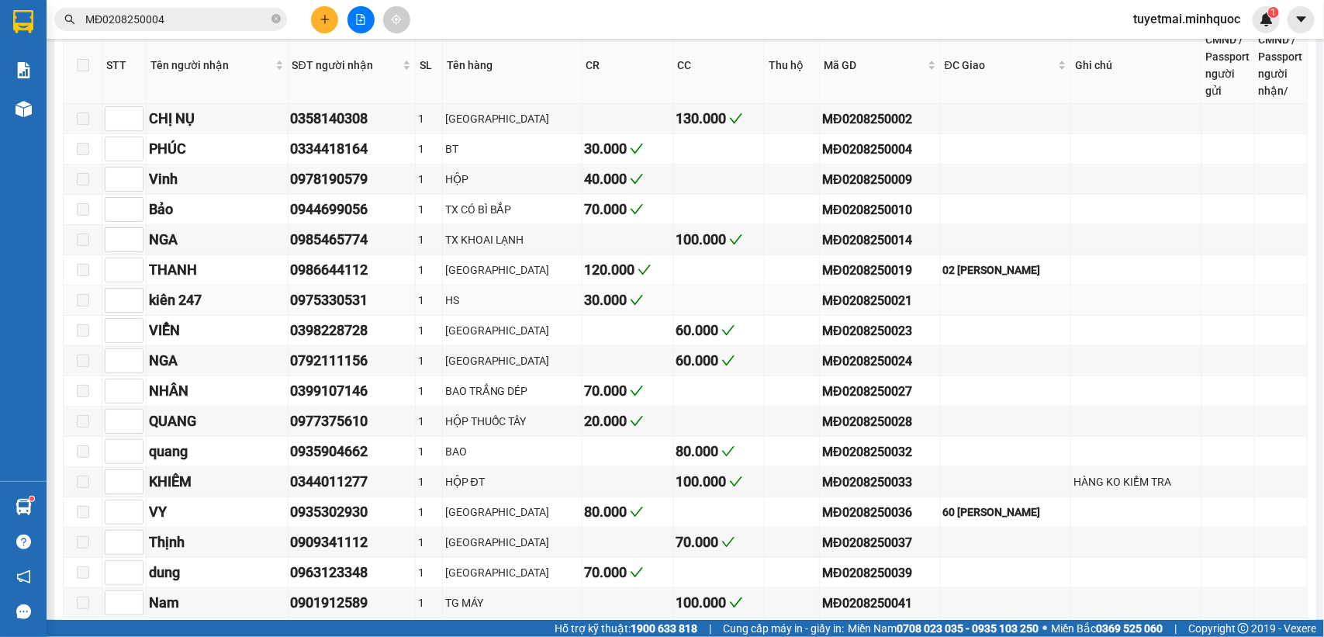
click at [854, 310] on div "MĐ0208250021" at bounding box center [879, 300] width 115 height 19
click at [188, 24] on input "MĐ0208250004" at bounding box center [176, 19] width 183 height 17
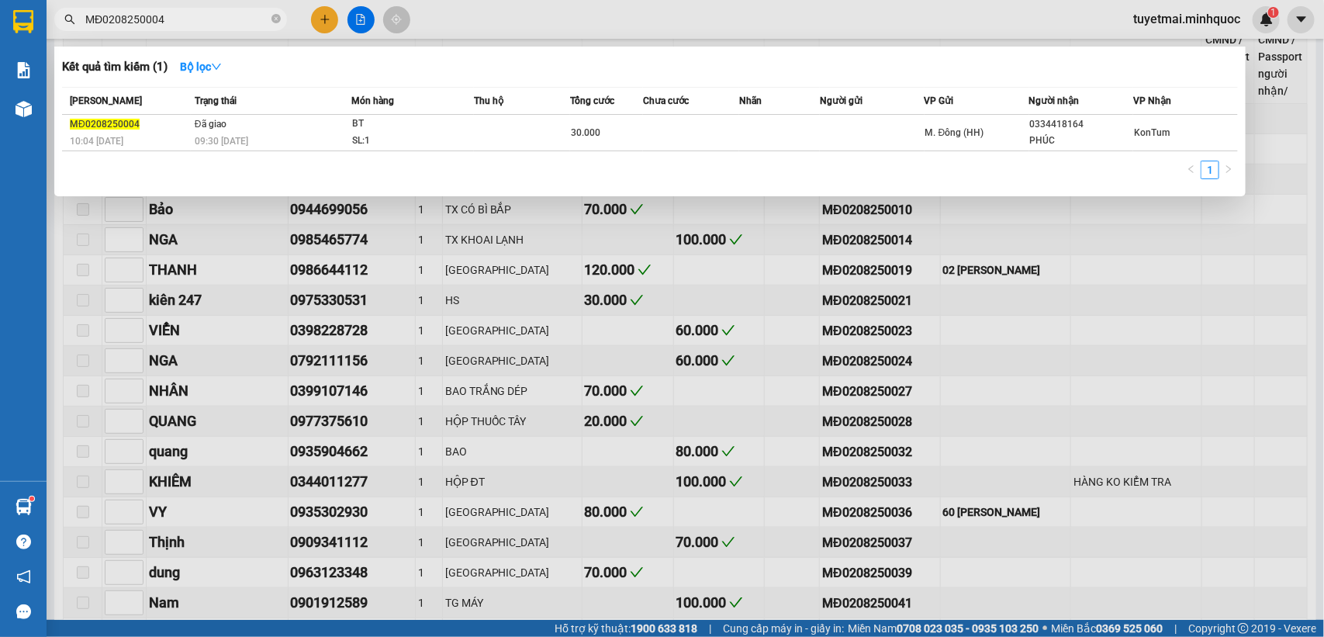
paste input "21"
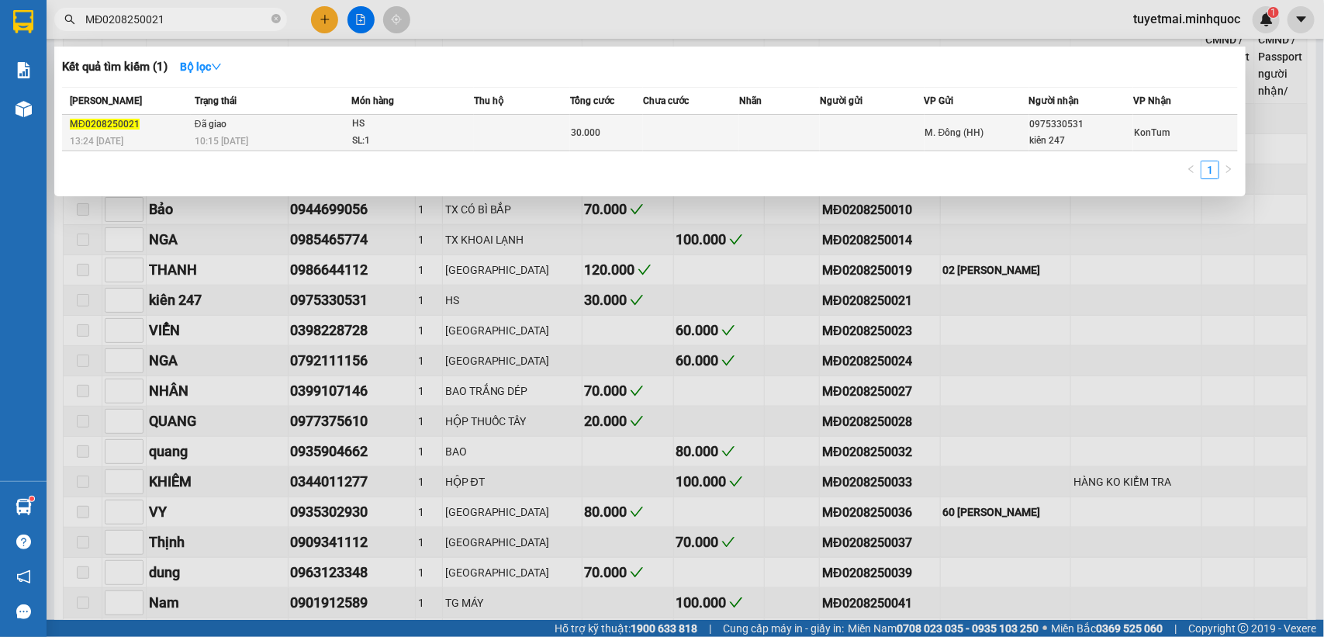
click at [601, 141] on td "30.000" at bounding box center [606, 133] width 72 height 36
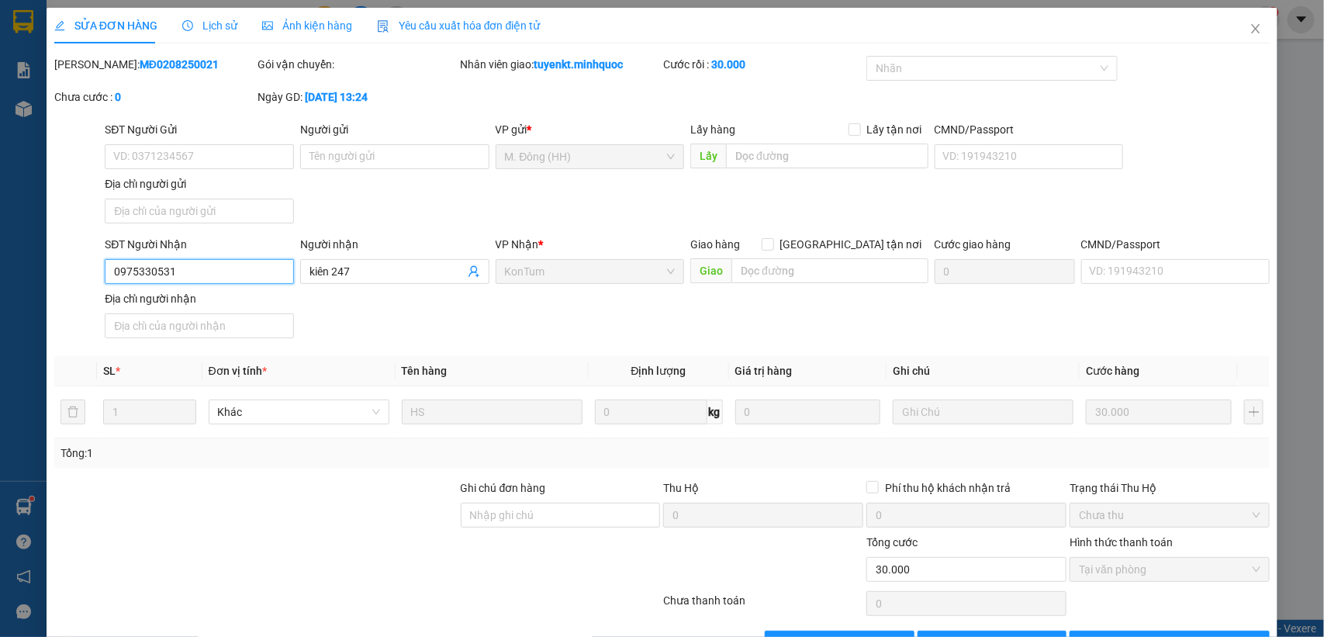
click at [219, 274] on input "0975330531" at bounding box center [199, 271] width 189 height 25
click at [1251, 29] on icon "close" at bounding box center [1255, 28] width 9 height 9
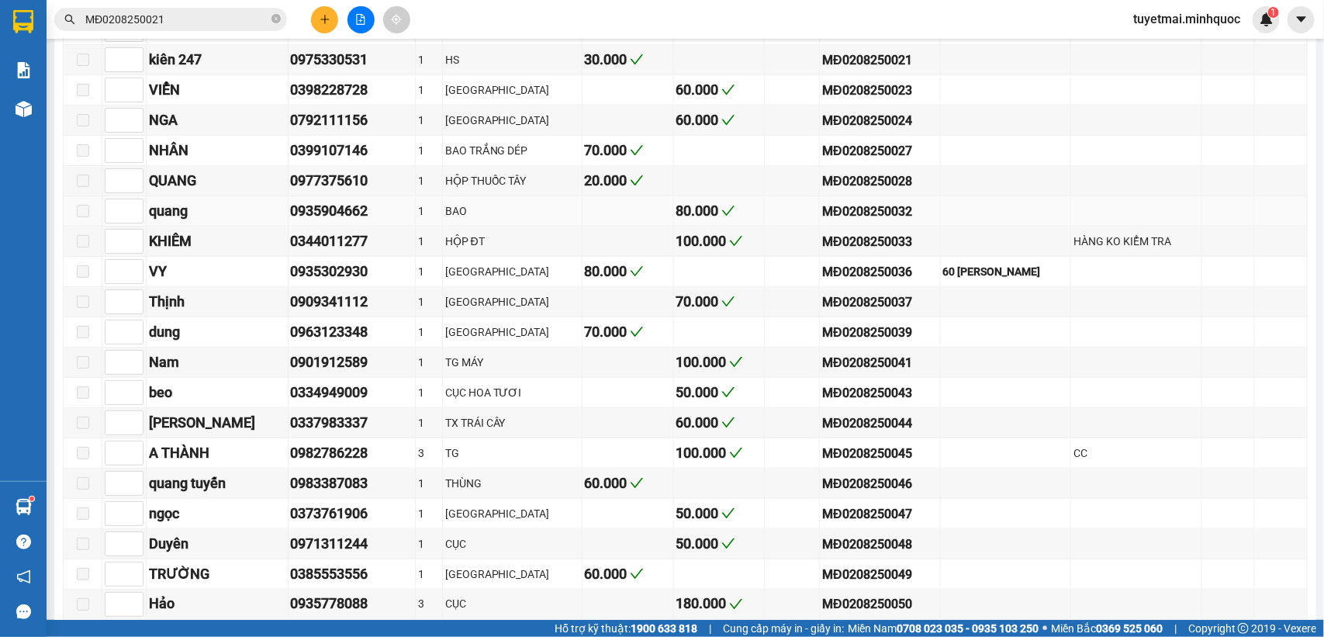
scroll to position [872, 0]
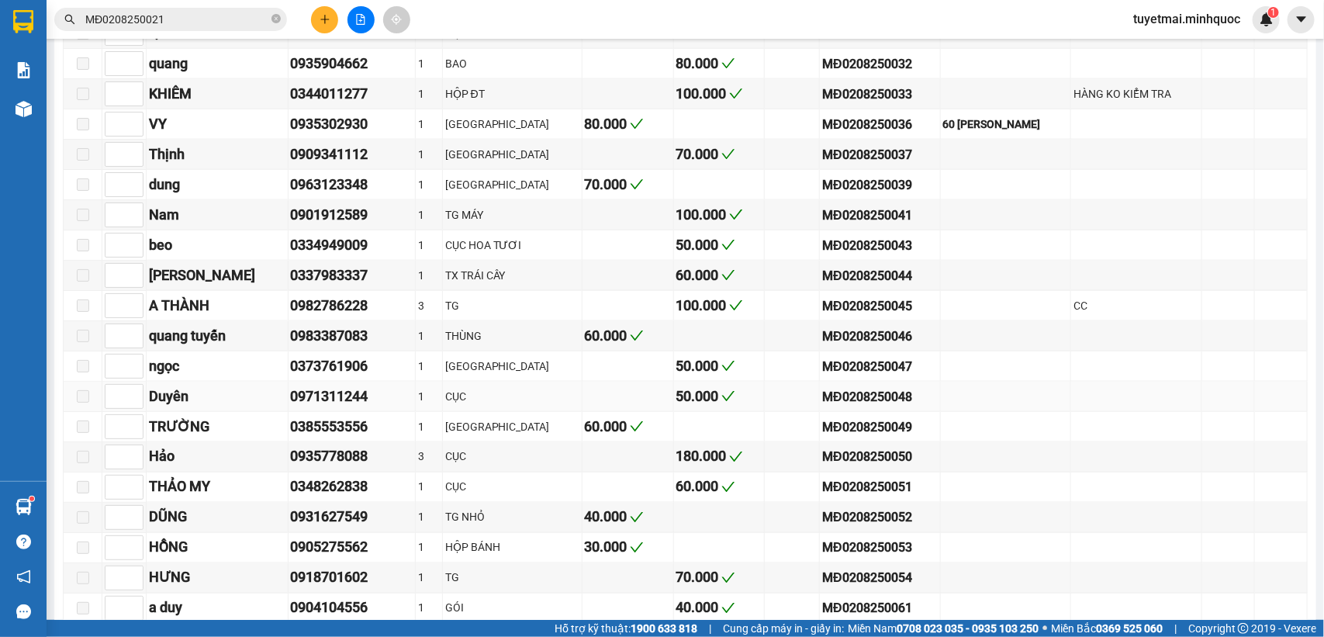
click at [342, 407] on div "0971311244" at bounding box center [352, 396] width 123 height 22
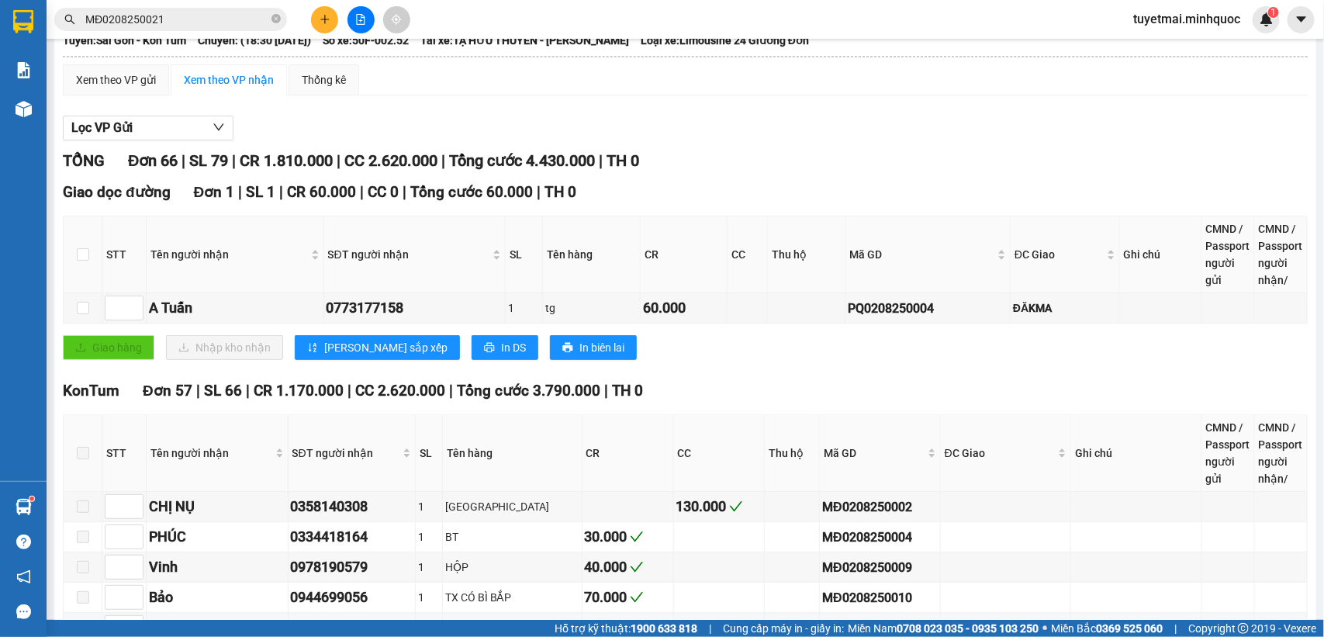
scroll to position [582, 0]
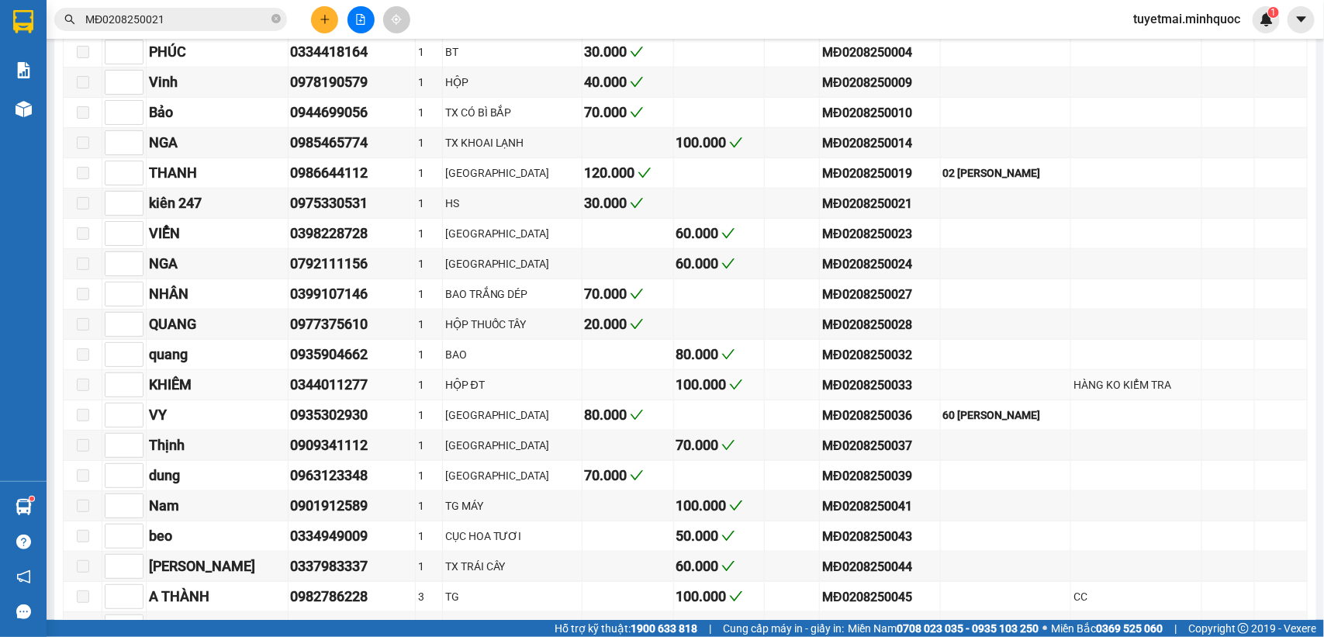
click at [822, 395] on div "MĐ0208250033" at bounding box center [879, 384] width 115 height 19
click at [195, 19] on input "MĐ0208250021" at bounding box center [176, 19] width 183 height 17
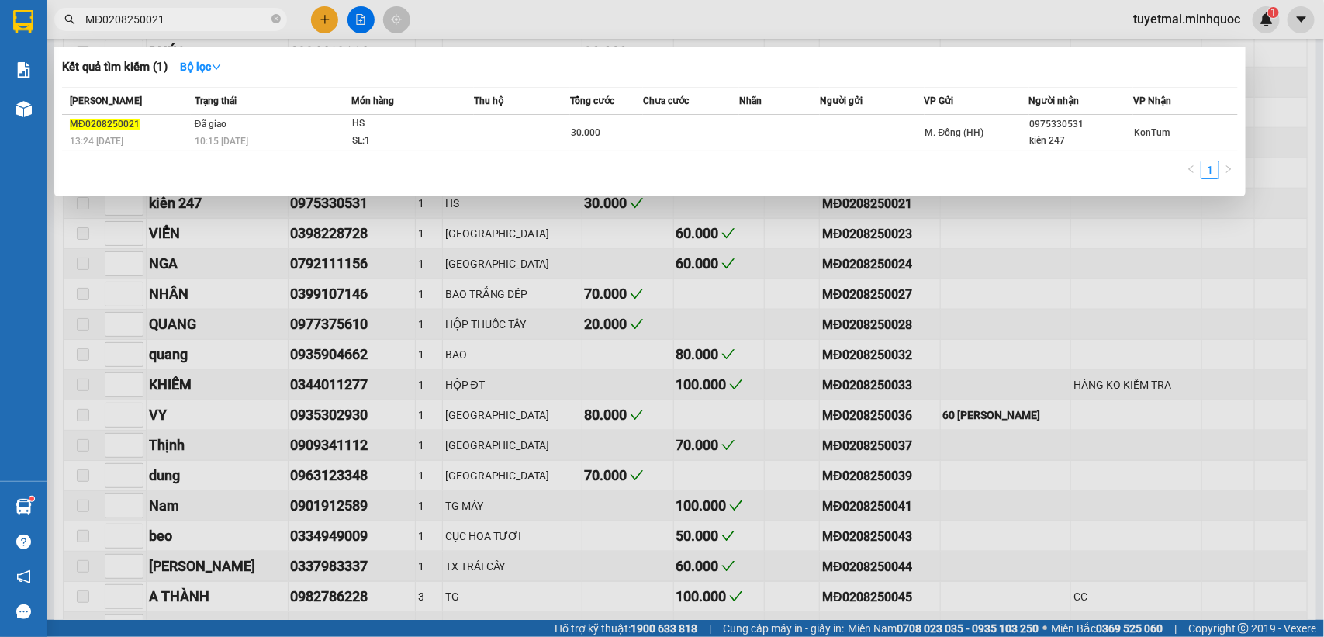
paste input "33"
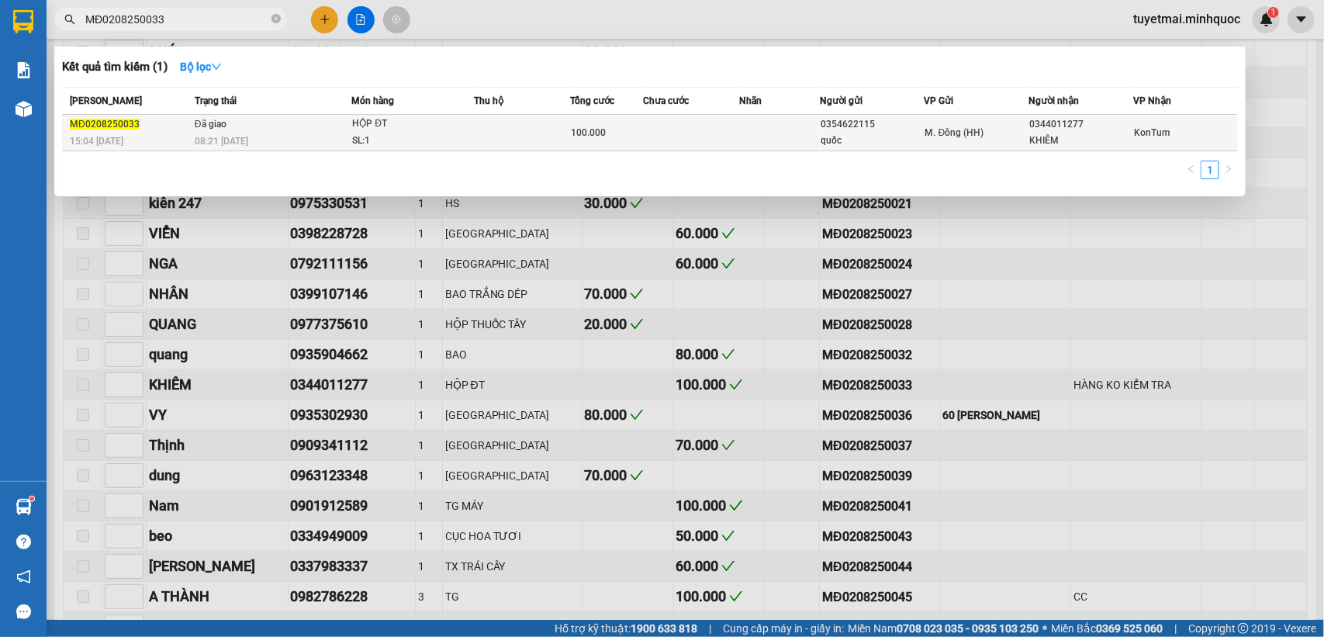
click at [584, 143] on td "100.000" at bounding box center [606, 133] width 72 height 36
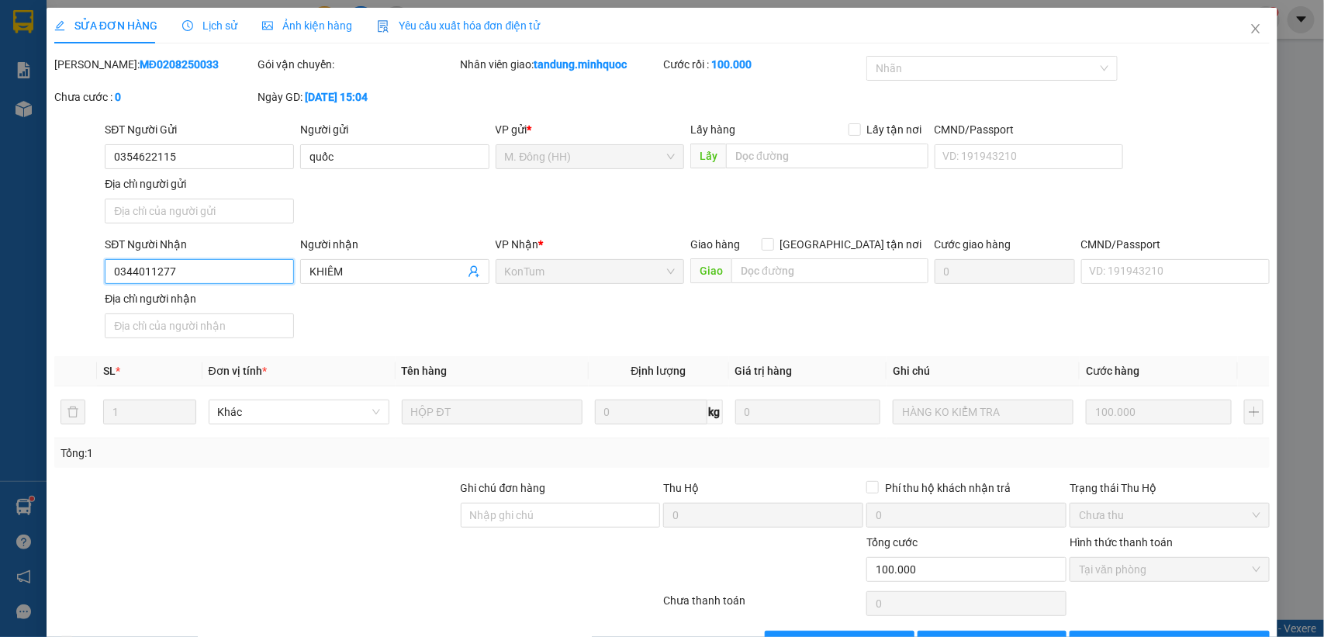
click at [226, 278] on input "0344011277" at bounding box center [199, 271] width 189 height 25
click at [1249, 24] on icon "close" at bounding box center [1255, 28] width 12 height 12
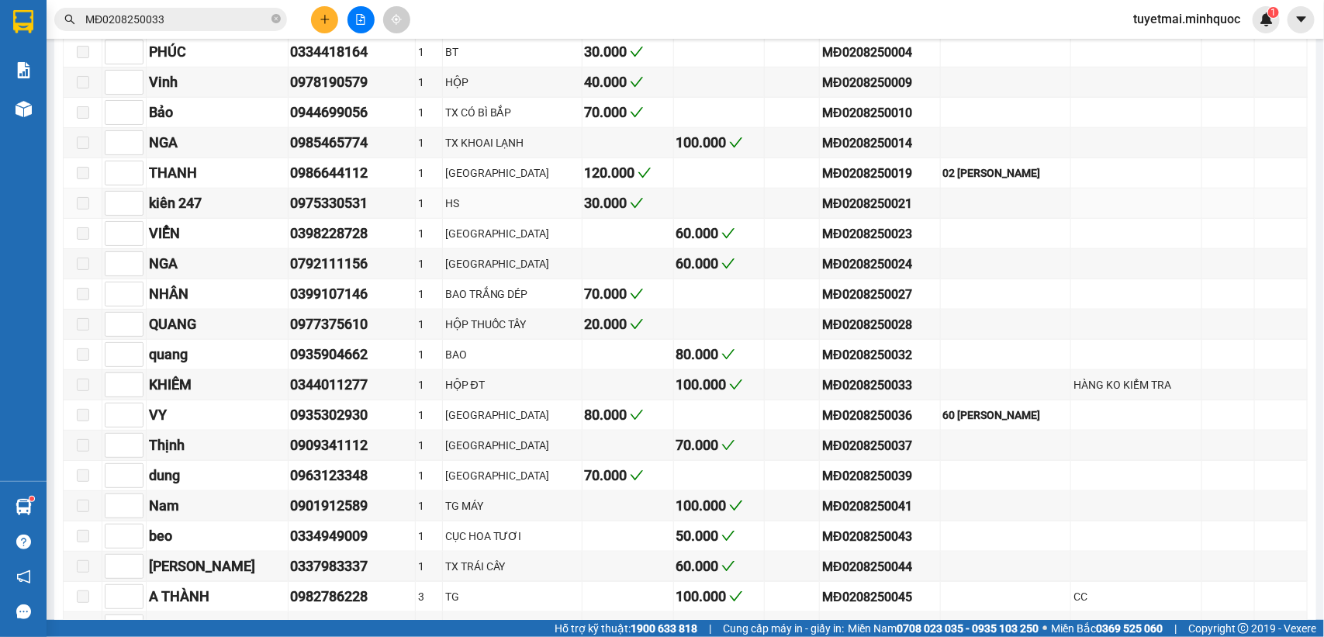
scroll to position [678, 0]
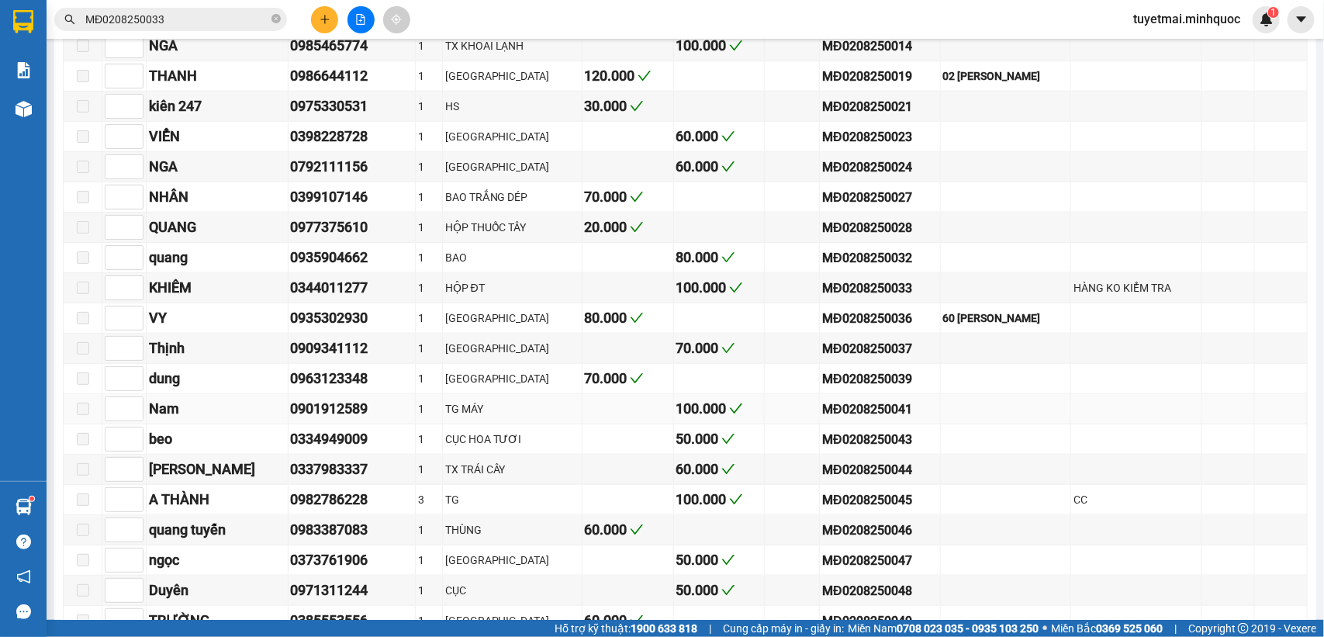
click at [835, 419] on div "MĐ0208250041" at bounding box center [879, 408] width 115 height 19
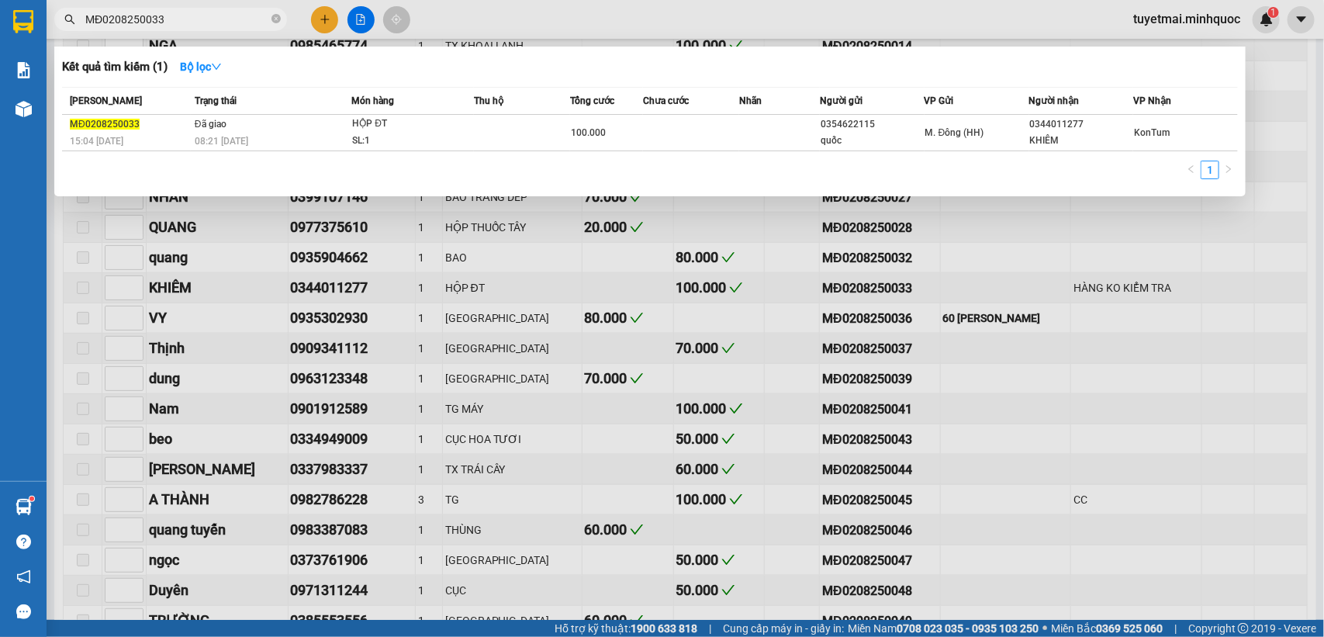
click at [195, 17] on input "MĐ0208250033" at bounding box center [176, 19] width 183 height 17
paste input "41"
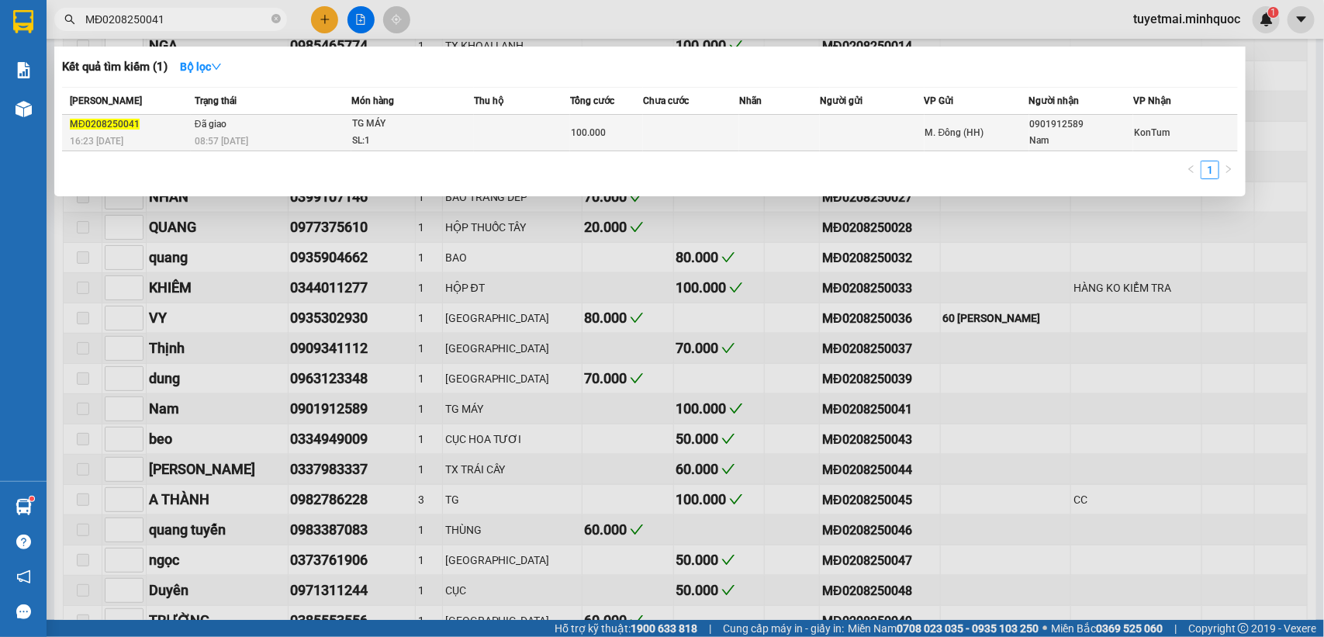
click at [442, 140] on div "SL: 1" at bounding box center [410, 141] width 116 height 17
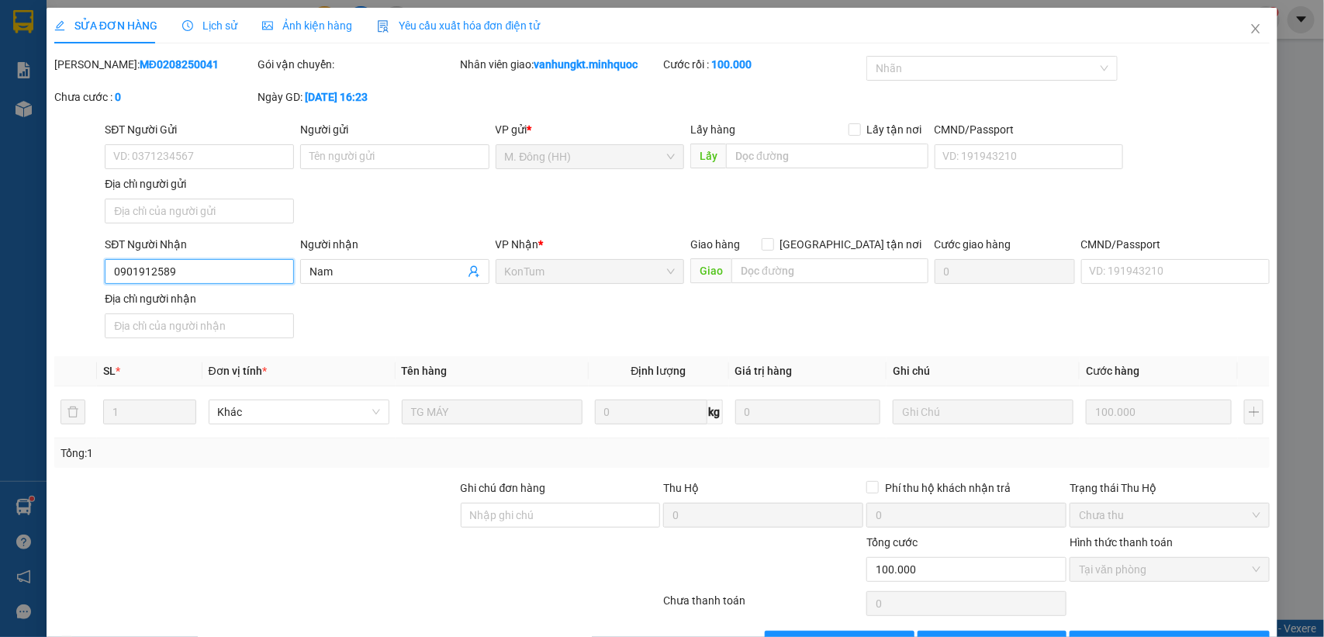
click at [230, 266] on input "0901912589" at bounding box center [199, 271] width 189 height 25
click at [1249, 31] on icon "close" at bounding box center [1255, 28] width 12 height 12
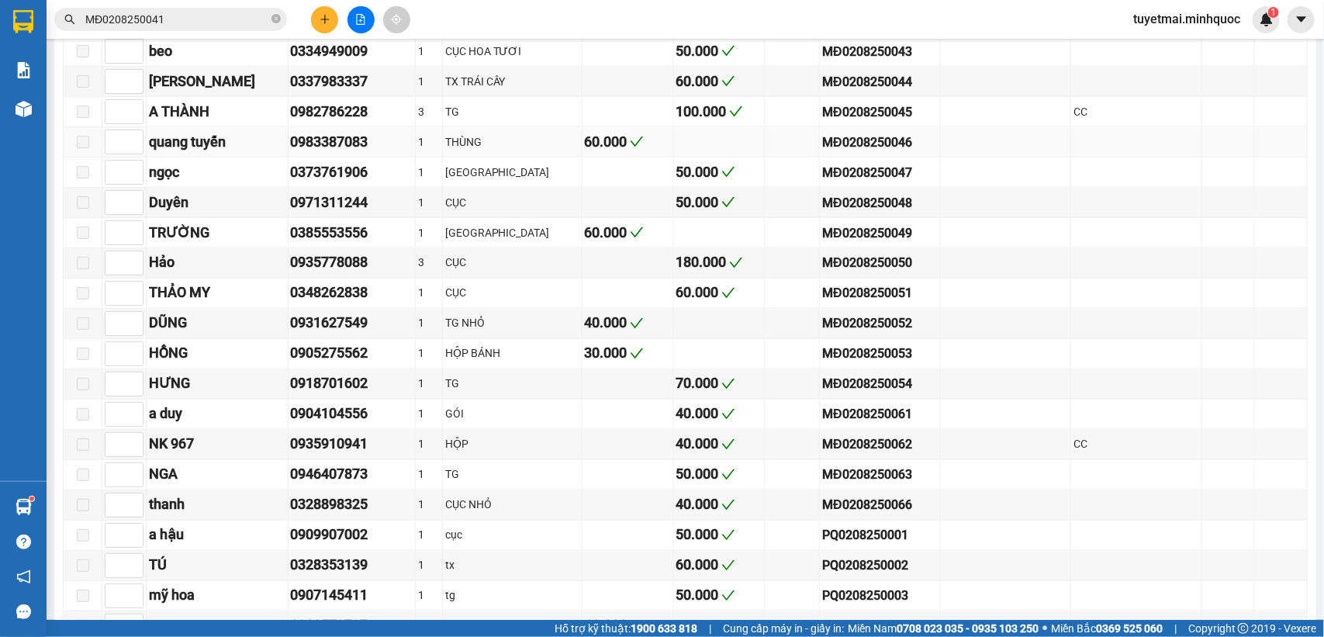
scroll to position [969, 0]
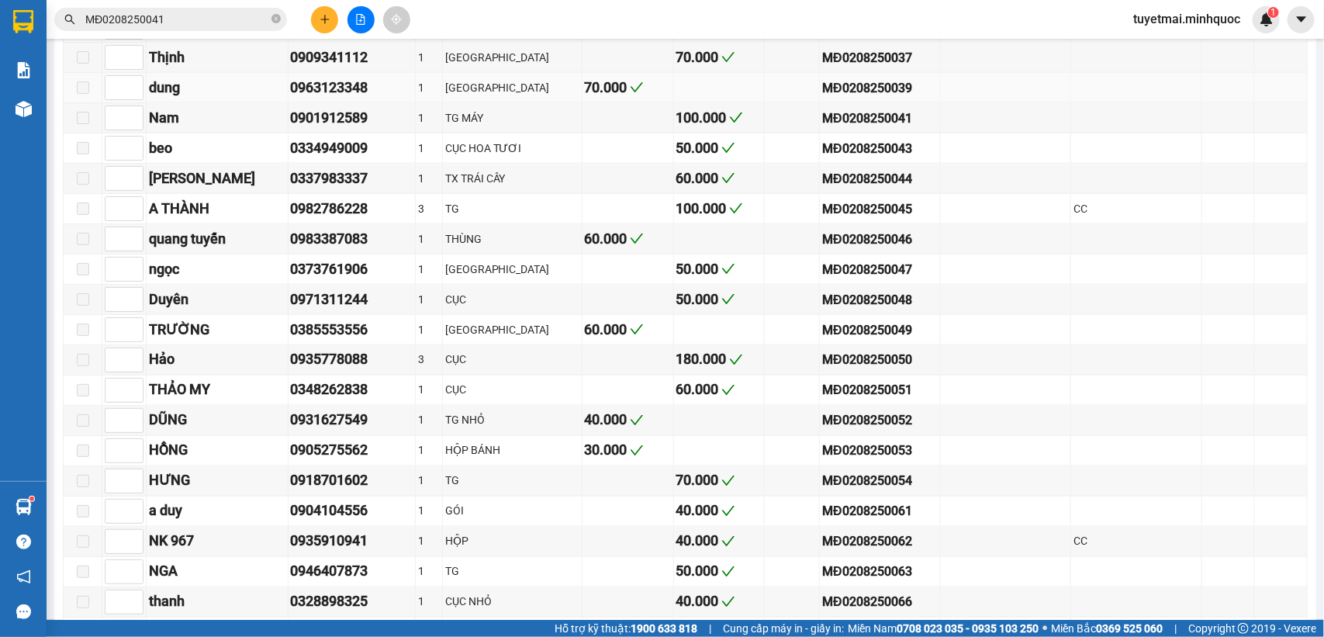
click at [345, 98] on div "0963123348" at bounding box center [352, 88] width 123 height 22
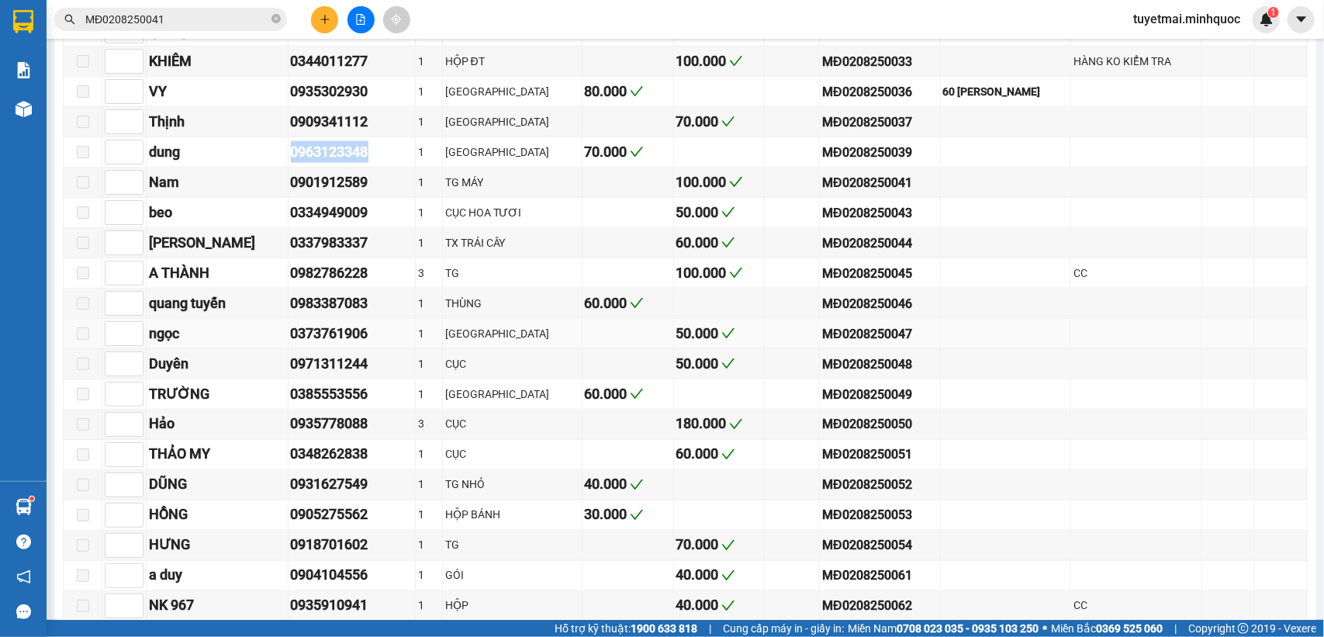
scroll to position [872, 0]
